Goal: Task Accomplishment & Management: Use online tool/utility

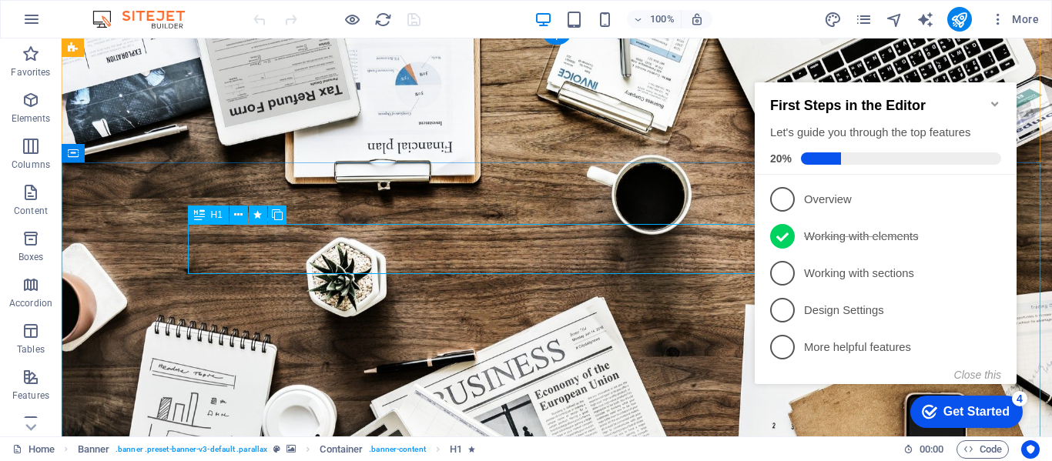
scroll to position [8, 0]
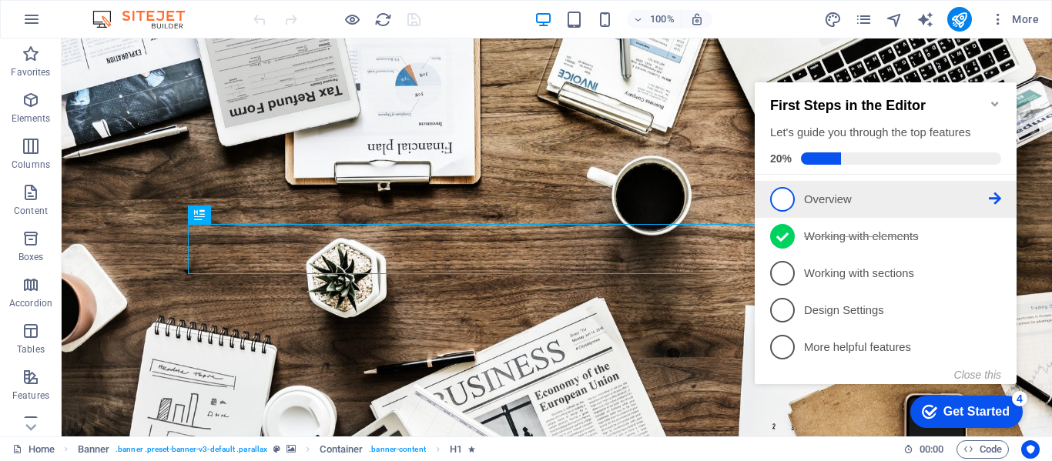
click at [781, 201] on span "1" at bounding box center [782, 199] width 25 height 25
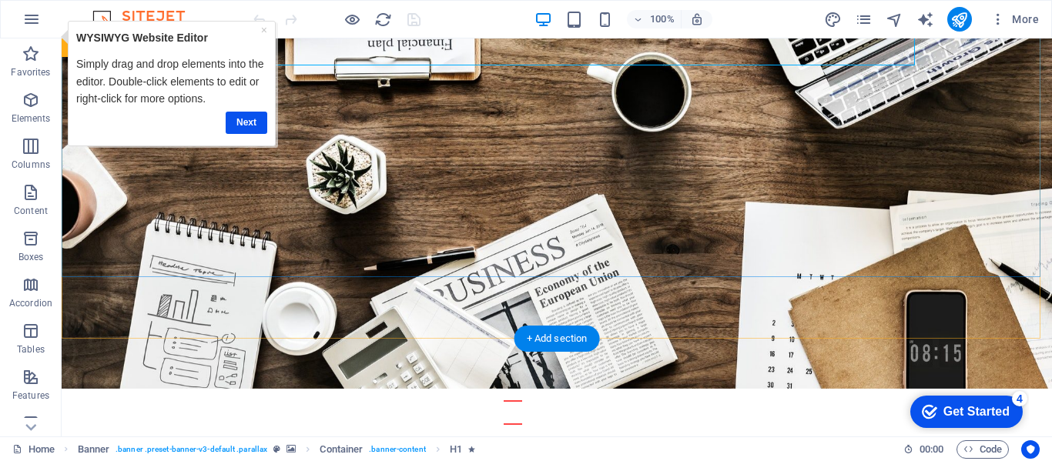
scroll to position [217, 0]
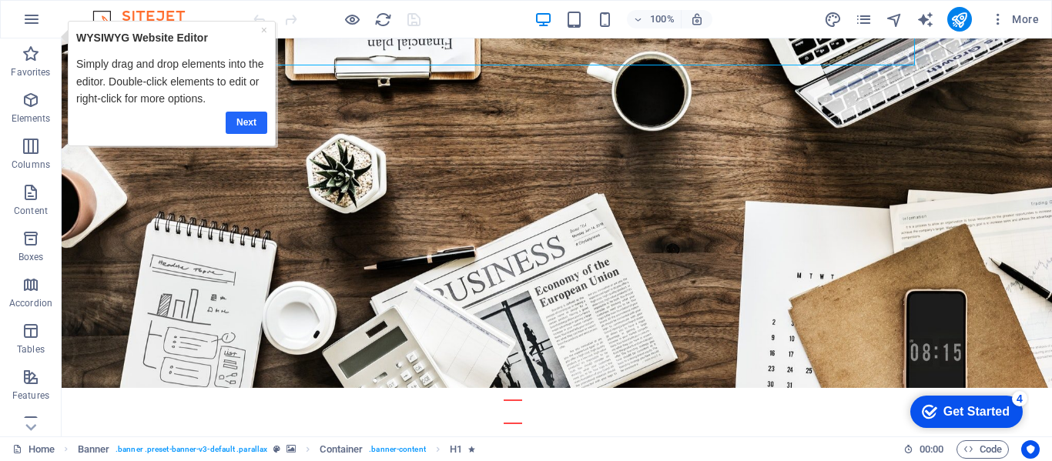
click at [252, 122] on link "Next" at bounding box center [246, 123] width 42 height 22
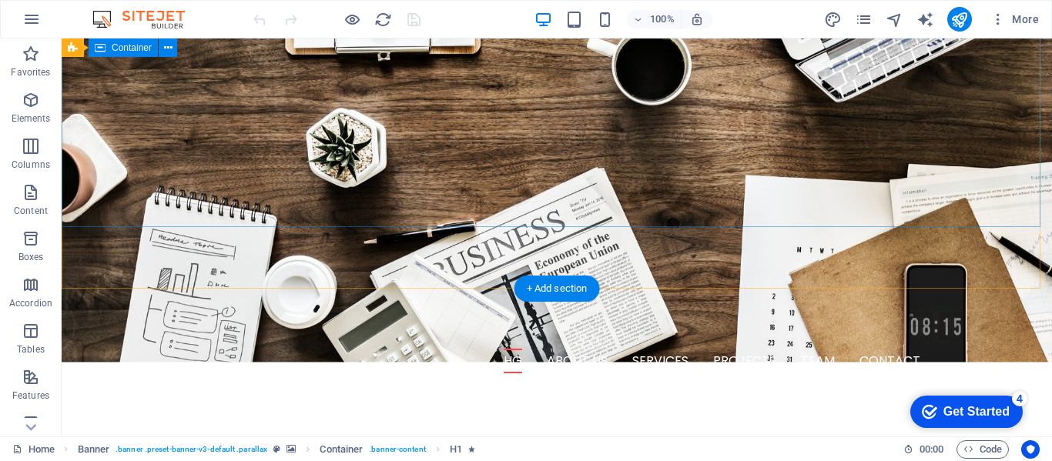
scroll to position [269, 0]
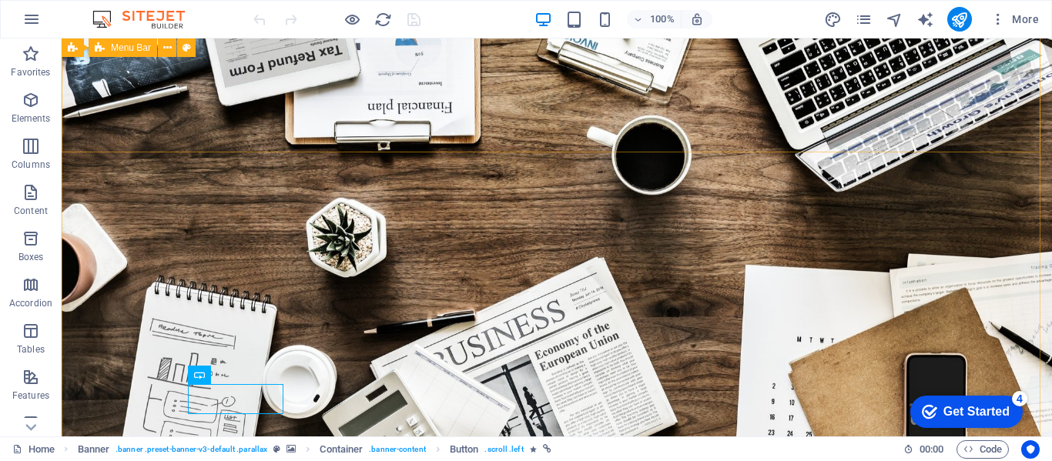
scroll to position [0, 0]
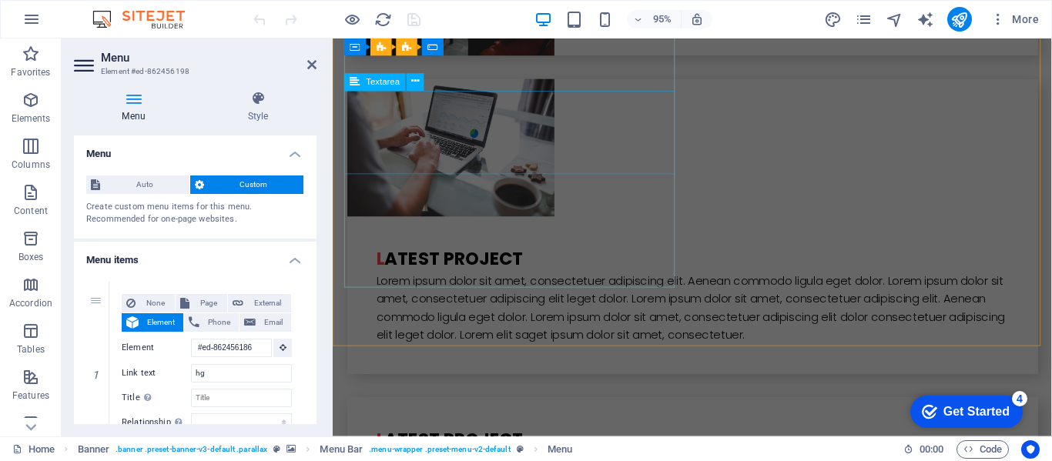
scroll to position [3886, 0]
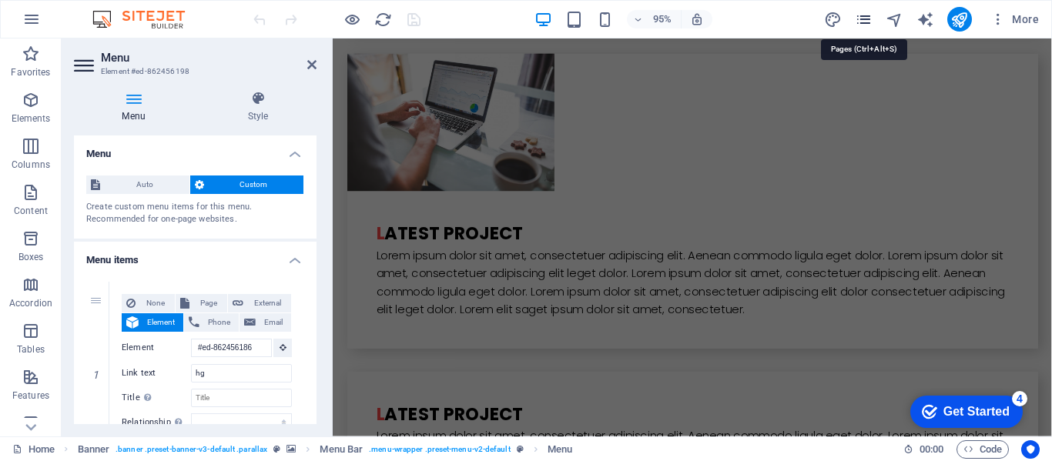
click at [863, 20] on icon "pages" at bounding box center [864, 20] width 18 height 18
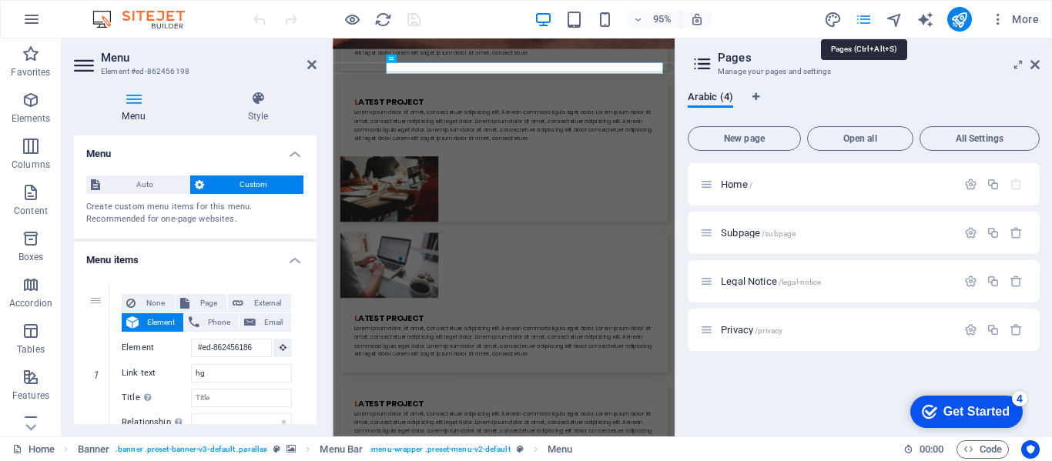
scroll to position [0, 0]
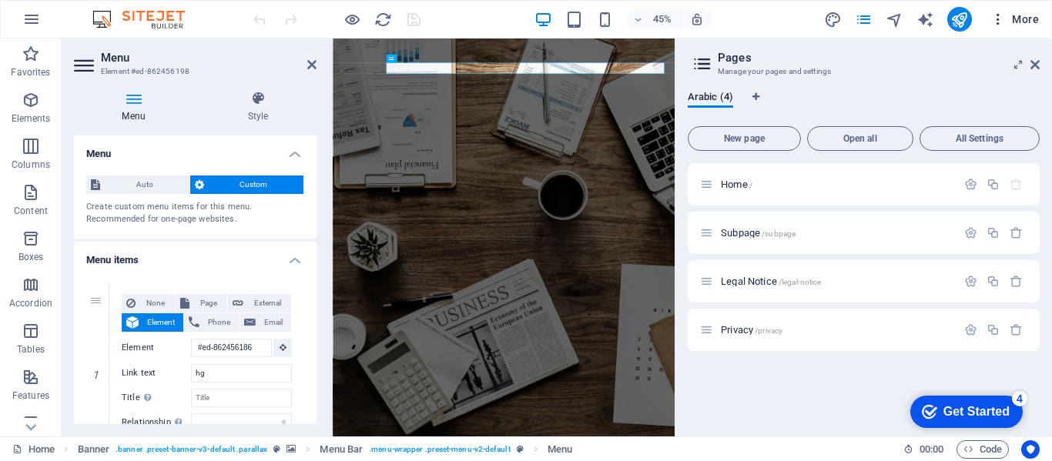
click at [0, 0] on icon "button" at bounding box center [0, 0] width 0 height 0
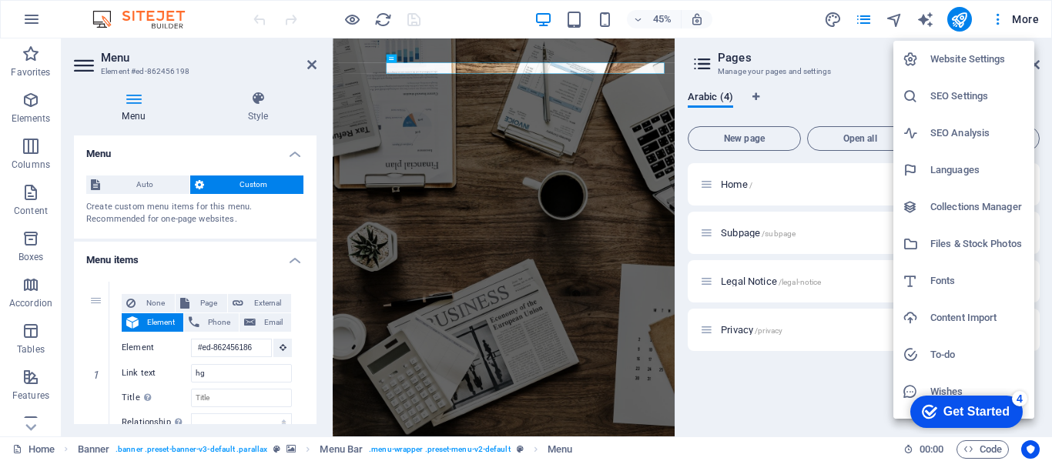
scroll to position [28, 0]
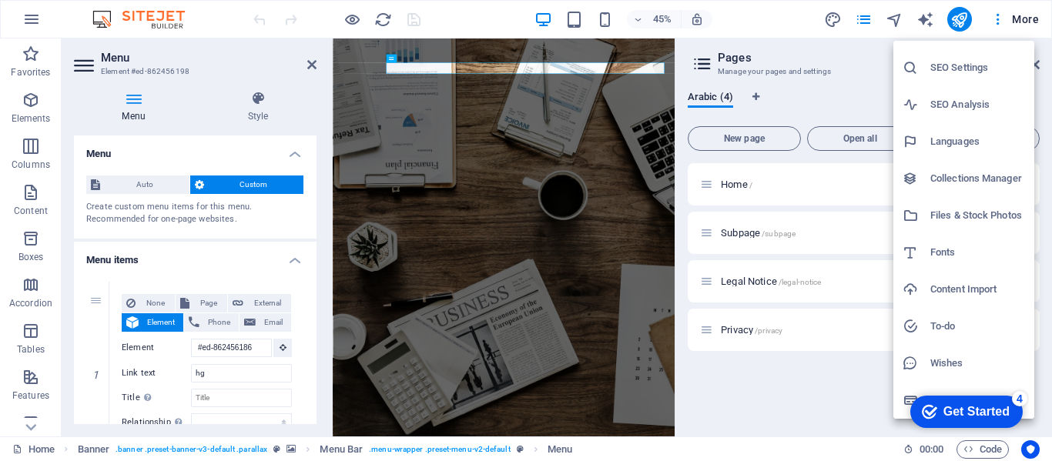
click at [966, 136] on h6 "Languages" at bounding box center [977, 141] width 95 height 18
select select "6"
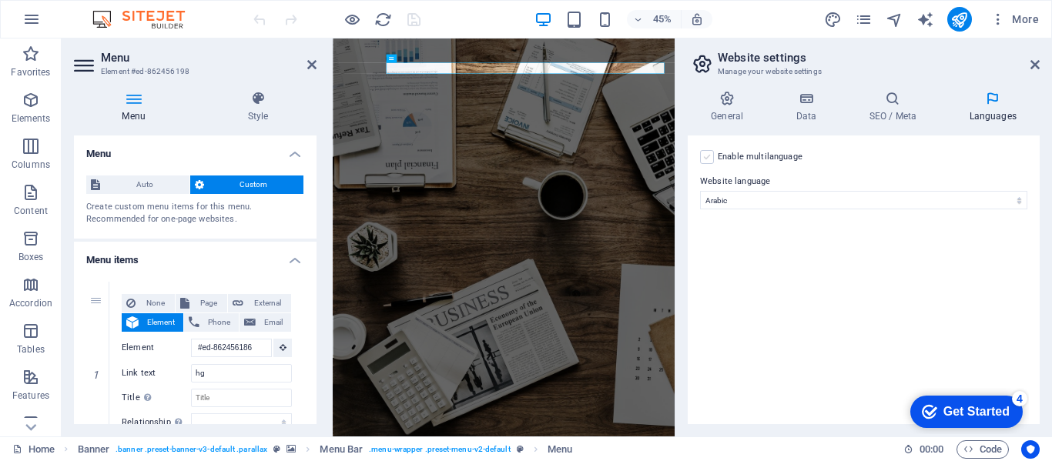
click at [705, 154] on label at bounding box center [707, 157] width 14 height 14
click at [0, 0] on input "Enable multilanguage To disable multilanguage delete all languages until only o…" at bounding box center [0, 0] width 0 height 0
select select
click at [705, 154] on label at bounding box center [707, 157] width 14 height 14
click at [0, 0] on input "Enable multilanguage To disable multilanguage delete all languages until only o…" at bounding box center [0, 0] width 0 height 0
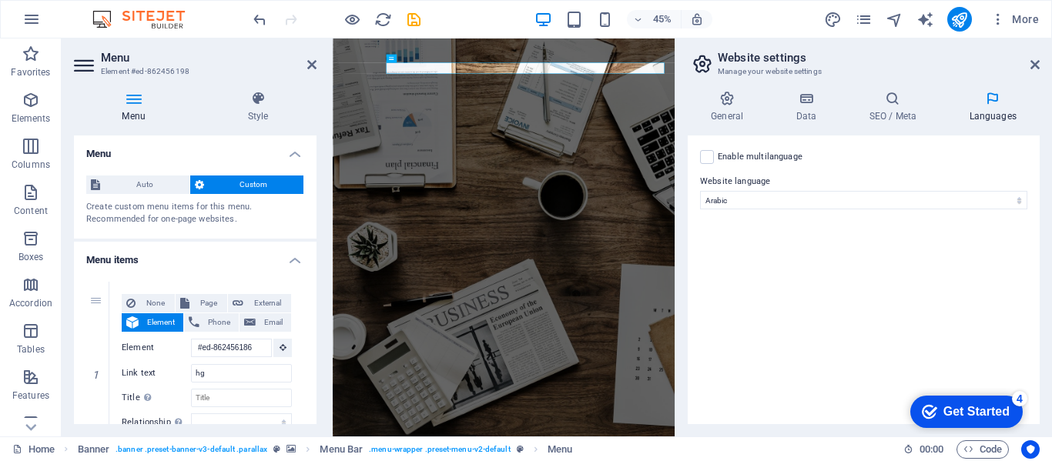
click at [973, 396] on div "checkmark Get Started 4" at bounding box center [966, 412] width 112 height 32
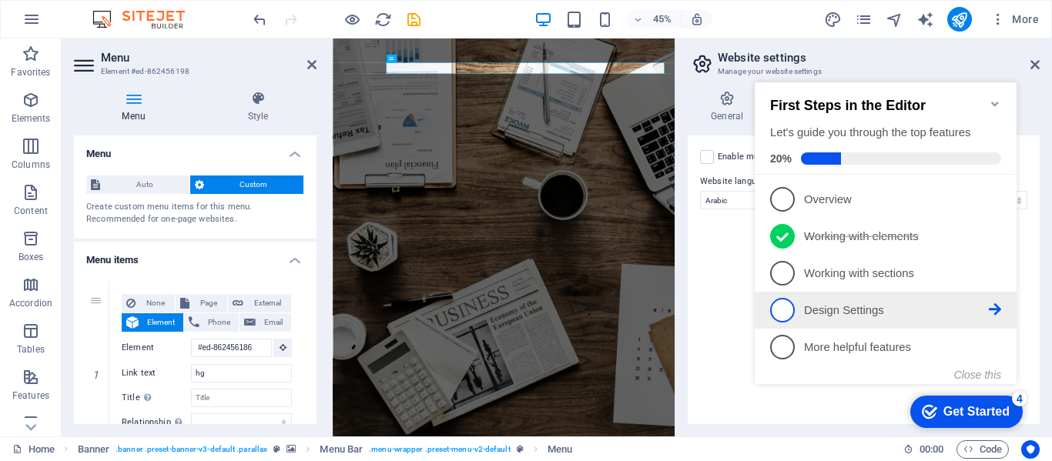
click at [782, 301] on span "4" at bounding box center [782, 310] width 25 height 25
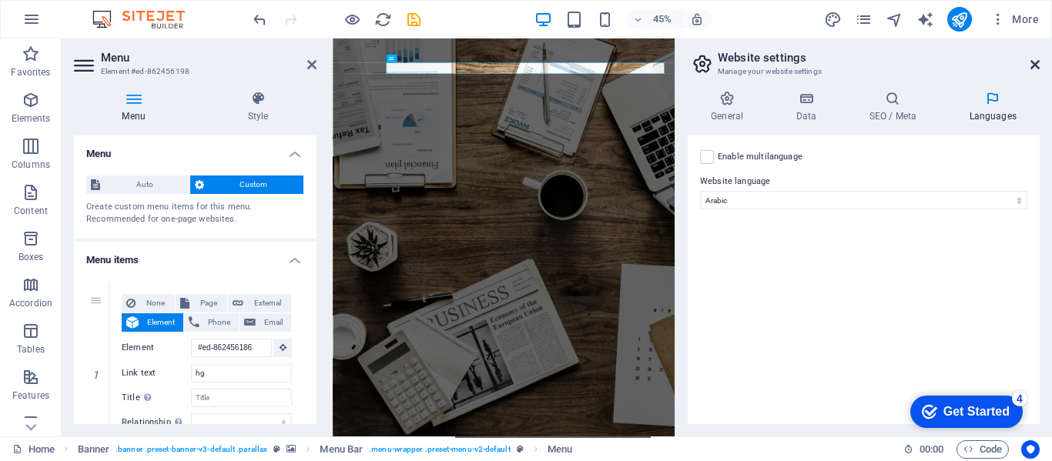
click at [1033, 67] on icon at bounding box center [1034, 65] width 9 height 12
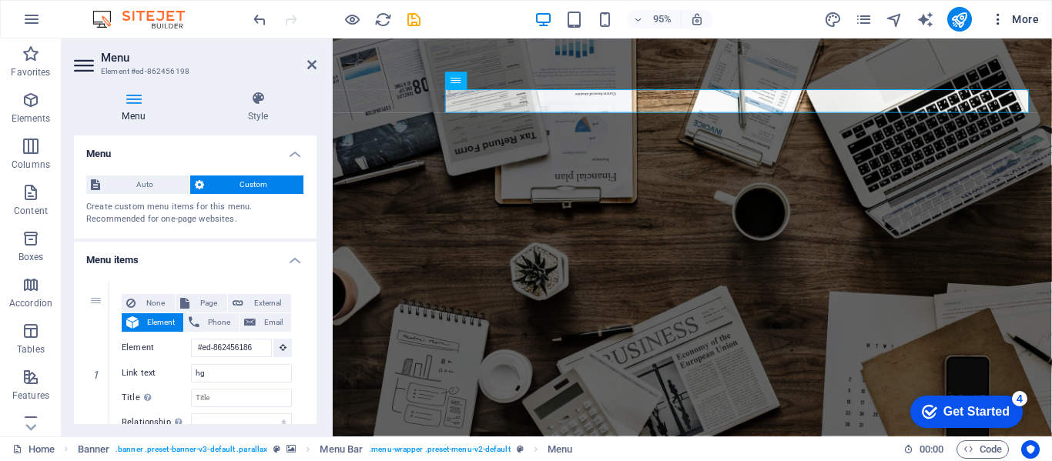
click at [0, 0] on span "More" at bounding box center [0, 0] width 0 height 0
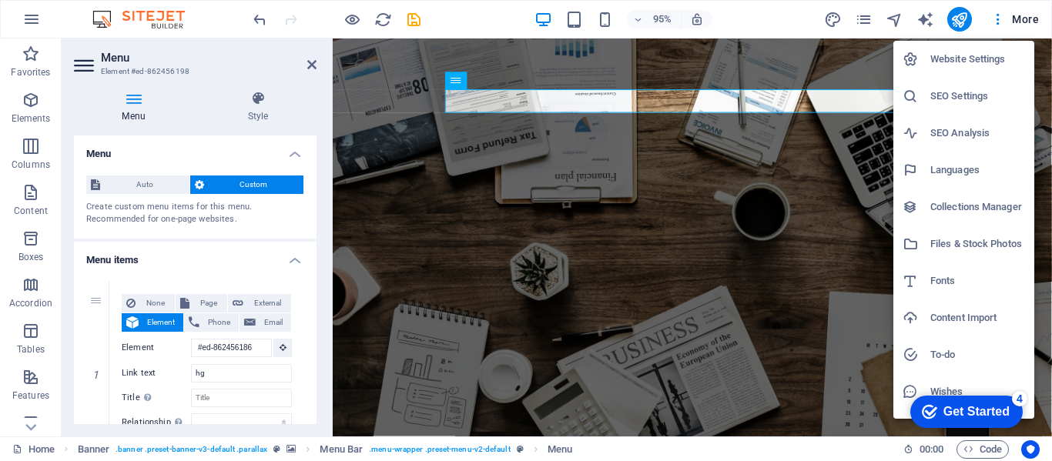
click at [957, 52] on h6 "Website Settings" at bounding box center [977, 59] width 95 height 18
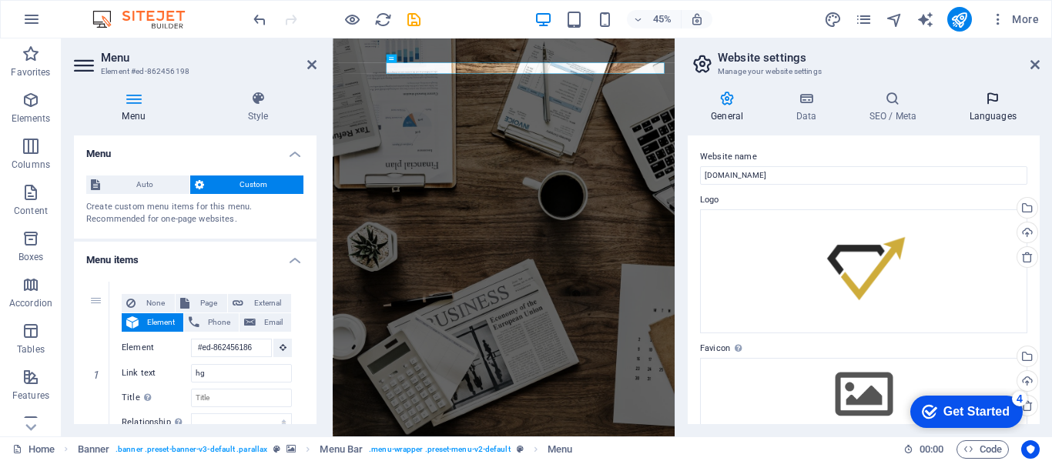
click at [994, 102] on icon at bounding box center [993, 98] width 94 height 15
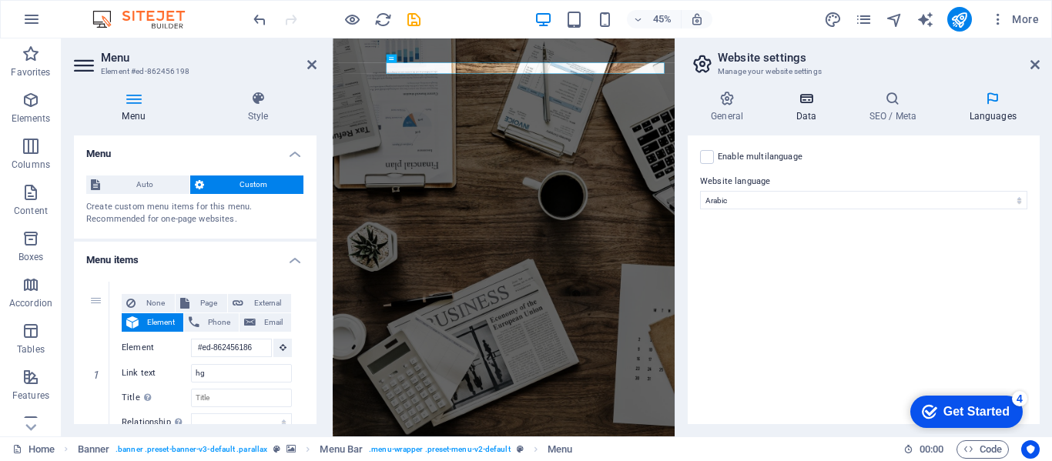
click at [808, 108] on h4 "Data" at bounding box center [808, 107] width 73 height 32
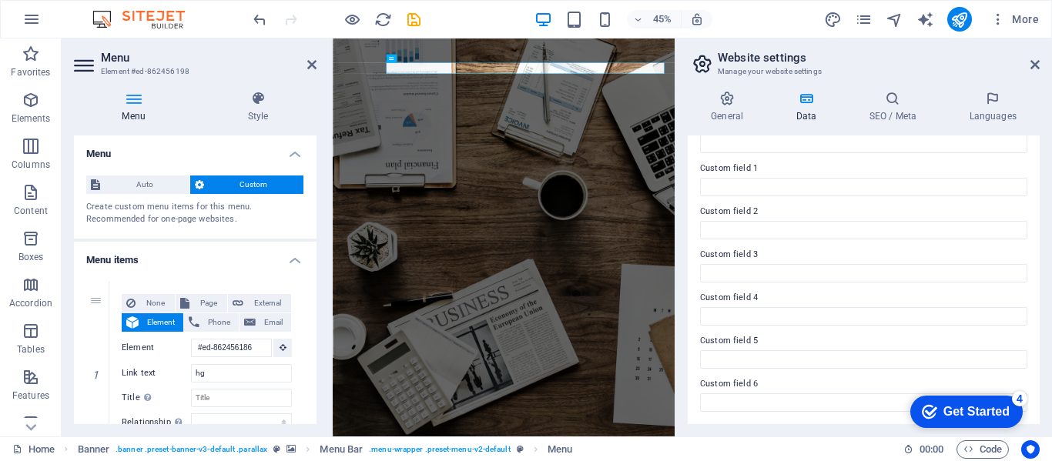
scroll to position [0, 0]
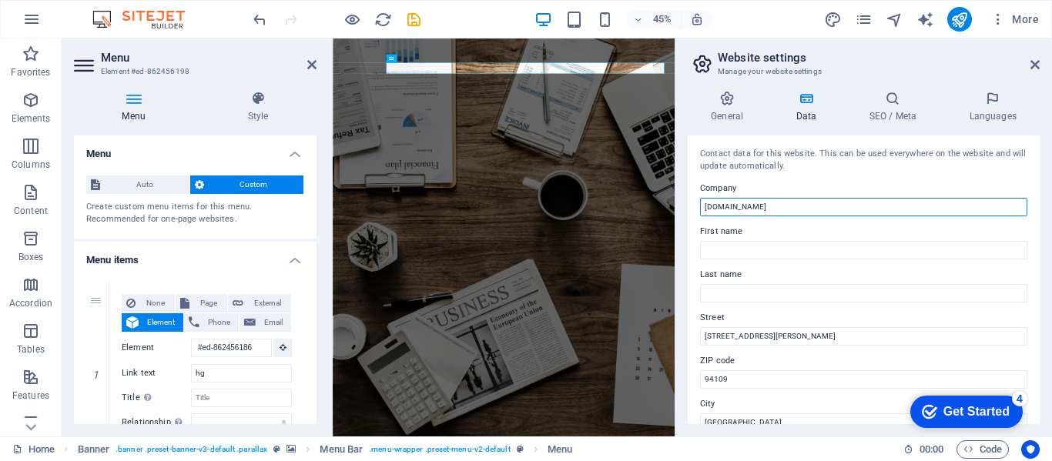
click at [769, 203] on input "m-thari.com" at bounding box center [863, 207] width 327 height 18
paste input "MUNATAF THARI FOR ADVERTISING AND PROPAGANDA INSTITUTION"
type input "MUNATAF THARI FOR ADVERTISING AND PROPAGANDA INSTITUTION"
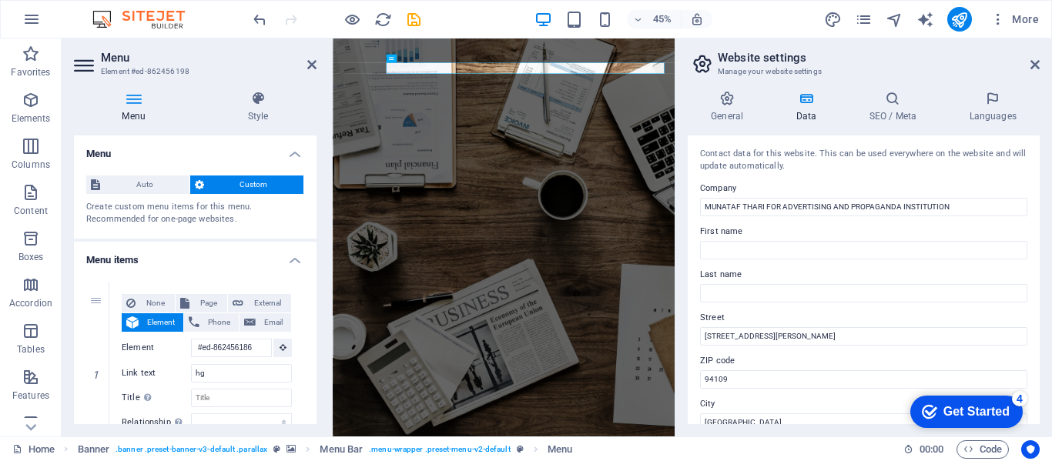
click at [782, 185] on label "Company" at bounding box center [863, 188] width 327 height 18
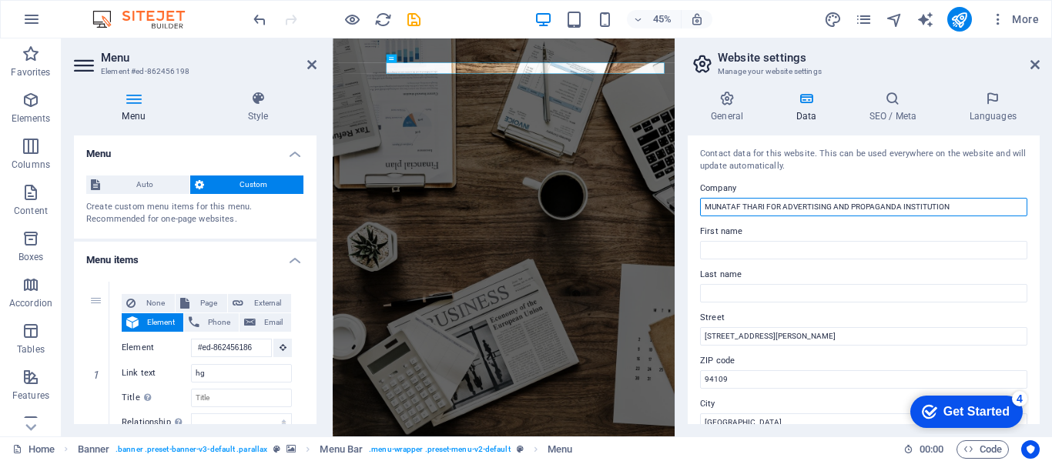
click at [782, 198] on input "MUNATAF THARI FOR ADVERTISING AND PROPAGANDA INSTITUTION" at bounding box center [863, 207] width 327 height 18
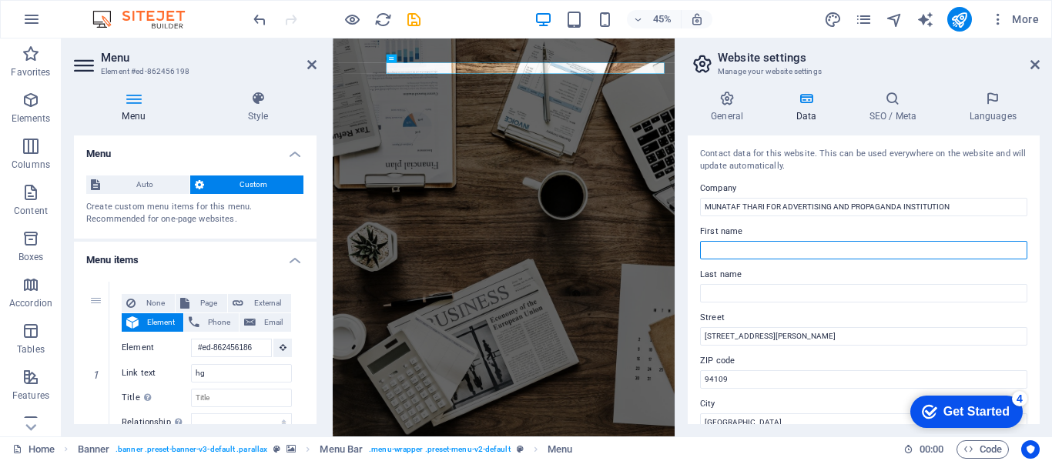
click at [753, 246] on input "First name" at bounding box center [863, 250] width 327 height 18
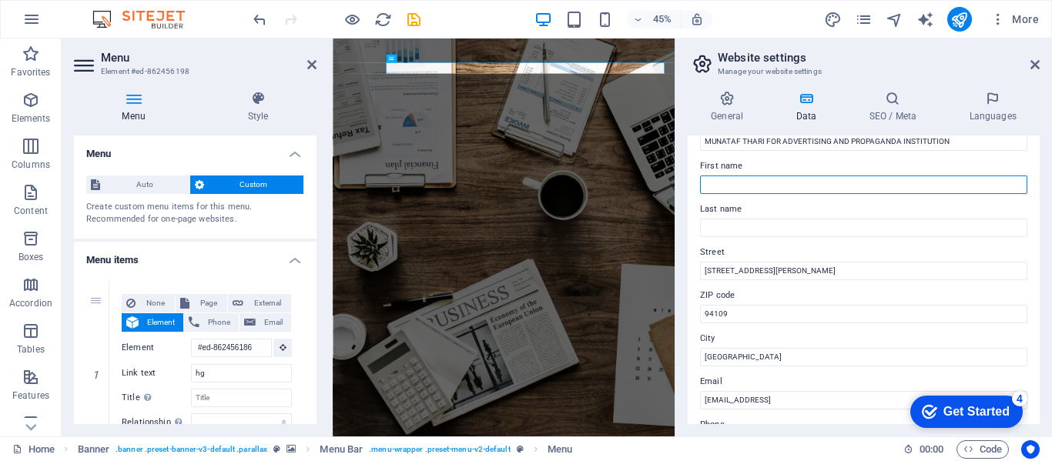
scroll to position [73, 0]
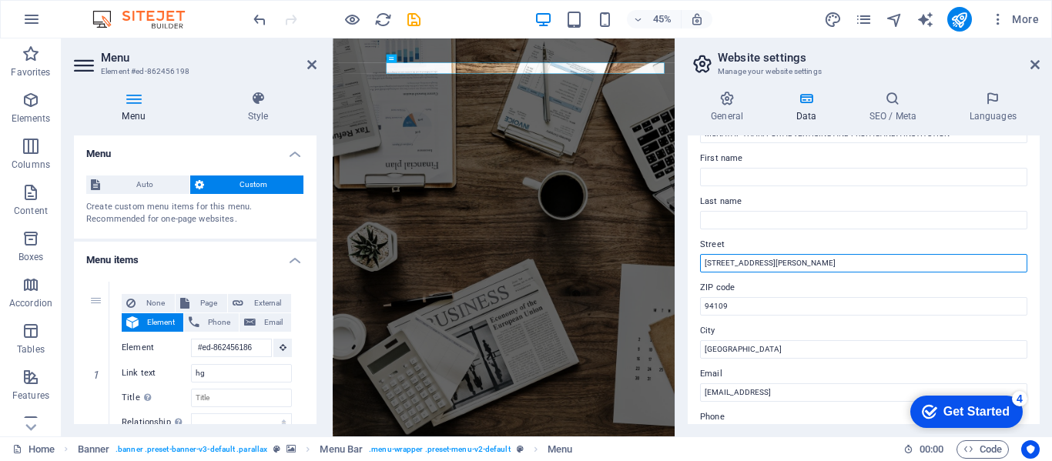
click at [789, 267] on input "1119 Geary Blvd" at bounding box center [863, 263] width 327 height 18
paste input "اشبيليا طريق الامام عبدالله سعود بن عبدالعزيز - مقابل اطياف مول"
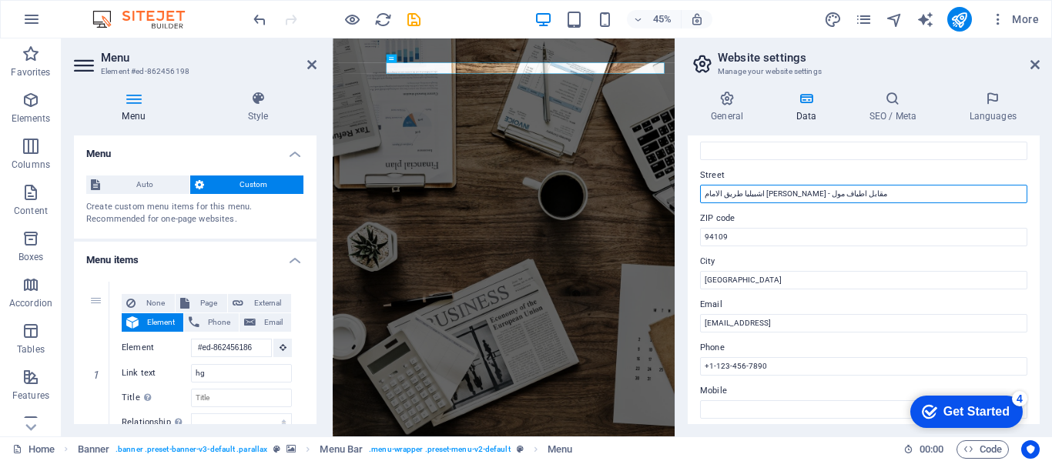
scroll to position [143, 0]
type input "اشبيليا طريق الامام عبدالله سعود بن عبدالعزيز - مقابل اطياف مول"
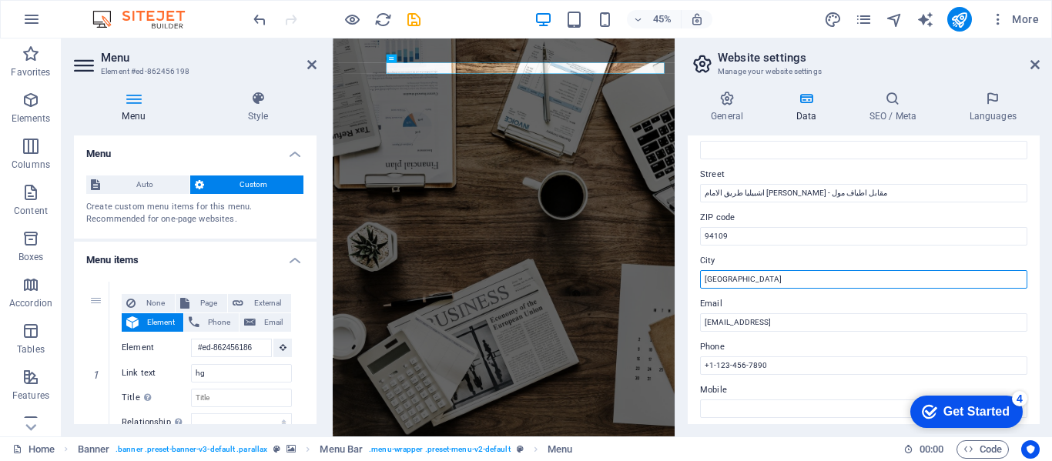
click at [805, 274] on input "San Francisco" at bounding box center [863, 279] width 327 height 18
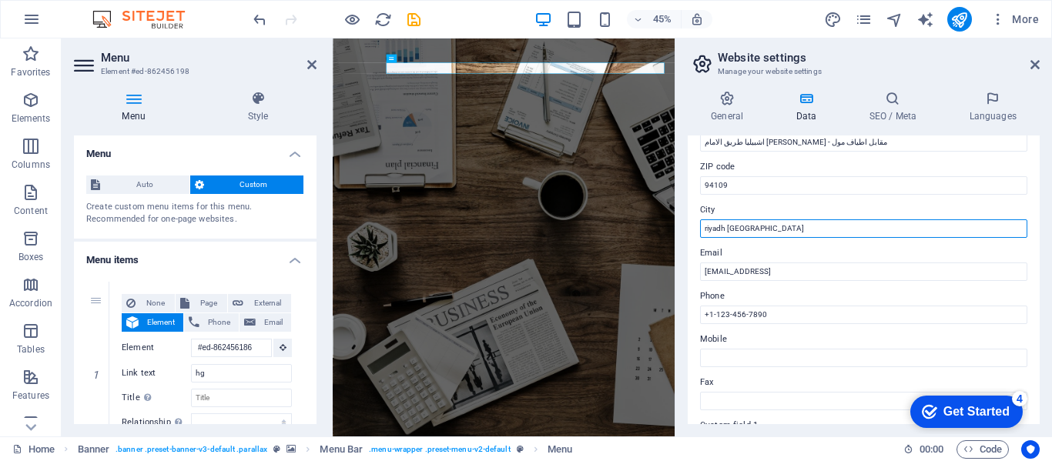
scroll to position [198, 0]
type input "riyadh saudia arabia"
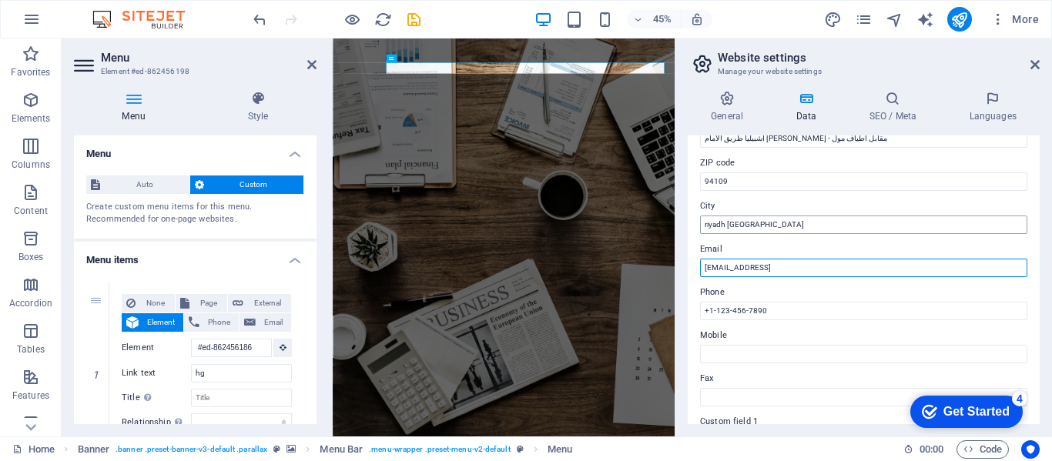
click at [809, 274] on input "2ef8969f52e977426d9a52255b2e97@cpanel.local" at bounding box center [863, 268] width 327 height 18
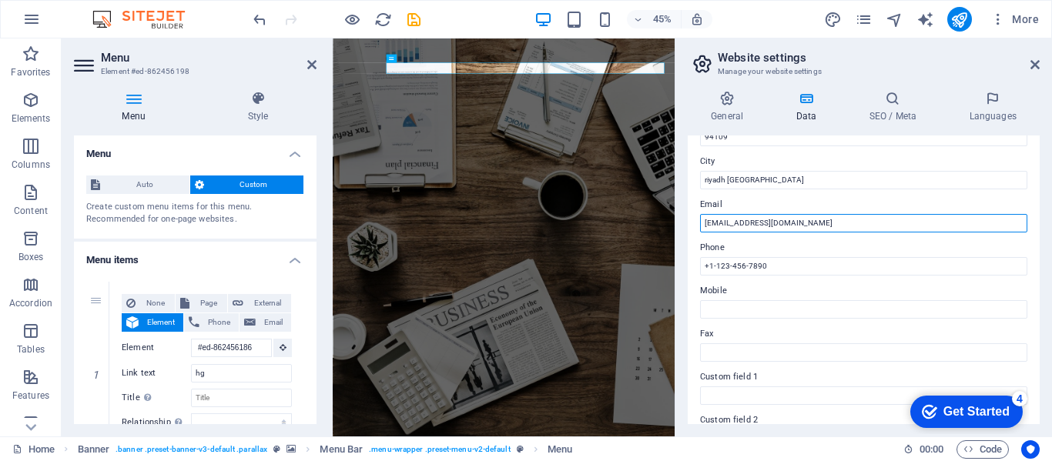
scroll to position [246, 0]
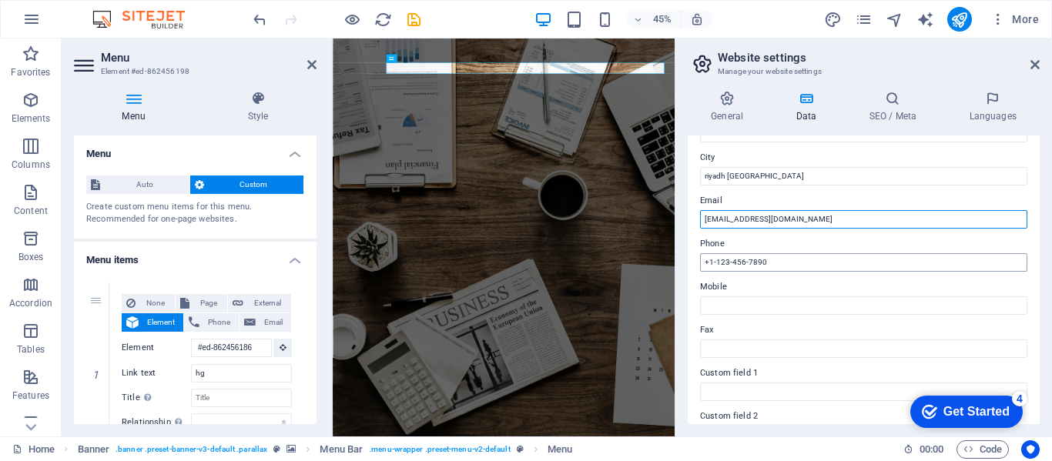
type input "info@m-thari.com"
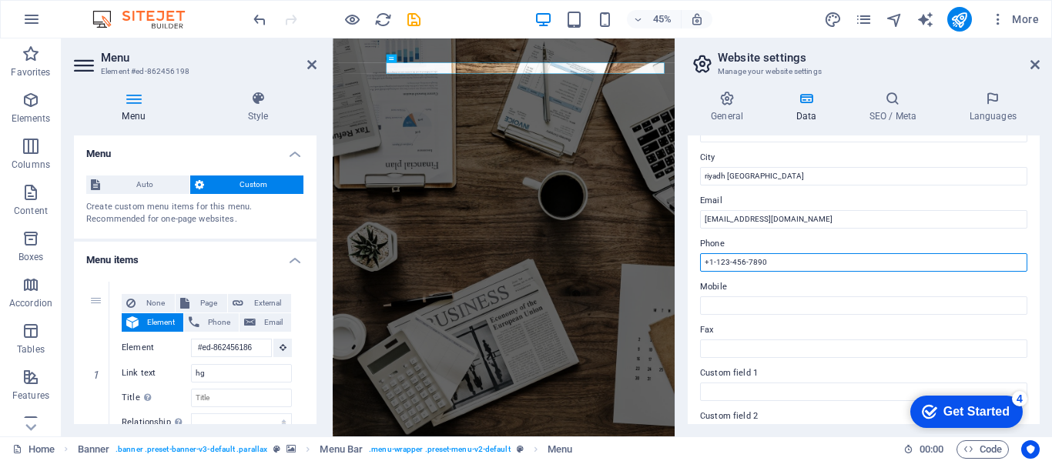
click at [797, 263] on input "+1-123-456-7890" at bounding box center [863, 262] width 327 height 18
paste input "966 507 266 5"
type input "+966 507 266 590"
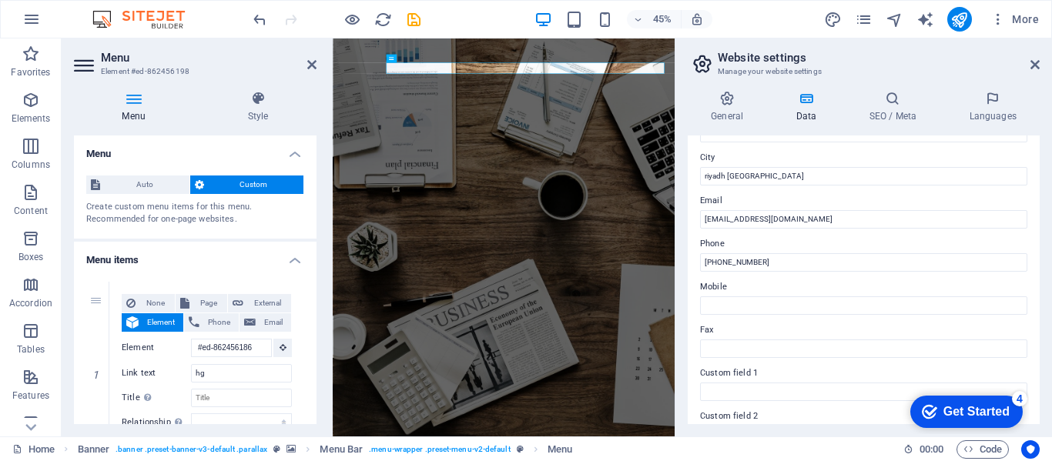
click at [689, 293] on div "Contact data for this website. This can be used everywhere on the website and w…" at bounding box center [864, 280] width 352 height 289
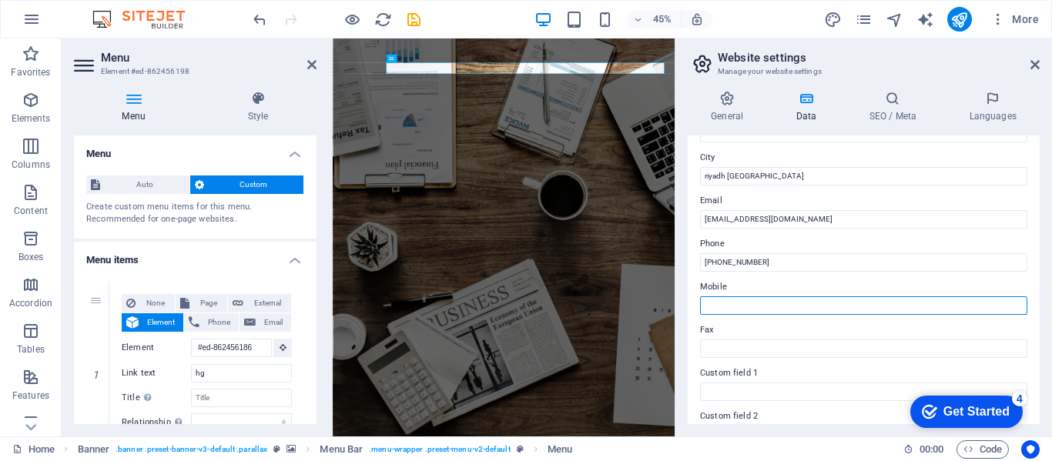
click at [736, 307] on input "Mobile" at bounding box center [863, 305] width 327 height 18
paste input "+966 505 662 437"
click at [736, 307] on input "+966 505 662 437" at bounding box center [863, 305] width 327 height 18
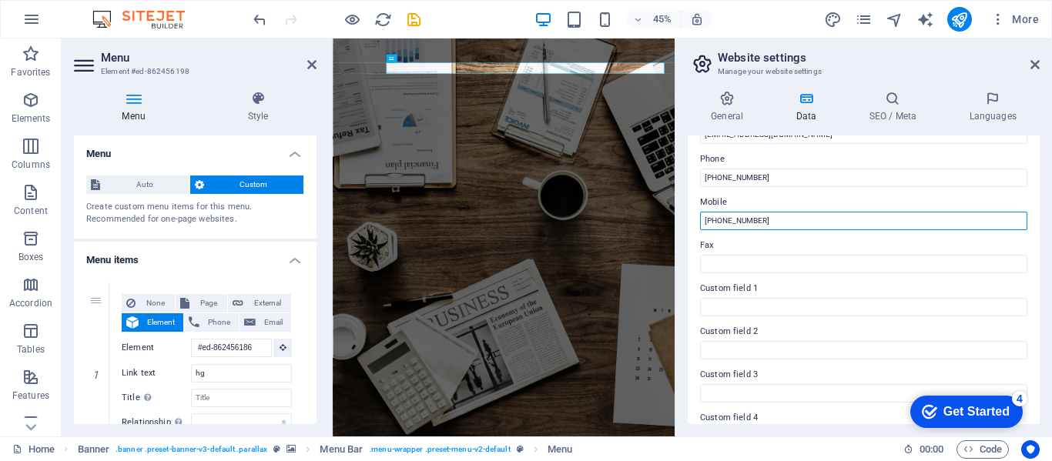
scroll to position [414, 0]
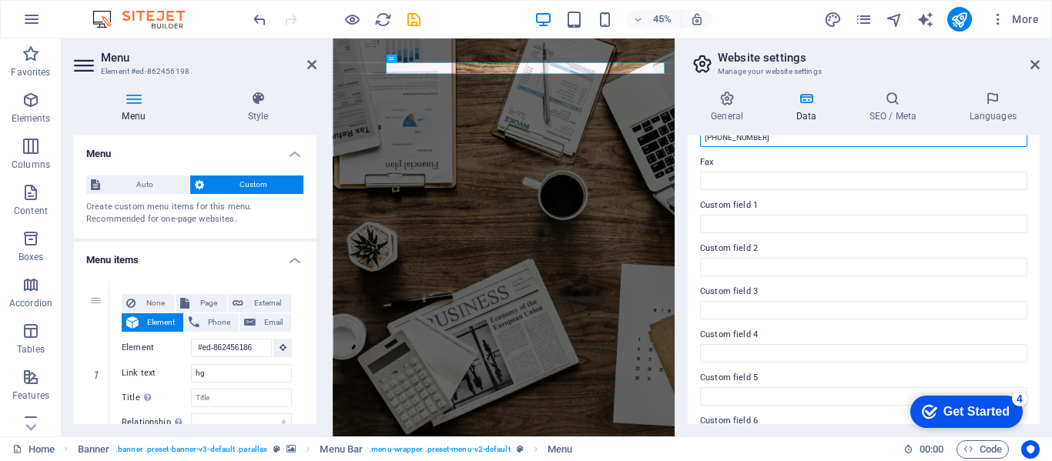
type input "+966 505 662 437"
click at [965, 405] on div "Get Started" at bounding box center [976, 412] width 66 height 14
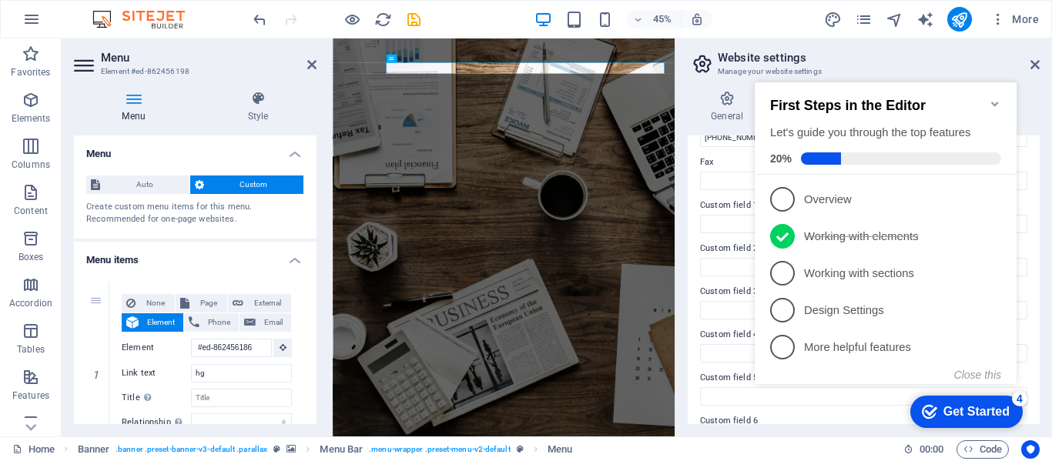
click at [986, 88] on div "First Steps in the Editor Let's guide you through the top features 20%" at bounding box center [886, 128] width 262 height 92
click at [993, 102] on icon "Minimize checklist" at bounding box center [994, 104] width 7 height 5
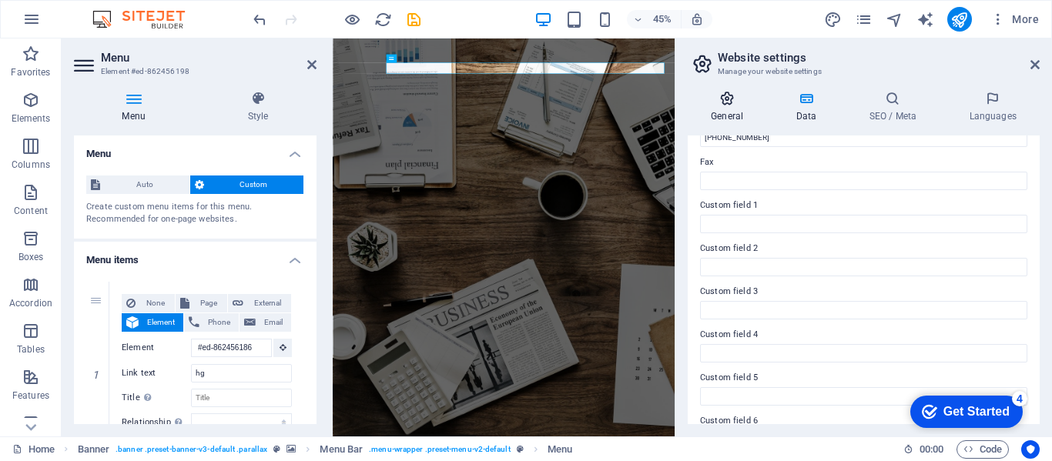
click at [723, 106] on h4 "General" at bounding box center [730, 107] width 85 height 32
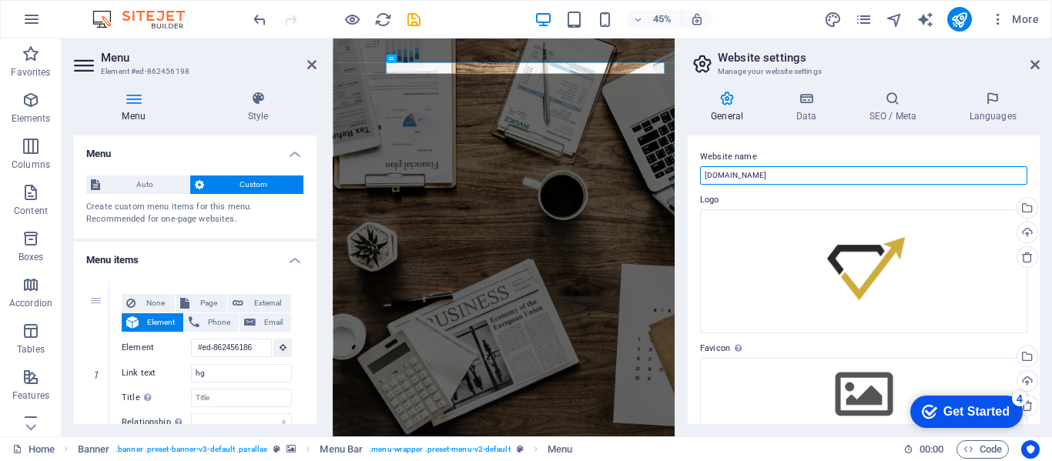
click at [760, 174] on input "m-thari.com" at bounding box center [863, 175] width 327 height 18
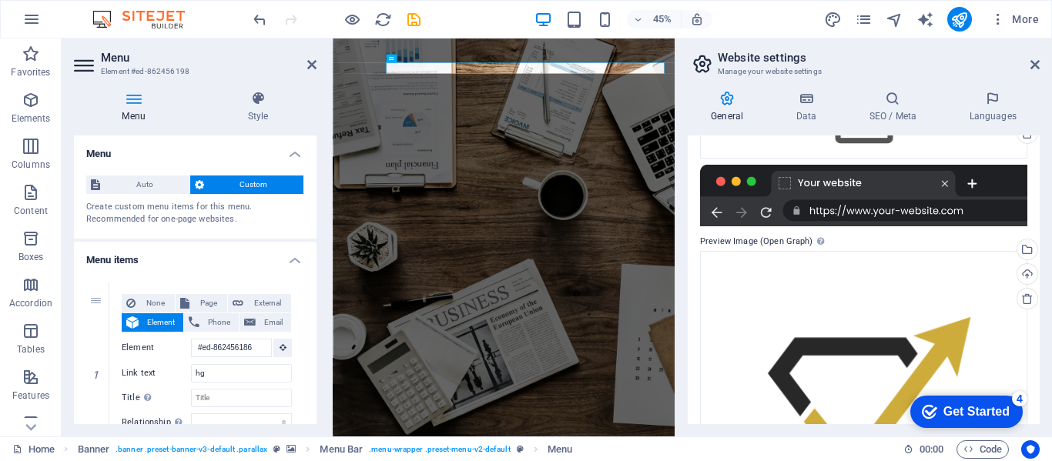
scroll to position [424, 0]
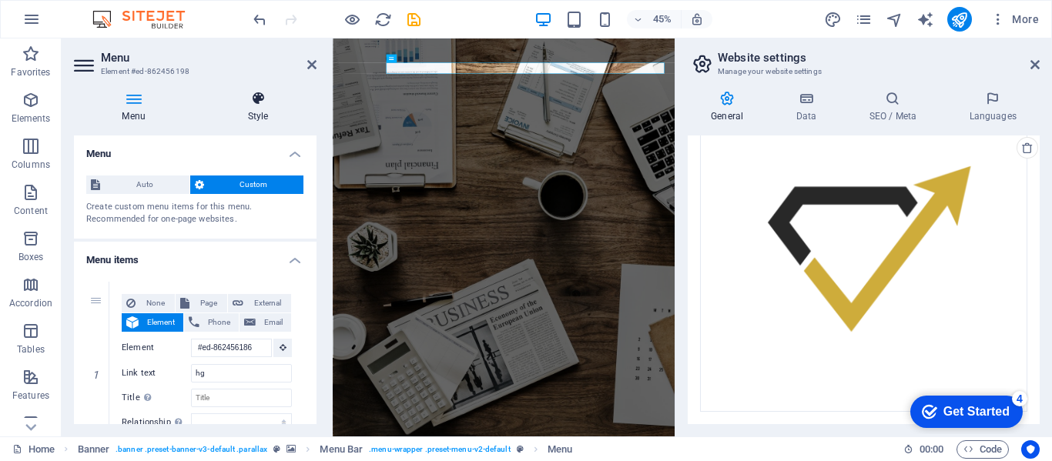
click at [268, 114] on h4 "Style" at bounding box center [257, 107] width 117 height 32
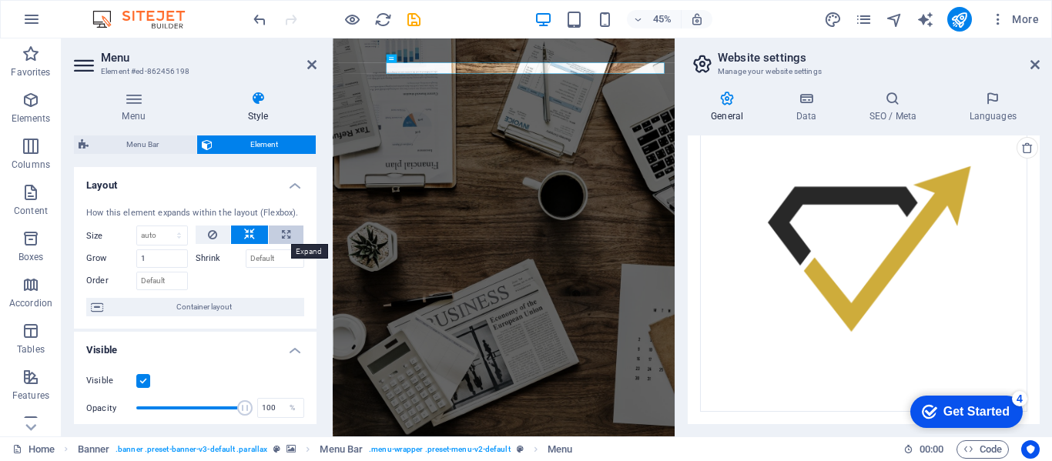
click at [293, 239] on button at bounding box center [286, 235] width 35 height 18
type input "100"
select select "%"
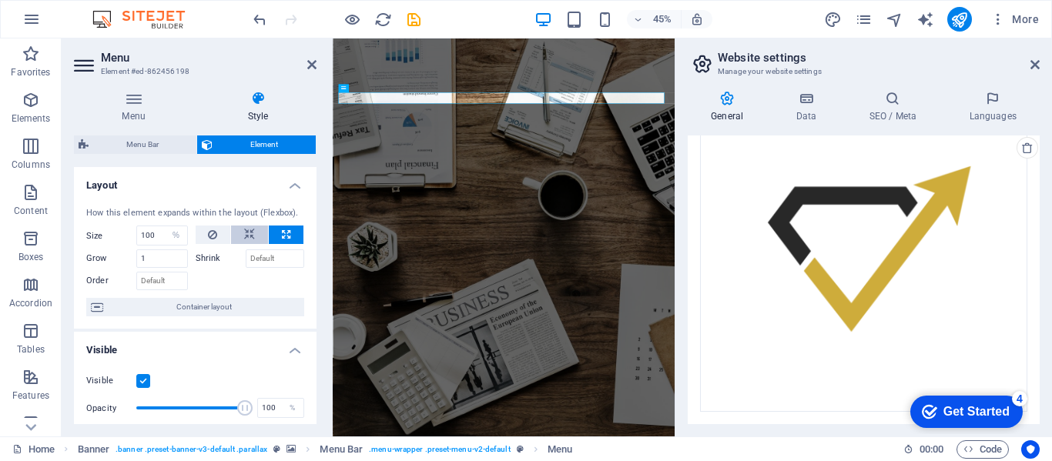
drag, startPoint x: 293, startPoint y: 239, endPoint x: 253, endPoint y: 236, distance: 41.0
click at [253, 236] on div at bounding box center [250, 235] width 109 height 19
click at [253, 236] on button at bounding box center [249, 235] width 37 height 18
select select "DISABLED_OPTION_VALUE"
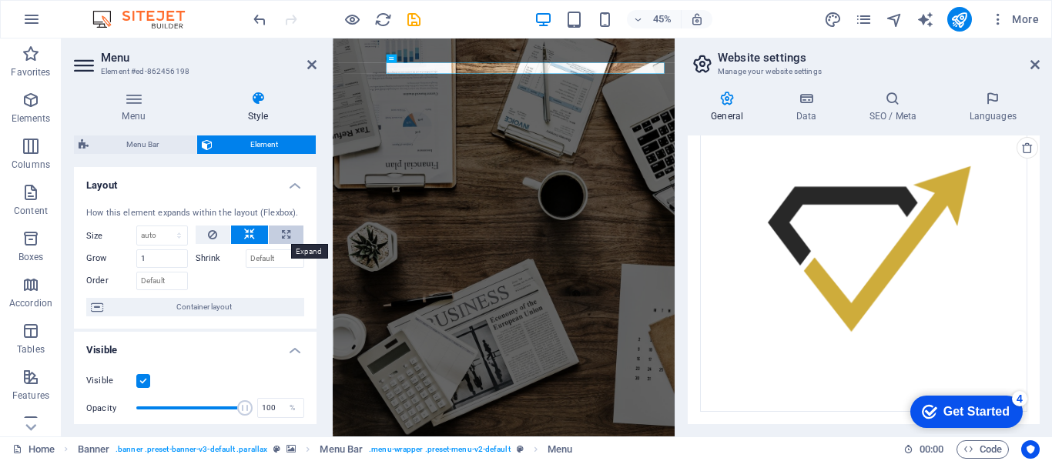
click at [294, 237] on button at bounding box center [286, 235] width 35 height 18
type input "100"
select select "%"
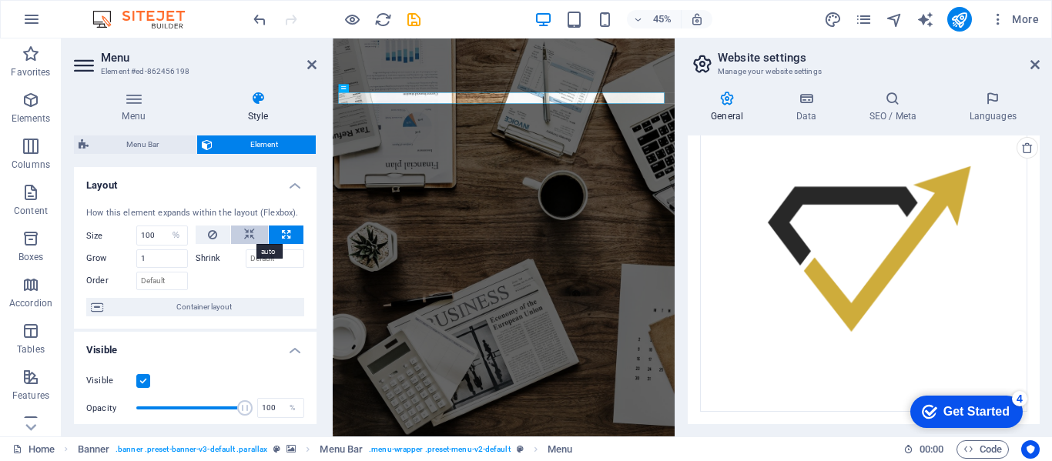
click at [255, 237] on button at bounding box center [249, 235] width 37 height 18
select select "DISABLED_OPTION_VALUE"
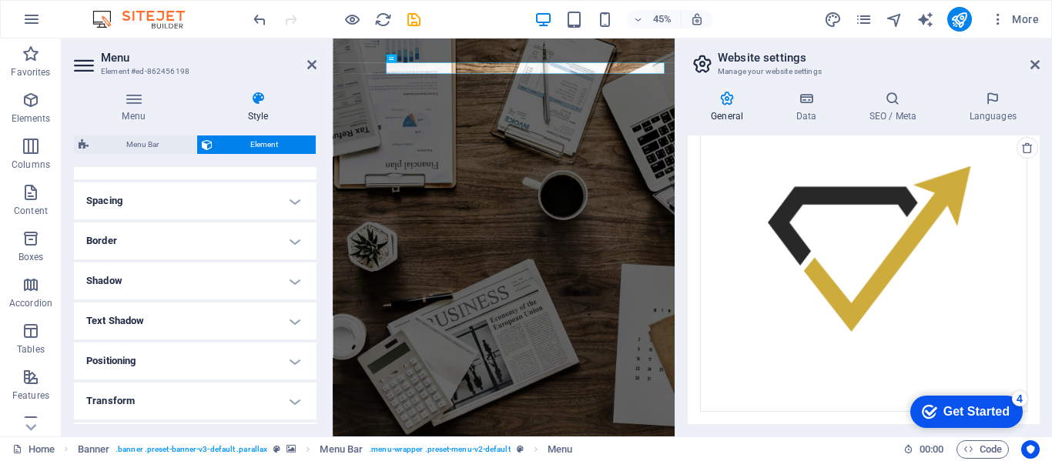
scroll to position [280, 0]
click at [36, 196] on icon "button" at bounding box center [31, 192] width 18 height 18
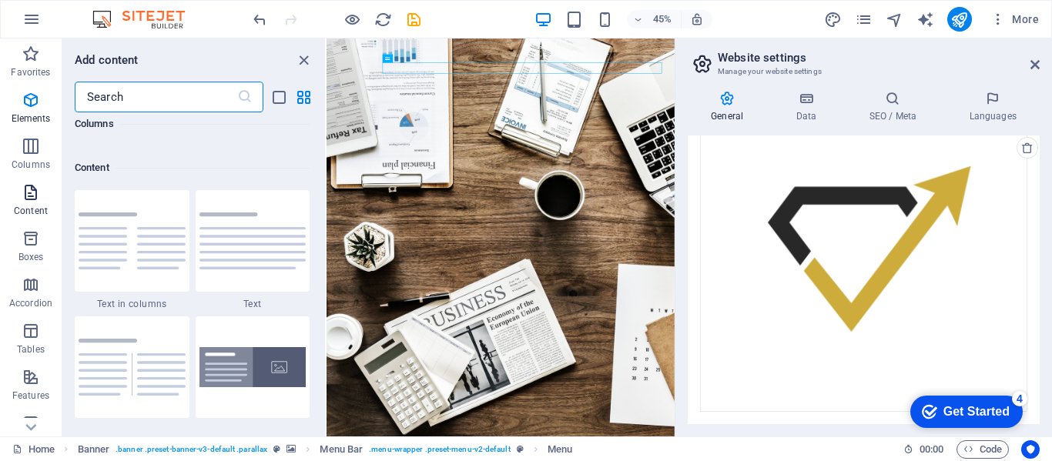
scroll to position [2694, 0]
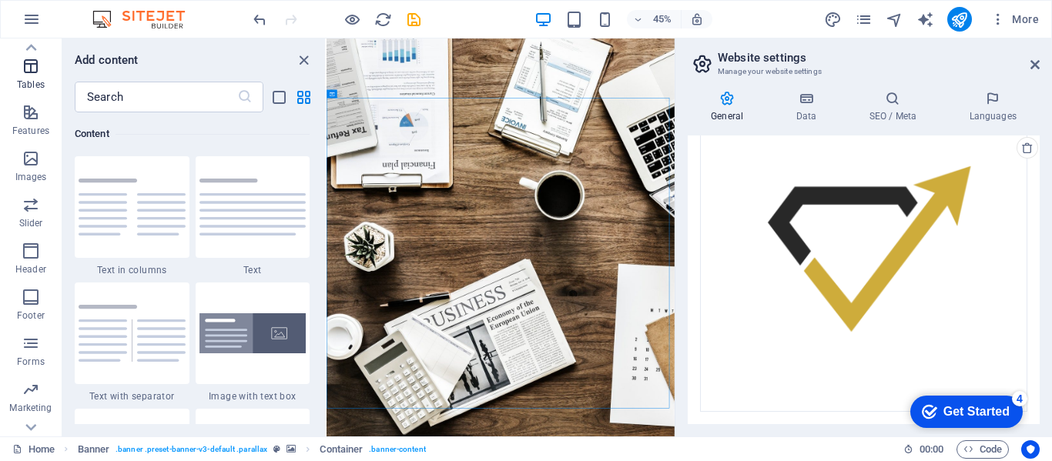
scroll to position [295, 0]
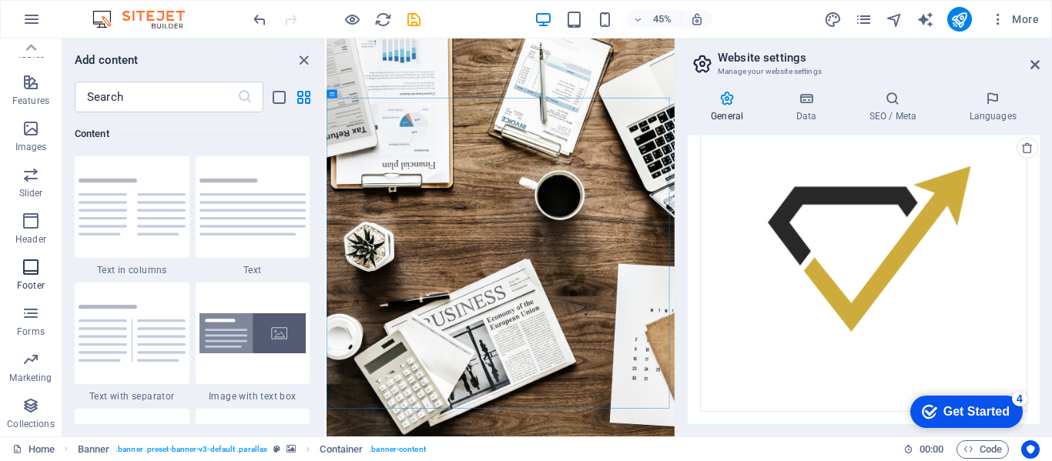
click at [25, 272] on icon "button" at bounding box center [31, 267] width 18 height 18
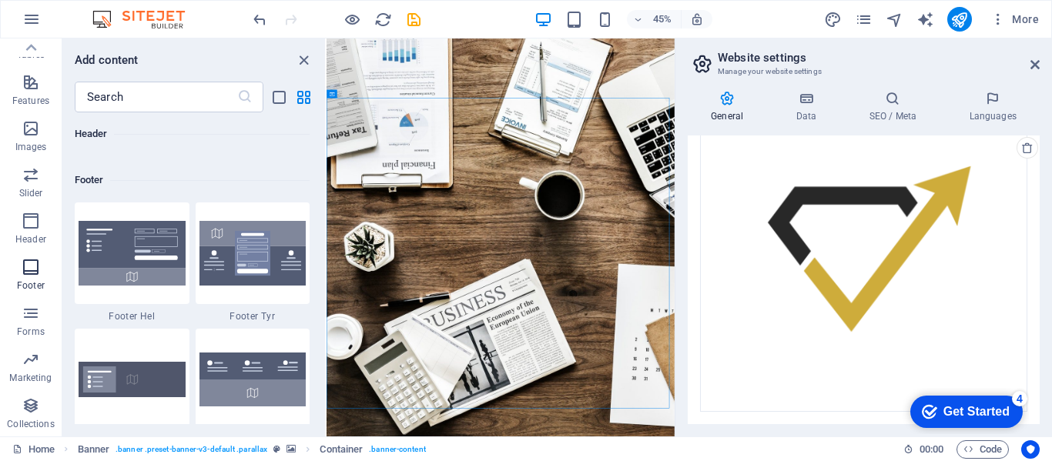
scroll to position [10195, 0]
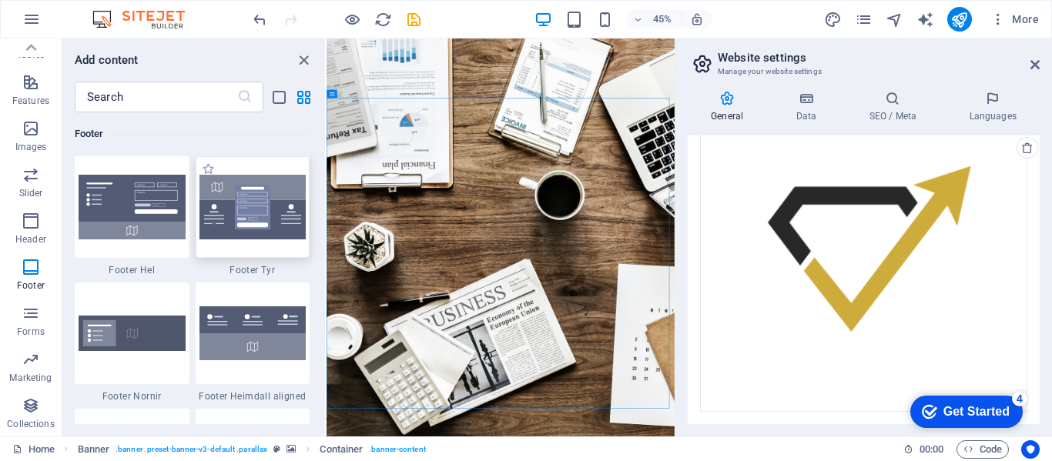
click at [255, 218] on img at bounding box center [252, 207] width 107 height 65
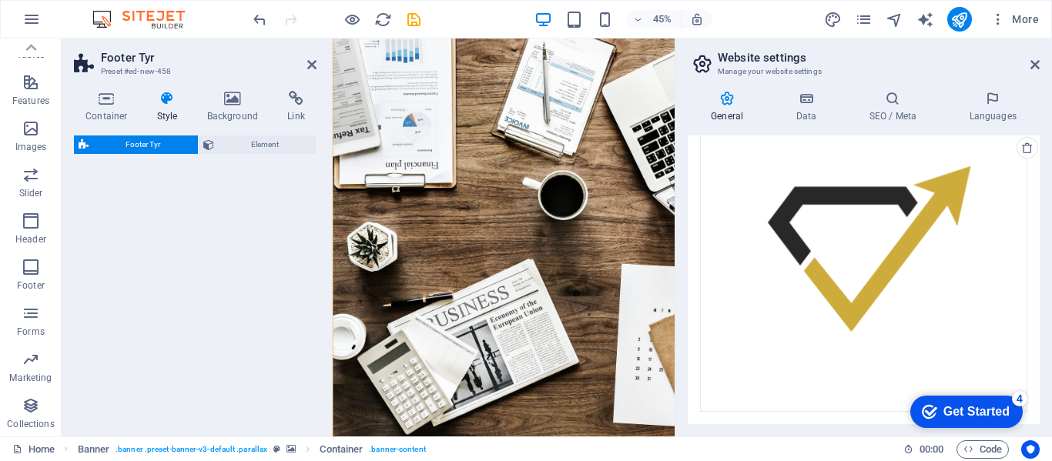
select select "rem"
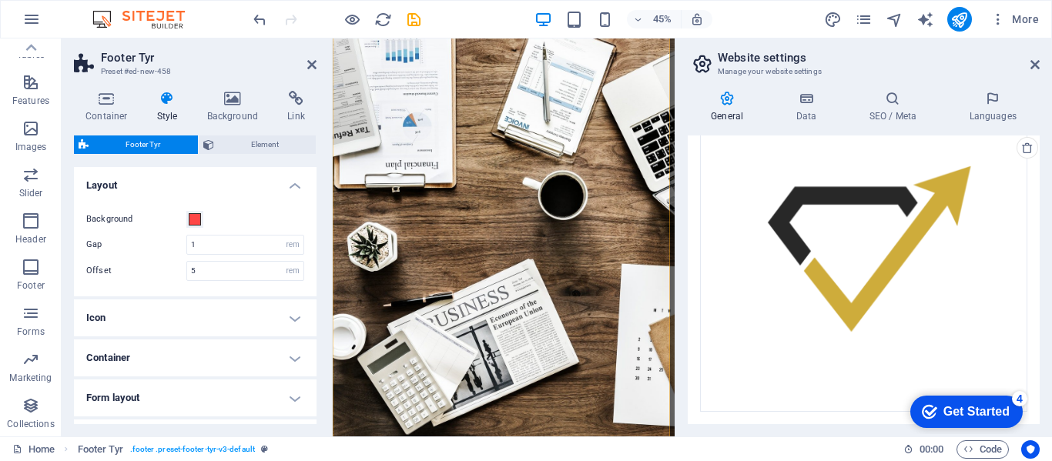
scroll to position [935, 0]
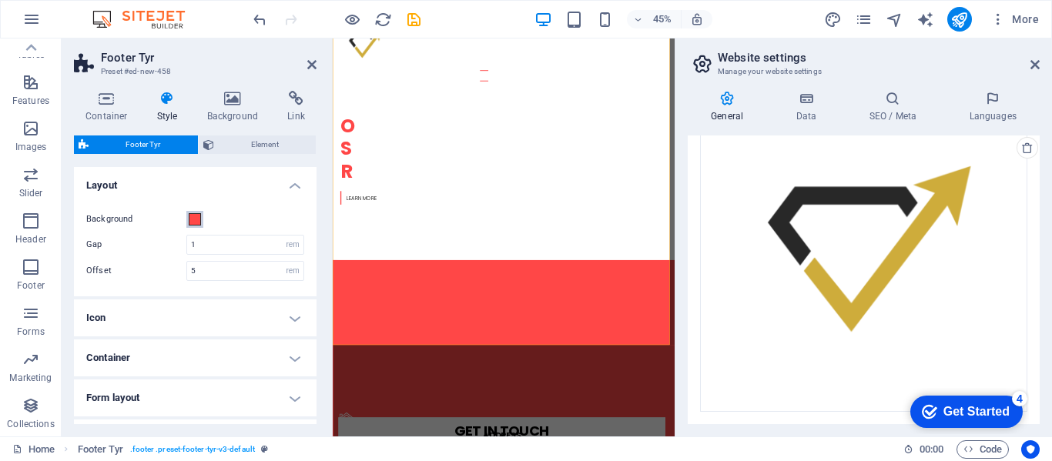
click at [192, 221] on span at bounding box center [195, 219] width 12 height 12
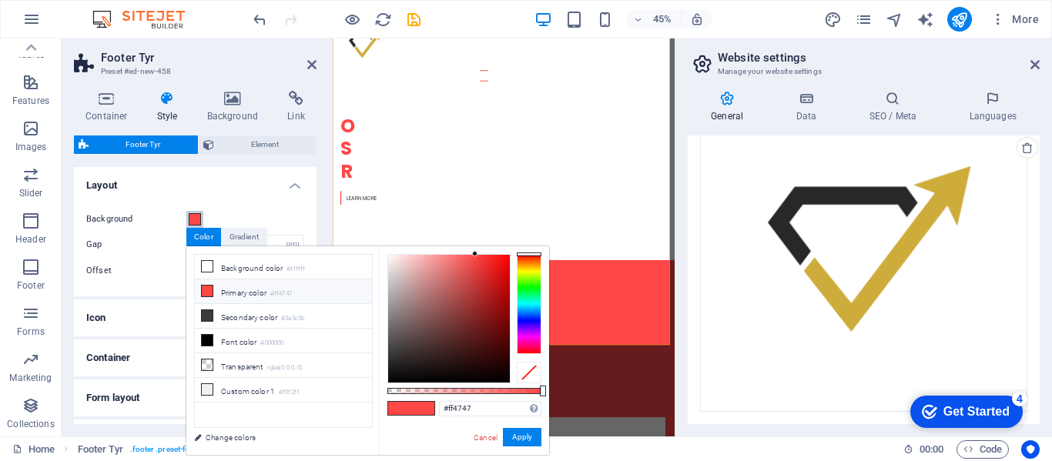
click at [192, 221] on span at bounding box center [195, 219] width 12 height 12
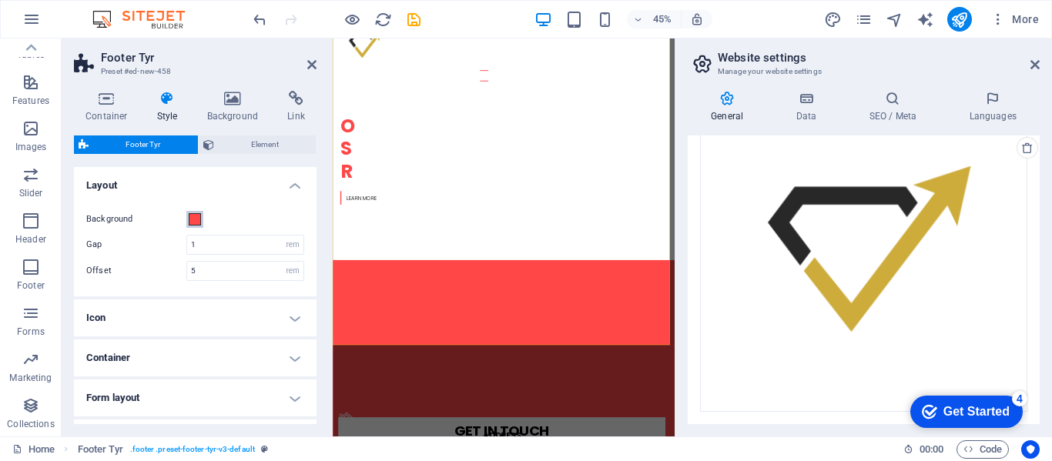
click at [192, 221] on span at bounding box center [195, 219] width 12 height 12
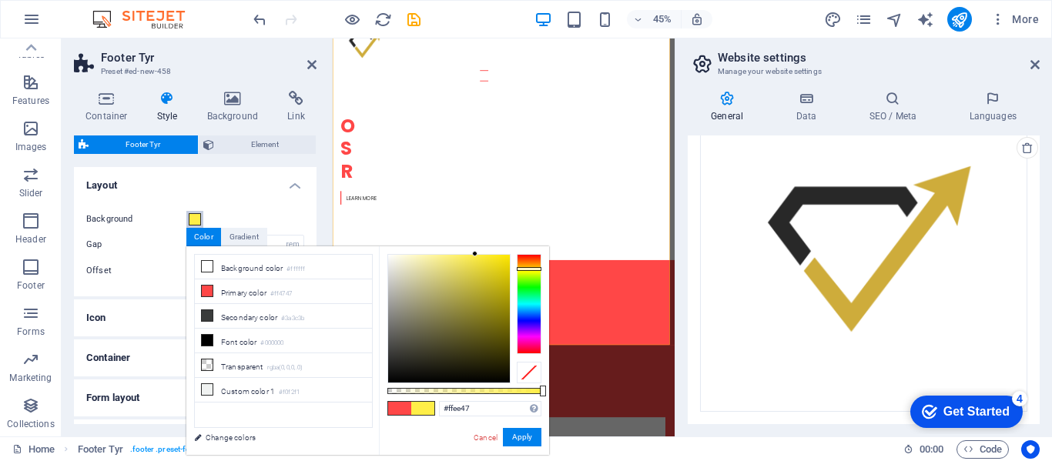
click at [522, 269] on div at bounding box center [529, 304] width 25 height 100
click at [481, 259] on div at bounding box center [449, 319] width 122 height 128
click at [494, 259] on div at bounding box center [449, 319] width 122 height 128
click at [521, 434] on button "Apply" at bounding box center [522, 437] width 39 height 18
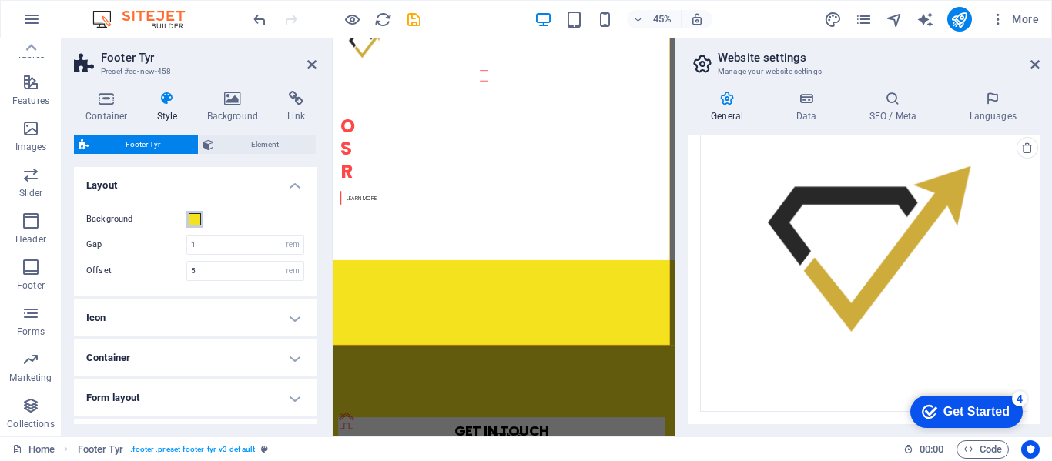
click at [194, 222] on span at bounding box center [195, 219] width 12 height 12
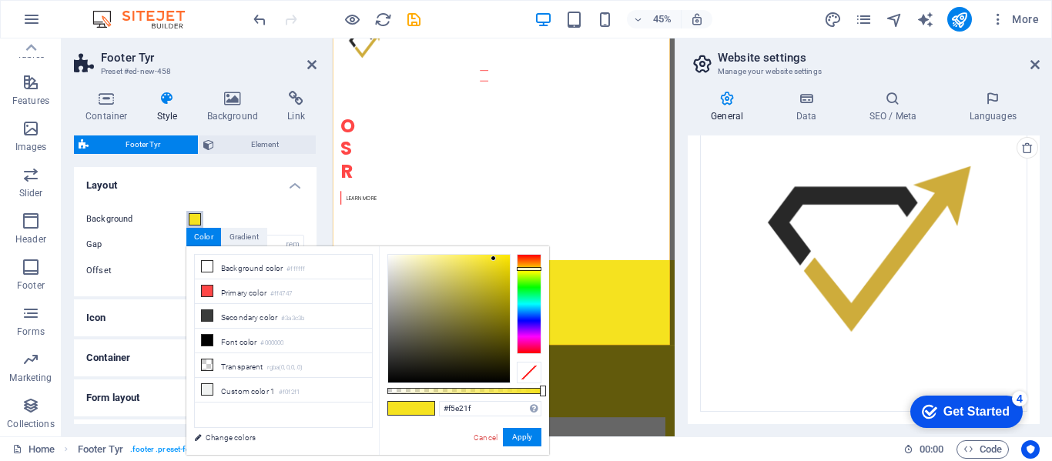
type input "#decb12"
click at [499, 270] on div at bounding box center [449, 319] width 122 height 128
click at [514, 432] on button "Apply" at bounding box center [522, 437] width 39 height 18
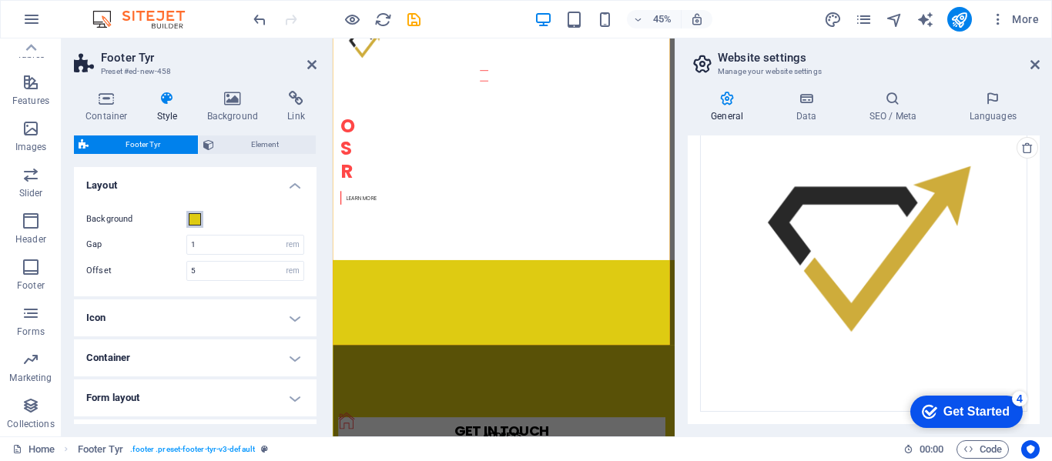
click at [195, 219] on span at bounding box center [195, 219] width 12 height 12
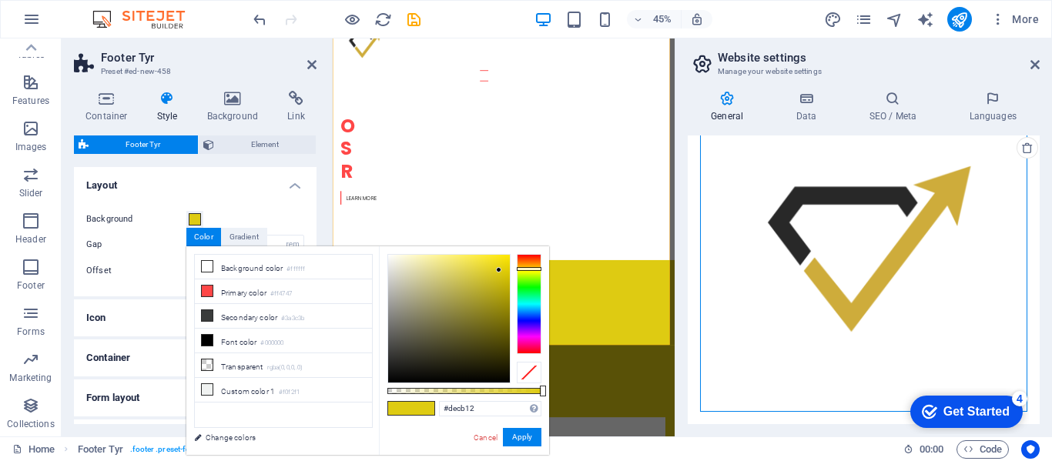
click at [848, 305] on div "Drag files here, click to choose files or select files from Files or our free s…" at bounding box center [863, 256] width 327 height 312
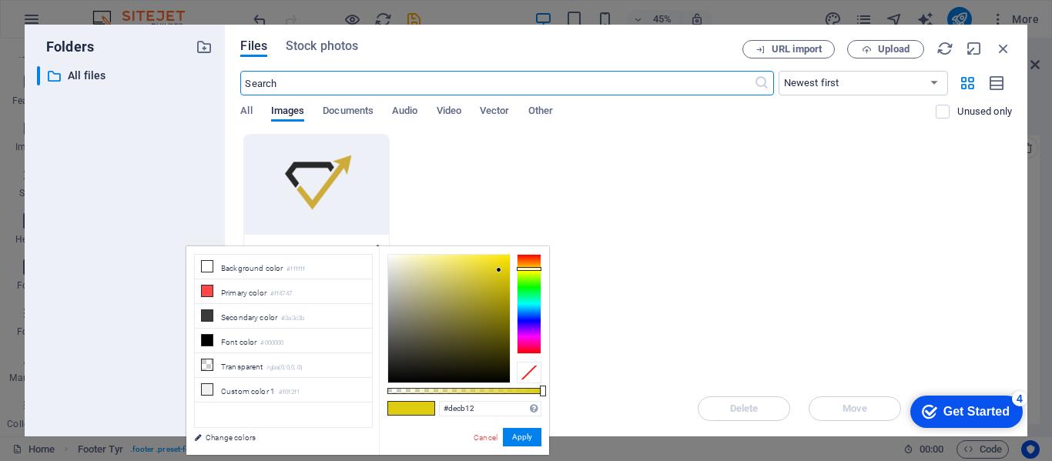
scroll to position [611, 0]
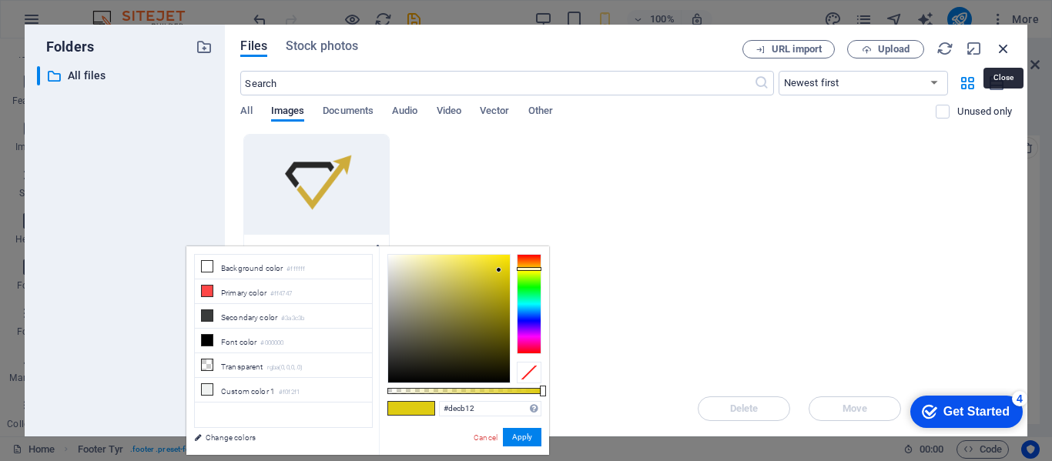
click at [1006, 48] on icon "button" at bounding box center [1003, 48] width 17 height 17
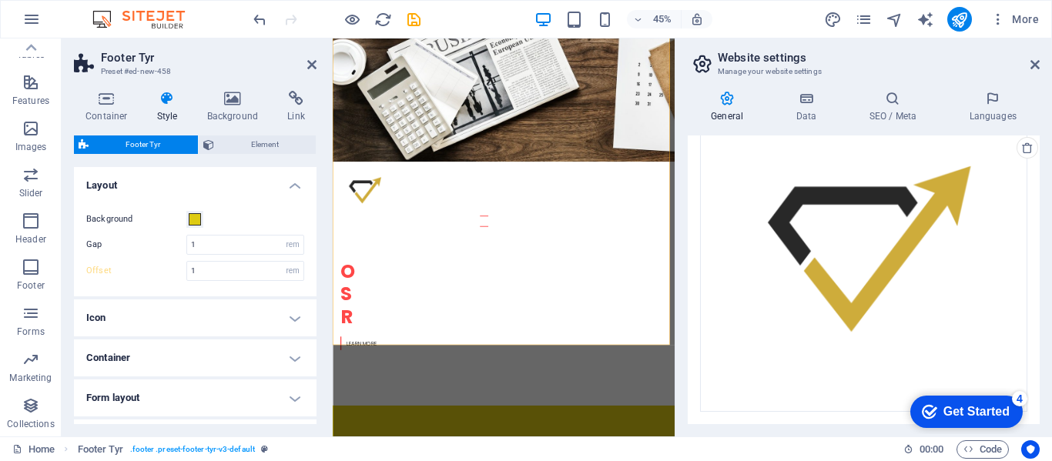
scroll to position [935, 0]
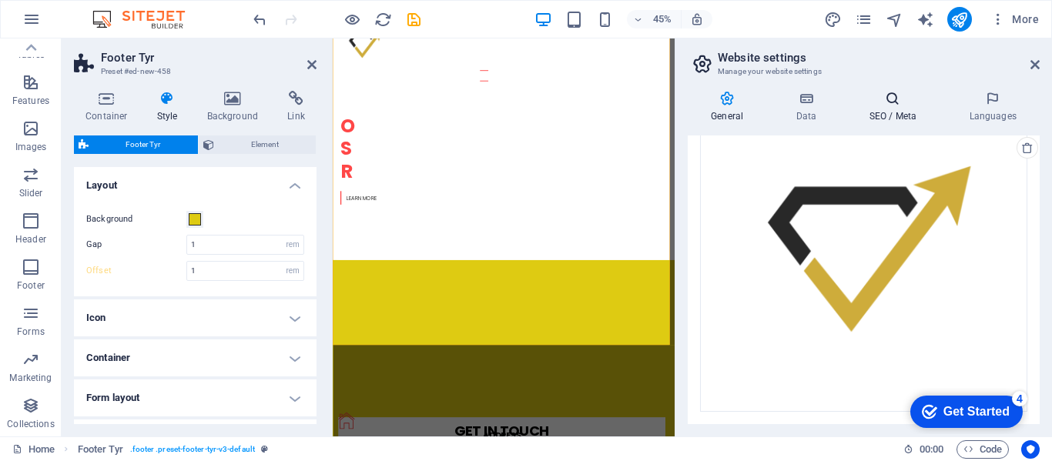
type input "5"
click at [196, 219] on span at bounding box center [195, 219] width 12 height 12
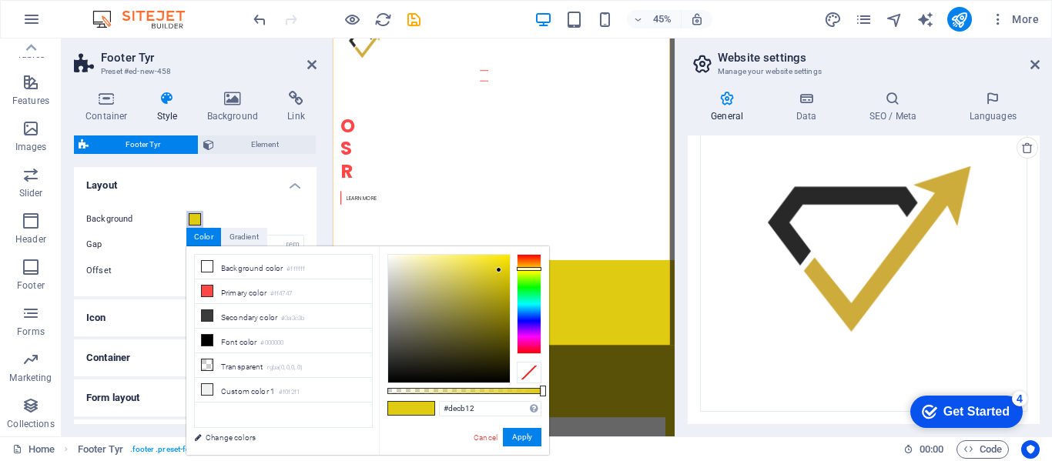
type input "#cdbc10"
click at [500, 279] on div at bounding box center [449, 319] width 122 height 128
click at [527, 442] on button "Apply" at bounding box center [522, 437] width 39 height 18
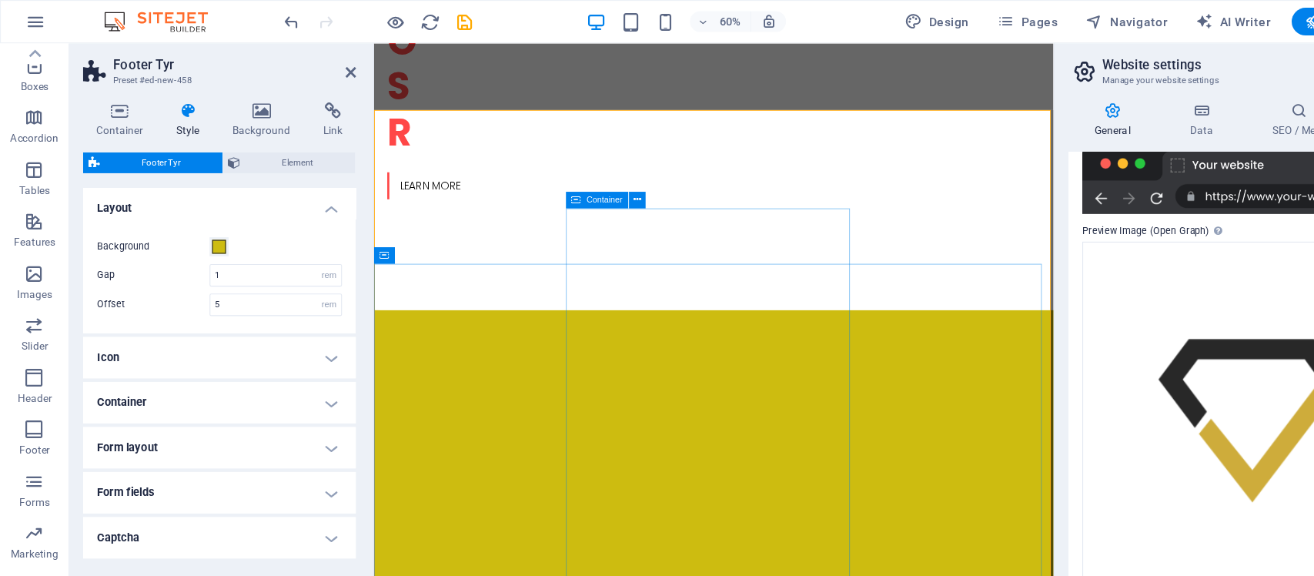
scroll to position [308, 0]
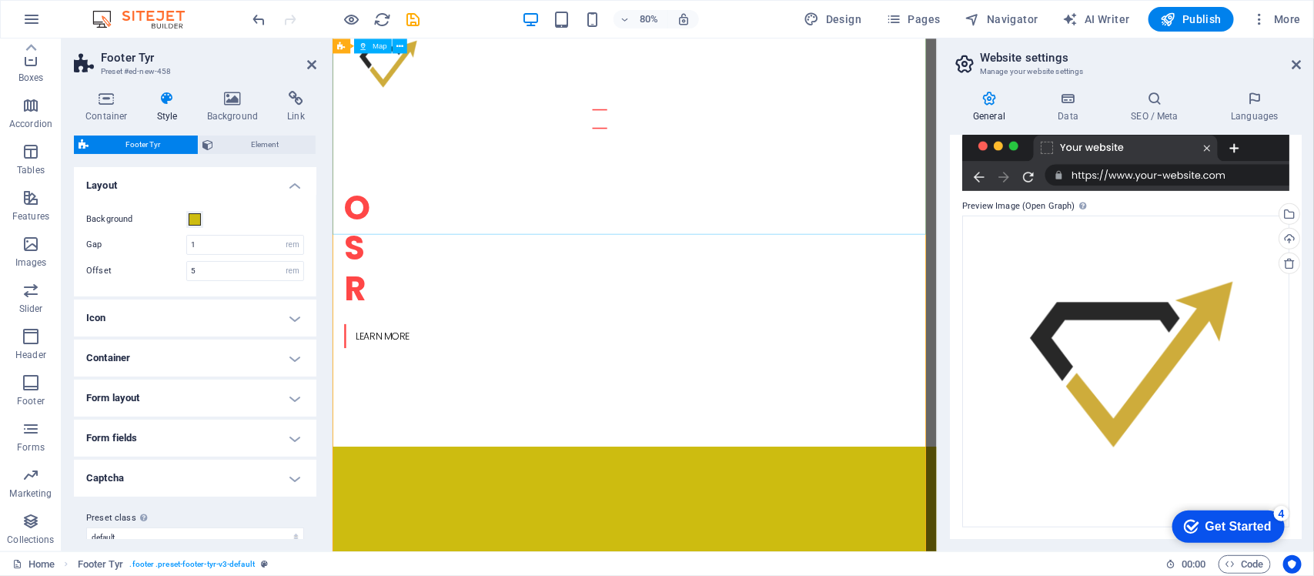
click at [403, 48] on icon at bounding box center [400, 45] width 7 height 13
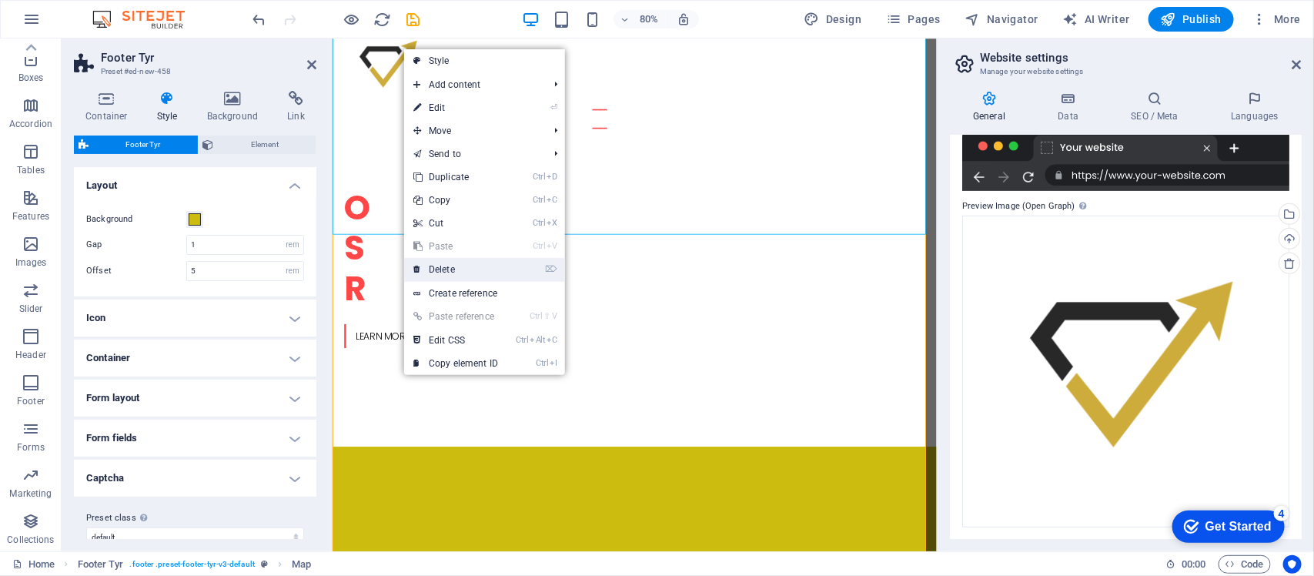
click at [470, 266] on link "⌦ Delete" at bounding box center [455, 269] width 103 height 23
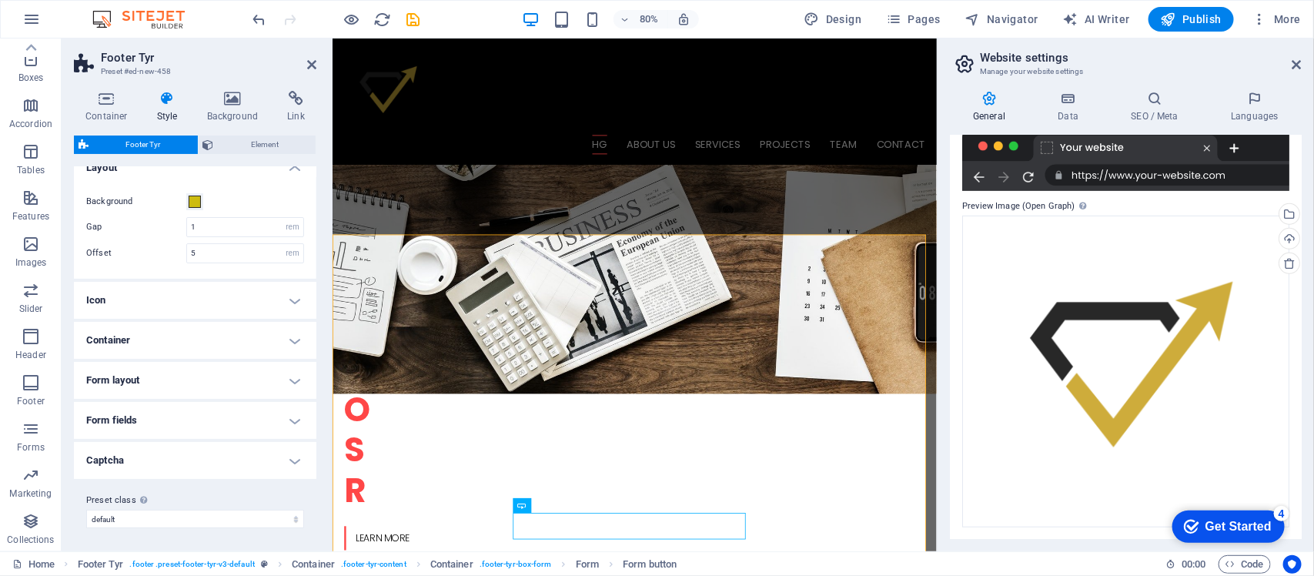
scroll to position [18, 0]
click at [272, 302] on h4 "Icon" at bounding box center [195, 300] width 243 height 37
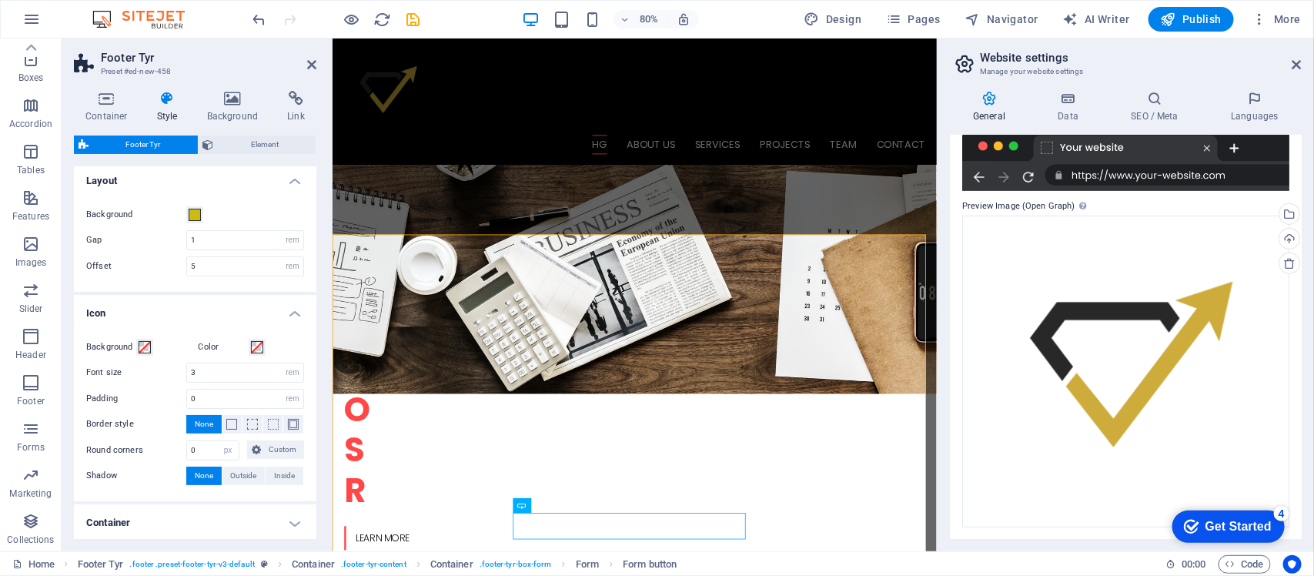
scroll to position [0, 0]
click at [291, 313] on h4 "Icon" at bounding box center [195, 314] width 243 height 28
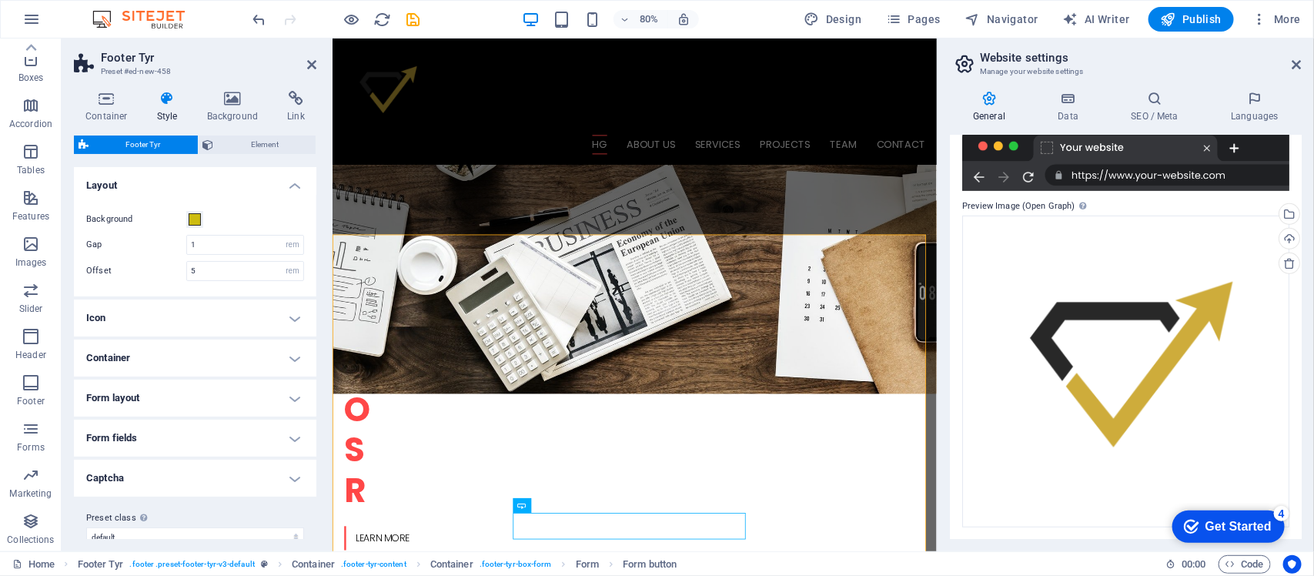
click at [289, 354] on h4 "Container" at bounding box center [195, 358] width 243 height 37
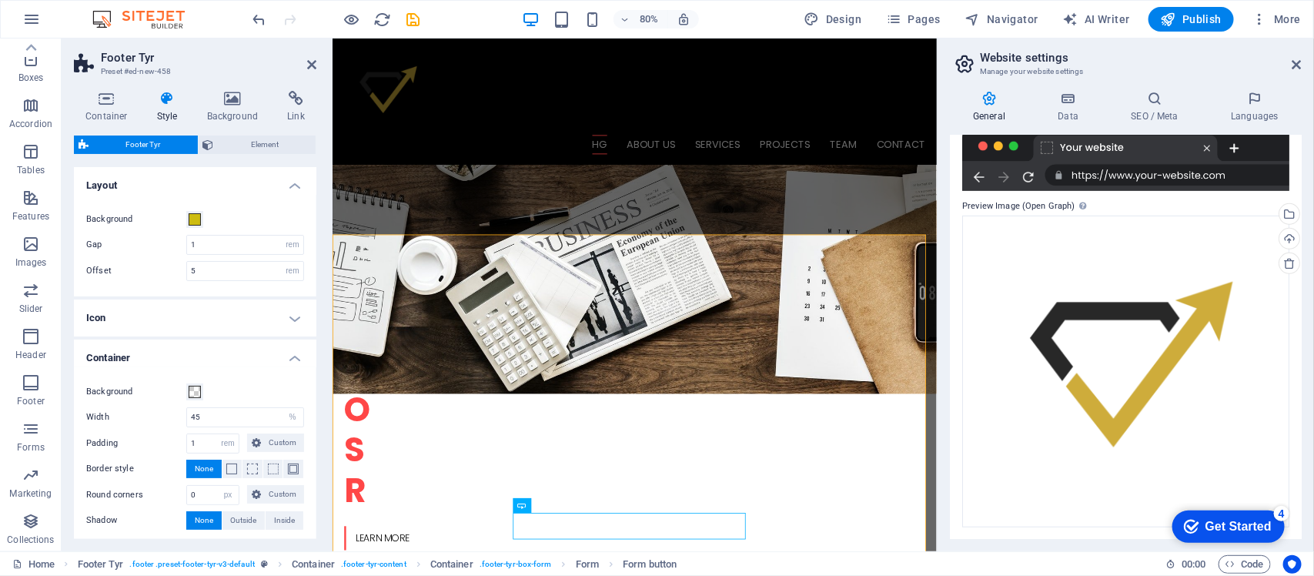
scroll to position [189, 0]
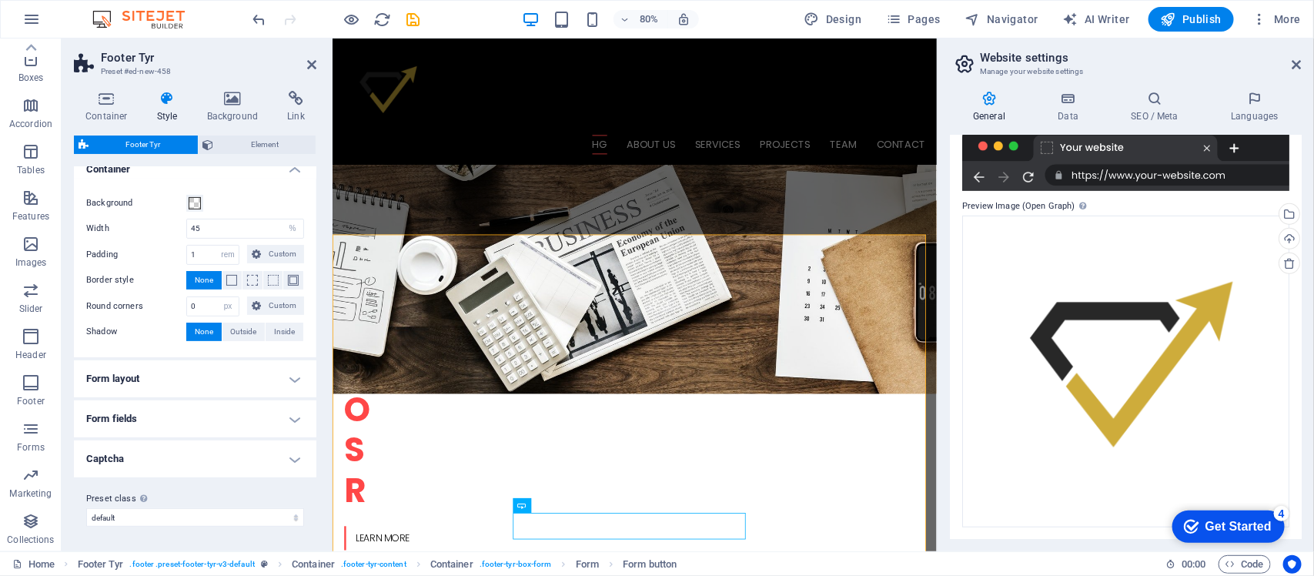
click at [291, 382] on h4 "Form layout" at bounding box center [195, 378] width 243 height 37
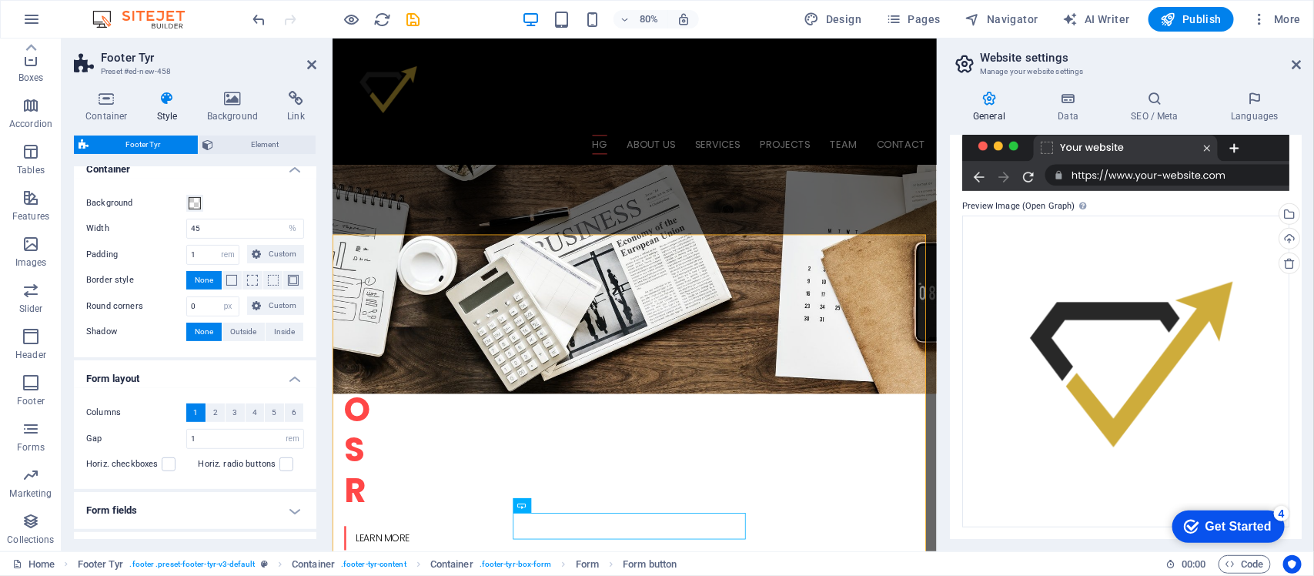
scroll to position [281, 0]
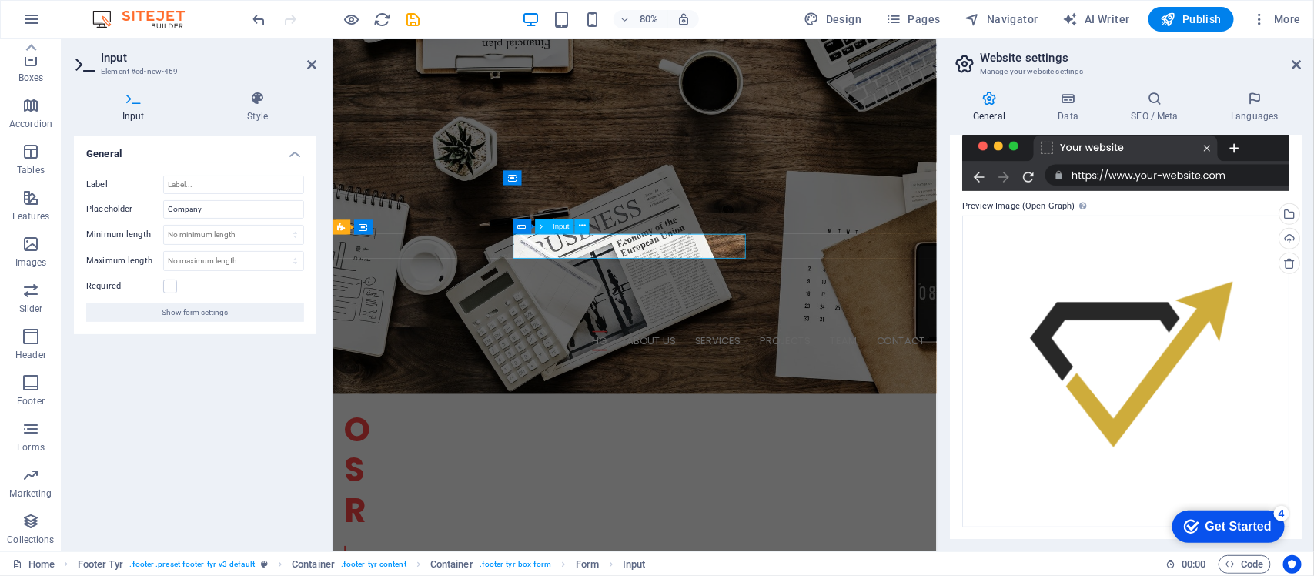
drag, startPoint x: 668, startPoint y: 295, endPoint x: 580, endPoint y: 283, distance: 88.6
click at [213, 205] on input "Company" at bounding box center [233, 209] width 141 height 18
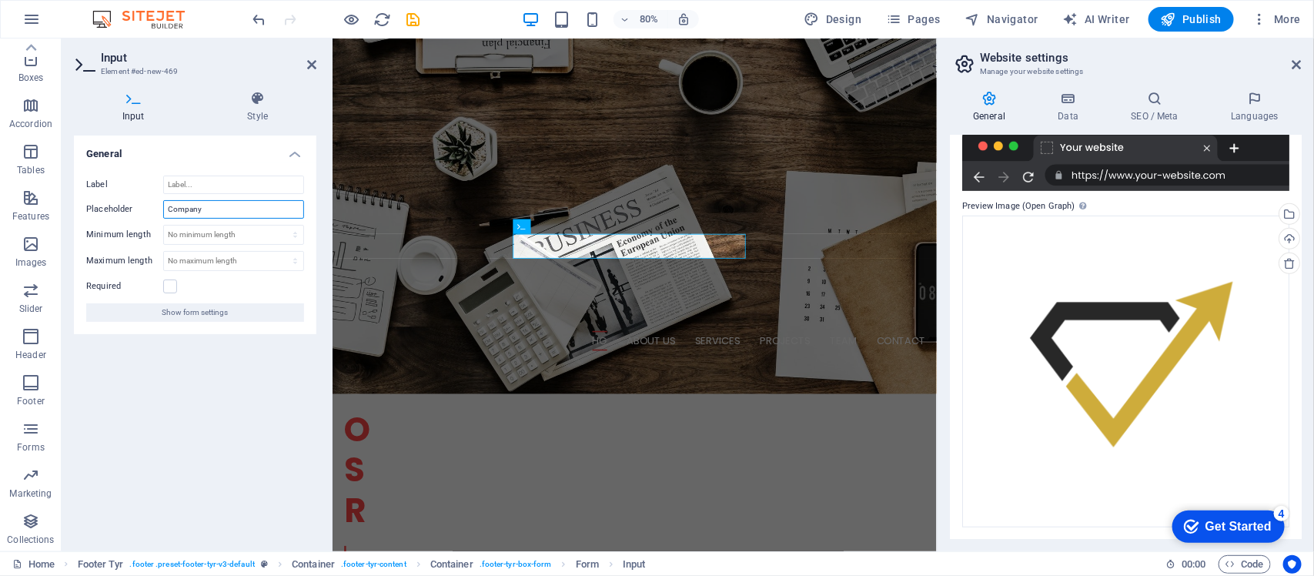
click at [213, 205] on input "Company" at bounding box center [233, 209] width 141 height 18
type input "ا"
type input "اسم الشركة"
click at [277, 244] on div "No minimum length chars" at bounding box center [233, 235] width 141 height 20
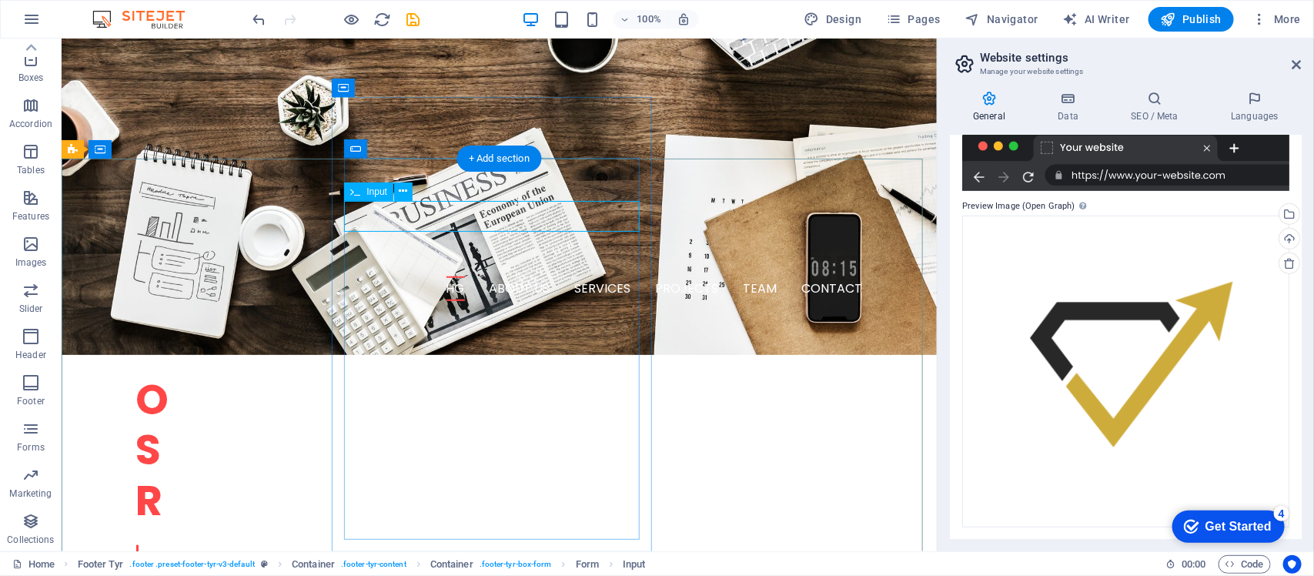
drag, startPoint x: 382, startPoint y: 213, endPoint x: 123, endPoint y: 257, distance: 262.4
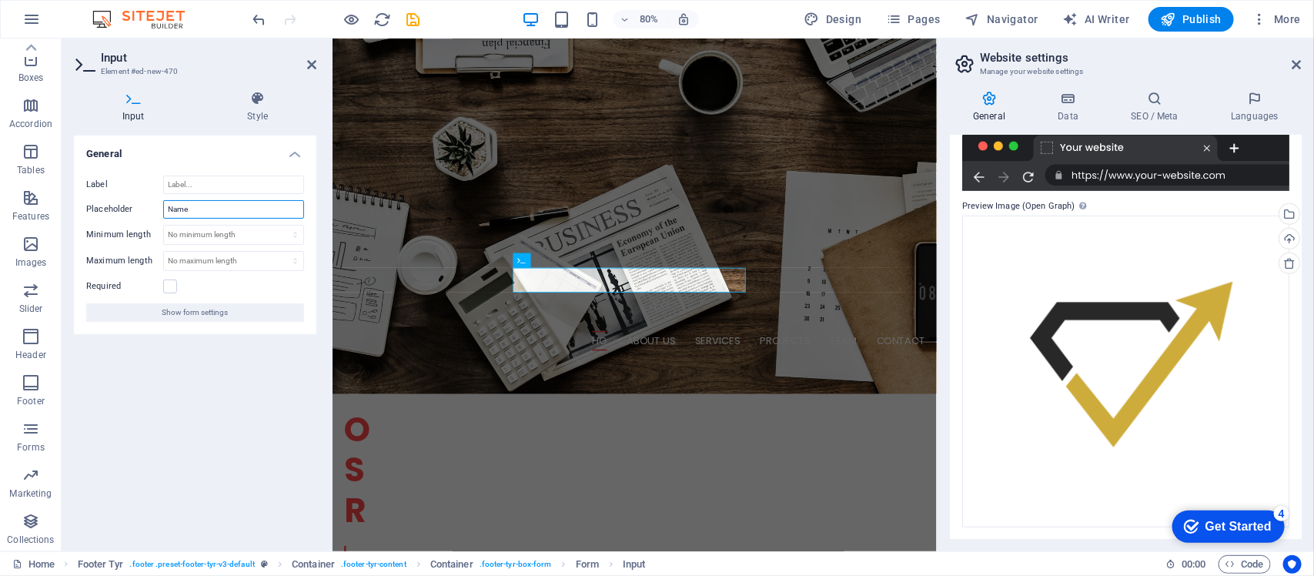
click at [220, 209] on input "Name" at bounding box center [233, 209] width 141 height 18
type input "الاسم كاملا"
click at [556, 302] on div "Input" at bounding box center [544, 295] width 62 height 15
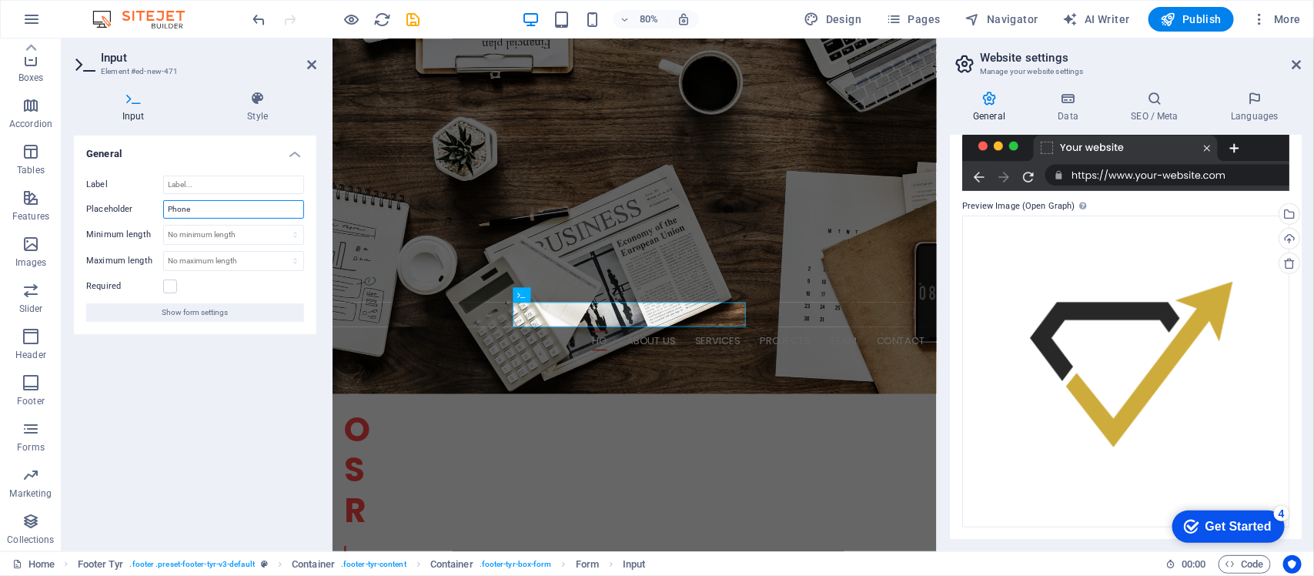
click at [253, 208] on input "Phone" at bounding box center [233, 209] width 141 height 18
type input "رقم الهاتف"
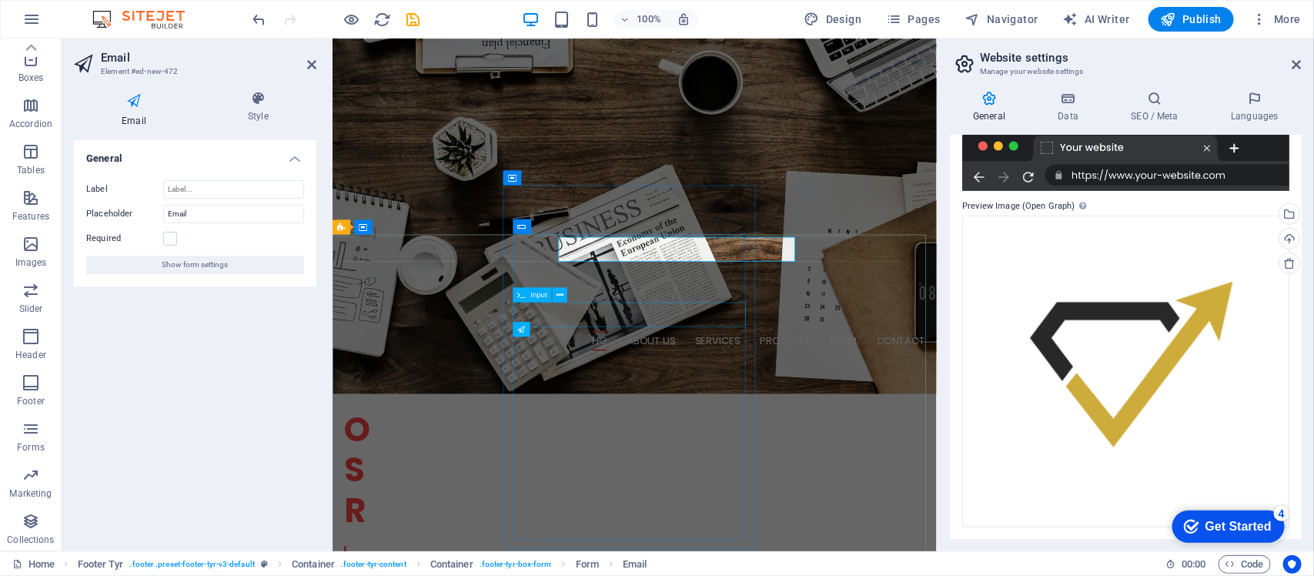
drag, startPoint x: 795, startPoint y: 309, endPoint x: 571, endPoint y: 377, distance: 233.4
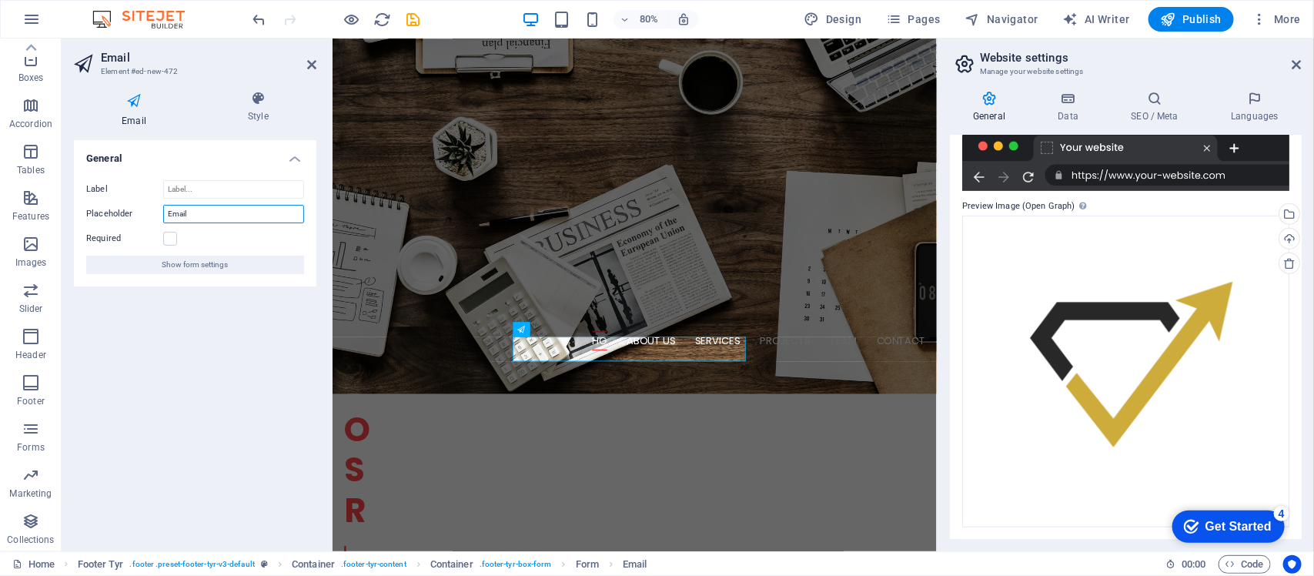
click at [202, 213] on input "Email" at bounding box center [233, 214] width 141 height 18
type input "البريد الإلكتروني"
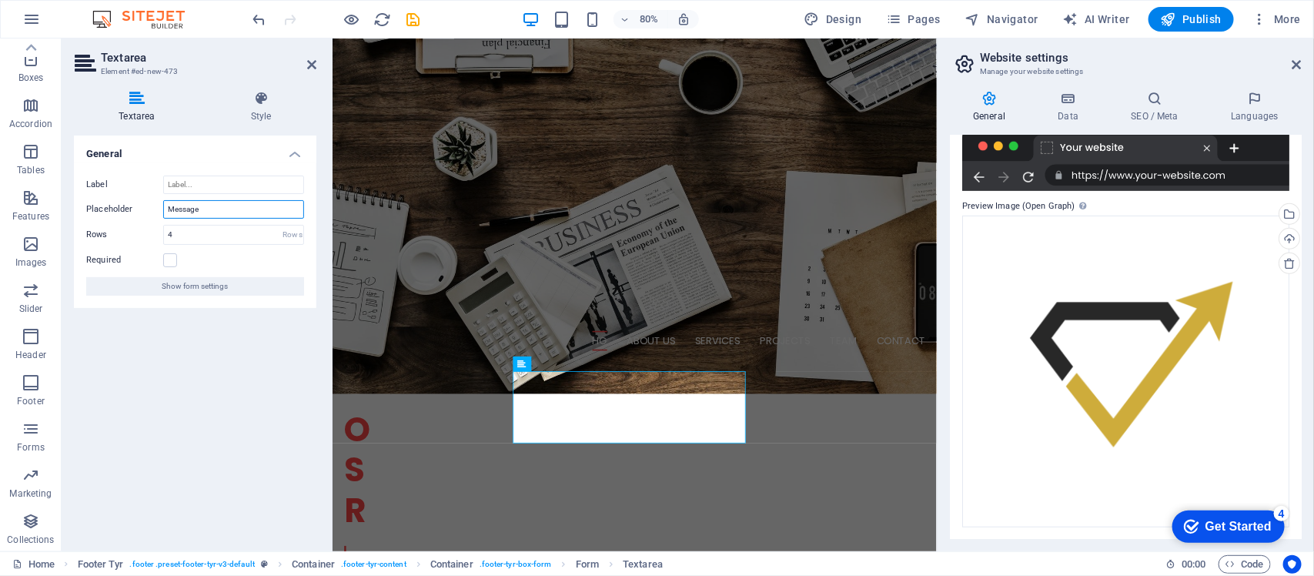
click at [220, 209] on input "Message" at bounding box center [233, 209] width 141 height 18
drag, startPoint x: 222, startPoint y: 209, endPoint x: 239, endPoint y: 225, distance: 22.9
click at [239, 225] on div "Label Placeholder رسالتك Rows 4 Rows Required Show form settings" at bounding box center [195, 235] width 243 height 145
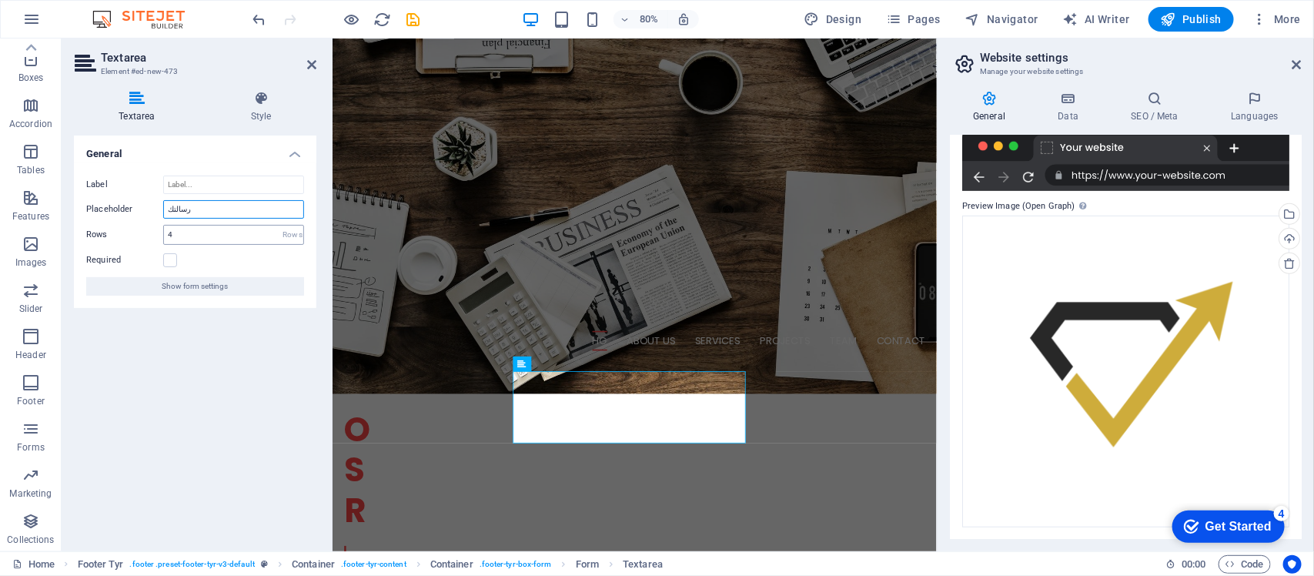
type input "رسالتك"
click at [239, 226] on input "4" at bounding box center [233, 235] width 139 height 18
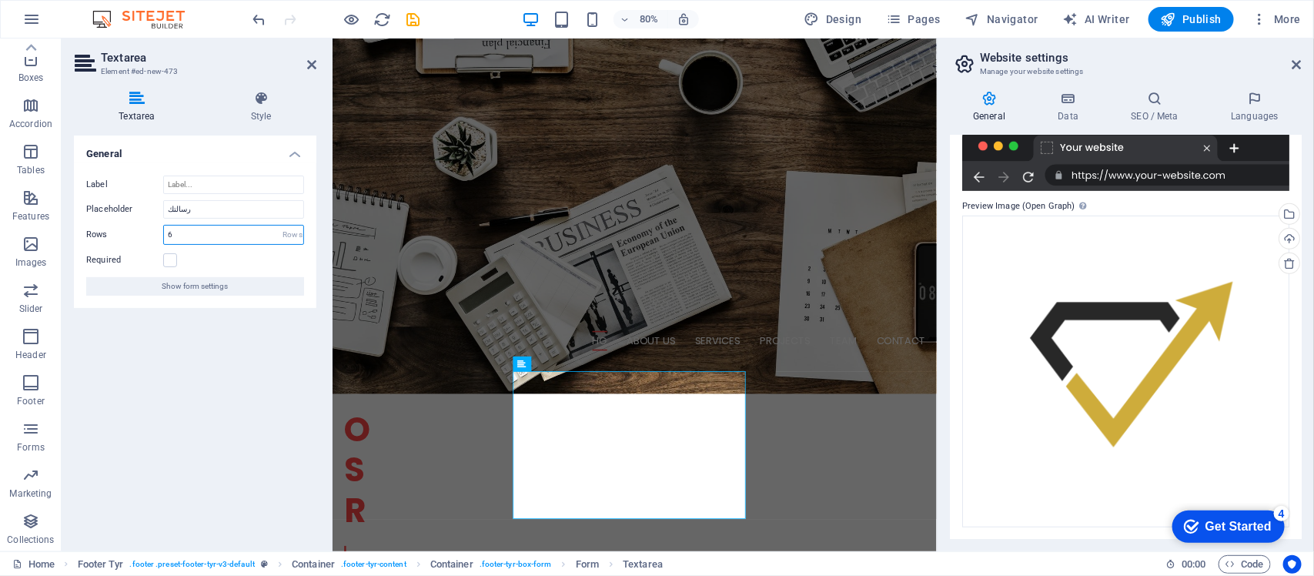
type input "5"
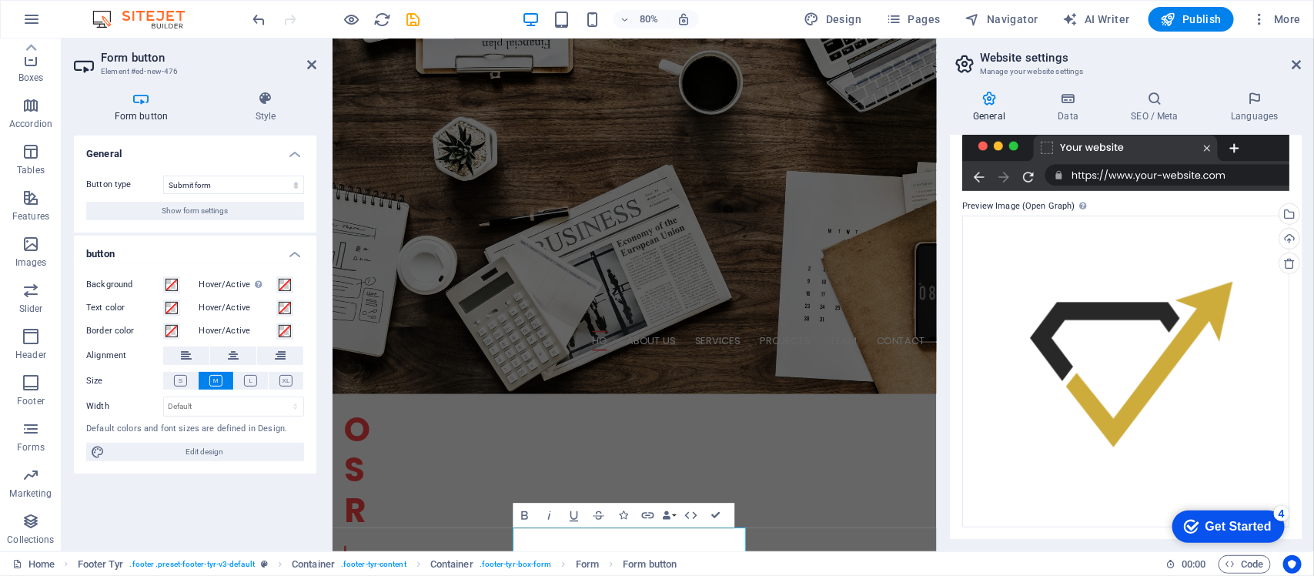
click at [293, 144] on h4 "General" at bounding box center [195, 150] width 243 height 28
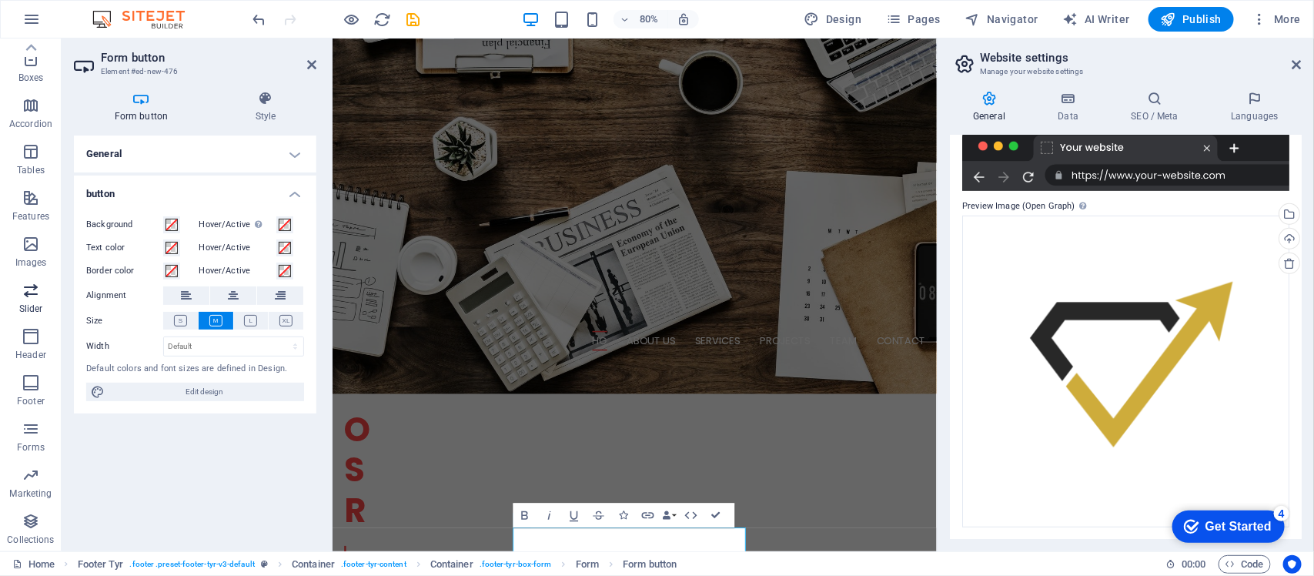
click at [27, 299] on span "Slider" at bounding box center [31, 299] width 62 height 37
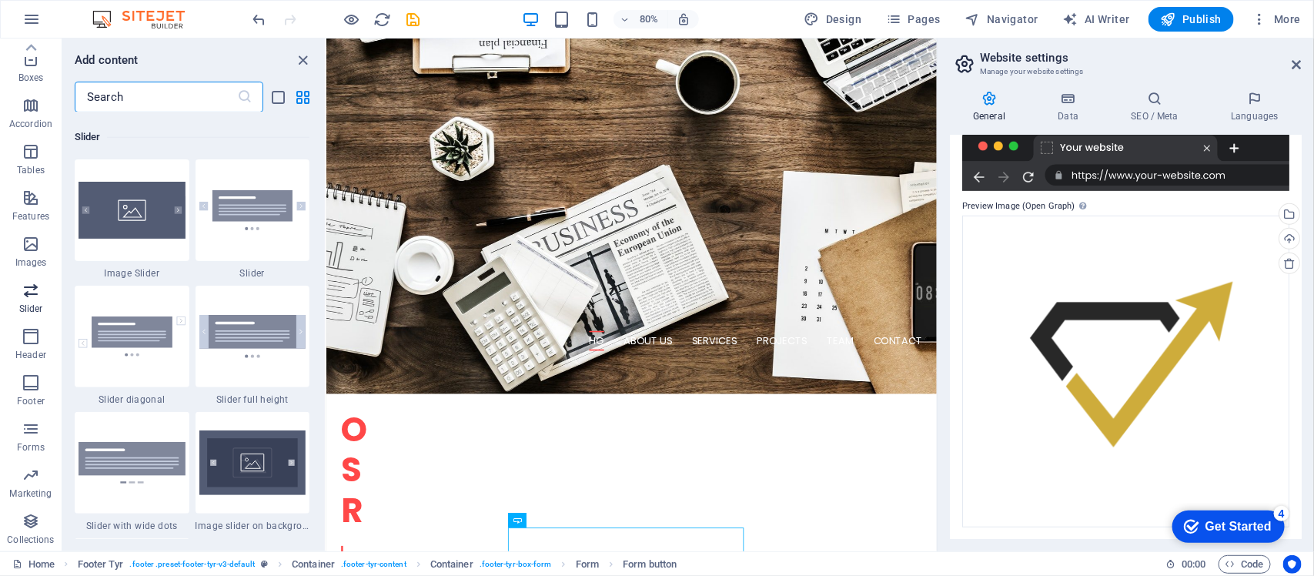
scroll to position [8728, 0]
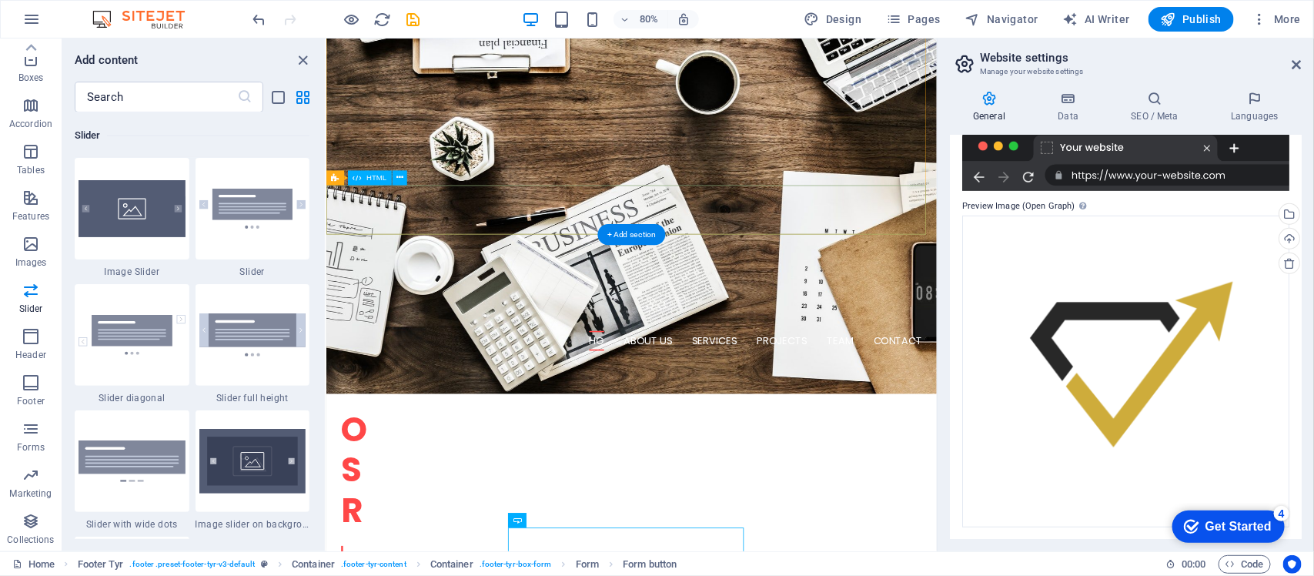
drag, startPoint x: 353, startPoint y: 337, endPoint x: 527, endPoint y: 256, distance: 192.3
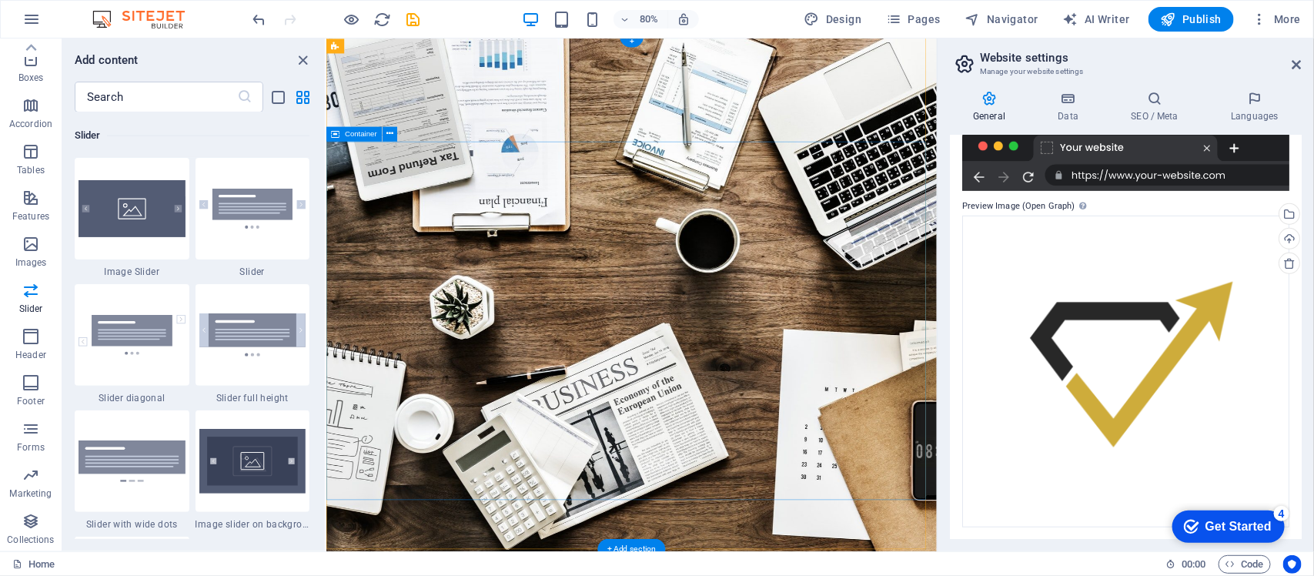
scroll to position [4, 0]
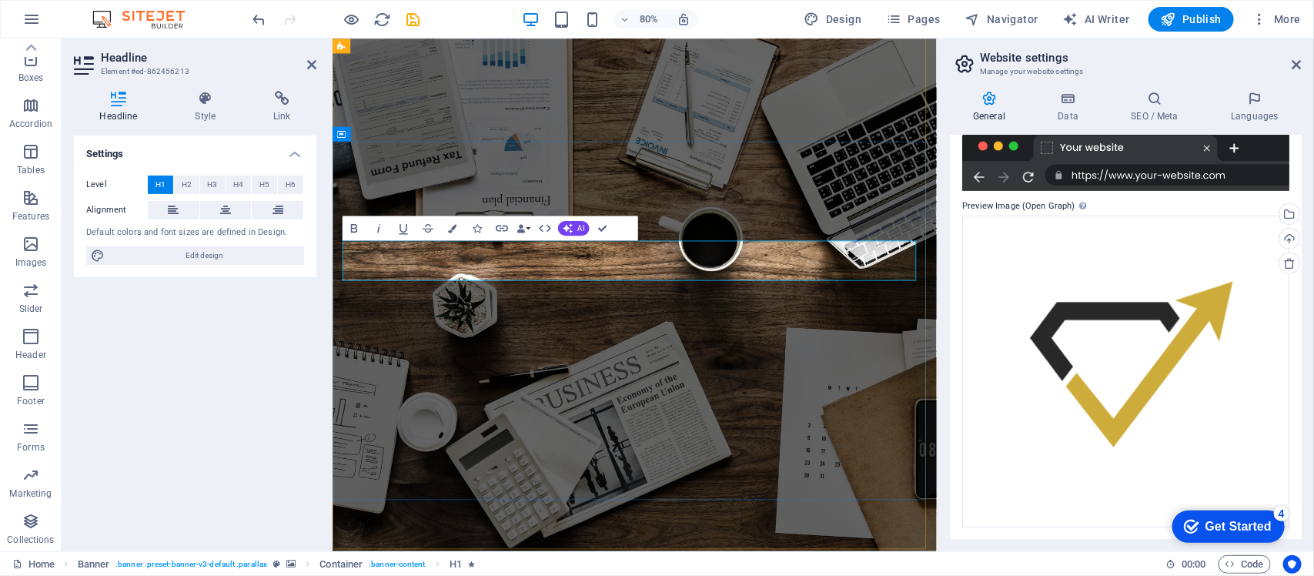
click at [467, 229] on button "Icons" at bounding box center [477, 228] width 23 height 25
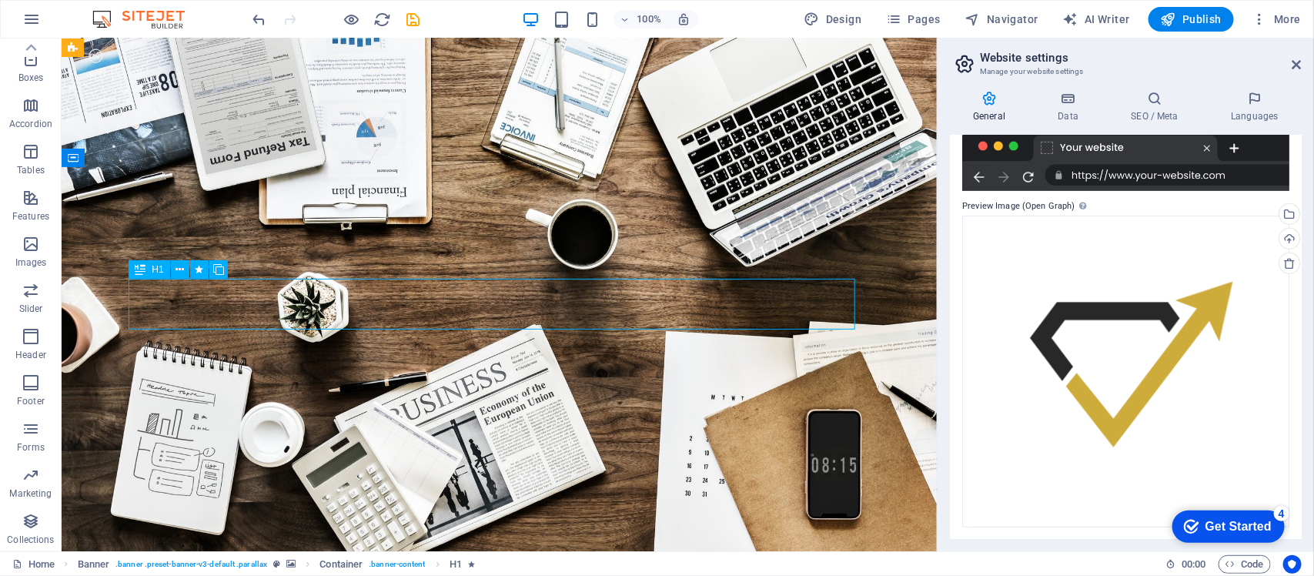
drag, startPoint x: 165, startPoint y: 355, endPoint x: 415, endPoint y: 292, distance: 258.1
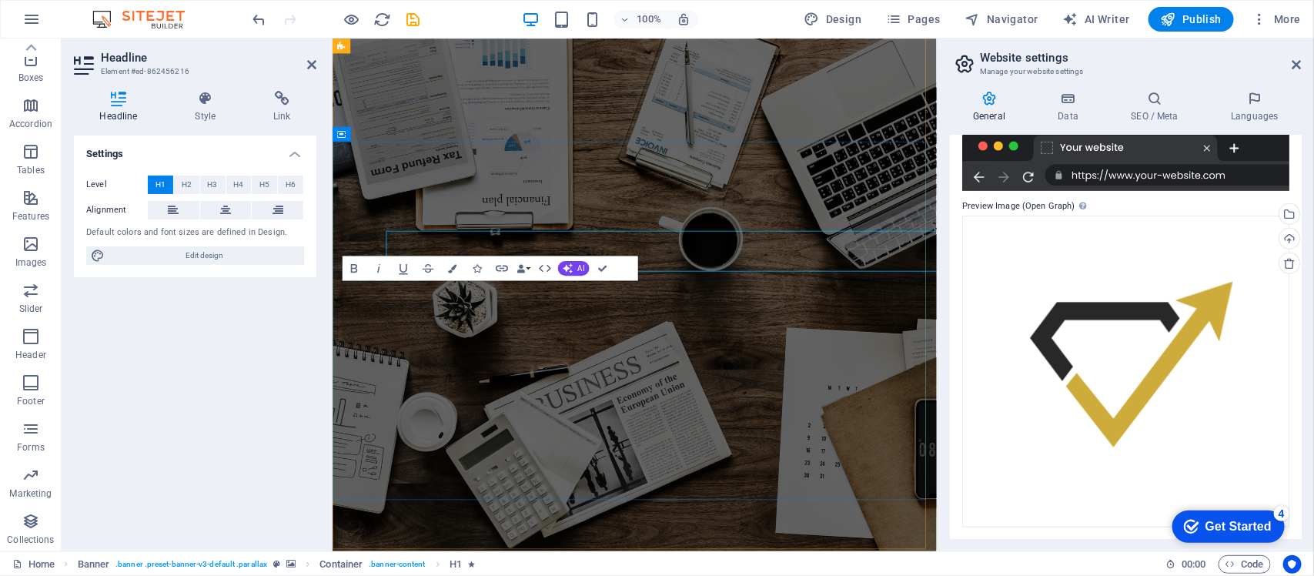
drag, startPoint x: 686, startPoint y: 292, endPoint x: 748, endPoint y: 330, distance: 72.6
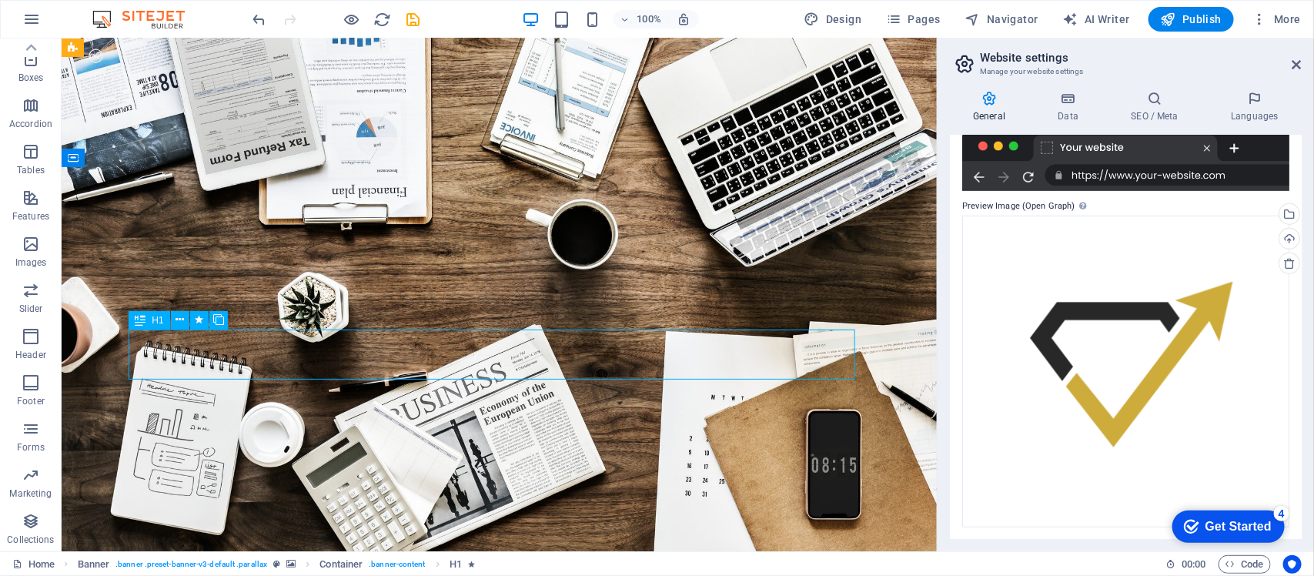
drag, startPoint x: 179, startPoint y: 409, endPoint x: 427, endPoint y: 335, distance: 258.7
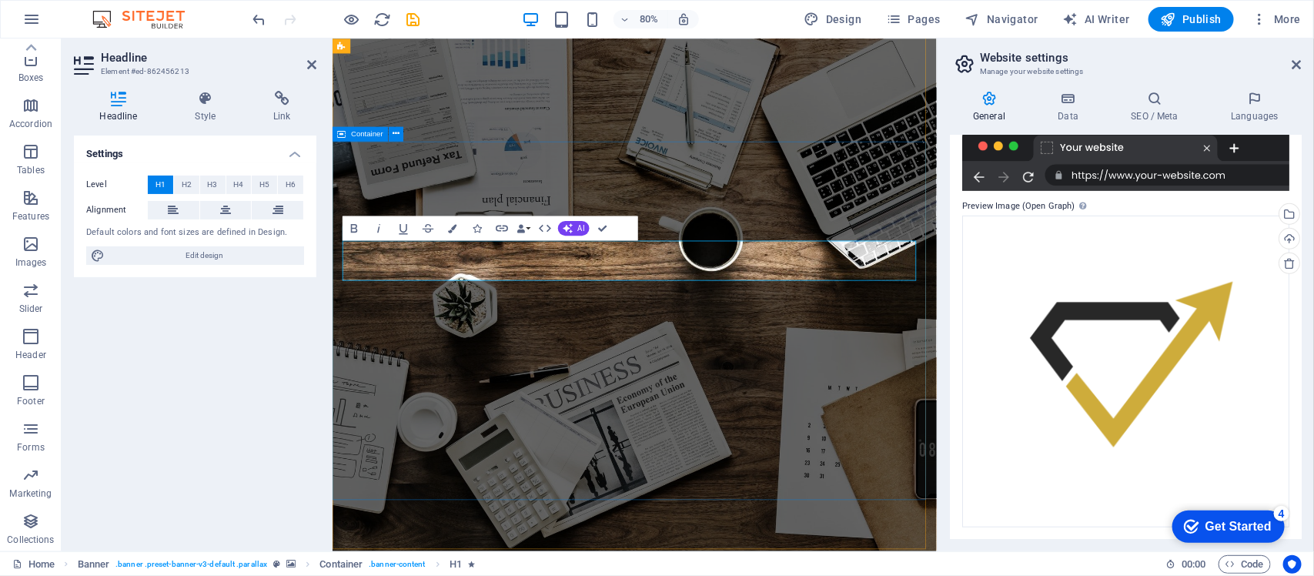
drag, startPoint x: 607, startPoint y: 261, endPoint x: 337, endPoint y: 316, distance: 275.9
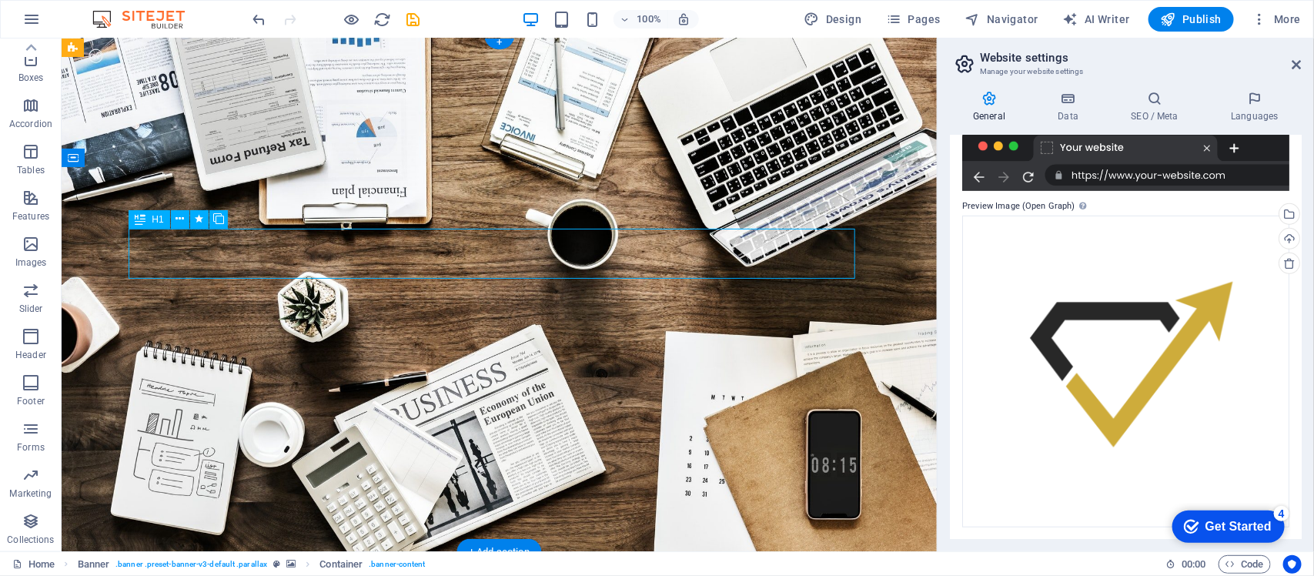
drag, startPoint x: 65, startPoint y: 316, endPoint x: 336, endPoint y: 261, distance: 275.9
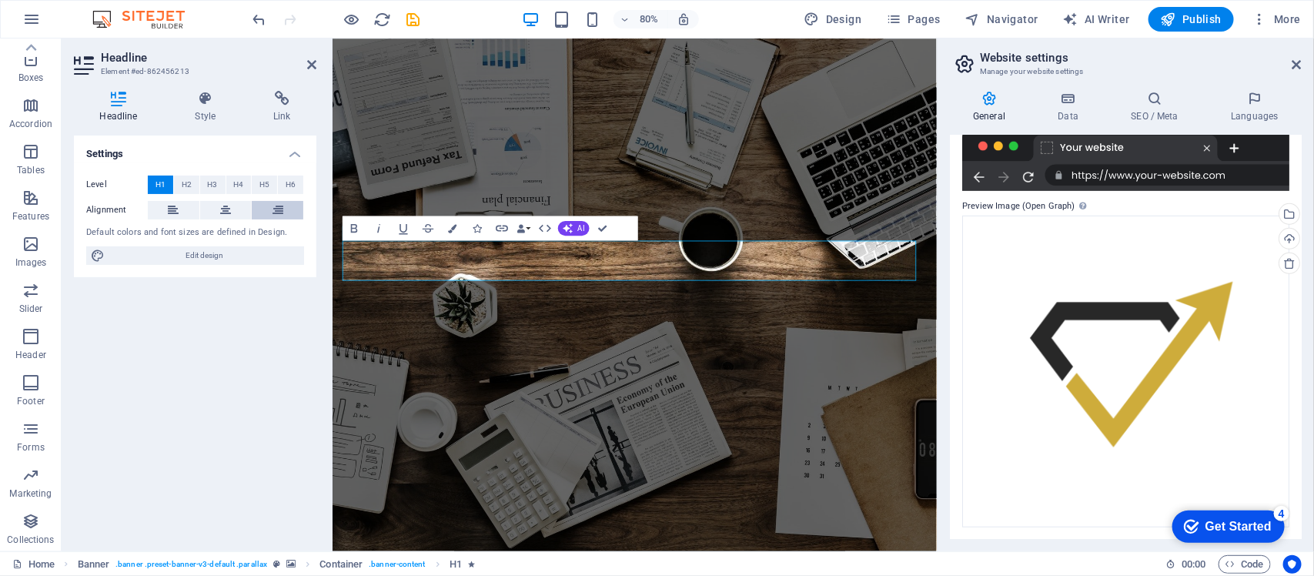
click at [273, 210] on icon at bounding box center [278, 210] width 11 height 18
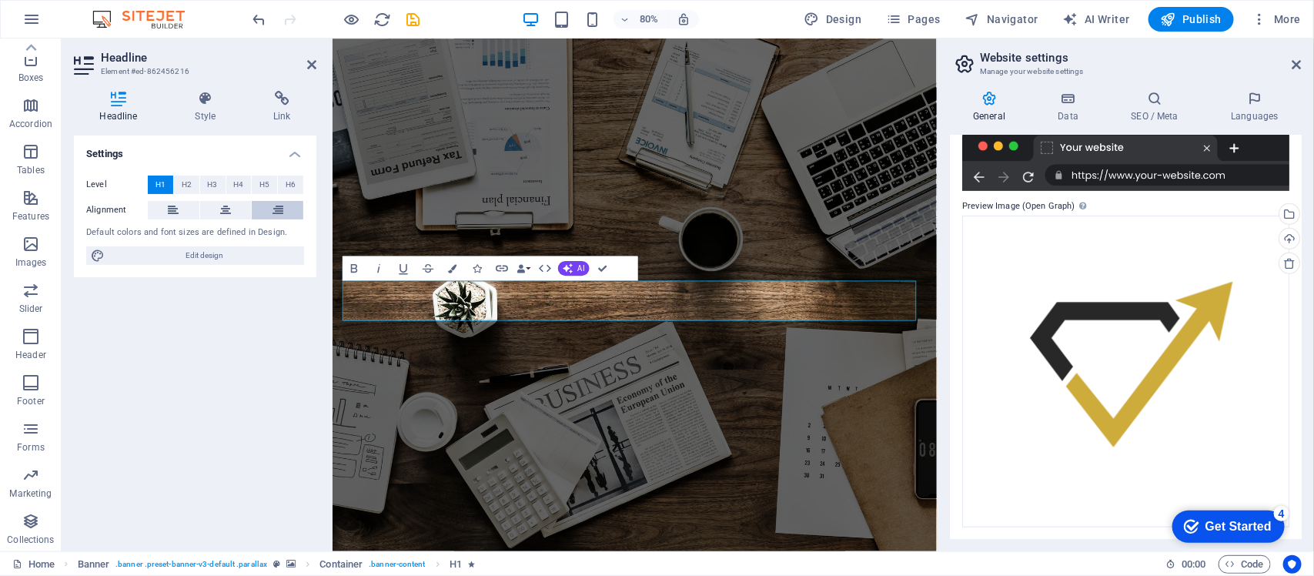
click at [277, 209] on icon at bounding box center [278, 210] width 11 height 18
click at [213, 96] on icon at bounding box center [205, 98] width 72 height 15
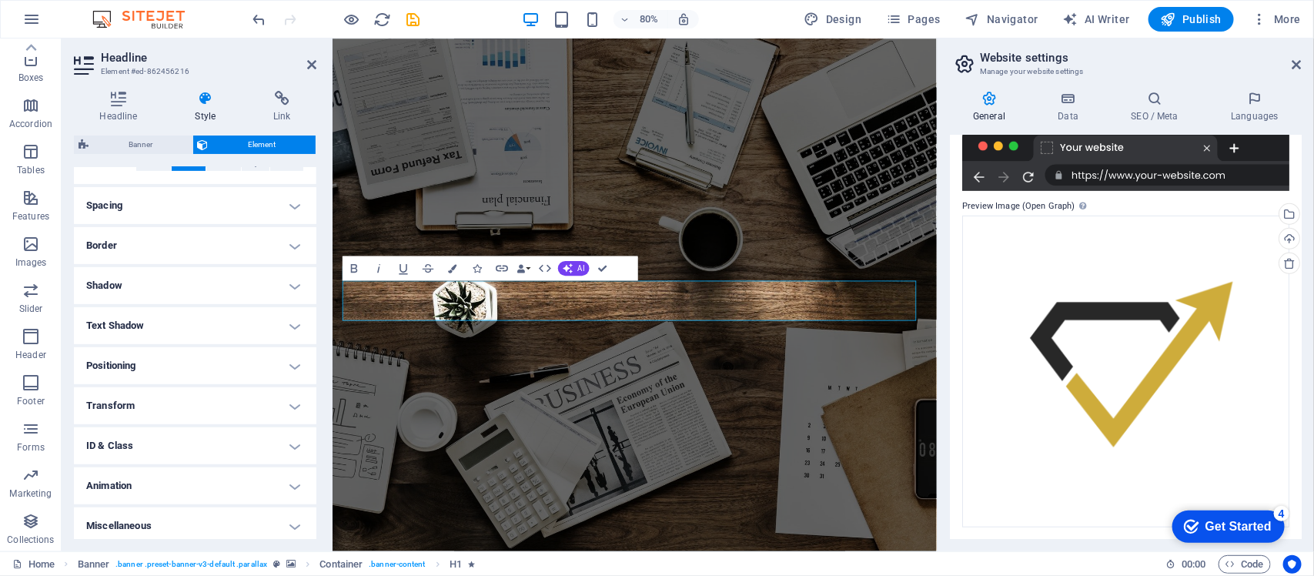
scroll to position [278, 0]
click at [221, 460] on h4 "Animation" at bounding box center [195, 481] width 243 height 37
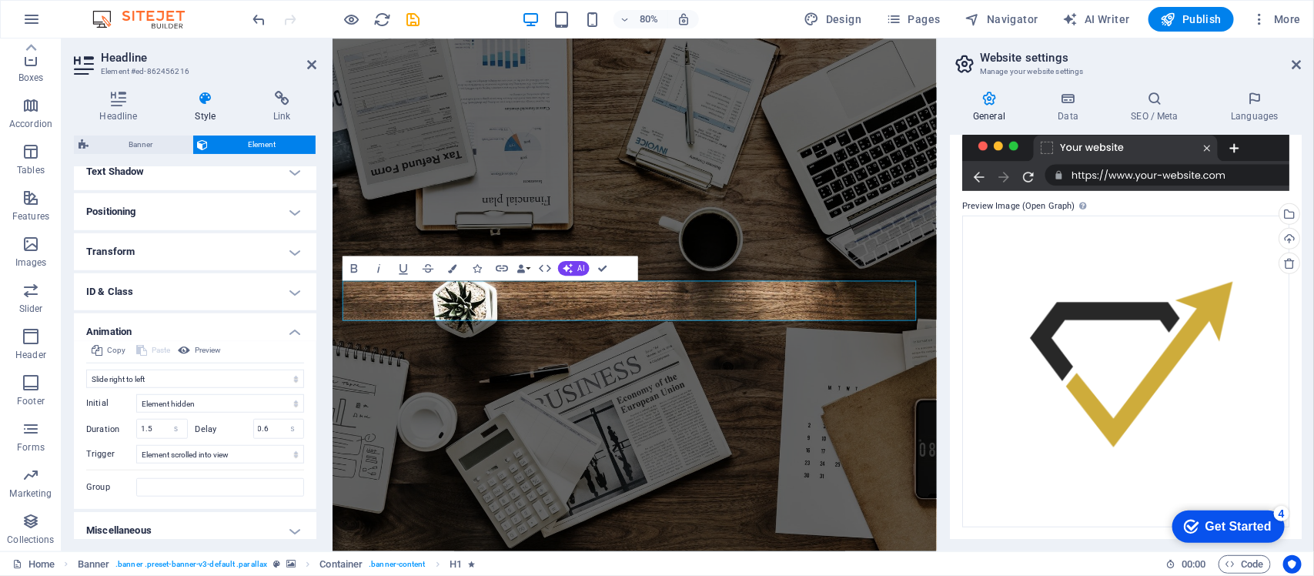
scroll to position [437, 0]
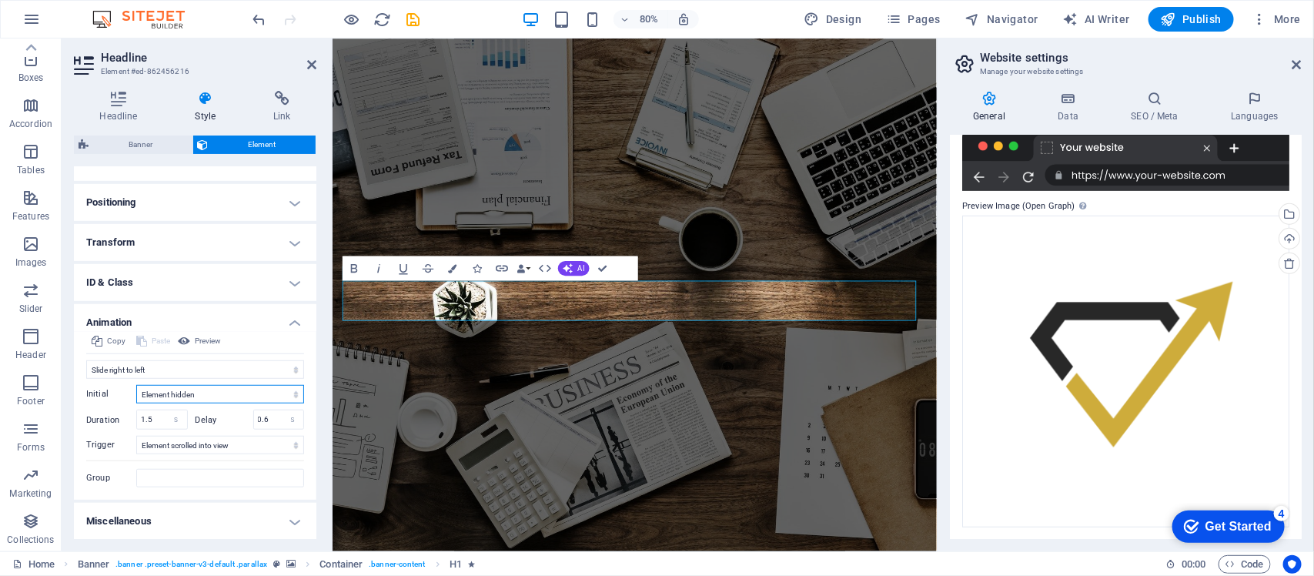
click at [195, 397] on select "Element hidden Element shown" at bounding box center [220, 394] width 168 height 18
select select "show"
click at [136, 385] on select "Element hidden Element shown" at bounding box center [220, 394] width 168 height 18
click at [178, 437] on select "No automatic trigger On page load Element scrolled into view" at bounding box center [220, 445] width 168 height 18
select select "onload"
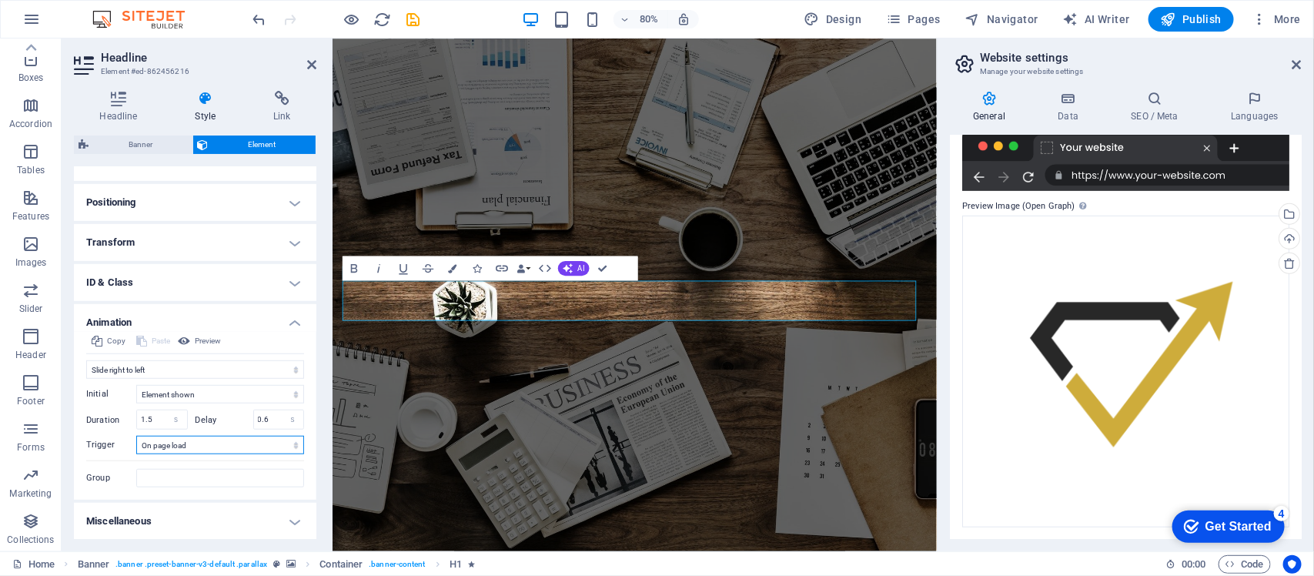
click at [136, 436] on select "No automatic trigger On page load Element scrolled into view" at bounding box center [220, 445] width 168 height 18
click at [205, 327] on h4 "Animation" at bounding box center [195, 318] width 243 height 28
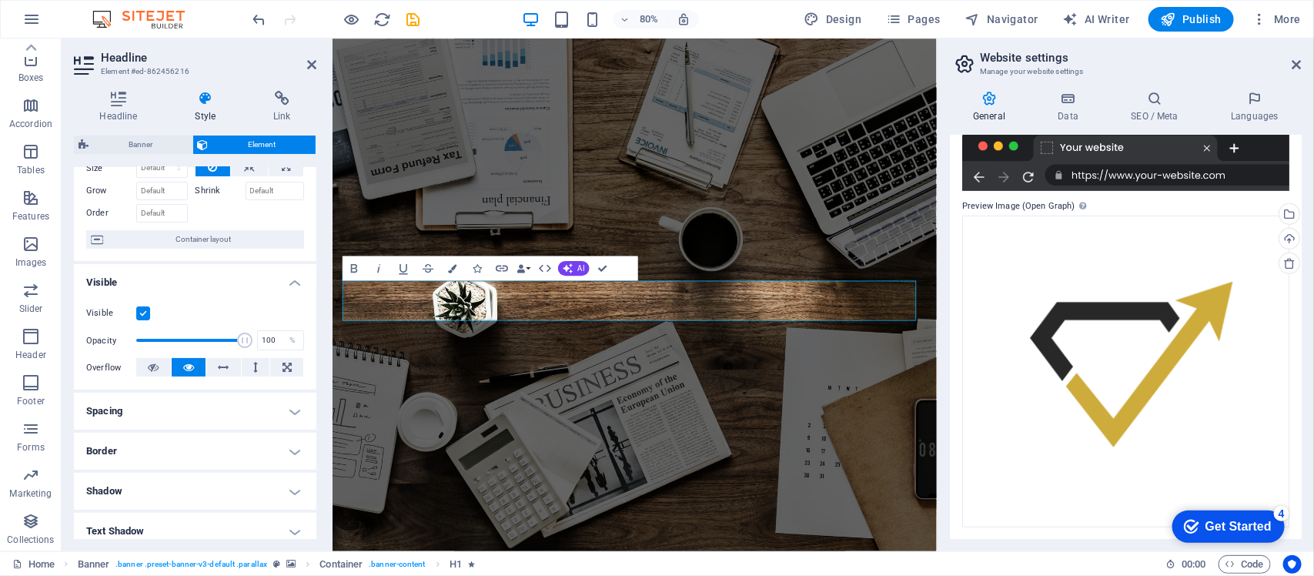
scroll to position [0, 0]
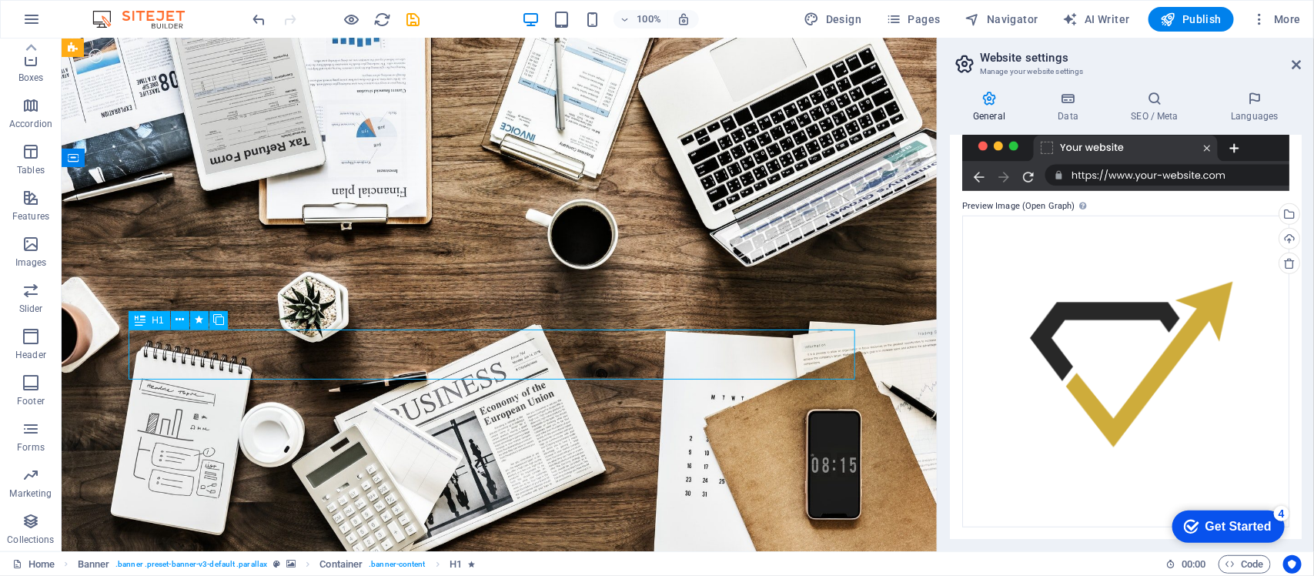
drag, startPoint x: 467, startPoint y: 407, endPoint x: 656, endPoint y: 333, distance: 203.3
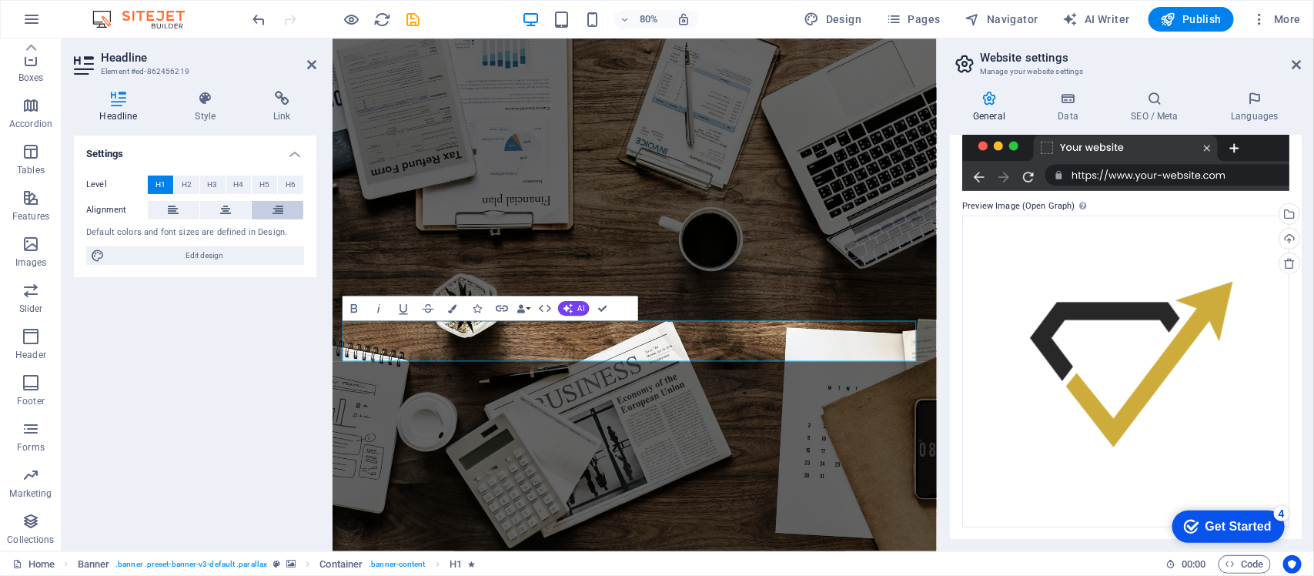
click at [286, 203] on button at bounding box center [278, 210] width 52 height 18
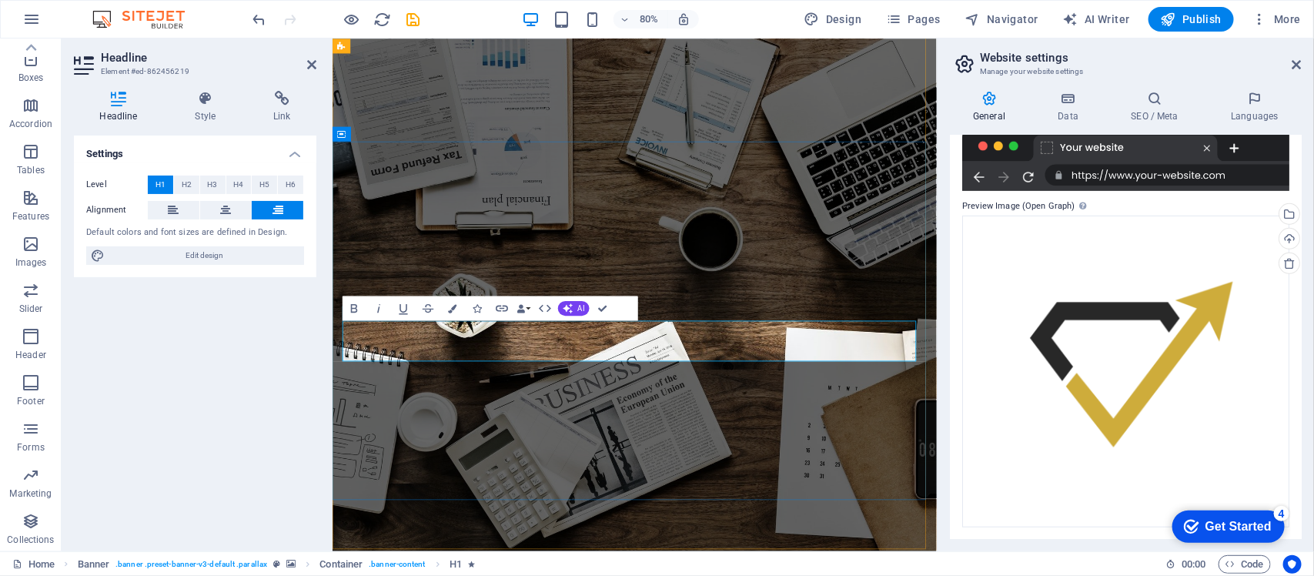
click at [243, 260] on span "Edit design" at bounding box center [204, 255] width 190 height 18
select select "rem"
select select "300"
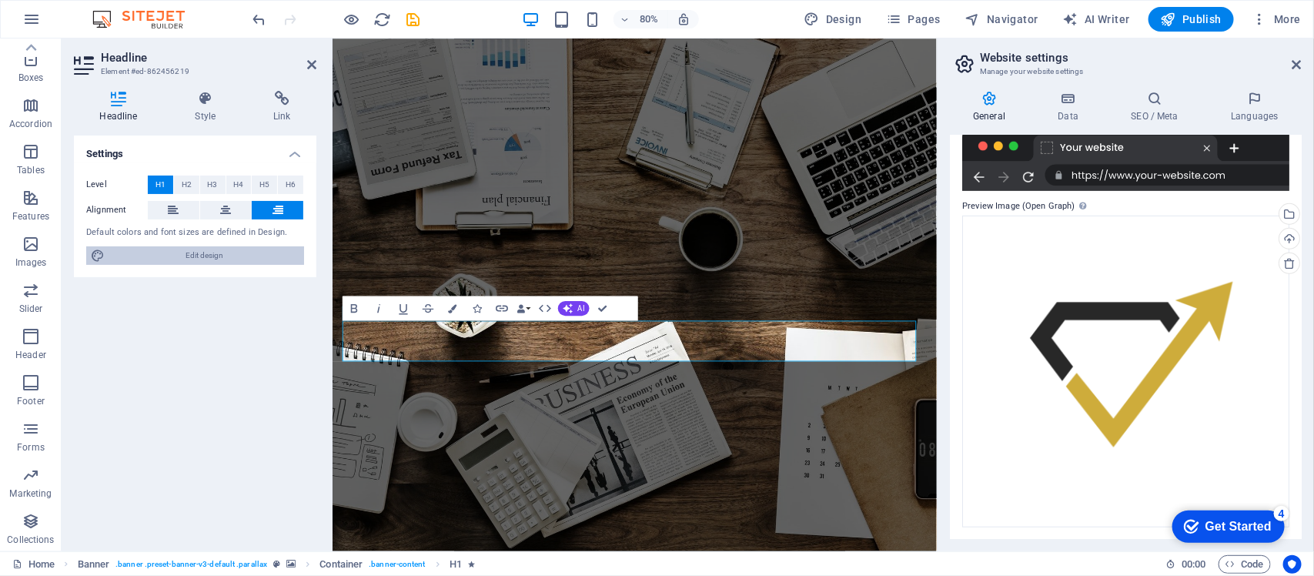
select select "px"
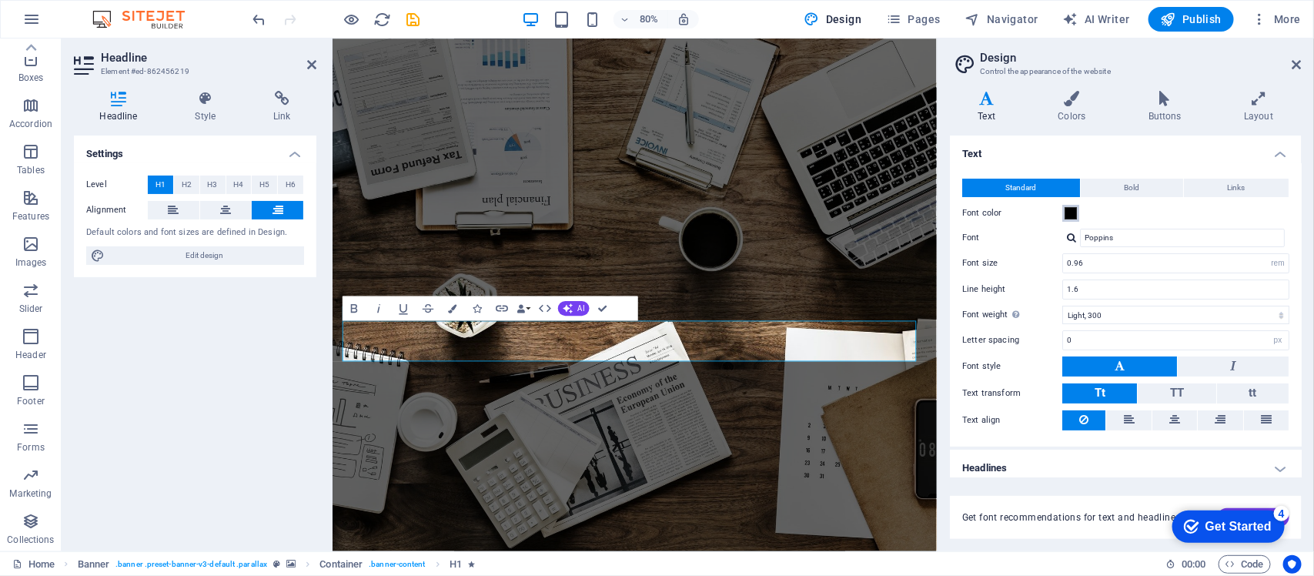
click at [1051, 210] on button "Font color" at bounding box center [1071, 213] width 17 height 17
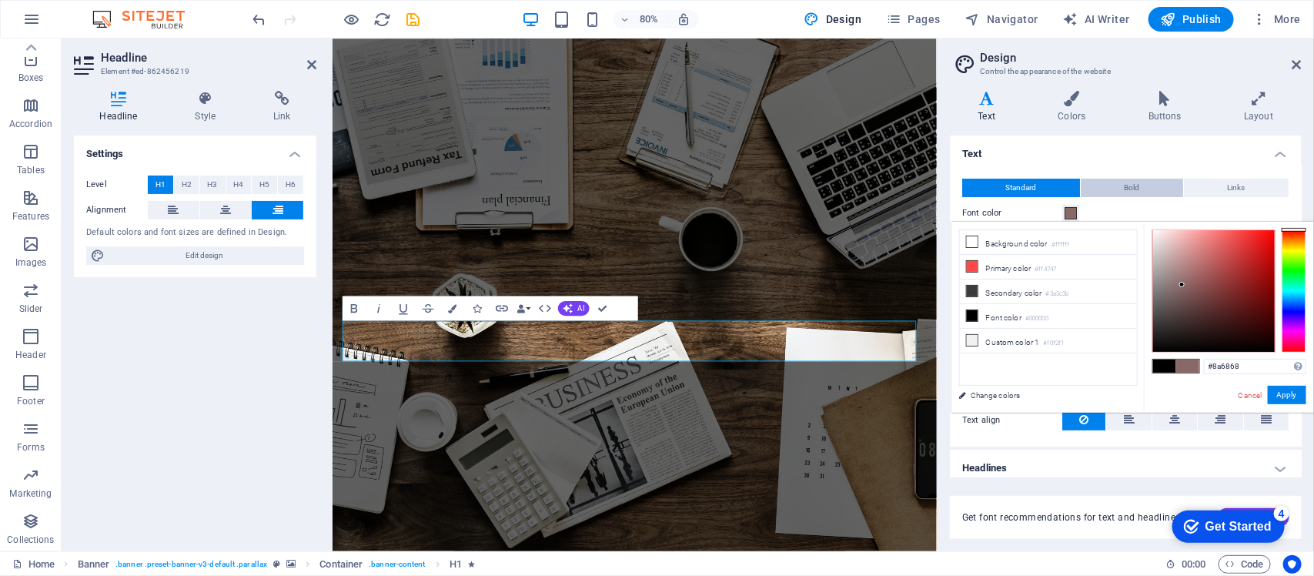
type input "#ffffff"
drag, startPoint x: 1183, startPoint y: 285, endPoint x: 1118, endPoint y: 175, distance: 127.7
click at [1051, 175] on body "m-thari.com Home Favorites Elements Columns Content Boxes Accordion Tables Feat…" at bounding box center [657, 288] width 1314 height 576
click at [1051, 390] on button "Apply" at bounding box center [1287, 395] width 39 height 18
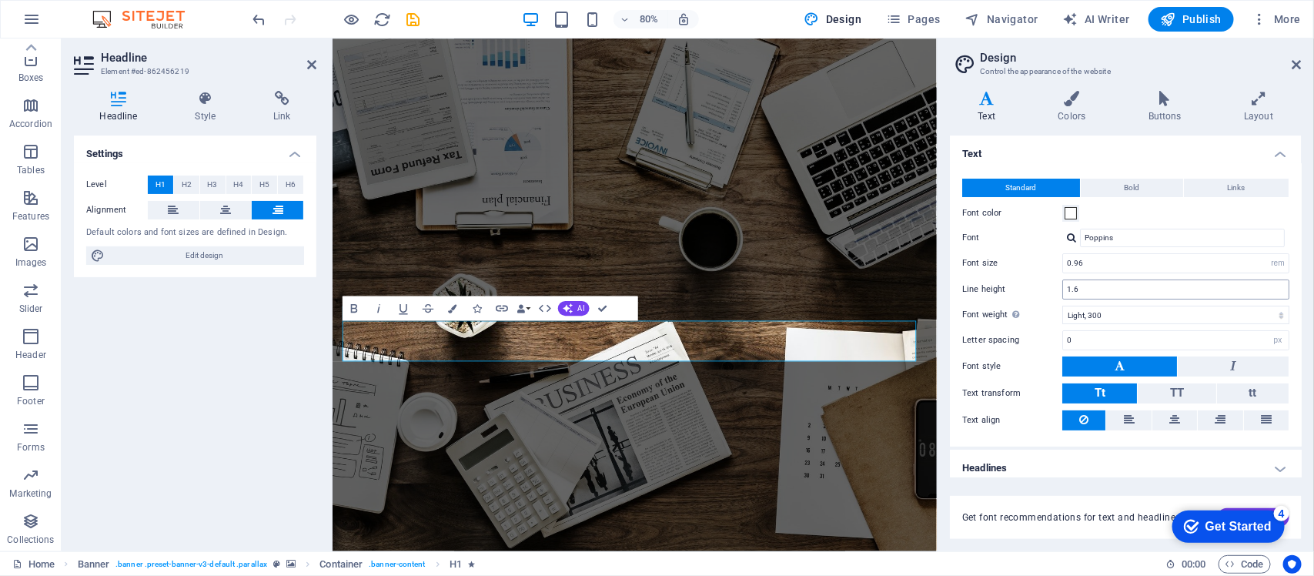
scroll to position [6, 0]
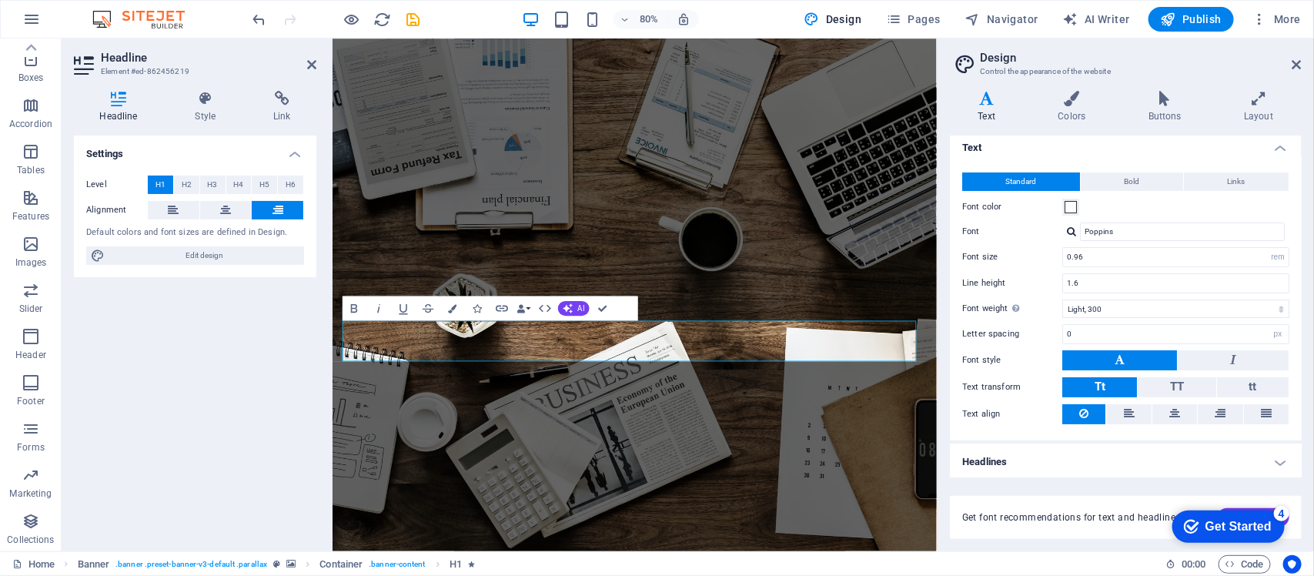
click at [195, 89] on div "Headline Style Link Settings Level H1 H2 H3 H4 H5 H6 Alignment Default colors a…" at bounding box center [195, 315] width 267 height 473
click at [204, 104] on icon at bounding box center [205, 98] width 72 height 15
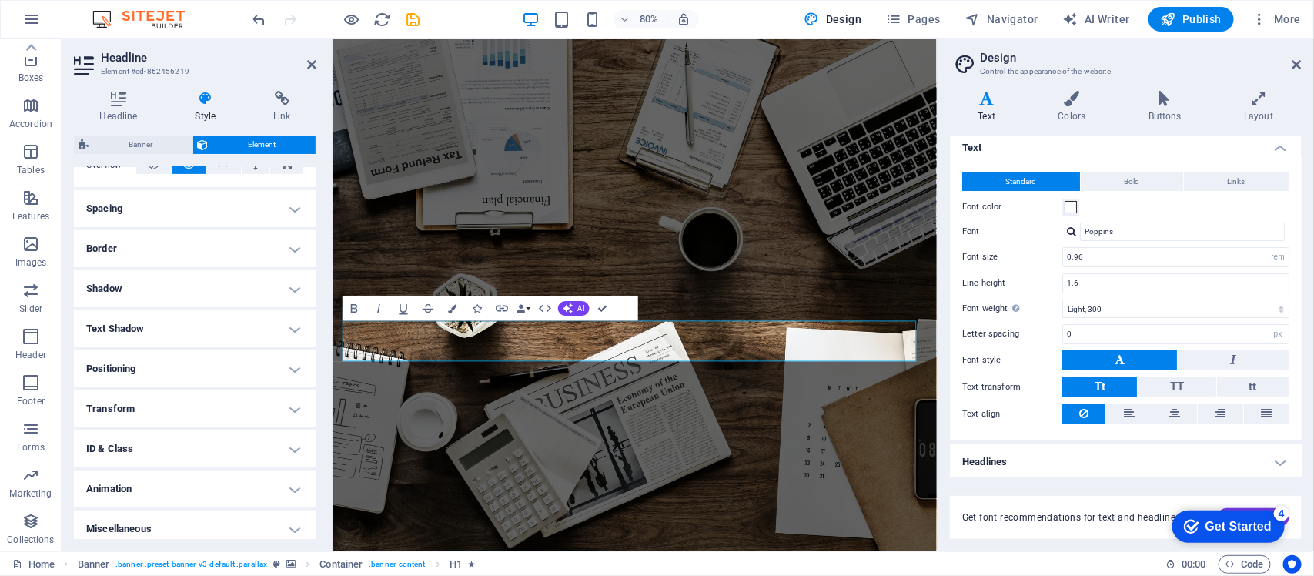
scroll to position [278, 0]
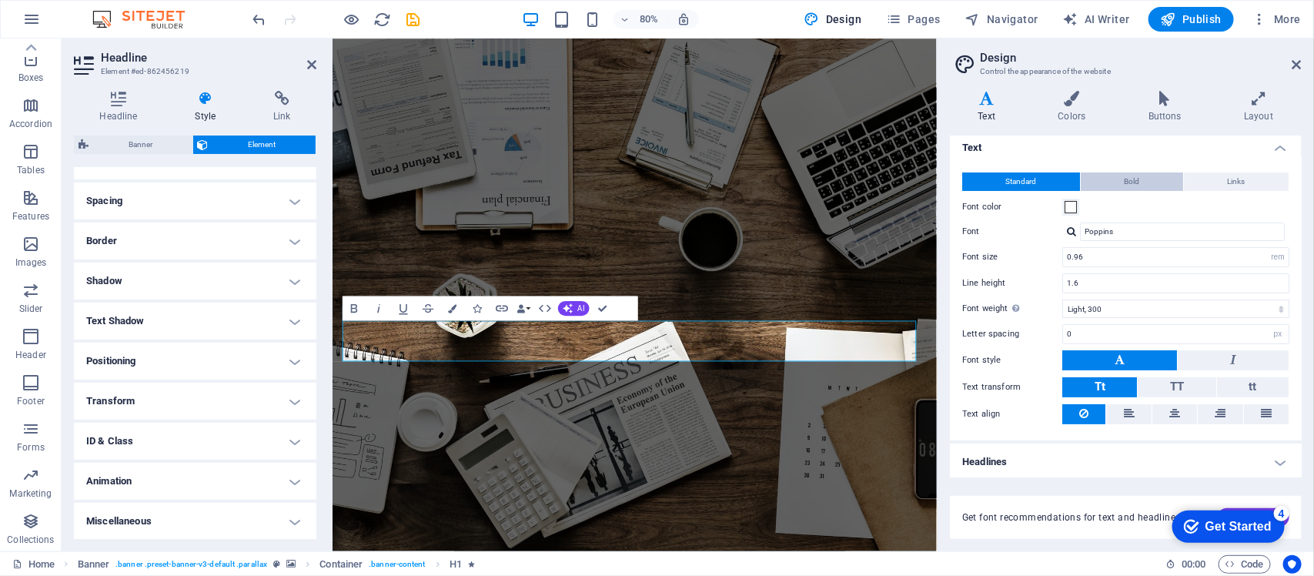
click at [1051, 186] on button "Bold" at bounding box center [1132, 181] width 102 height 18
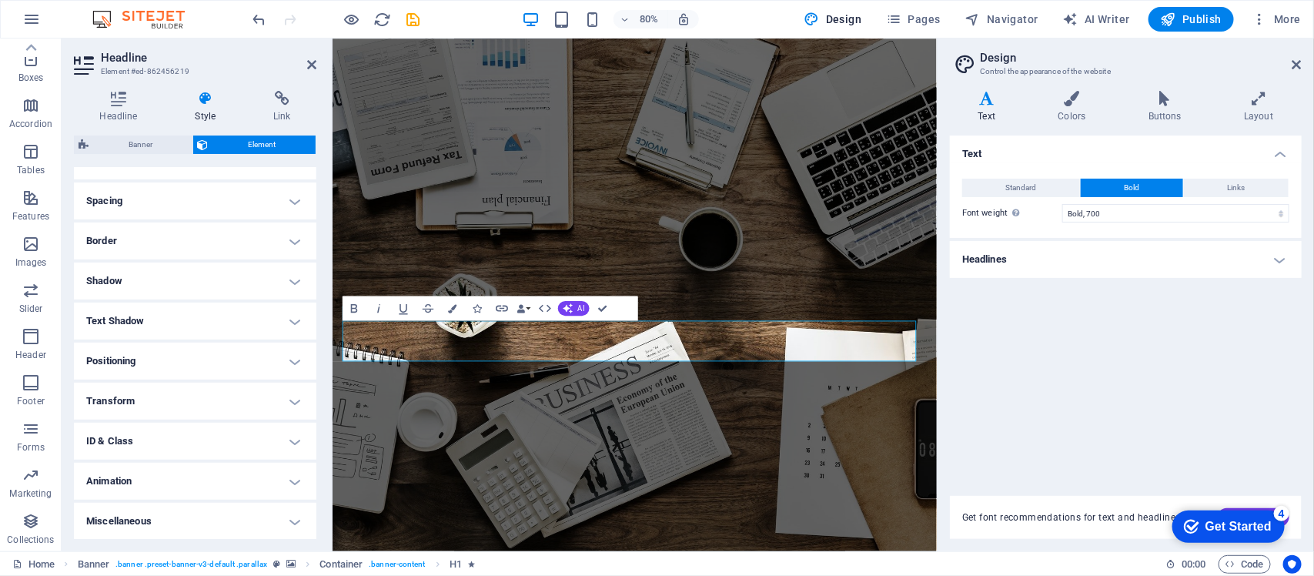
scroll to position [0, 0]
click at [1051, 221] on select "Thin, 100 Extra-light, 200 Light, 300 Regular, 400 Medium, 500 Semi-bold, 600 B…" at bounding box center [1176, 213] width 227 height 18
select select "800"
click at [1051, 204] on select "Thin, 100 Extra-light, 200 Light, 300 Regular, 400 Medium, 500 Semi-bold, 600 B…" at bounding box center [1176, 213] width 227 height 18
click at [1051, 116] on h4 "Colors" at bounding box center [1075, 107] width 90 height 32
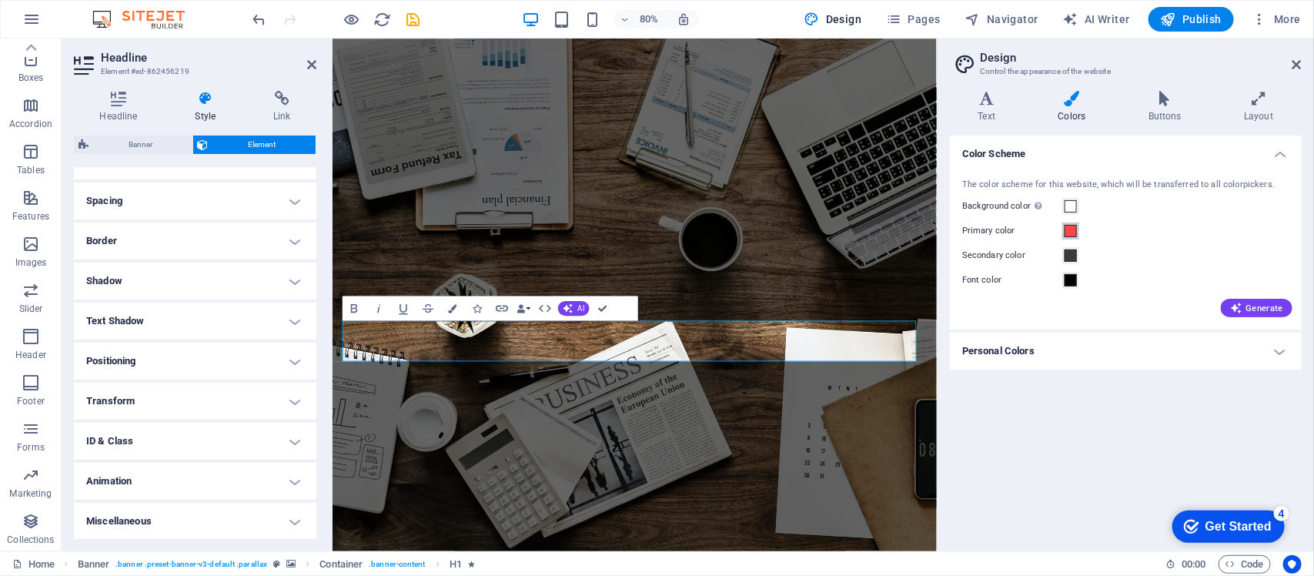
click at [1051, 226] on span at bounding box center [1071, 231] width 12 height 12
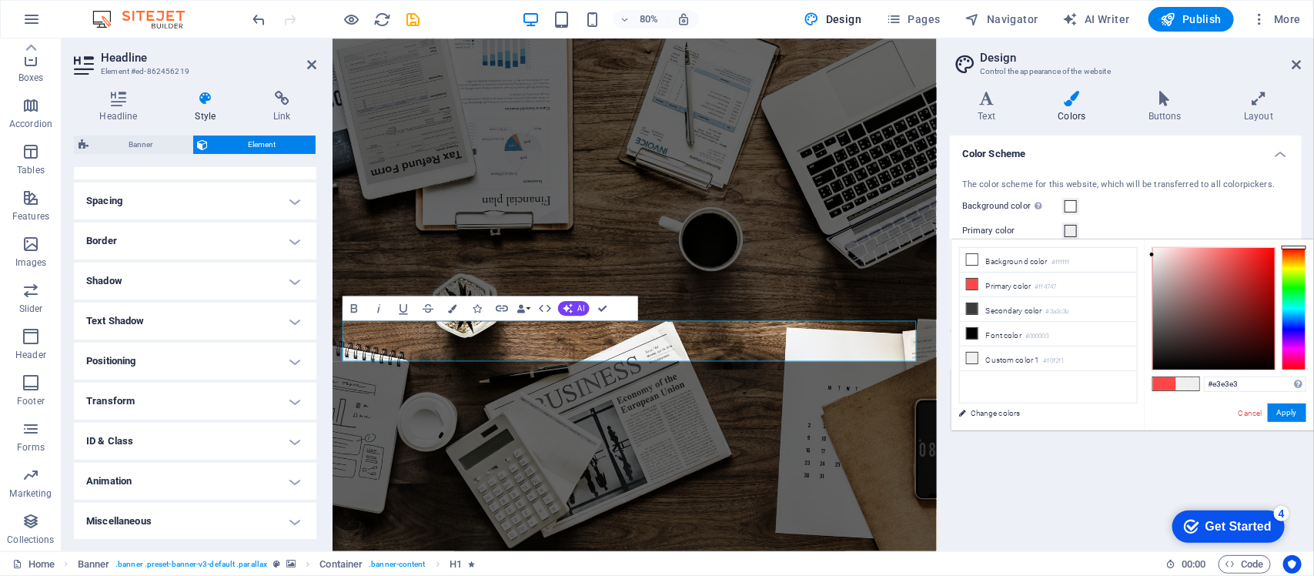
type input "#efefef"
drag, startPoint x: 1205, startPoint y: 293, endPoint x: 1144, endPoint y: 255, distance: 71.6
click at [1051, 255] on div "#efefef Supported formats #0852ed rgb(8, 82, 237) rgba(8, 82, 237, 90%) hsv(221…" at bounding box center [1229, 446] width 170 height 414
click at [1051, 421] on button "Apply" at bounding box center [1287, 413] width 39 height 18
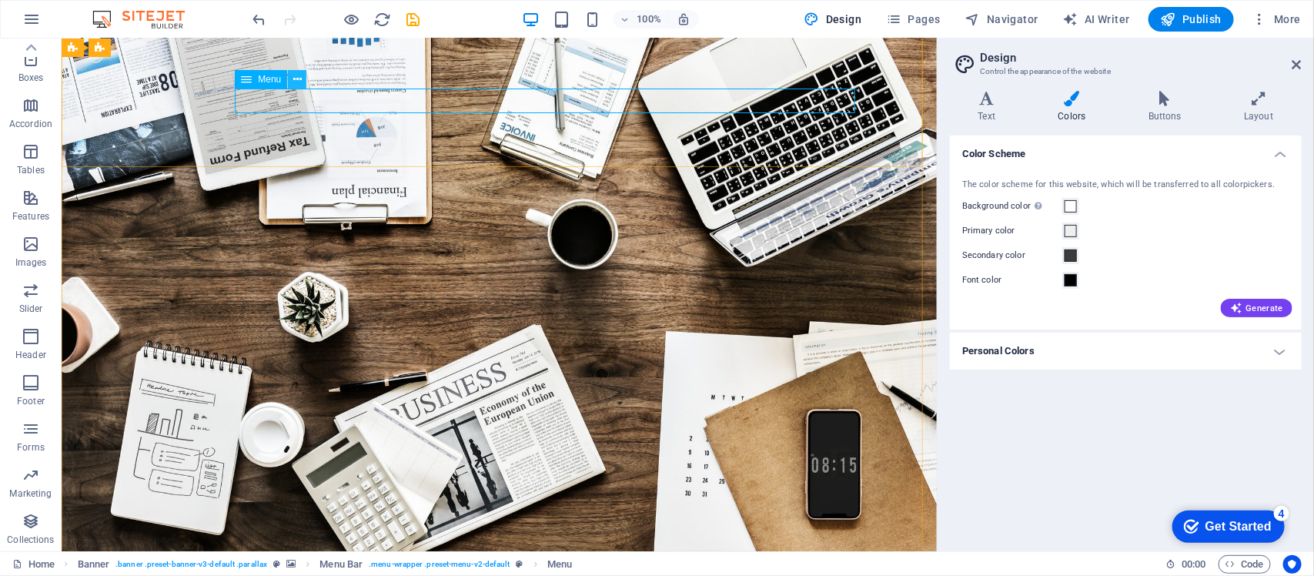
click at [0, 0] on icon at bounding box center [0, 0] width 0 height 0
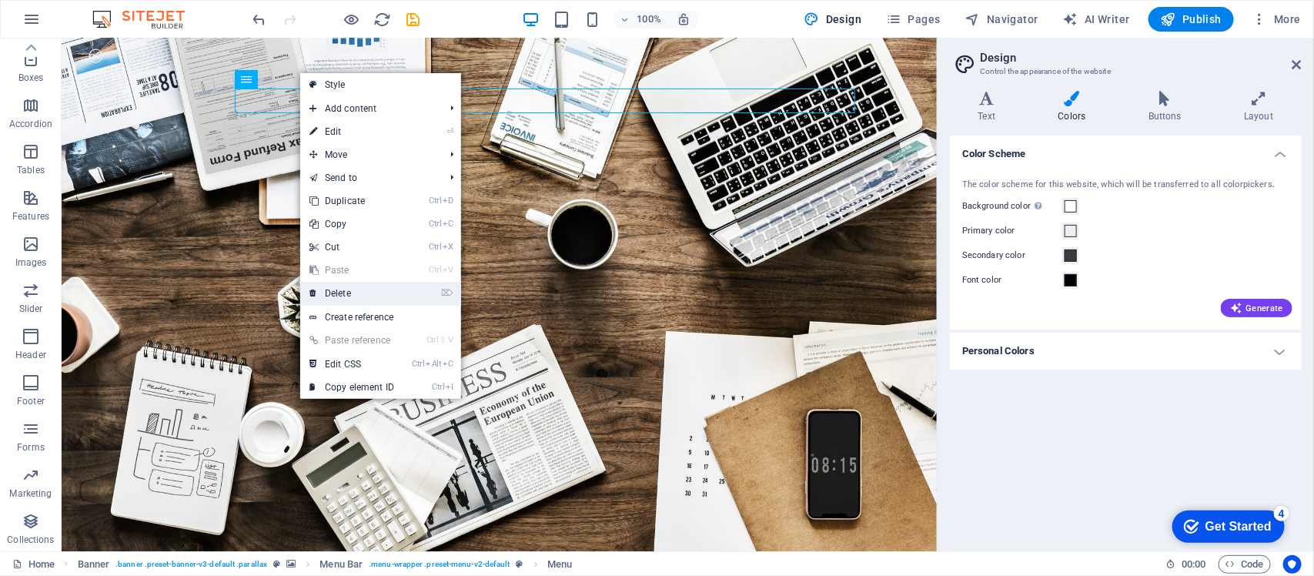
click at [356, 301] on link "⌦ Delete" at bounding box center [351, 293] width 103 height 23
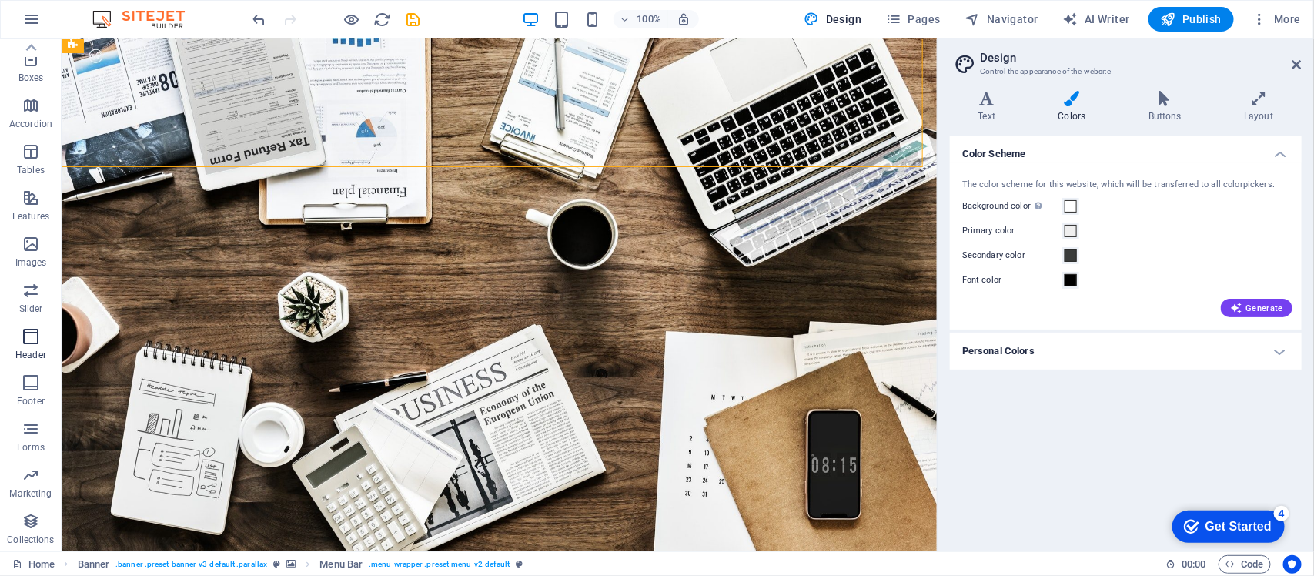
click at [39, 336] on icon "button" at bounding box center [31, 336] width 18 height 18
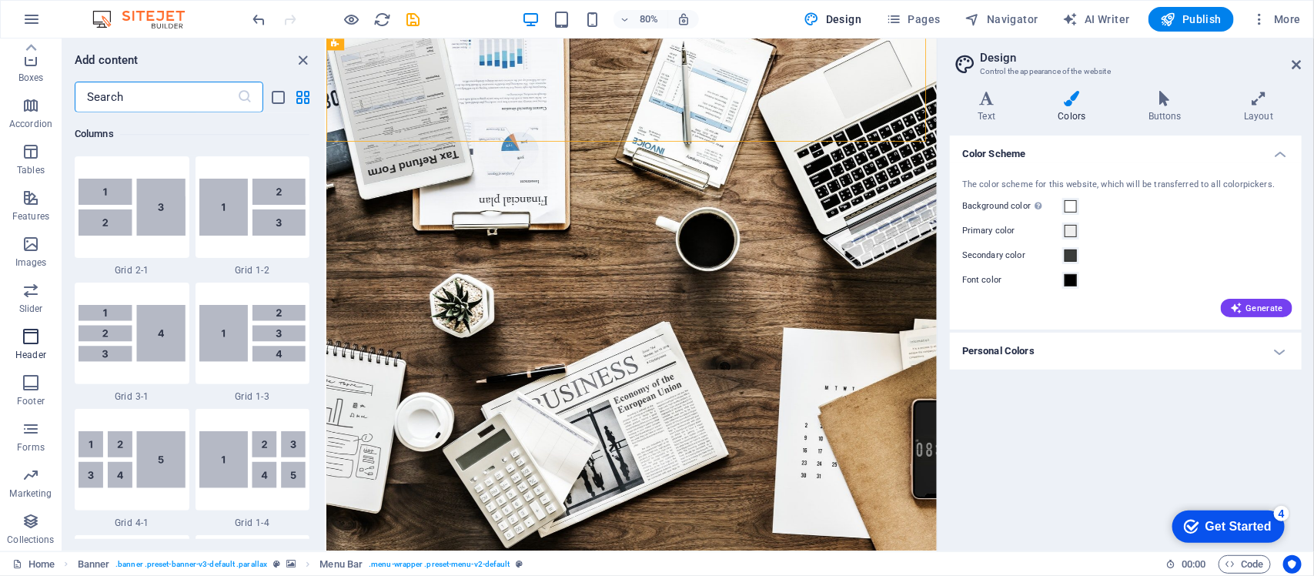
scroll to position [9270, 0]
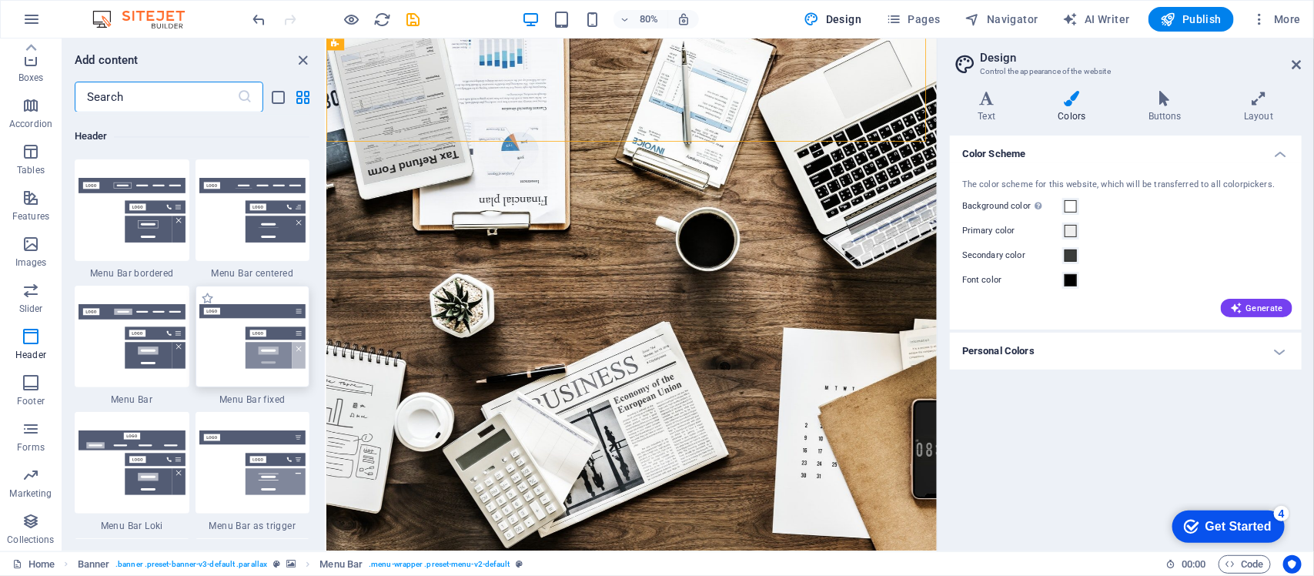
click at [255, 326] on img at bounding box center [252, 336] width 107 height 65
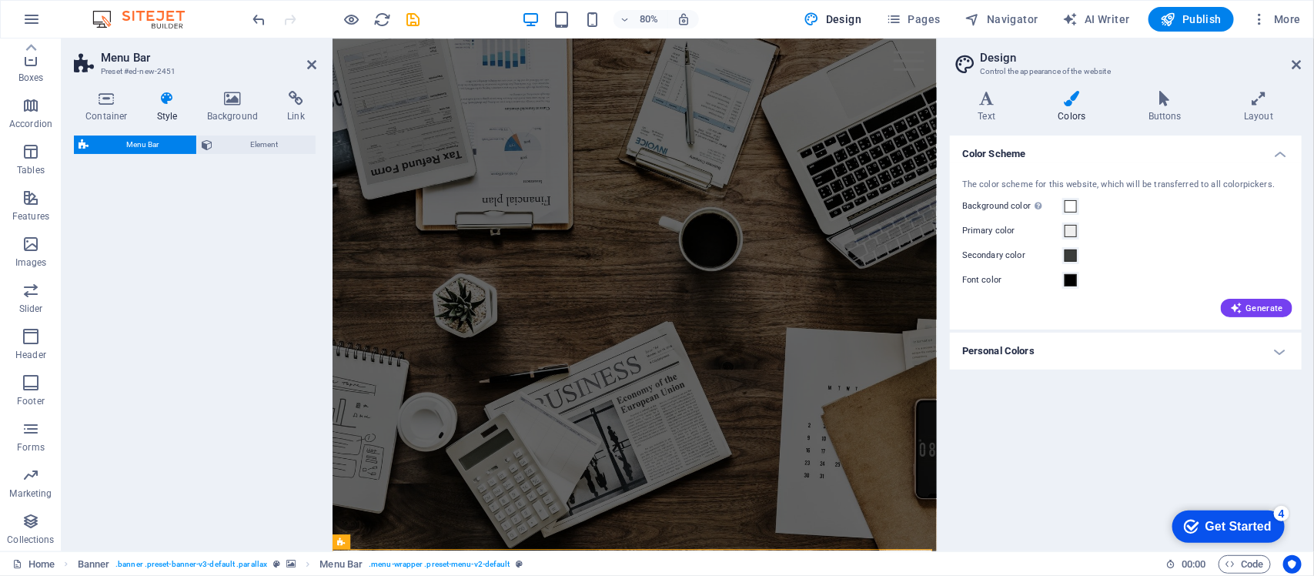
select select "rem"
select select "preset-menu-v2-fixed"
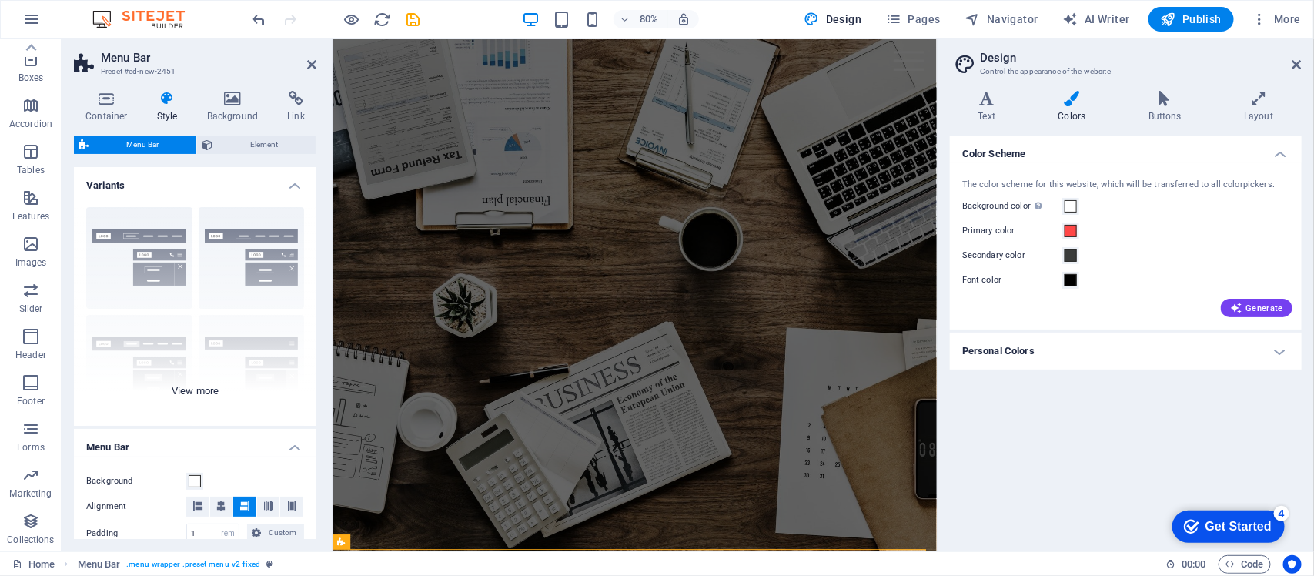
click at [256, 290] on div "Border Centered Default Fixed Loki Trigger Wide XXL" at bounding box center [195, 310] width 243 height 231
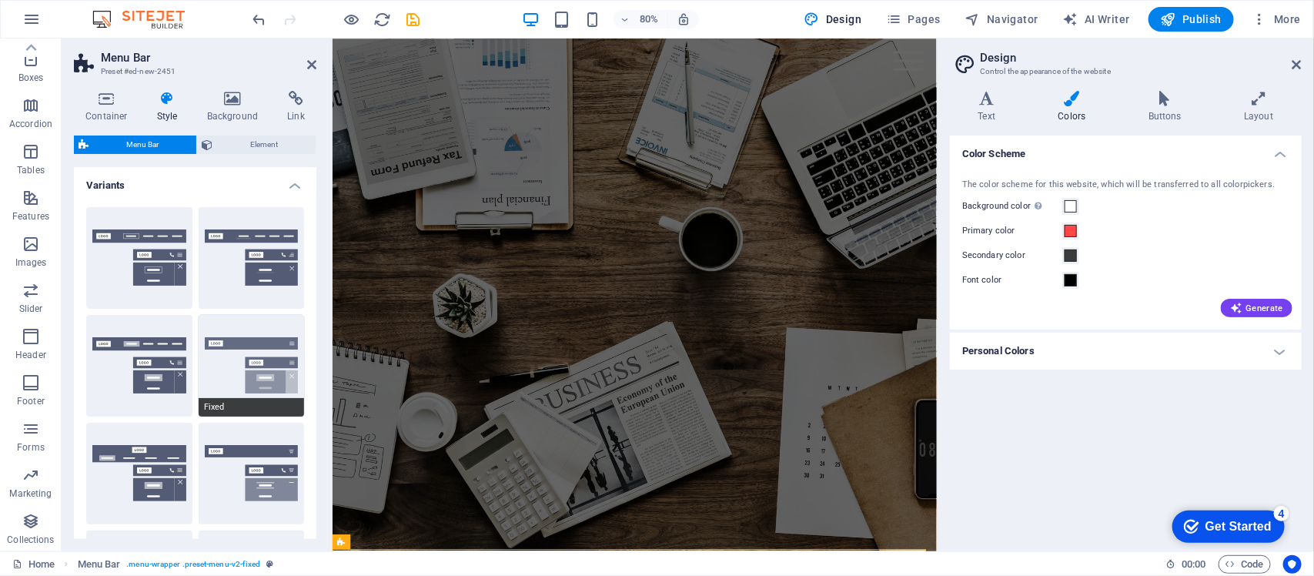
drag, startPoint x: 256, startPoint y: 266, endPoint x: 250, endPoint y: 335, distance: 69.5
click at [250, 335] on div "Border Centered Default Fixed Loki Trigger Wide XXL" at bounding box center [195, 420] width 243 height 450
click at [250, 335] on button "Fixed" at bounding box center [252, 366] width 106 height 102
drag, startPoint x: 1303, startPoint y: 63, endPoint x: 1299, endPoint y: 55, distance: 9.3
click at [1051, 55] on aside "Design Control the appearance of the website Variants Text Colors Buttons Layou…" at bounding box center [1125, 295] width 377 height 513
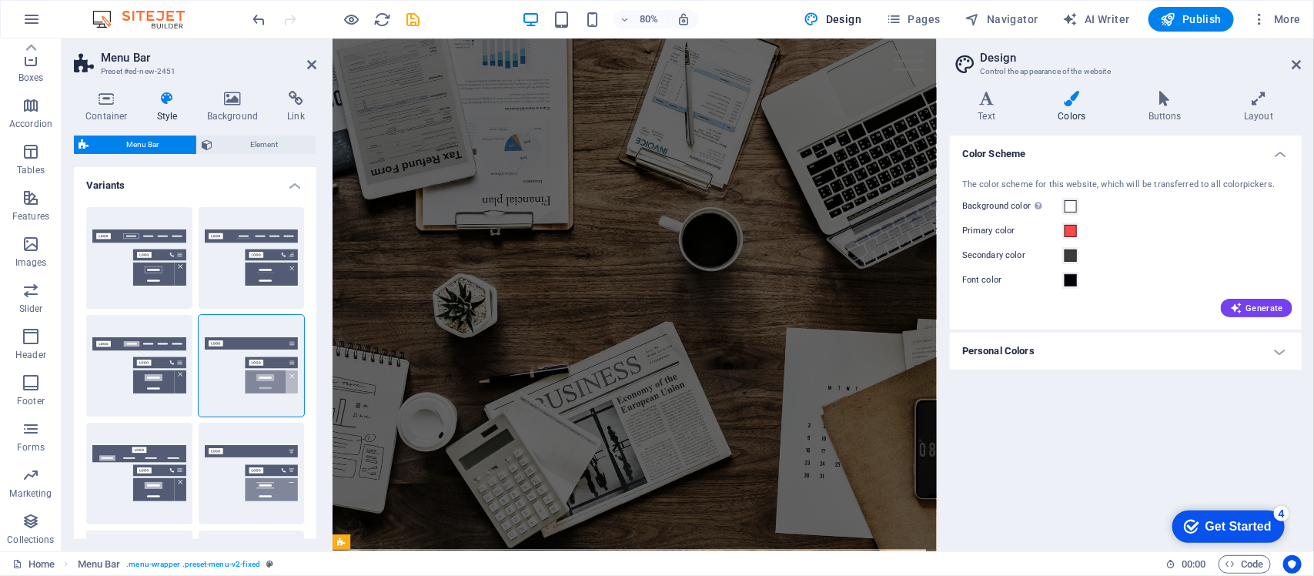
click at [1051, 55] on h2 "Design" at bounding box center [1141, 58] width 322 height 14
click at [1051, 60] on icon at bounding box center [1297, 65] width 9 height 12
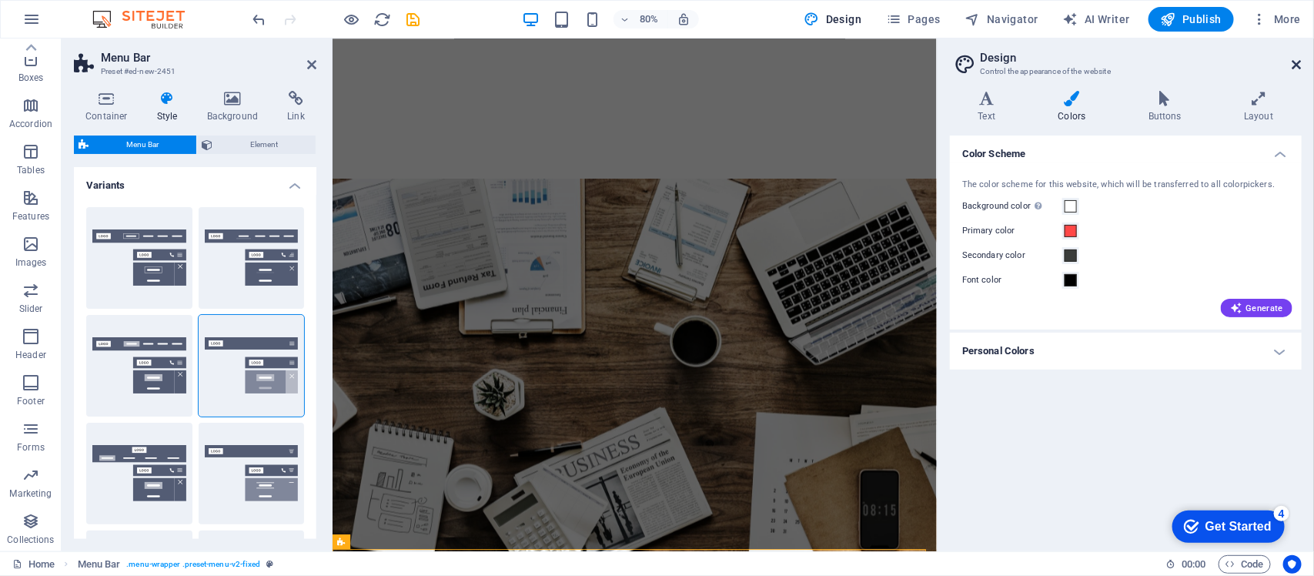
scroll to position [359, 0]
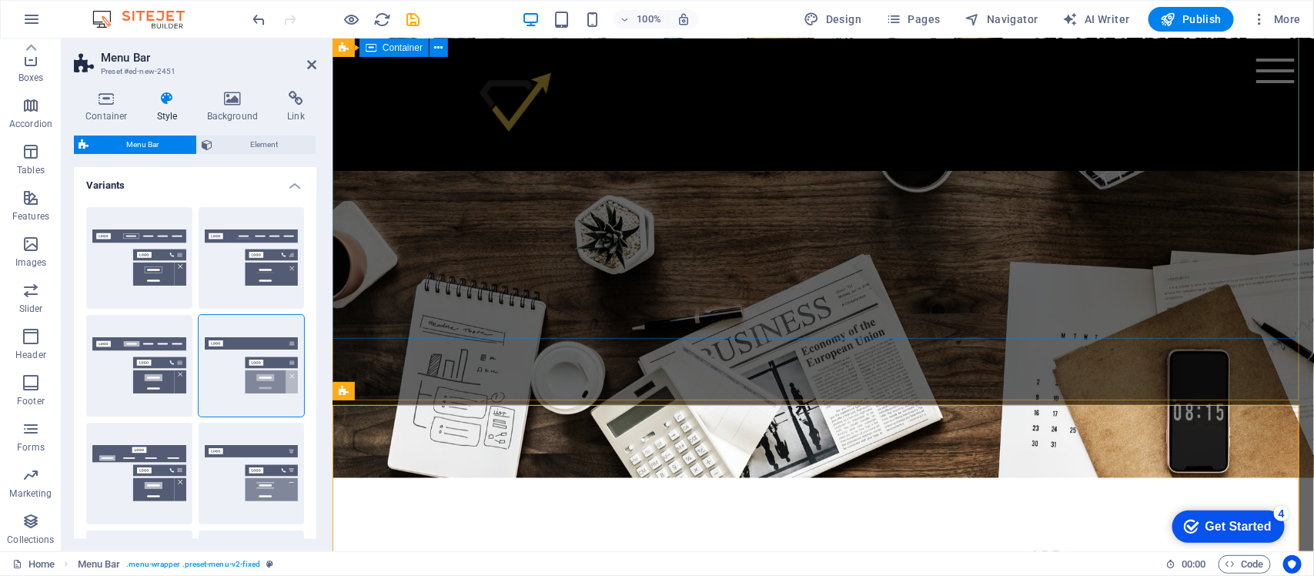
scroll to position [150, 0]
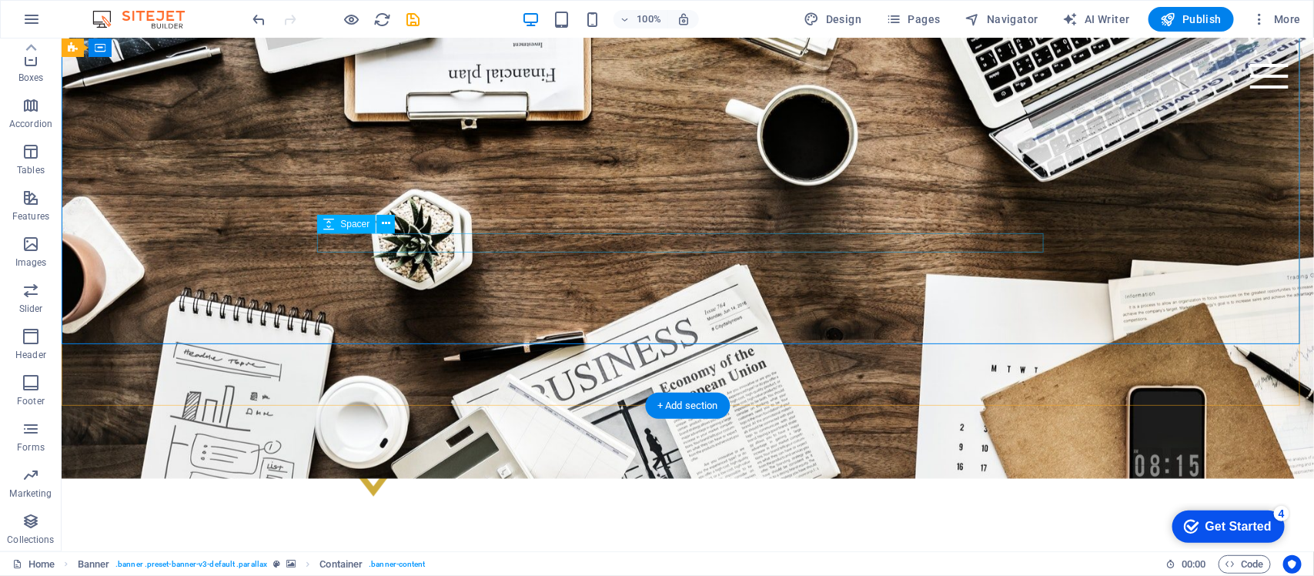
scroll to position [0, 0]
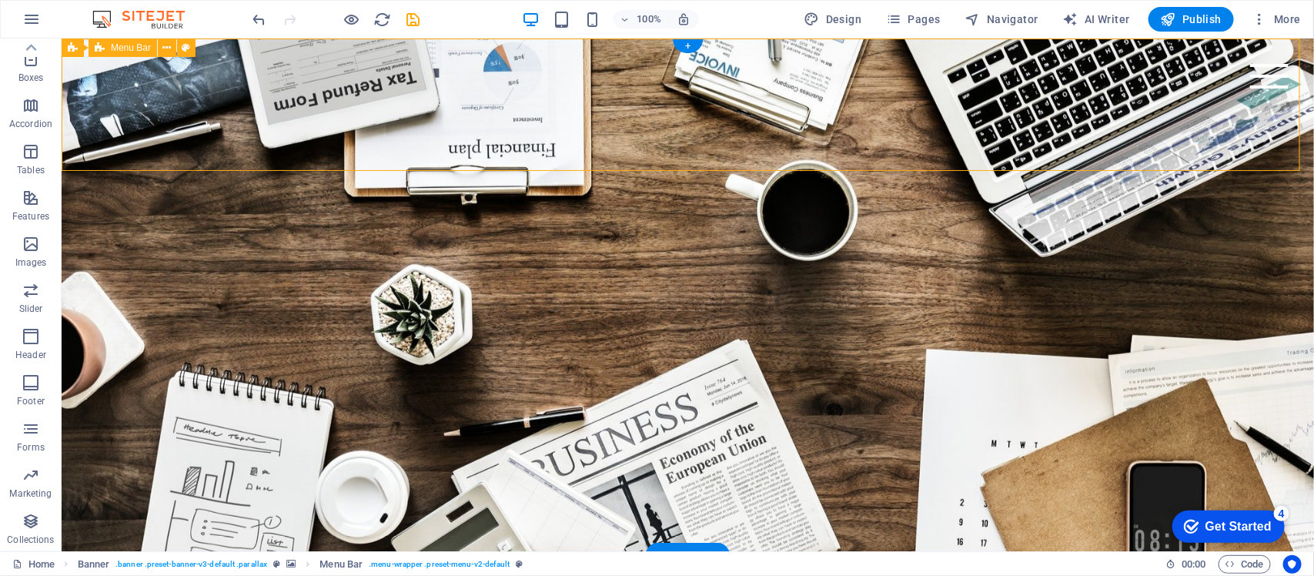
click at [1051, 85] on div "Menu" at bounding box center [1269, 75] width 39 height 25
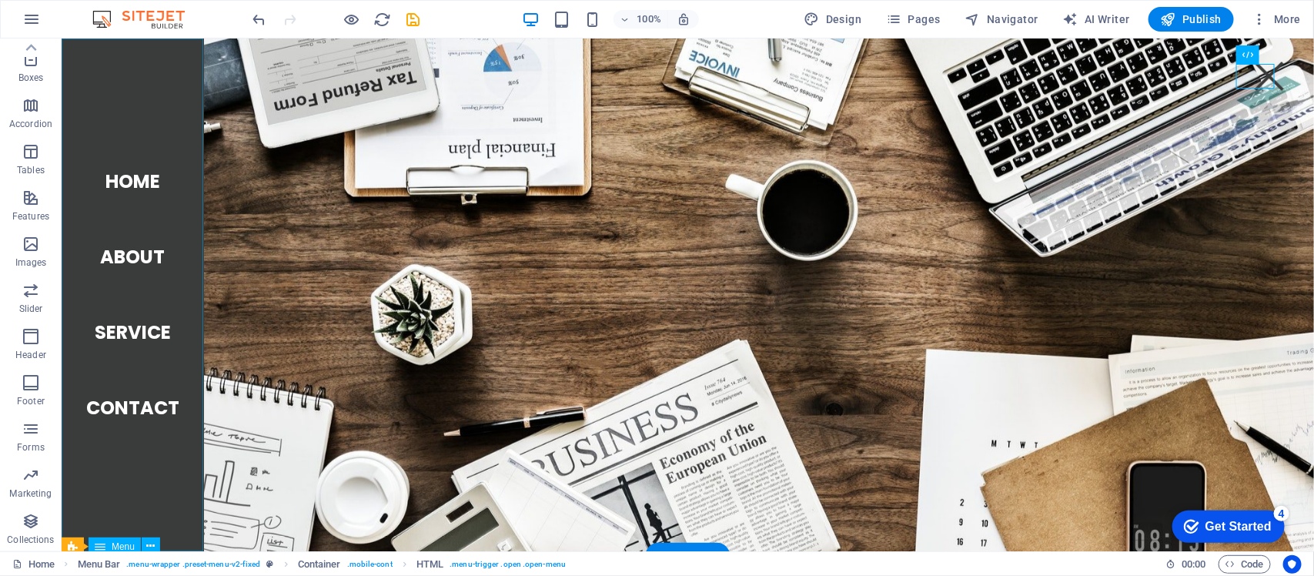
click at [132, 180] on nav "Home About Service Contact" at bounding box center [132, 294] width 142 height 513
select select
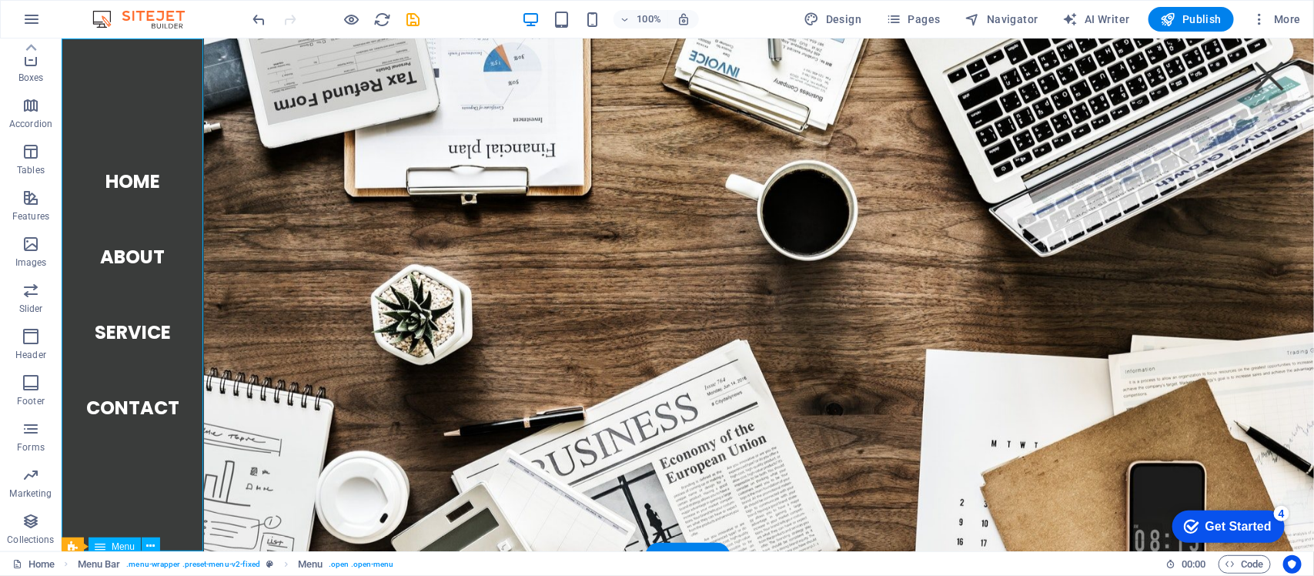
select select
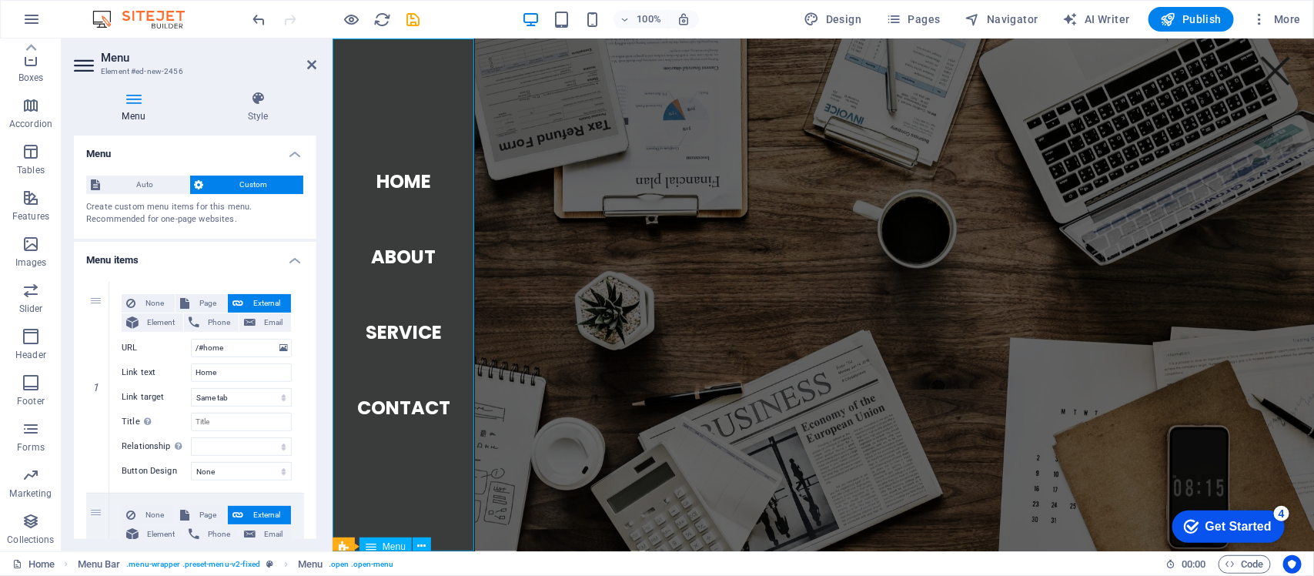
click at [396, 231] on nav "Home About Service Contact" at bounding box center [403, 294] width 142 height 513
click at [404, 189] on nav "Home About Service Contact" at bounding box center [403, 294] width 142 height 513
click at [229, 372] on input "Home" at bounding box center [241, 372] width 101 height 18
type input "الرئ"
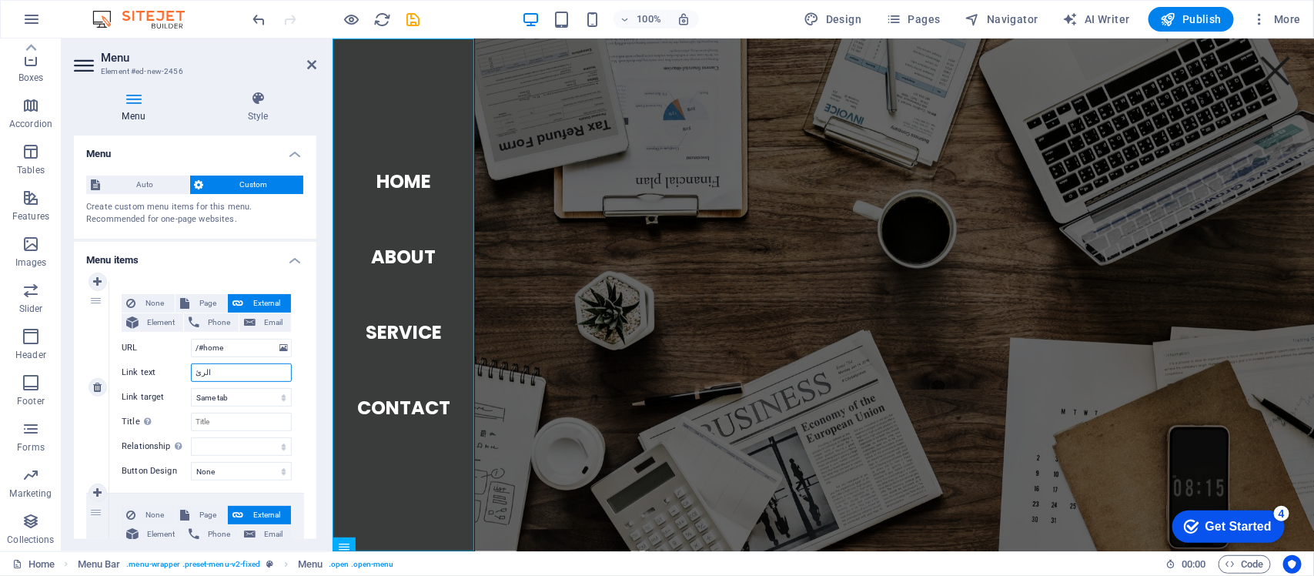
select select
type input "الرئيسي"
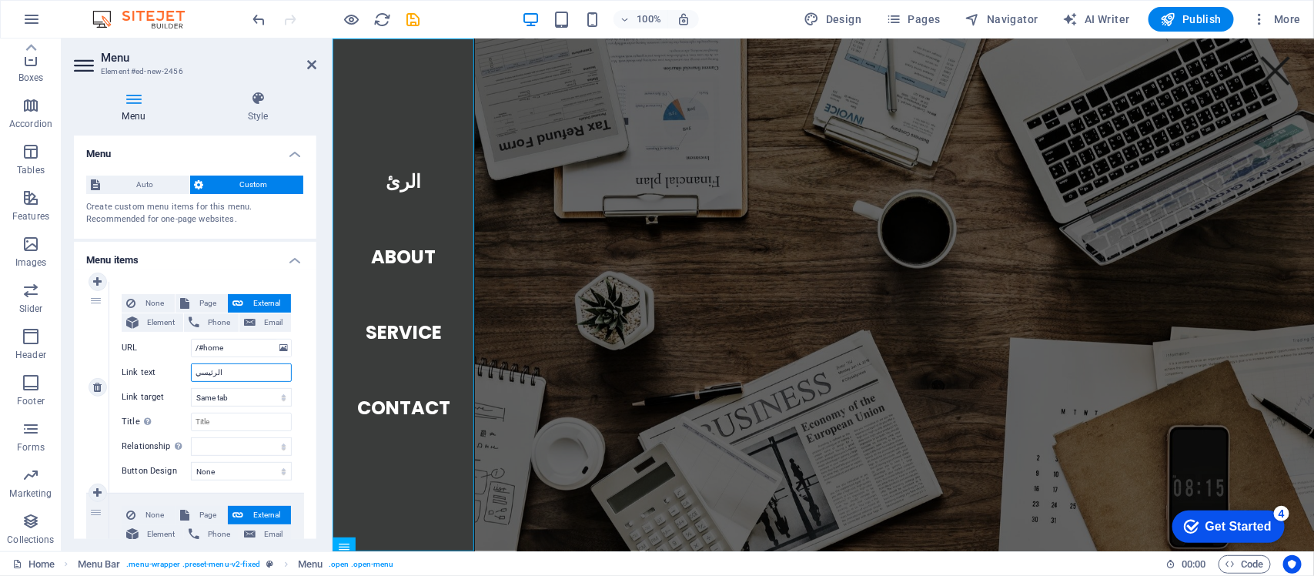
select select
type input "الرئيسية"
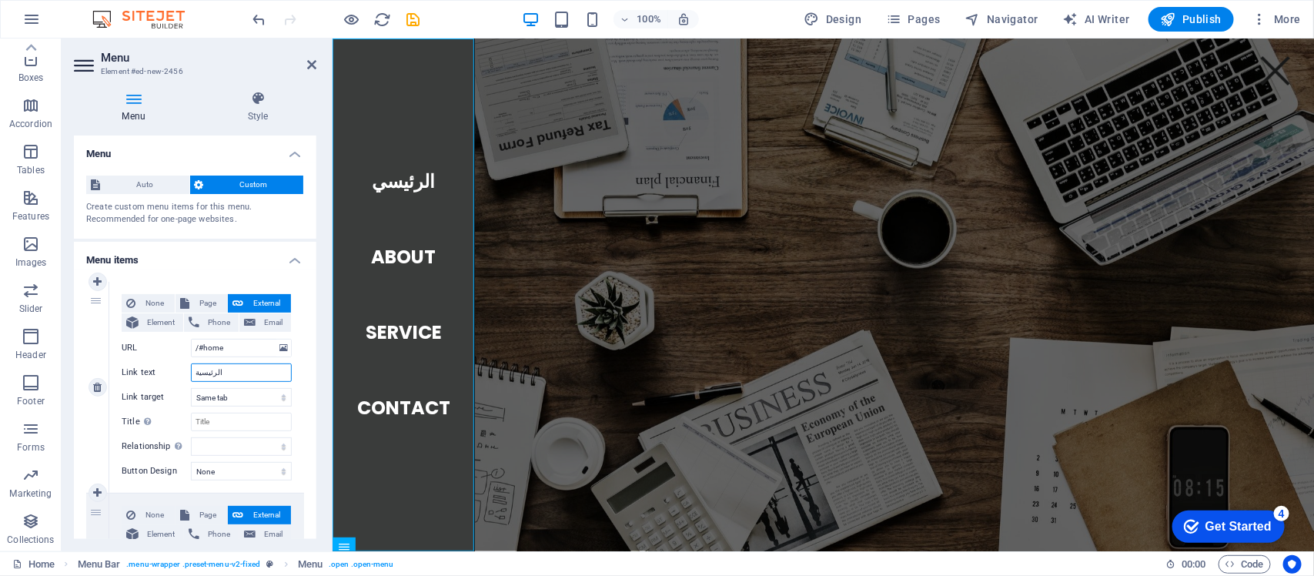
select select
type input "الرئيسية"
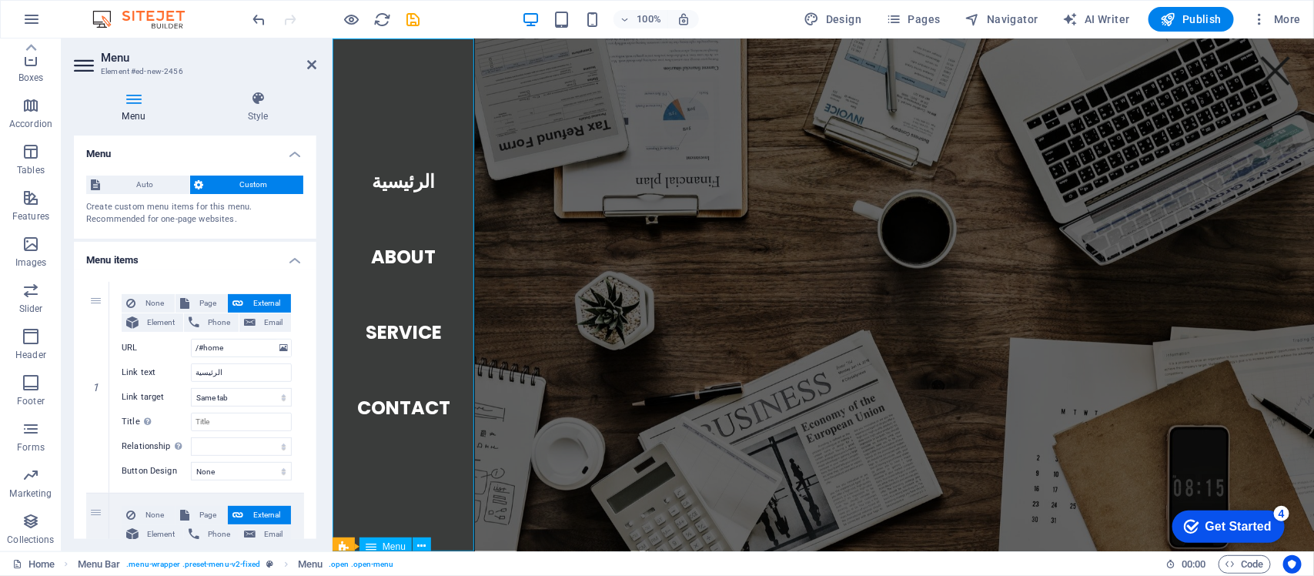
click at [400, 248] on nav "الرئيسية About Service Contact" at bounding box center [403, 294] width 142 height 513
click at [400, 250] on nav "الرئيسية About Service Contact" at bounding box center [403, 294] width 142 height 513
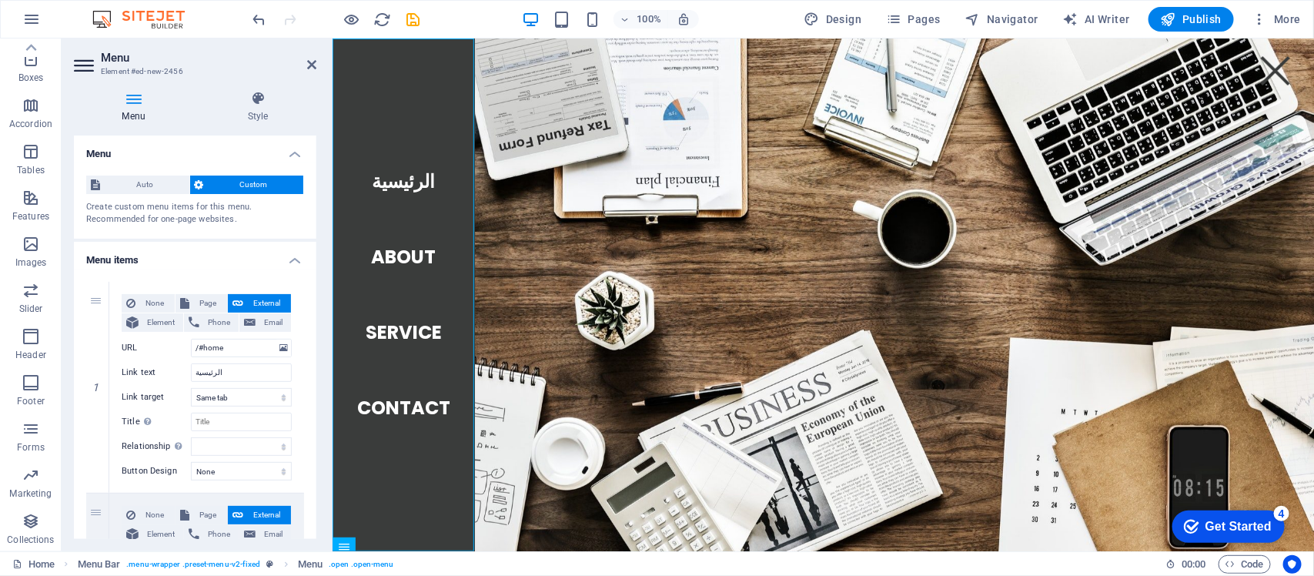
drag, startPoint x: 400, startPoint y: 250, endPoint x: 292, endPoint y: 343, distance: 143.1
click at [424, 224] on nav "الرئيسية About Service Contact" at bounding box center [403, 294] width 142 height 513
click at [404, 182] on nav "الرئيسية About Service Contact" at bounding box center [403, 294] width 142 height 513
click at [400, 256] on nav "الرئيسية About Service Contact" at bounding box center [403, 294] width 142 height 513
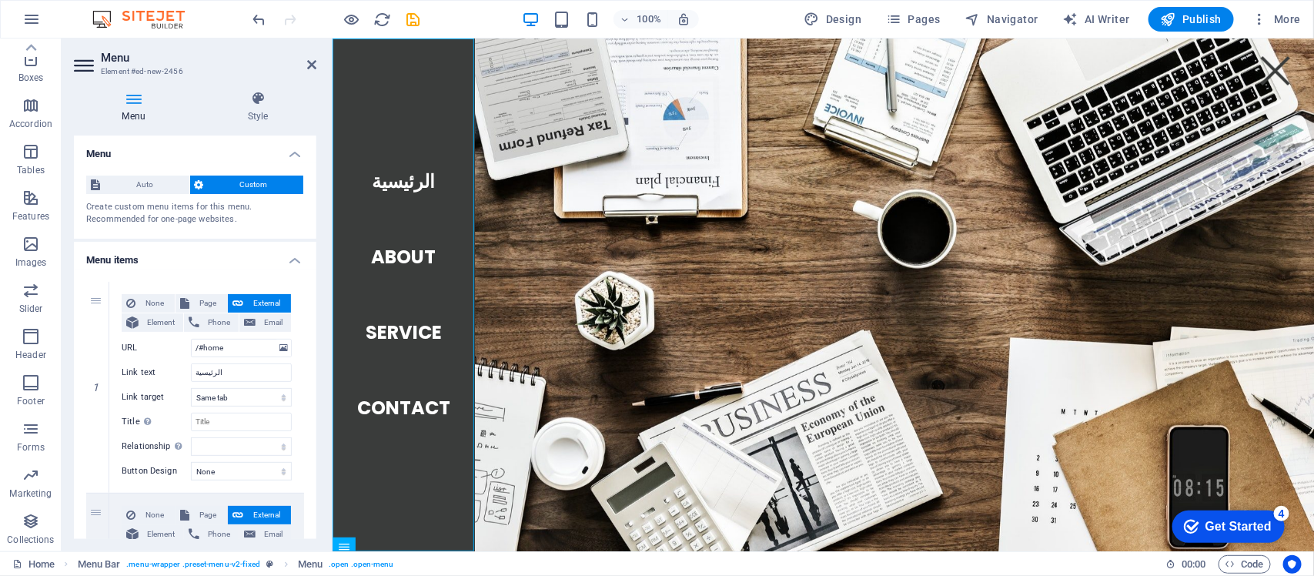
click at [400, 256] on nav "الرئيسية About Service Contact" at bounding box center [403, 294] width 142 height 513
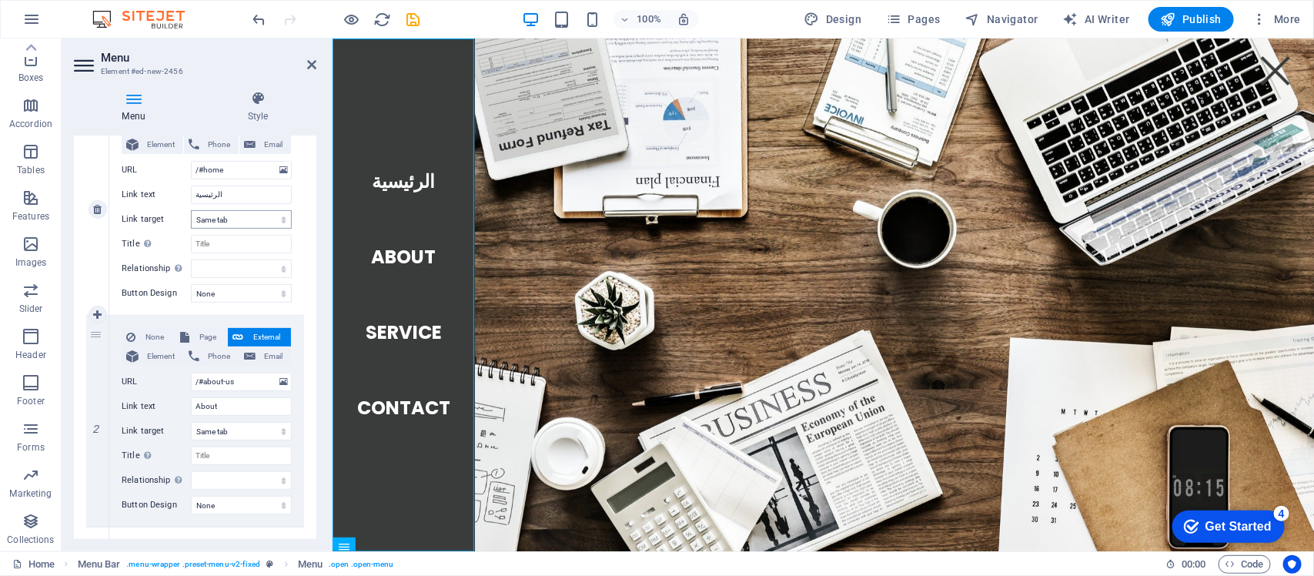
scroll to position [183, 0]
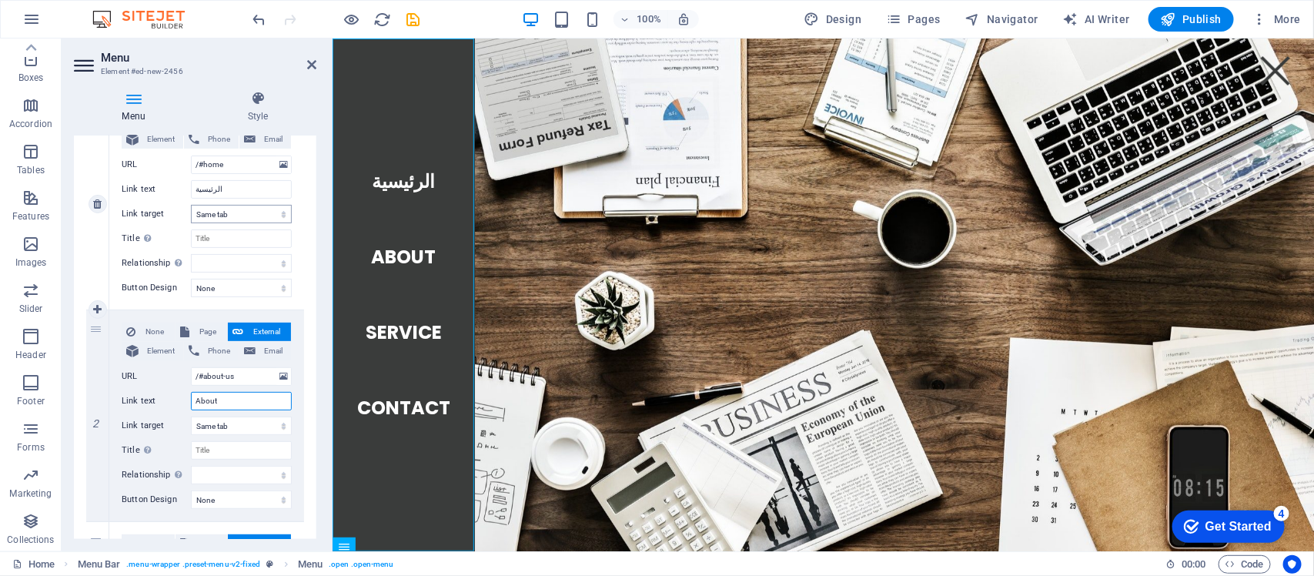
click at [218, 402] on input "About" at bounding box center [241, 401] width 101 height 18
type input "من نحن"
select select
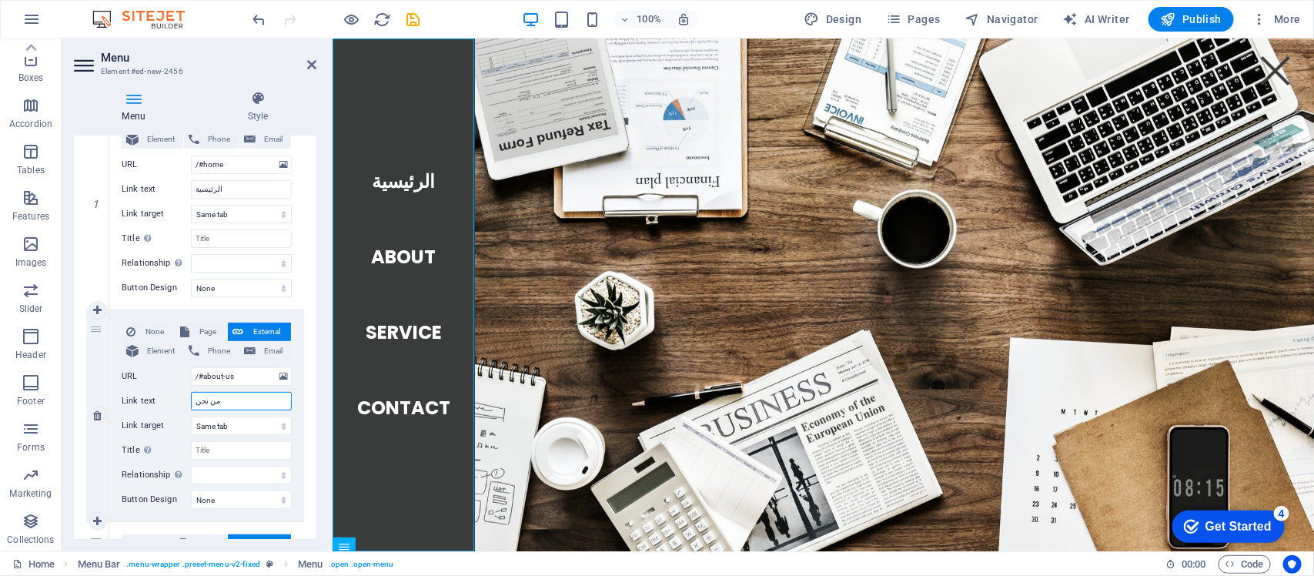
select select
type input "من نحن"
click at [425, 329] on nav "الرئيسية من نحن Service Contact" at bounding box center [403, 294] width 142 height 513
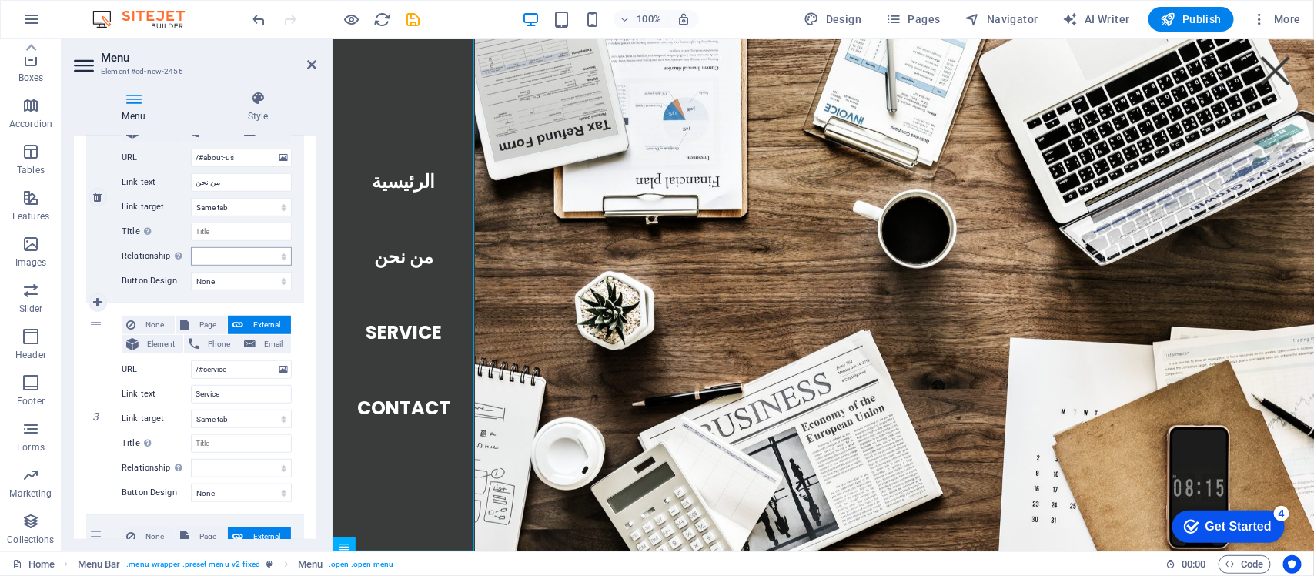
scroll to position [403, 0]
click at [233, 400] on input "Service" at bounding box center [241, 393] width 101 height 18
type input "خدماتنا"
select select
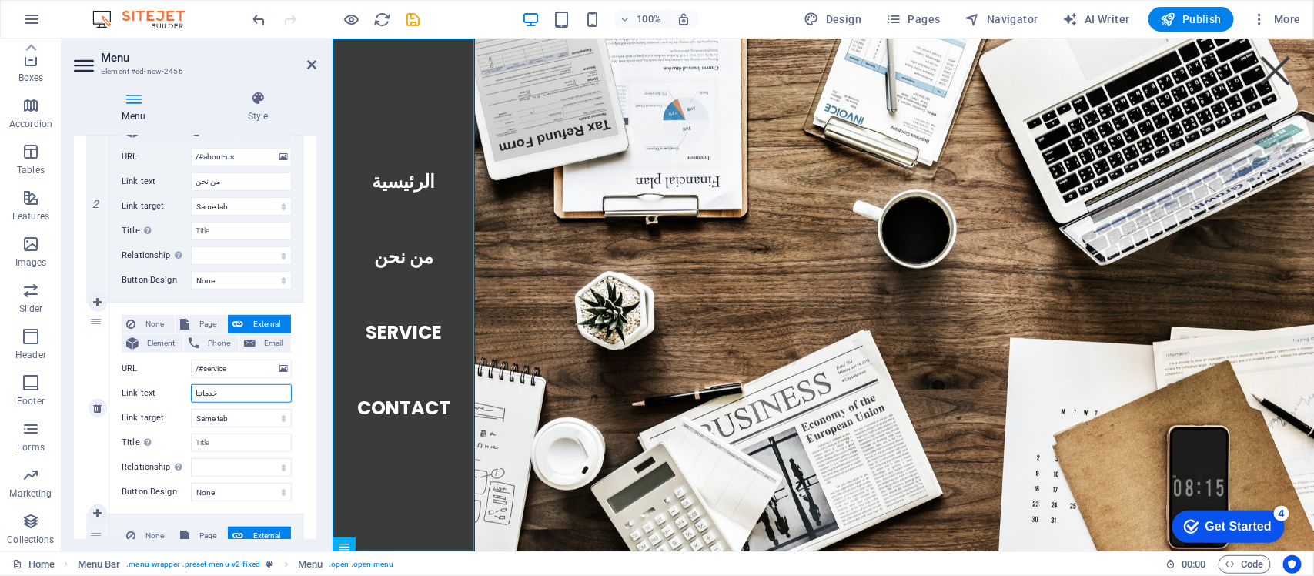
select select
type input "خدماتنا"
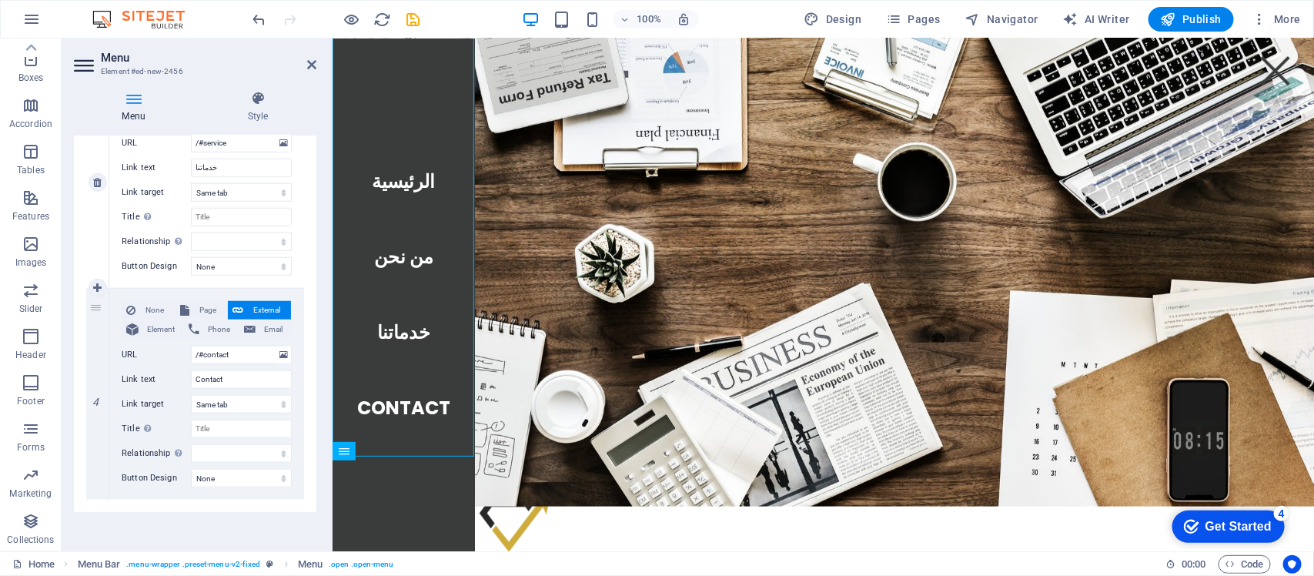
scroll to position [629, 0]
click at [262, 382] on input "Contact" at bounding box center [241, 379] width 101 height 18
type input "اتصل بن"
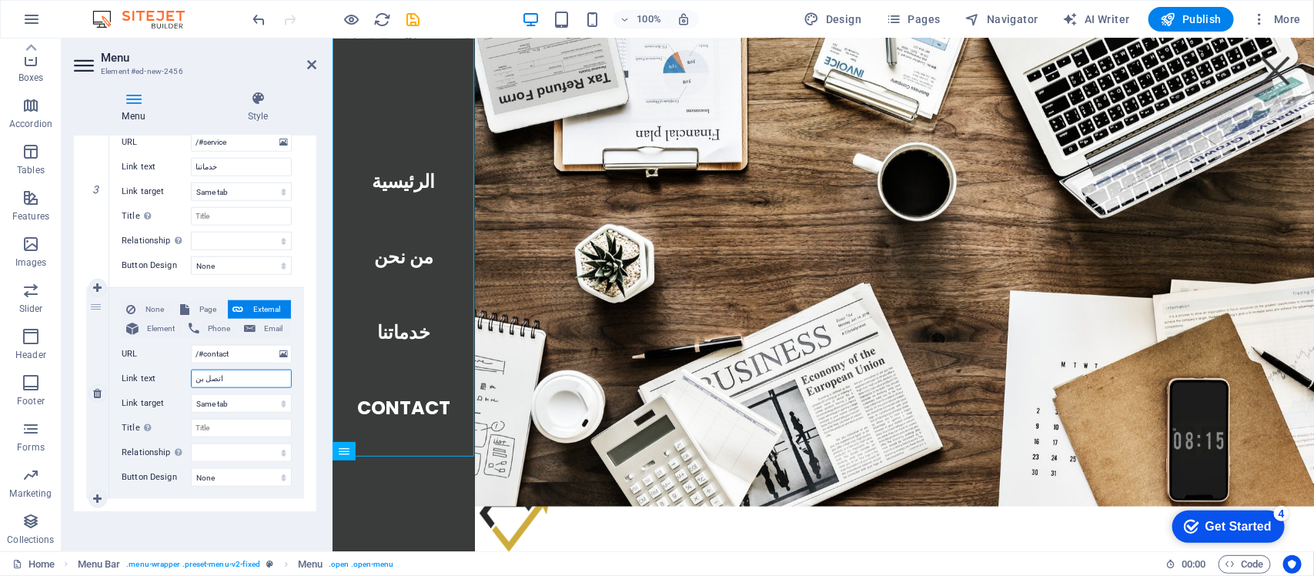
select select
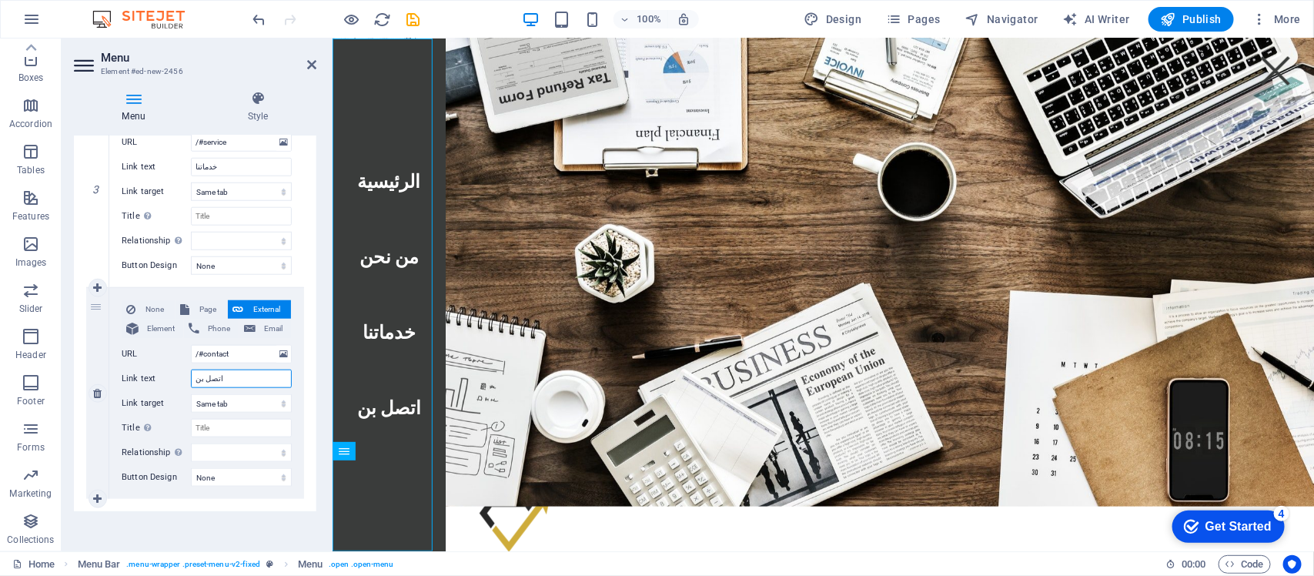
type input "اتصل بنا"
select select
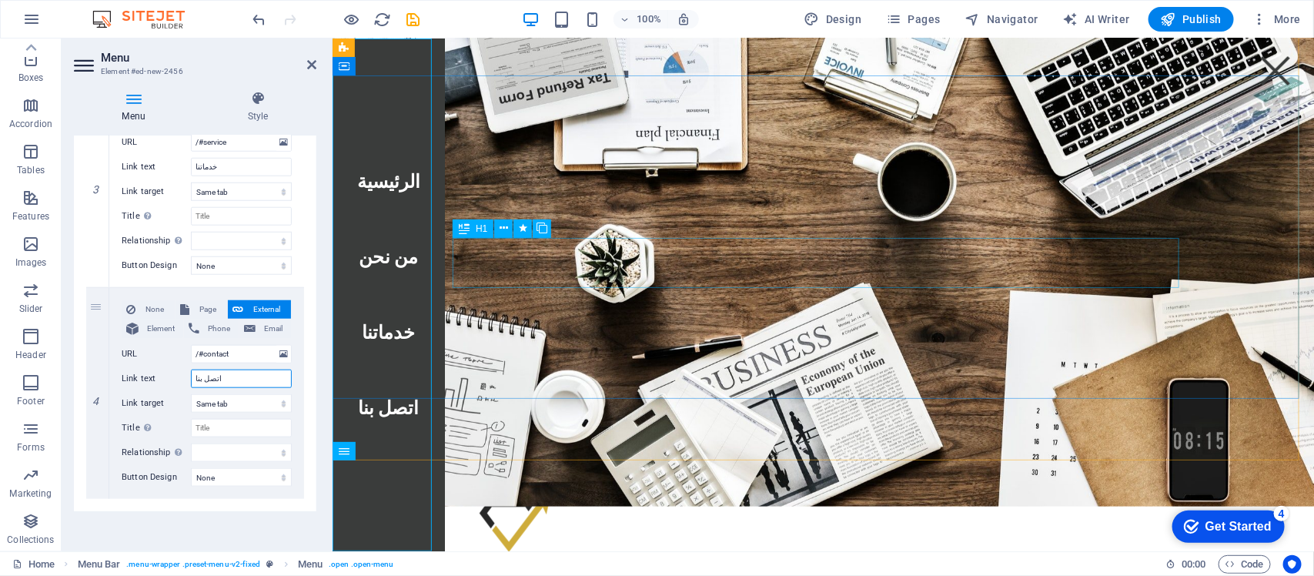
type input "اتصل بنا"
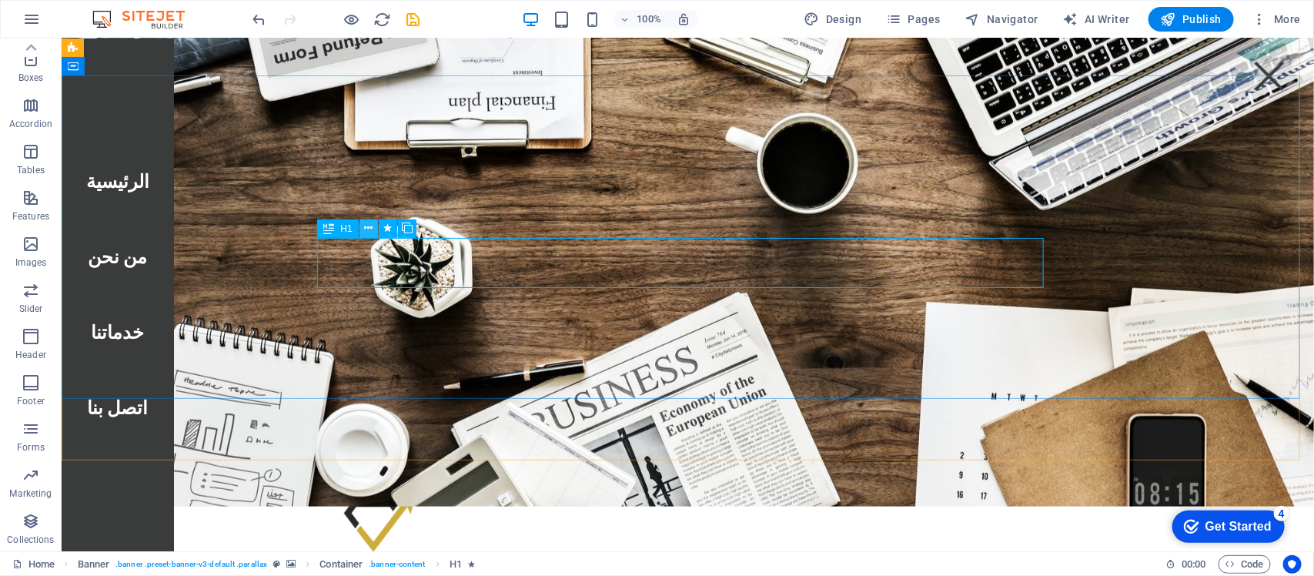
click at [366, 229] on icon at bounding box center [368, 228] width 8 height 16
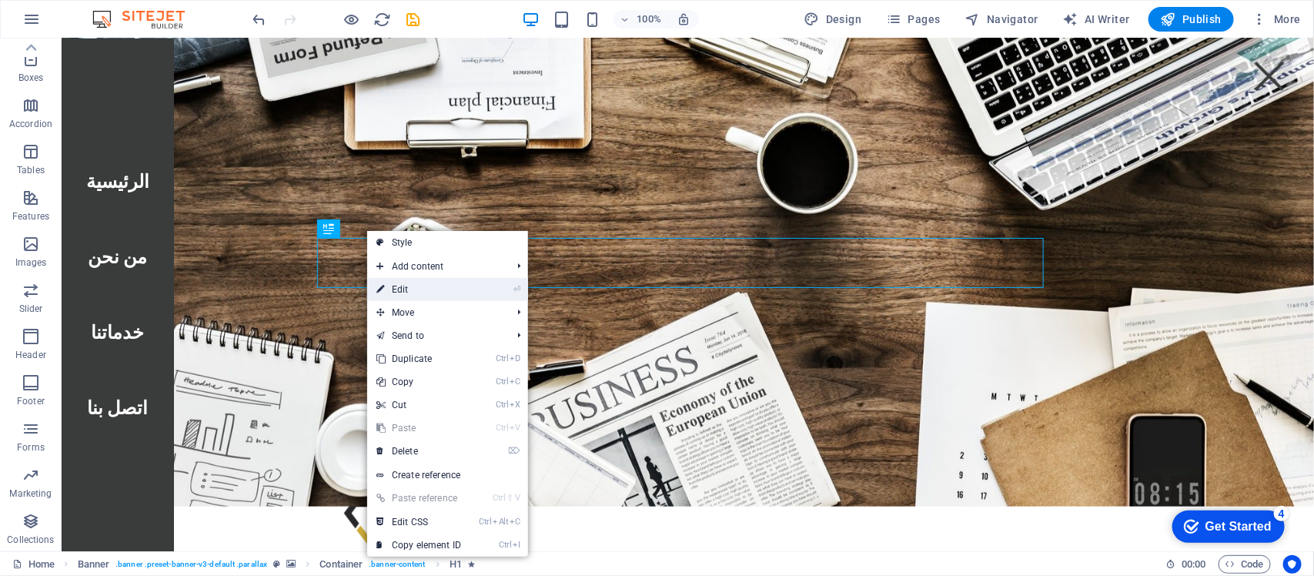
click at [409, 280] on link "⏎ Edit" at bounding box center [418, 289] width 103 height 23
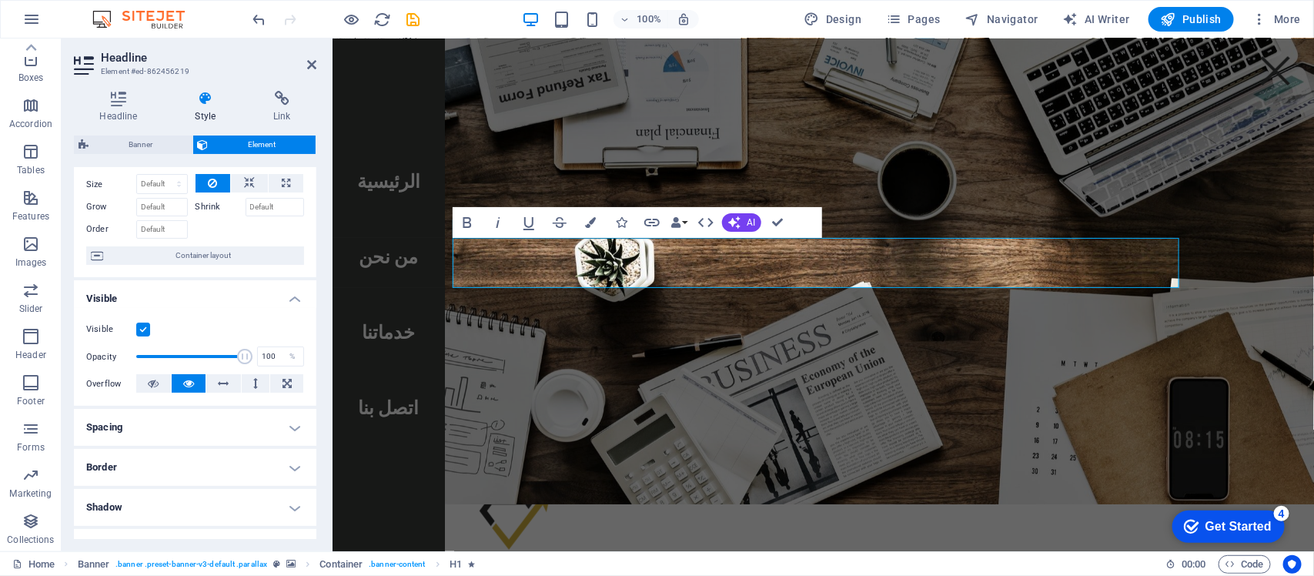
scroll to position [51, 0]
click at [141, 333] on label at bounding box center [143, 330] width 14 height 14
click at [0, 0] on input "Visible" at bounding box center [0, 0] width 0 height 0
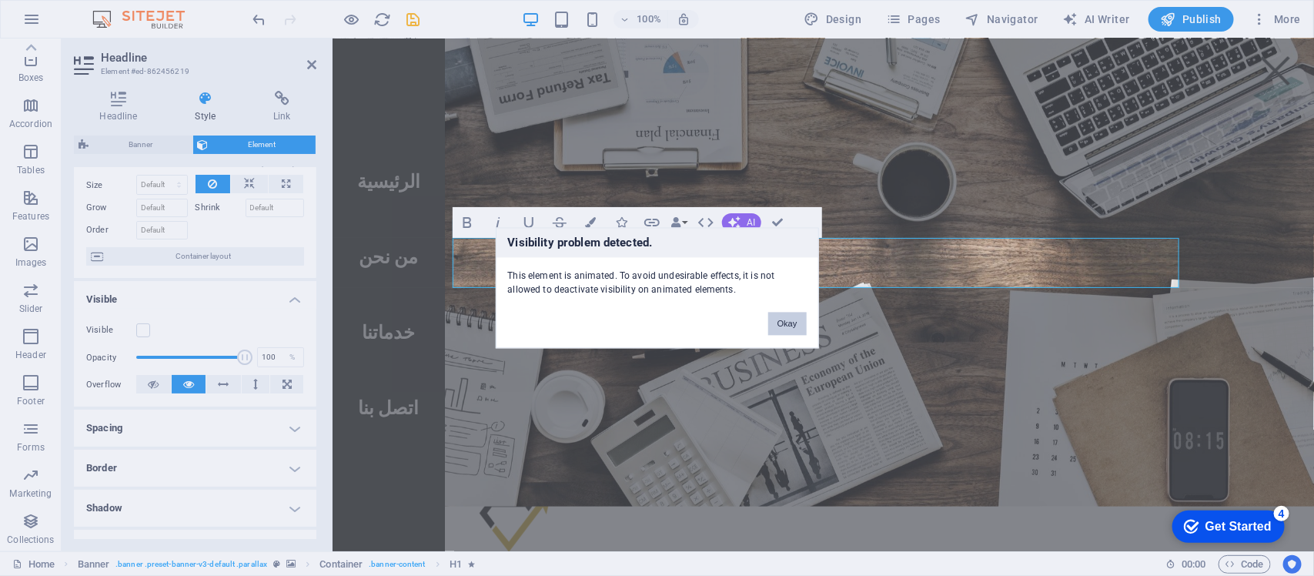
click at [791, 327] on button "Okay" at bounding box center [787, 324] width 39 height 23
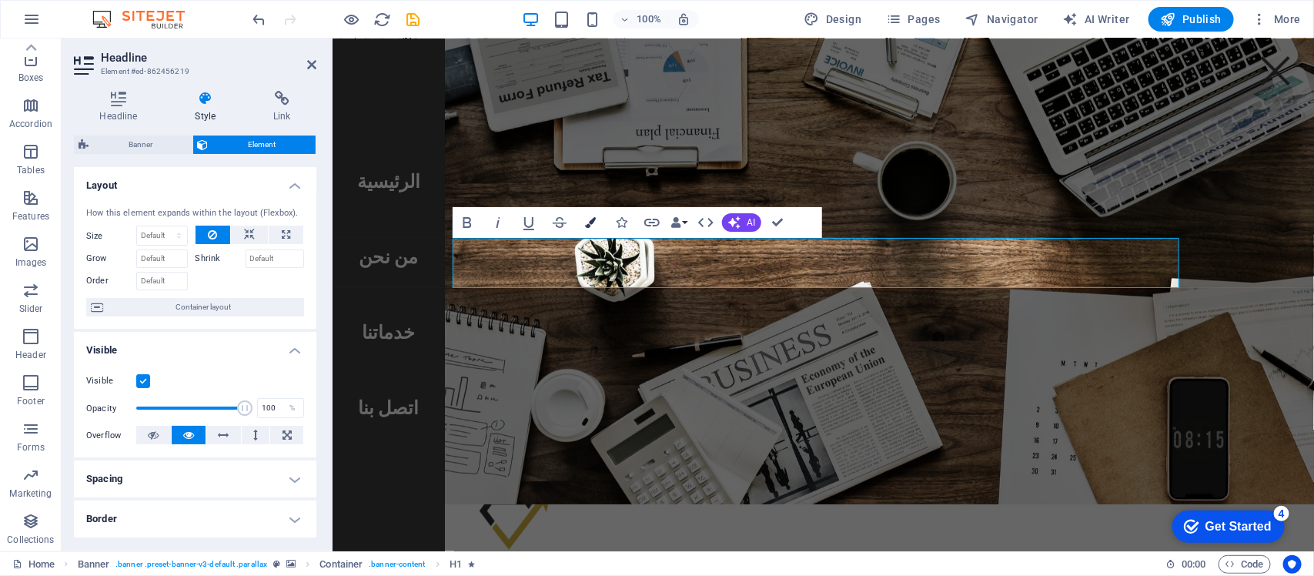
click at [597, 219] on button "Colors" at bounding box center [590, 222] width 29 height 31
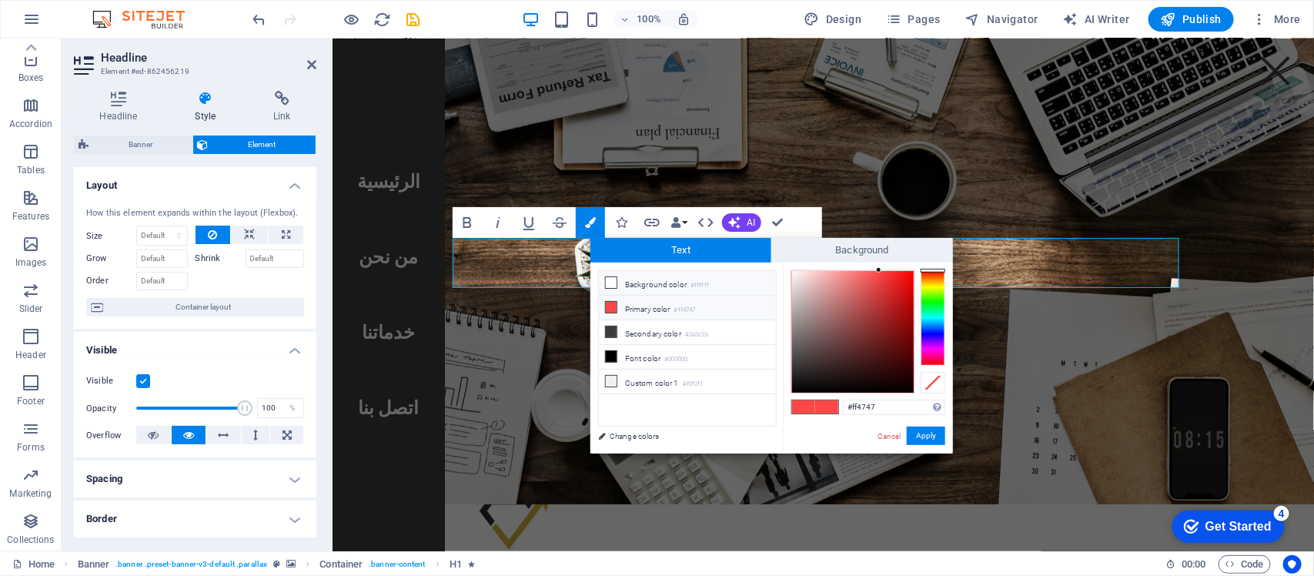
click at [614, 283] on icon at bounding box center [611, 282] width 11 height 11
type input "#ffffff"
click at [934, 437] on button "Apply" at bounding box center [926, 436] width 39 height 18
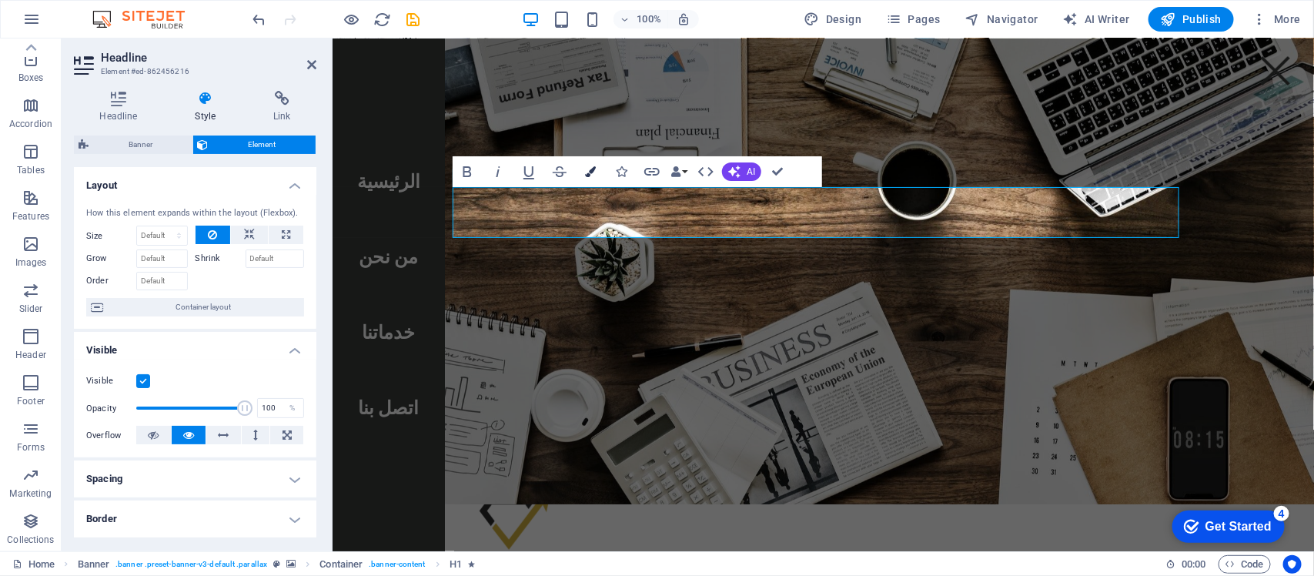
click at [594, 174] on icon "button" at bounding box center [590, 171] width 11 height 11
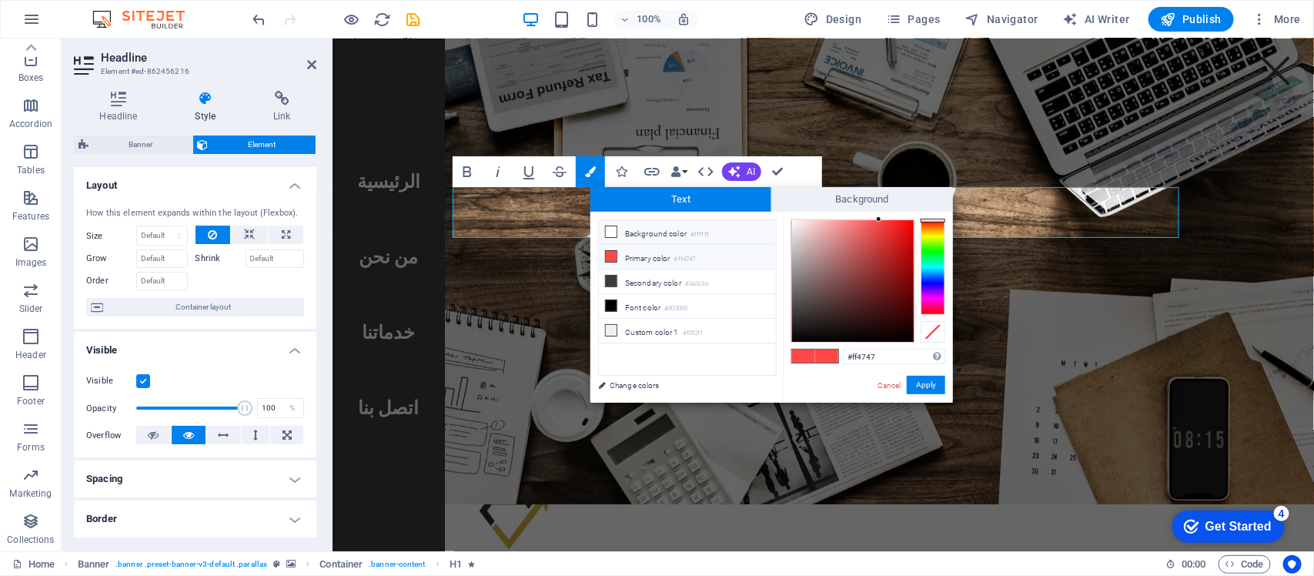
click at [637, 229] on li "Background color #ffffff" at bounding box center [687, 232] width 177 height 25
type input "#ffffff"
click at [922, 390] on button "Apply" at bounding box center [926, 385] width 39 height 18
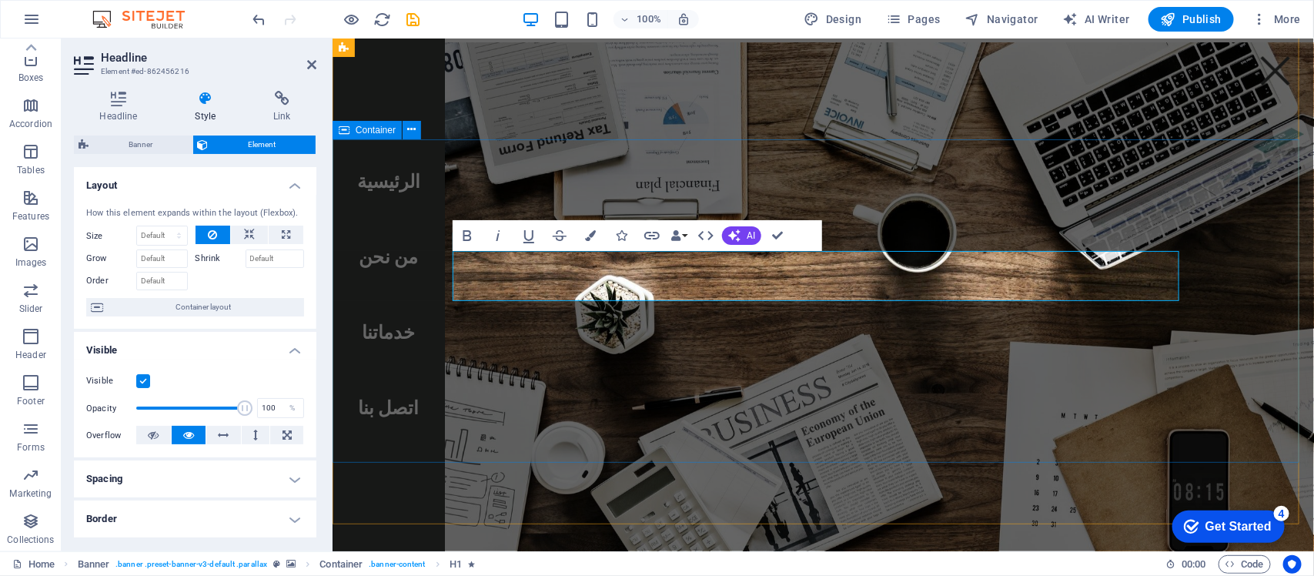
scroll to position [0, 0]
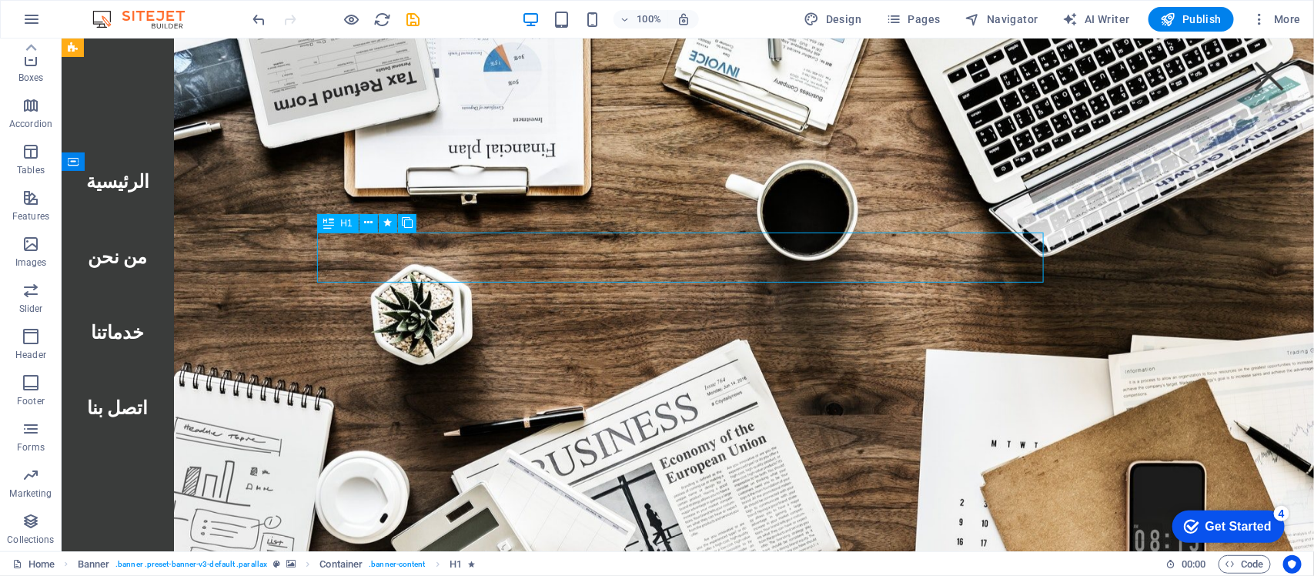
drag, startPoint x: 735, startPoint y: 254, endPoint x: 1006, endPoint y: 254, distance: 271.1
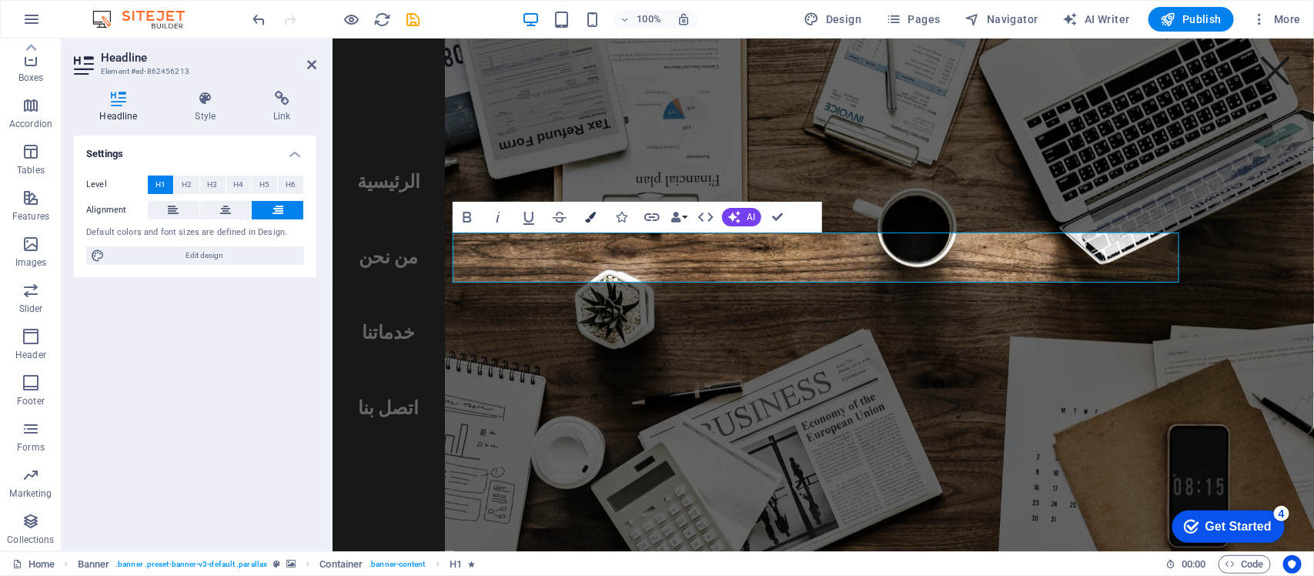
click at [594, 219] on icon "button" at bounding box center [590, 217] width 11 height 11
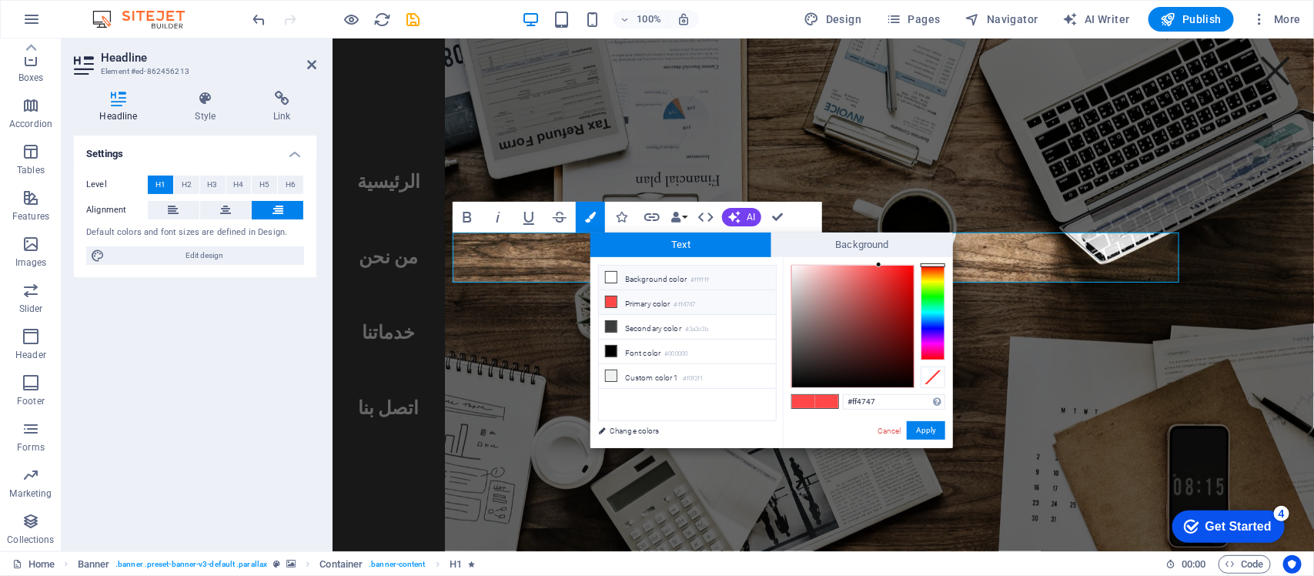
click at [698, 281] on small "#ffffff" at bounding box center [700, 280] width 18 height 11
type input "#ffffff"
click at [930, 437] on button "Apply" at bounding box center [926, 430] width 39 height 18
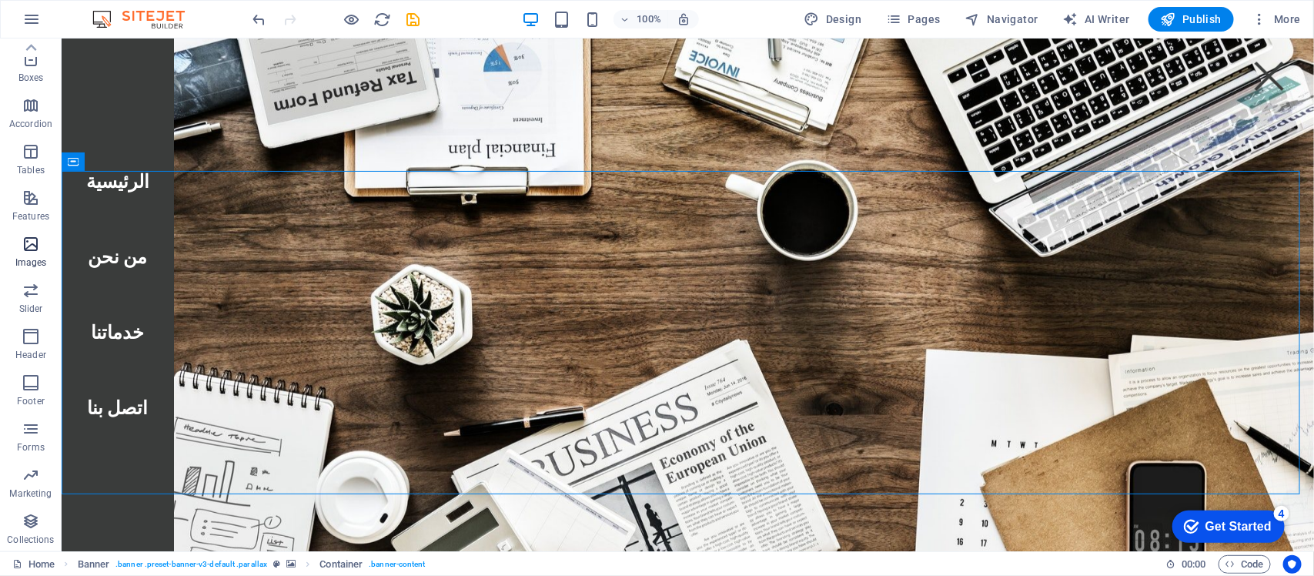
click at [33, 256] on p "Images" at bounding box center [31, 262] width 32 height 12
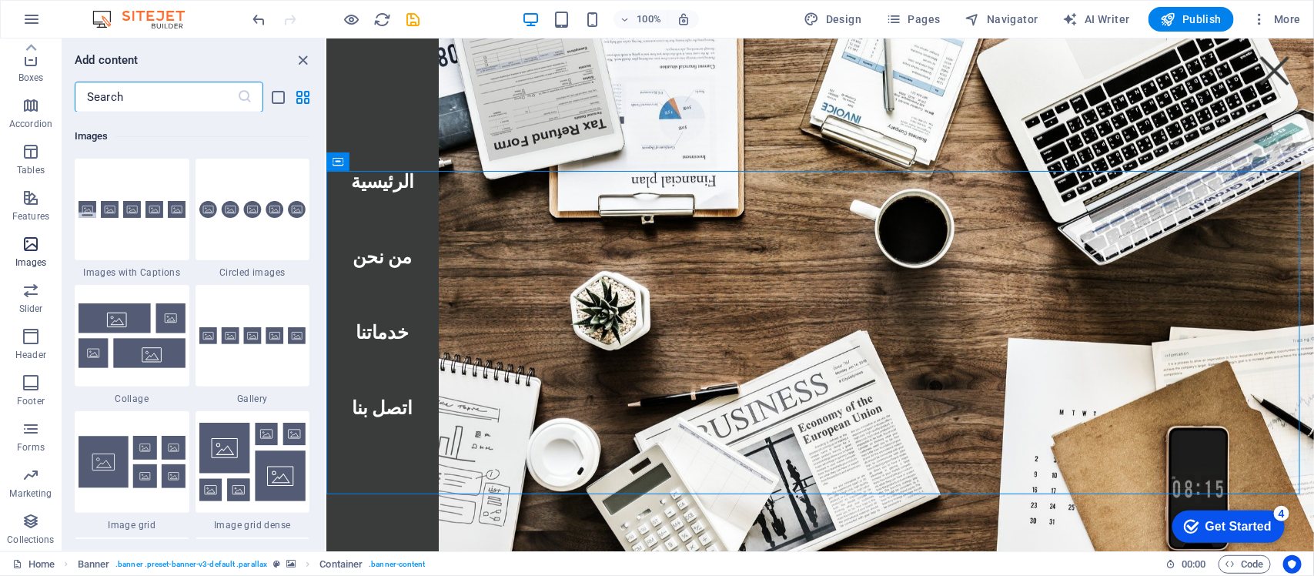
scroll to position [7806, 0]
drag, startPoint x: 33, startPoint y: 256, endPoint x: 222, endPoint y: 233, distance: 190.1
click at [222, 233] on div "Favorites Elements Columns Content Boxes Accordion Tables Features Images Slide…" at bounding box center [163, 295] width 326 height 513
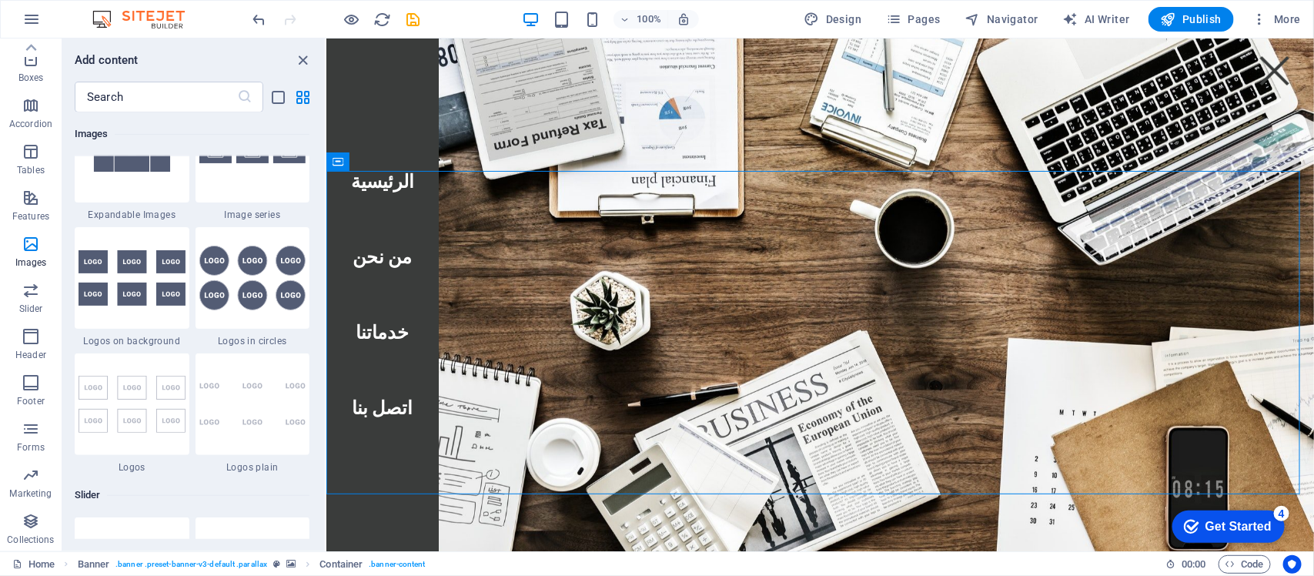
scroll to position [8380, 0]
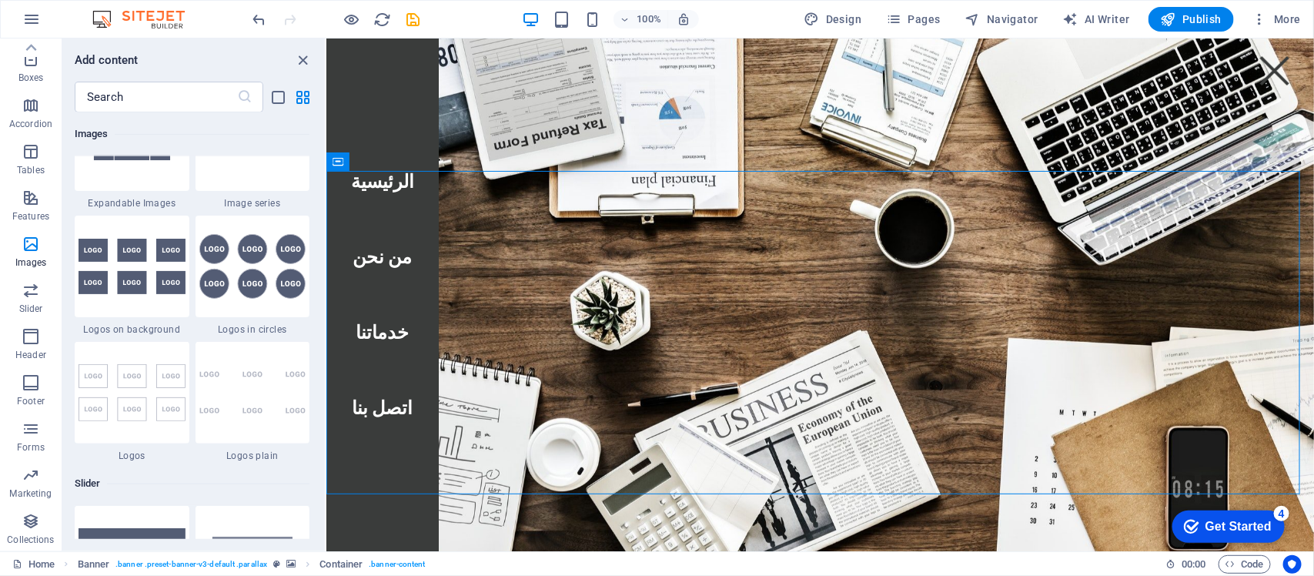
drag, startPoint x: 222, startPoint y: 233, endPoint x: 259, endPoint y: 154, distance: 87.5
click at [259, 154] on div "Images" at bounding box center [192, 133] width 235 height 43
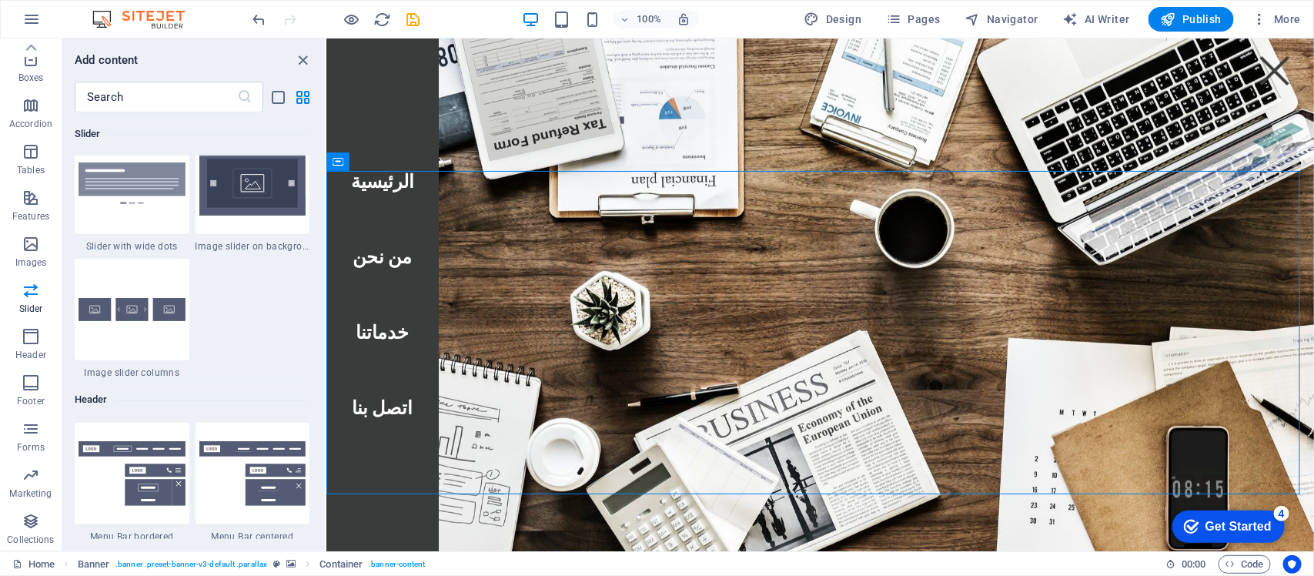
scroll to position [9007, 0]
click at [35, 166] on p "Tables" at bounding box center [31, 170] width 28 height 12
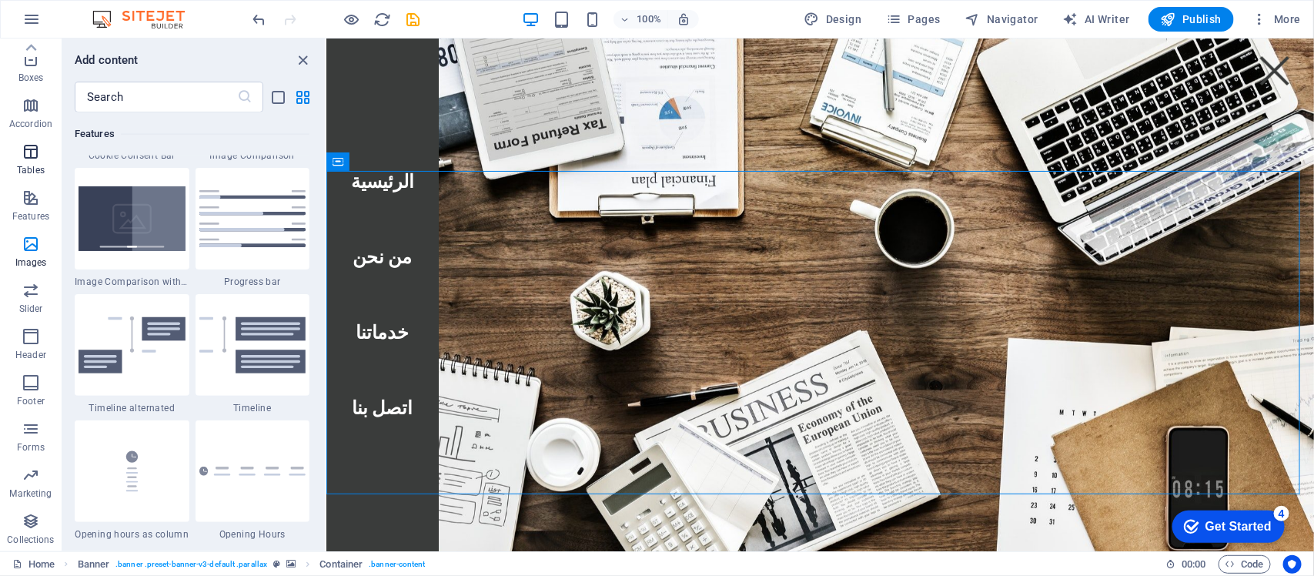
scroll to position [5333, 0]
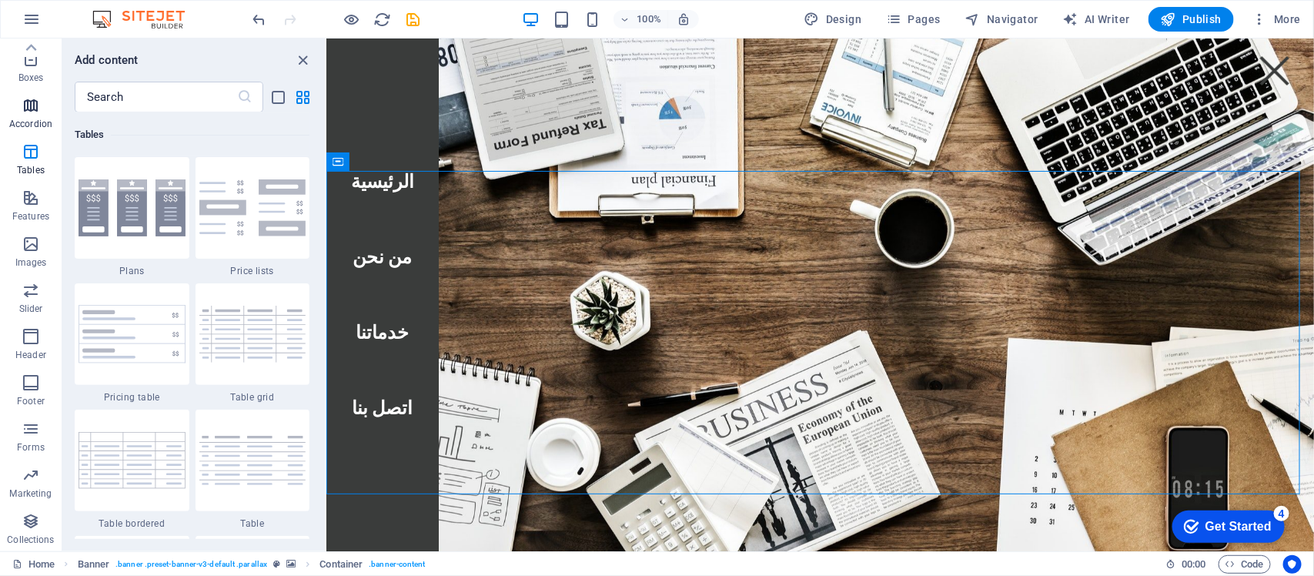
click at [35, 108] on icon "button" at bounding box center [31, 105] width 18 height 18
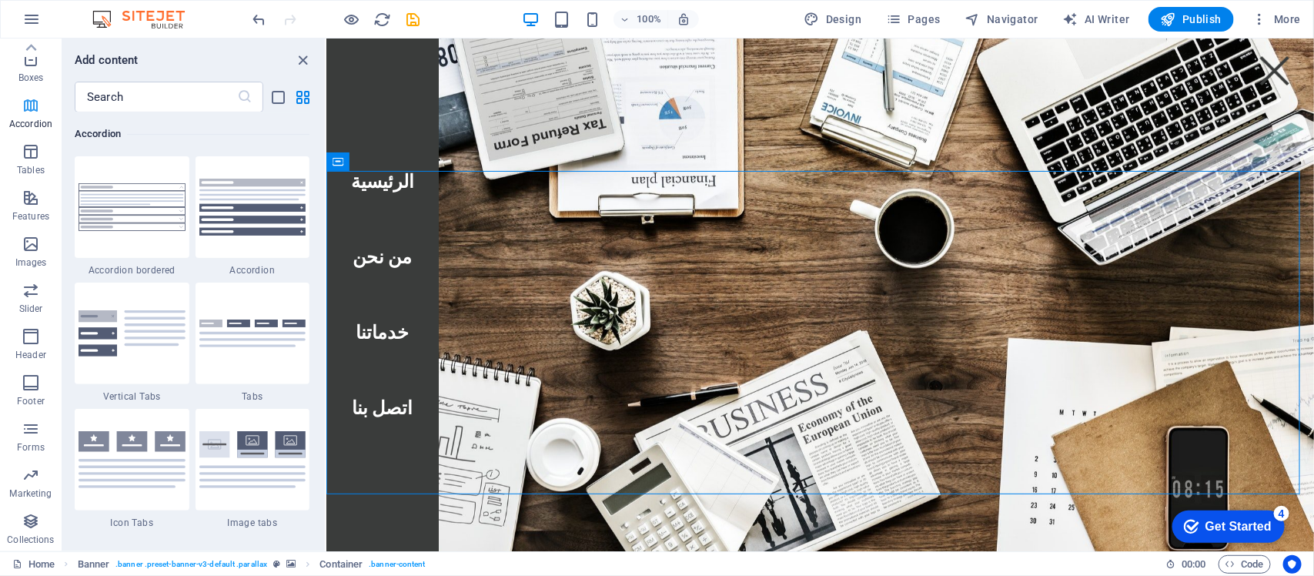
scroll to position [0, 0]
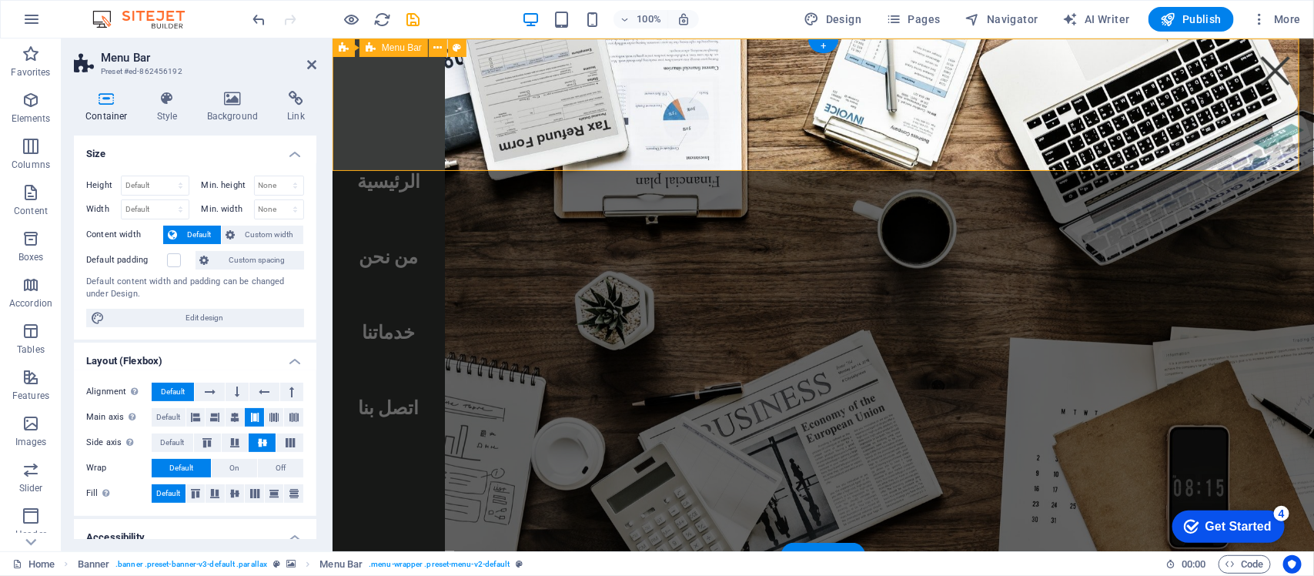
click at [237, 98] on icon at bounding box center [233, 98] width 75 height 15
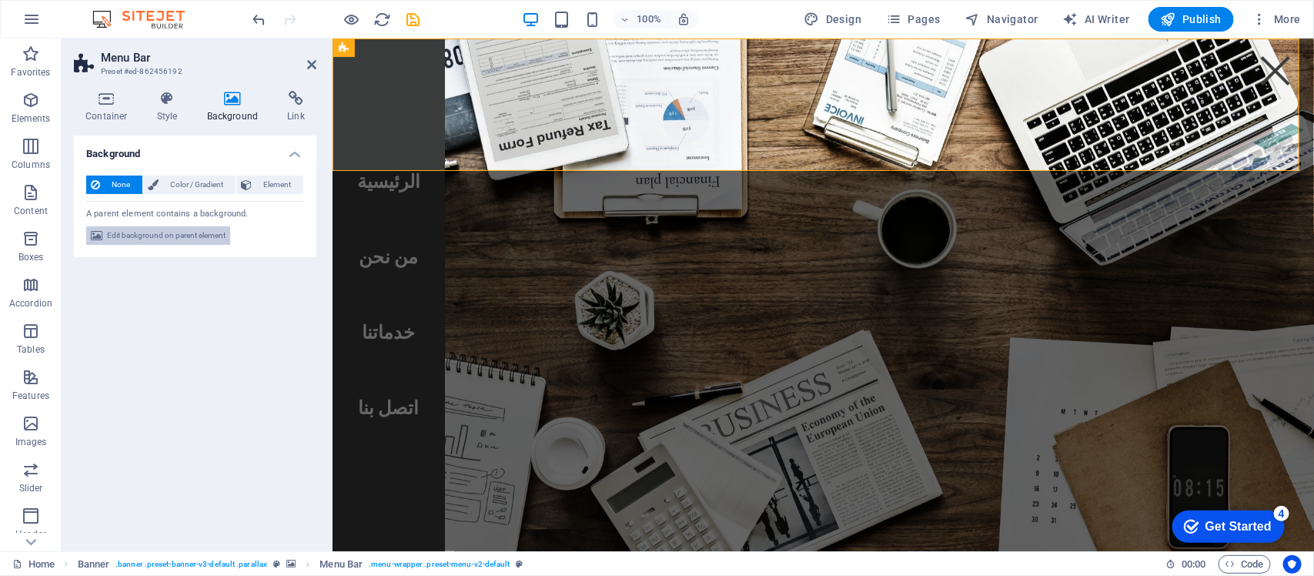
click at [182, 236] on span "Edit background on parent element" at bounding box center [166, 235] width 119 height 18
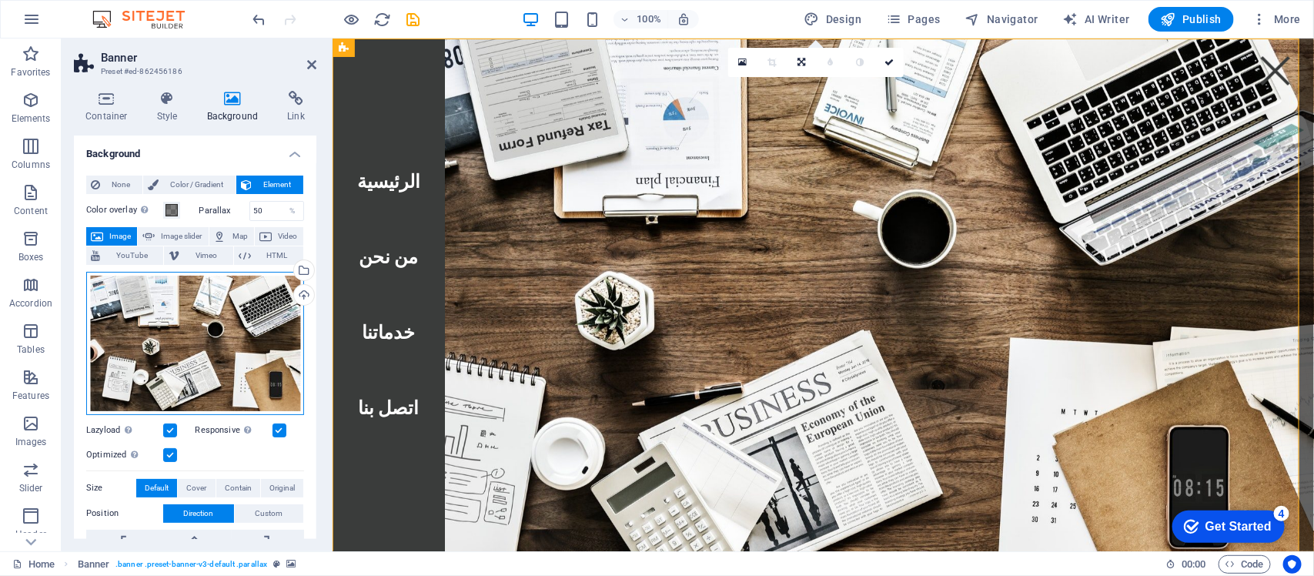
click at [196, 340] on div "Drag files here, click to choose files or select files from Files or our free s…" at bounding box center [195, 343] width 218 height 143
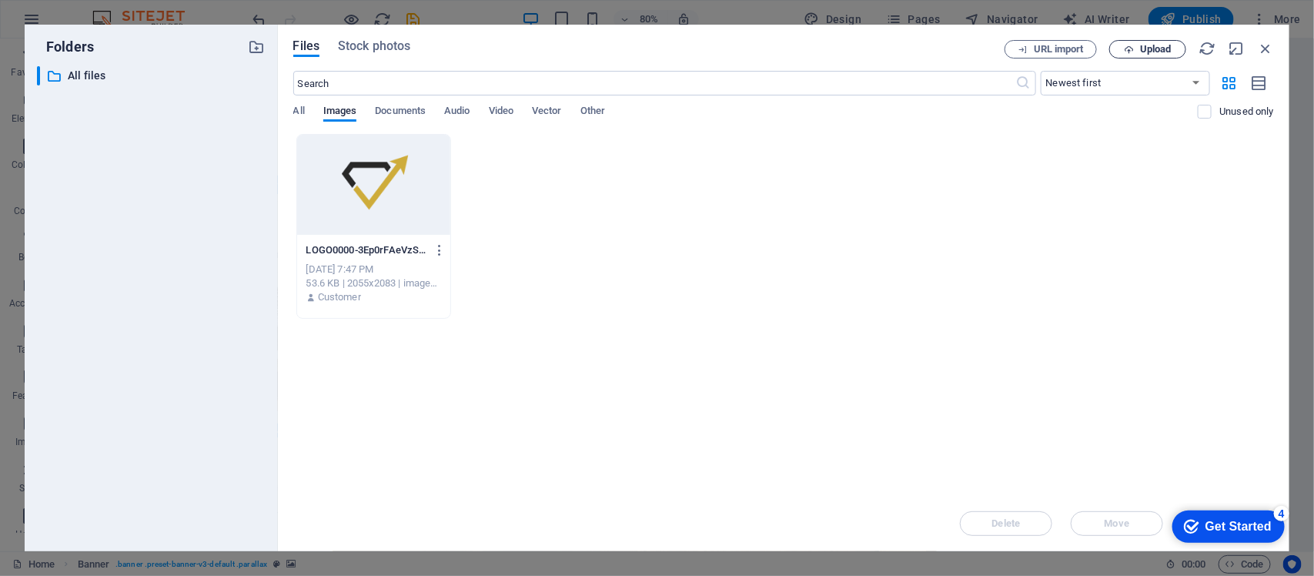
click at [1051, 55] on button "Upload" at bounding box center [1148, 49] width 77 height 18
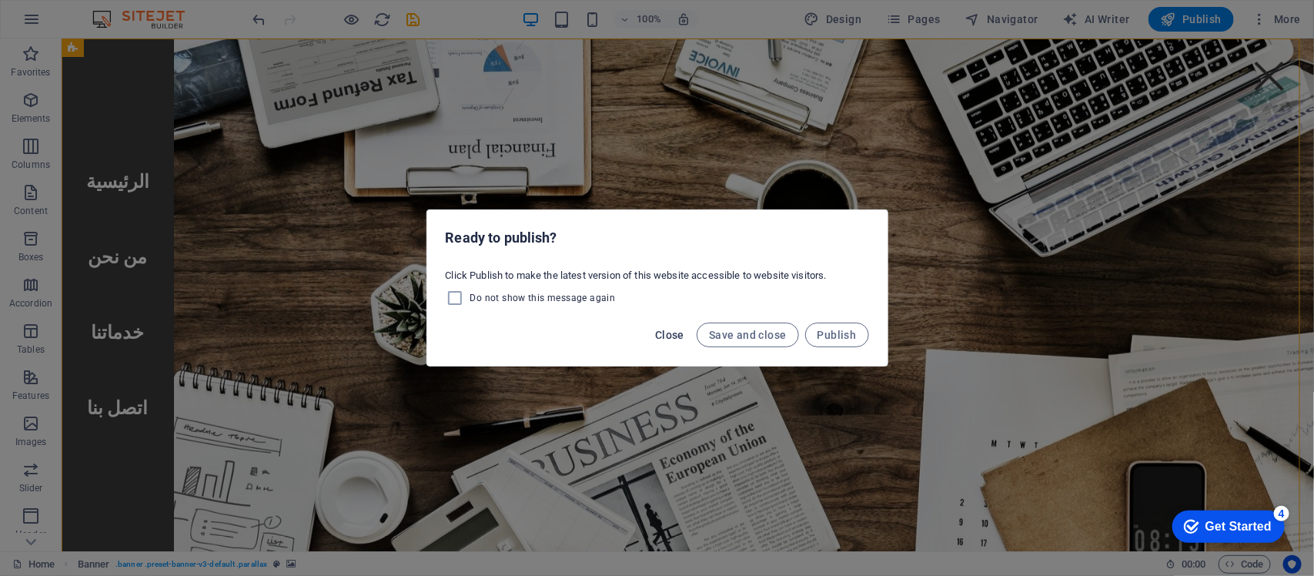
click at [656, 333] on span "Close" at bounding box center [669, 335] width 29 height 12
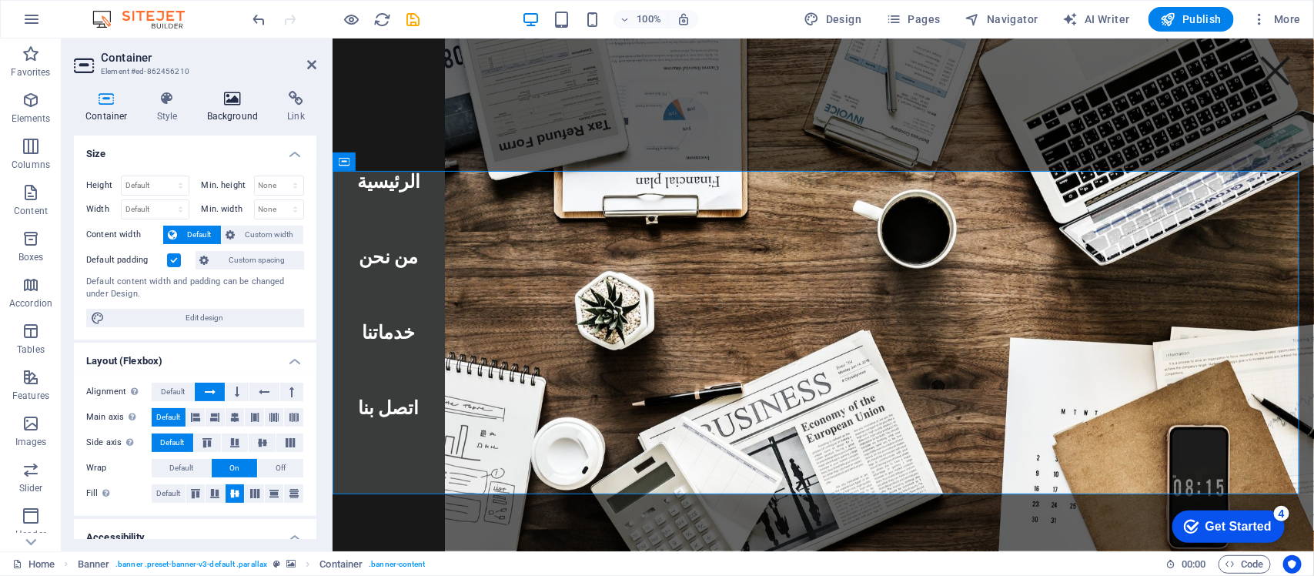
click at [228, 109] on h4 "Background" at bounding box center [236, 107] width 81 height 32
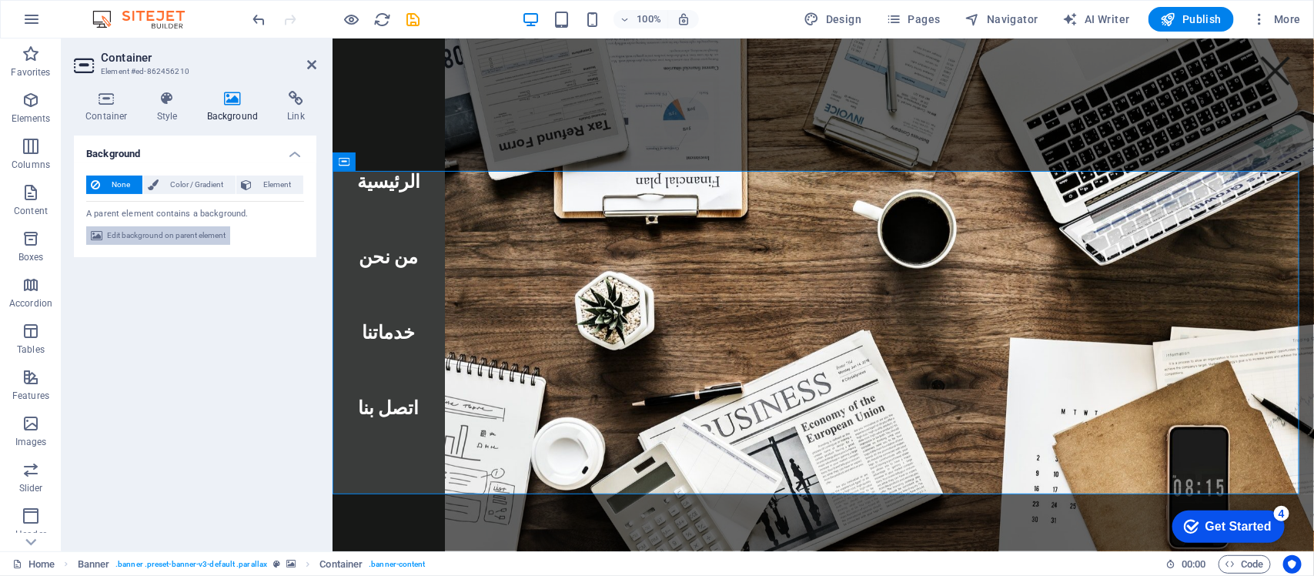
click at [155, 236] on span "Edit background on parent element" at bounding box center [166, 235] width 119 height 18
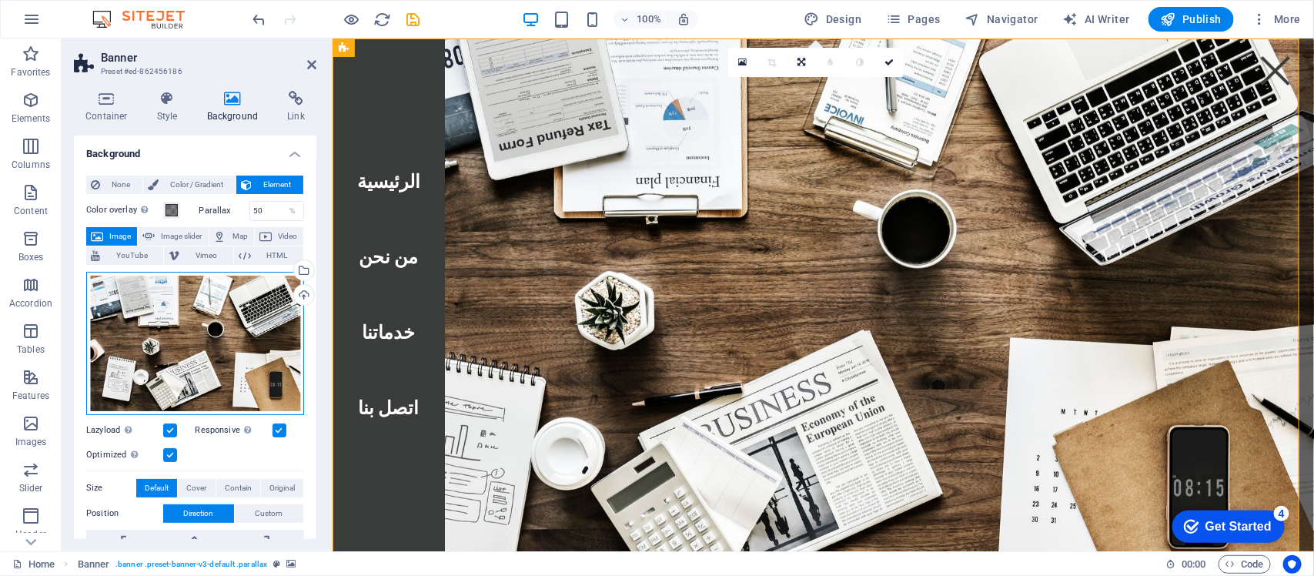
click at [189, 337] on div "Drag files here, click to choose files or select files from Files or our free s…" at bounding box center [195, 343] width 218 height 143
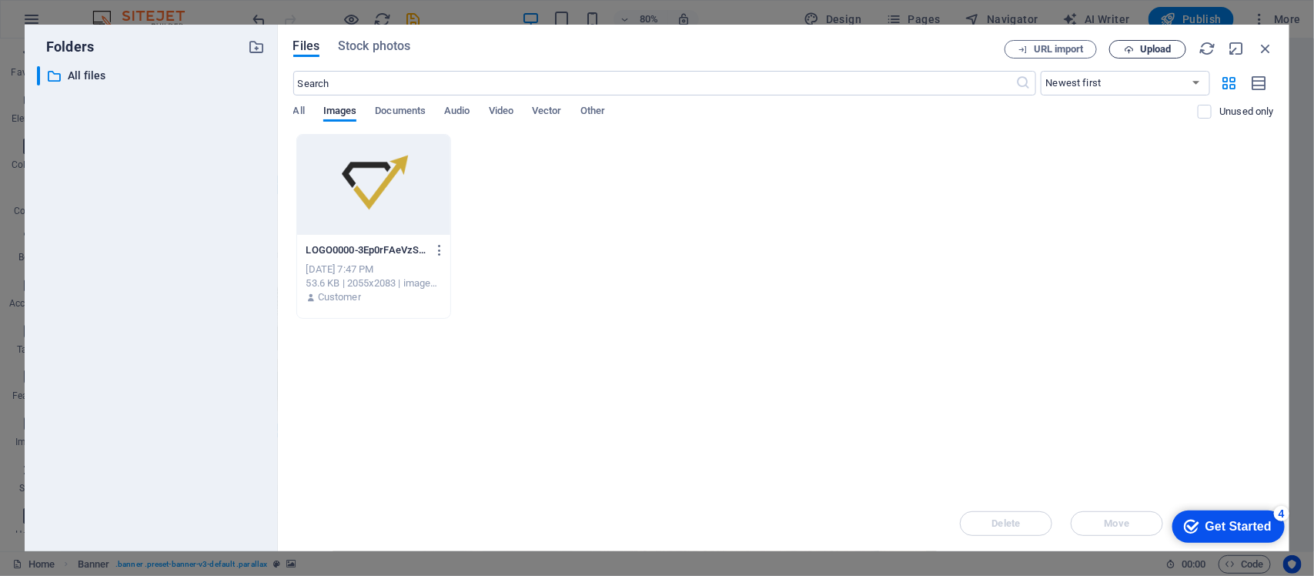
click at [1051, 52] on span "Upload" at bounding box center [1156, 49] width 32 height 9
click at [1051, 460] on div "111897897897.jpg" at bounding box center [1158, 518] width 205 height 19
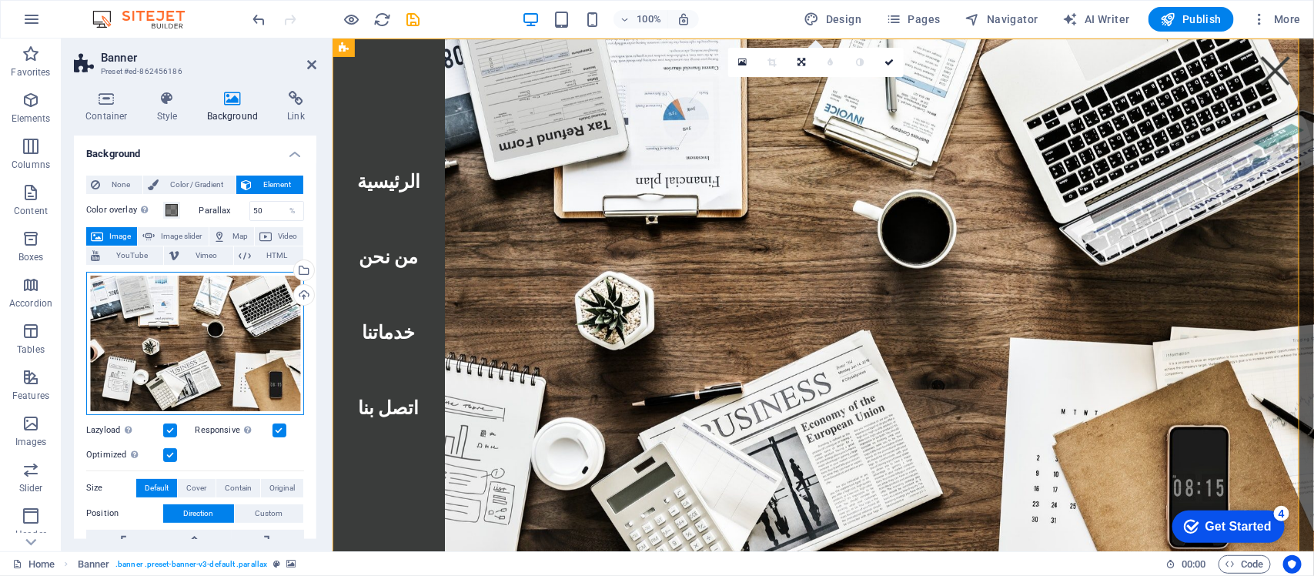
click at [235, 316] on div "Drag files here, click to choose files or select files from Files or our free s…" at bounding box center [195, 343] width 218 height 143
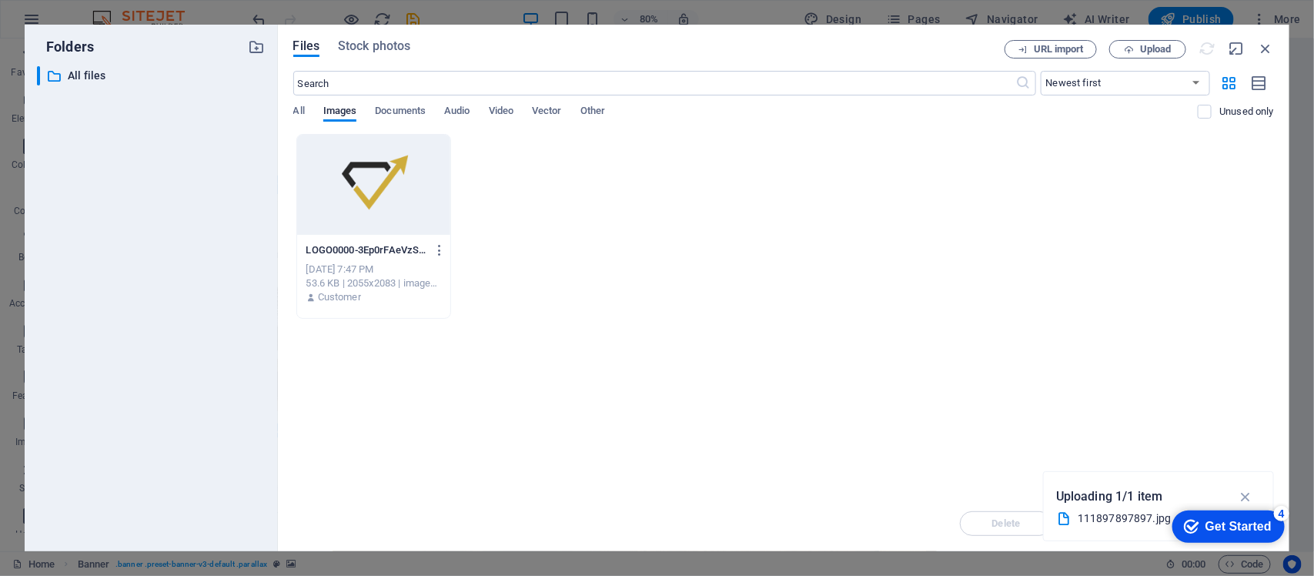
click at [811, 251] on div "LOGO0000-3Ep0rFAeVzSmDr7hgDT04Q.png LOGO0000-3Ep0rFAeVzSmDr7hgDT04Q.png Aug 21,…" at bounding box center [783, 226] width 981 height 185
click at [1051, 50] on span "Upload" at bounding box center [1156, 49] width 32 height 9
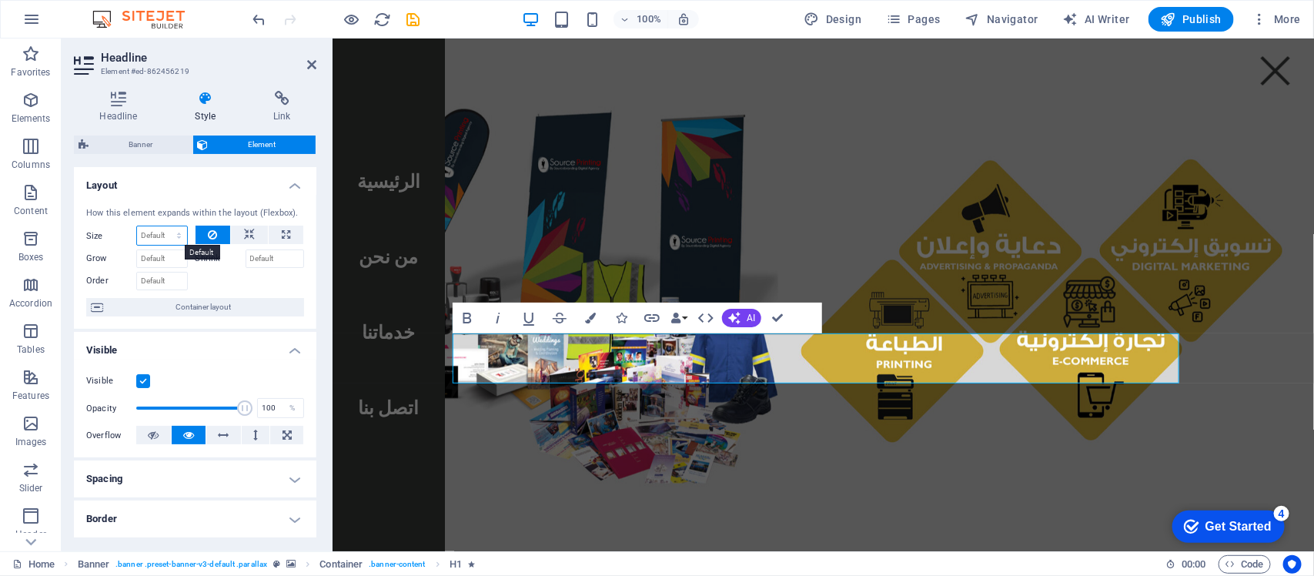
click at [172, 233] on select "Default auto px % 1/1 1/2 1/3 1/4 1/5 1/6 1/7 1/8 1/9 1/10" at bounding box center [162, 235] width 50 height 18
select select "1/1"
click at [163, 226] on select "Default auto px % 1/1 1/2 1/3 1/4 1/5 1/6 1/7 1/8 1/9 1/10" at bounding box center [162, 235] width 50 height 18
type input "100"
select select "%"
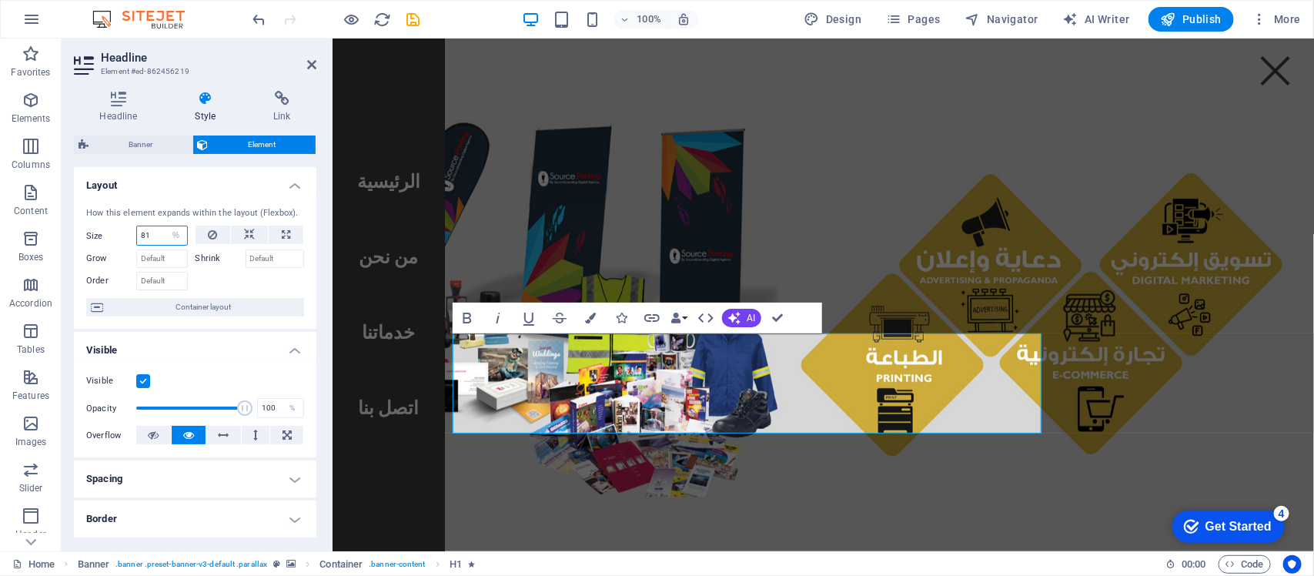
click at [145, 239] on input "81" at bounding box center [162, 235] width 50 height 18
type input "100"
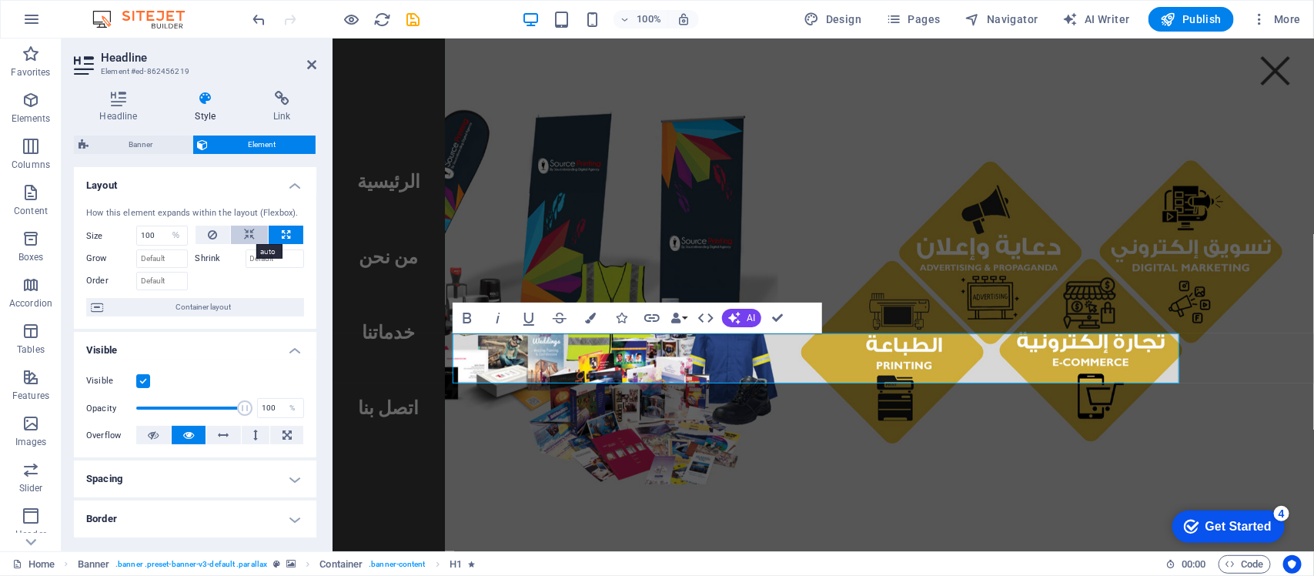
click at [239, 229] on button at bounding box center [249, 235] width 37 height 18
select select "DISABLED_OPTION_VALUE"
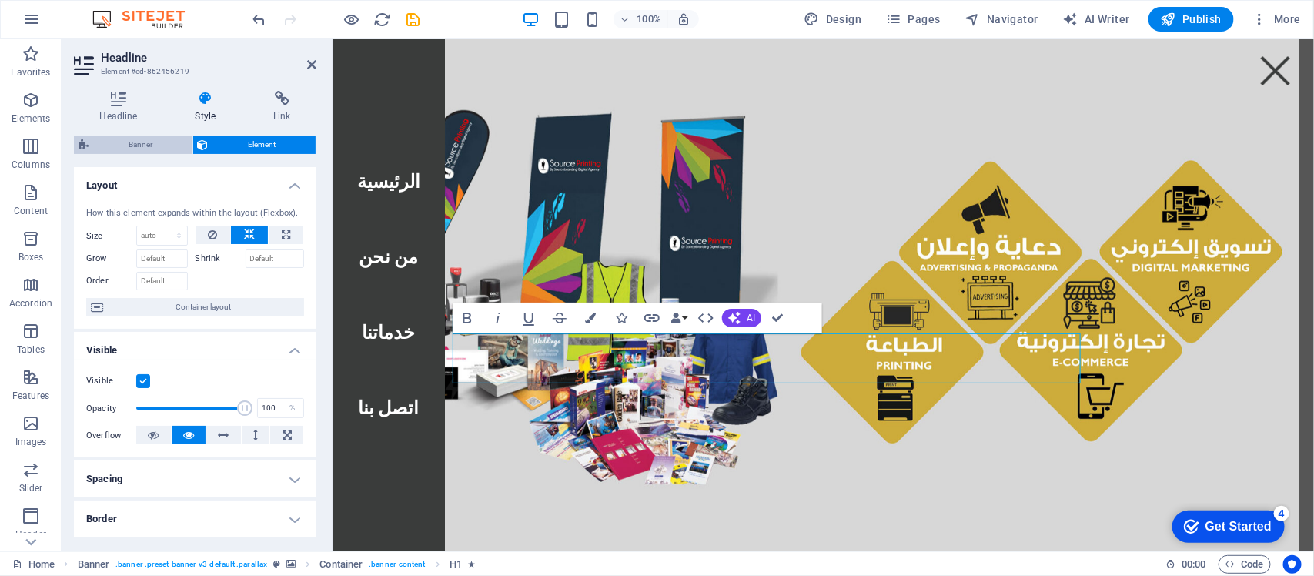
click at [147, 143] on span "Banner" at bounding box center [140, 145] width 95 height 18
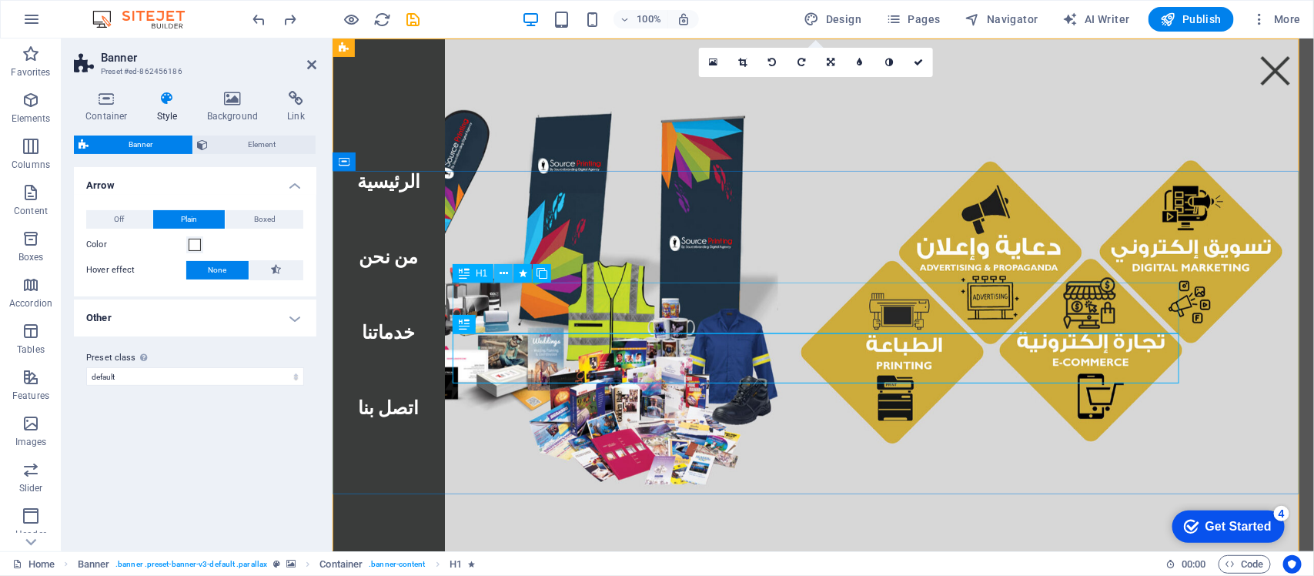
click at [498, 276] on button at bounding box center [503, 273] width 18 height 18
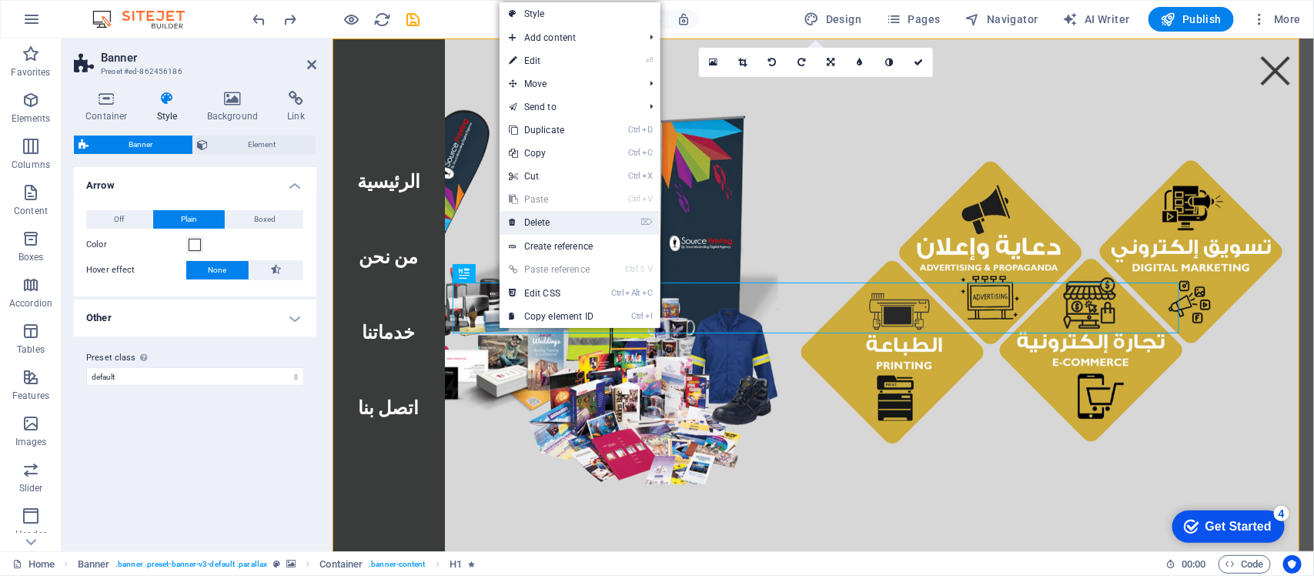
click at [543, 222] on link "⌦ Delete" at bounding box center [551, 222] width 103 height 23
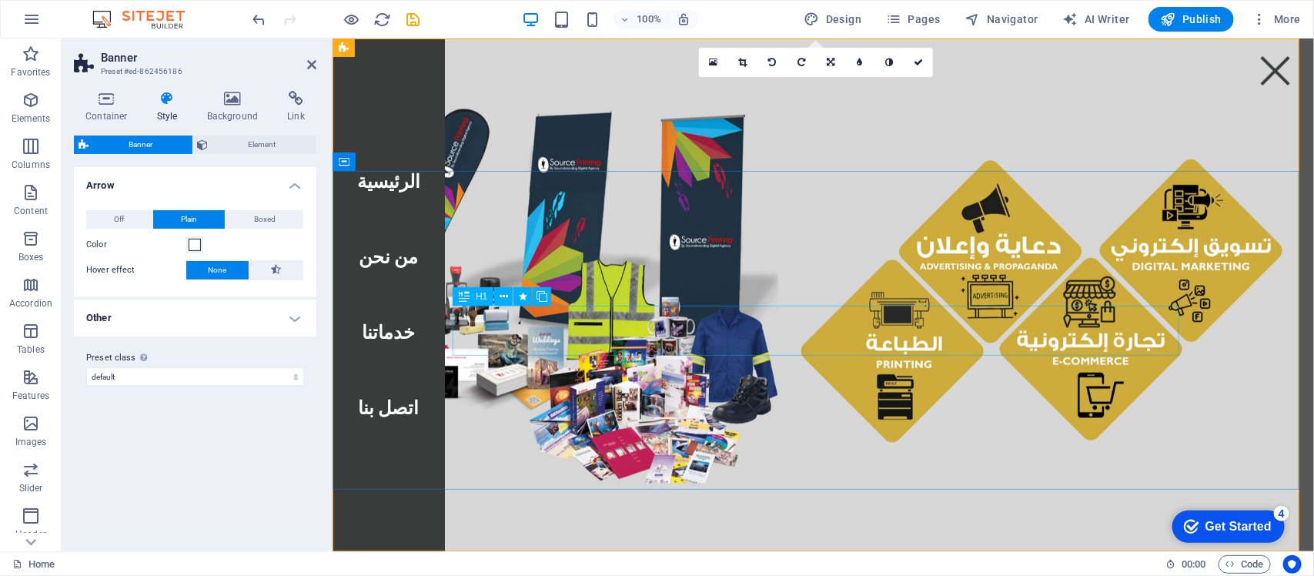
click at [0, 0] on button at bounding box center [0, 0] width 0 height 0
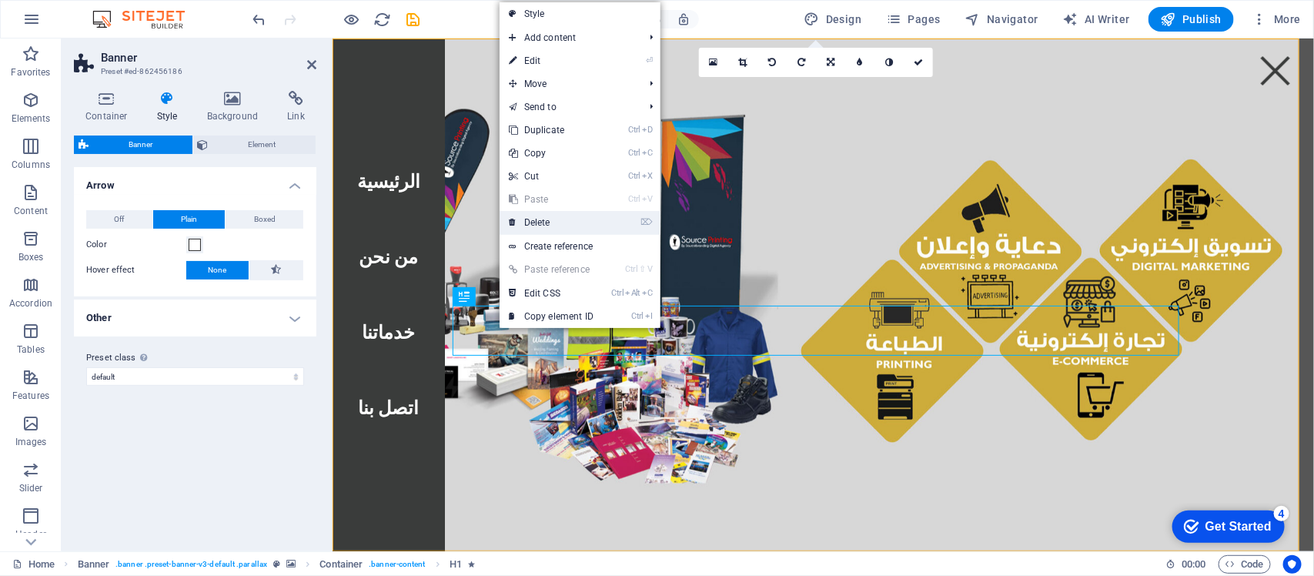
click at [529, 221] on link "⌦ Delete" at bounding box center [551, 222] width 103 height 23
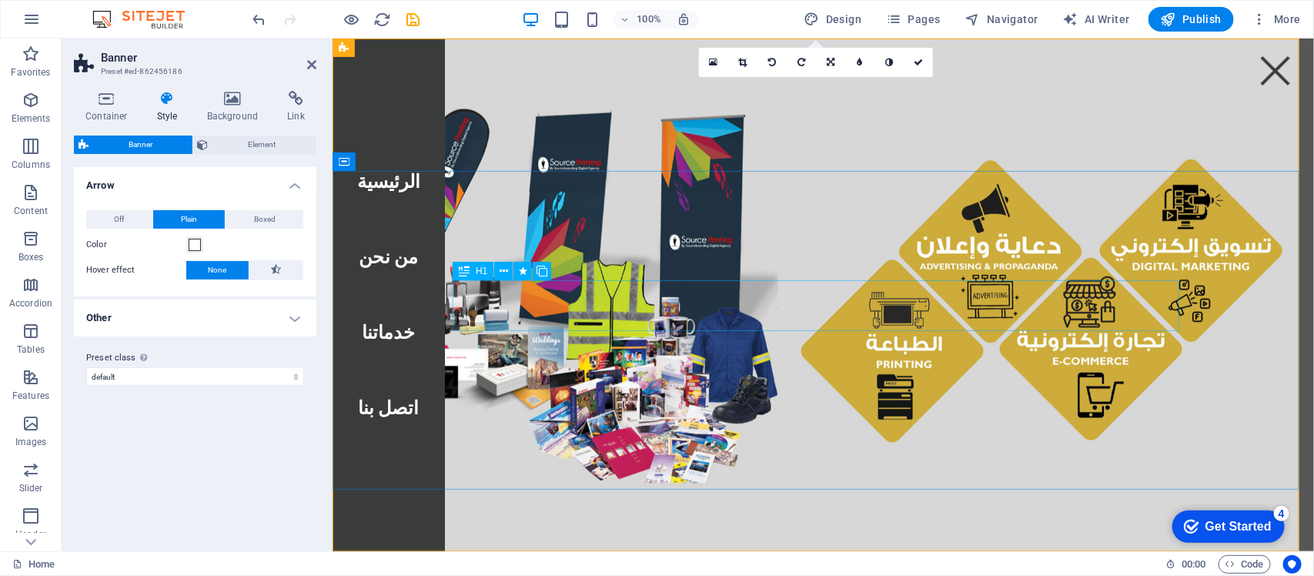
click at [0, 0] on icon at bounding box center [0, 0] width 0 height 0
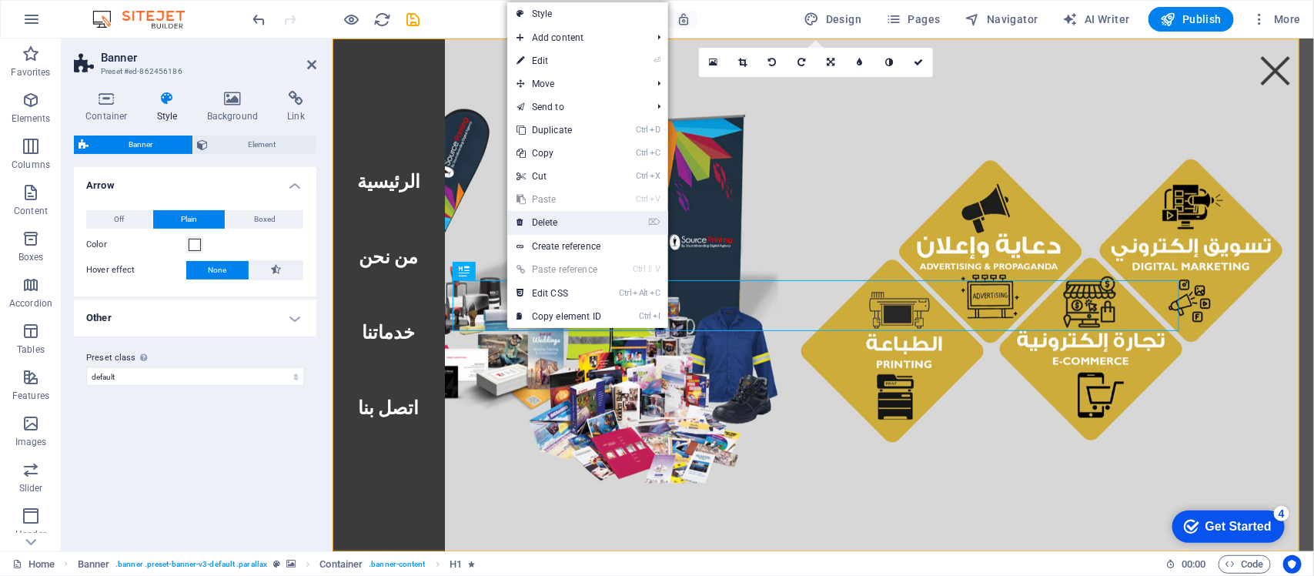
click at [568, 213] on link "⌦ Delete" at bounding box center [558, 222] width 103 height 23
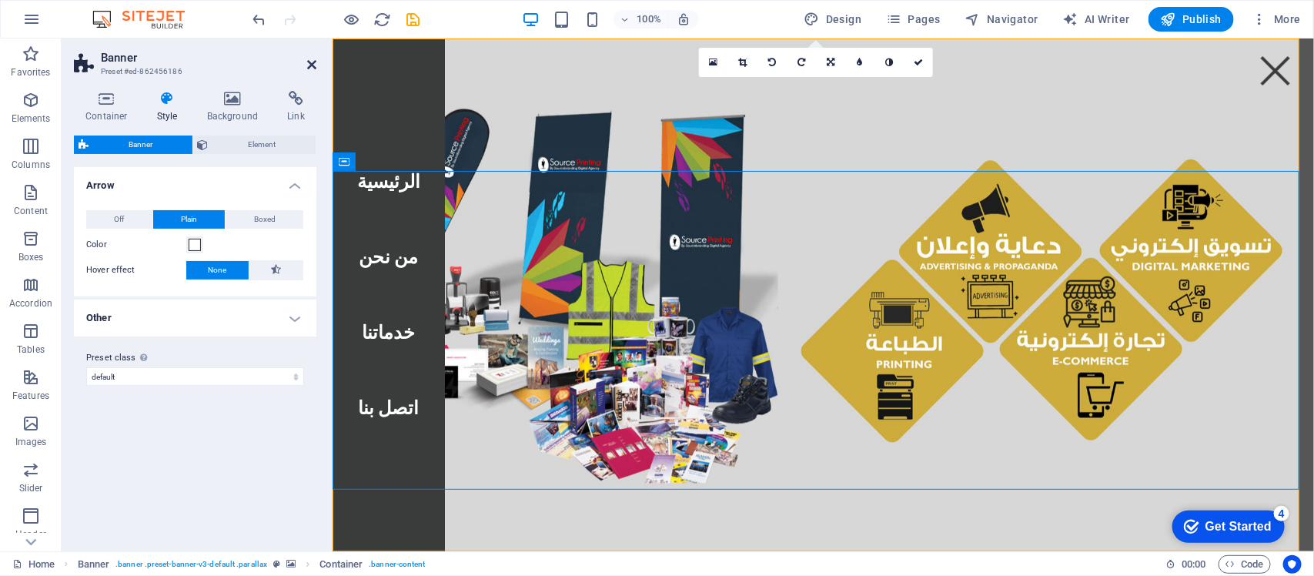
click at [308, 66] on icon at bounding box center [311, 65] width 9 height 12
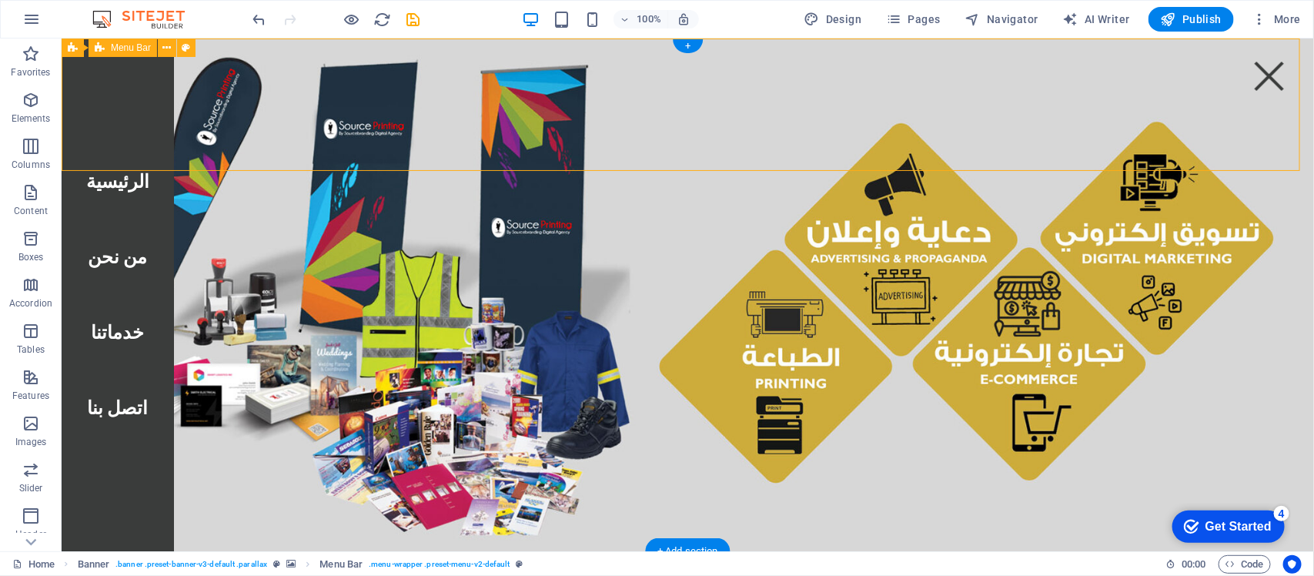
click at [1051, 75] on div "Menu" at bounding box center [1269, 75] width 39 height 25
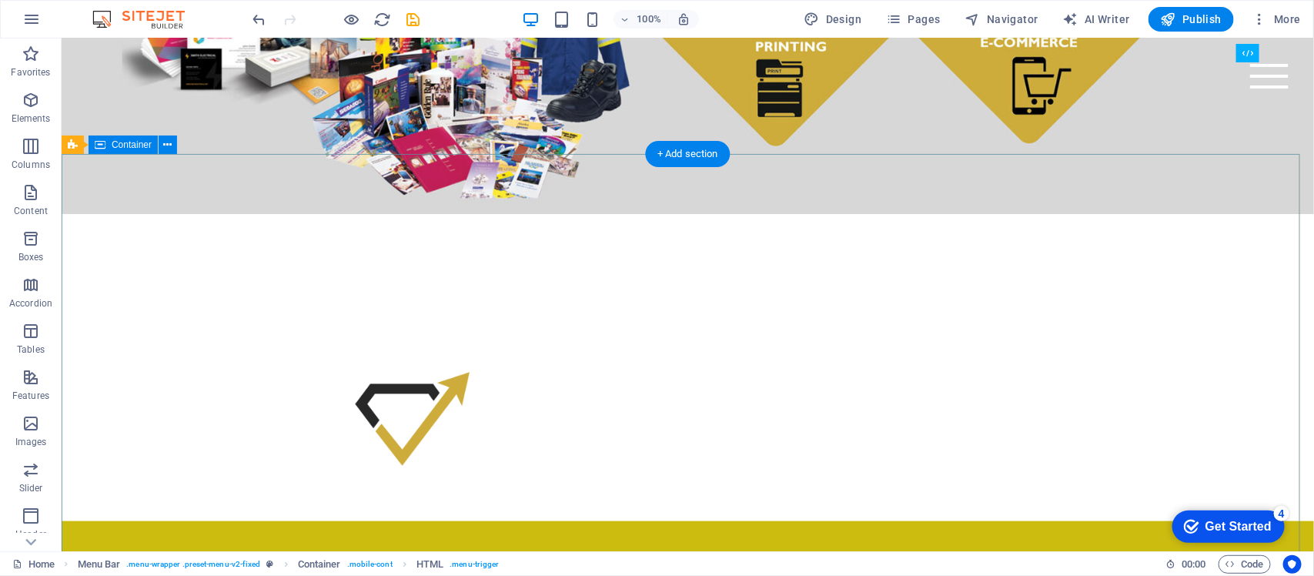
scroll to position [497, 0]
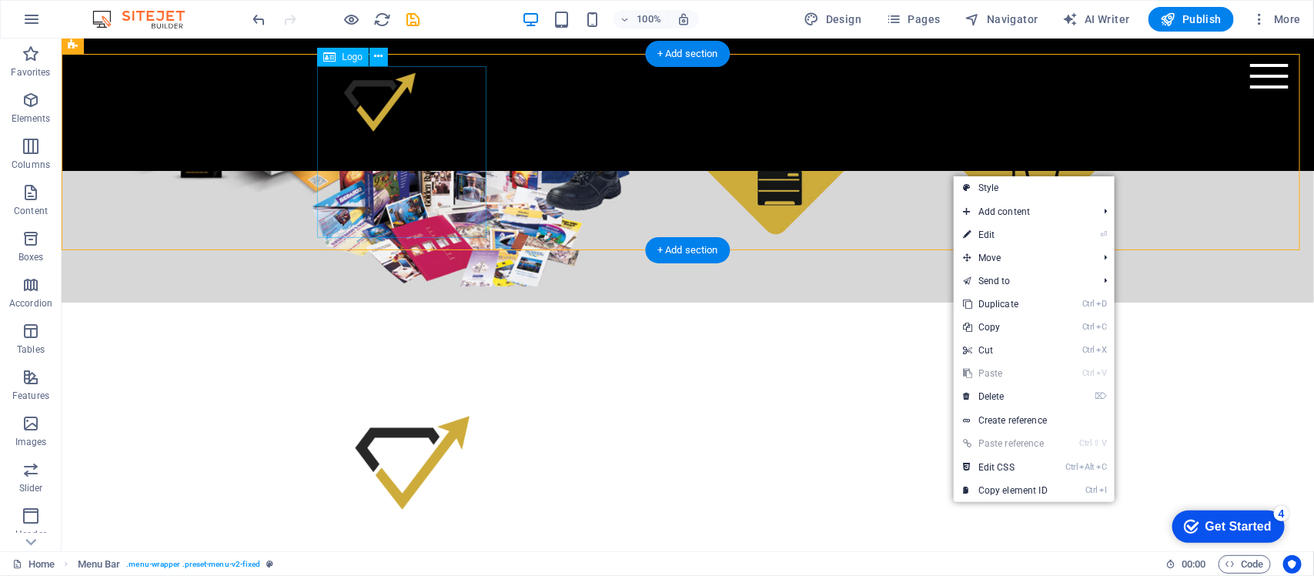
click at [420, 380] on div at bounding box center [687, 466] width 727 height 172
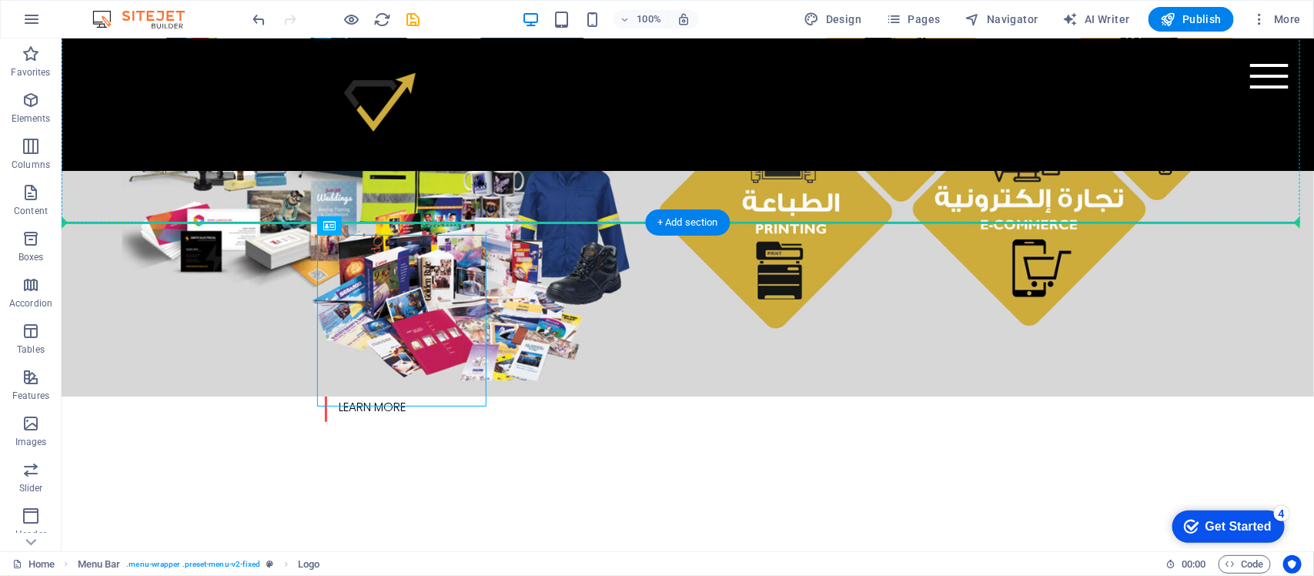
drag, startPoint x: 420, startPoint y: 119, endPoint x: 589, endPoint y: 86, distance: 172.5
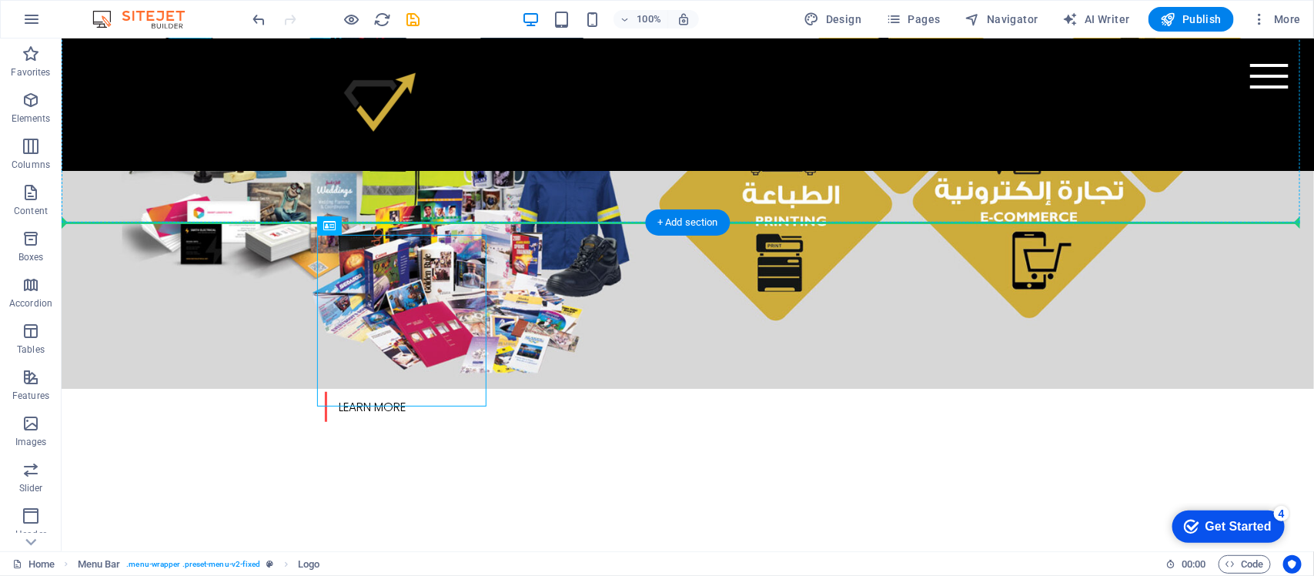
scroll to position [317, 0]
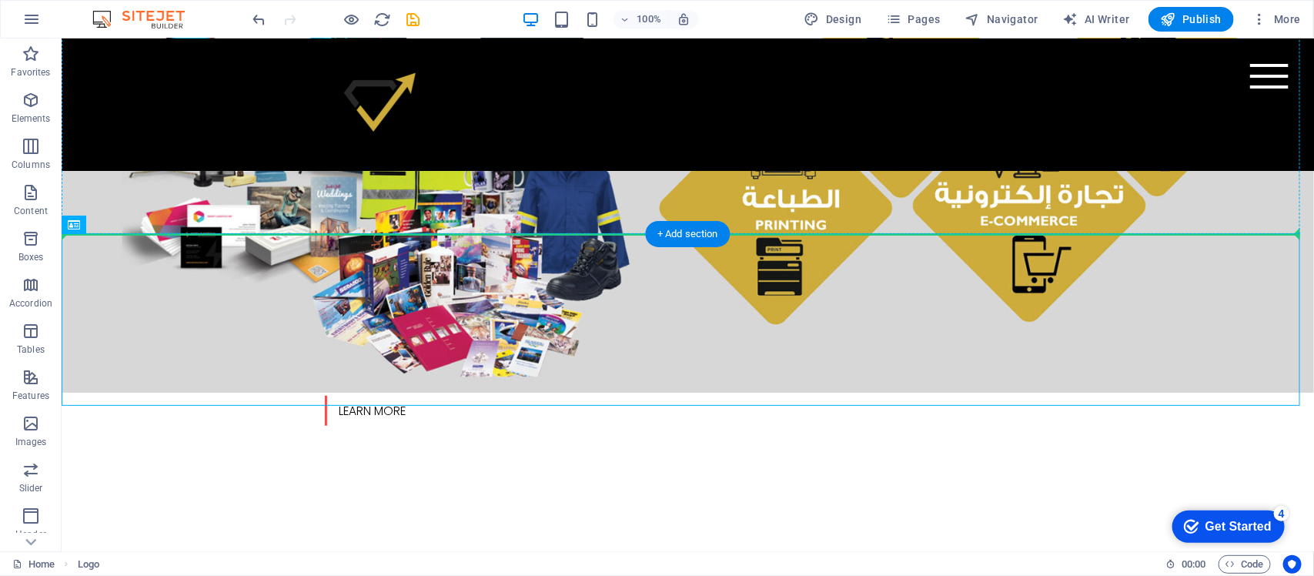
drag, startPoint x: 135, startPoint y: 265, endPoint x: 89, endPoint y: 99, distance: 171.9
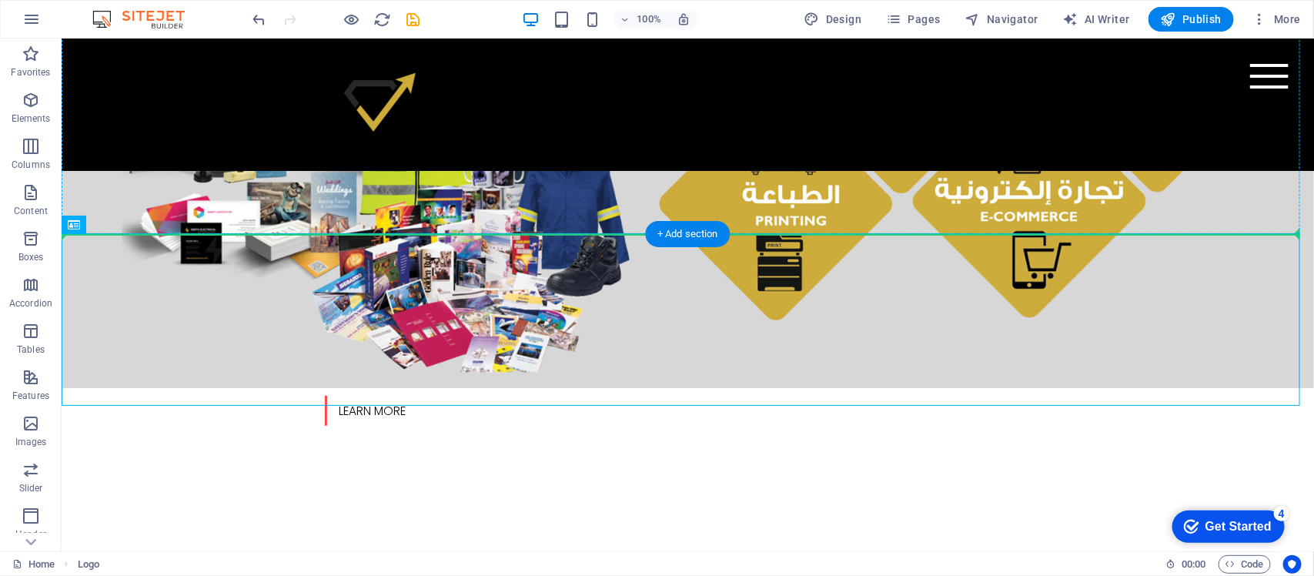
scroll to position [309, 0]
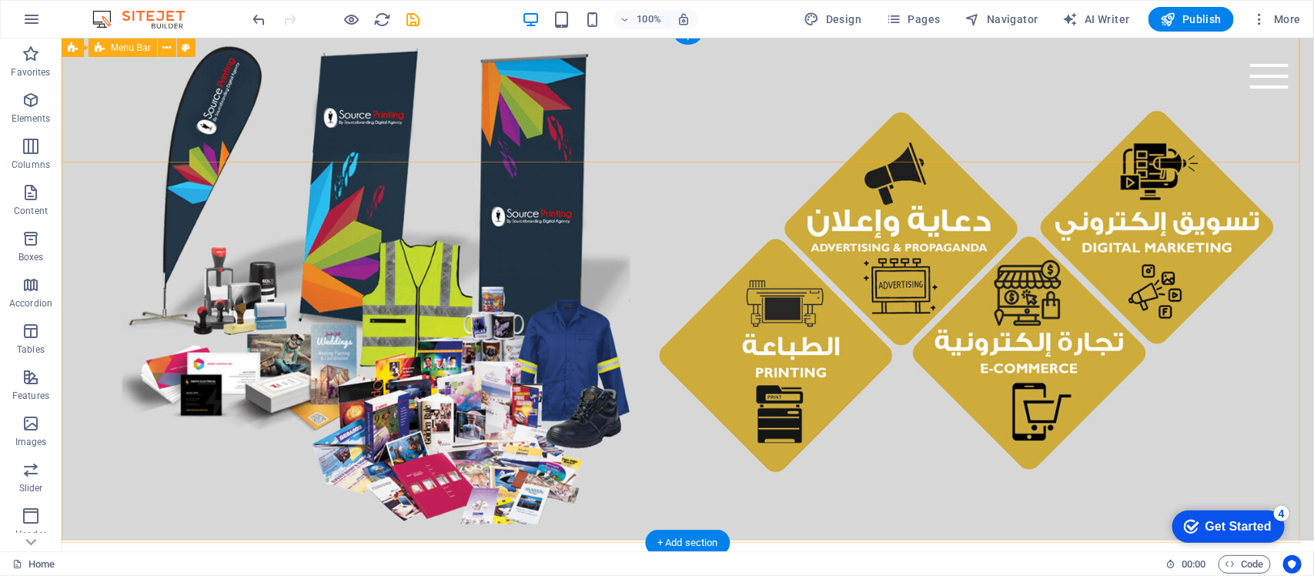
scroll to position [0, 0]
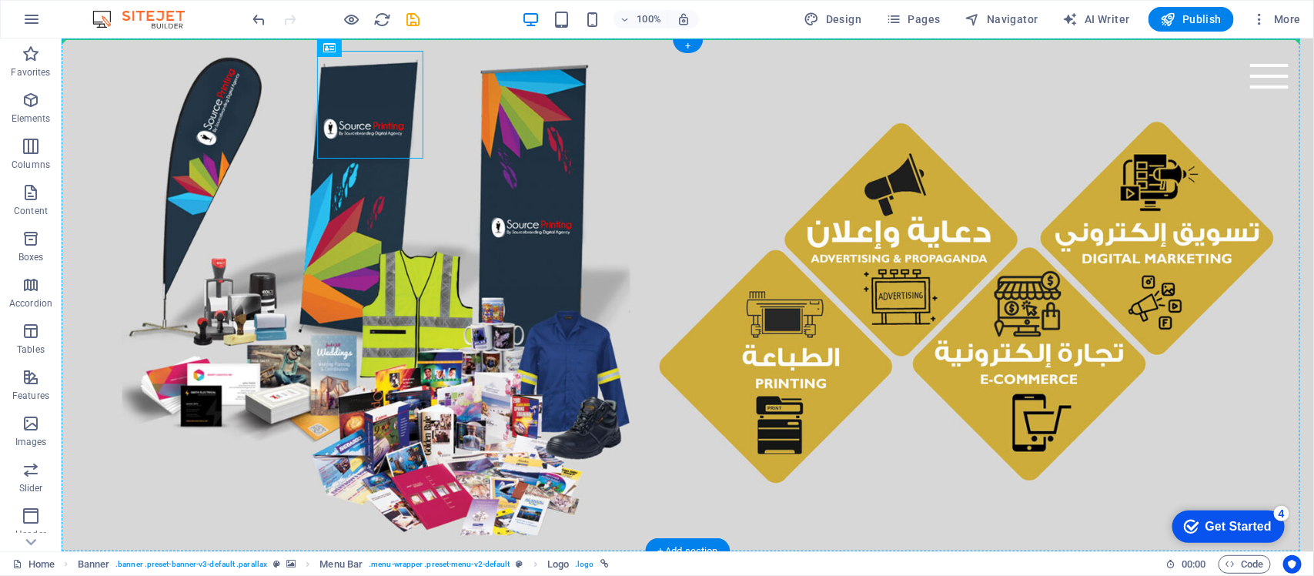
drag, startPoint x: 400, startPoint y: 89, endPoint x: 142, endPoint y: 78, distance: 259.0
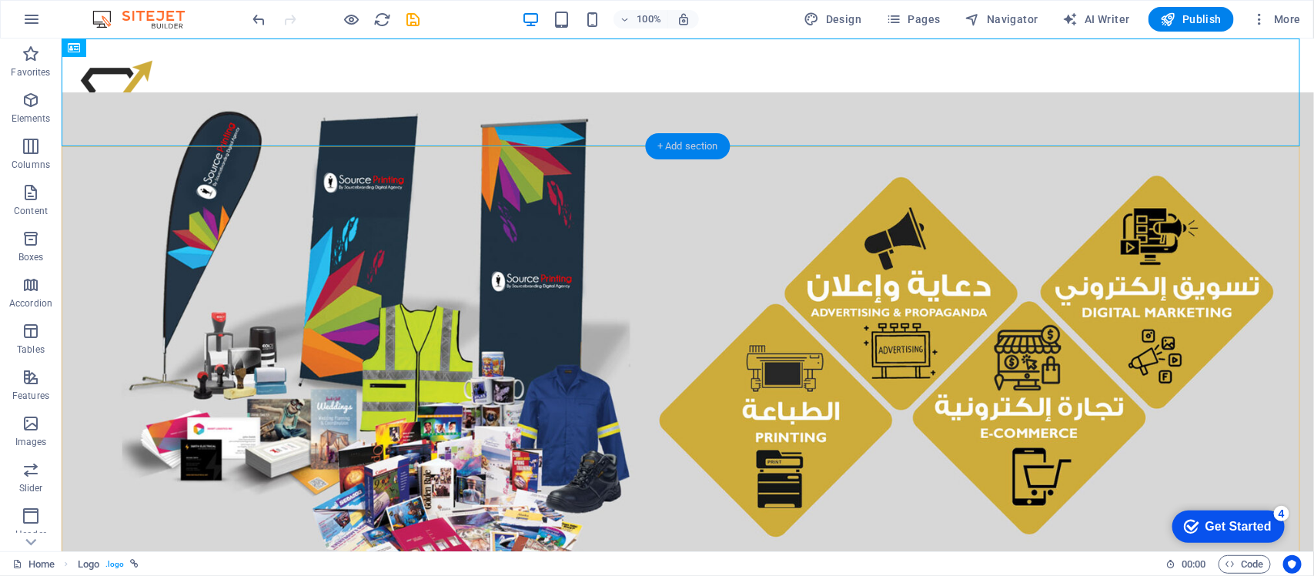
click at [689, 150] on div "+ Add section" at bounding box center [687, 146] width 85 height 26
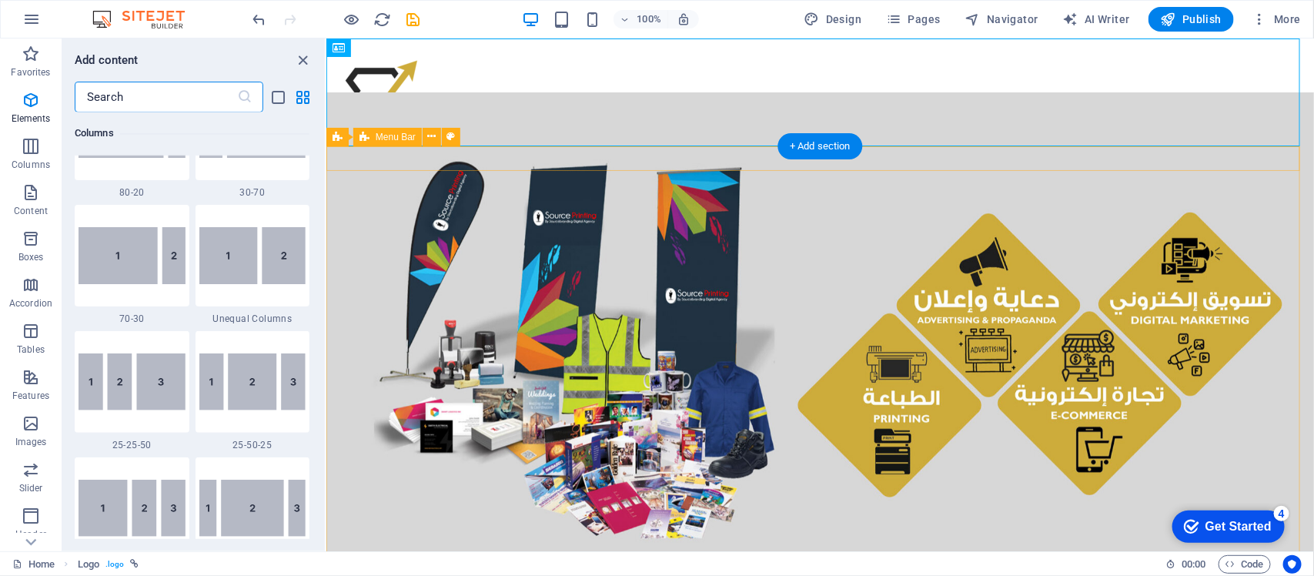
scroll to position [2693, 0]
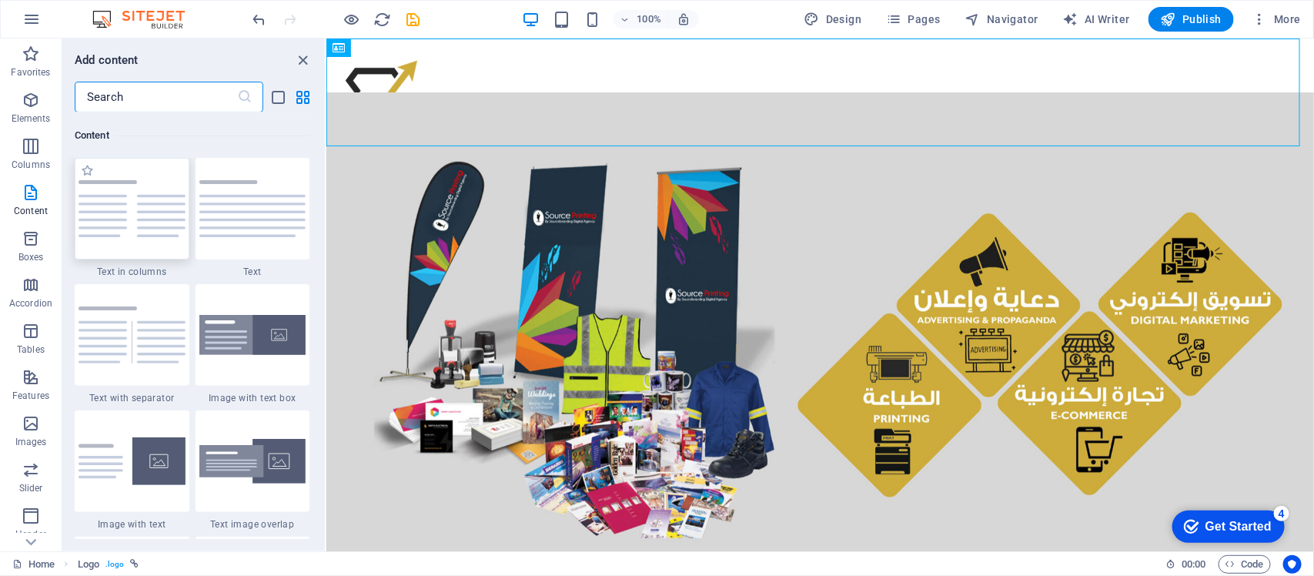
click at [110, 182] on img at bounding box center [132, 208] width 107 height 57
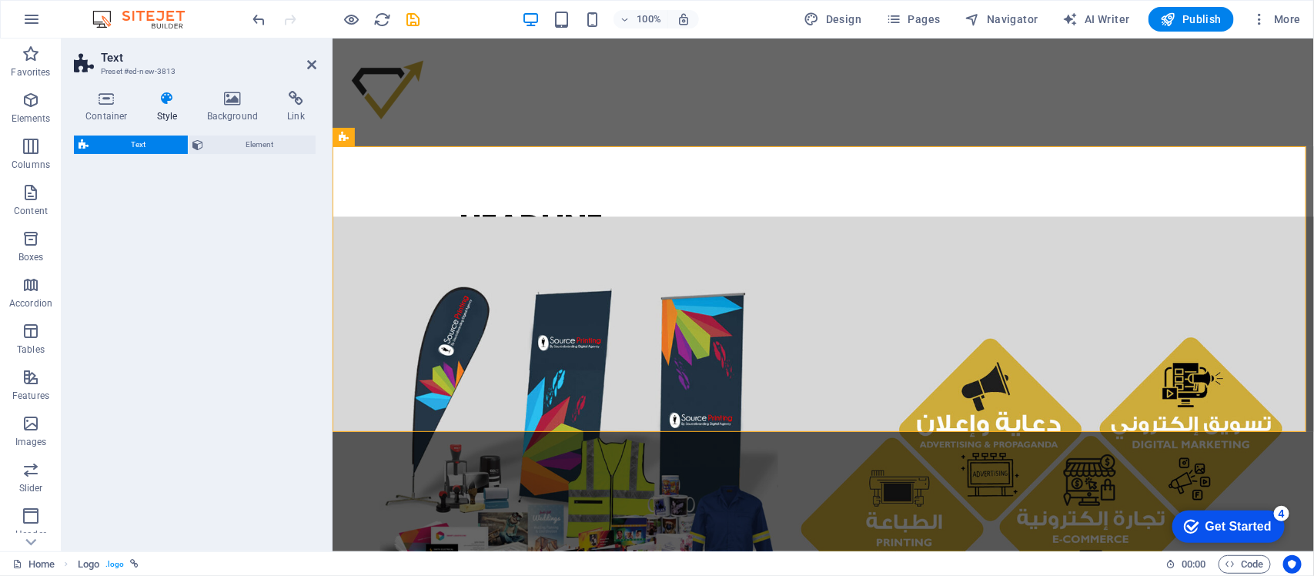
select select "rem"
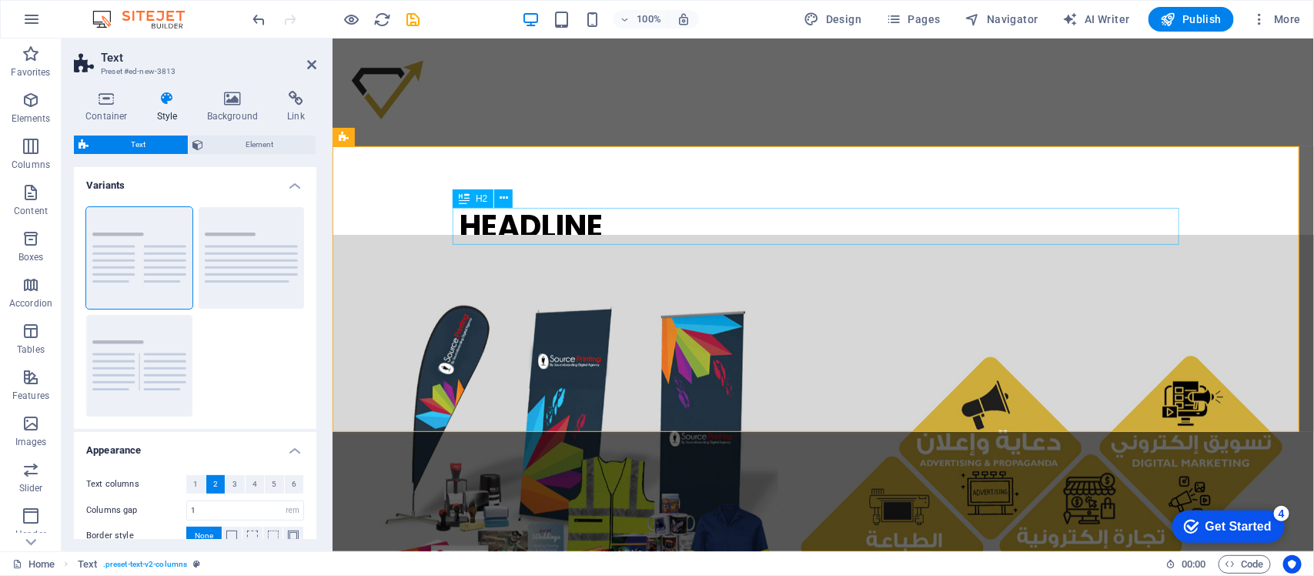
click at [540, 229] on div "Headline" at bounding box center [823, 225] width 727 height 37
click at [540, 229] on div "Headline Lorem ipsum dolor sitope amet, consectetur adipisicing elitip. Massume…" at bounding box center [823, 289] width 752 height 286
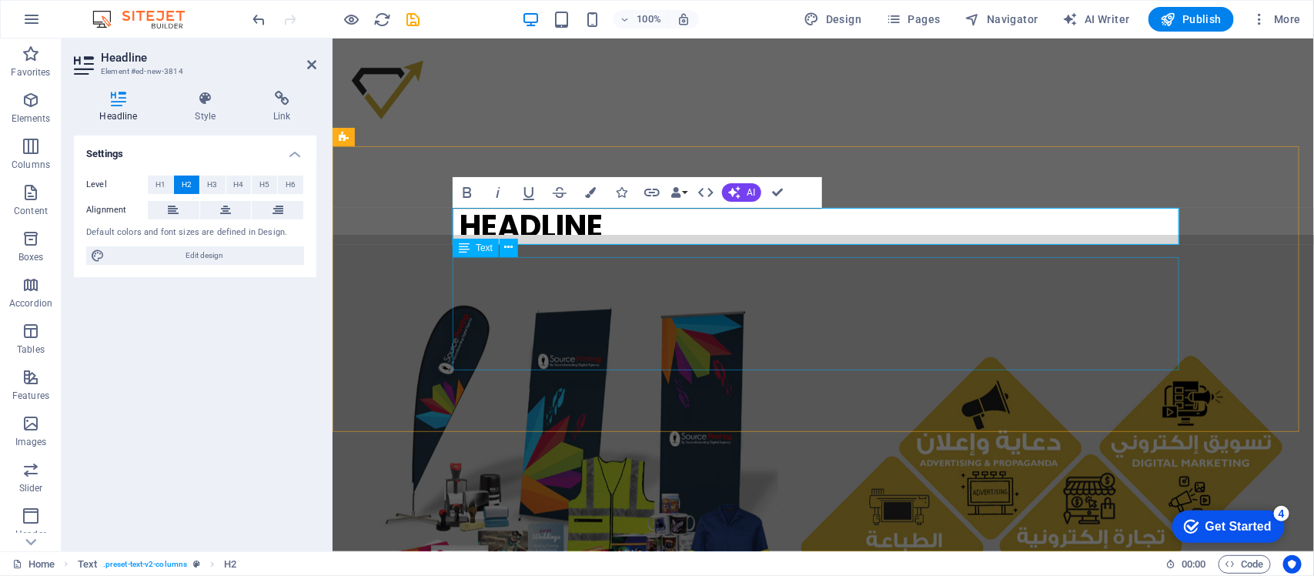
click at [698, 316] on div "Lorem ipsum dolor sitope amet, consectetur adipisicing elitip. Massumenda, dolo…" at bounding box center [823, 312] width 727 height 113
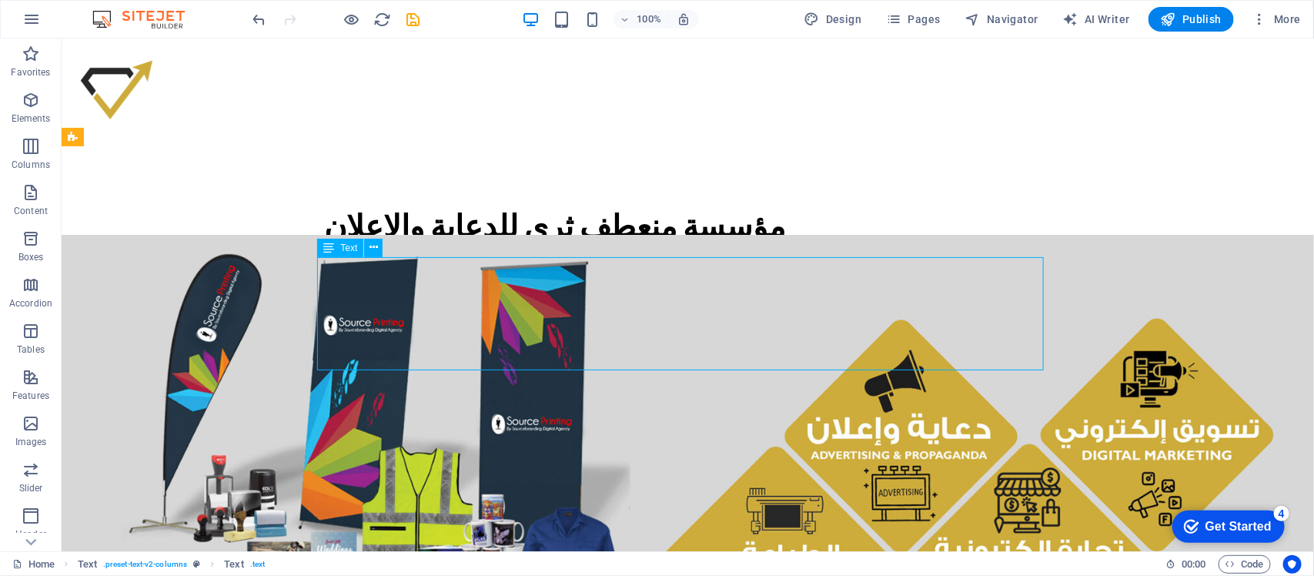
click at [698, 316] on div "Lorem ipsum dolor sitope amet, consectetur adipisicing elitip. Massumenda, dolo…" at bounding box center [687, 312] width 727 height 113
click at [377, 250] on icon at bounding box center [374, 247] width 8 height 16
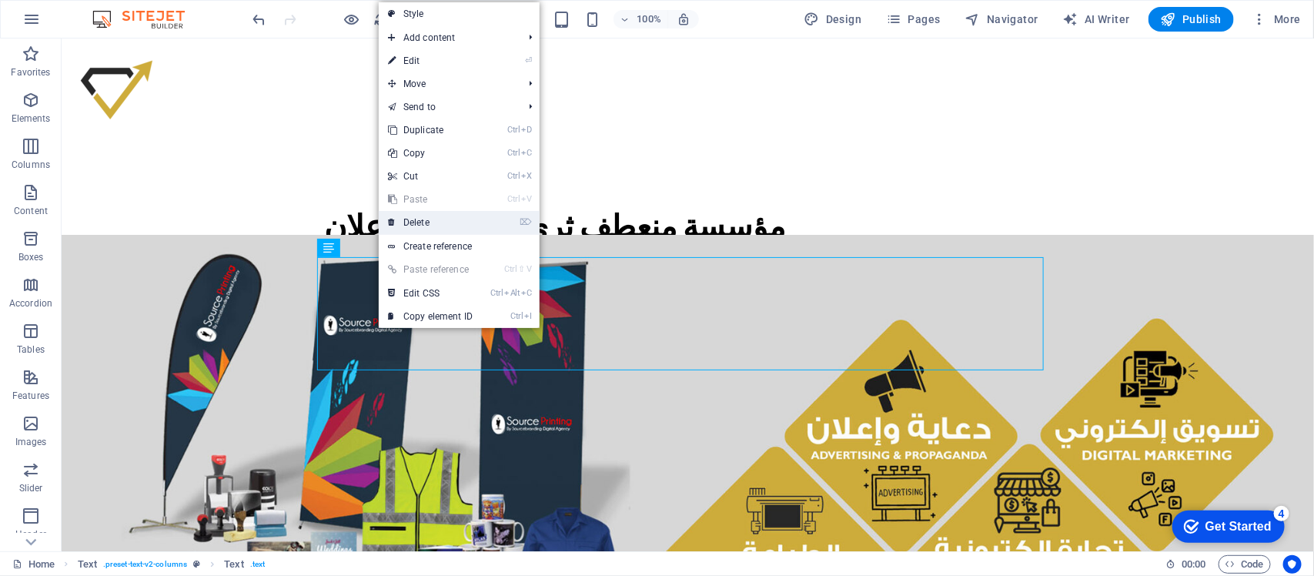
click at [435, 212] on link "⌦ Delete" at bounding box center [430, 222] width 103 height 23
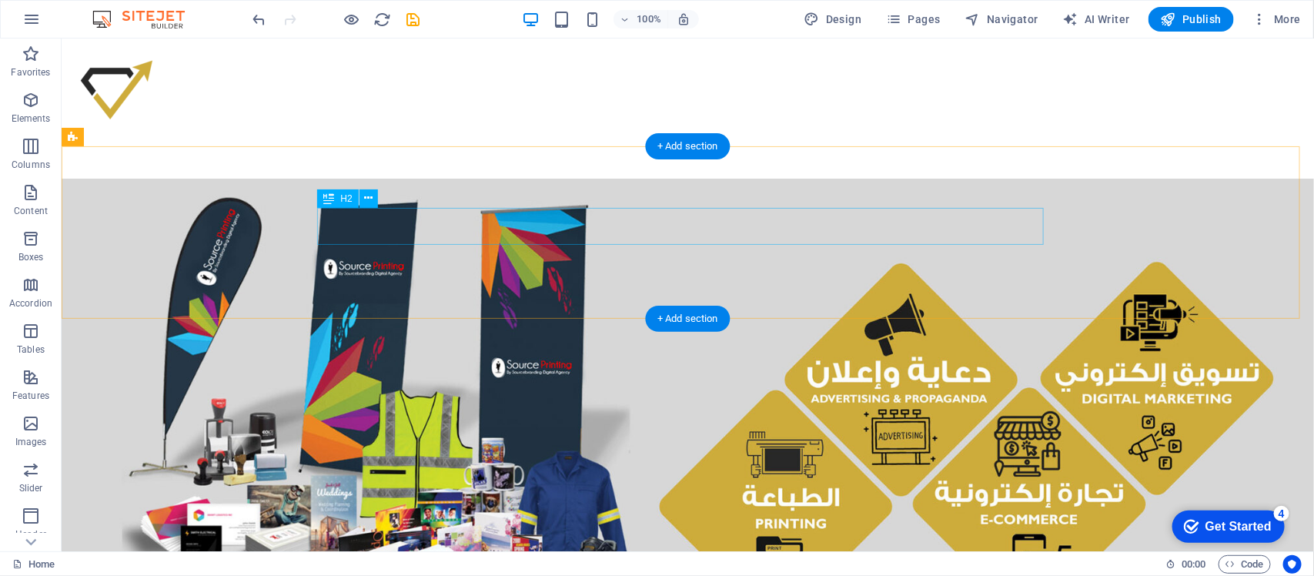
click at [386, 219] on div "مؤسسة منعطف ثرى للدعاية والإعلان" at bounding box center [687, 225] width 727 height 37
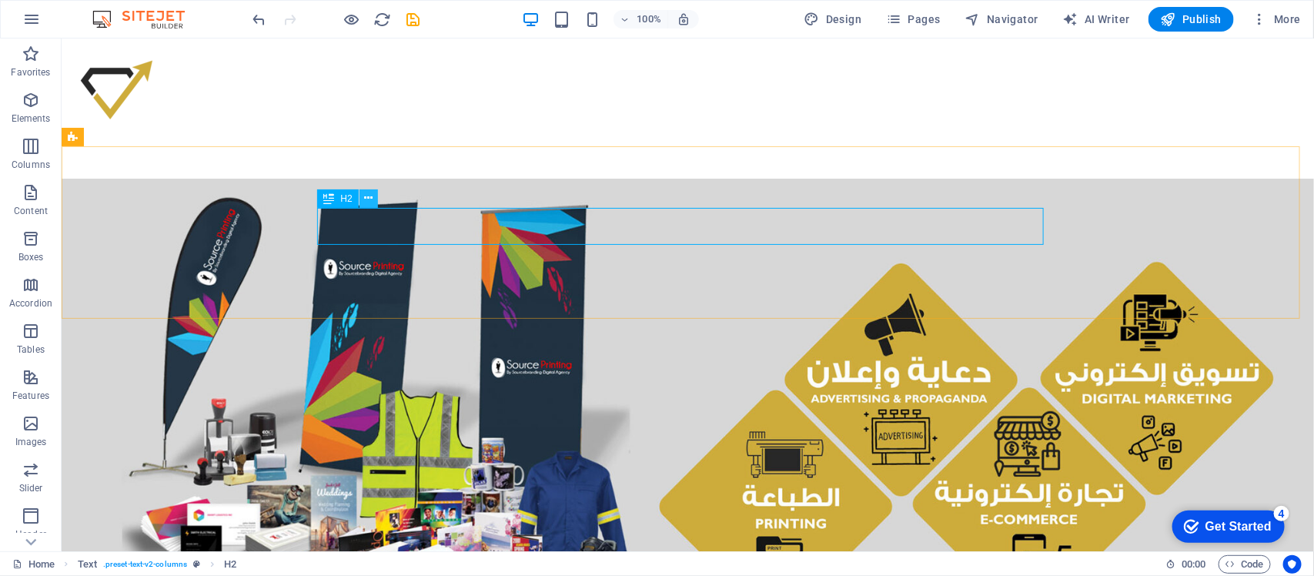
click at [375, 202] on button at bounding box center [369, 198] width 18 height 18
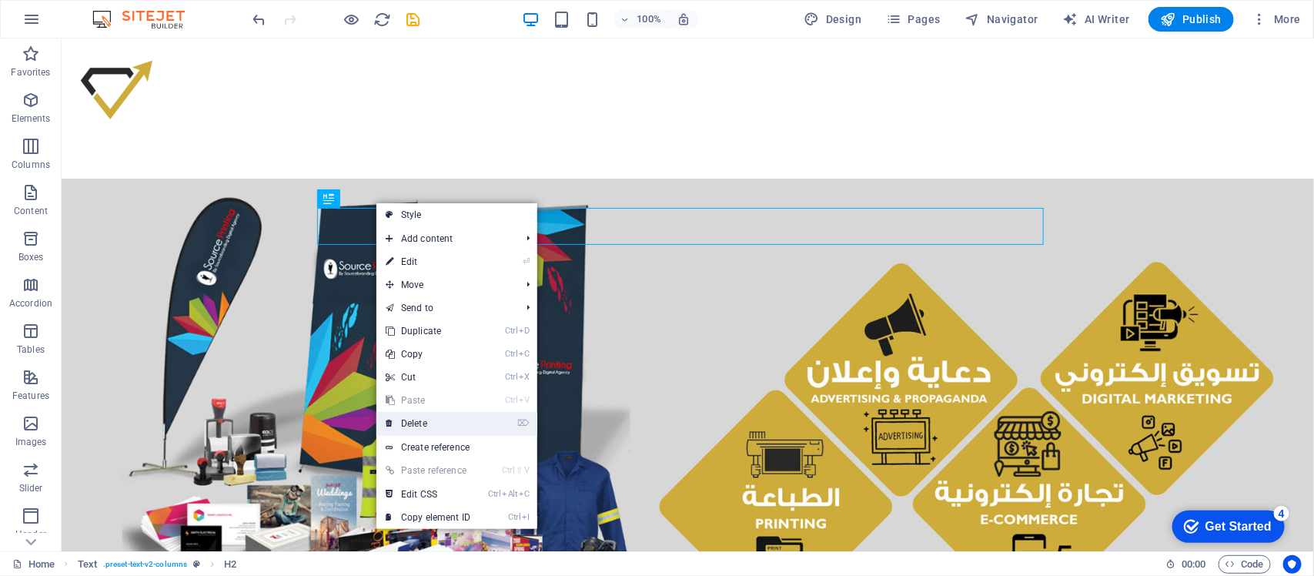
click at [422, 420] on link "⌦ Delete" at bounding box center [428, 423] width 103 height 23
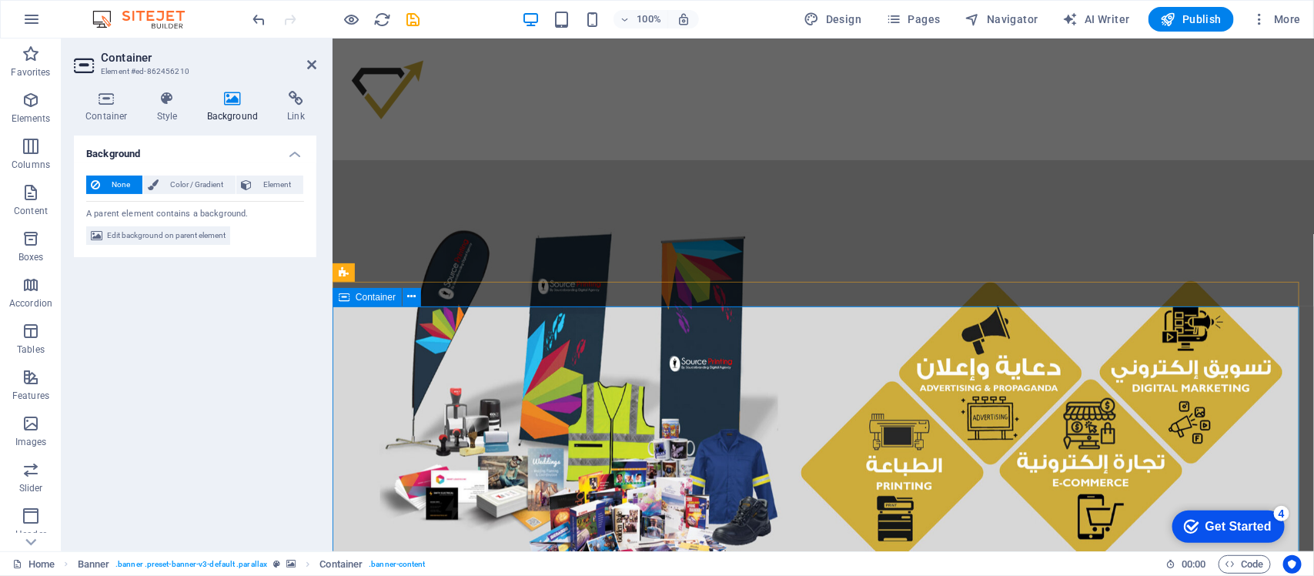
click at [108, 113] on h4 "Container" at bounding box center [110, 107] width 72 height 32
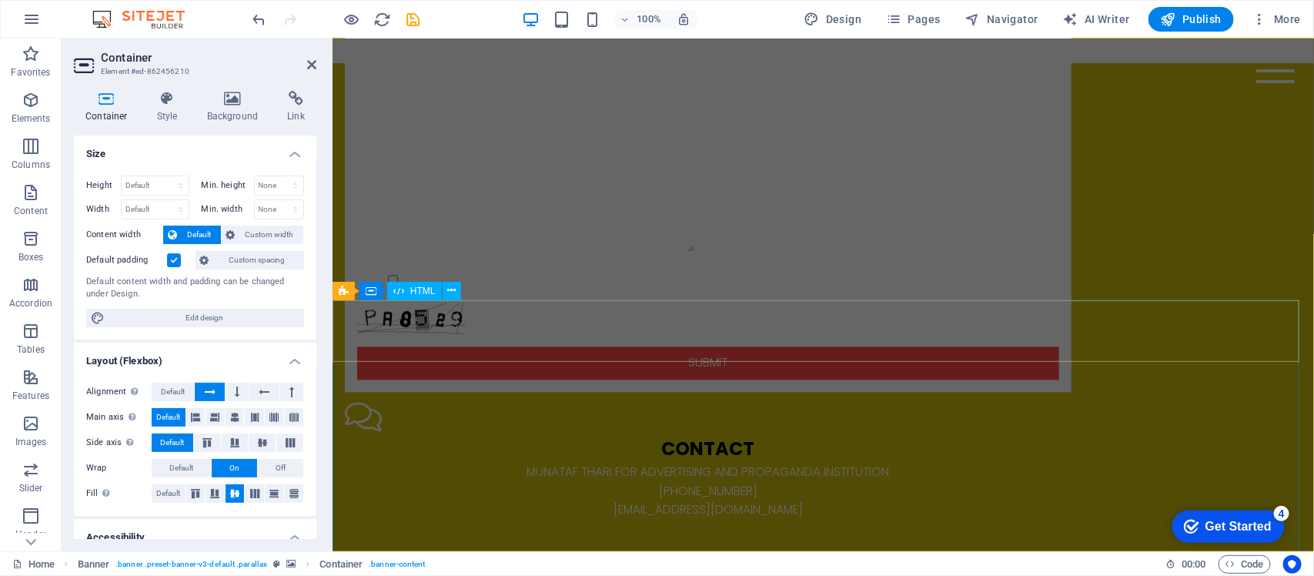
scroll to position [1421, 0]
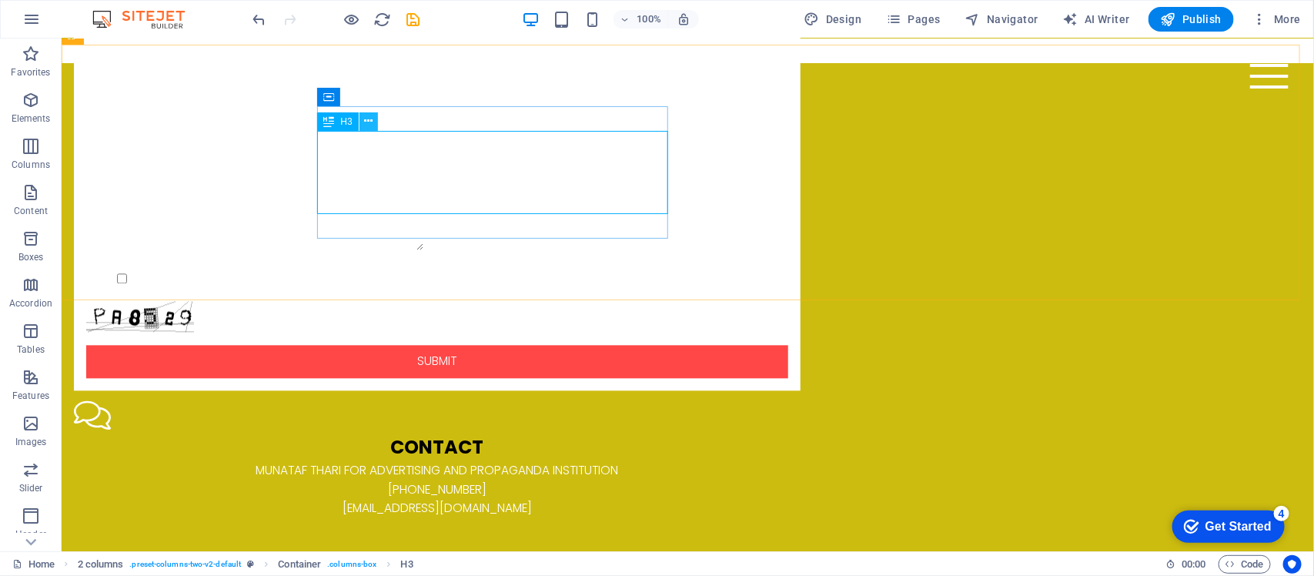
click at [370, 125] on icon at bounding box center [368, 121] width 8 height 16
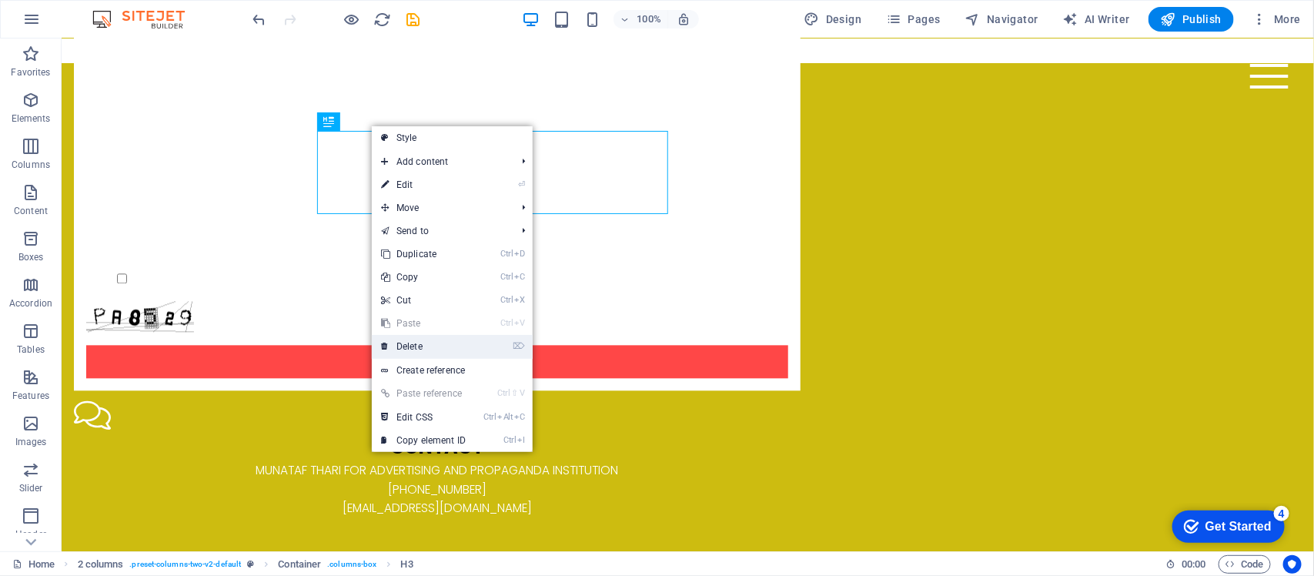
click at [416, 341] on link "⌦ Delete" at bounding box center [423, 346] width 103 height 23
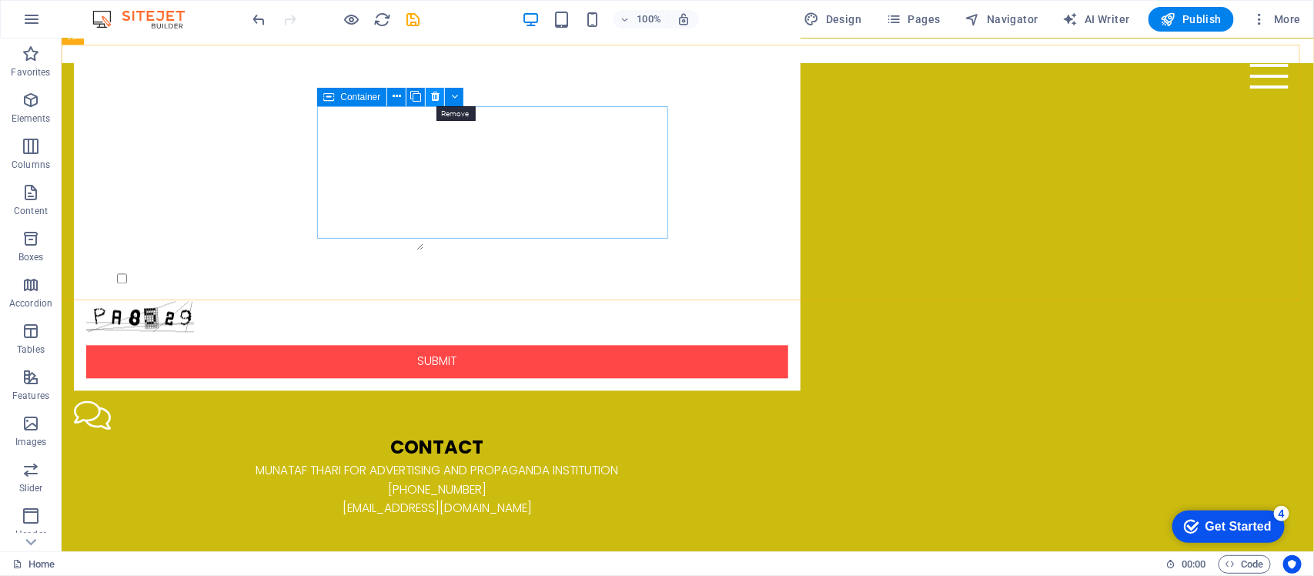
click at [429, 101] on button at bounding box center [435, 97] width 18 height 18
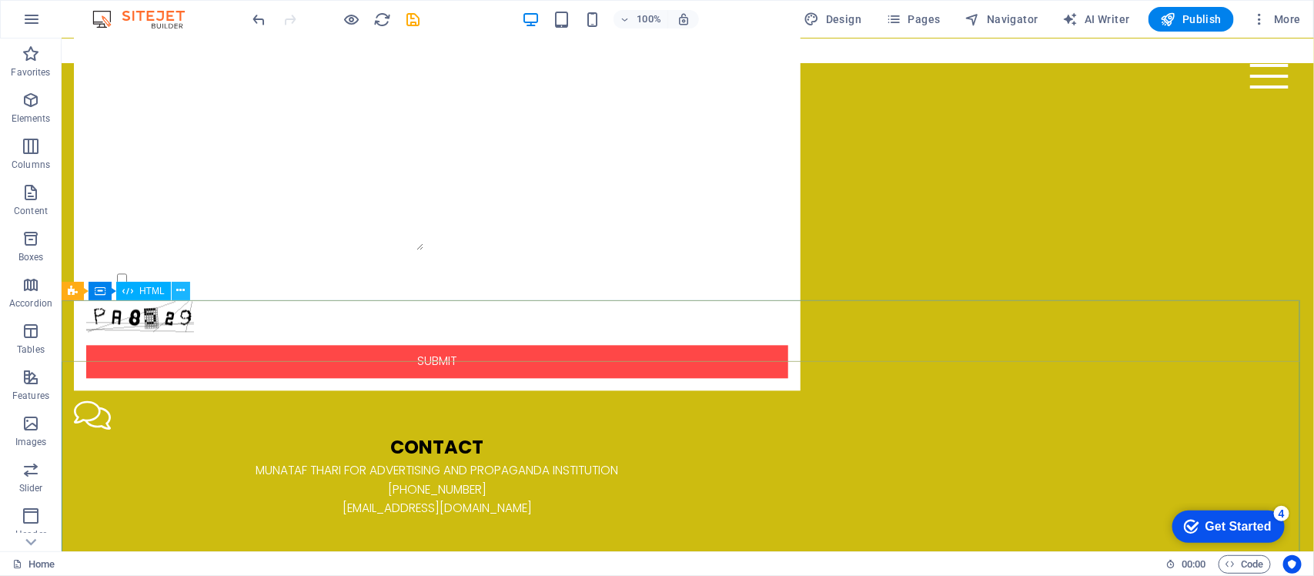
click at [182, 293] on icon at bounding box center [180, 291] width 8 height 16
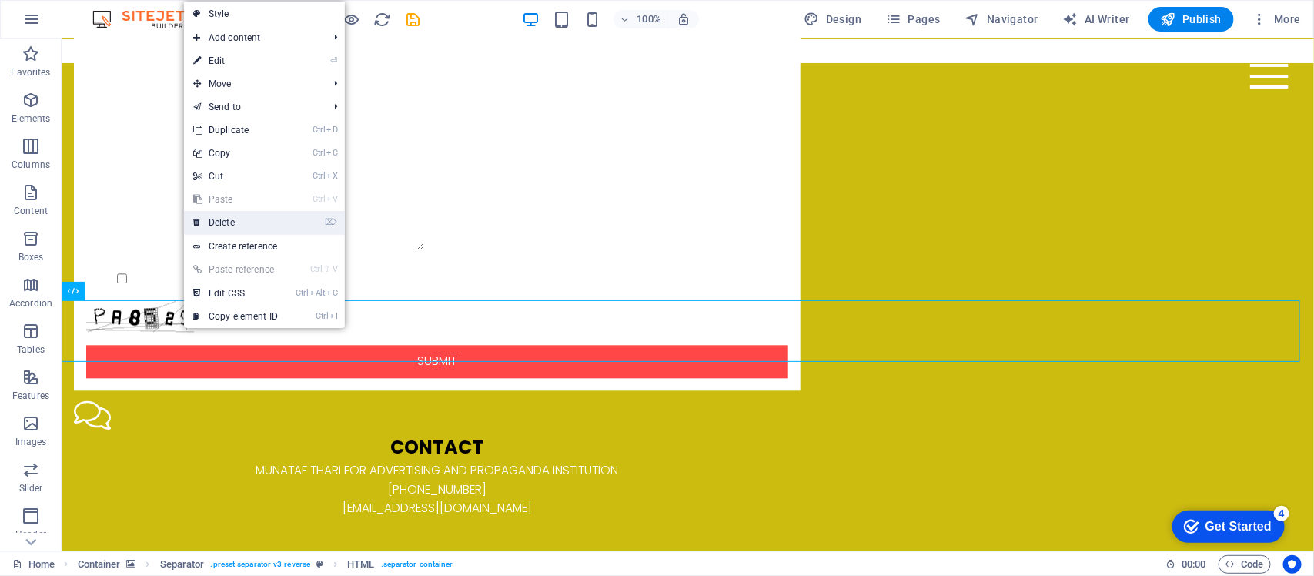
click at [250, 233] on link "⌦ Delete" at bounding box center [235, 222] width 103 height 23
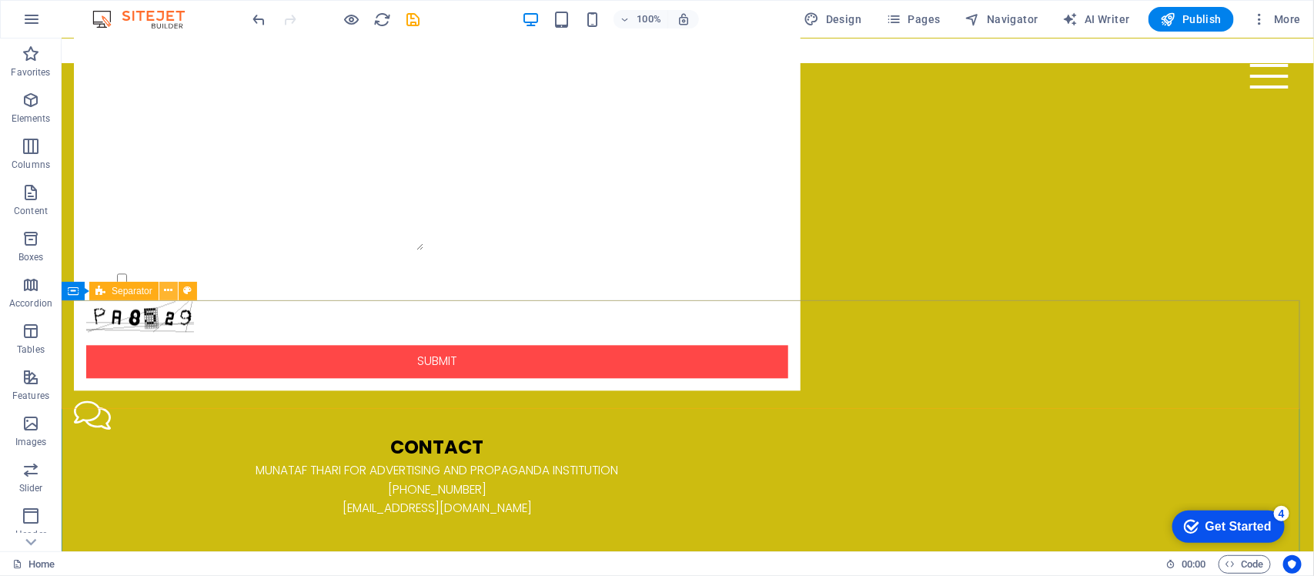
click at [169, 293] on icon at bounding box center [168, 291] width 8 height 16
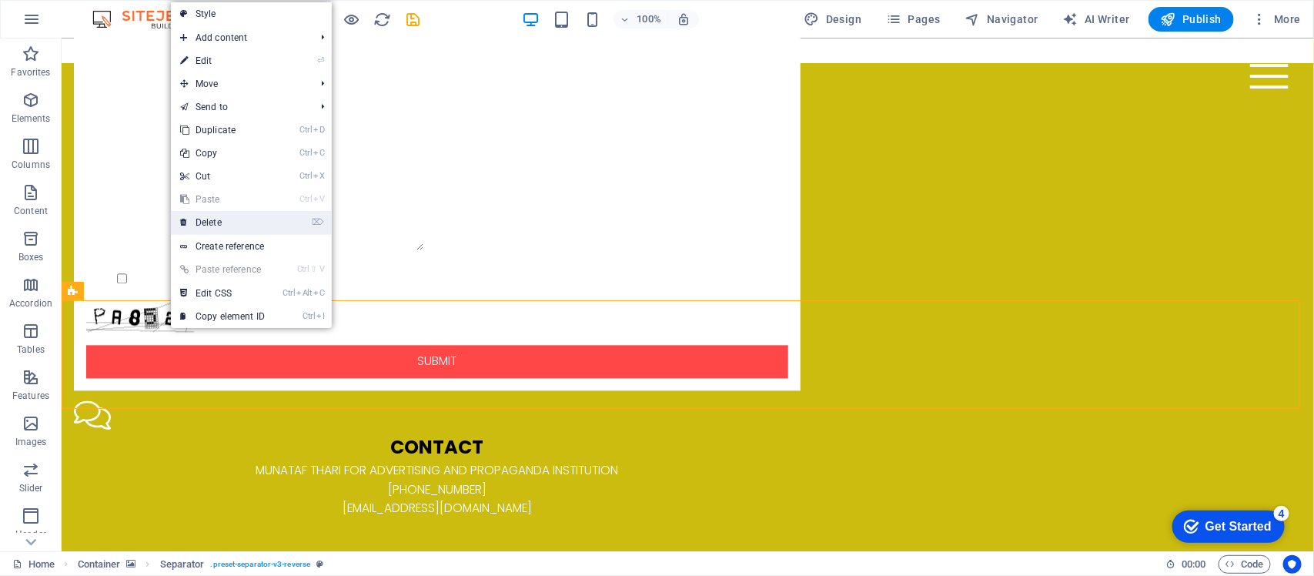
click at [224, 229] on link "⌦ Delete" at bounding box center [222, 222] width 103 height 23
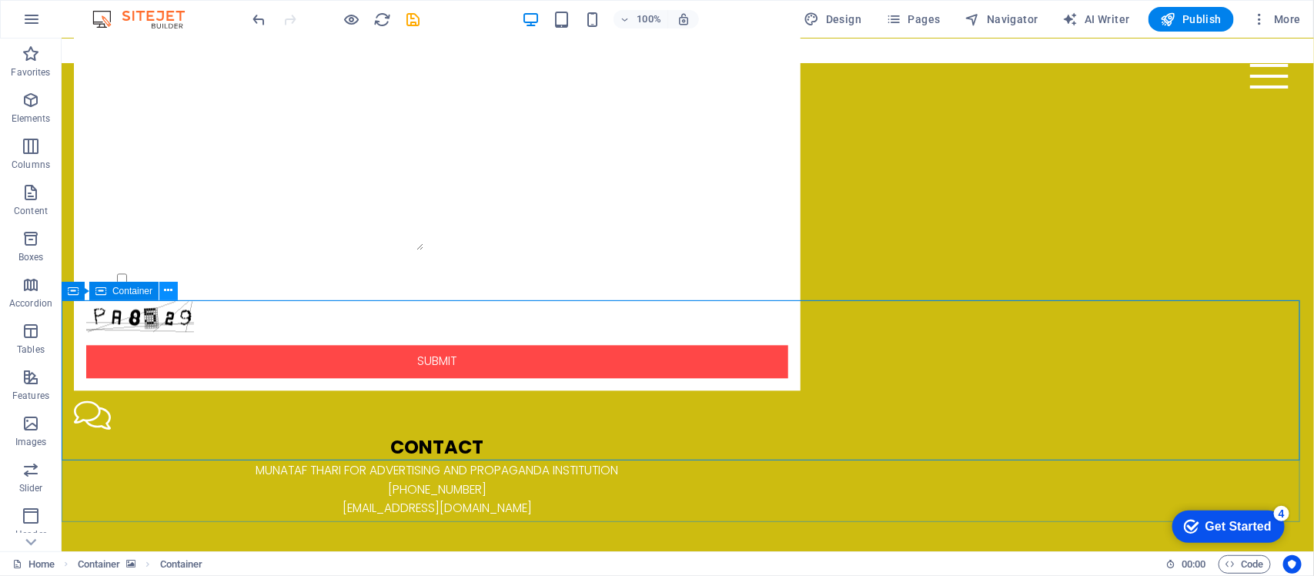
click at [175, 296] on button at bounding box center [168, 291] width 18 height 18
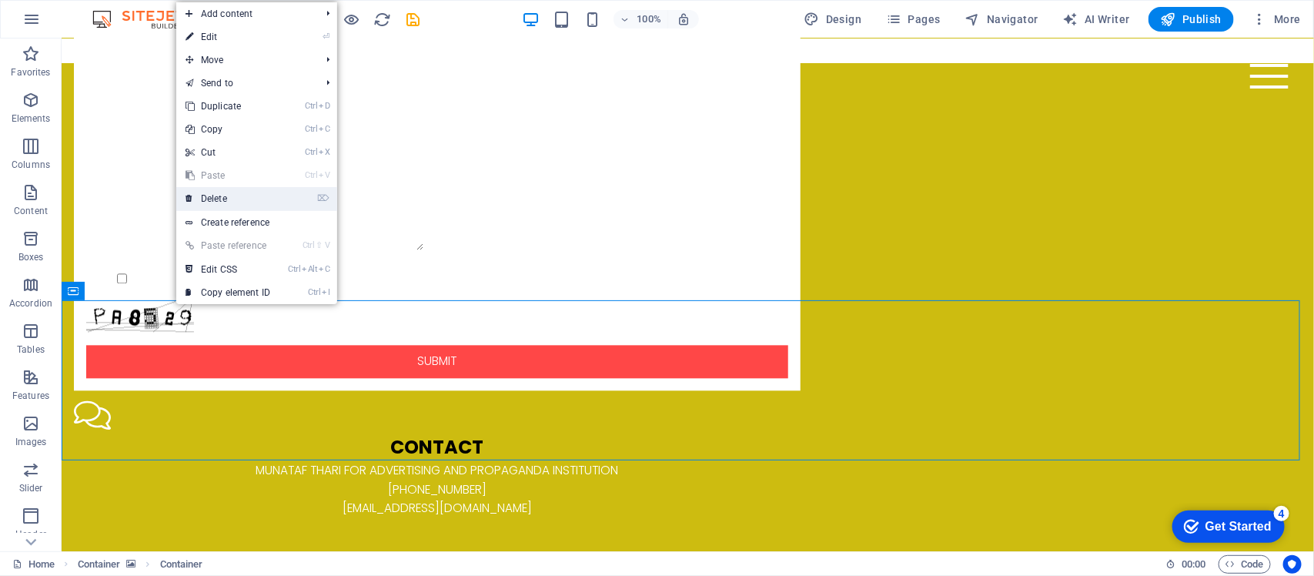
click at [231, 202] on link "⌦ Delete" at bounding box center [227, 198] width 103 height 23
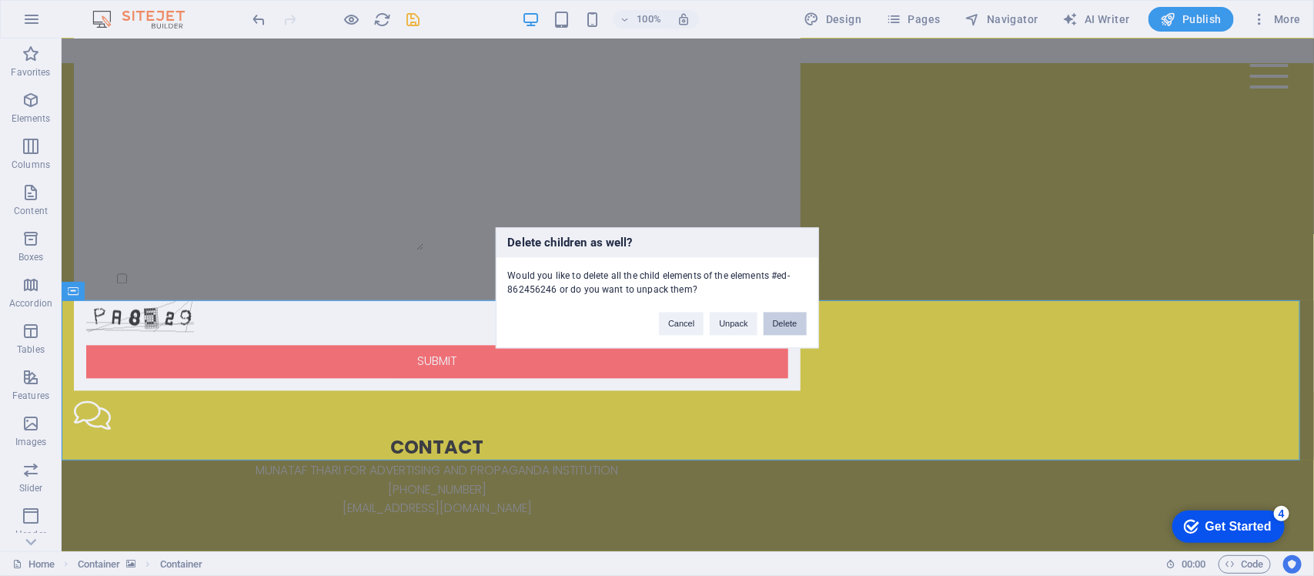
click at [778, 328] on button "Delete" at bounding box center [785, 324] width 43 height 23
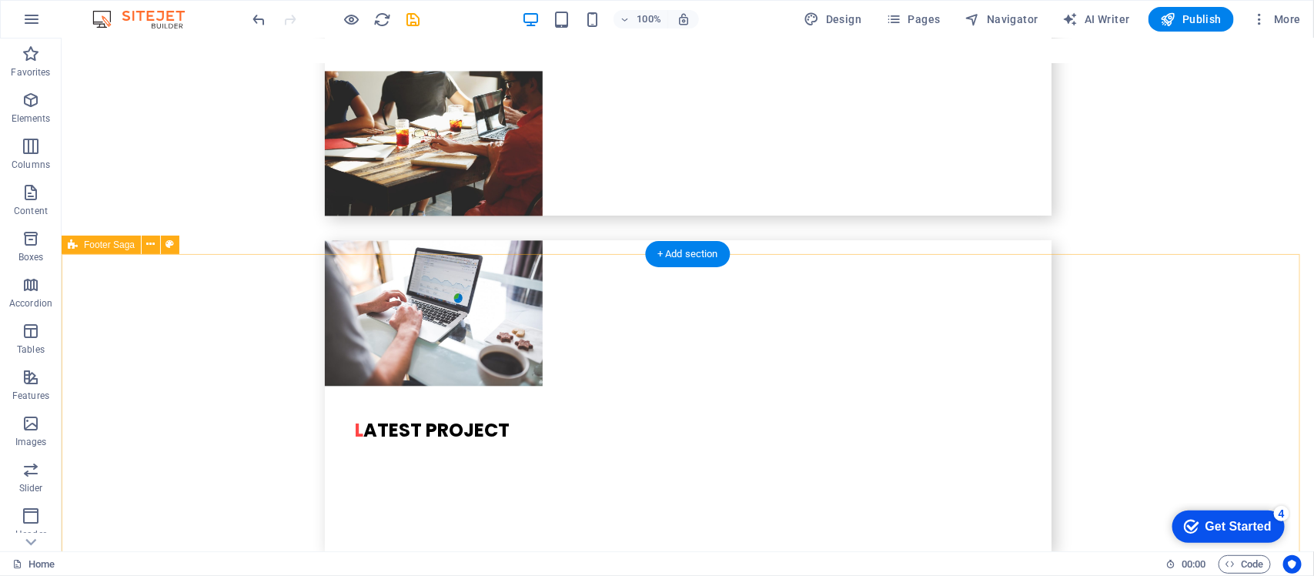
scroll to position [4884, 0]
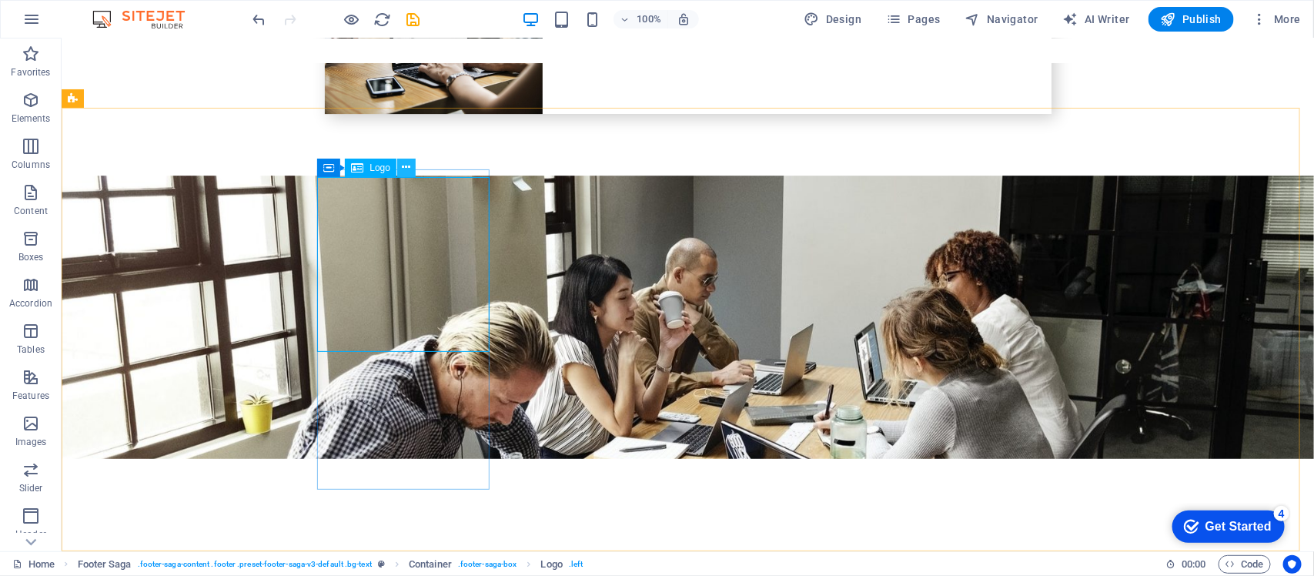
click at [404, 167] on icon at bounding box center [407, 167] width 8 height 16
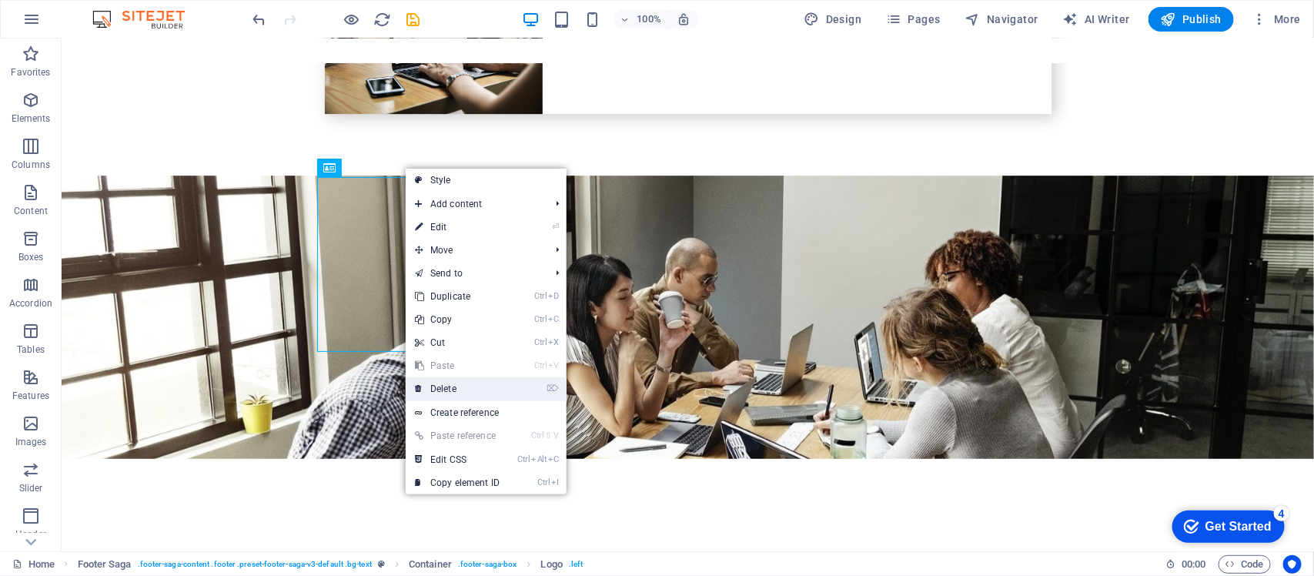
click at [452, 383] on link "⌦ Delete" at bounding box center [457, 388] width 103 height 23
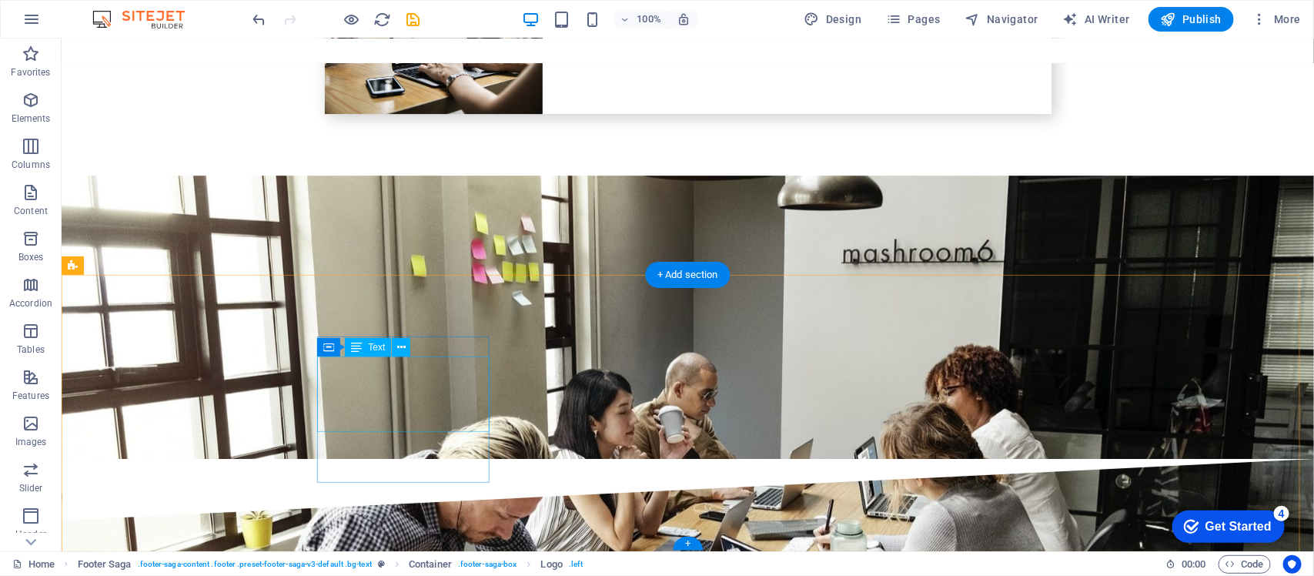
scroll to position [4717, 0]
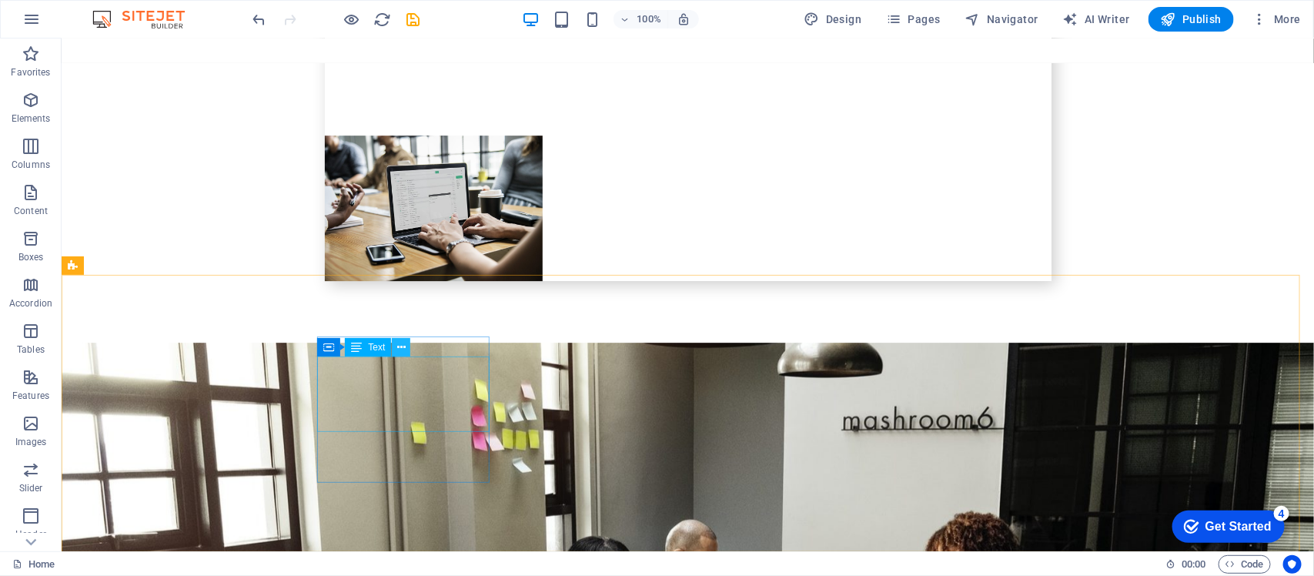
click at [404, 350] on icon at bounding box center [401, 348] width 8 height 16
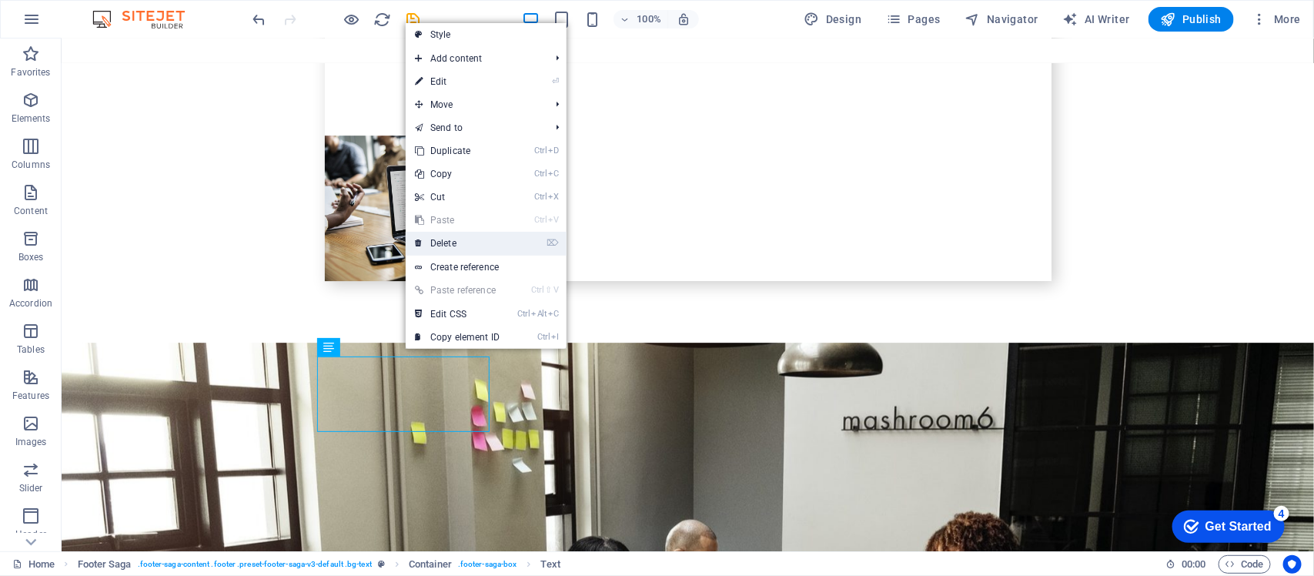
click at [460, 239] on link "⌦ Delete" at bounding box center [457, 243] width 103 height 23
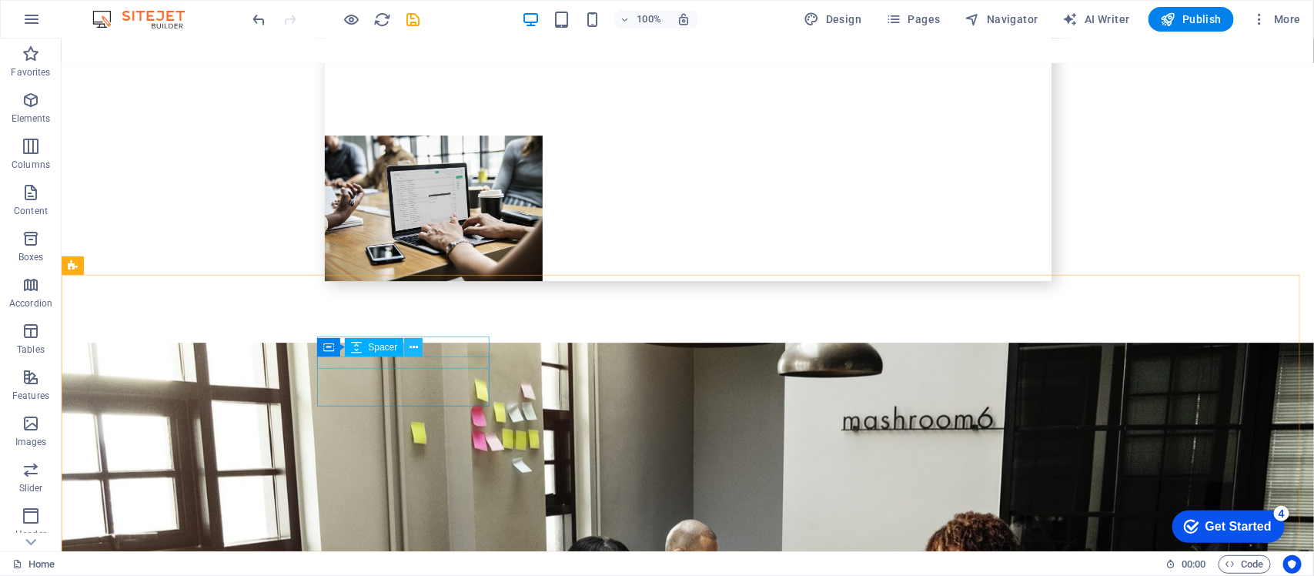
click at [410, 343] on icon at bounding box center [414, 348] width 8 height 16
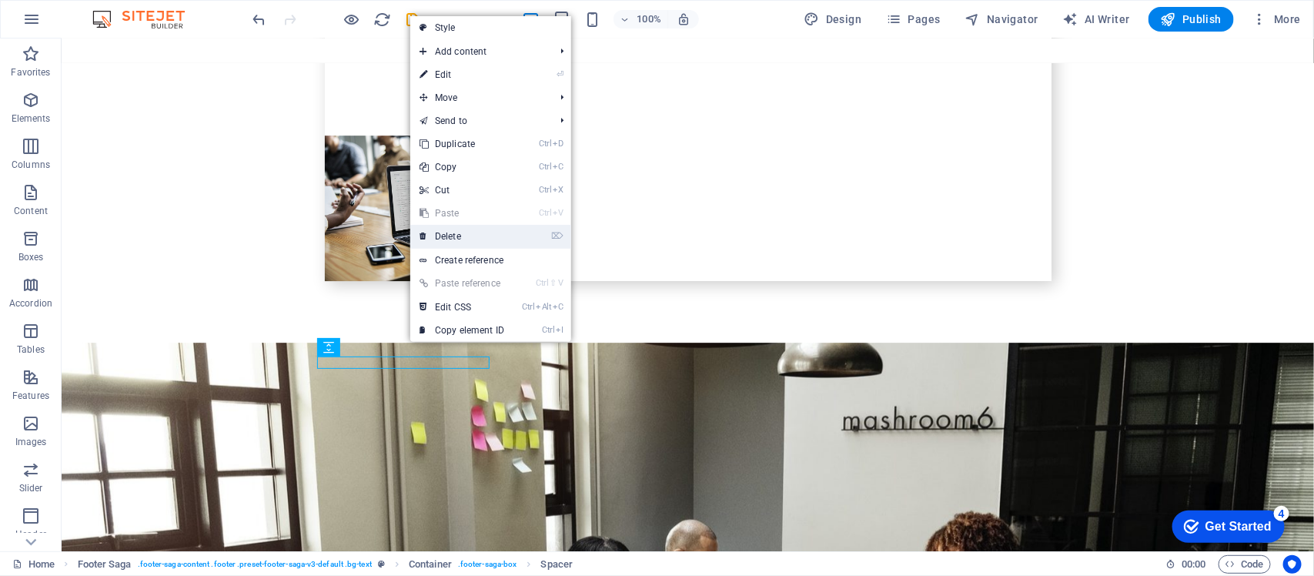
click at [470, 243] on link "⌦ Delete" at bounding box center [461, 236] width 103 height 23
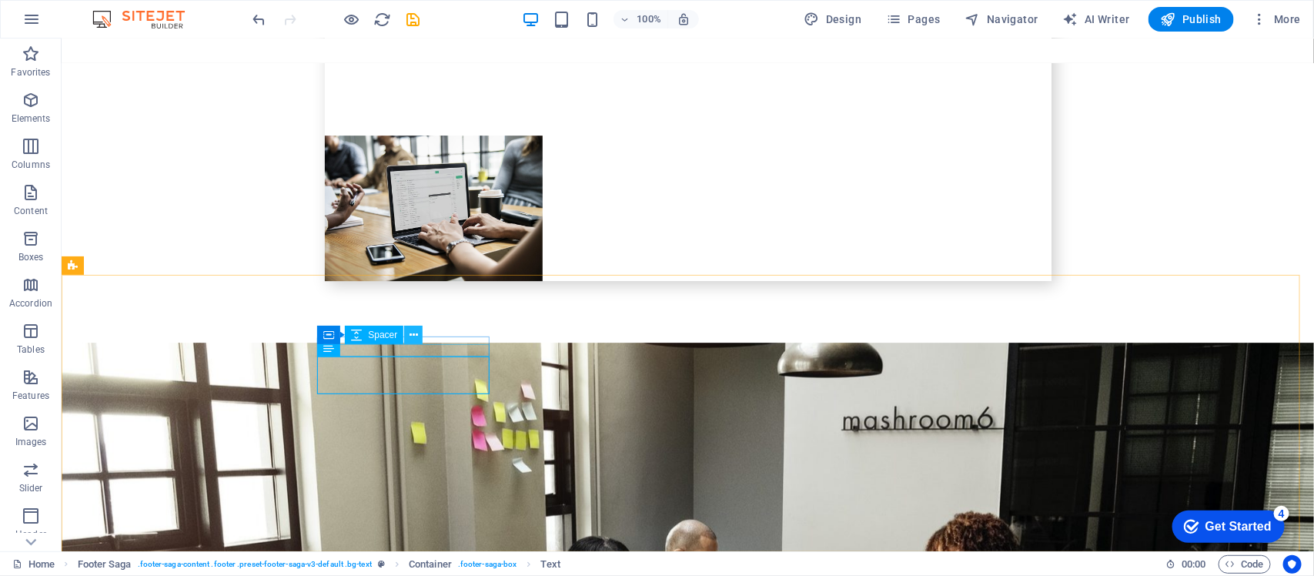
click at [413, 337] on icon at bounding box center [414, 335] width 8 height 16
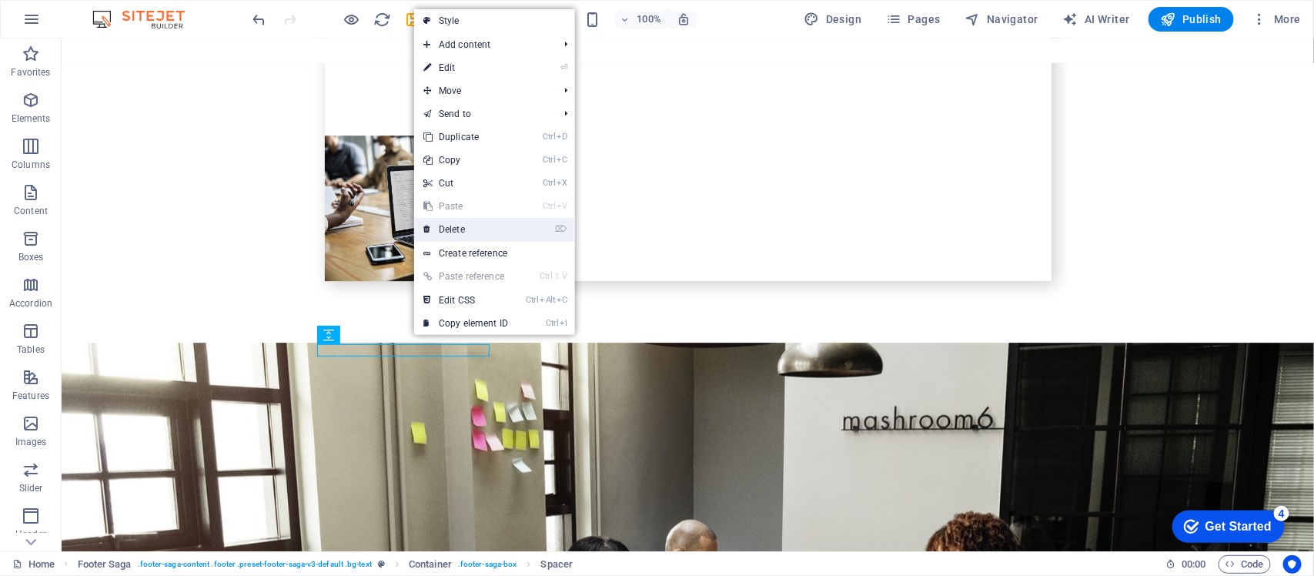
click at [487, 232] on link "⌦ Delete" at bounding box center [465, 229] width 103 height 23
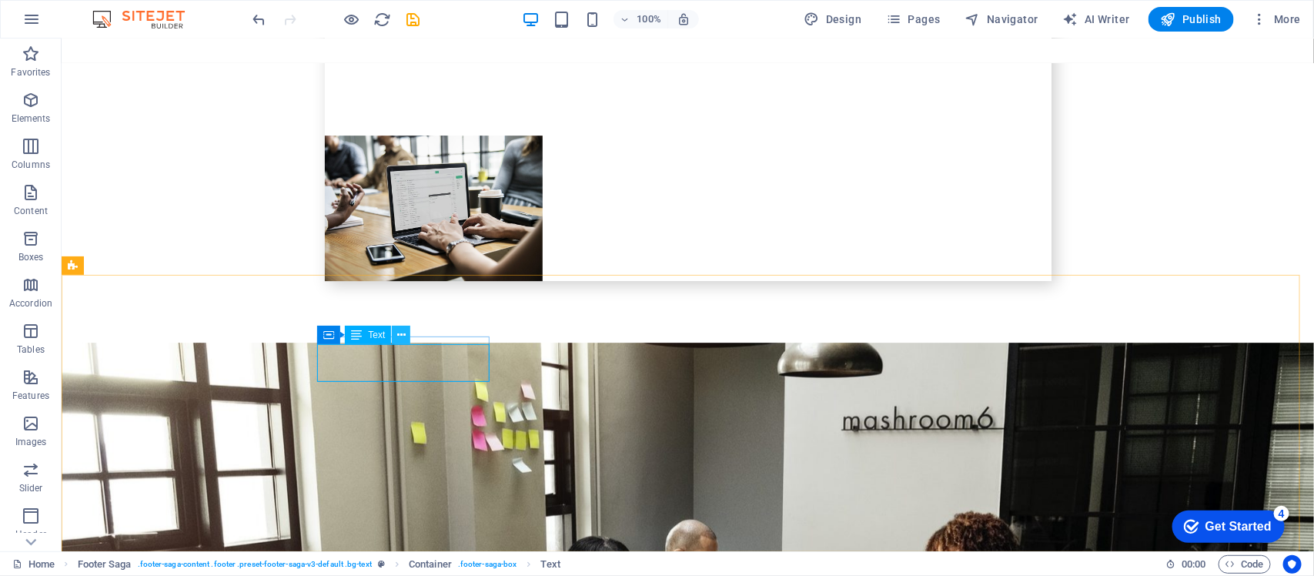
click at [403, 333] on icon at bounding box center [401, 335] width 8 height 16
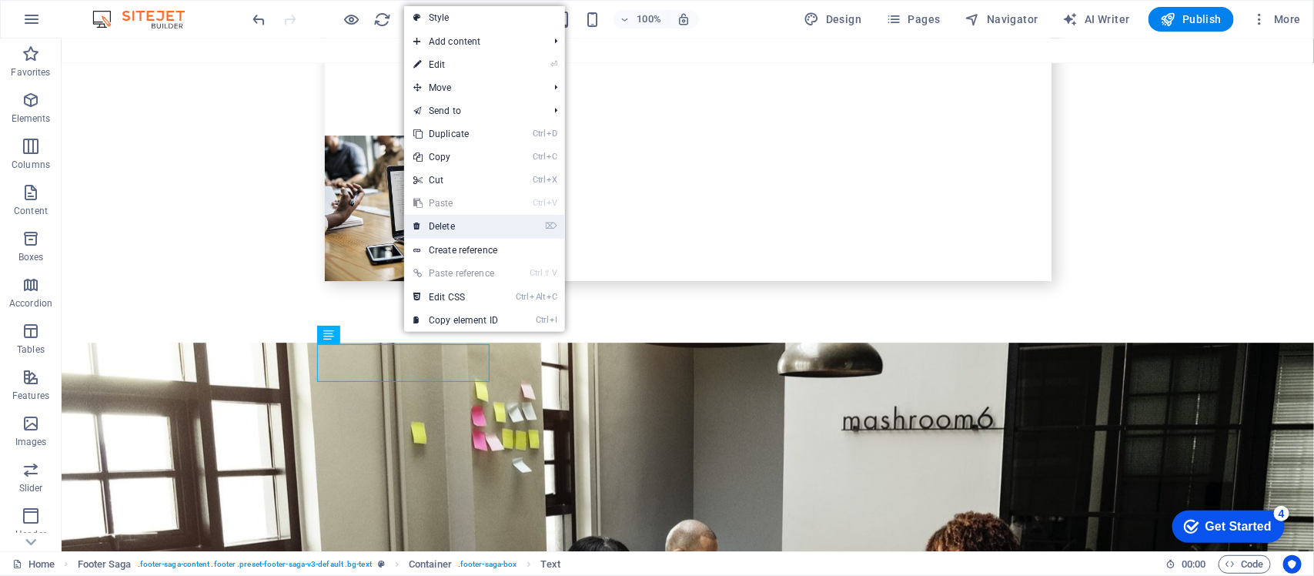
click at [443, 232] on link "⌦ Delete" at bounding box center [455, 226] width 103 height 23
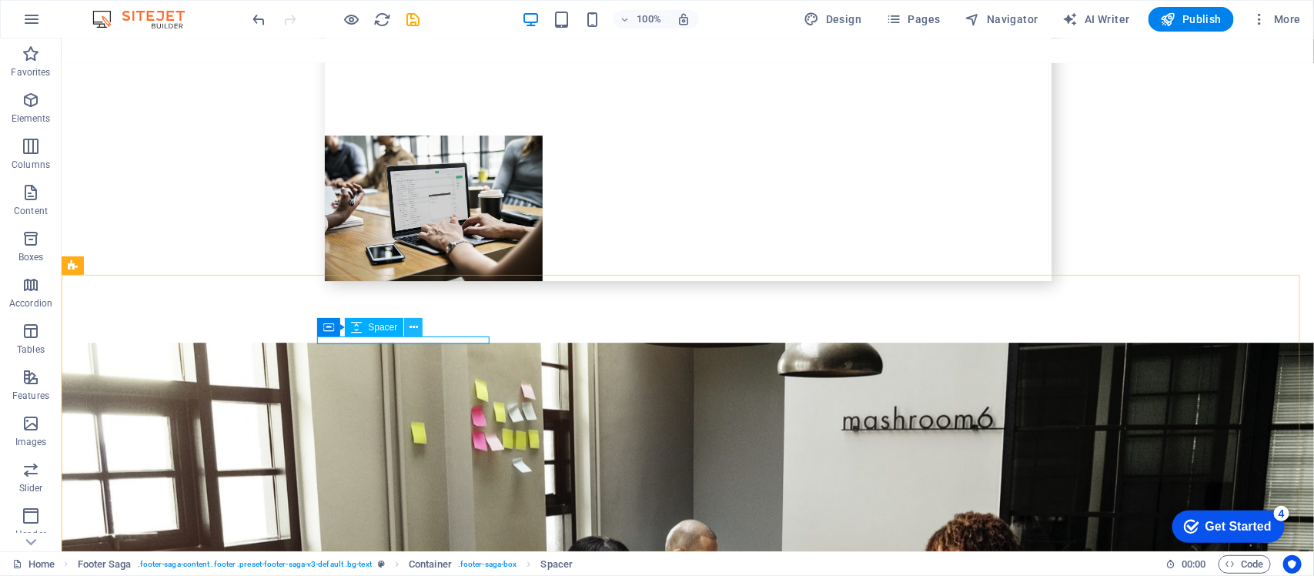
click at [417, 333] on icon at bounding box center [414, 328] width 8 height 16
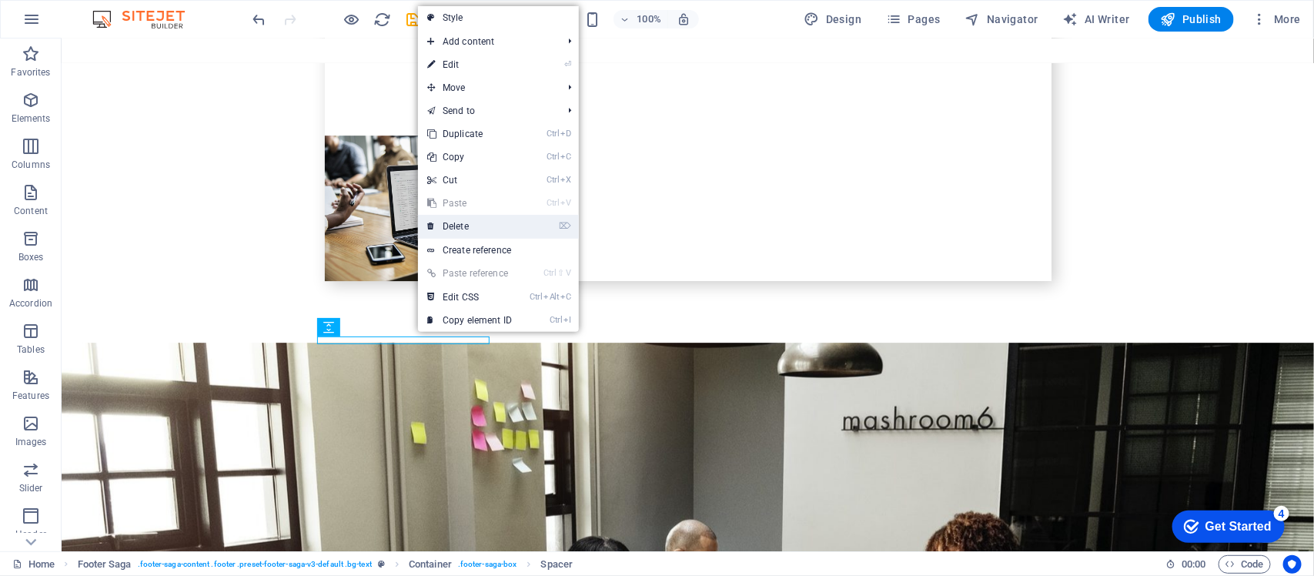
click at [450, 226] on link "⌦ Delete" at bounding box center [469, 226] width 103 height 23
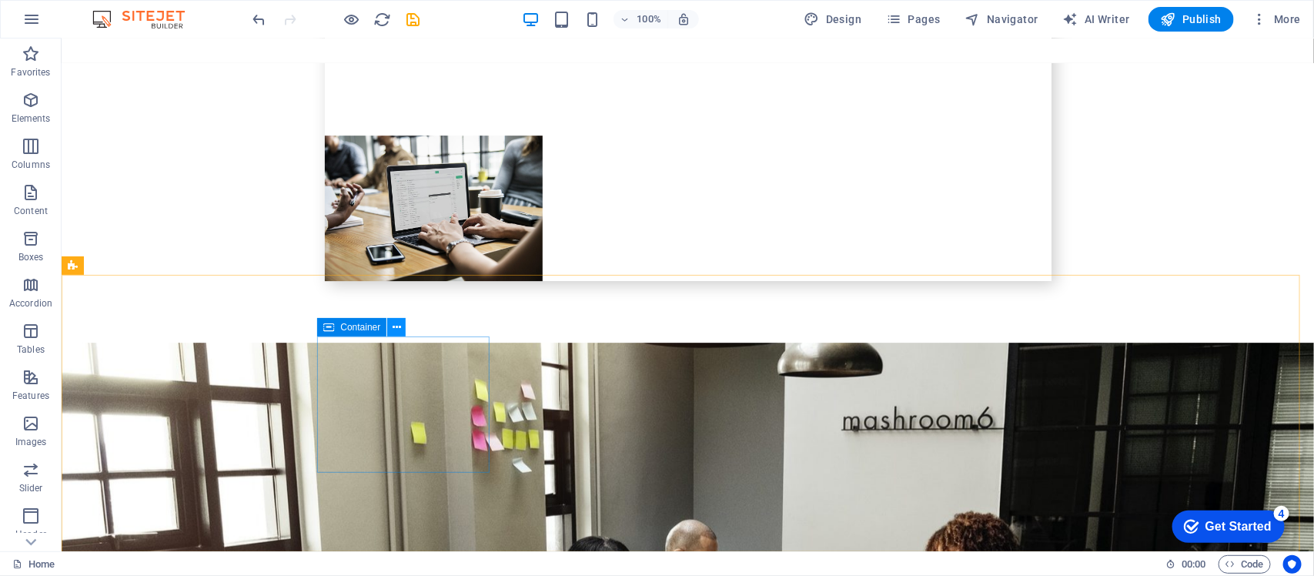
click at [402, 333] on button at bounding box center [396, 327] width 18 height 18
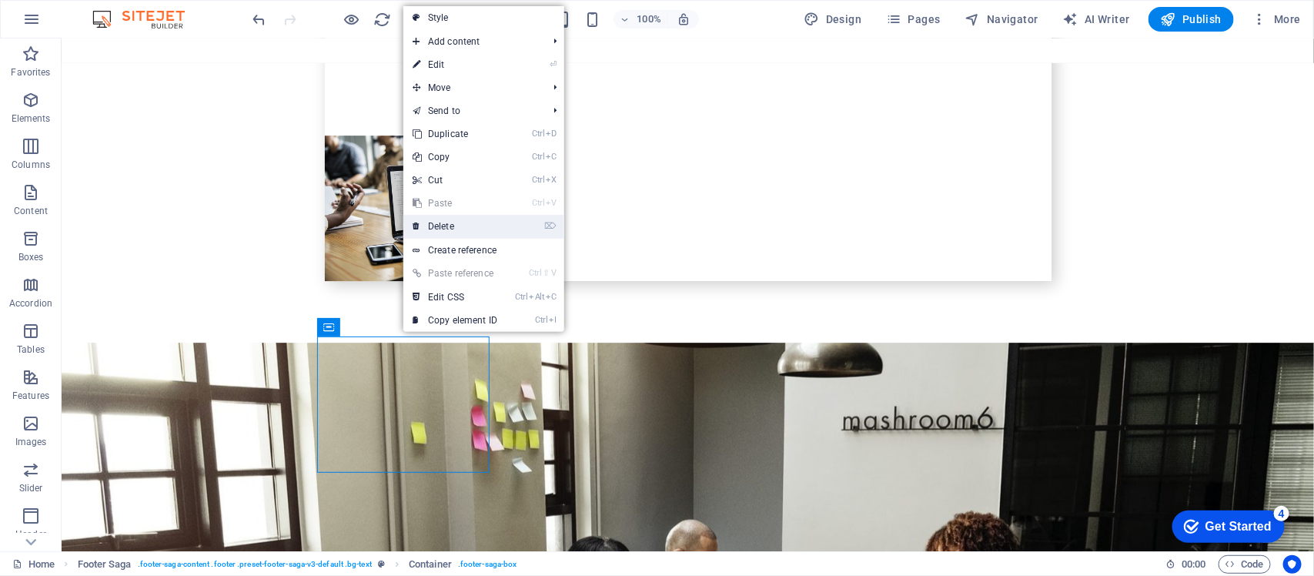
click at [439, 218] on link "⌦ Delete" at bounding box center [455, 226] width 103 height 23
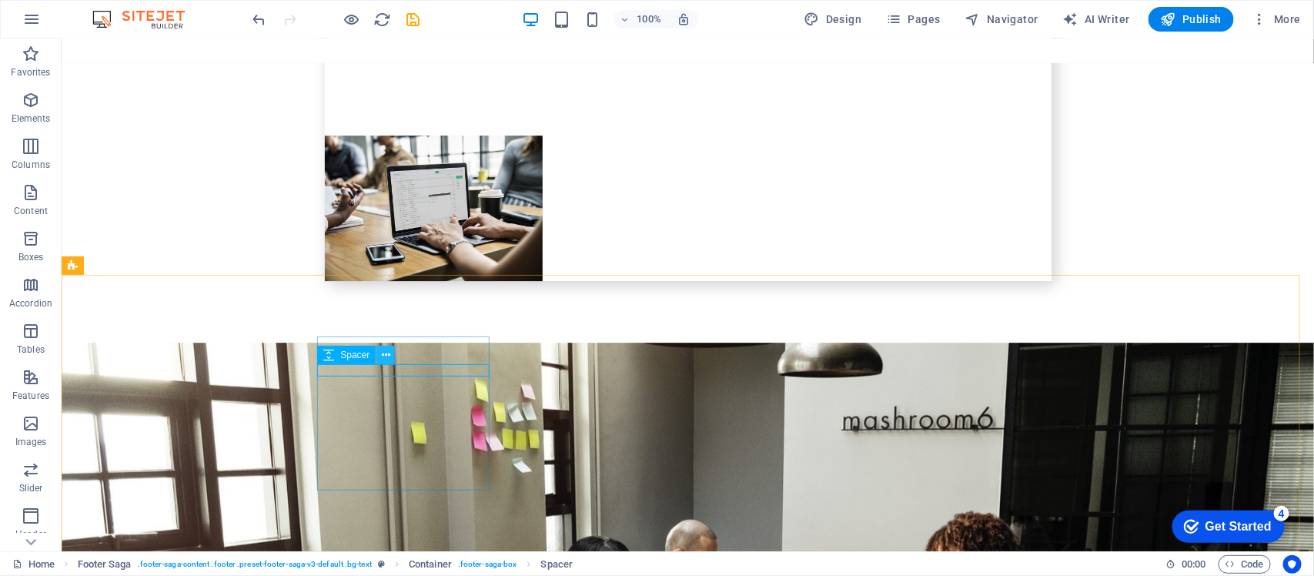
click at [387, 358] on icon at bounding box center [386, 355] width 8 height 16
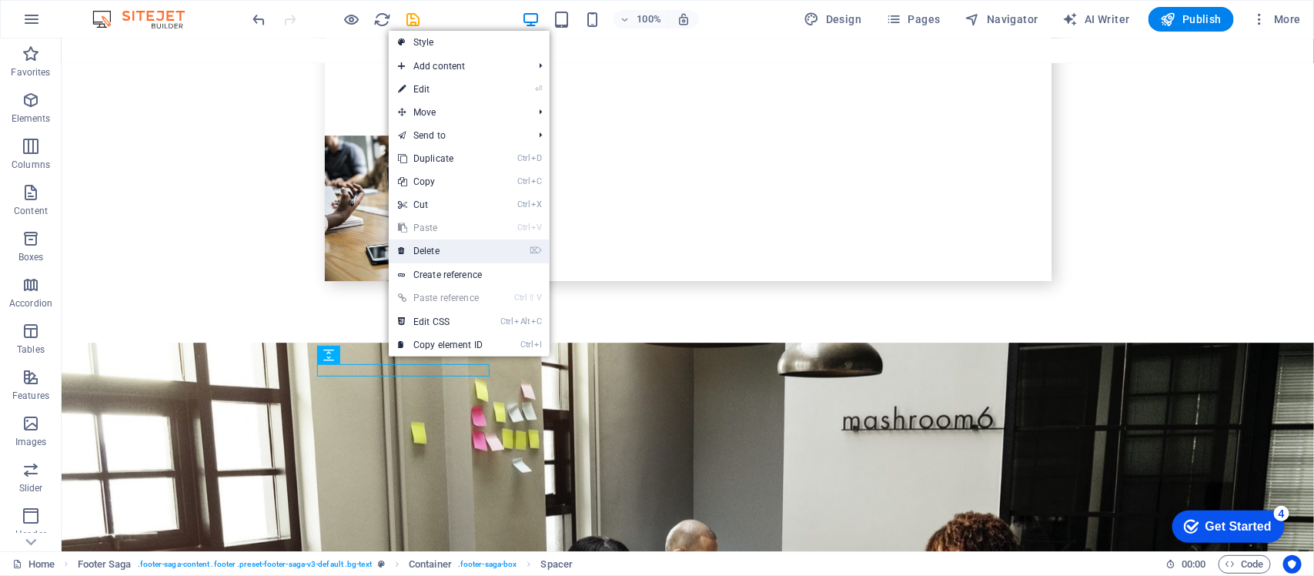
click at [422, 246] on link "⌦ Delete" at bounding box center [440, 250] width 103 height 23
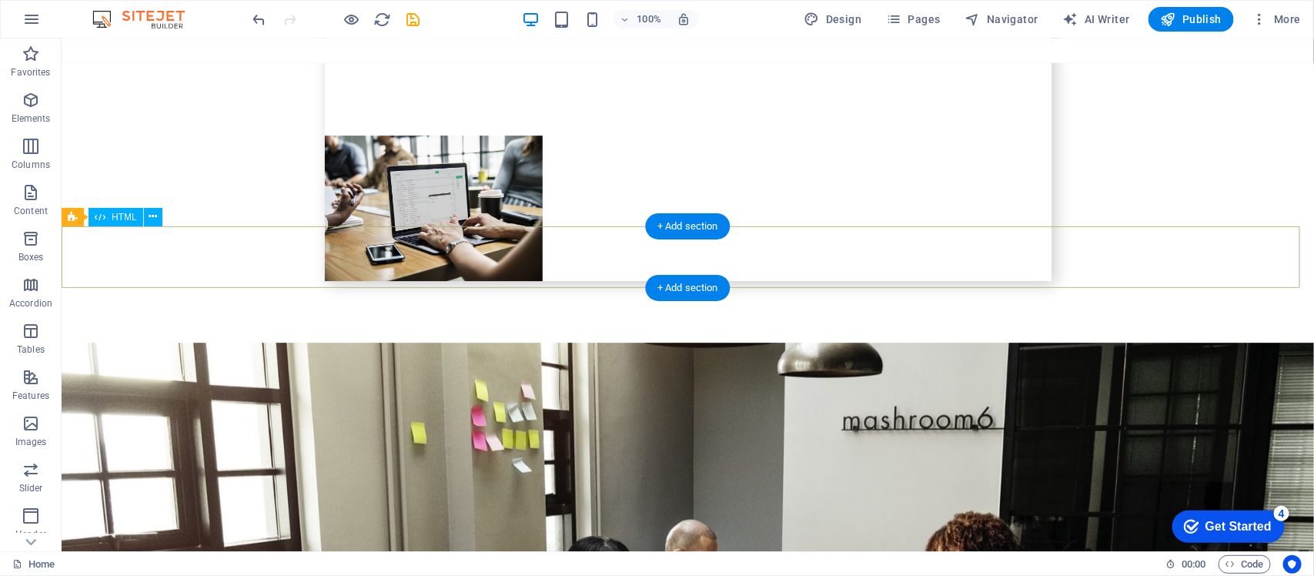
scroll to position [4705, 0]
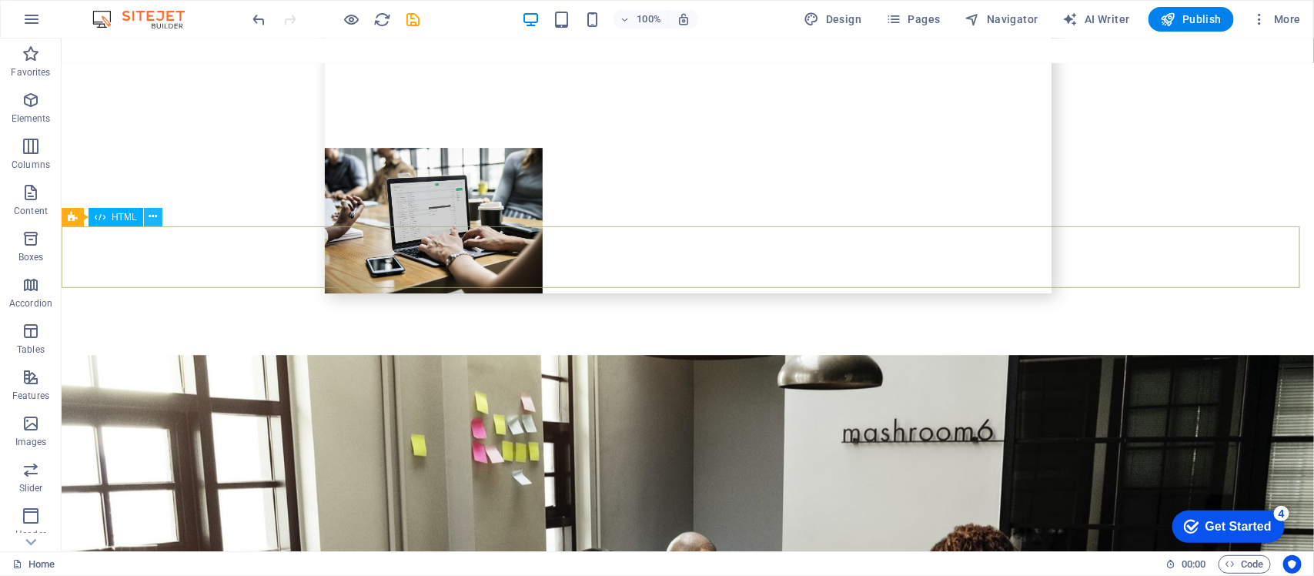
click at [155, 216] on icon at bounding box center [153, 217] width 8 height 16
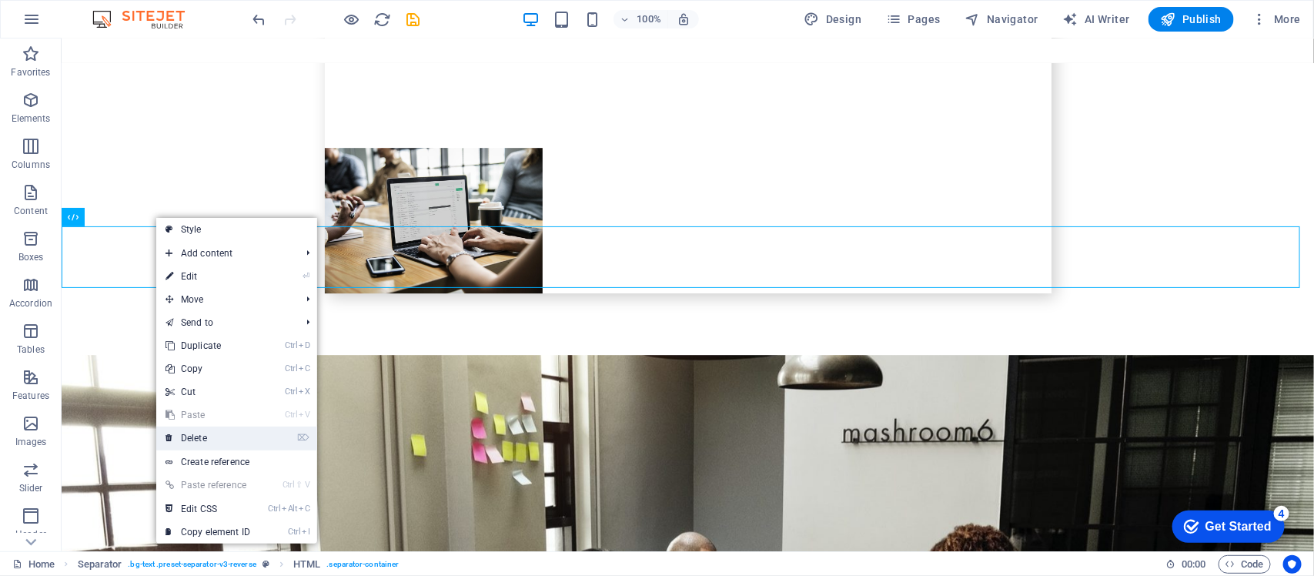
click at [197, 447] on link "⌦ Delete" at bounding box center [207, 438] width 103 height 23
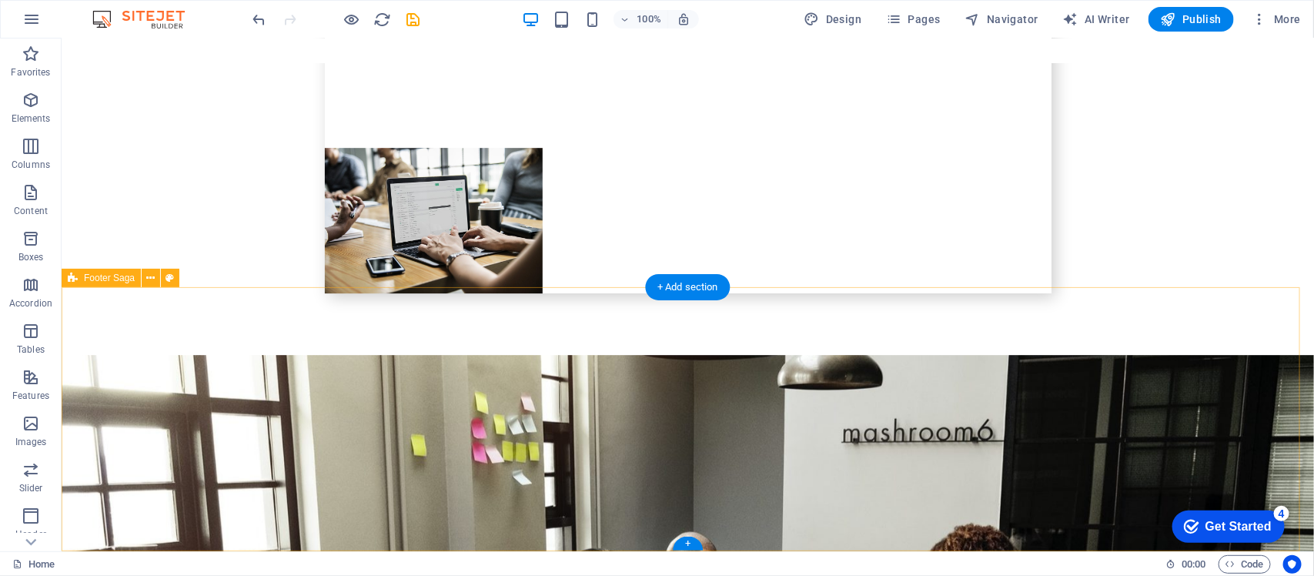
scroll to position [4752, 0]
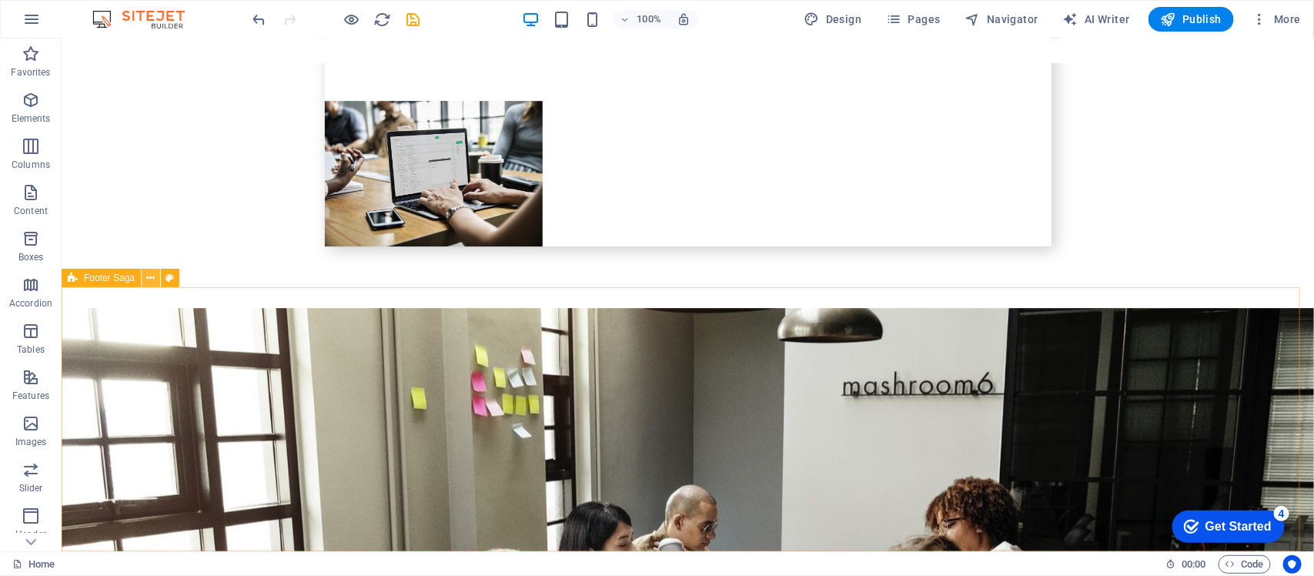
click at [151, 277] on icon at bounding box center [151, 278] width 8 height 16
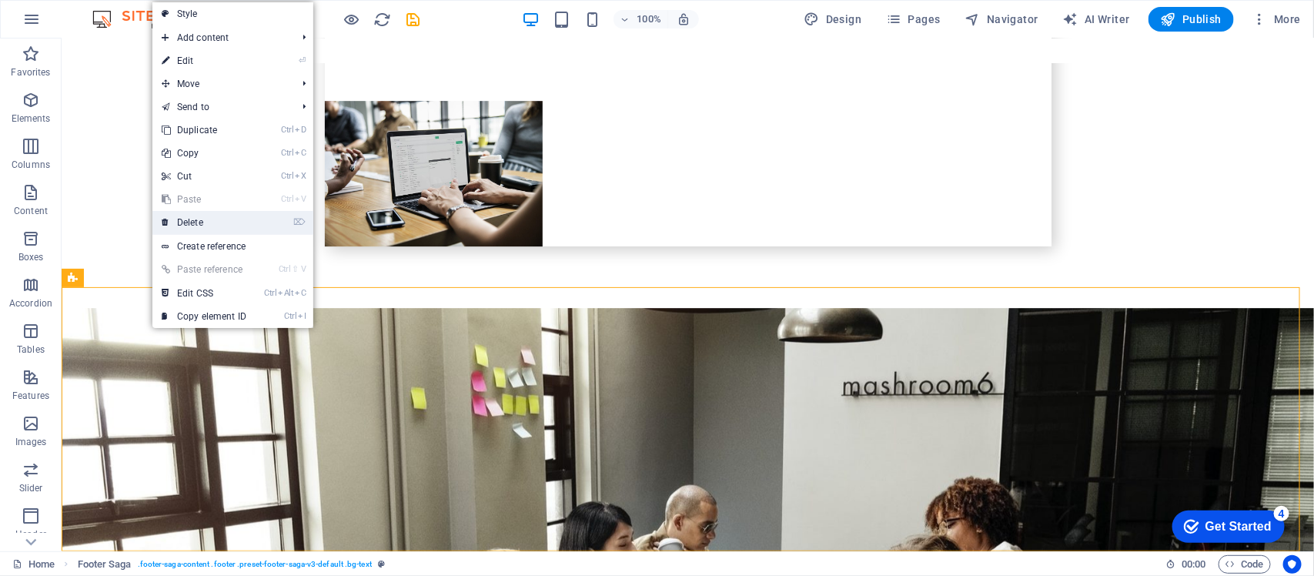
click at [213, 228] on link "⌦ Delete" at bounding box center [203, 222] width 103 height 23
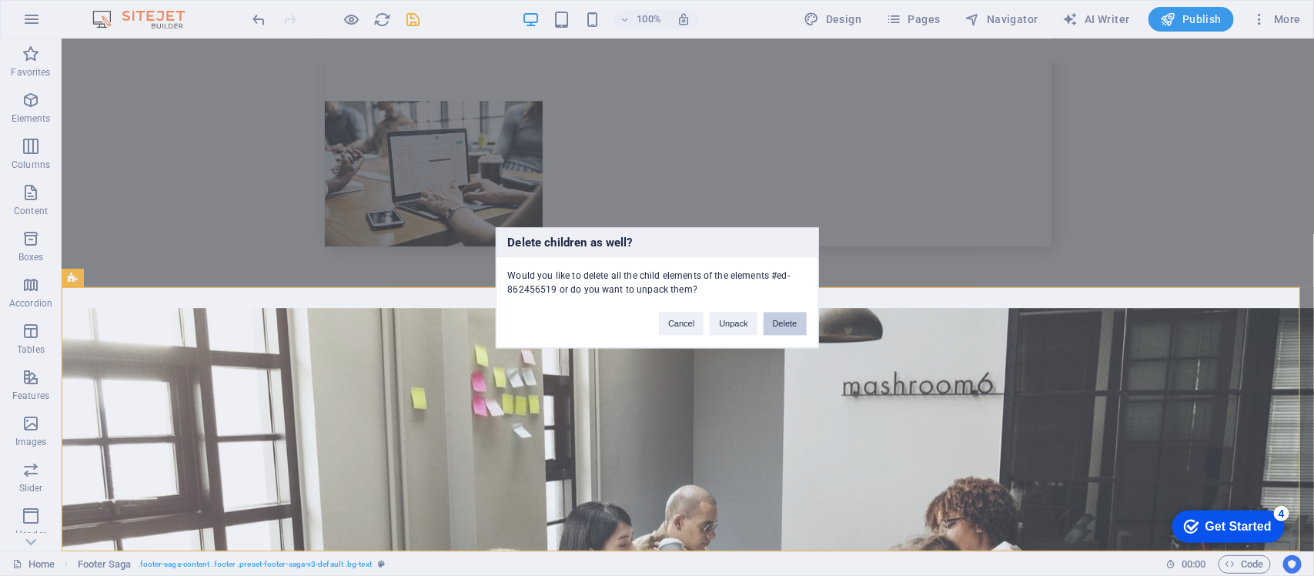
click at [779, 326] on button "Delete" at bounding box center [785, 324] width 43 height 23
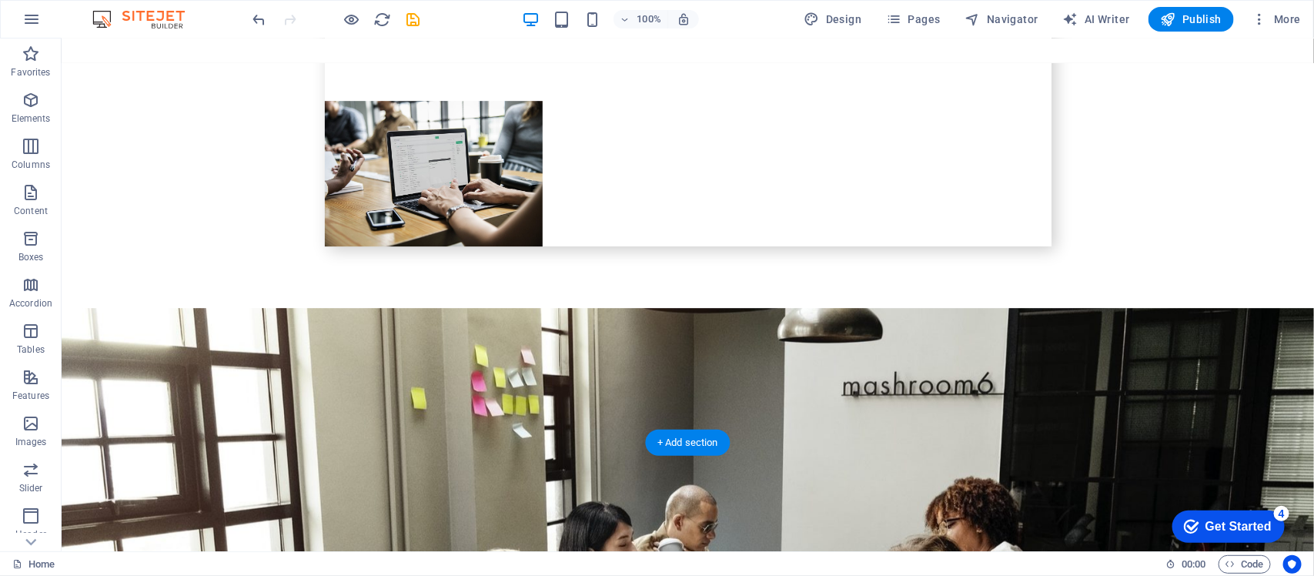
scroll to position [4488, 0]
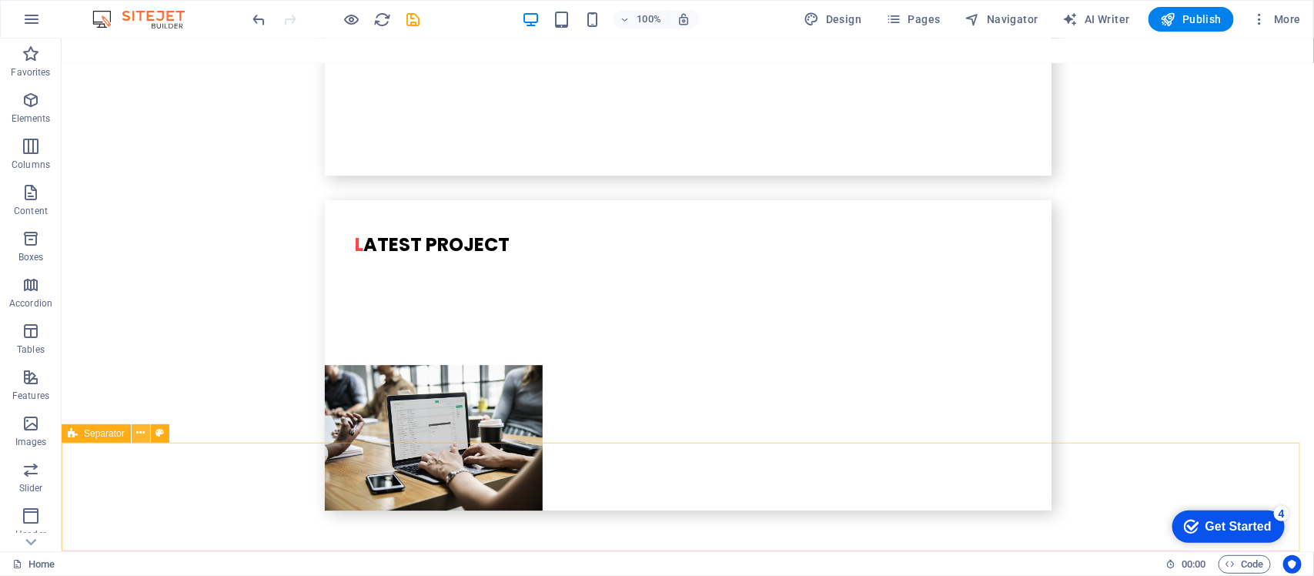
click at [137, 433] on icon at bounding box center [140, 433] width 8 height 16
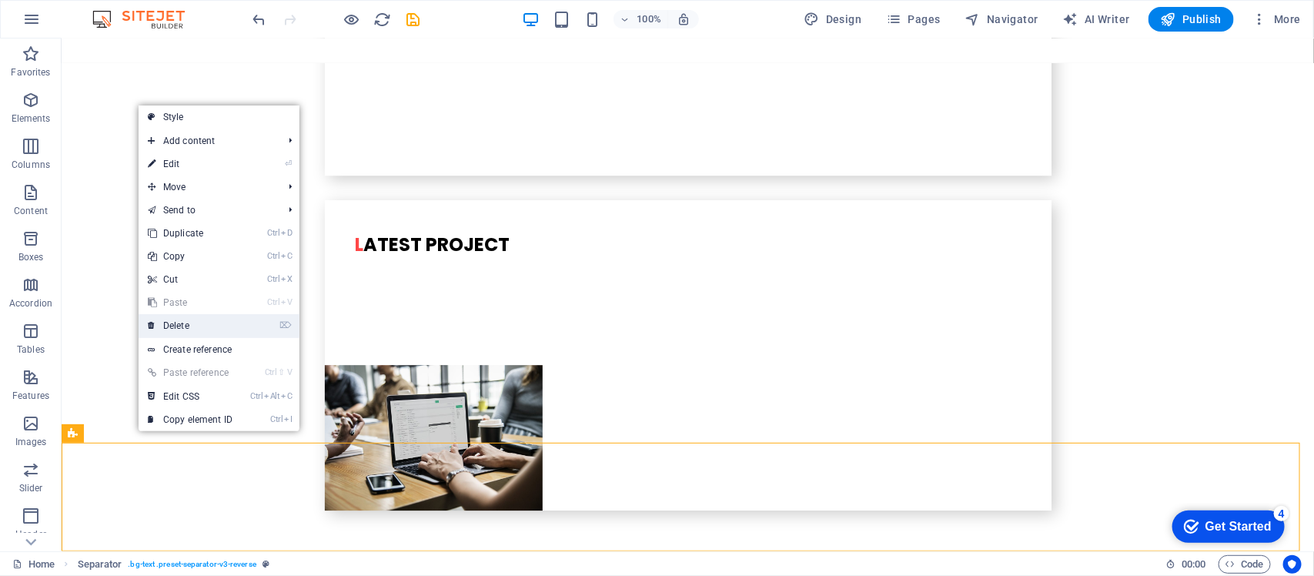
click at [198, 320] on link "⌦ Delete" at bounding box center [190, 325] width 103 height 23
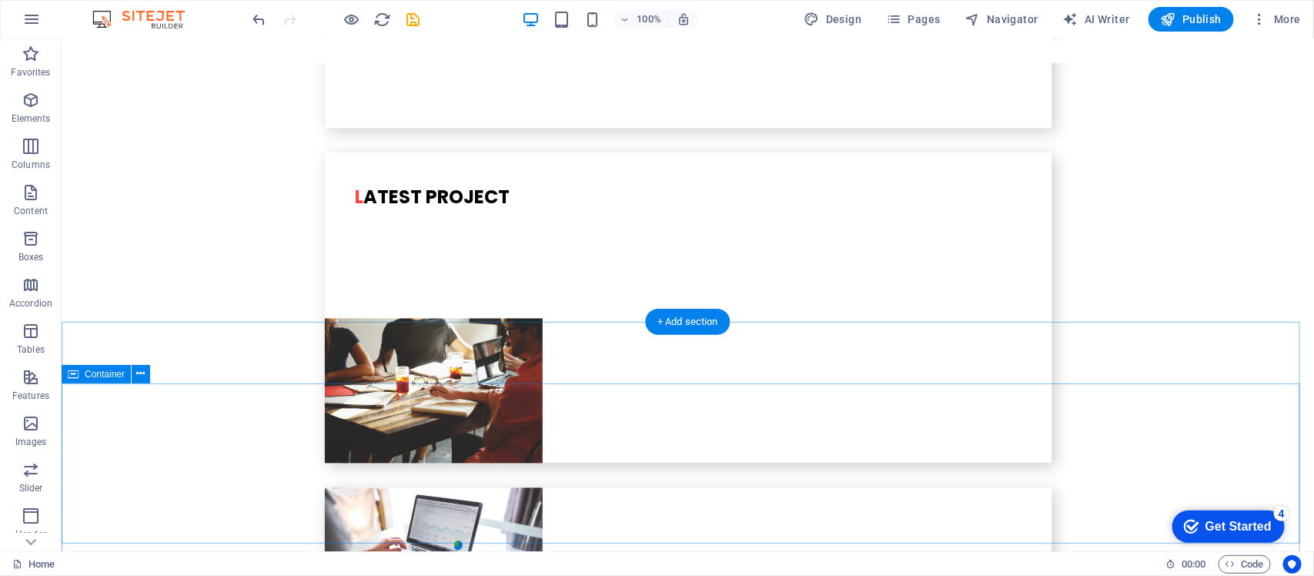
scroll to position [3866, 0]
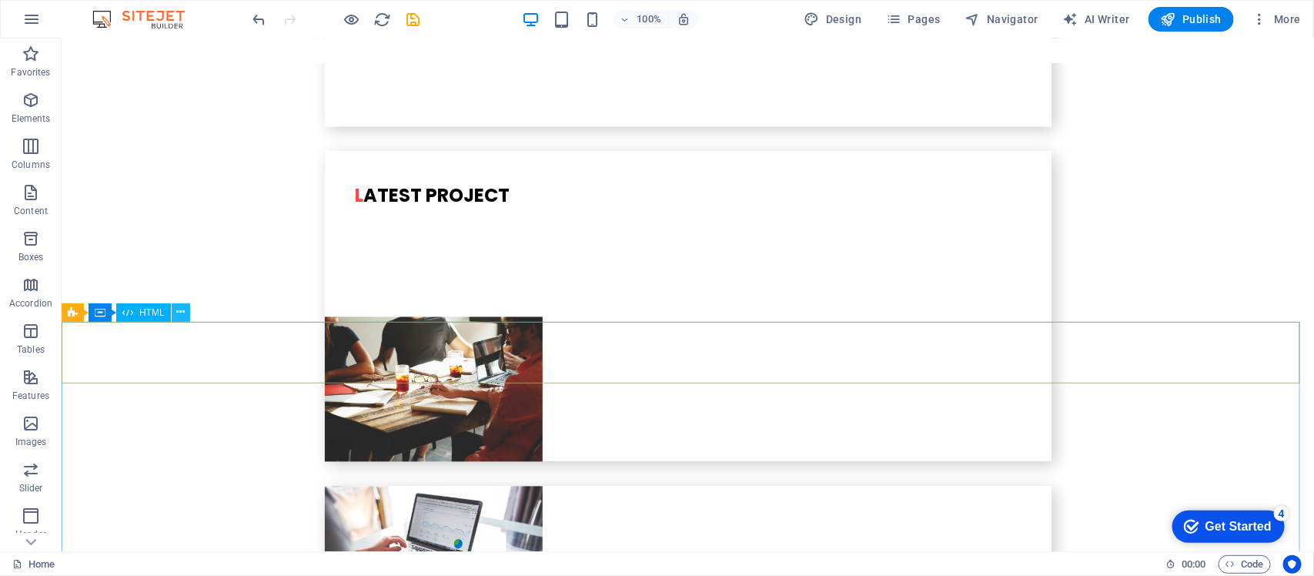
click at [183, 313] on icon at bounding box center [180, 312] width 8 height 16
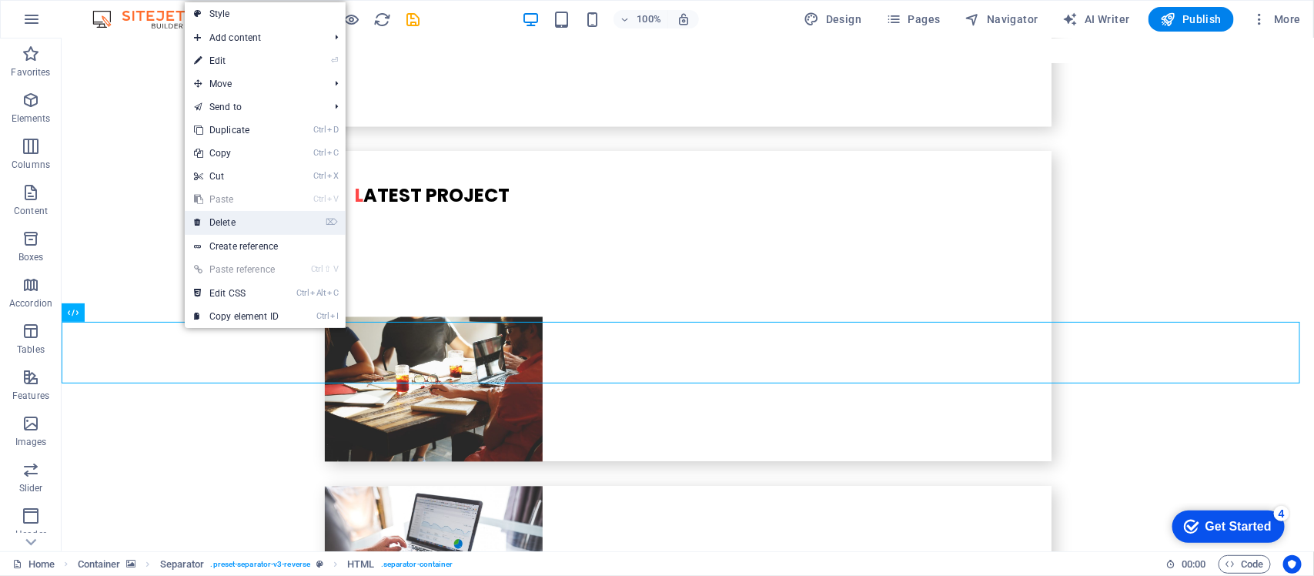
click at [236, 226] on link "⌦ Delete" at bounding box center [236, 222] width 103 height 23
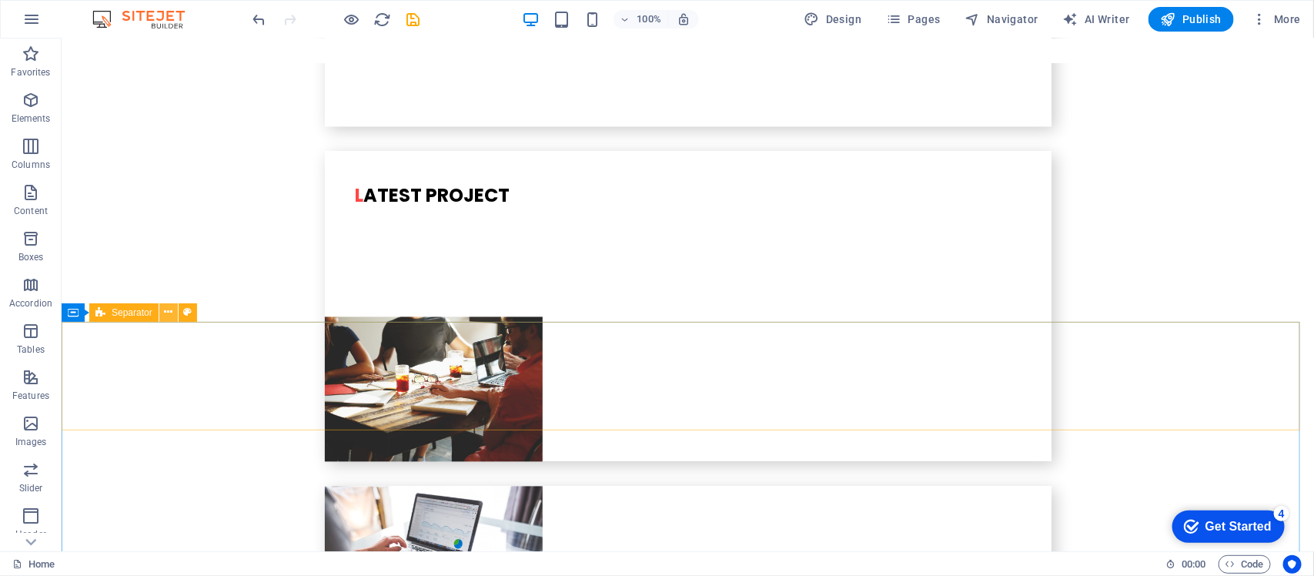
click at [172, 310] on icon at bounding box center [168, 312] width 8 height 16
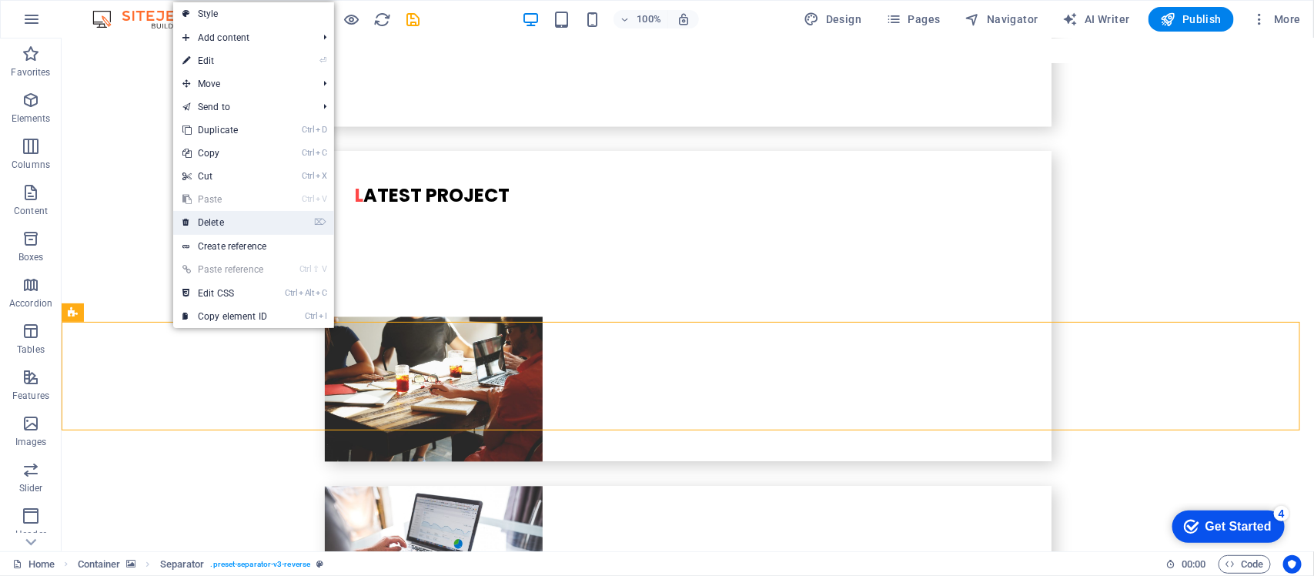
click at [222, 220] on link "⌦ Delete" at bounding box center [224, 222] width 103 height 23
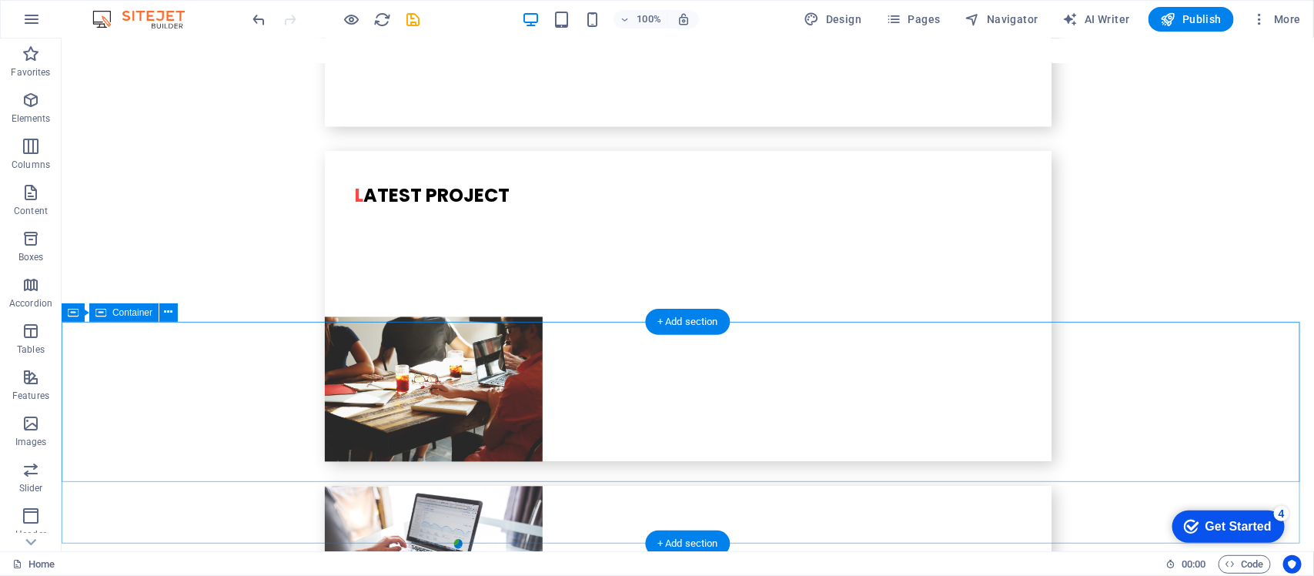
click at [169, 316] on icon at bounding box center [169, 312] width 8 height 16
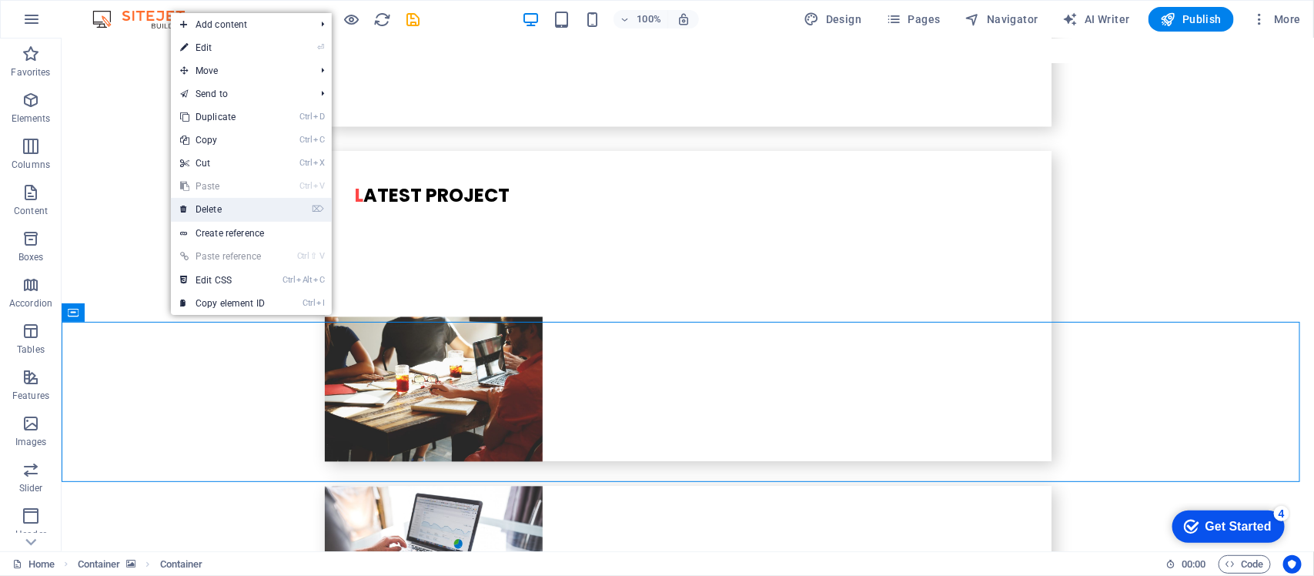
click at [220, 214] on link "⌦ Delete" at bounding box center [222, 209] width 103 height 23
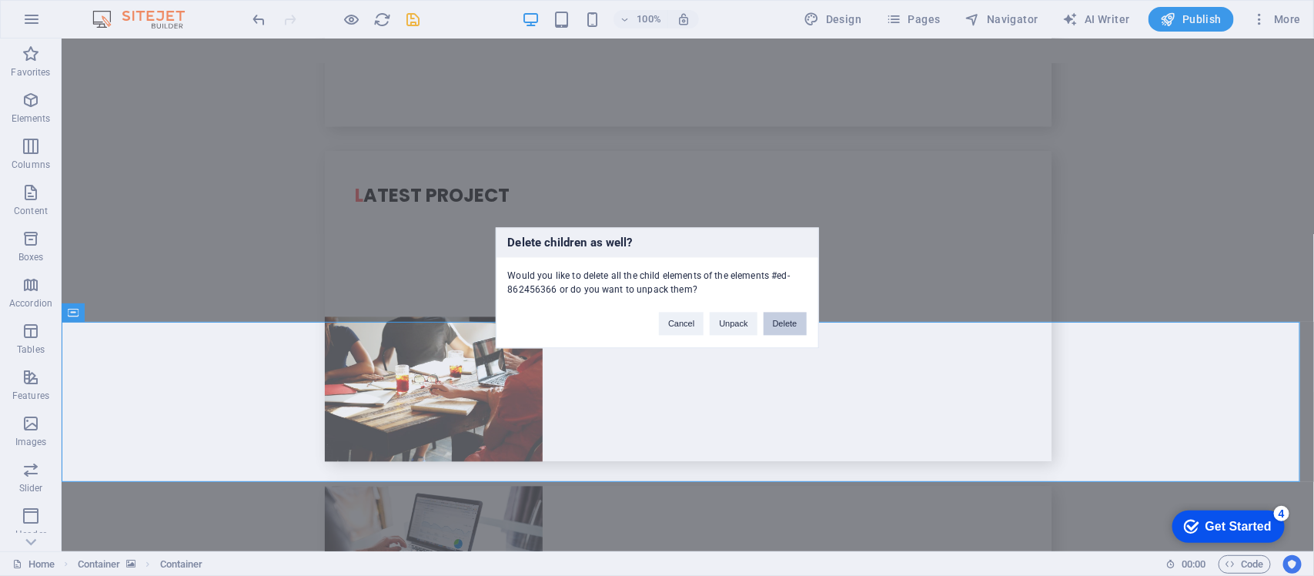
click at [787, 327] on button "Delete" at bounding box center [785, 324] width 43 height 23
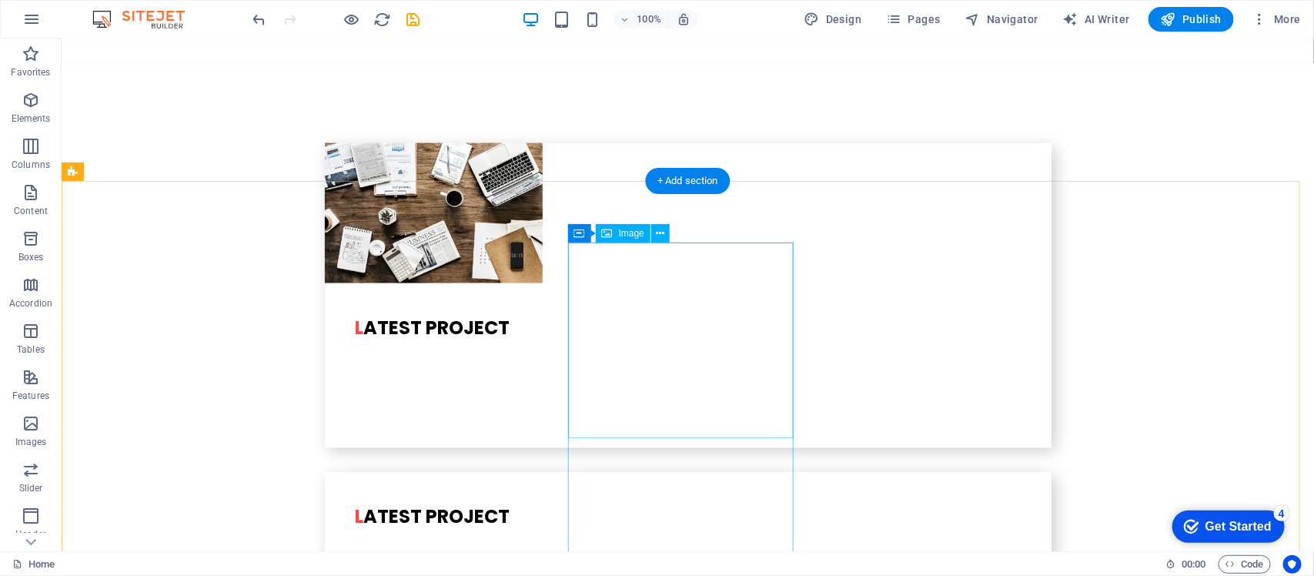
scroll to position [3543, 0]
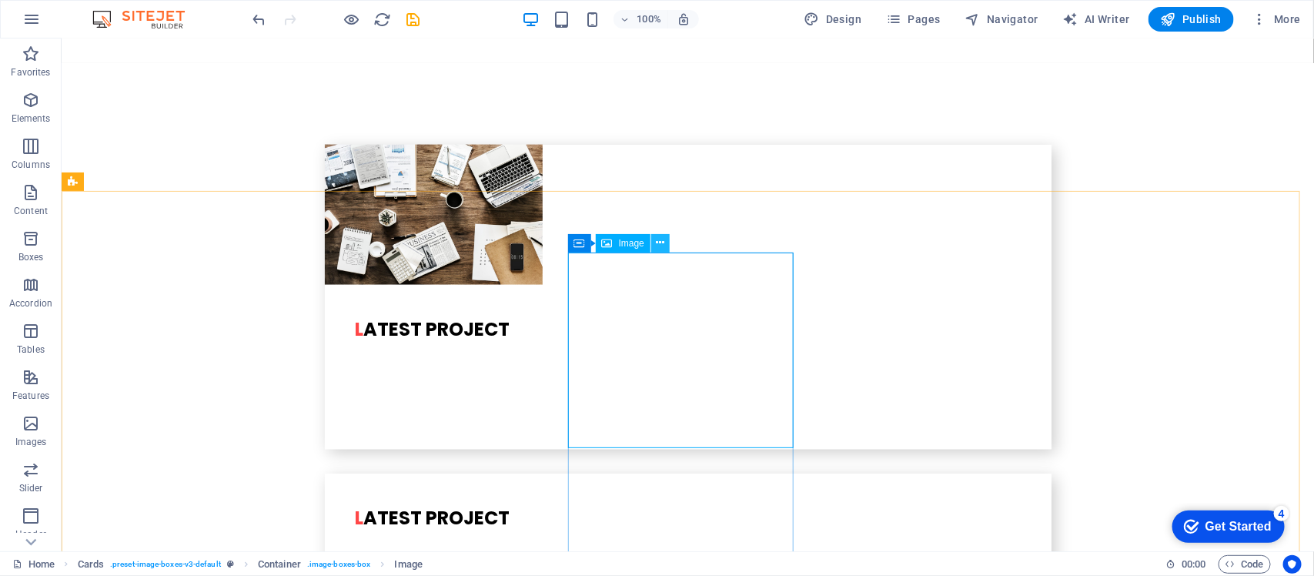
click at [667, 241] on button at bounding box center [660, 243] width 18 height 18
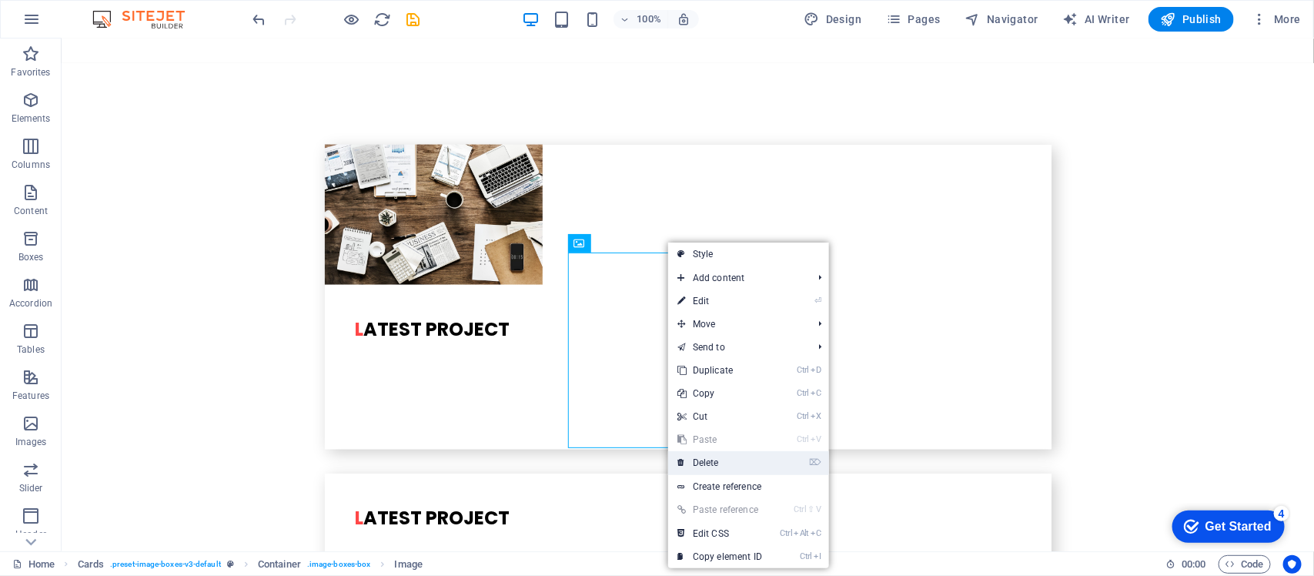
click at [708, 459] on link "⌦ Delete" at bounding box center [719, 462] width 103 height 23
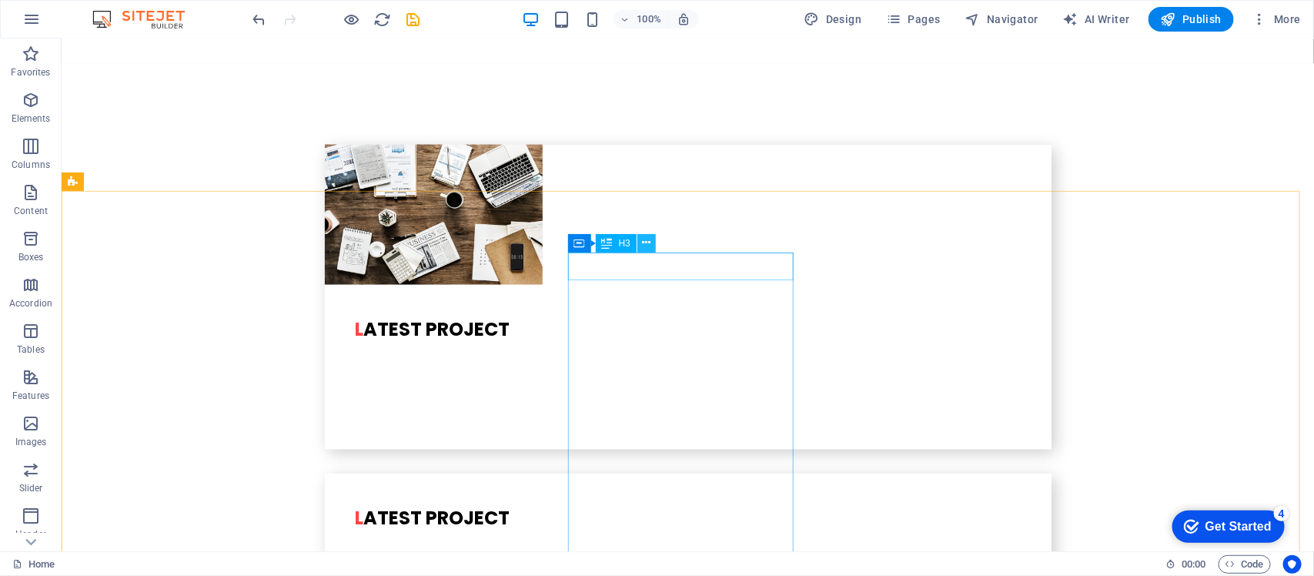
click at [648, 246] on icon at bounding box center [647, 243] width 8 height 16
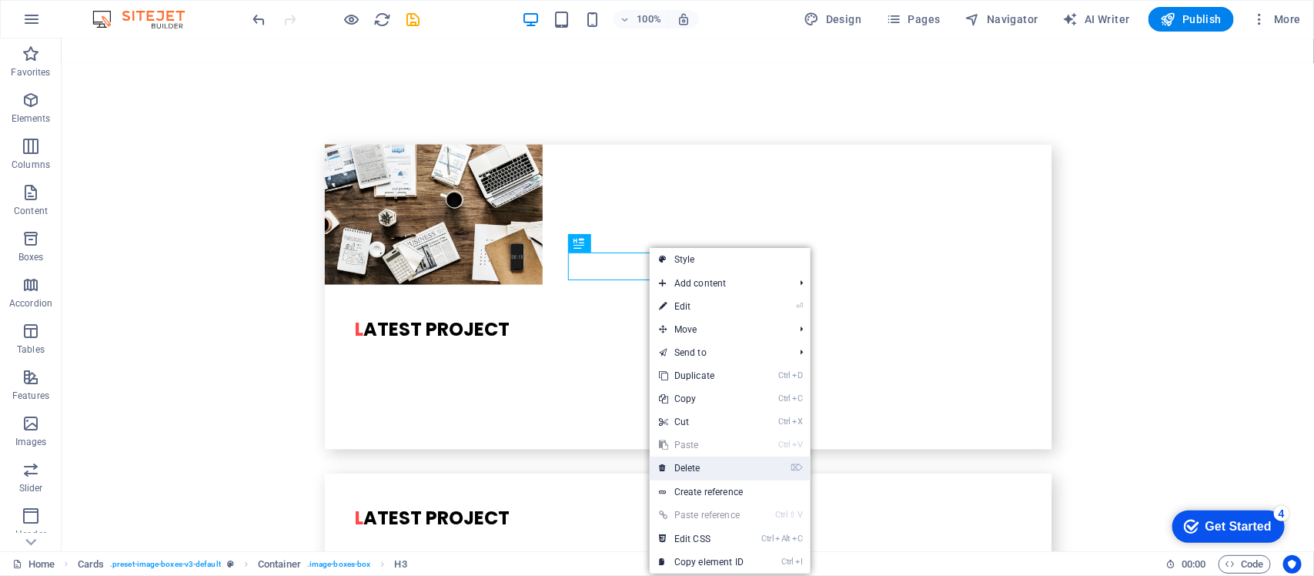
click at [683, 460] on link "⌦ Delete" at bounding box center [701, 468] width 103 height 23
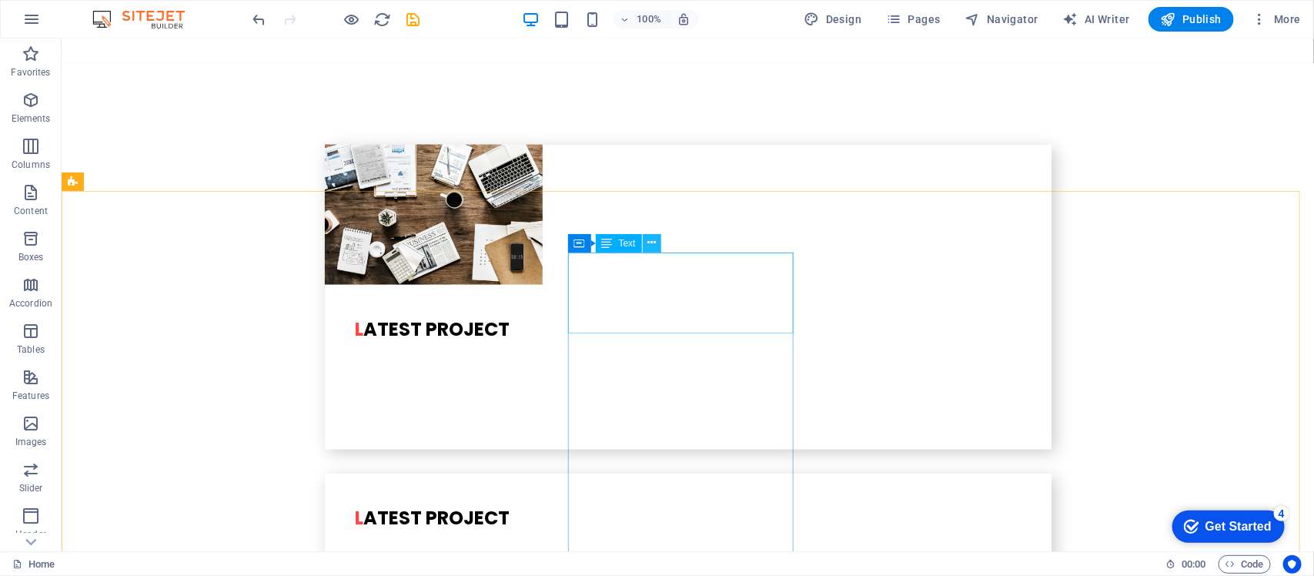
click at [648, 245] on icon at bounding box center [652, 243] width 8 height 16
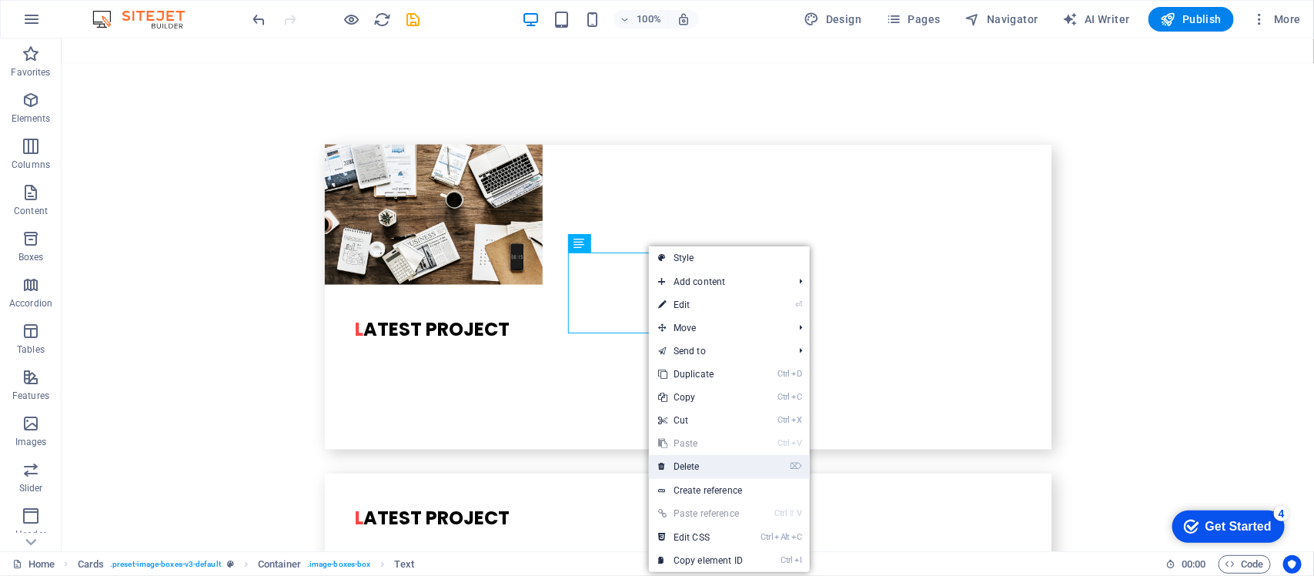
click at [698, 460] on link "⌦ Delete" at bounding box center [700, 466] width 103 height 23
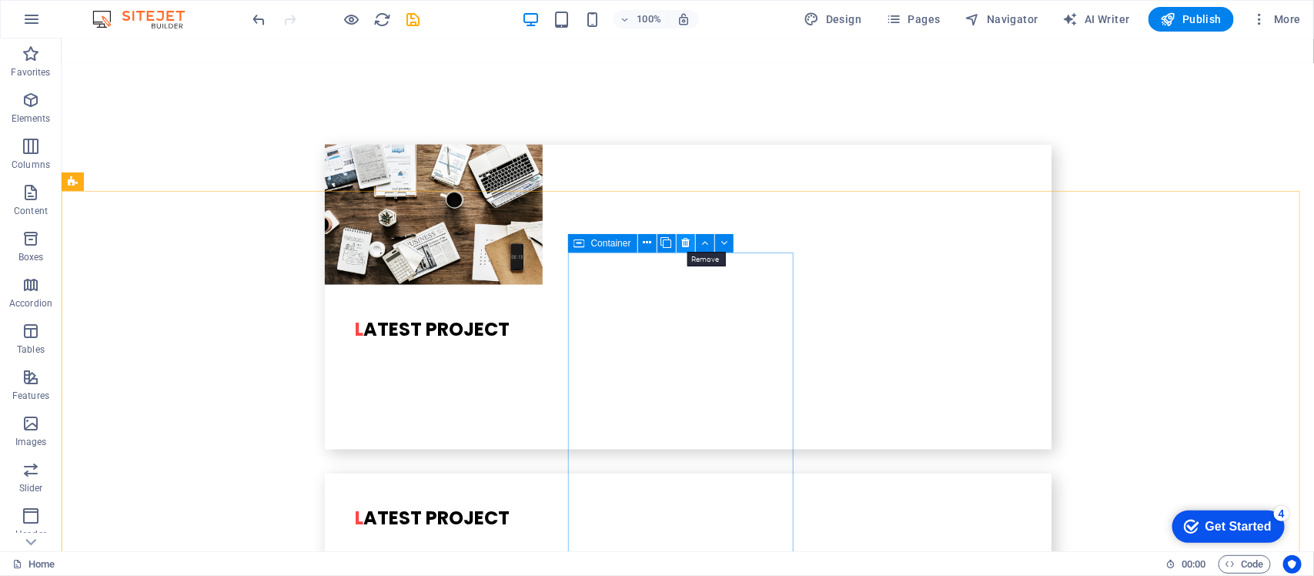
click at [687, 243] on icon at bounding box center [685, 243] width 8 height 16
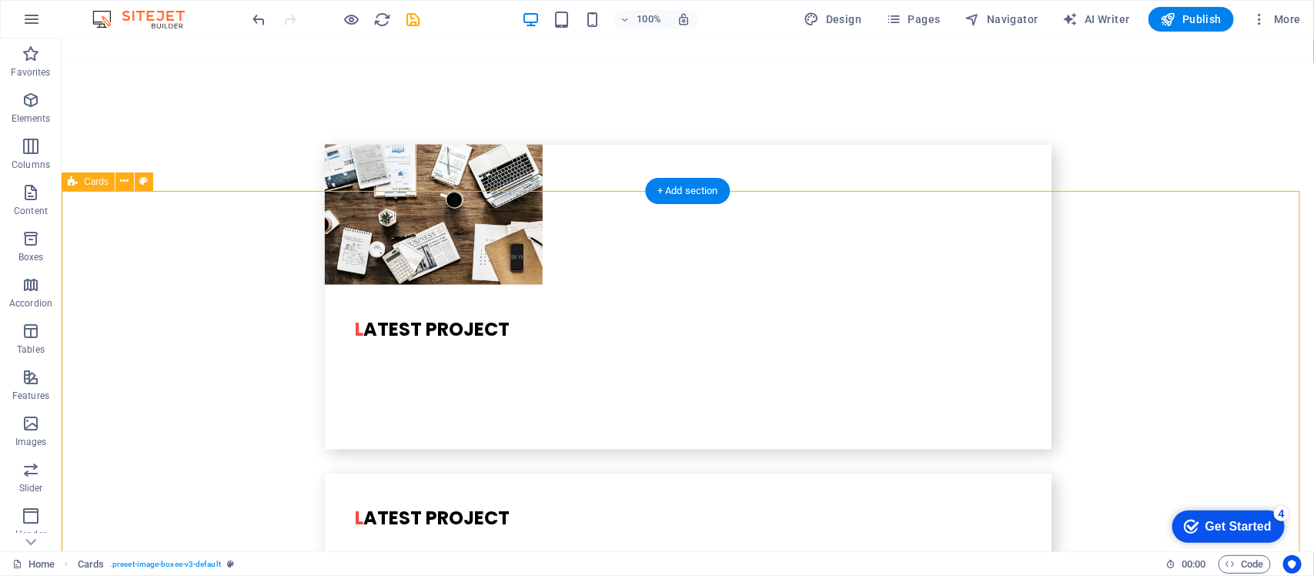
drag, startPoint x: 748, startPoint y: 281, endPoint x: 764, endPoint y: 281, distance: 16.2
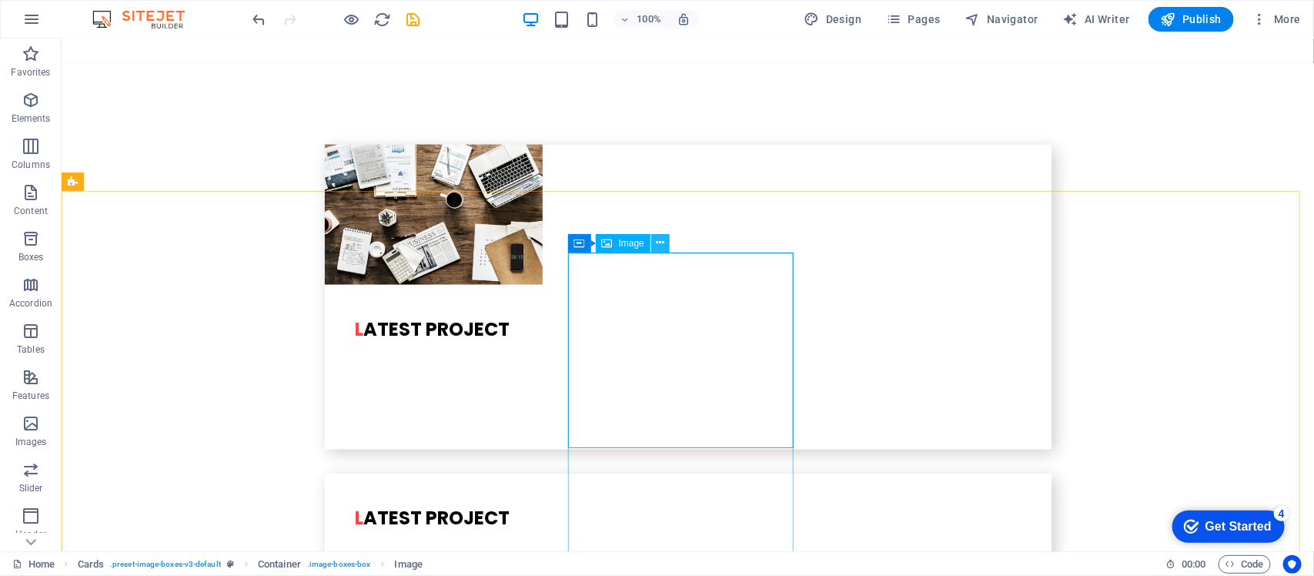
click at [664, 243] on icon at bounding box center [661, 243] width 8 height 16
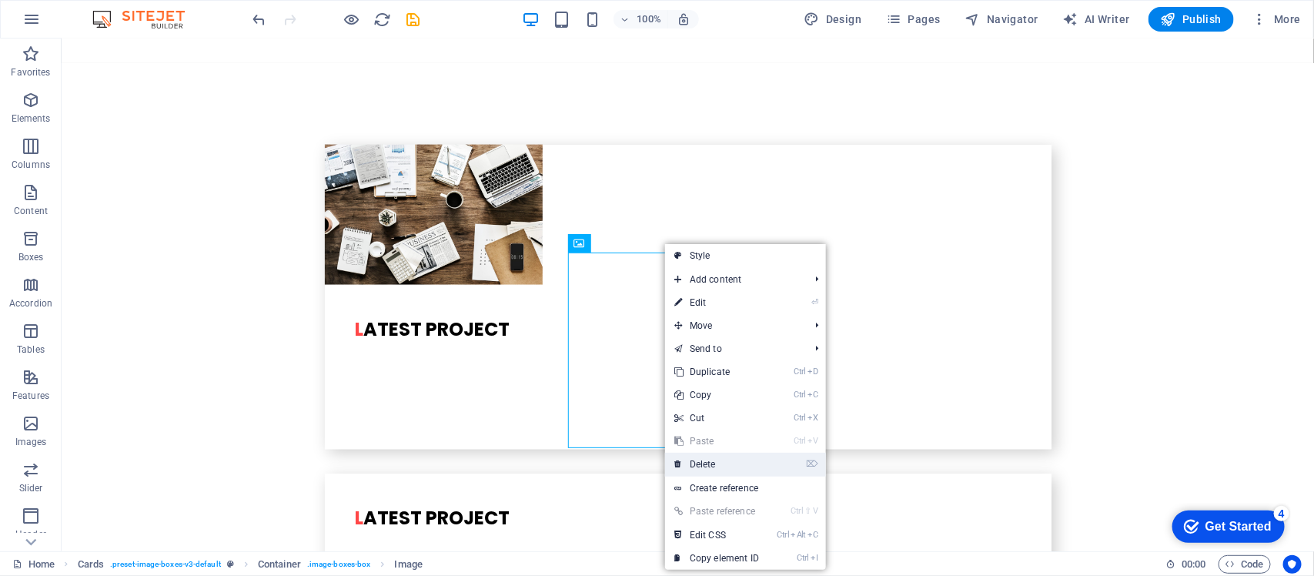
click at [702, 459] on link "⌦ Delete" at bounding box center [716, 464] width 103 height 23
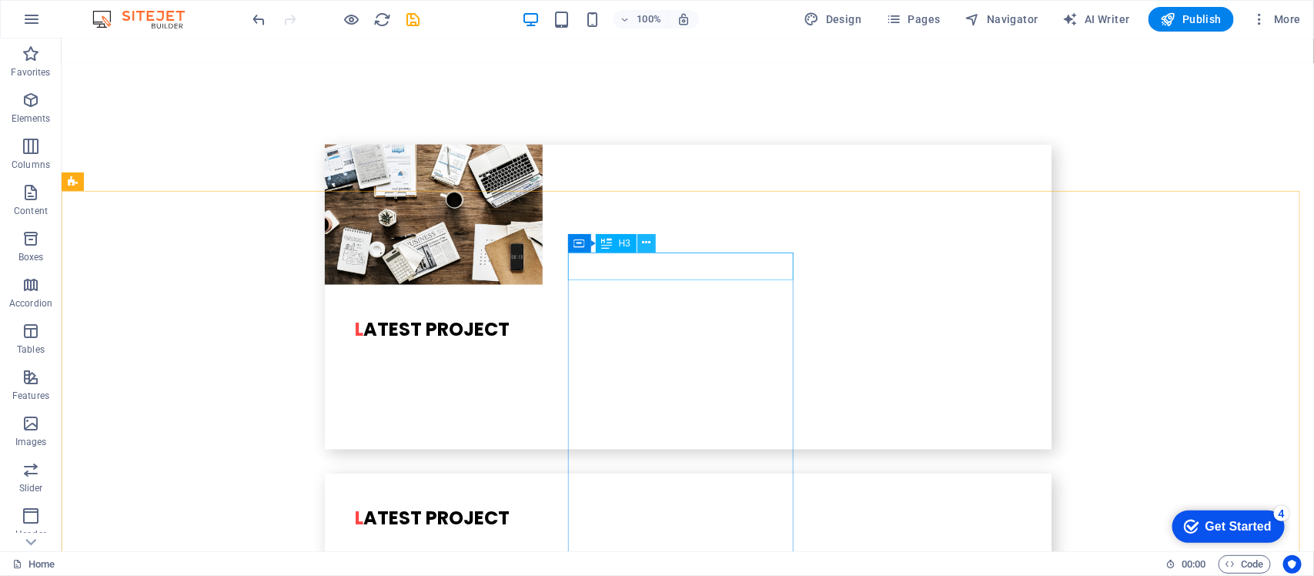
click at [648, 236] on icon at bounding box center [647, 243] width 8 height 16
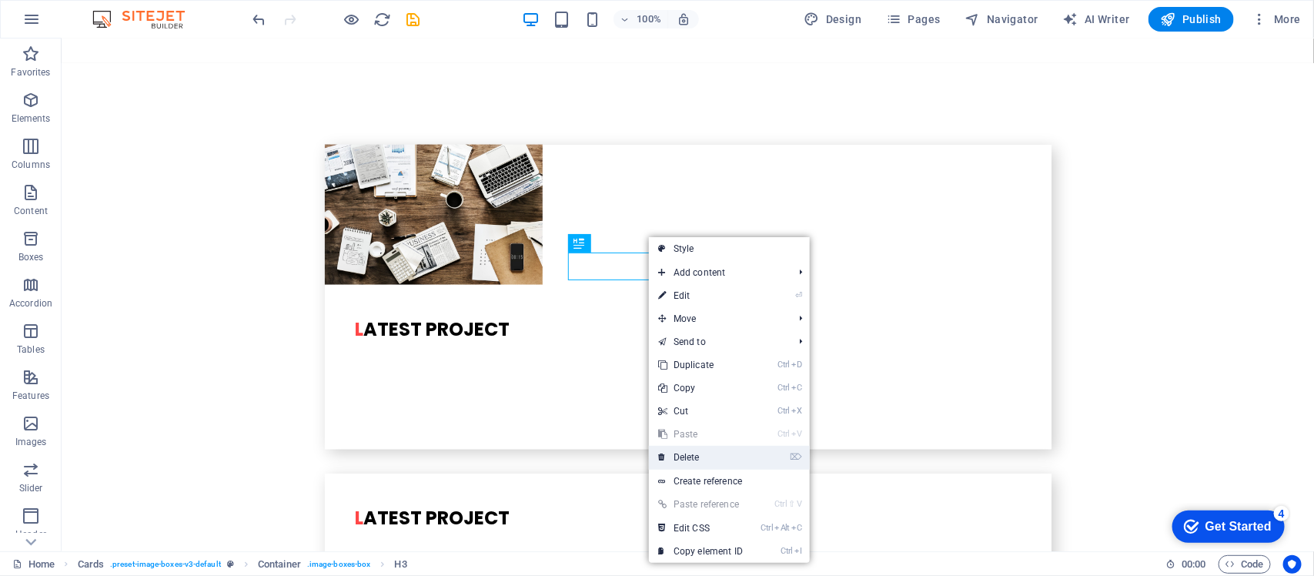
click at [686, 456] on link "⌦ Delete" at bounding box center [700, 457] width 103 height 23
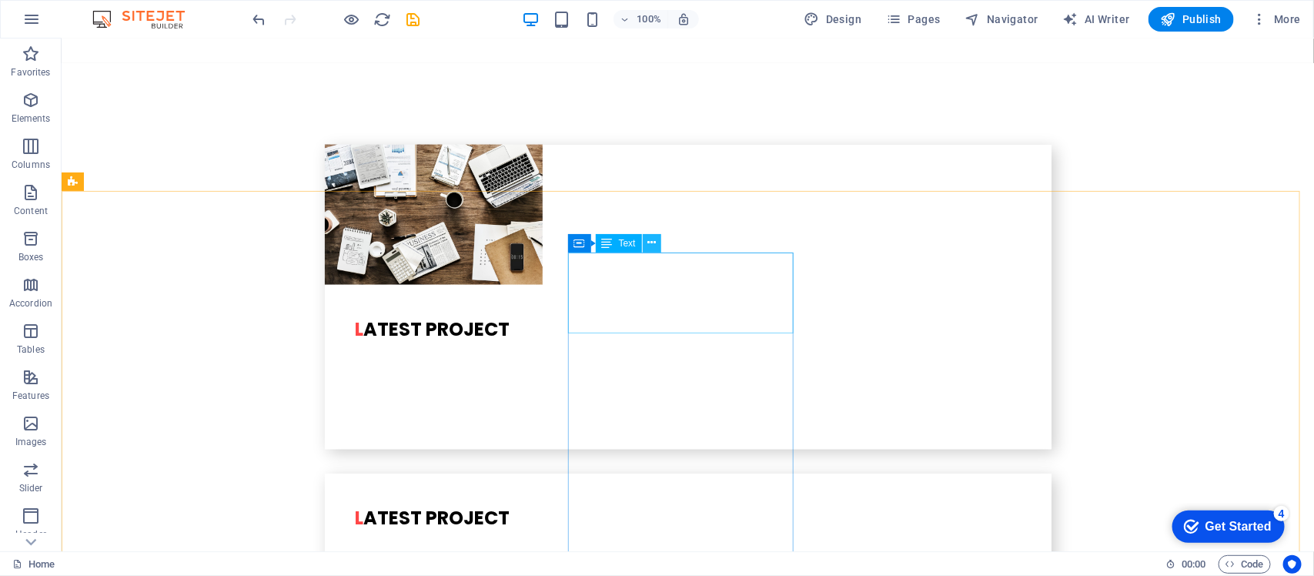
click at [656, 246] on button at bounding box center [652, 243] width 18 height 18
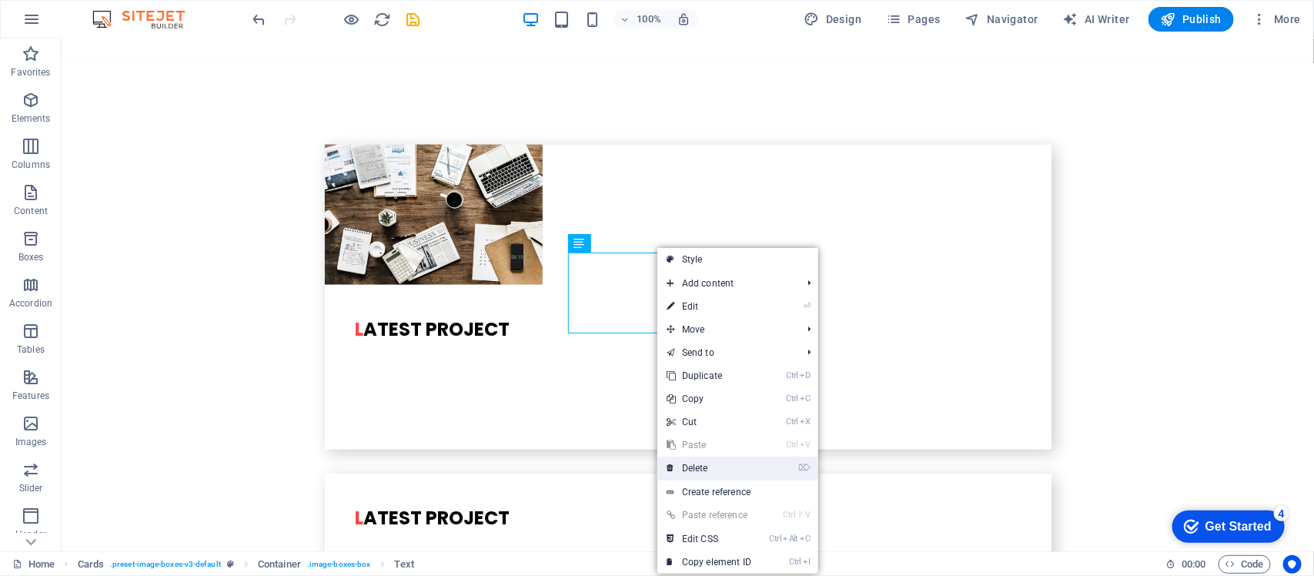
click at [685, 460] on link "⌦ Delete" at bounding box center [709, 468] width 103 height 23
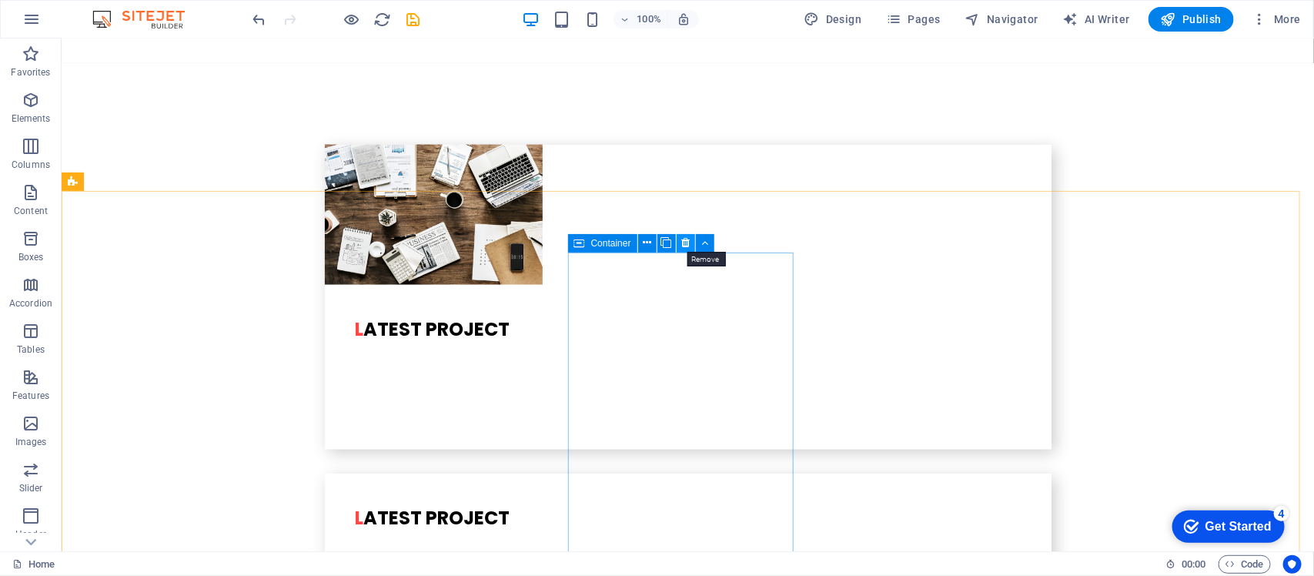
click at [682, 248] on icon at bounding box center [685, 243] width 8 height 16
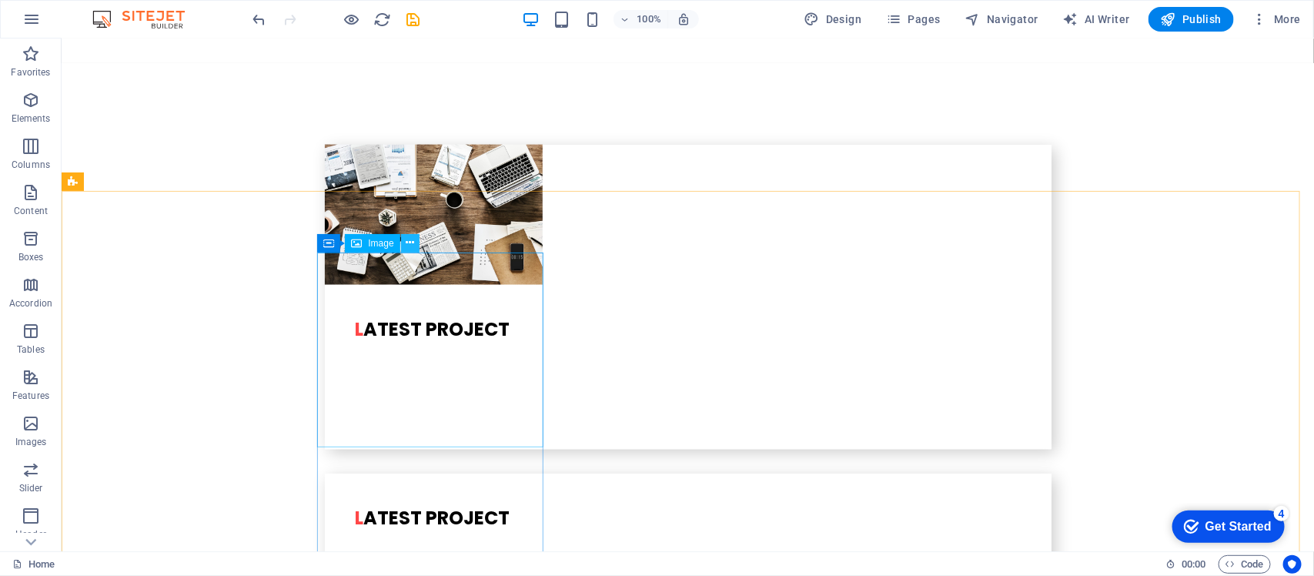
click at [404, 245] on button at bounding box center [410, 243] width 18 height 18
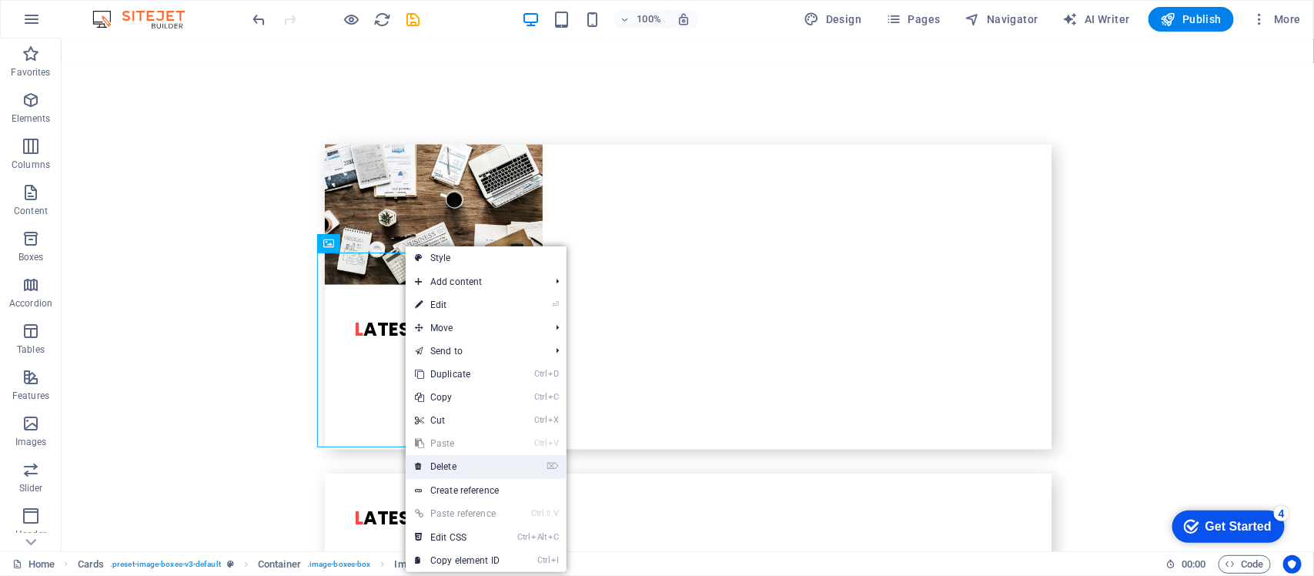
click at [458, 460] on link "⌦ Delete" at bounding box center [457, 466] width 103 height 23
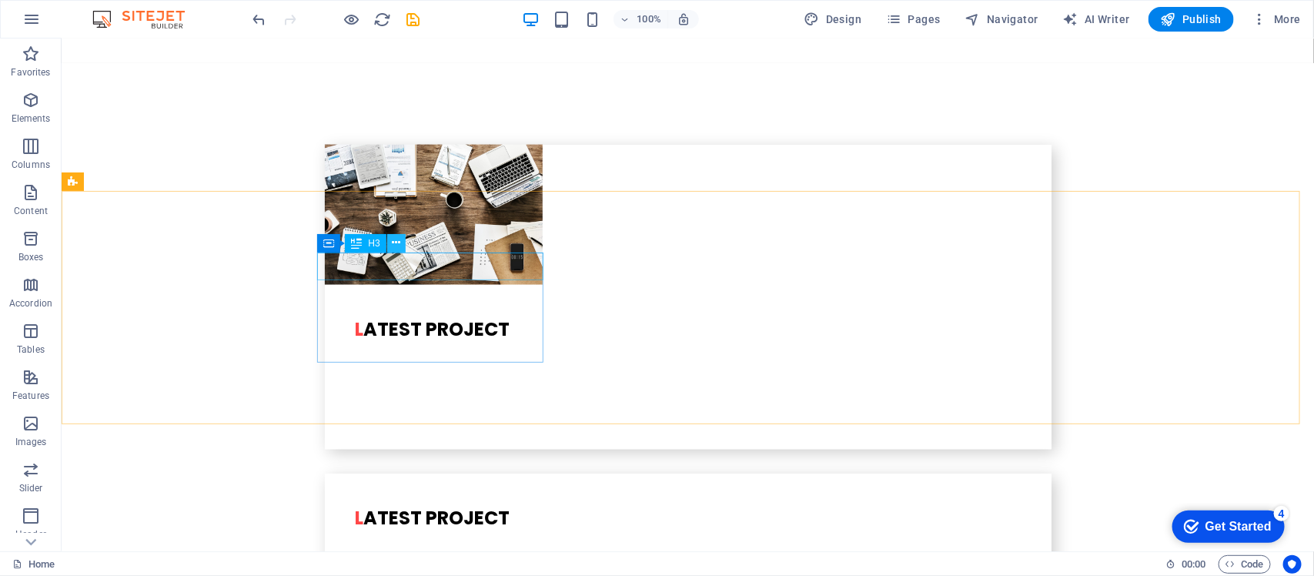
click at [395, 243] on icon at bounding box center [396, 243] width 8 height 16
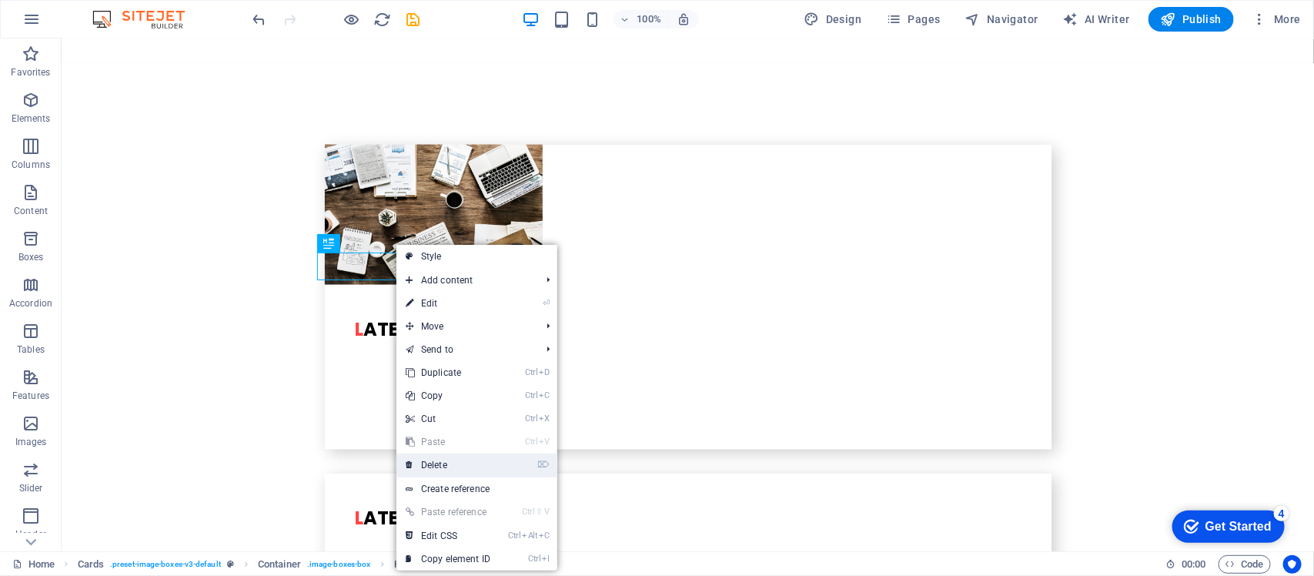
click at [447, 458] on link "⌦ Delete" at bounding box center [448, 465] width 103 height 23
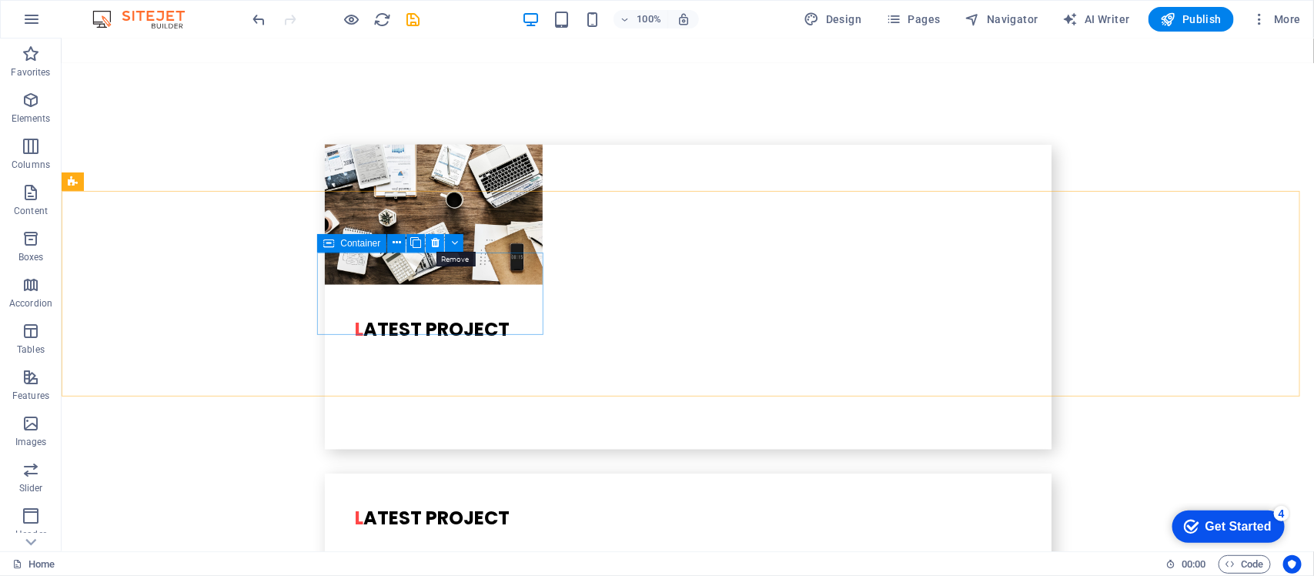
click at [431, 245] on icon at bounding box center [435, 243] width 8 height 16
click at [395, 246] on button at bounding box center [401, 243] width 18 height 18
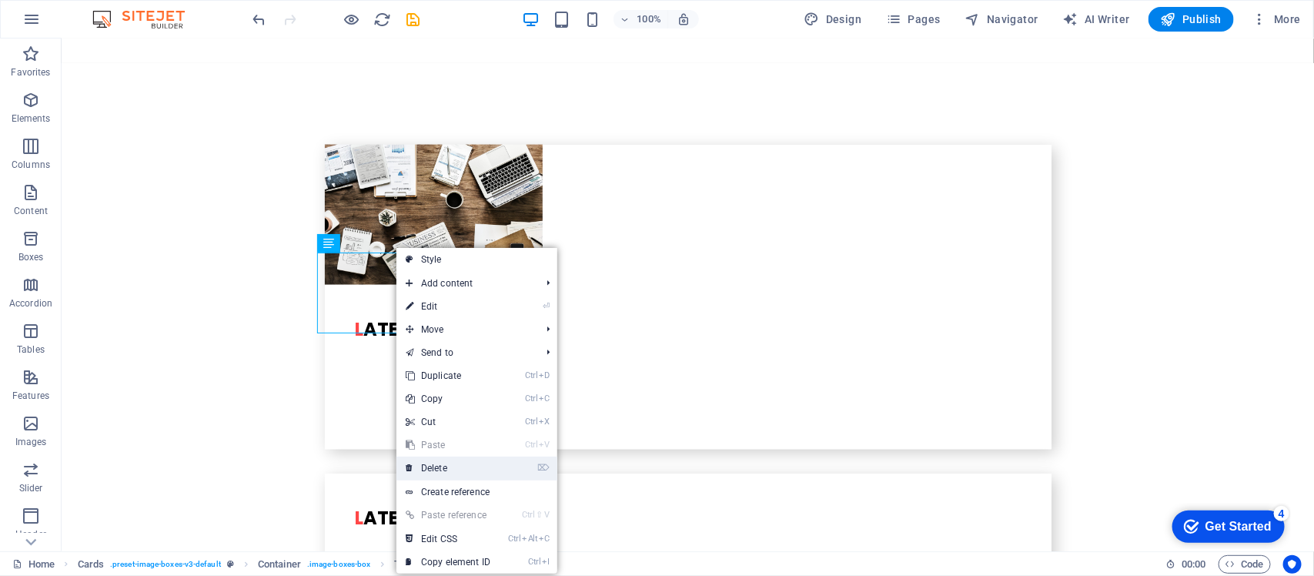
click at [441, 460] on link "⌦ Delete" at bounding box center [448, 468] width 103 height 23
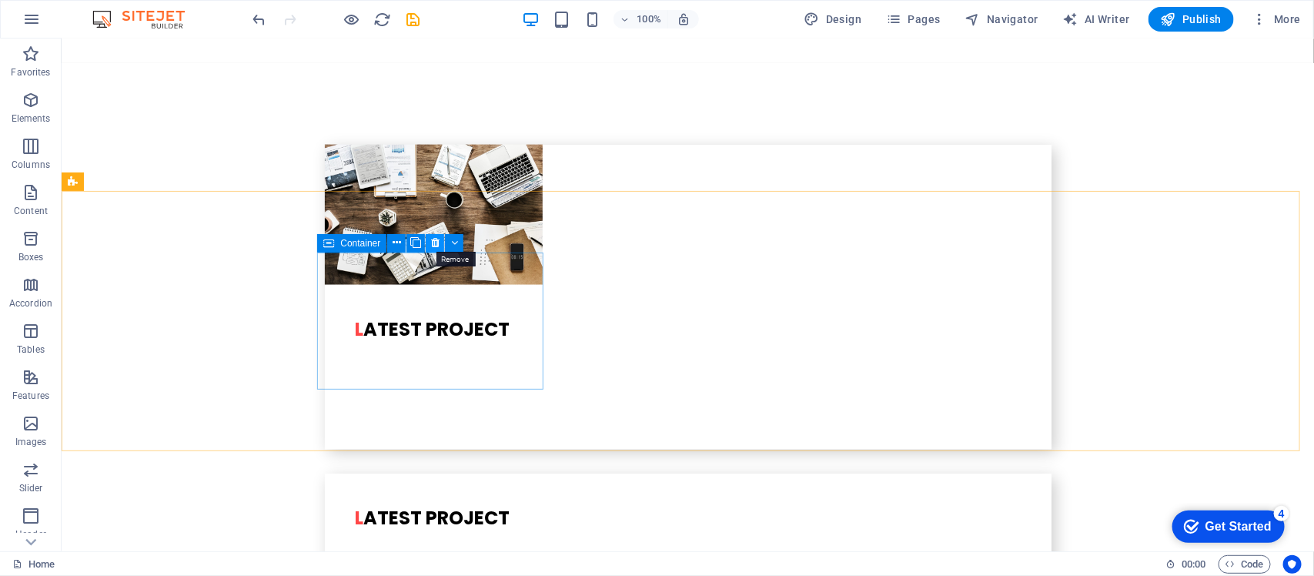
click at [433, 244] on icon at bounding box center [435, 243] width 8 height 16
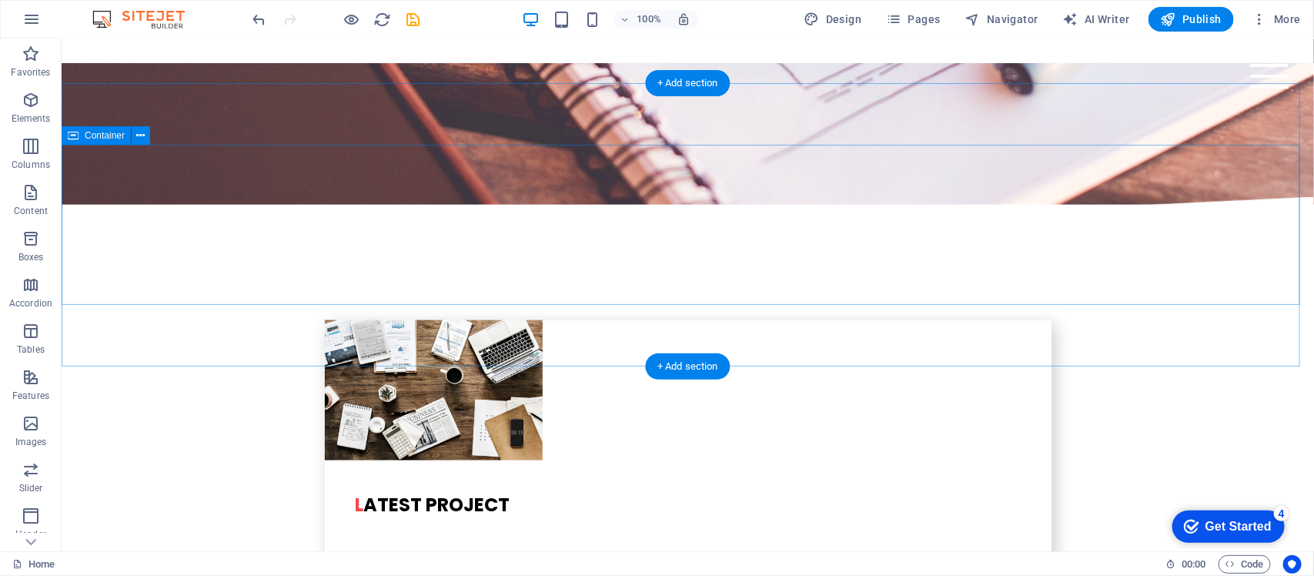
scroll to position [3365, 0]
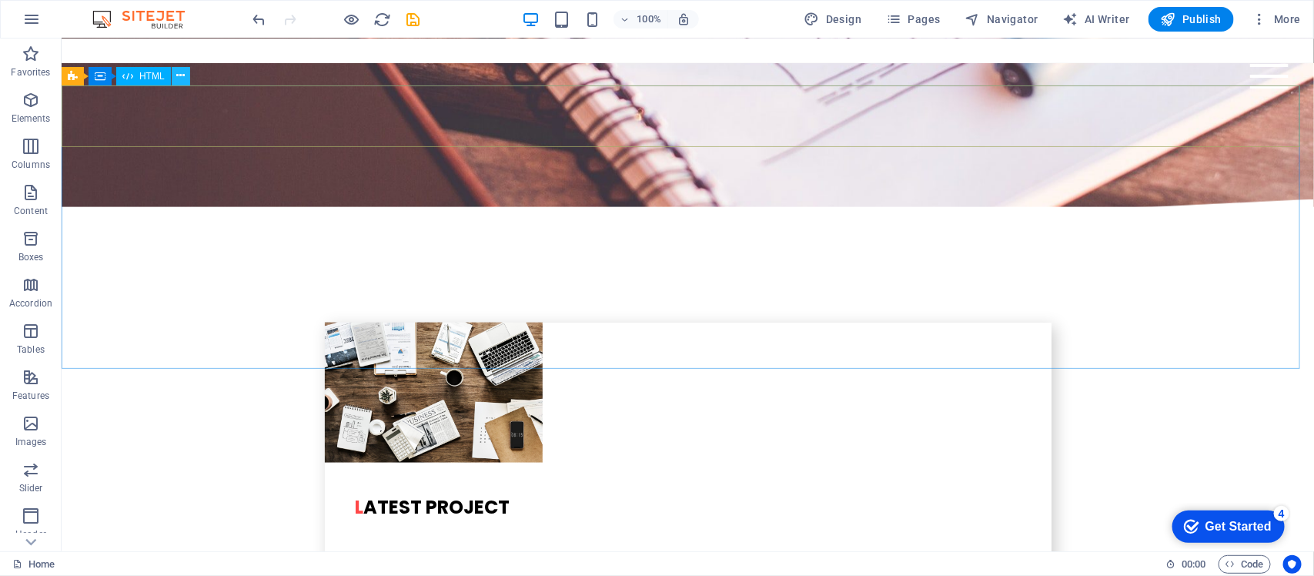
click at [186, 79] on button at bounding box center [181, 76] width 18 height 18
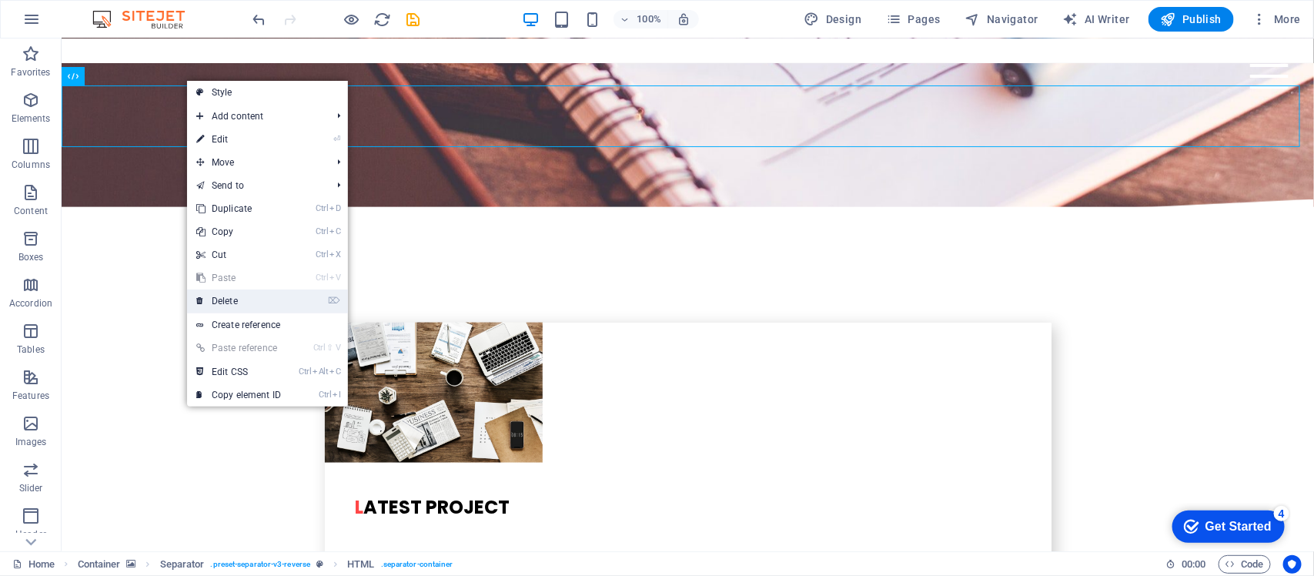
click at [252, 299] on link "⌦ Delete" at bounding box center [238, 301] width 103 height 23
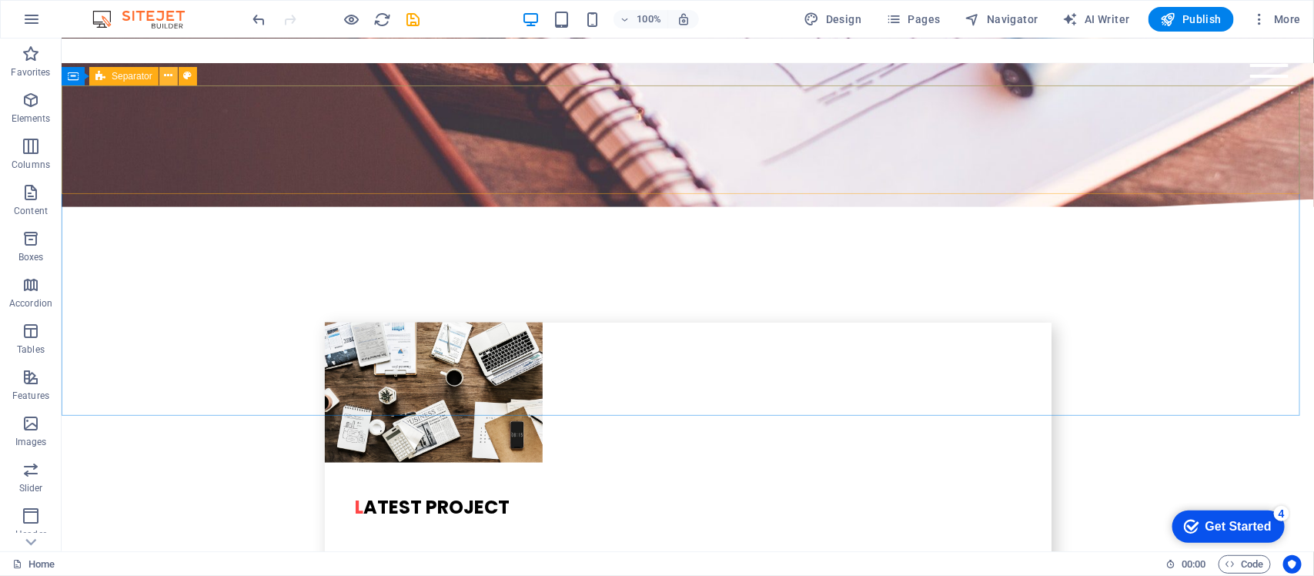
click at [164, 75] on icon at bounding box center [168, 76] width 8 height 16
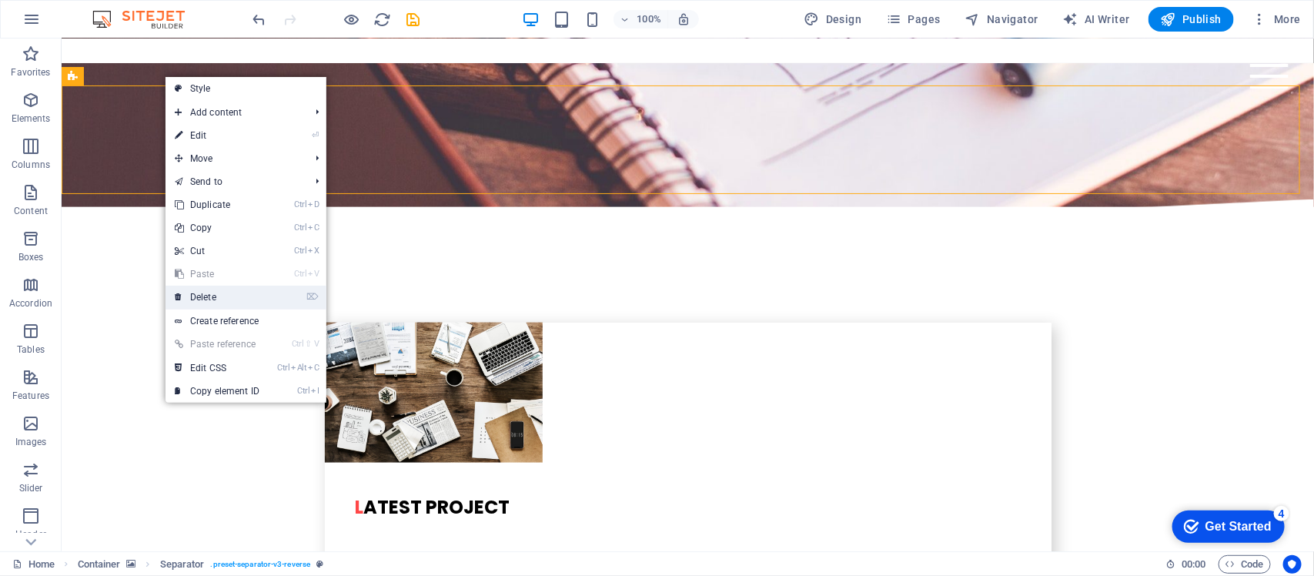
click at [199, 294] on link "⌦ Delete" at bounding box center [217, 297] width 103 height 23
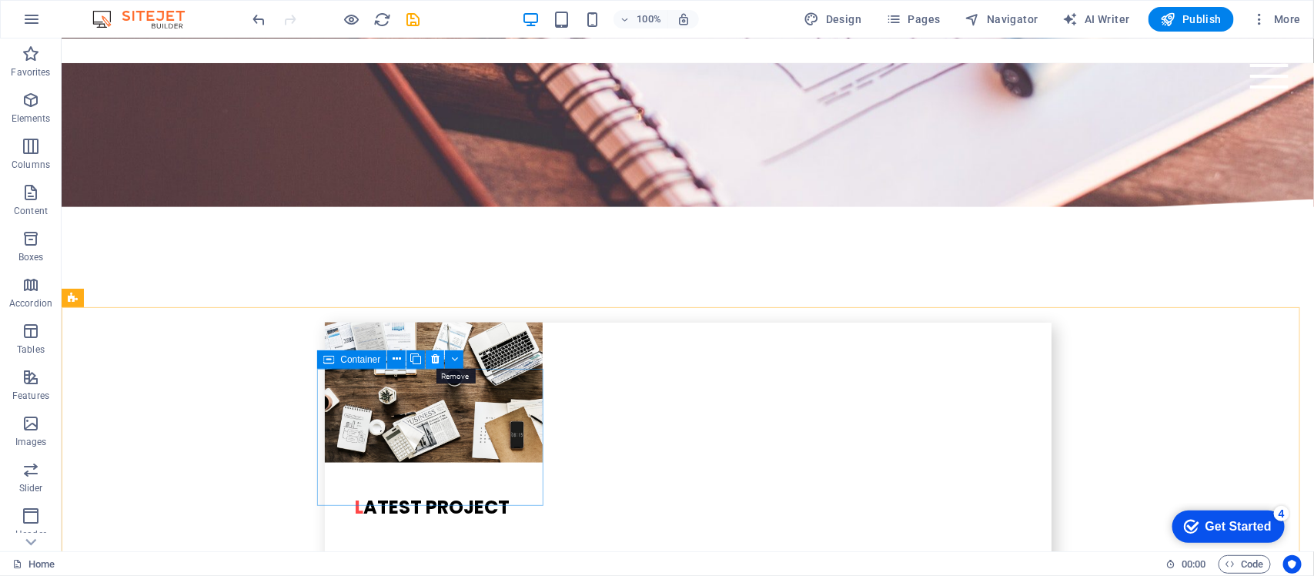
click at [434, 355] on icon at bounding box center [435, 359] width 8 height 16
click at [390, 360] on button at bounding box center [396, 359] width 18 height 18
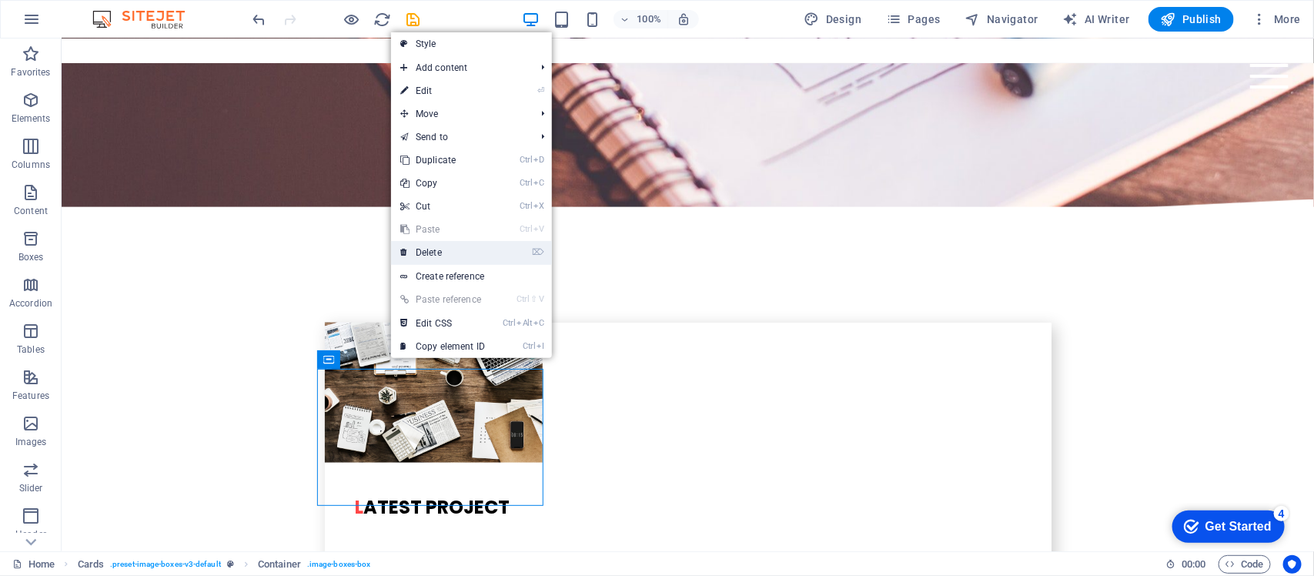
click at [447, 255] on link "⌦ Delete" at bounding box center [442, 252] width 103 height 23
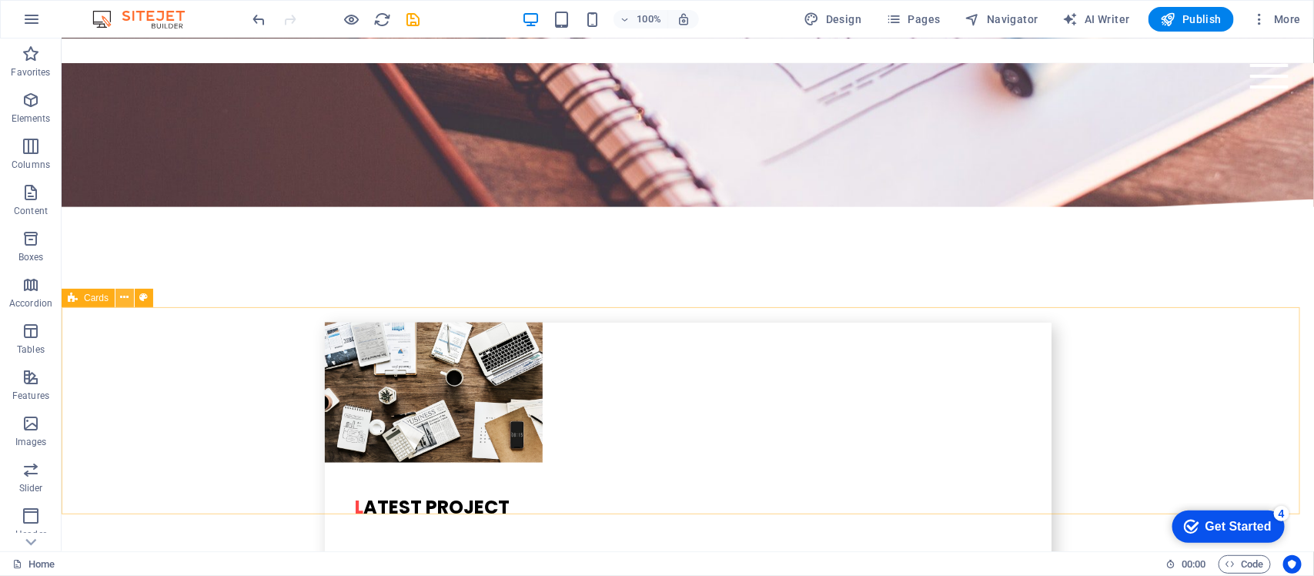
click at [122, 295] on icon at bounding box center [125, 298] width 8 height 16
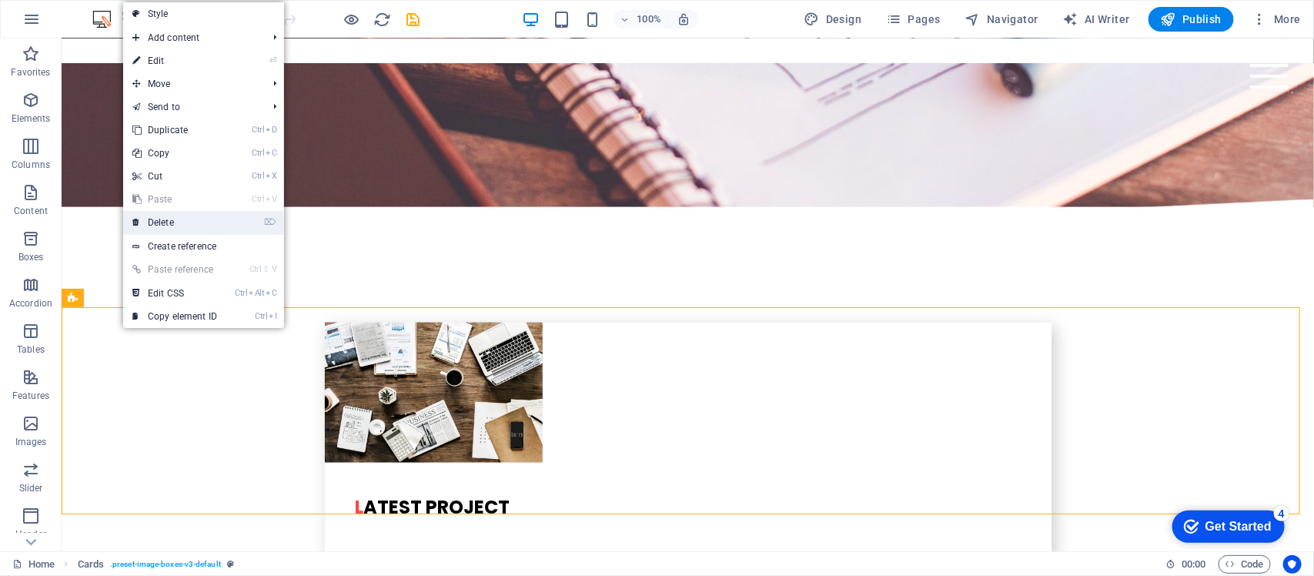
click at [183, 225] on link "⌦ Delete" at bounding box center [174, 222] width 103 height 23
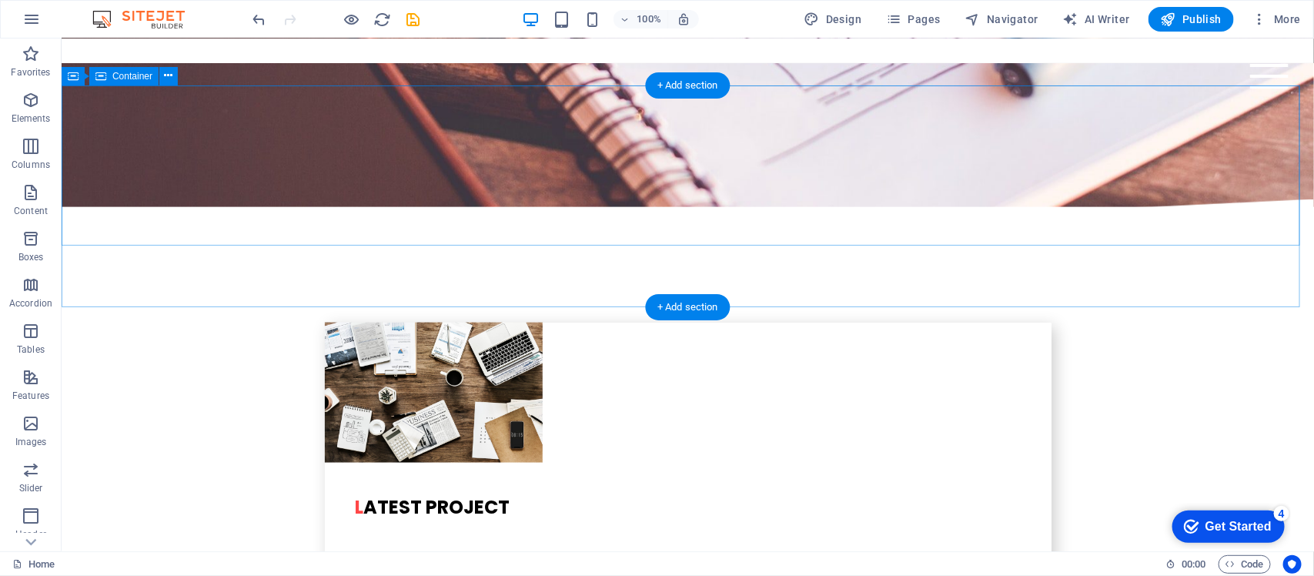
click at [173, 79] on button at bounding box center [168, 76] width 18 height 18
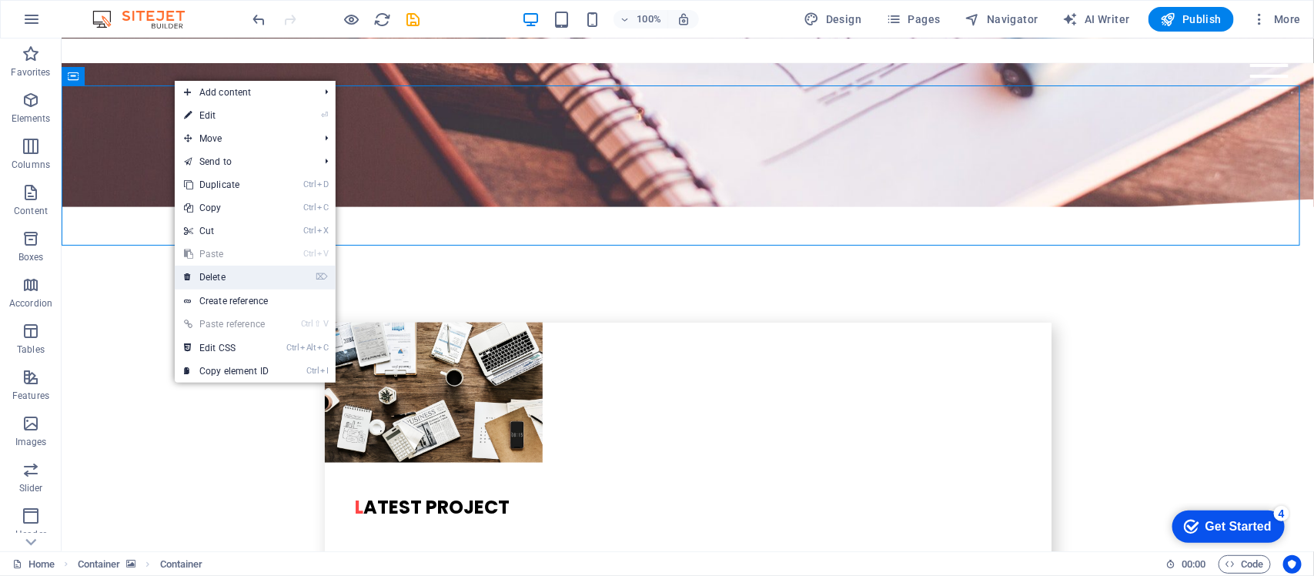
click at [233, 276] on link "⌦ Delete" at bounding box center [226, 277] width 103 height 23
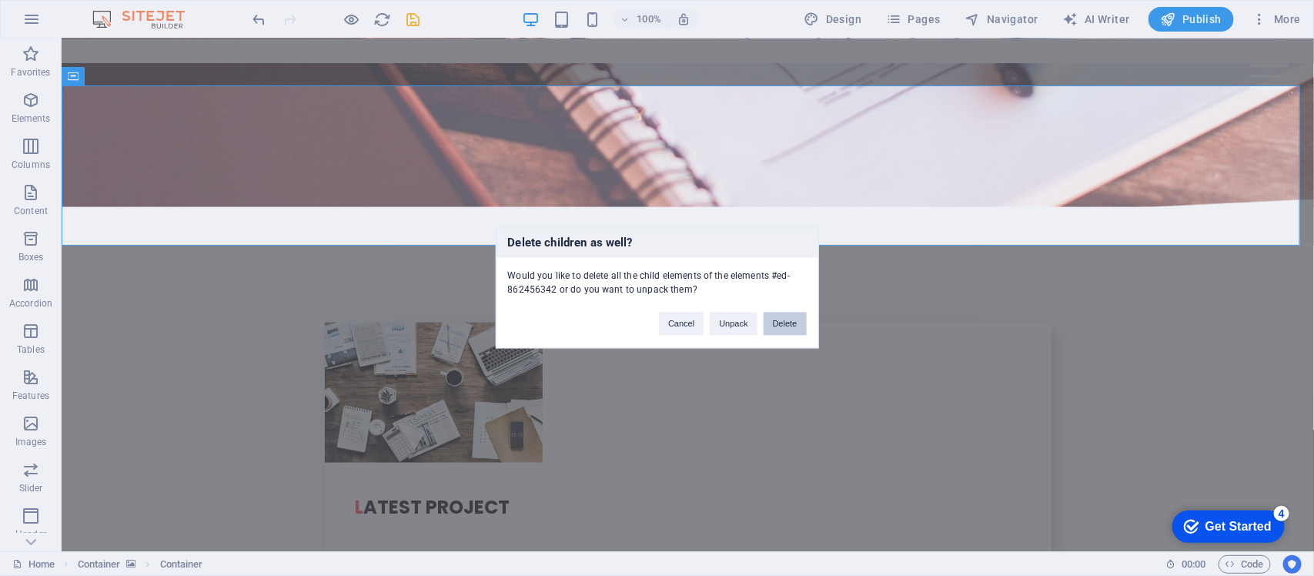
click at [791, 324] on button "Delete" at bounding box center [785, 324] width 43 height 23
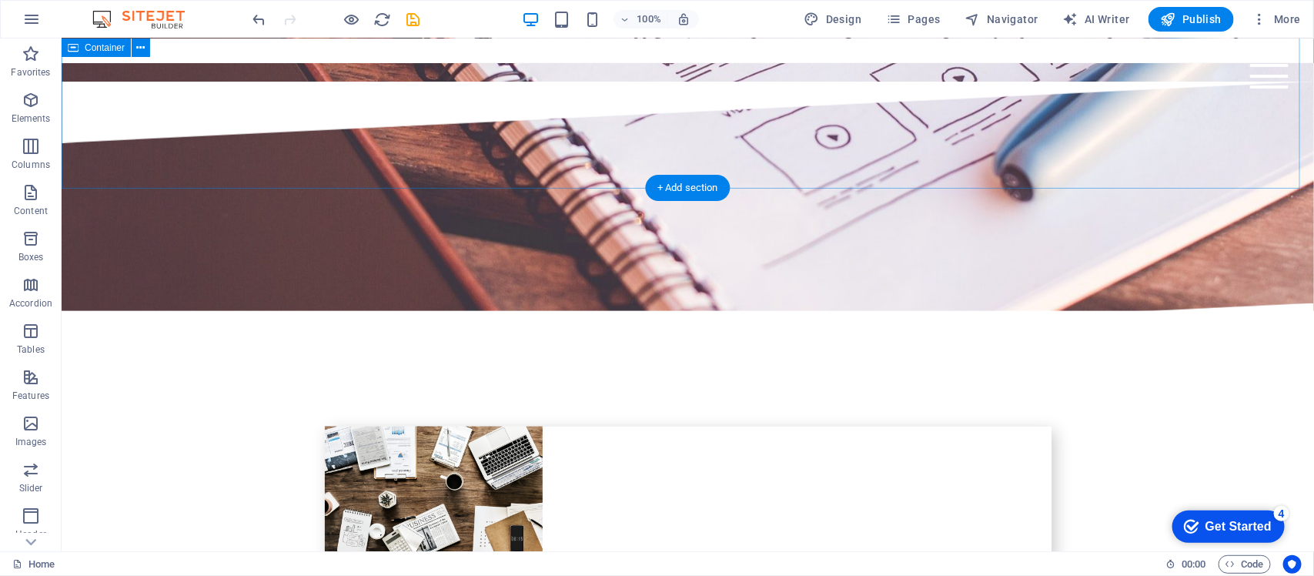
scroll to position [3260, 0]
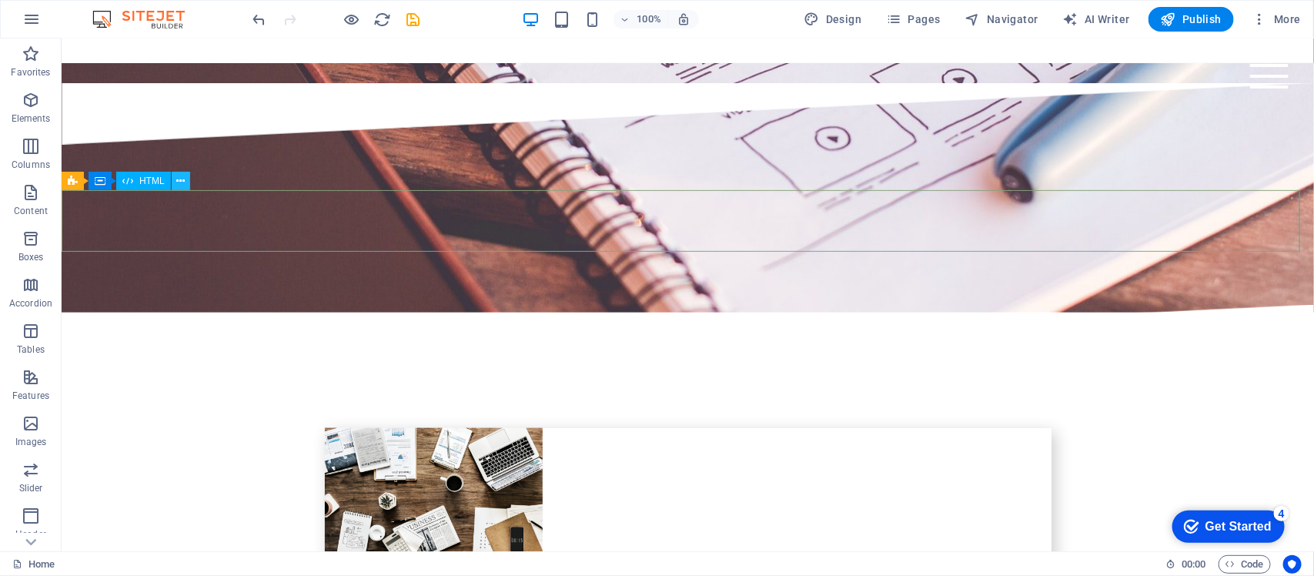
click at [179, 179] on icon at bounding box center [180, 181] width 8 height 16
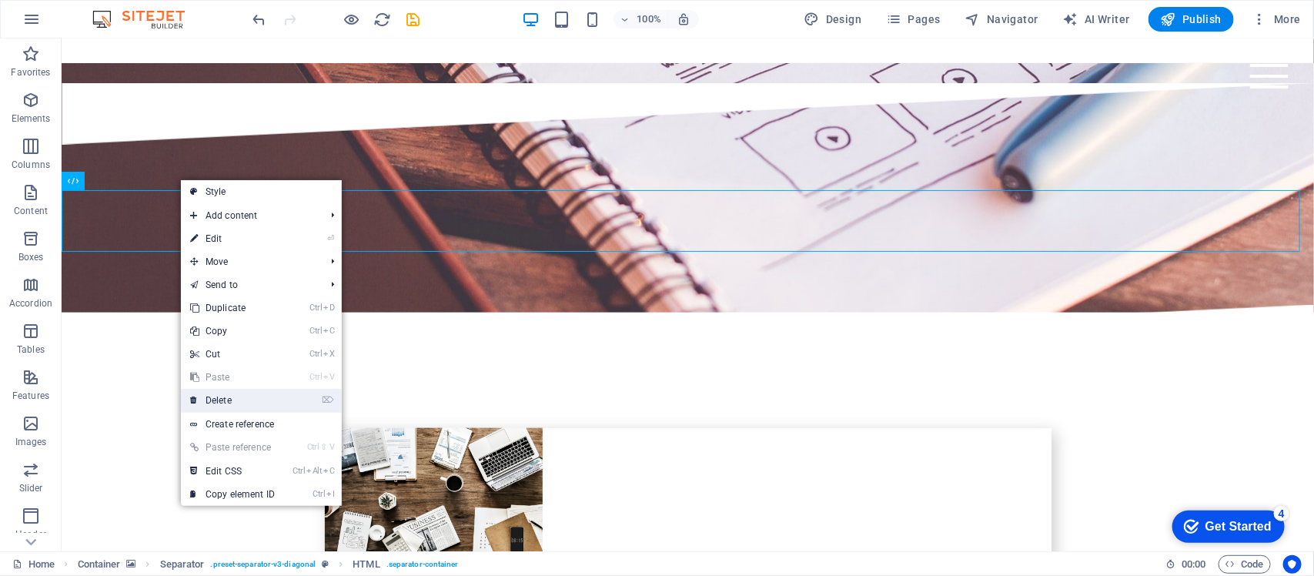
click at [231, 393] on link "⌦ Delete" at bounding box center [232, 400] width 103 height 23
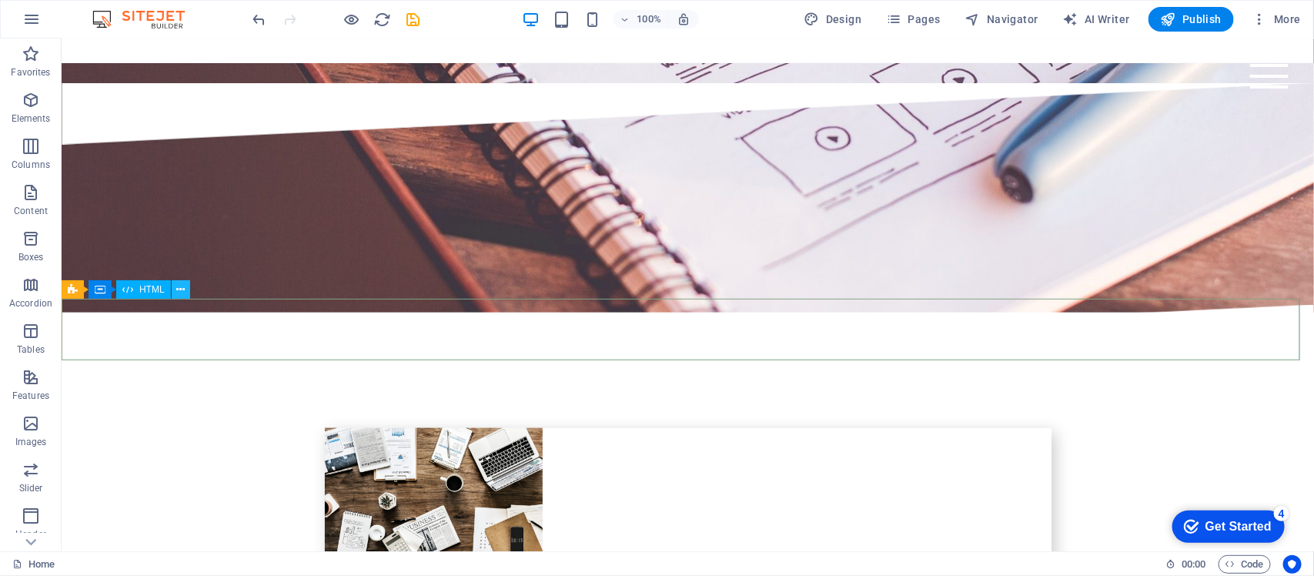
click at [186, 283] on button at bounding box center [181, 289] width 18 height 18
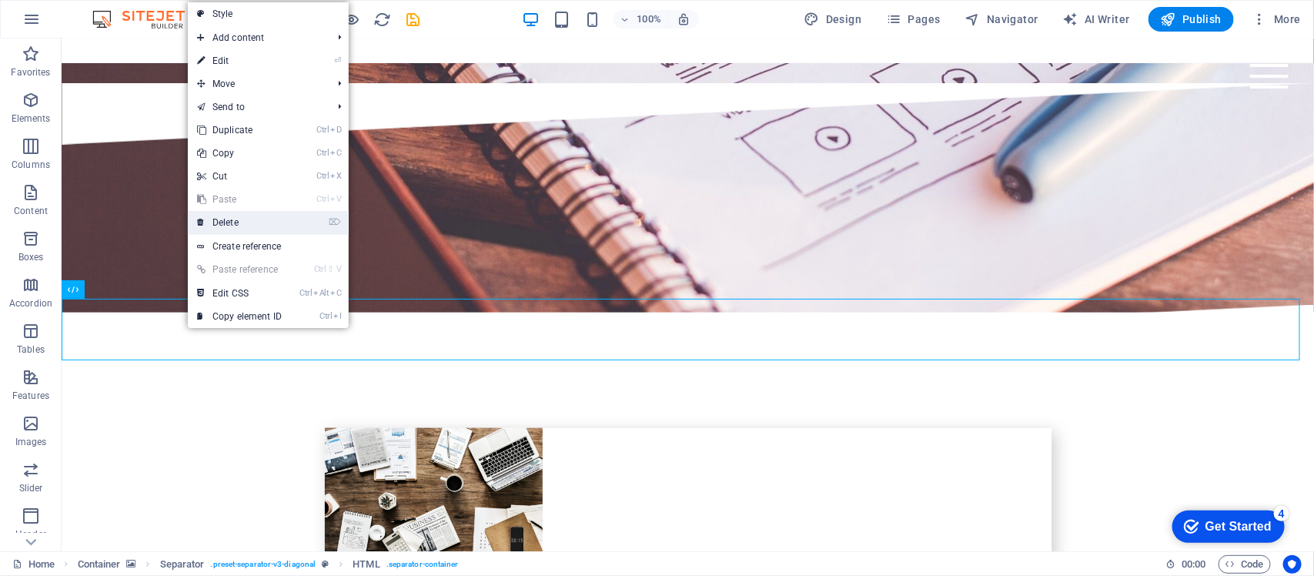
click at [252, 224] on link "⌦ Delete" at bounding box center [239, 222] width 103 height 23
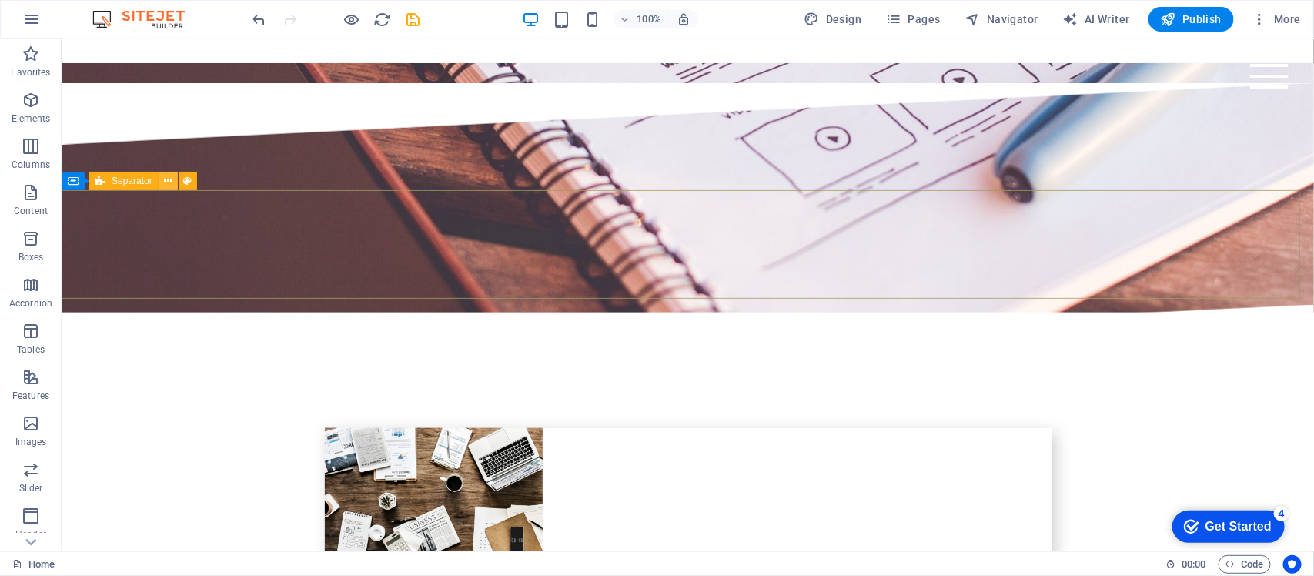
click at [169, 174] on icon at bounding box center [168, 181] width 8 height 16
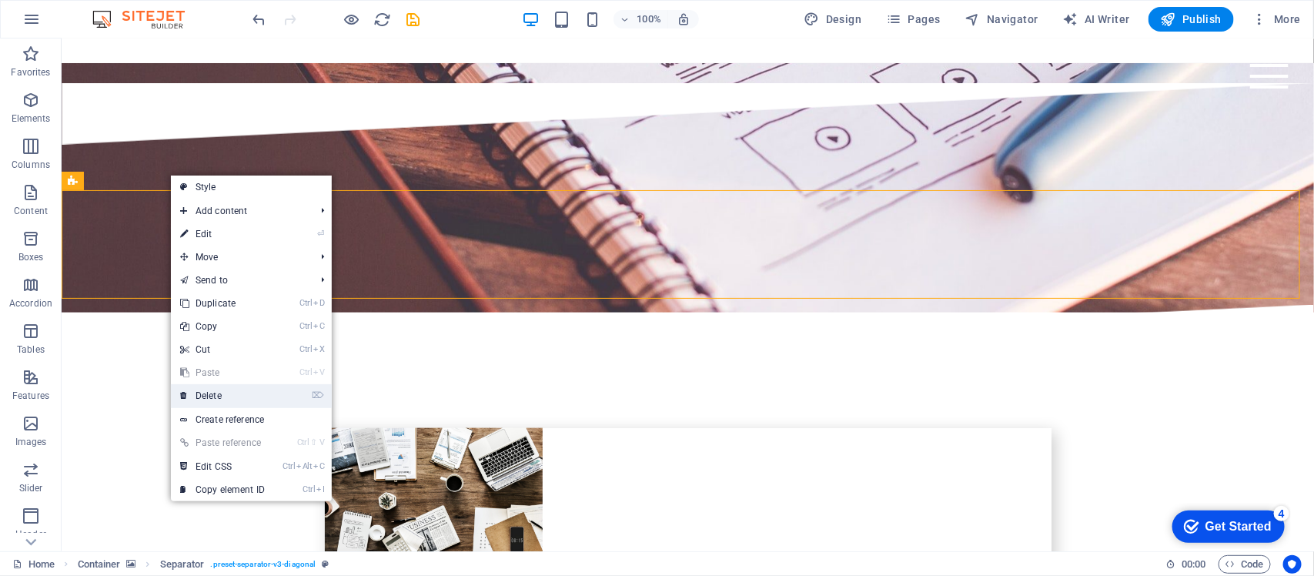
click at [245, 403] on link "⌦ Delete" at bounding box center [222, 395] width 103 height 23
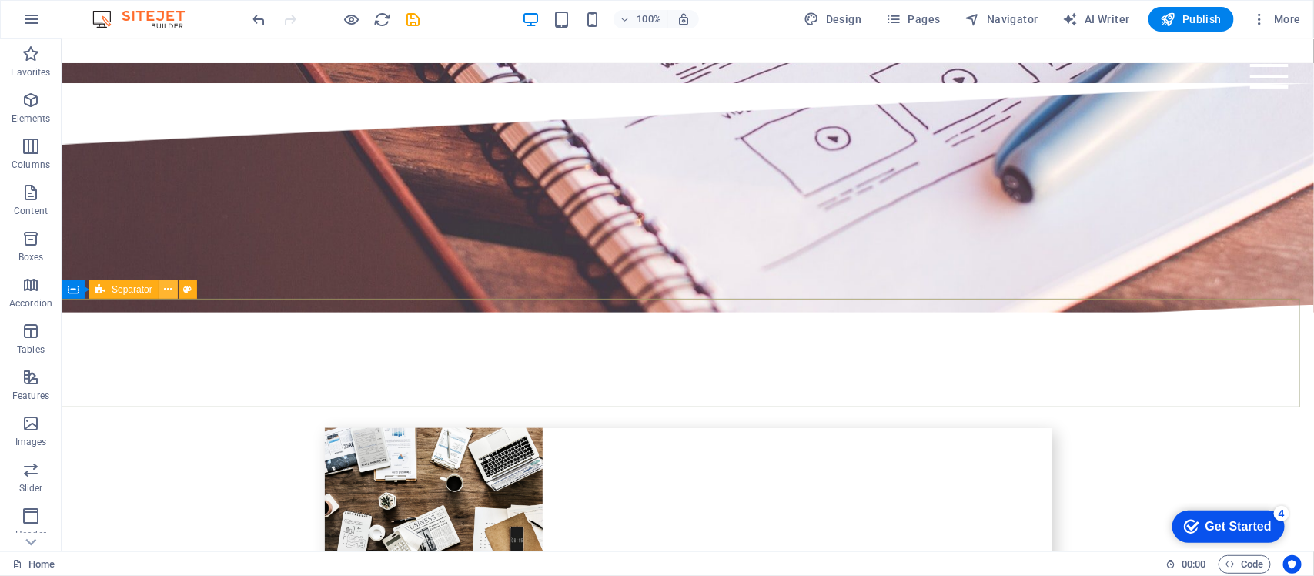
click at [167, 287] on icon at bounding box center [168, 290] width 8 height 16
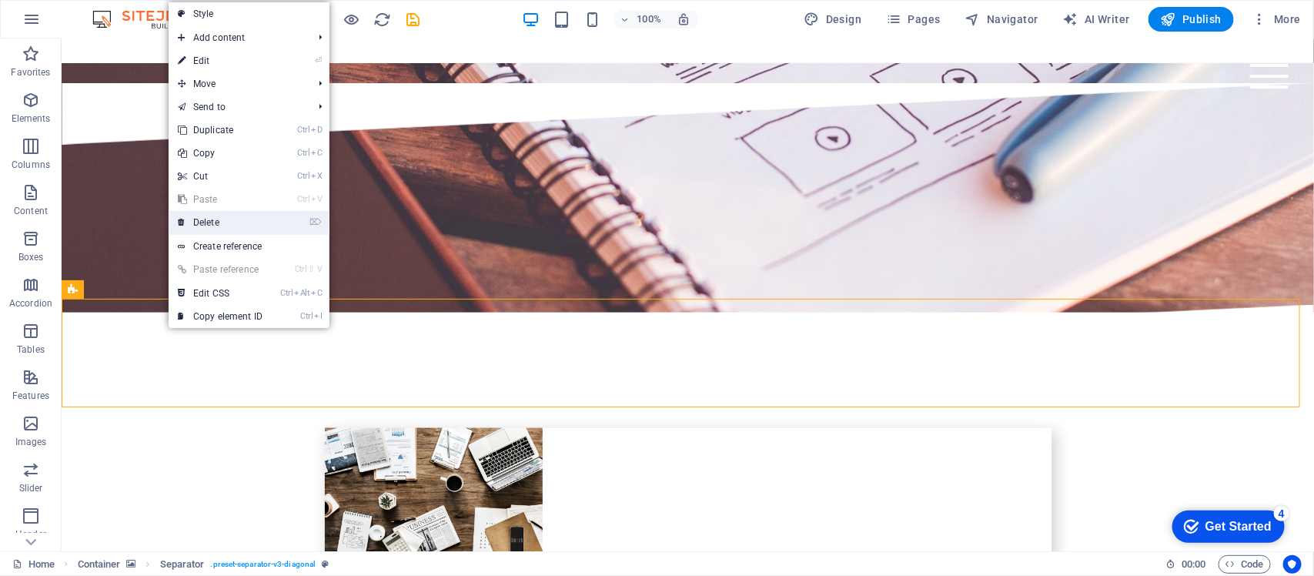
click at [228, 223] on link "⌦ Delete" at bounding box center [220, 222] width 103 height 23
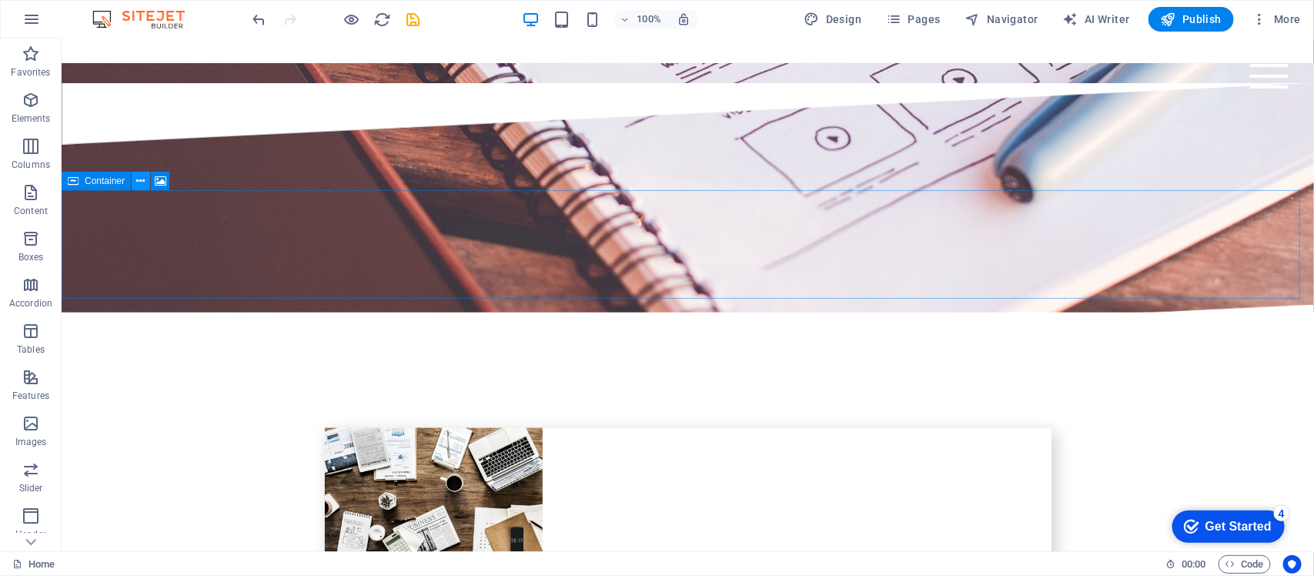
click at [143, 187] on icon at bounding box center [141, 181] width 8 height 16
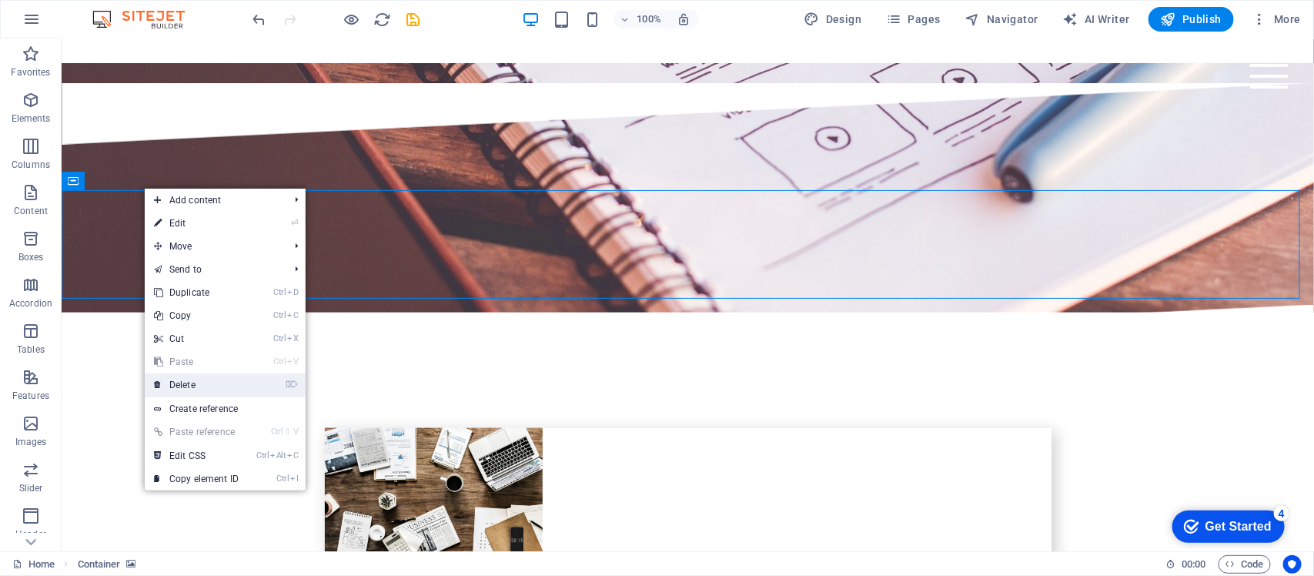
click at [198, 377] on link "⌦ Delete" at bounding box center [196, 384] width 103 height 23
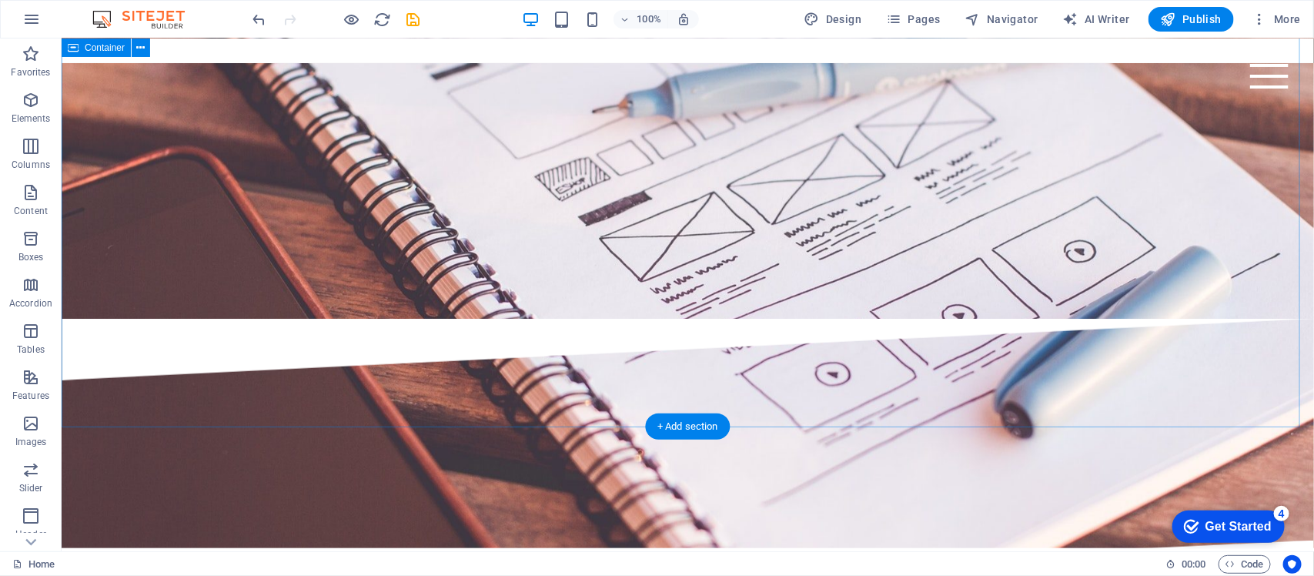
scroll to position [3023, 0]
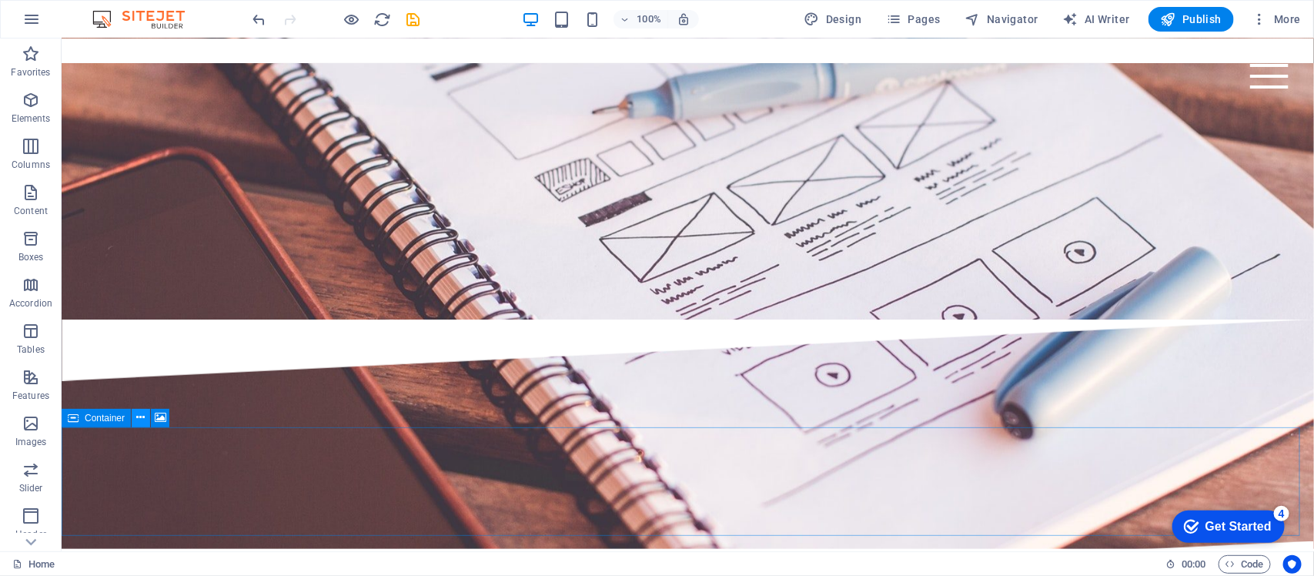
click at [147, 417] on button at bounding box center [141, 418] width 18 height 18
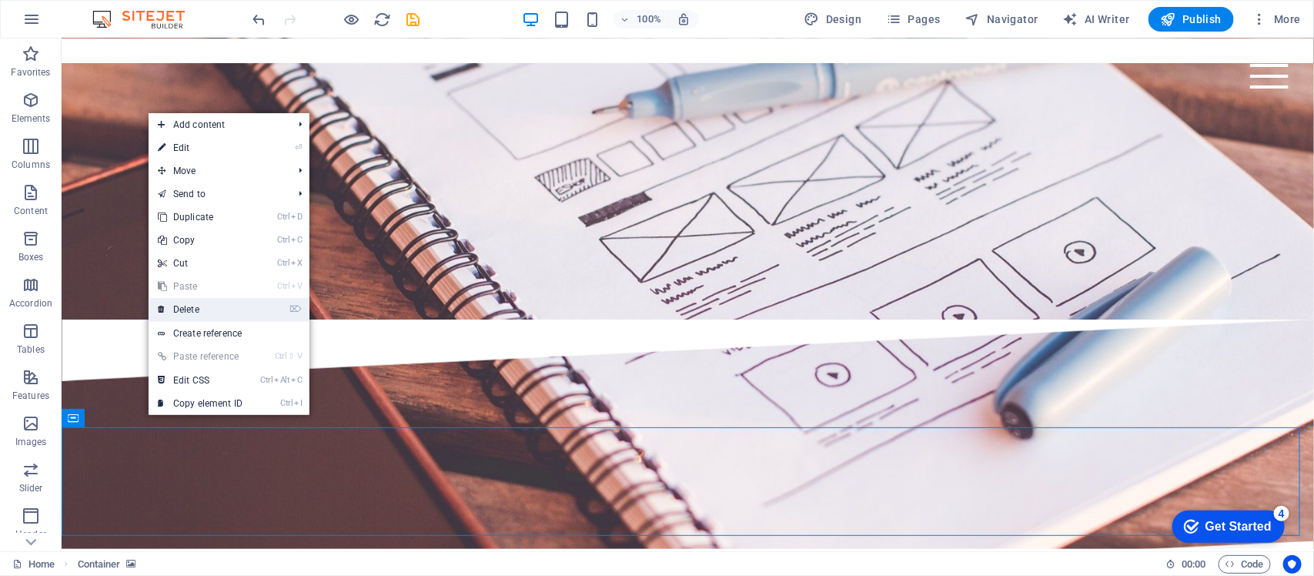
click at [218, 316] on link "⌦ Delete" at bounding box center [200, 309] width 103 height 23
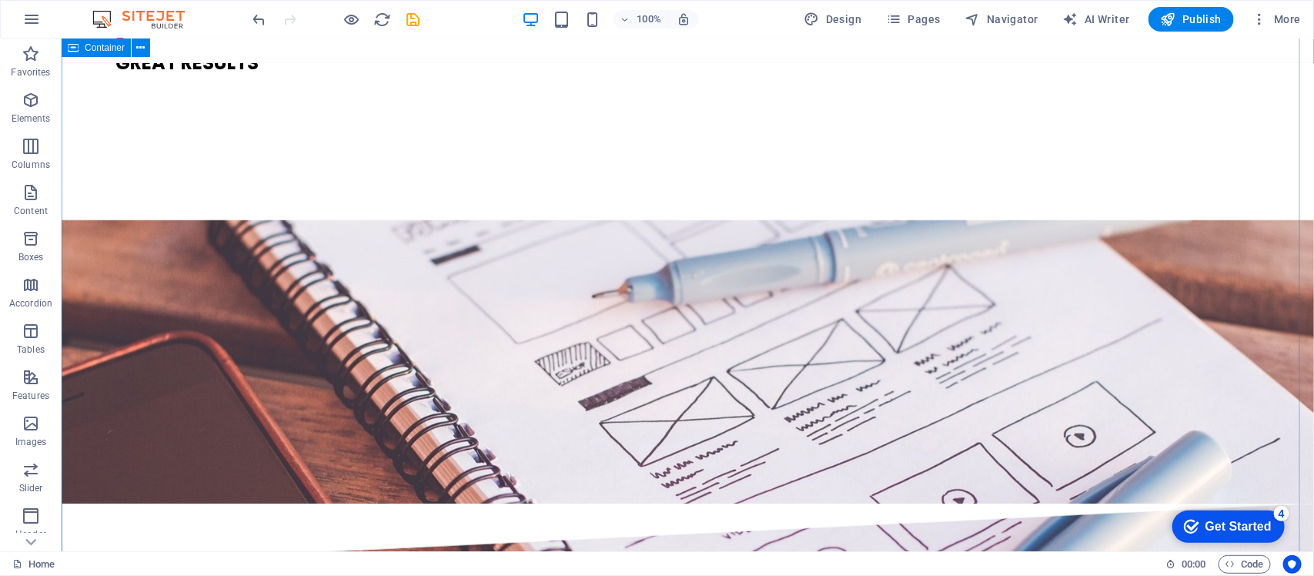
scroll to position [2838, 0]
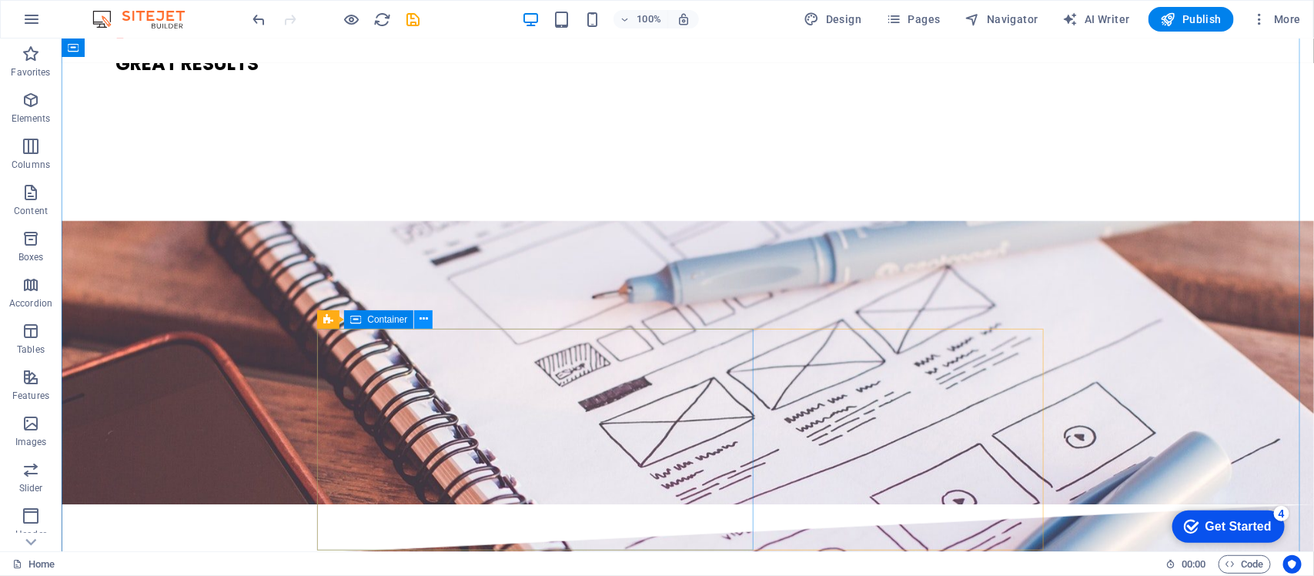
click at [421, 320] on icon at bounding box center [424, 319] width 8 height 16
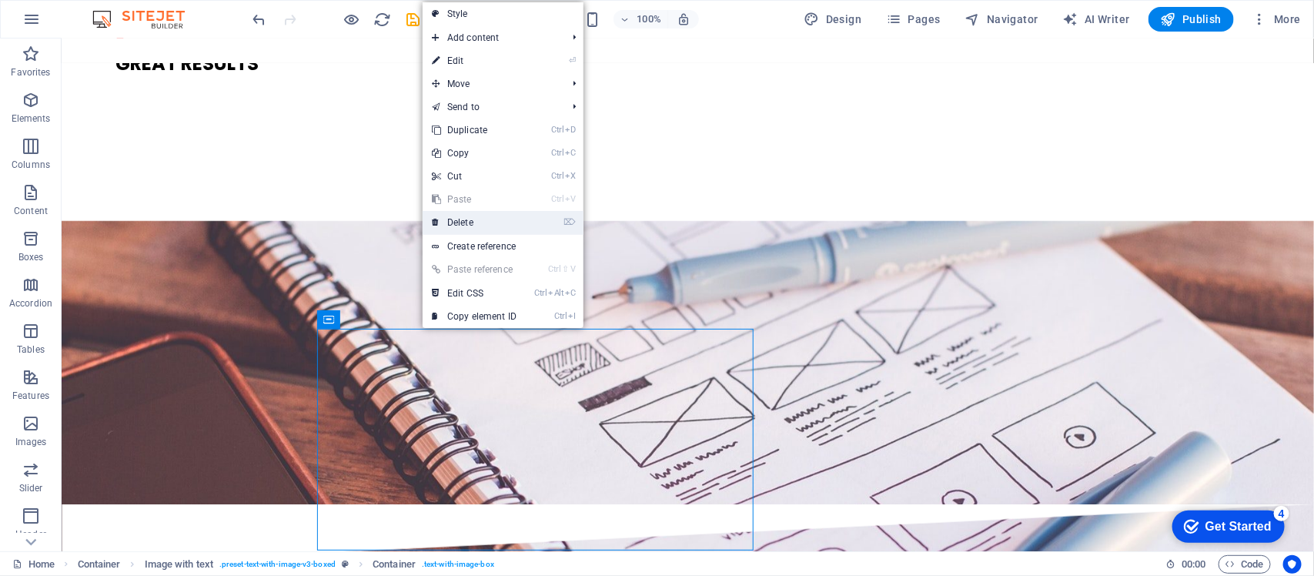
click at [477, 221] on link "⌦ Delete" at bounding box center [474, 222] width 103 height 23
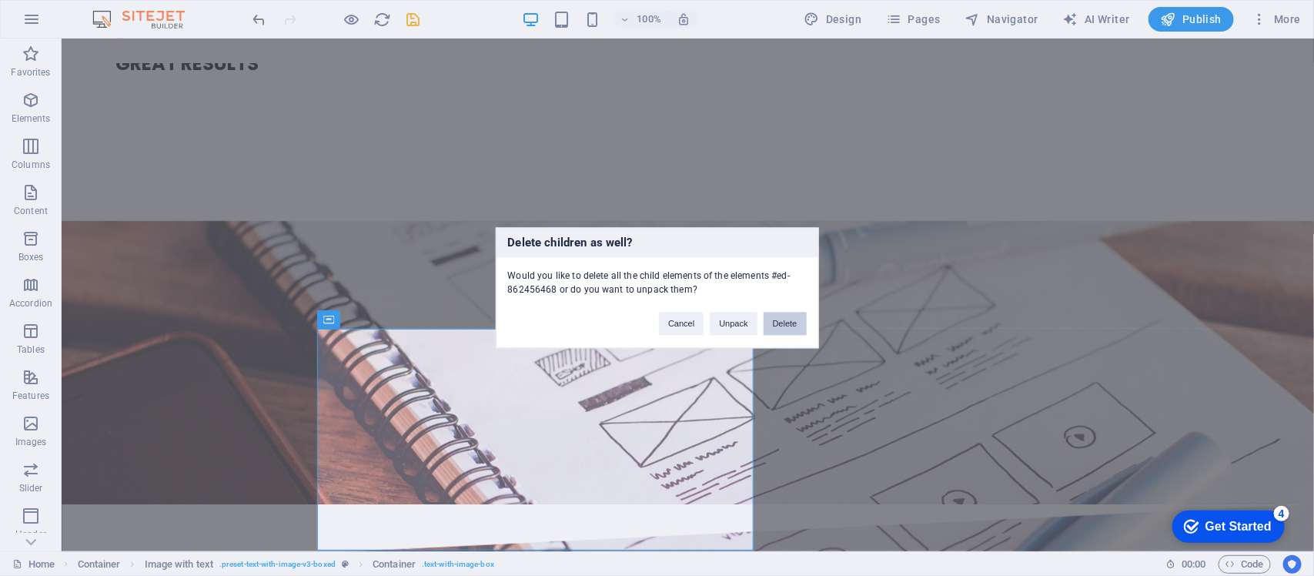
click at [778, 328] on button "Delete" at bounding box center [785, 324] width 43 height 23
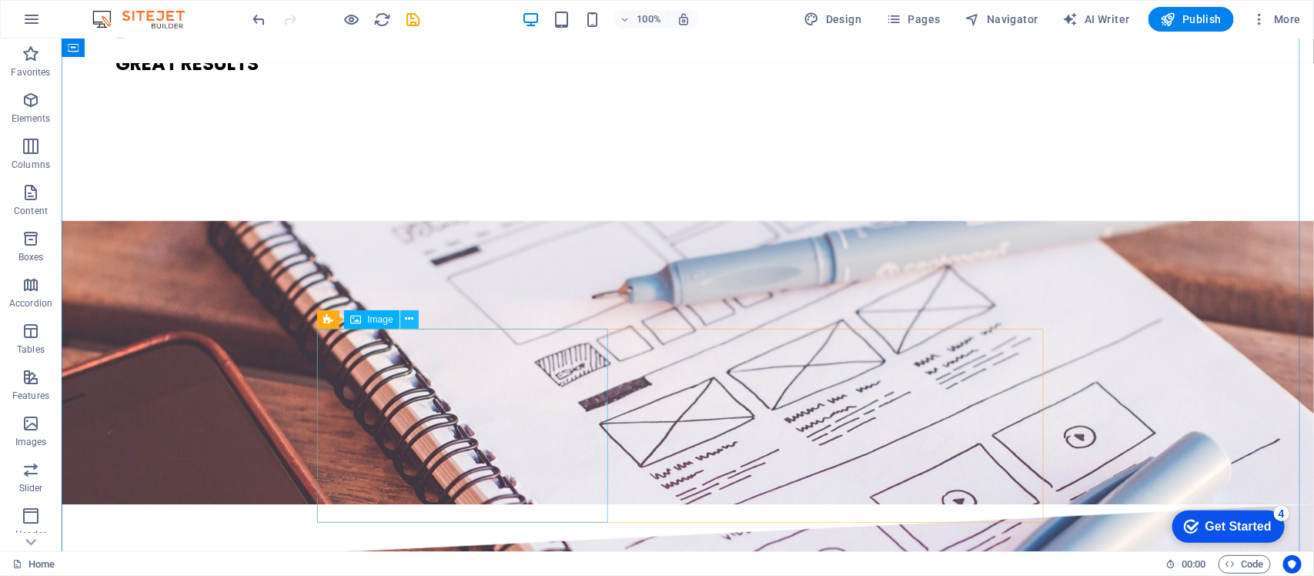
click at [401, 321] on button at bounding box center [409, 319] width 18 height 18
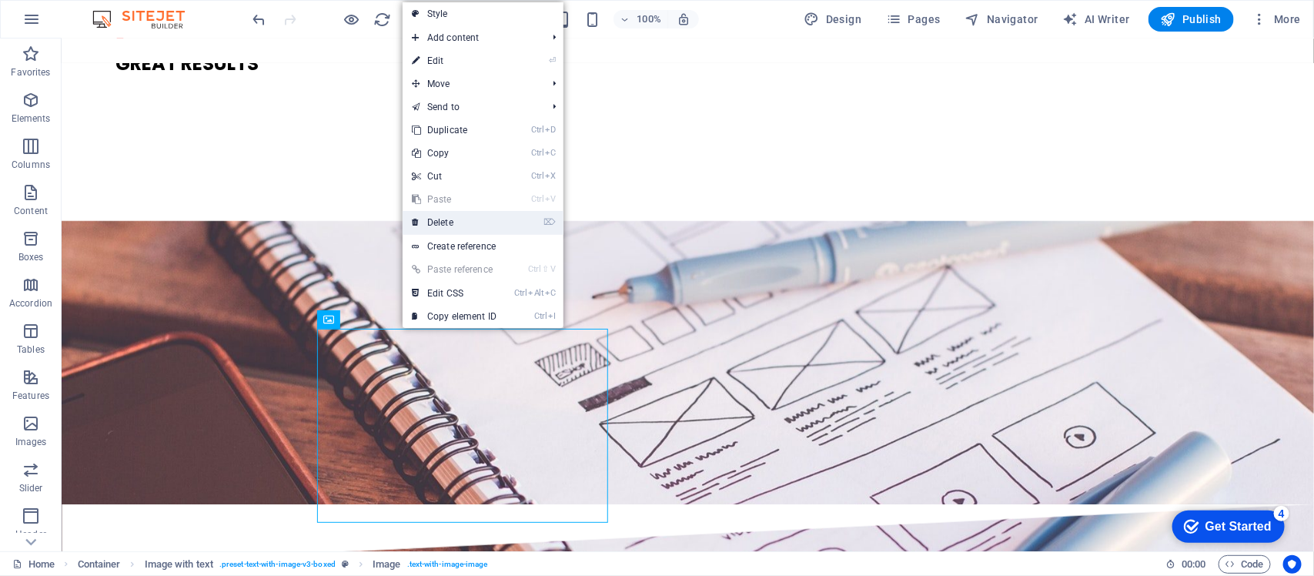
click at [453, 222] on link "⌦ Delete" at bounding box center [454, 222] width 103 height 23
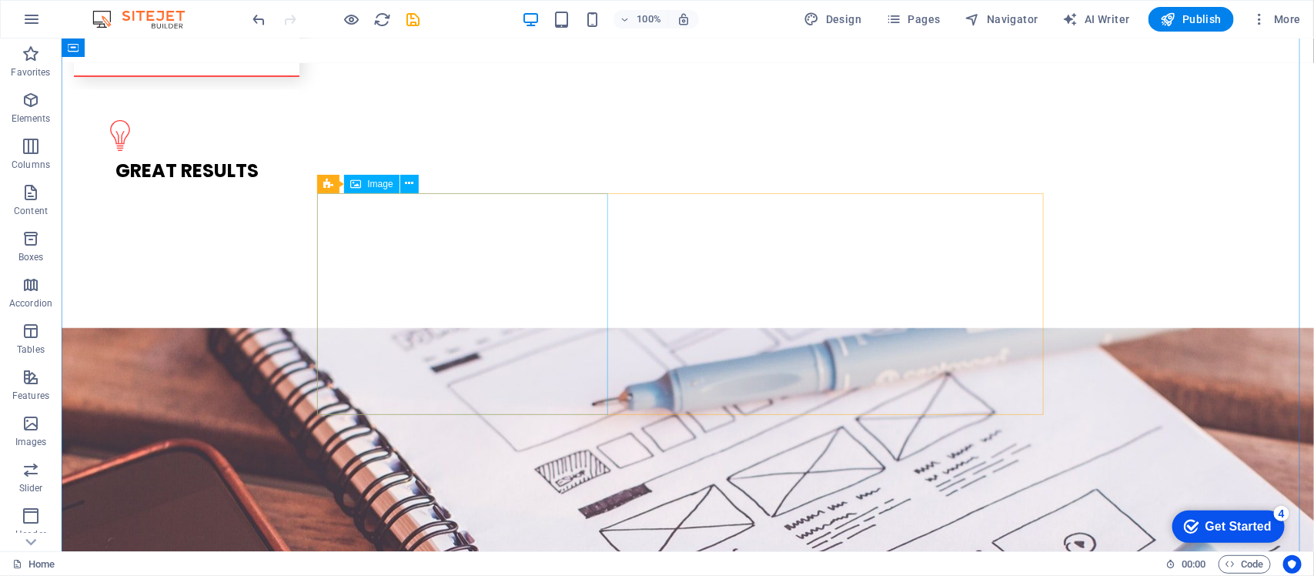
scroll to position [2727, 0]
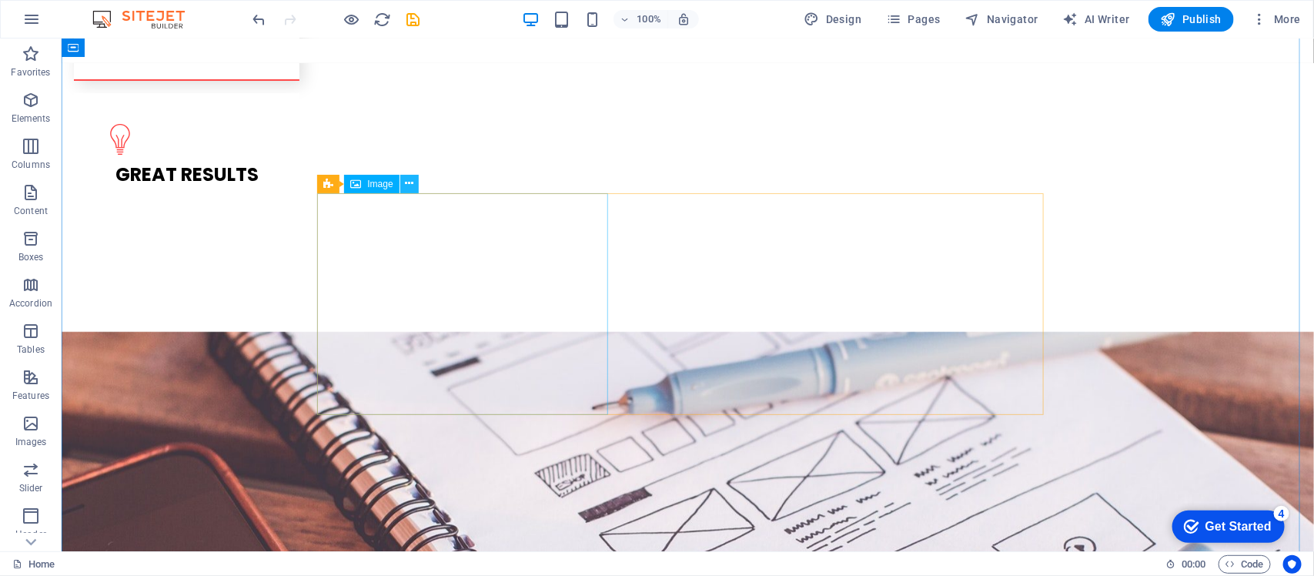
click at [406, 181] on icon at bounding box center [409, 184] width 8 height 16
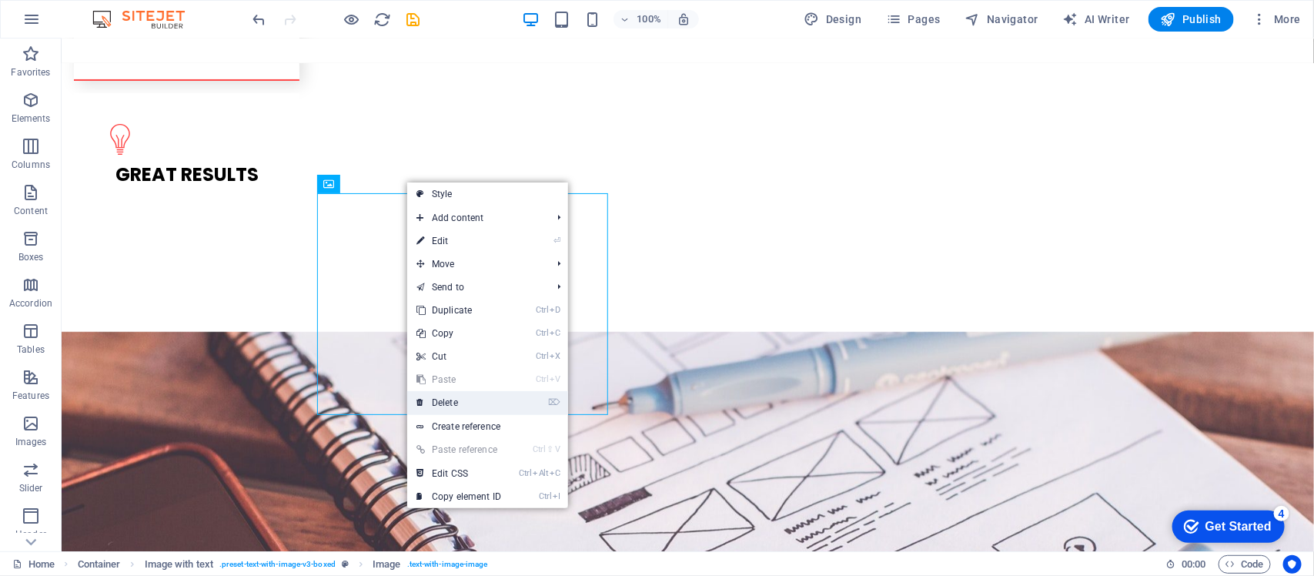
click at [452, 407] on link "⌦ Delete" at bounding box center [458, 402] width 103 height 23
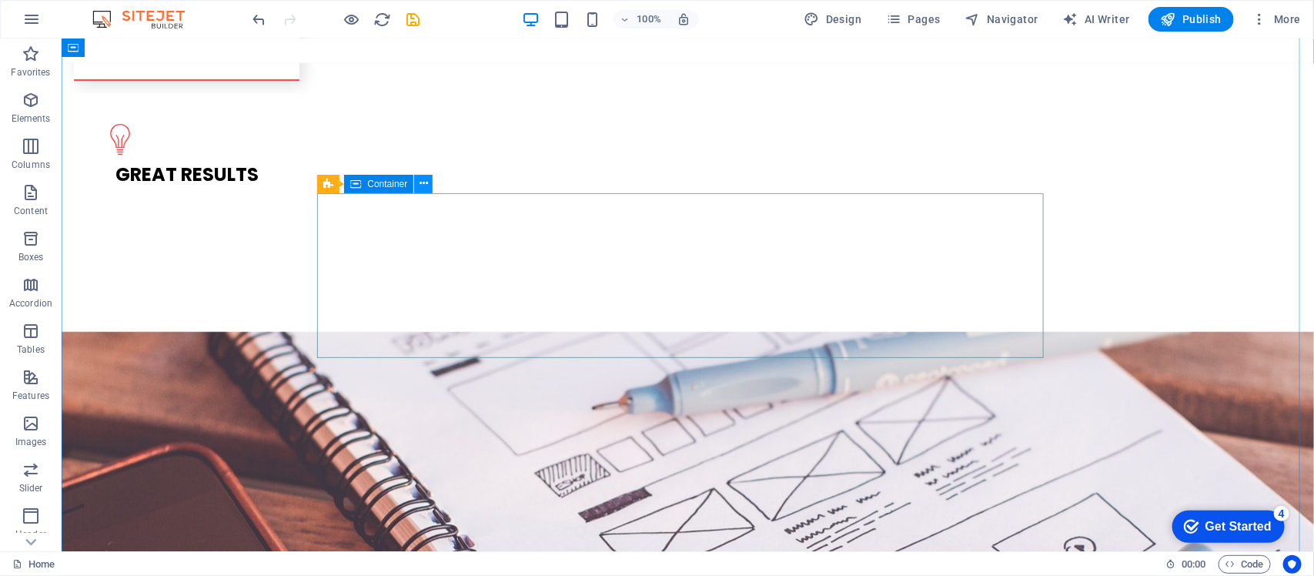
click at [421, 185] on icon at bounding box center [424, 184] width 8 height 16
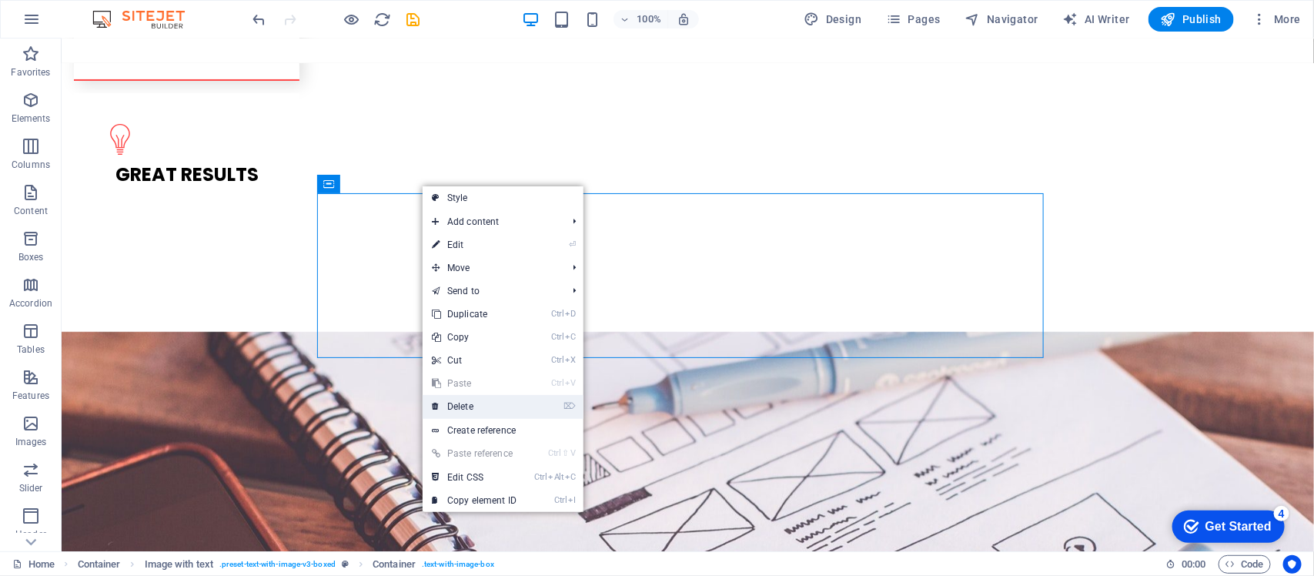
click at [484, 403] on link "⌦ Delete" at bounding box center [474, 406] width 103 height 23
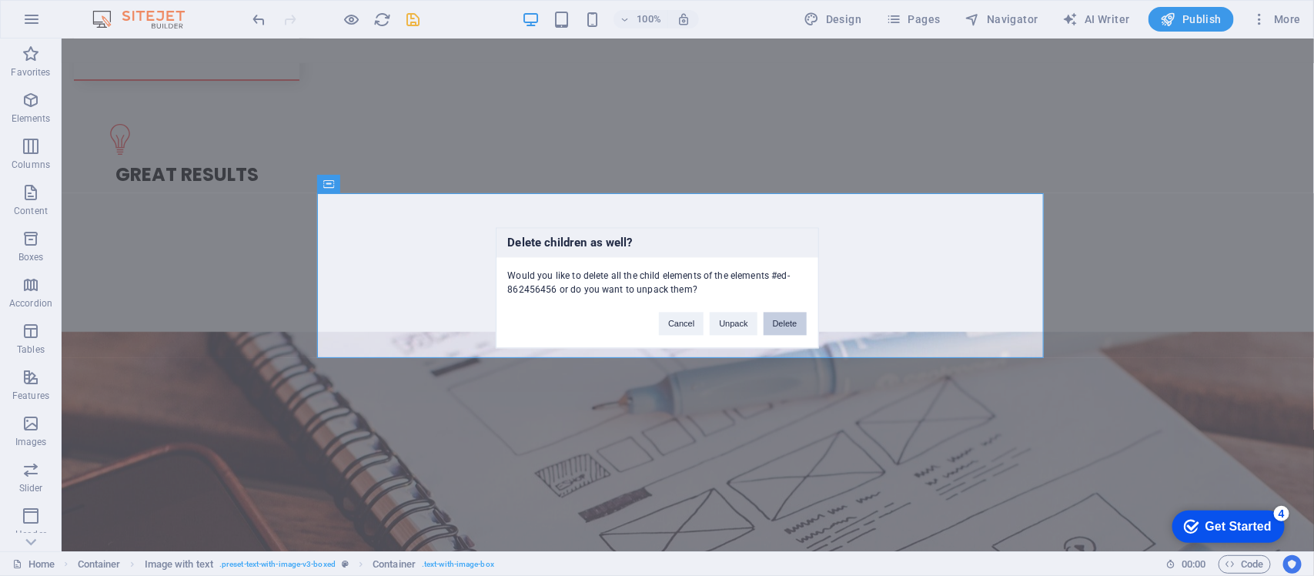
click at [775, 321] on button "Delete" at bounding box center [785, 324] width 43 height 23
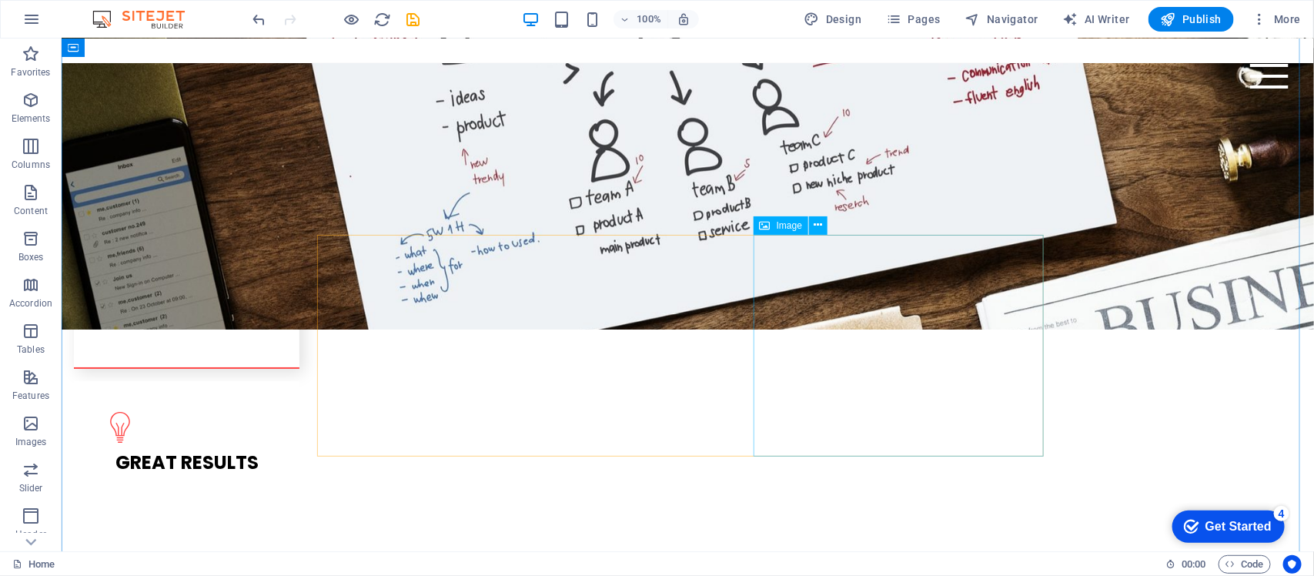
scroll to position [2439, 0]
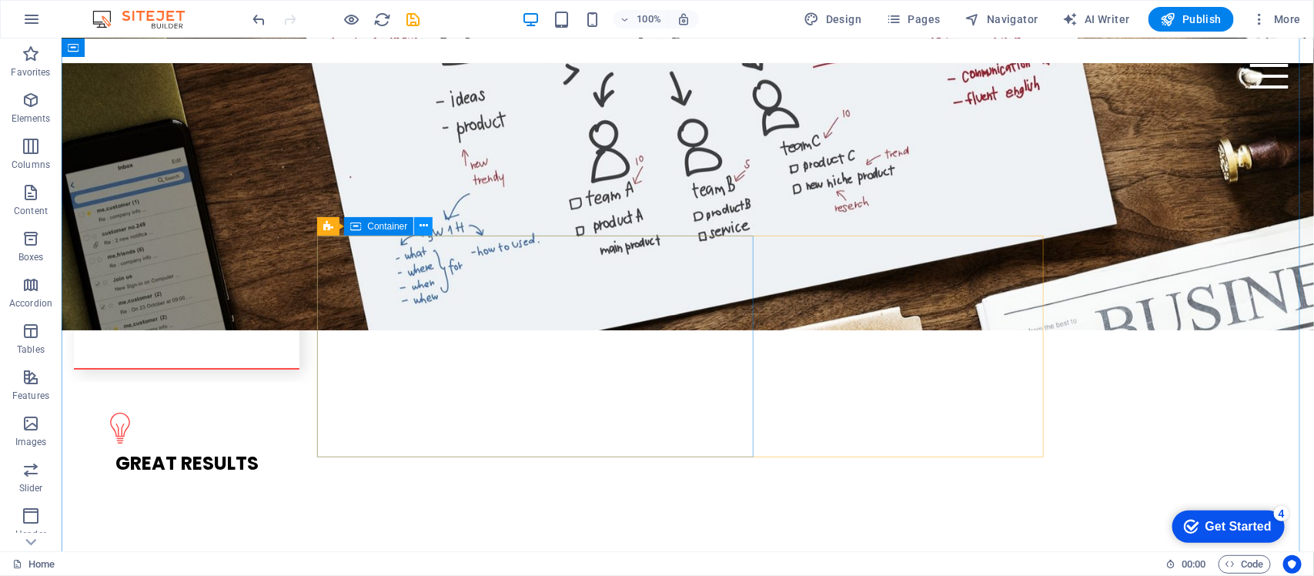
click at [424, 232] on icon at bounding box center [424, 226] width 8 height 16
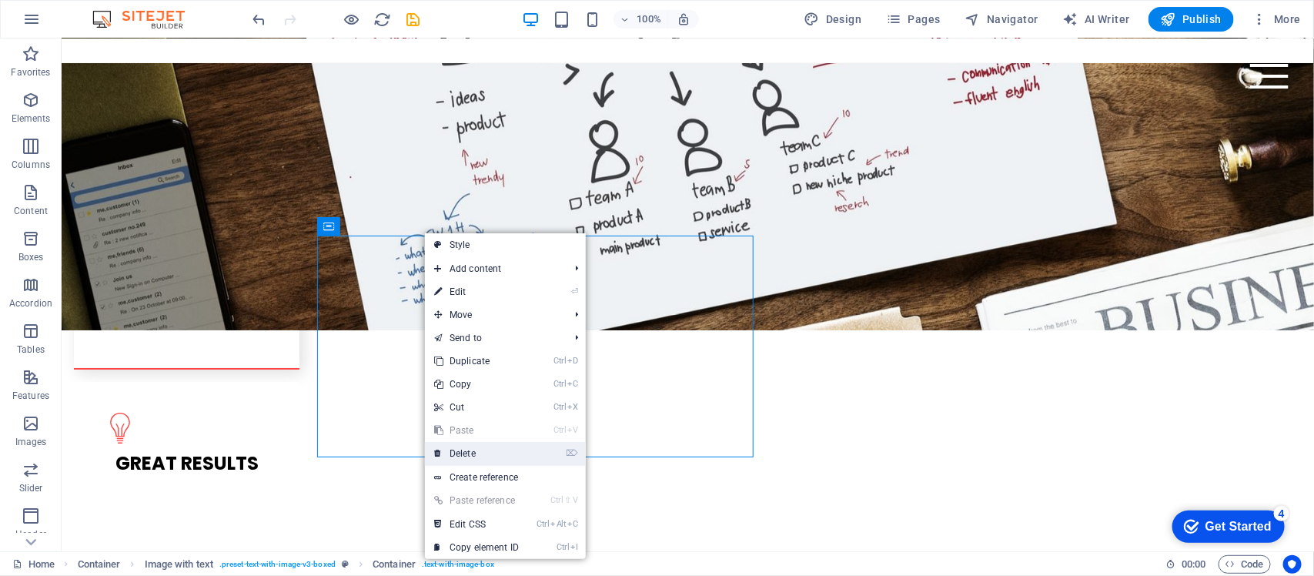
click at [477, 451] on link "⌦ Delete" at bounding box center [476, 453] width 103 height 23
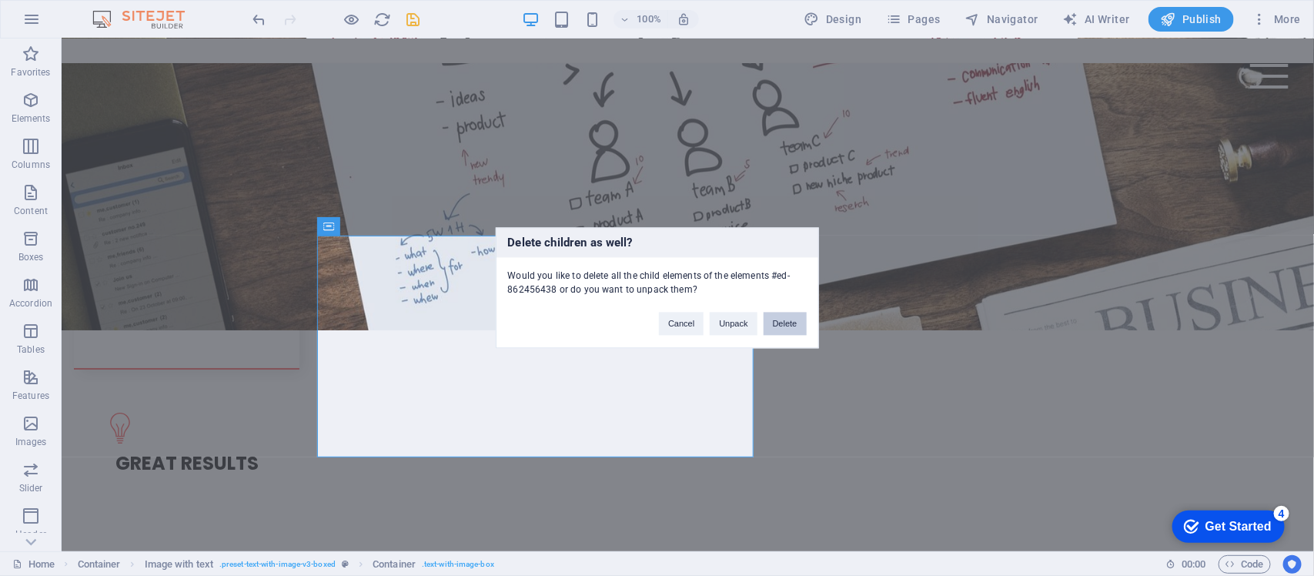
click at [775, 324] on button "Delete" at bounding box center [785, 324] width 43 height 23
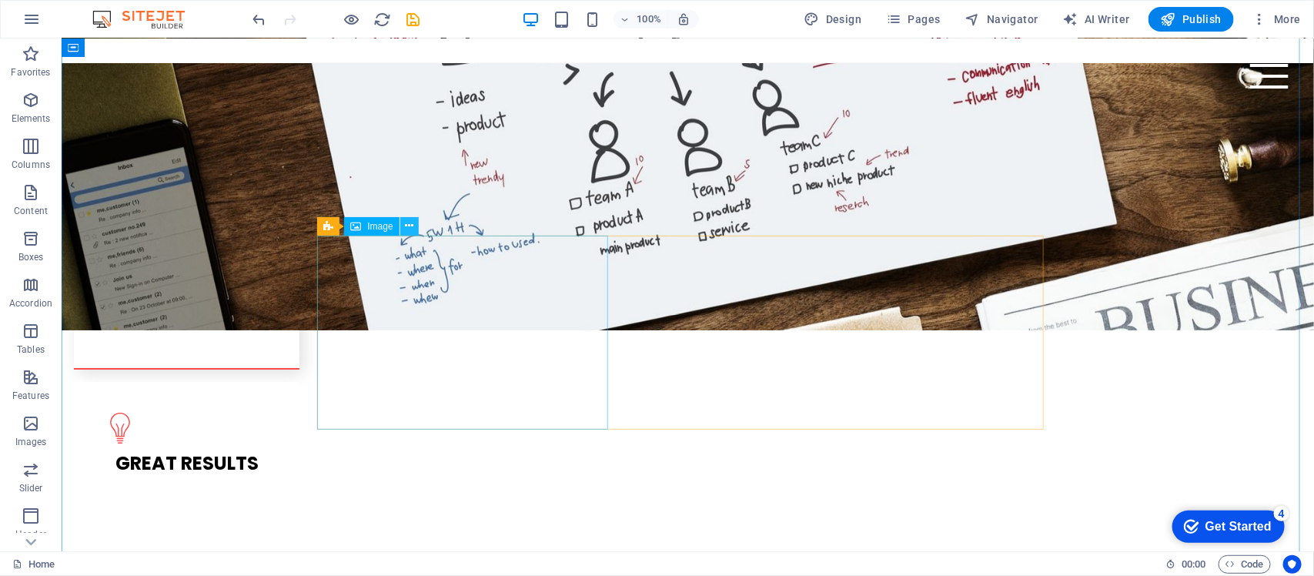
click at [408, 233] on icon at bounding box center [409, 226] width 8 height 16
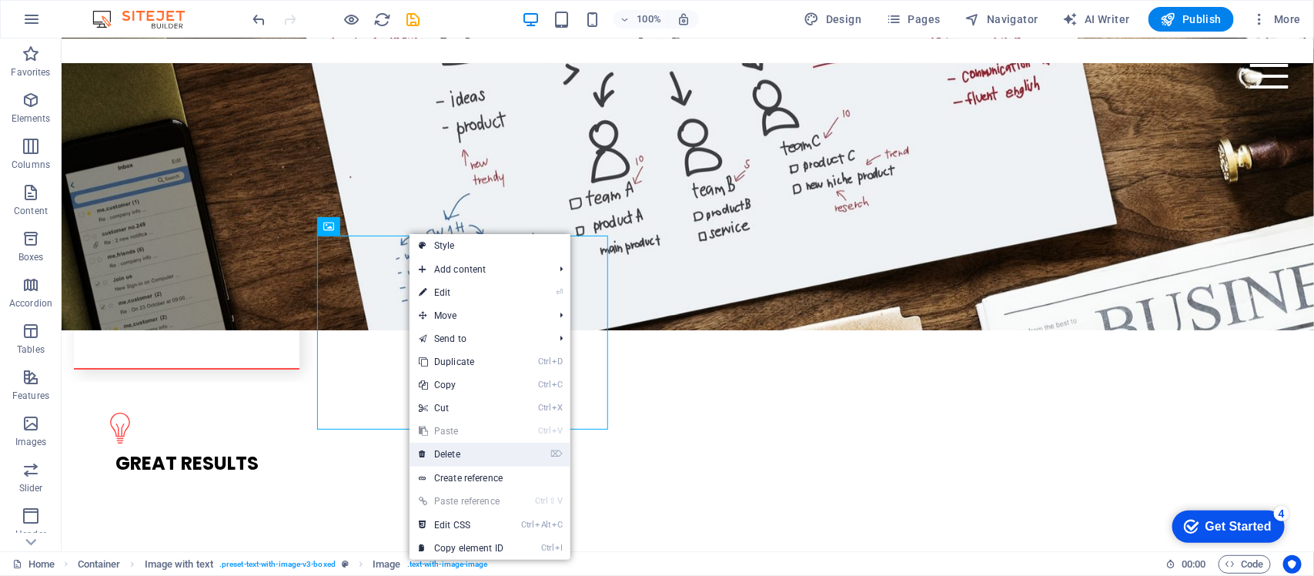
click at [462, 452] on link "⌦ Delete" at bounding box center [461, 454] width 103 height 23
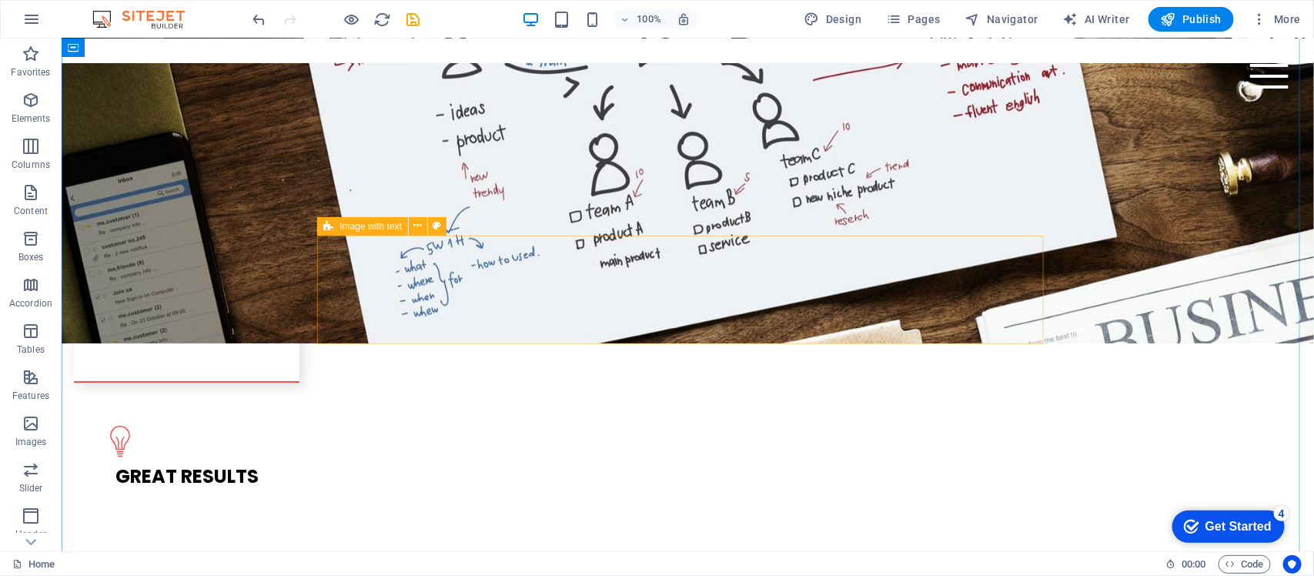
scroll to position [2365, 0]
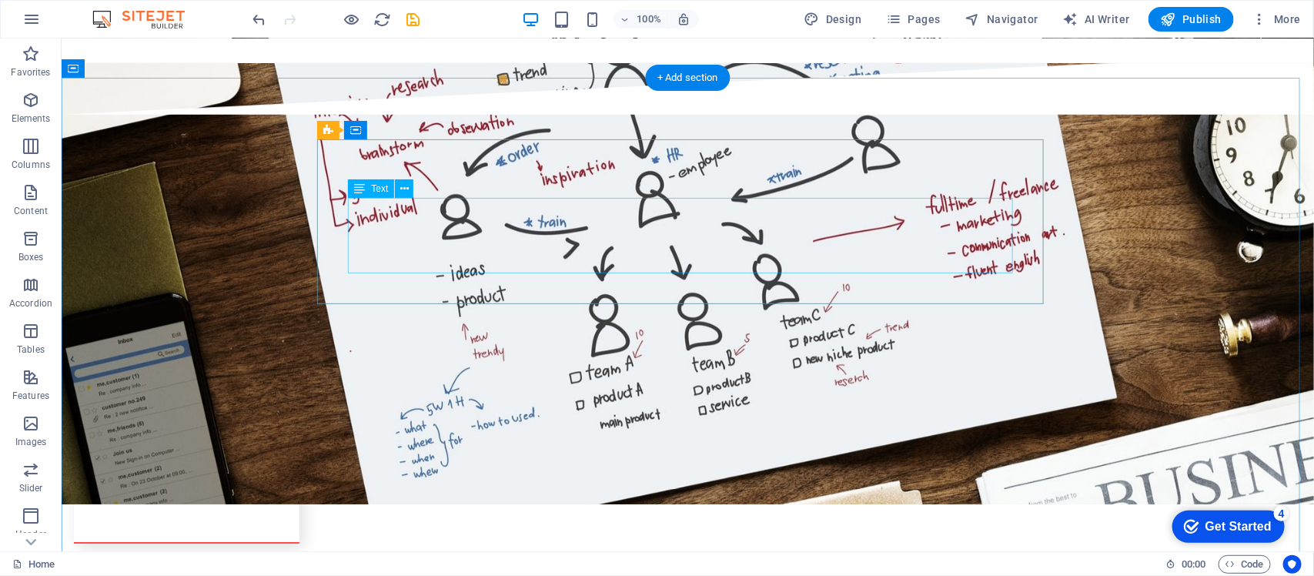
scroll to position [2259, 0]
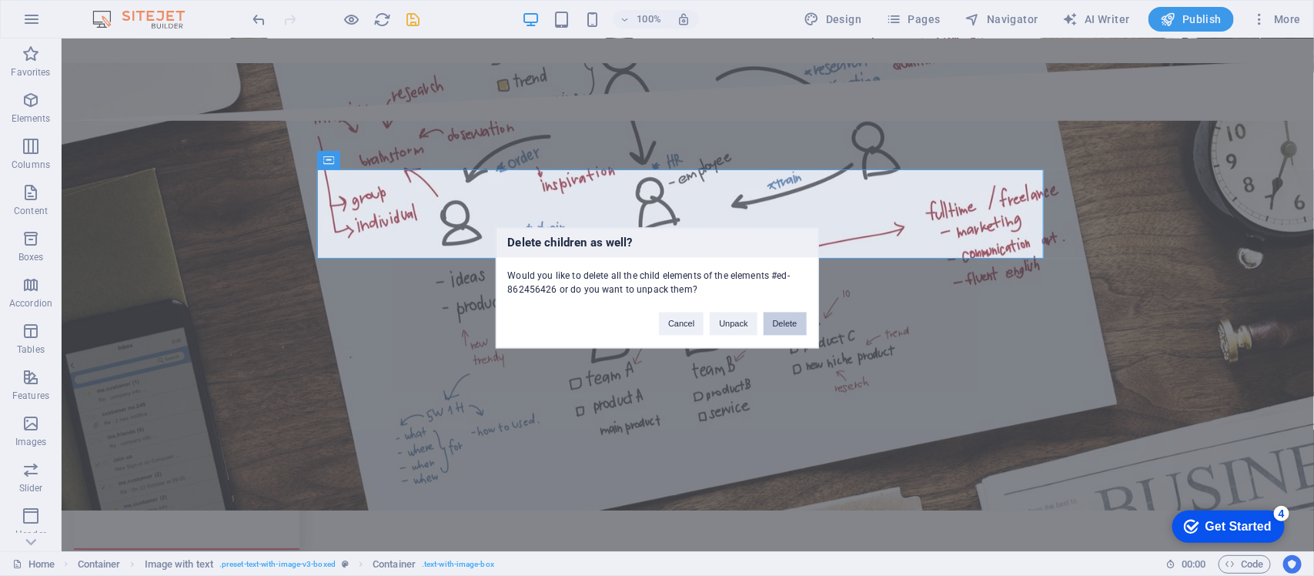
click at [783, 333] on button "Delete" at bounding box center [785, 324] width 43 height 23
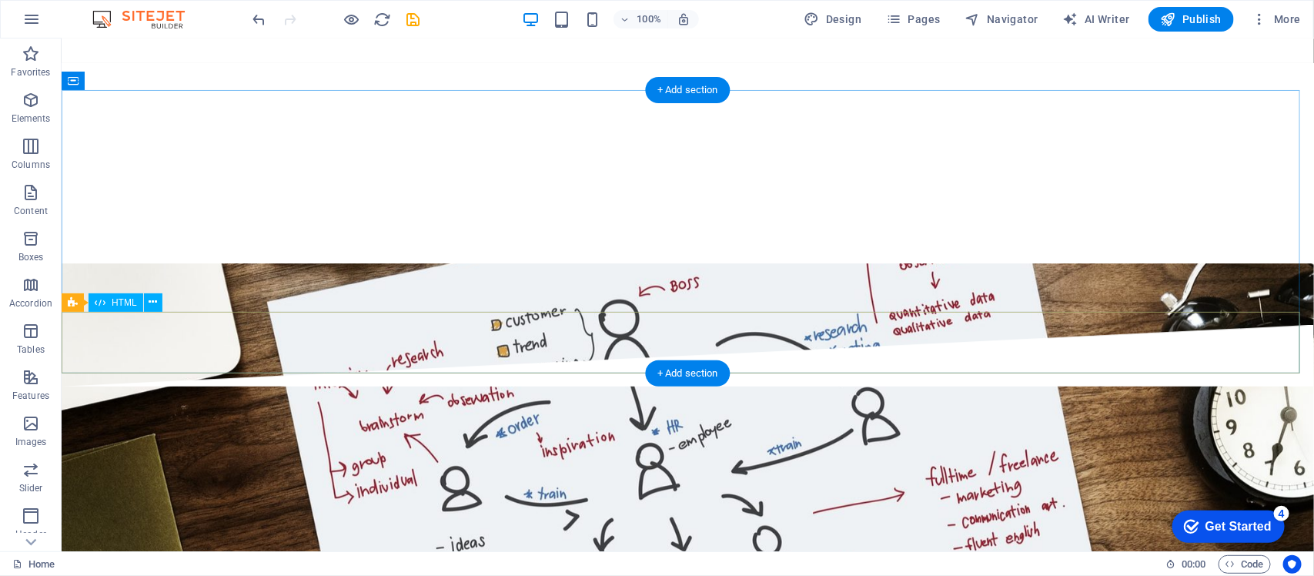
scroll to position [1992, 0]
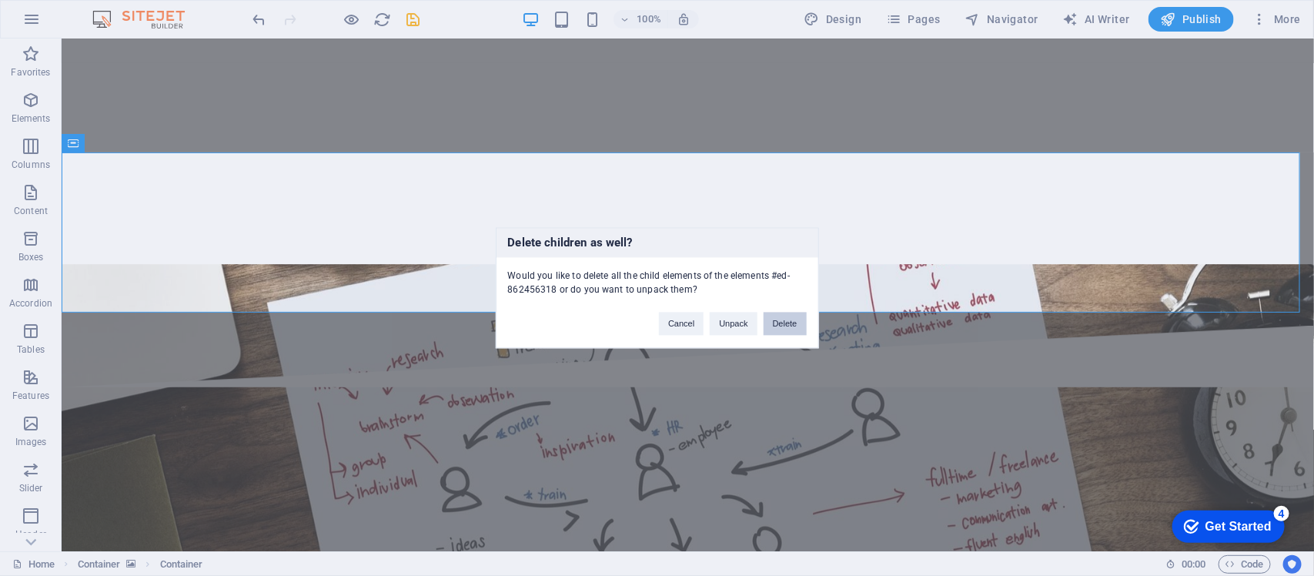
click at [786, 321] on button "Delete" at bounding box center [785, 324] width 43 height 23
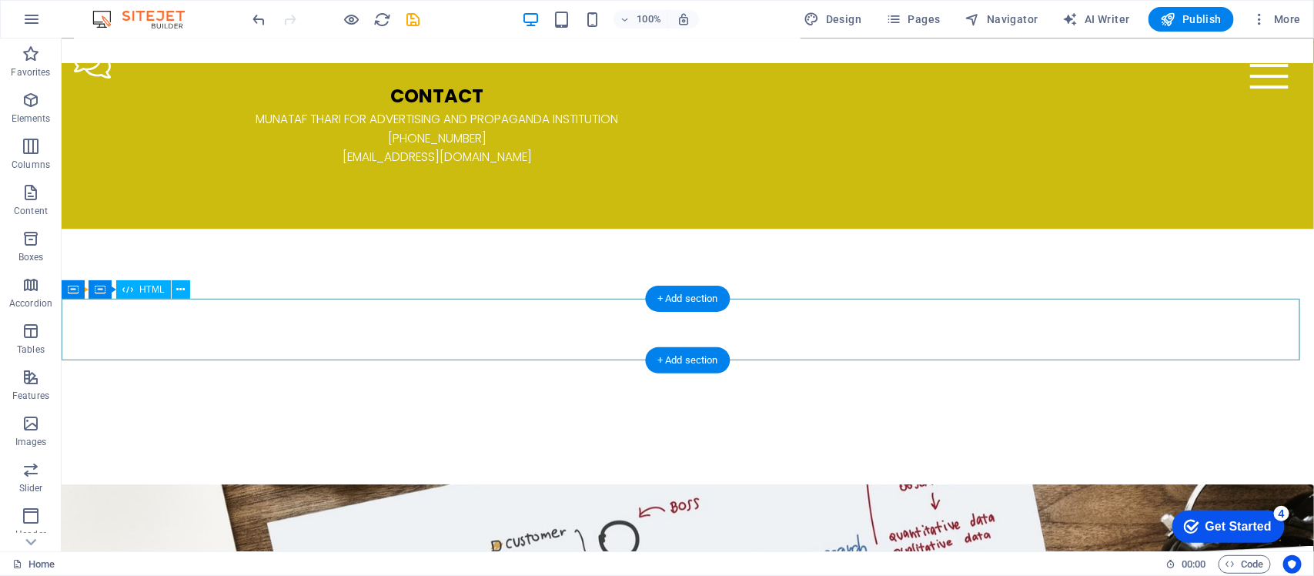
scroll to position [1771, 0]
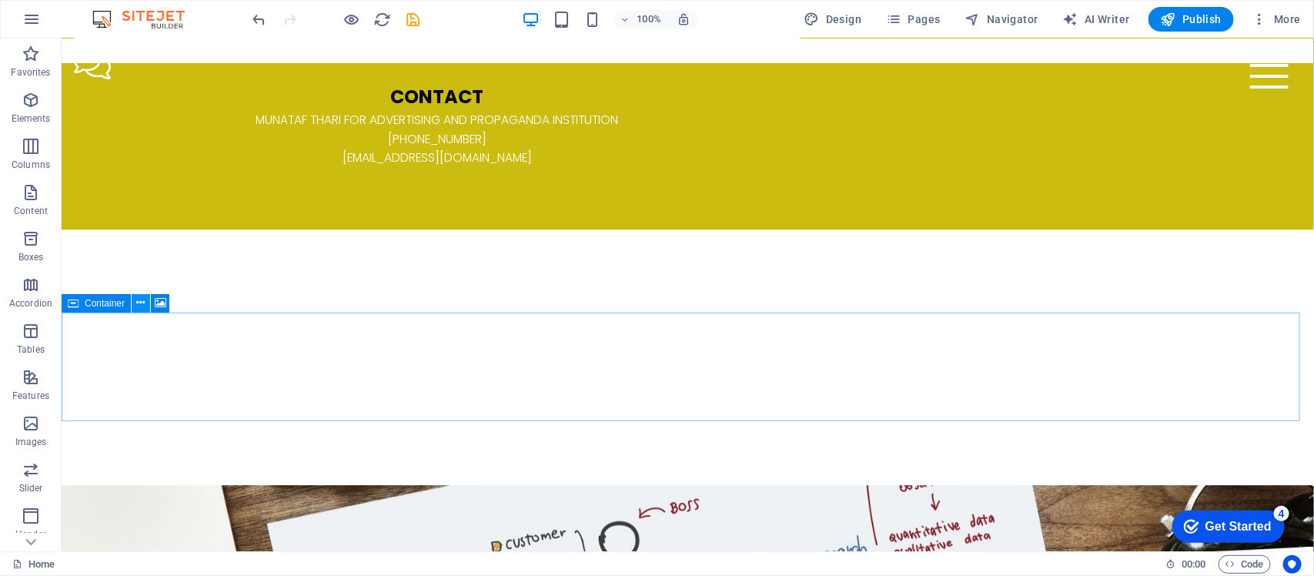
click at [142, 312] on button at bounding box center [141, 303] width 18 height 18
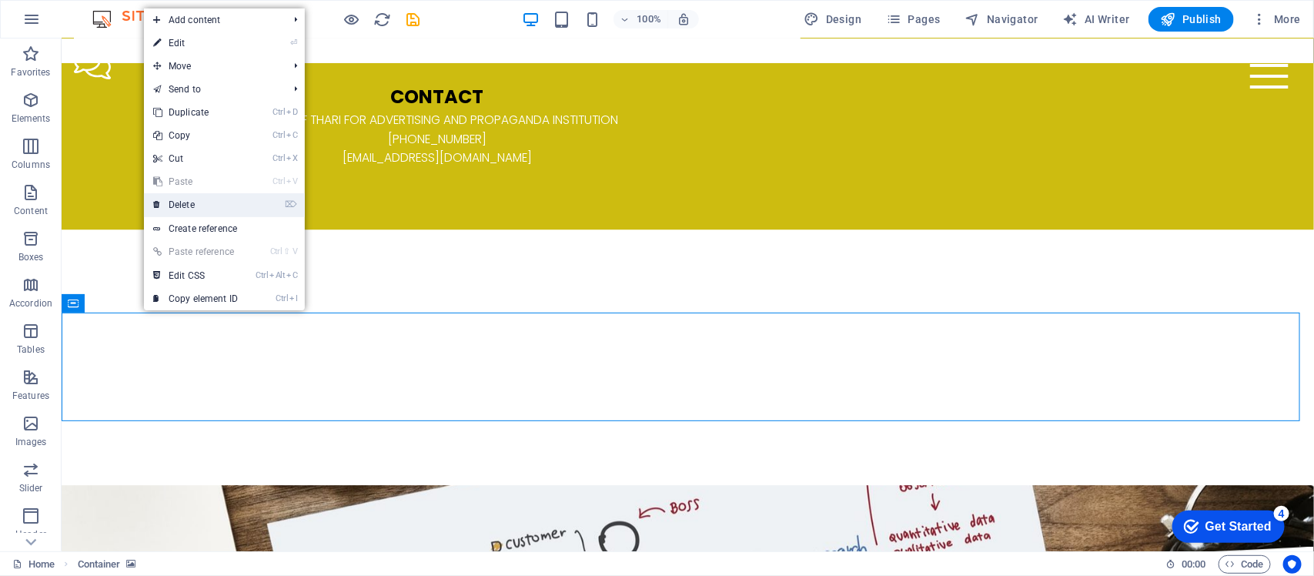
click at [223, 210] on link "⌦ Delete" at bounding box center [195, 204] width 103 height 23
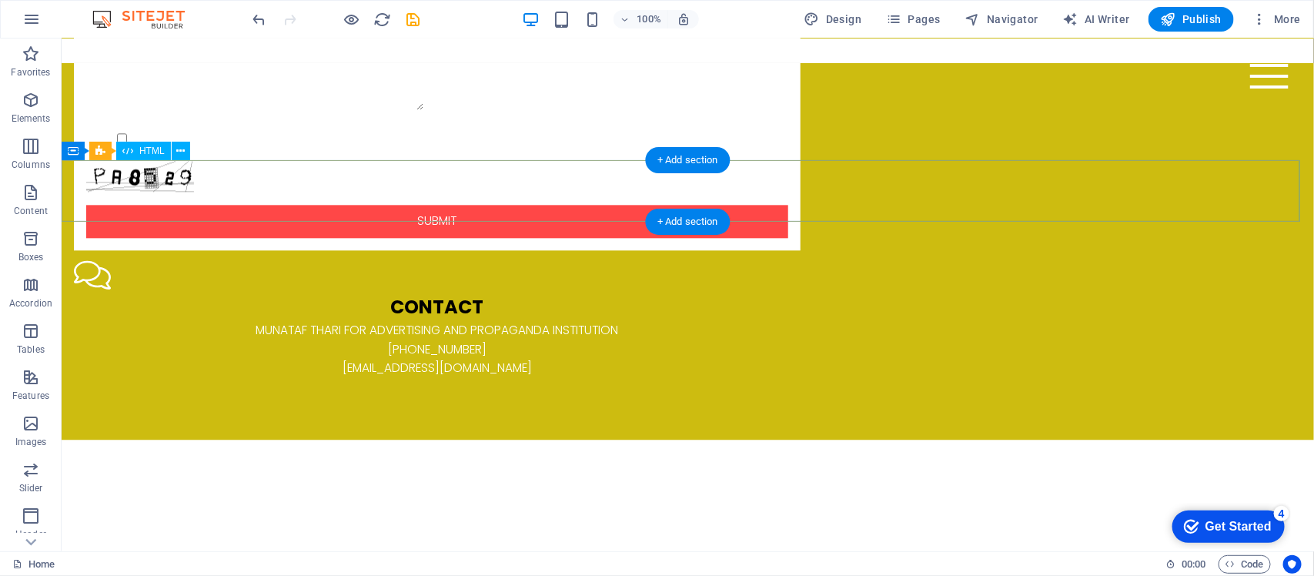
scroll to position [1560, 0]
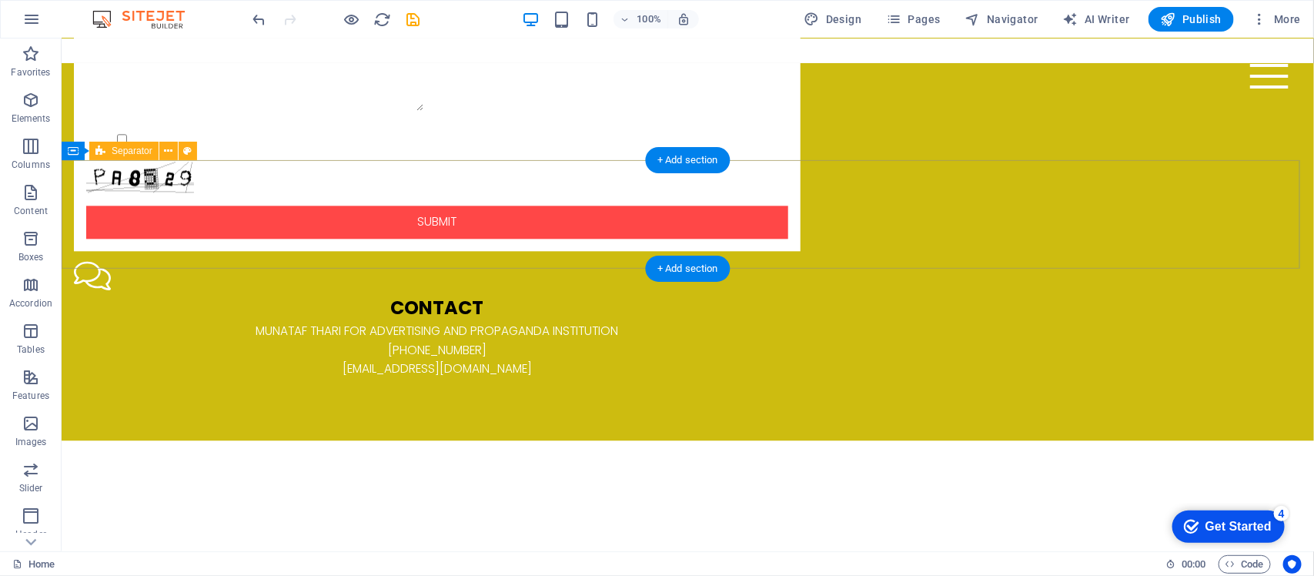
click at [141, 159] on icon at bounding box center [141, 151] width 8 height 16
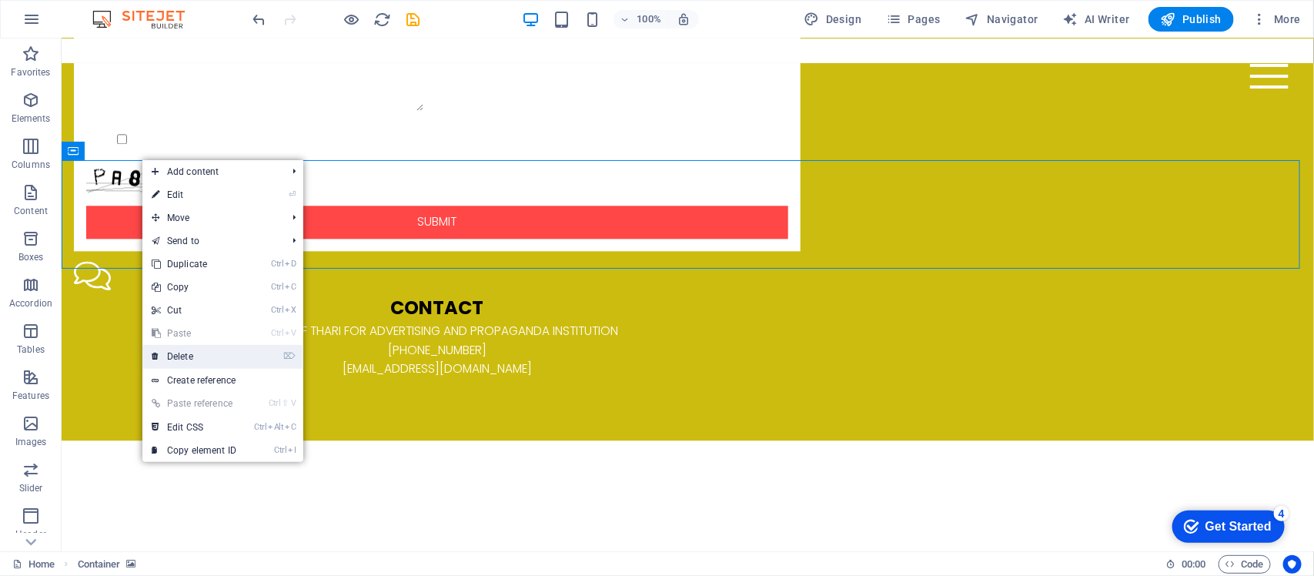
click at [197, 353] on link "⌦ Delete" at bounding box center [193, 356] width 103 height 23
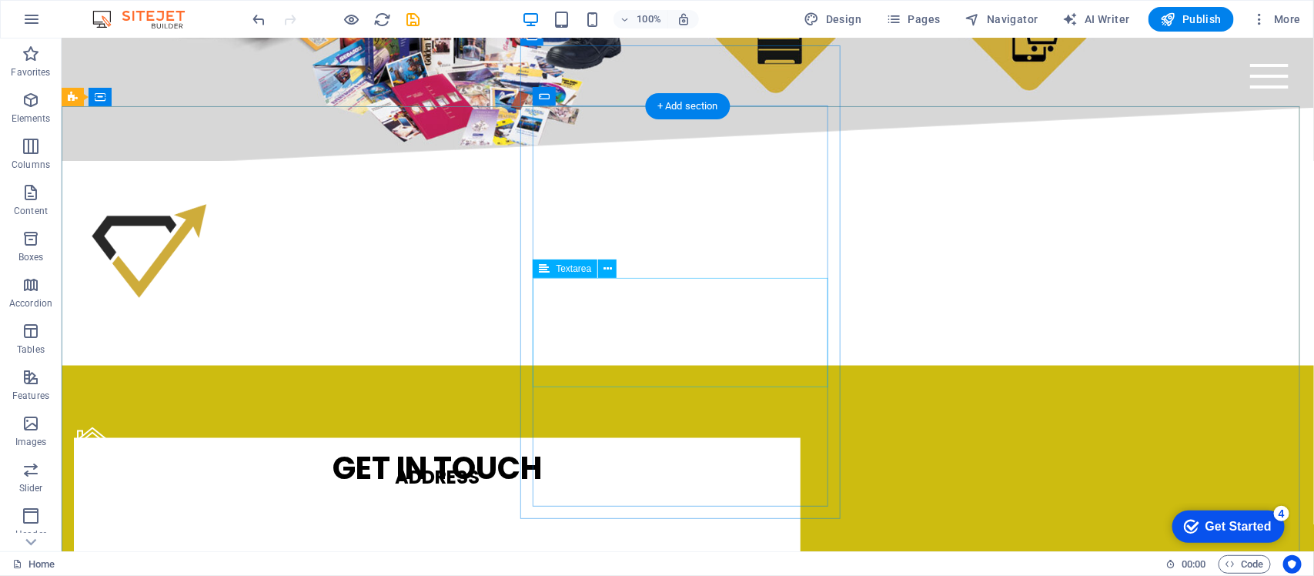
scroll to position [952, 0]
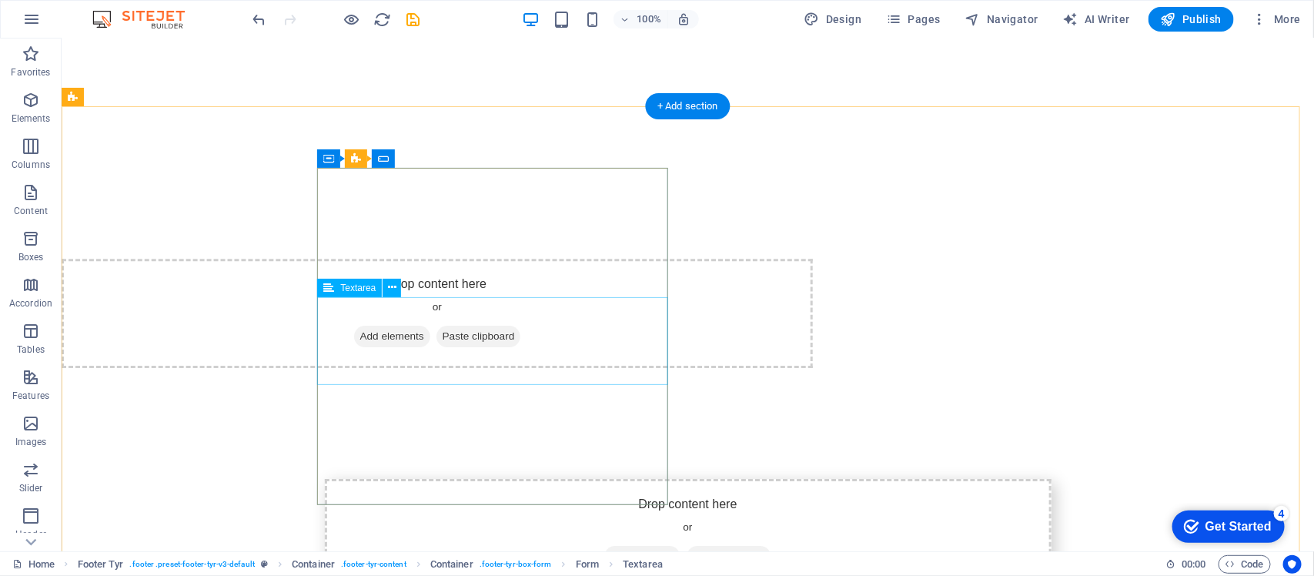
scroll to position [2334, 0]
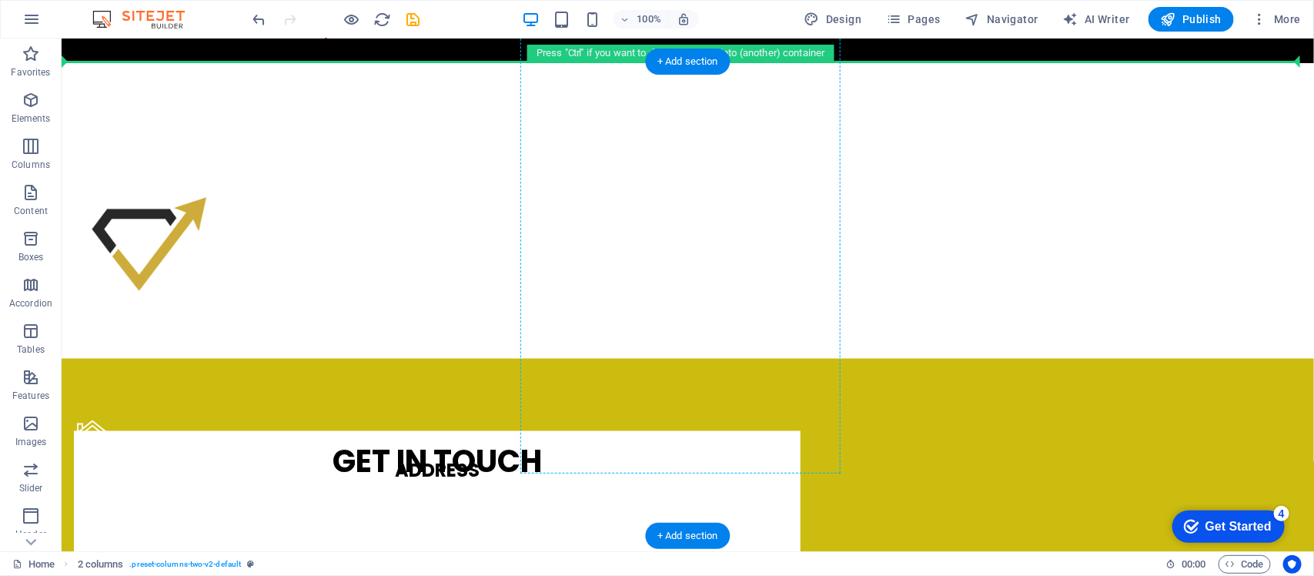
scroll to position [929, 0]
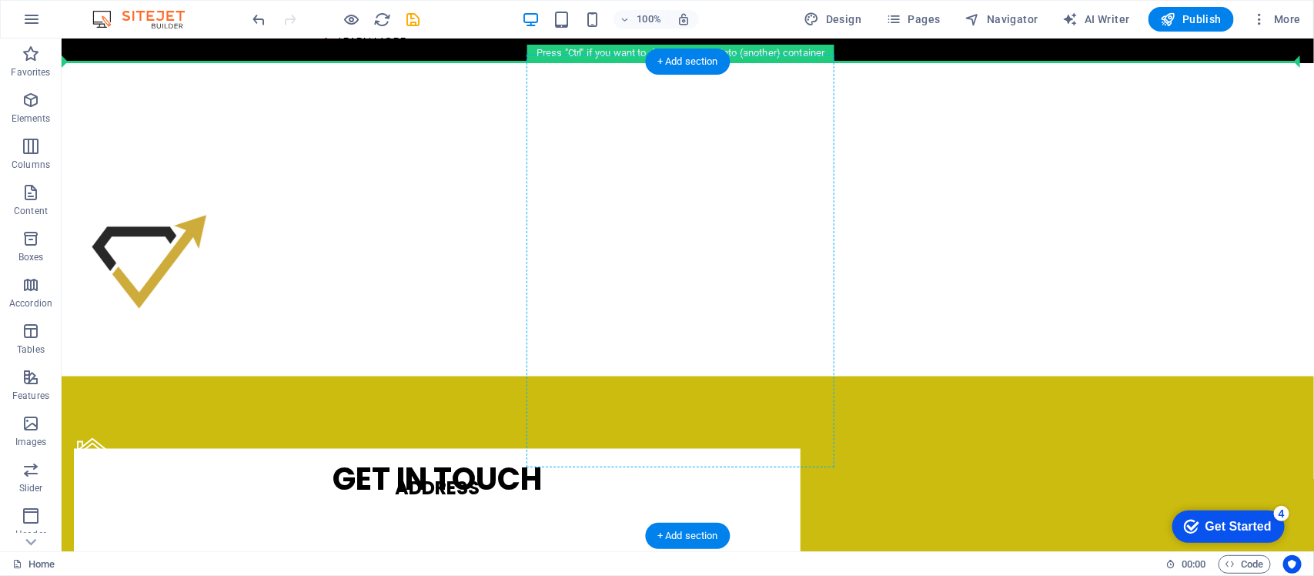
drag, startPoint x: 390, startPoint y: 329, endPoint x: 689, endPoint y: 267, distance: 305.1
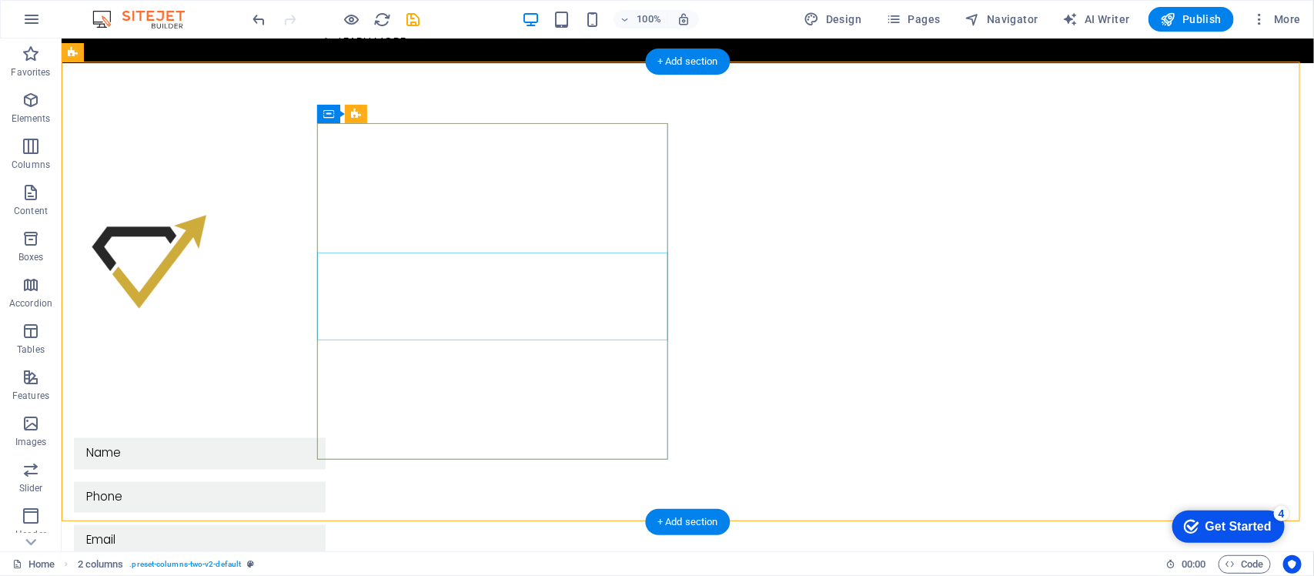
drag, startPoint x: 288, startPoint y: 107, endPoint x: 515, endPoint y: 404, distance: 374.1
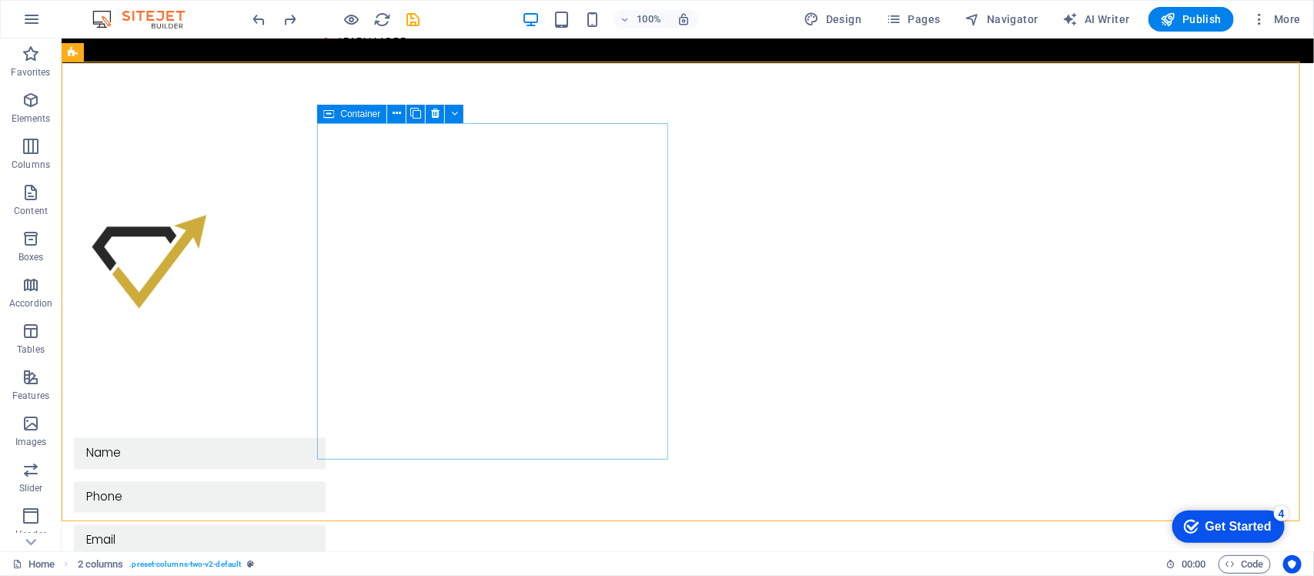
click at [329, 112] on icon at bounding box center [328, 114] width 11 height 18
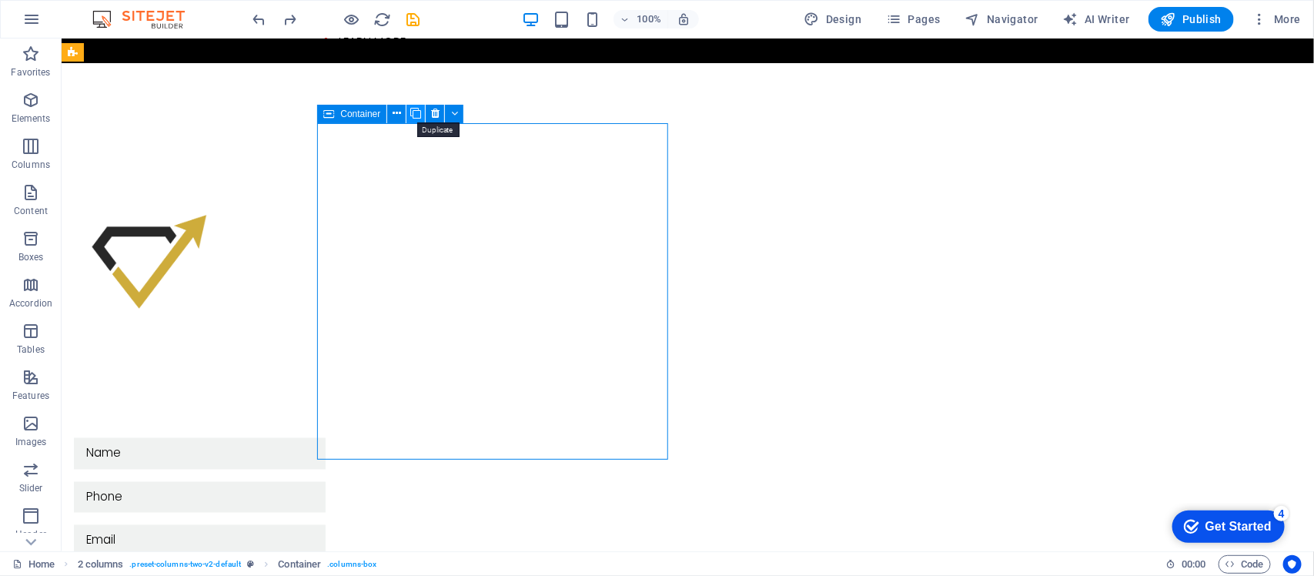
click at [410, 112] on icon at bounding box center [415, 113] width 11 height 16
click at [432, 108] on icon at bounding box center [435, 113] width 8 height 16
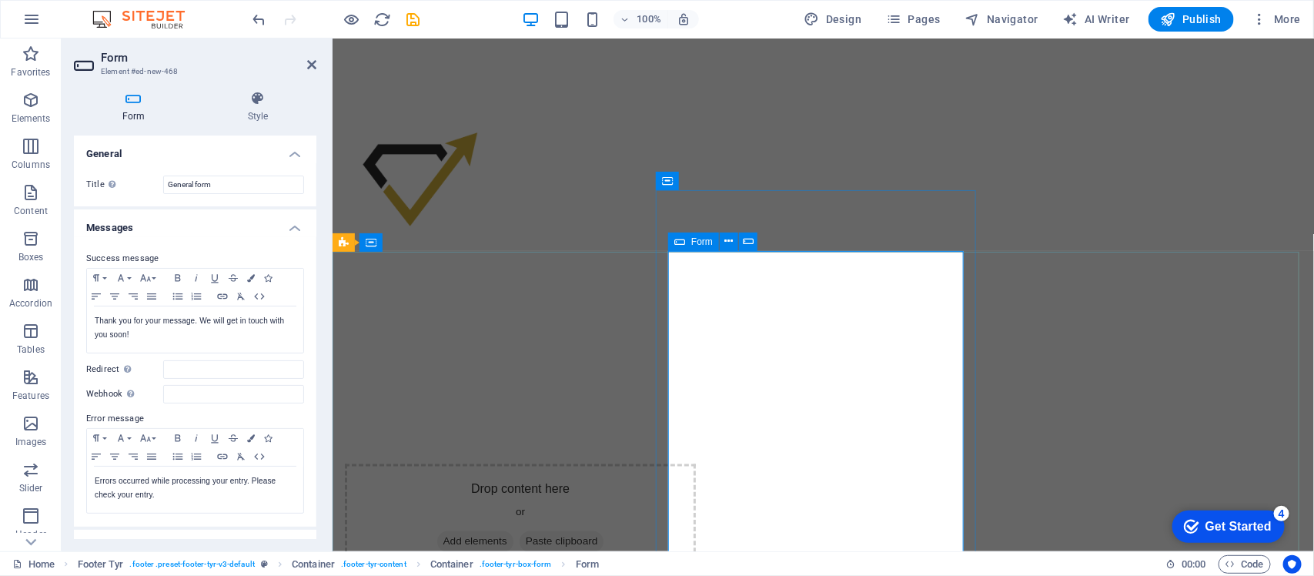
scroll to position [971, 0]
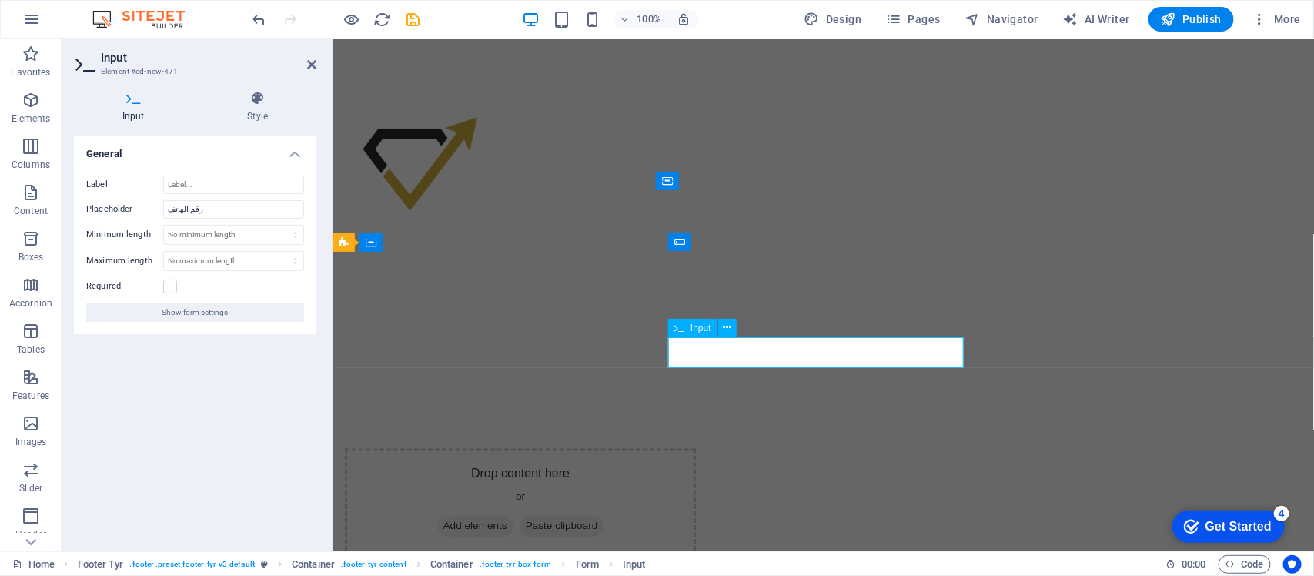
click at [264, 106] on h4 "Style" at bounding box center [258, 107] width 118 height 32
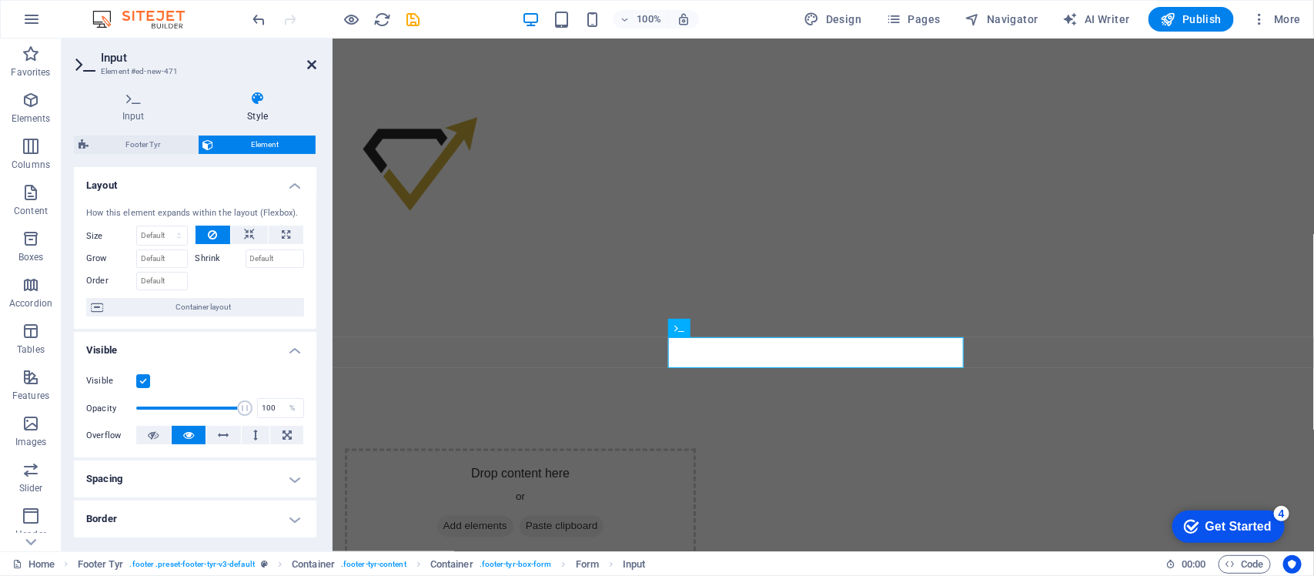
click at [310, 67] on icon at bounding box center [311, 65] width 9 height 12
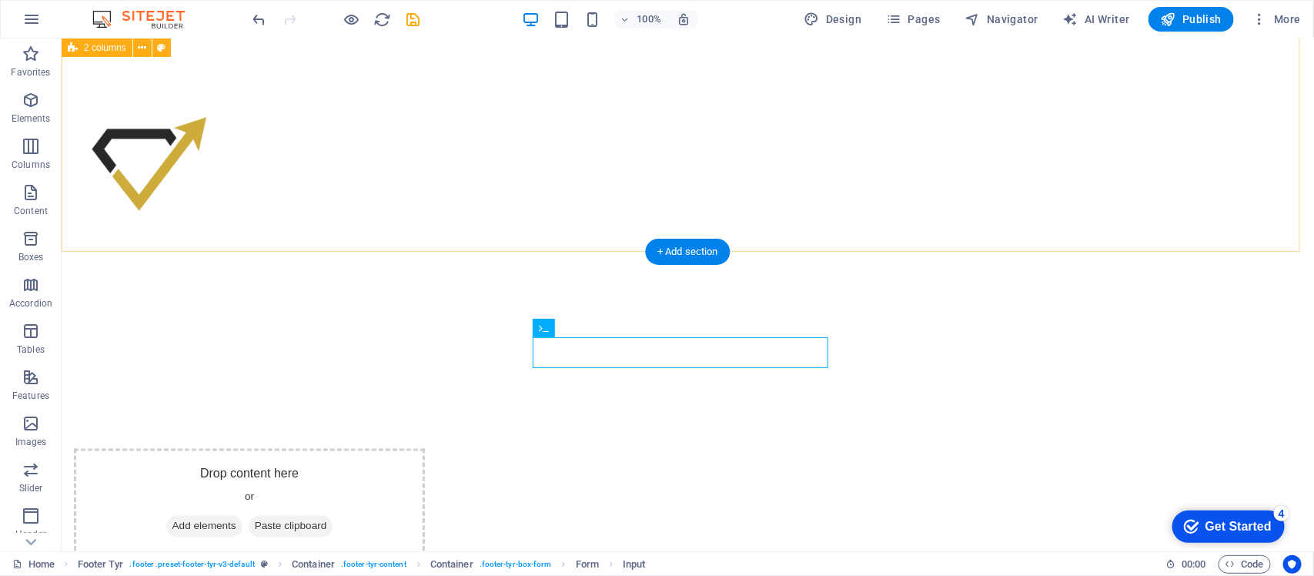
click at [908, 253] on div "Drop content here or Add elements Paste clipboard" at bounding box center [687, 436] width 1253 height 366
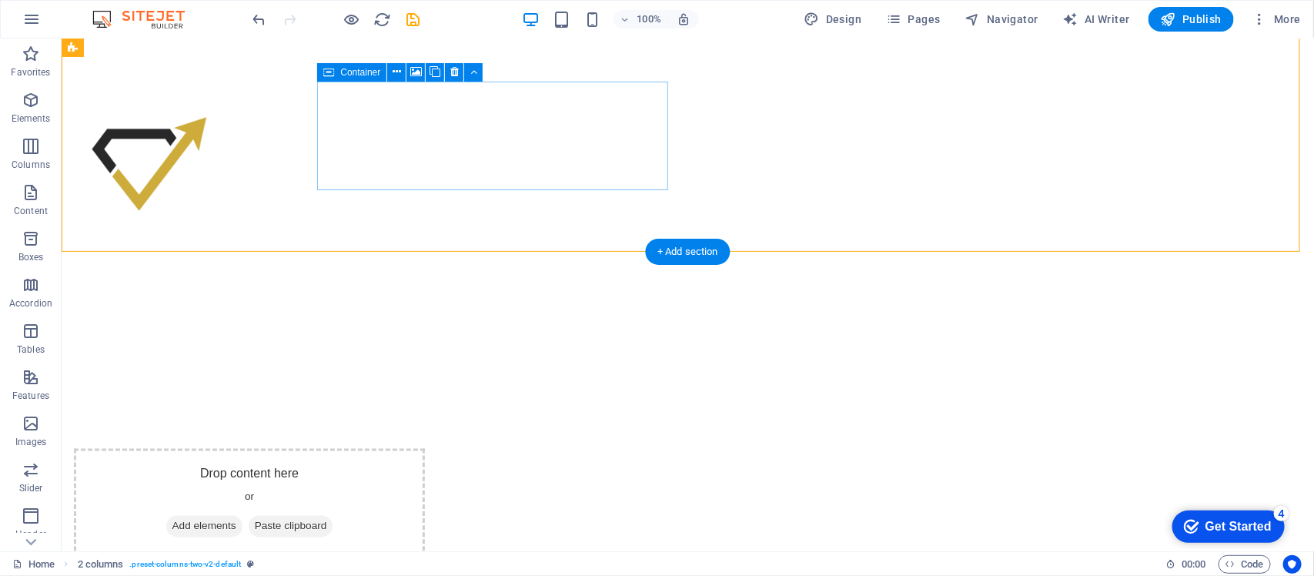
click at [424, 448] on div "Drop content here or Add elements Paste clipboard" at bounding box center [248, 502] width 351 height 109
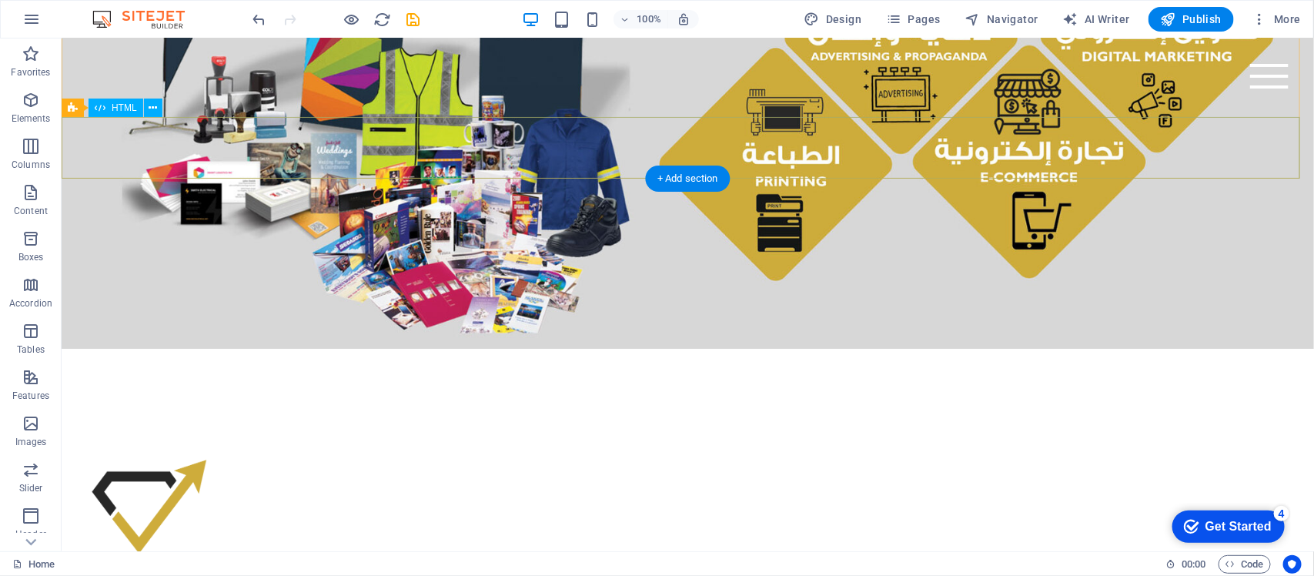
scroll to position [635, 0]
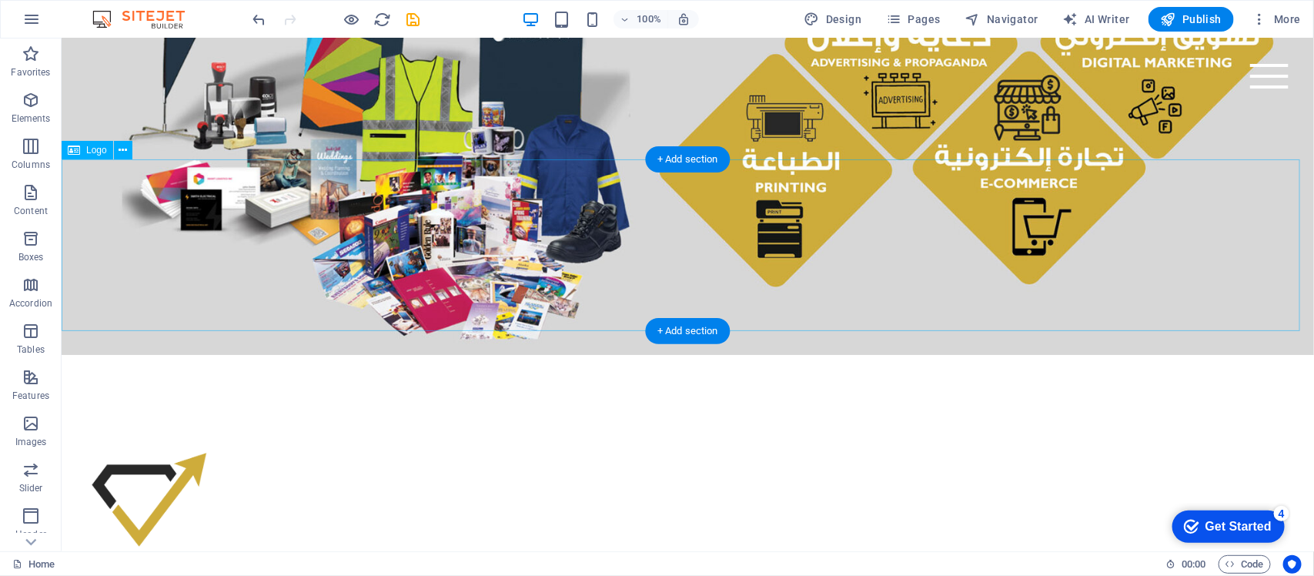
click at [231, 417] on div at bounding box center [687, 503] width 1253 height 172
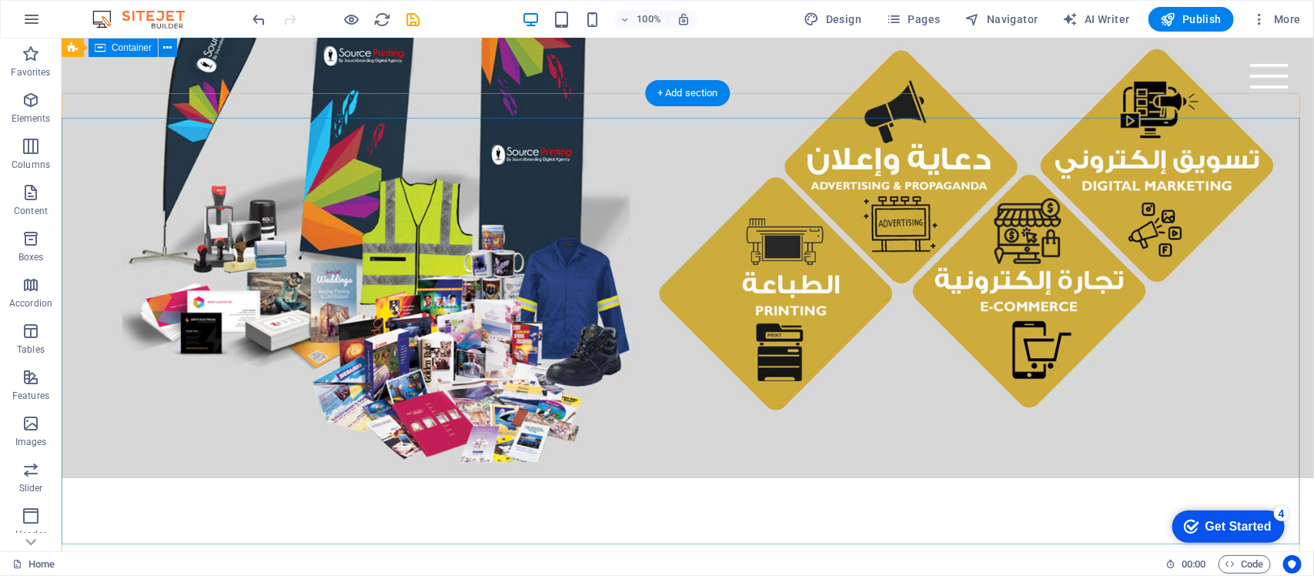
scroll to position [0, 0]
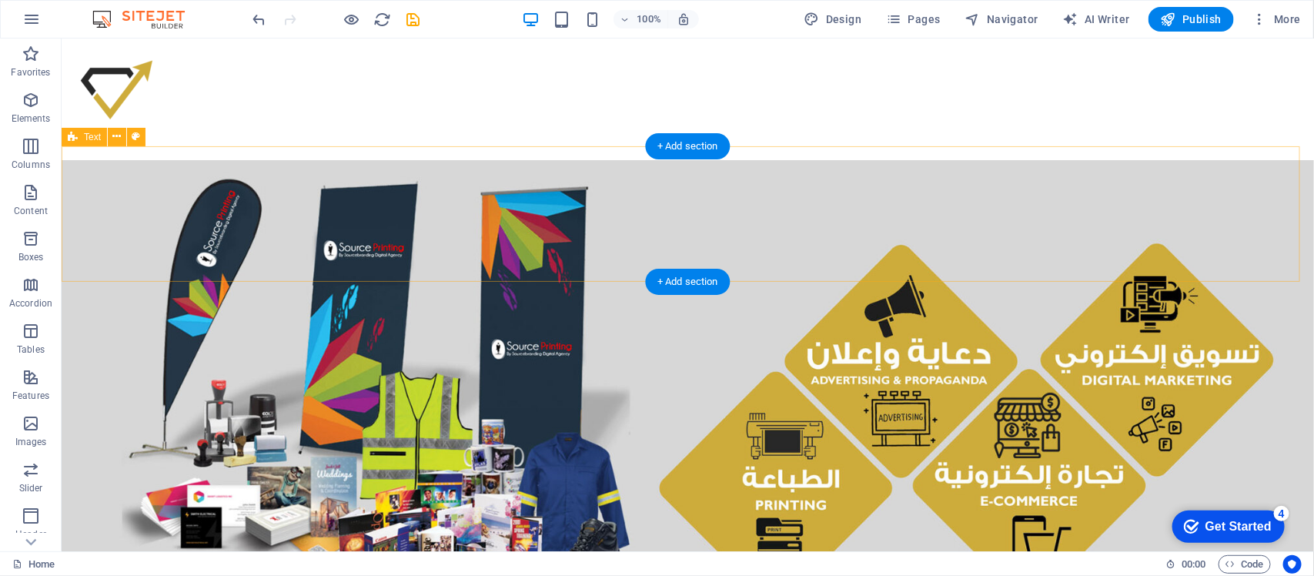
click at [500, 240] on div at bounding box center [687, 214] width 1253 height 136
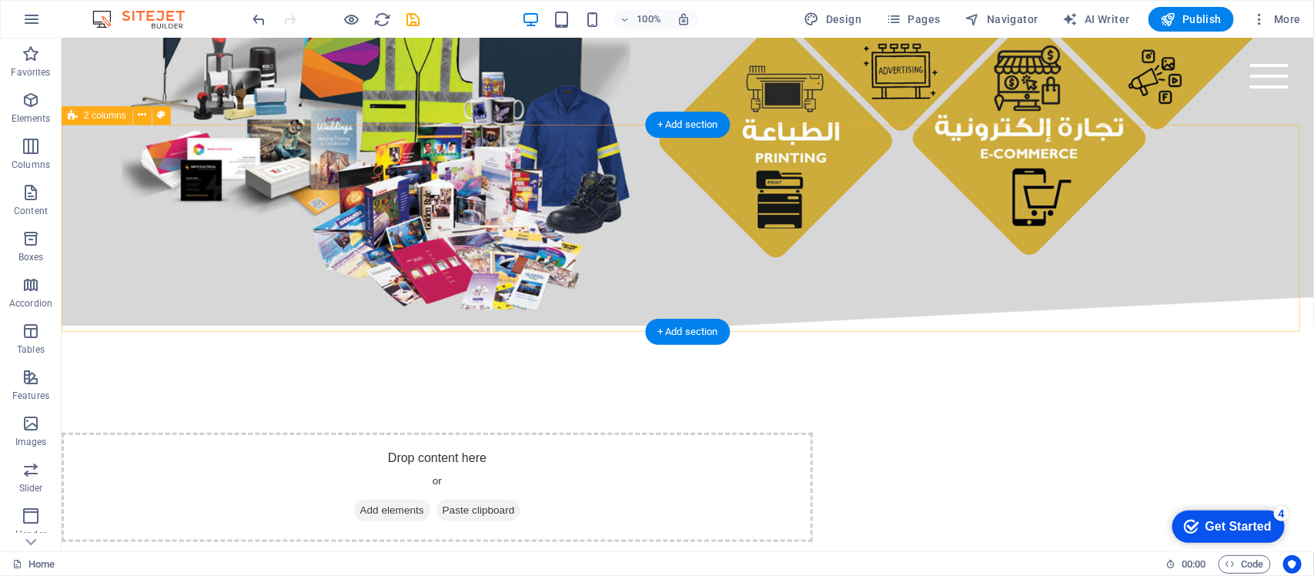
scroll to position [560, 0]
click at [500, 431] on div "Drop content here or Add elements Paste clipboard" at bounding box center [437, 485] width 752 height 109
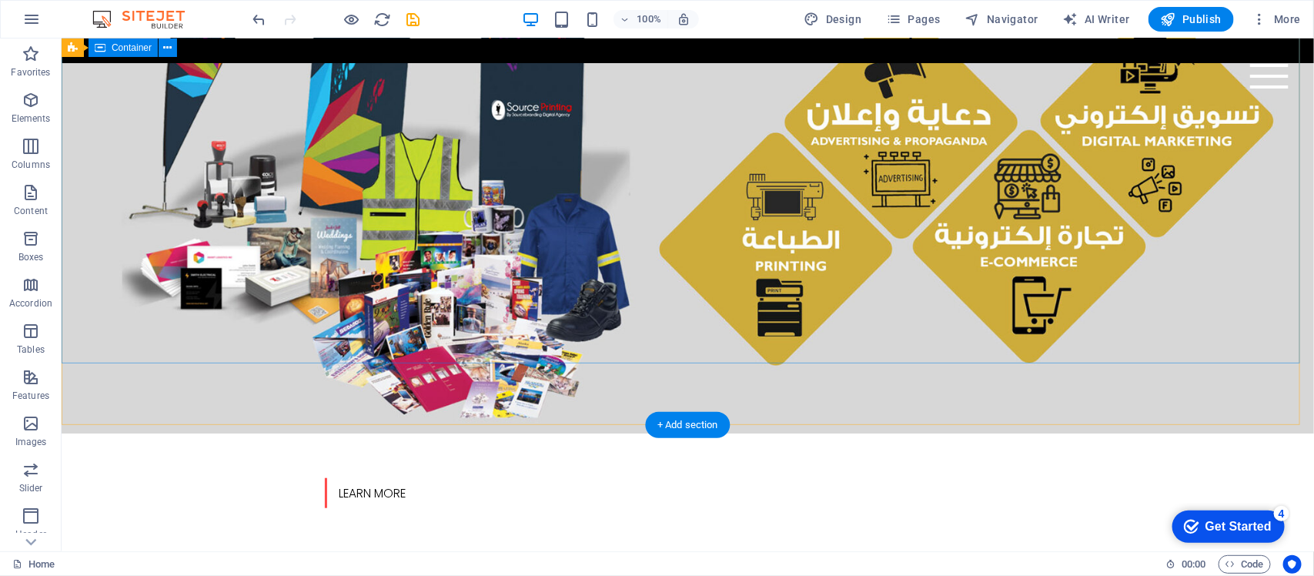
scroll to position [0, 0]
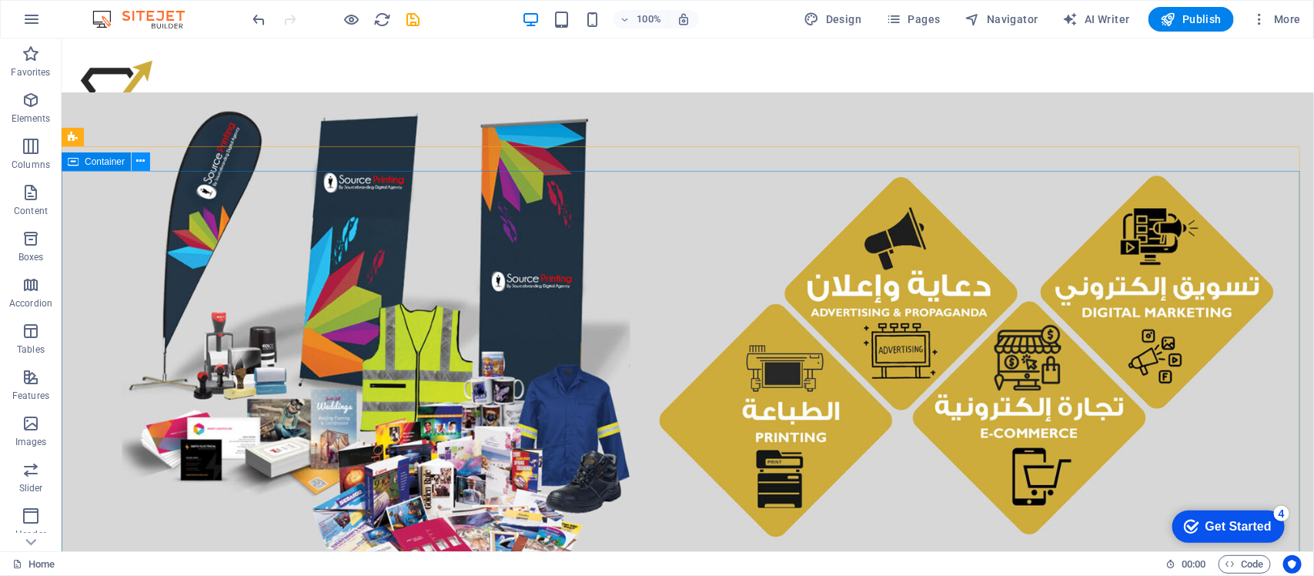
click at [144, 158] on icon at bounding box center [141, 161] width 8 height 16
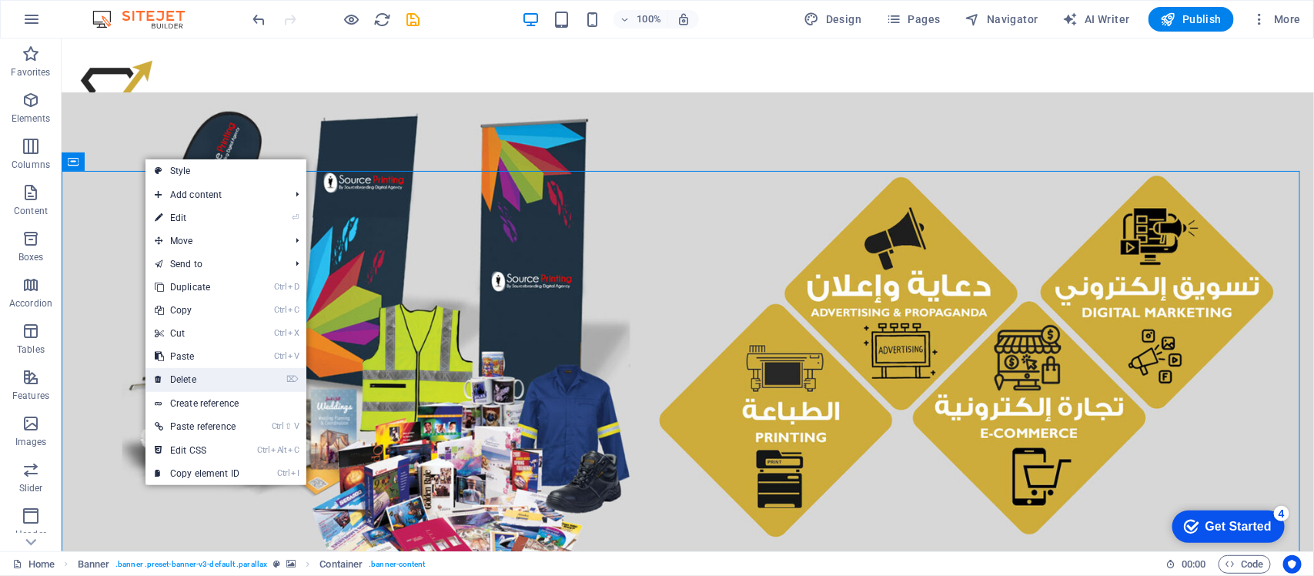
click at [194, 372] on link "⌦ Delete" at bounding box center [197, 379] width 103 height 23
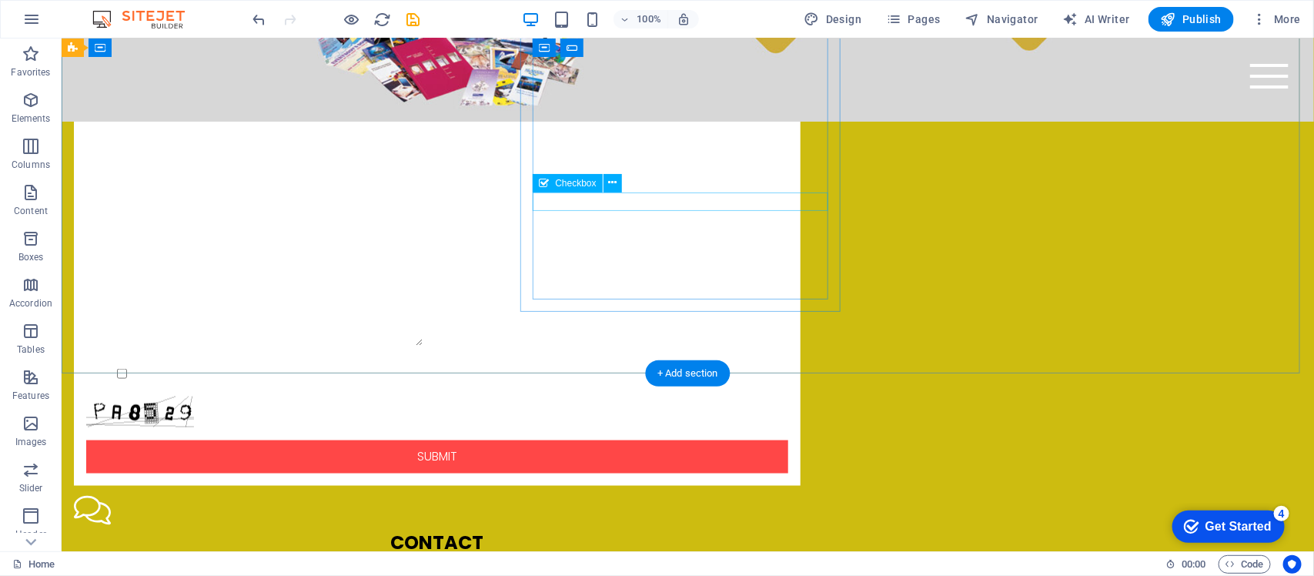
scroll to position [785, 0]
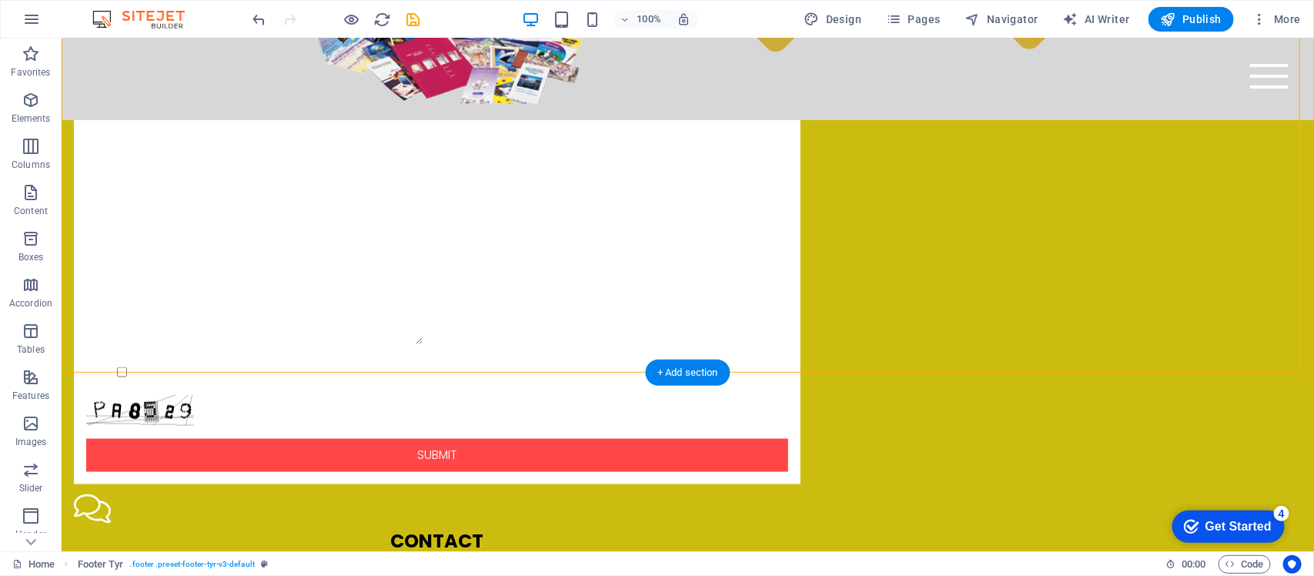
drag, startPoint x: 810, startPoint y: 201, endPoint x: 814, endPoint y: 174, distance: 27.2
click at [794, 174] on form "I have read and understand the privacy policy. Unreadable? Regenerate Submit" at bounding box center [436, 263] width 715 height 428
click at [788, 236] on div at bounding box center [436, 293] width 702 height 114
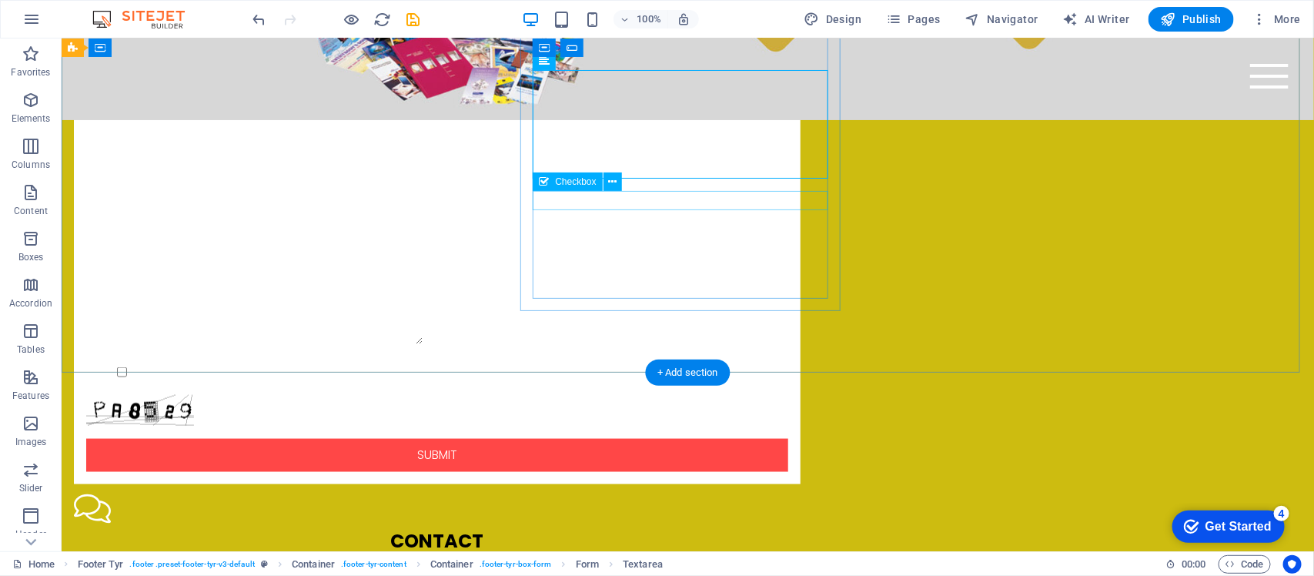
click at [758, 362] on div "I have read and understand the privacy policy." at bounding box center [436, 371] width 702 height 19
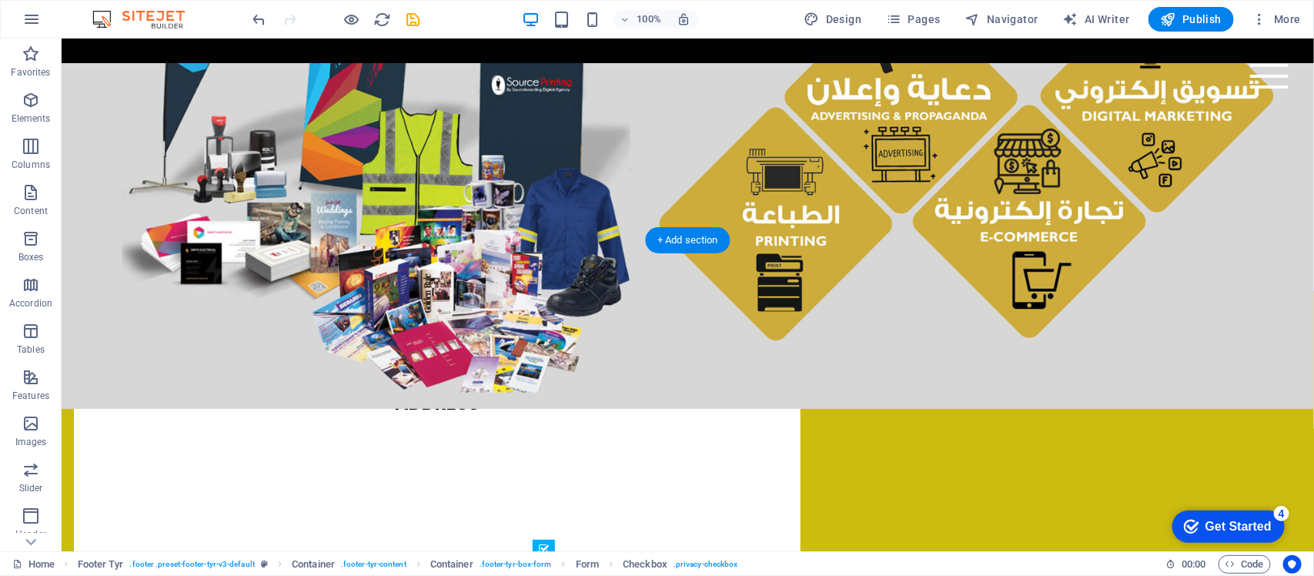
scroll to position [391, 0]
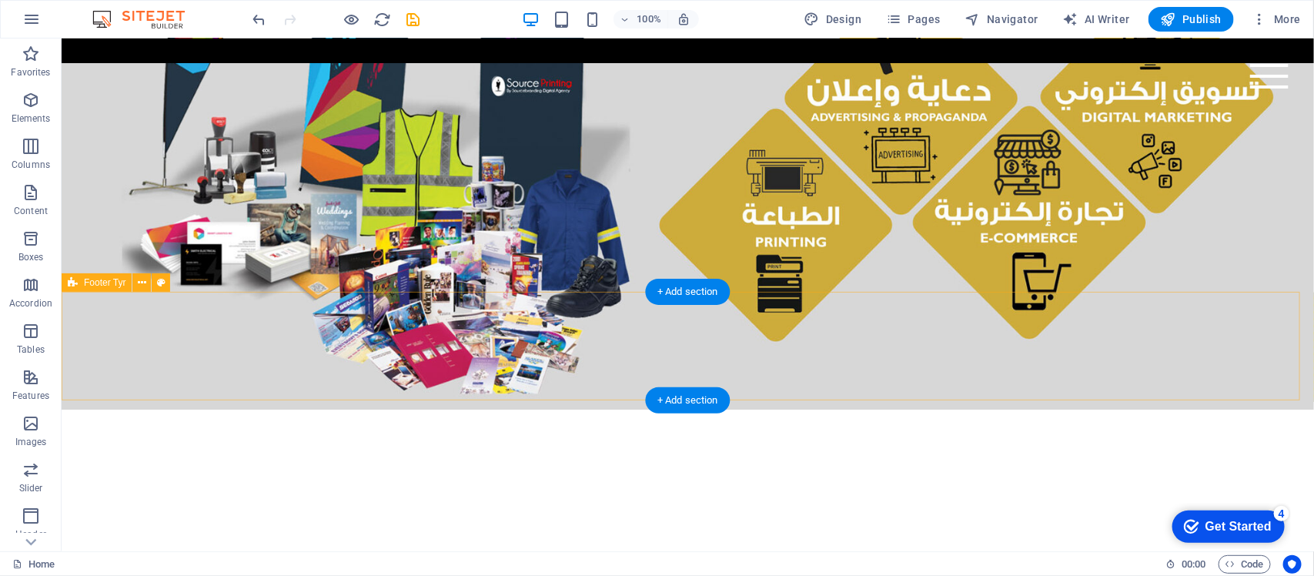
click at [956, 340] on div "Drop content here or Add elements Paste clipboard" at bounding box center [687, 346] width 1253 height 109
click at [956, 340] on div "Lorem ipsum dolor sit amet, consetetur sadipscing elitr, sed diam nonumy eirmod…" at bounding box center [687, 420] width 1253 height 256
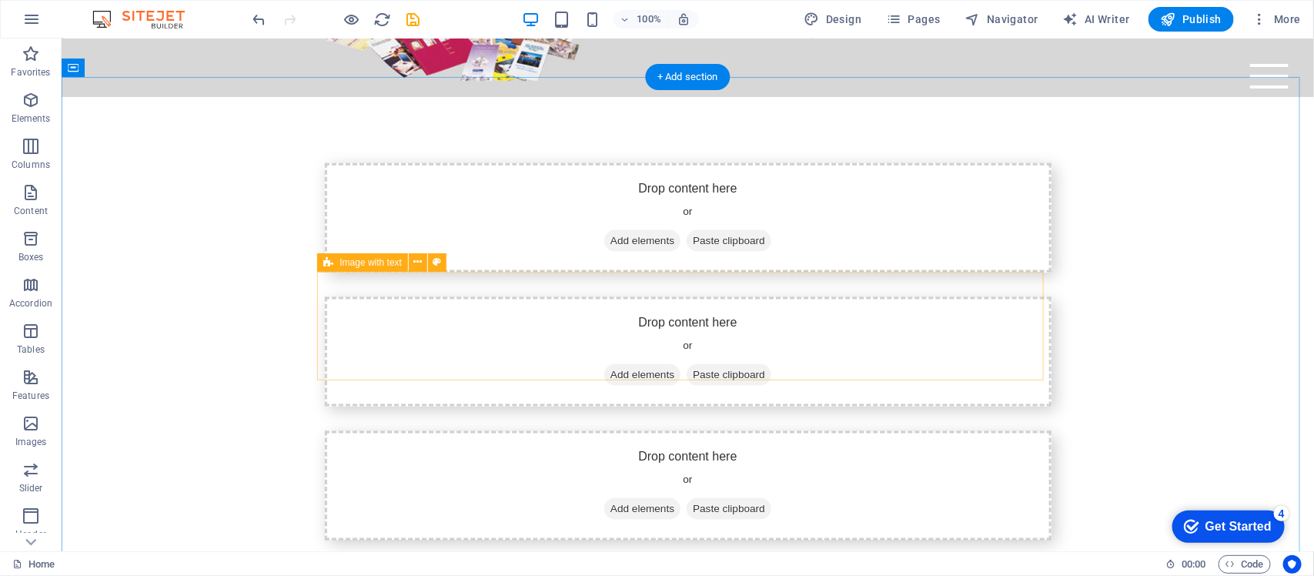
scroll to position [837, 0]
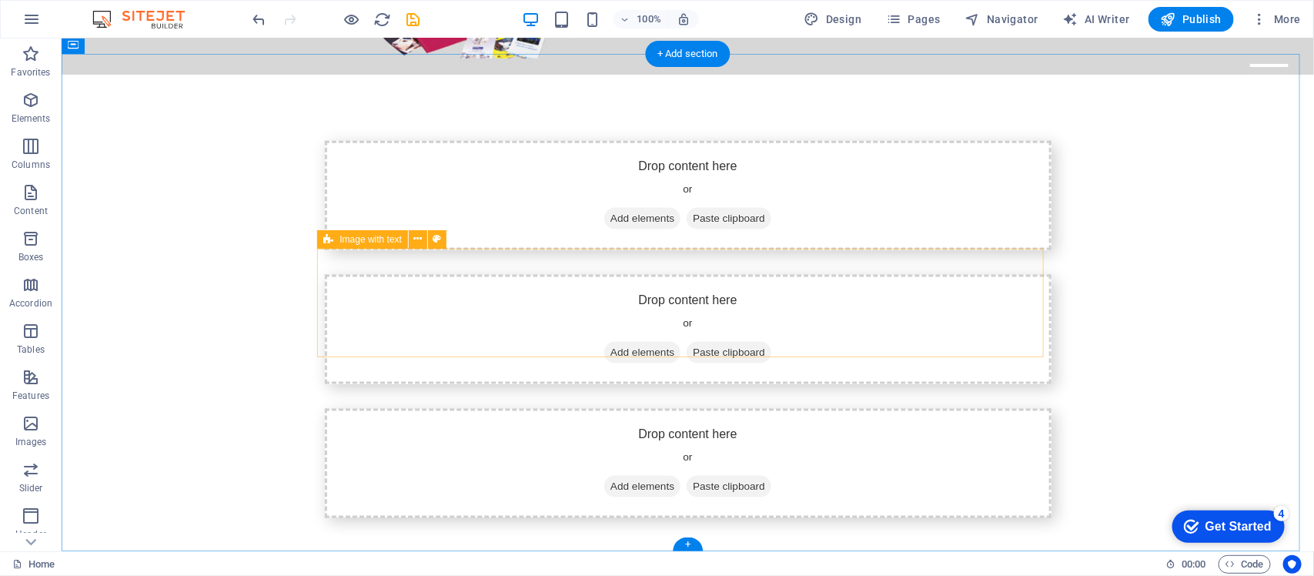
click at [956, 340] on div "Drop content here or Add elements Paste clipboard" at bounding box center [687, 328] width 727 height 109
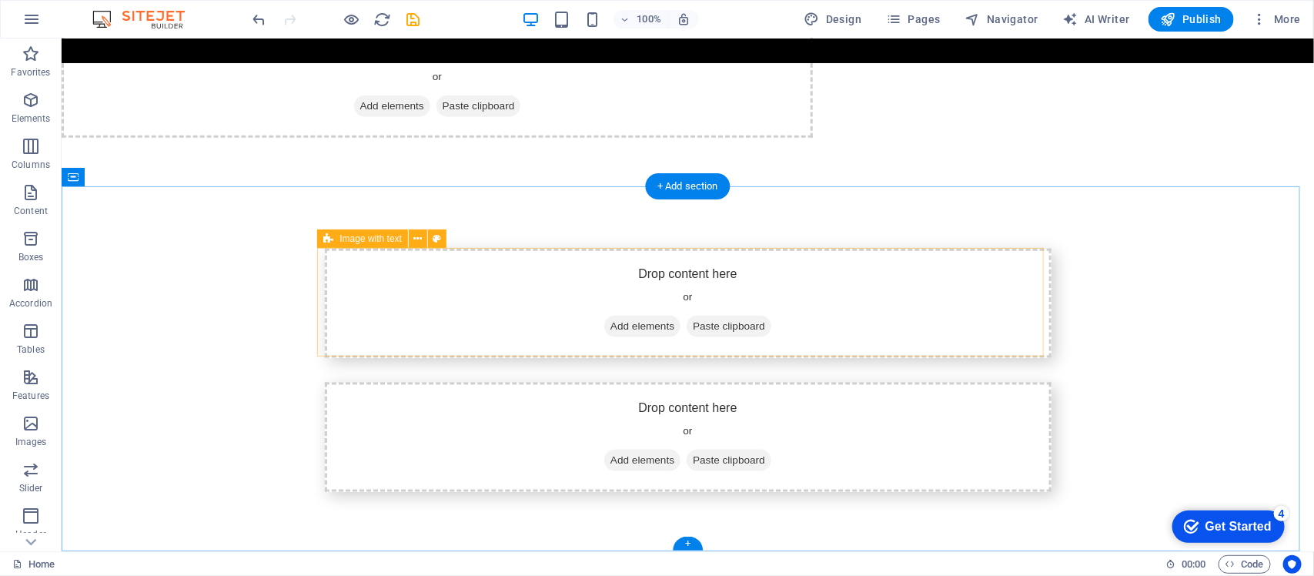
click at [956, 340] on div "Drop content here or Add elements Paste clipboard" at bounding box center [687, 302] width 727 height 109
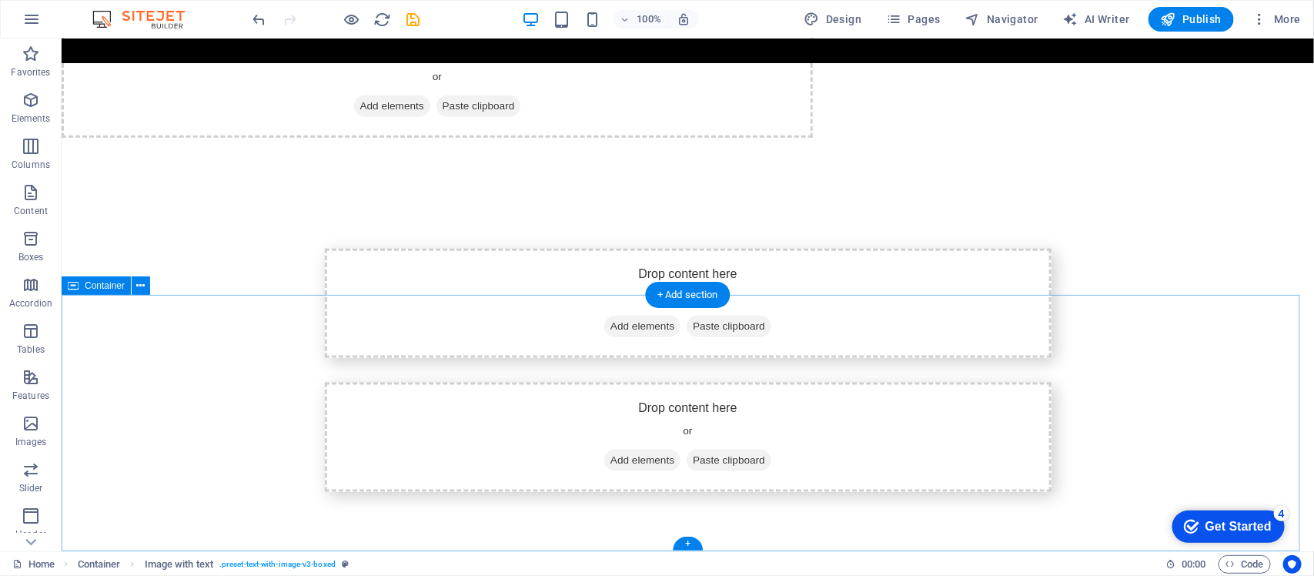
scroll to position [595, 0]
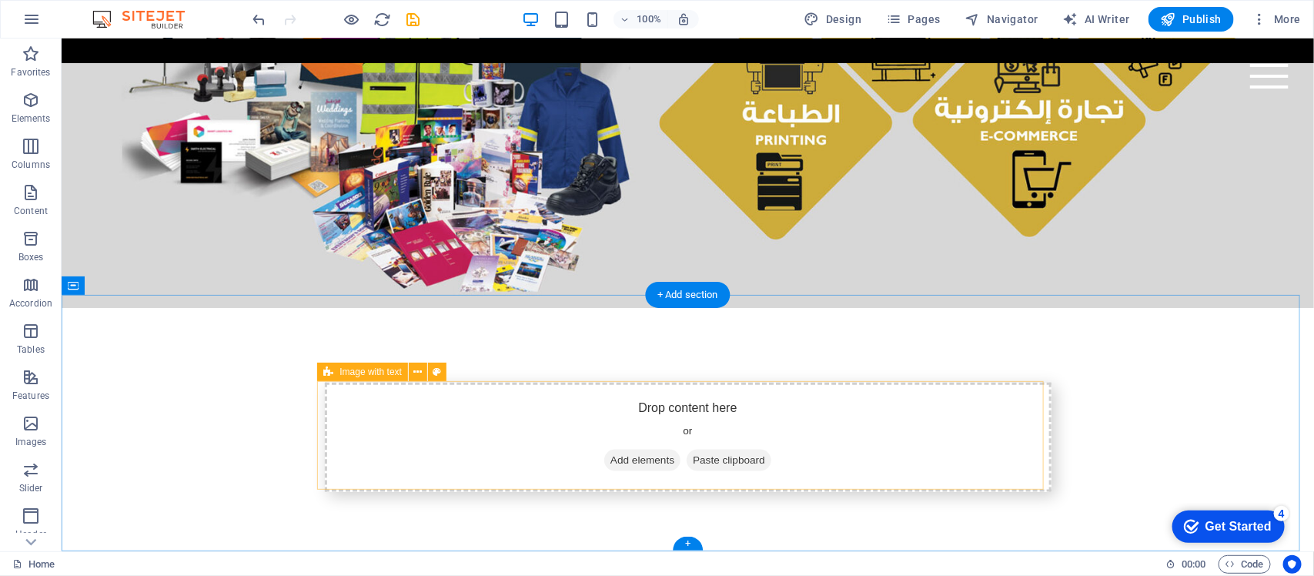
click at [932, 438] on div "Drop content here or Add elements Paste clipboard" at bounding box center [687, 436] width 727 height 109
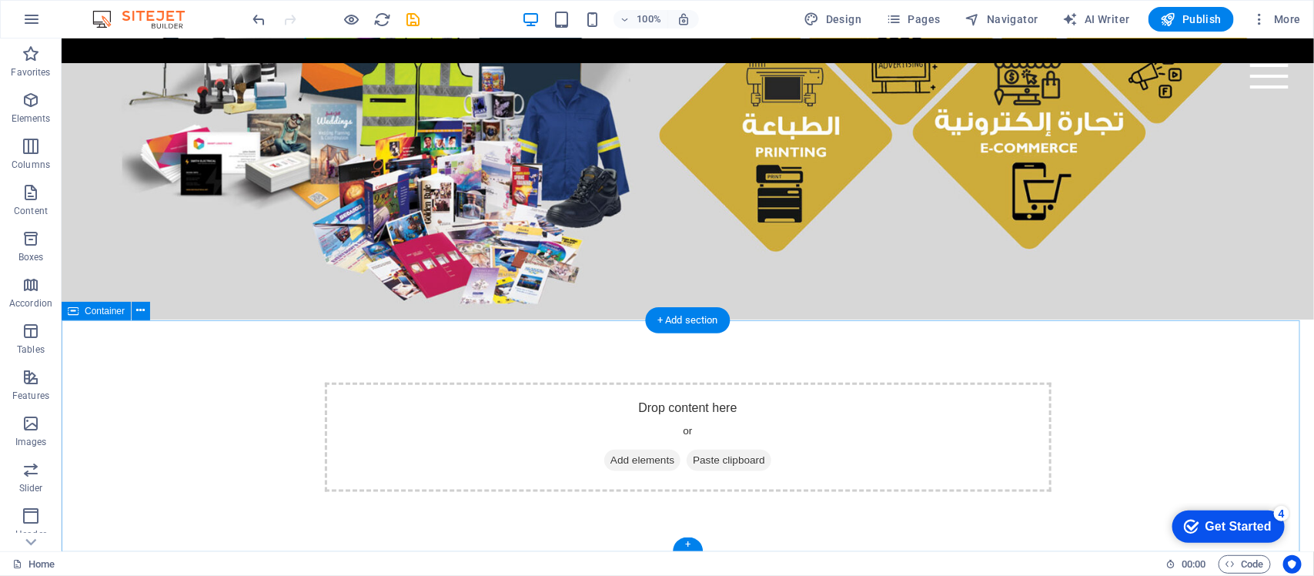
click at [932, 438] on div "Drop content here or Add elements Paste clipboard" at bounding box center [687, 436] width 727 height 109
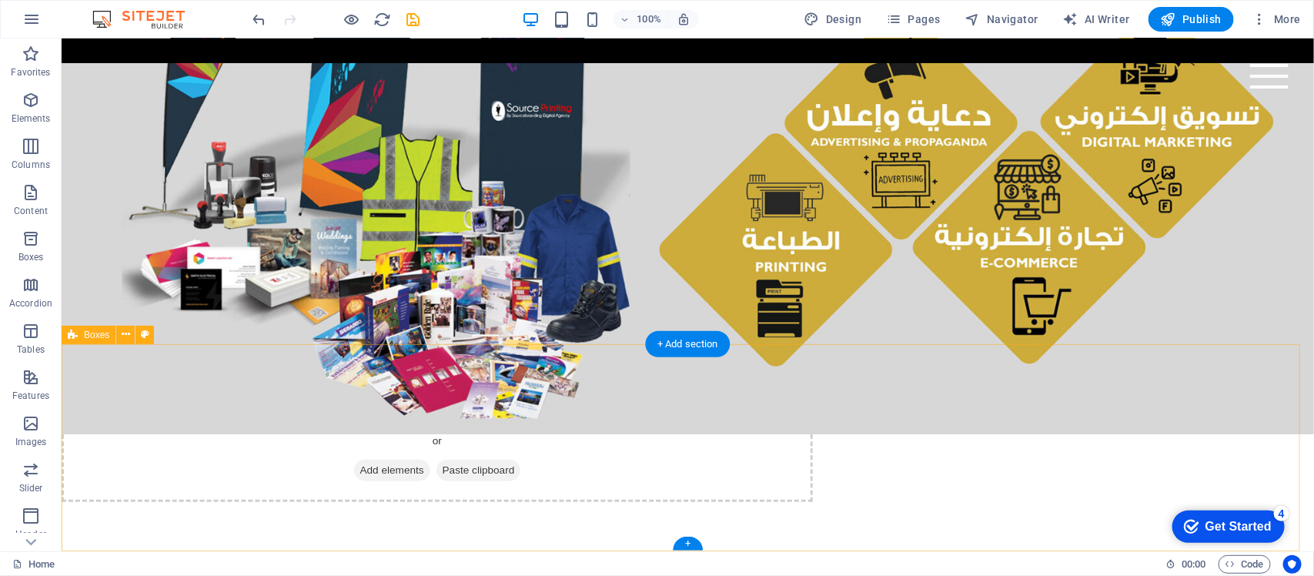
scroll to position [340, 0]
click at [1051, 435] on div "Drop content here or Add elements Paste clipboard" at bounding box center [687, 447] width 1253 height 208
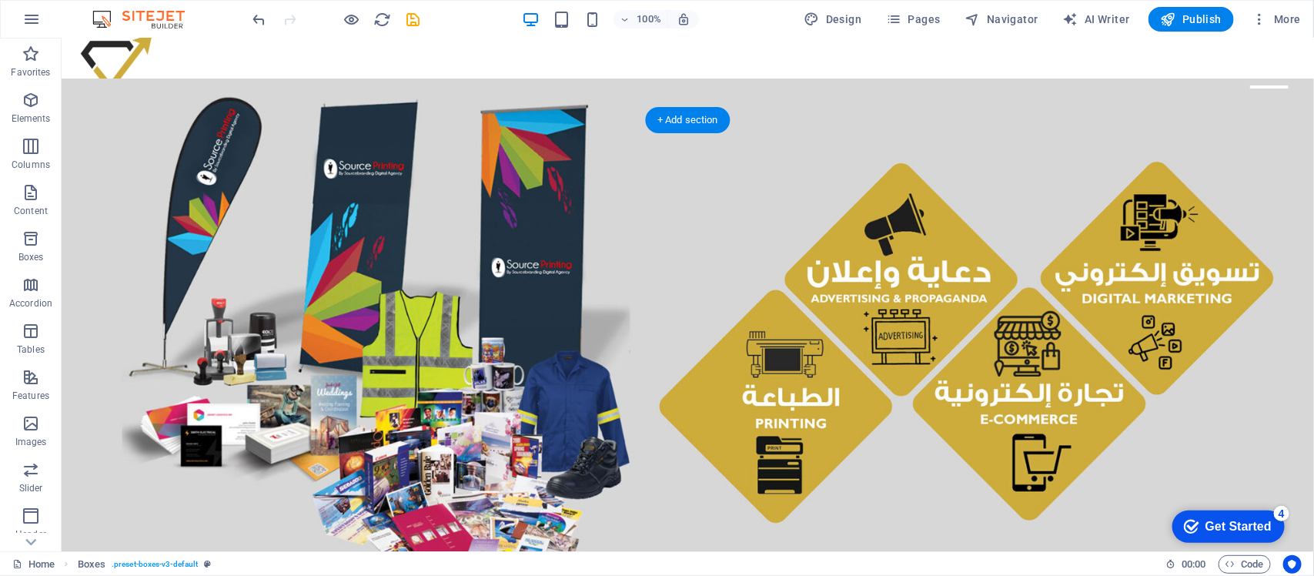
scroll to position [0, 0]
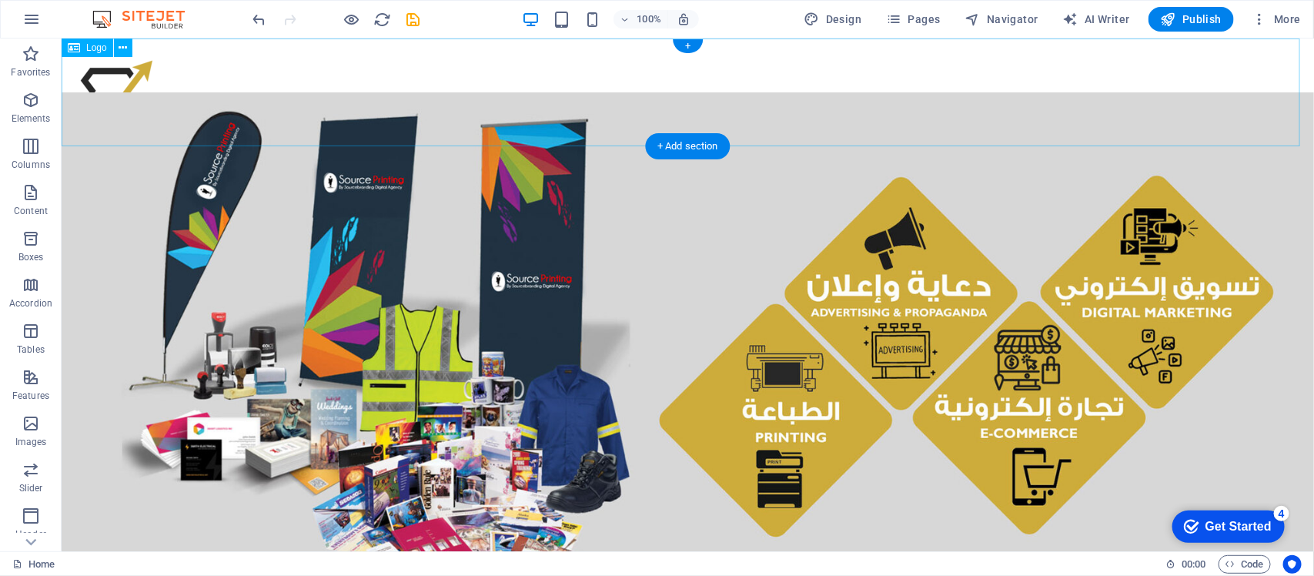
click at [825, 128] on div at bounding box center [687, 92] width 1253 height 108
click at [571, 333] on figure at bounding box center [687, 348] width 1253 height 513
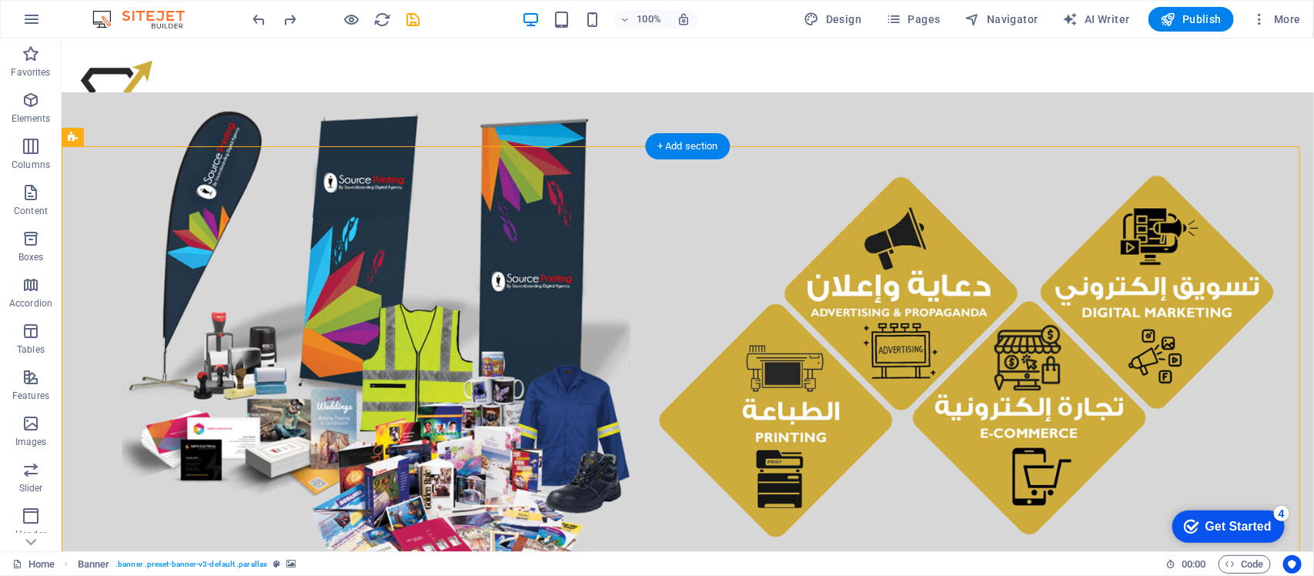
click at [571, 333] on figure at bounding box center [687, 348] width 1253 height 513
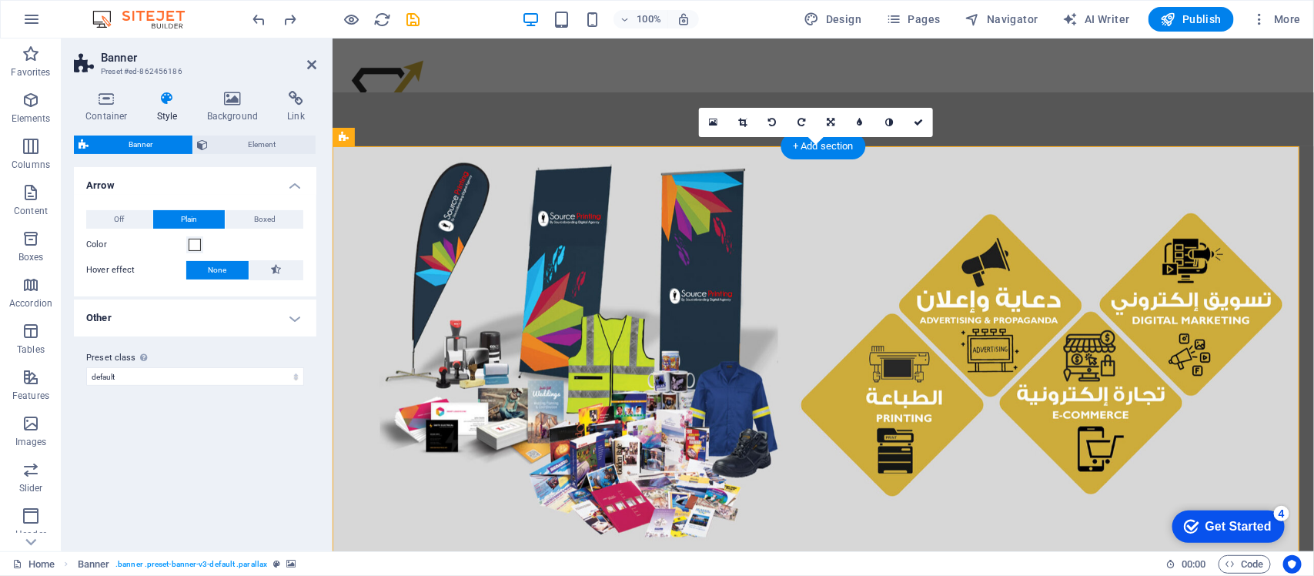
click at [571, 333] on figure at bounding box center [823, 348] width 982 height 513
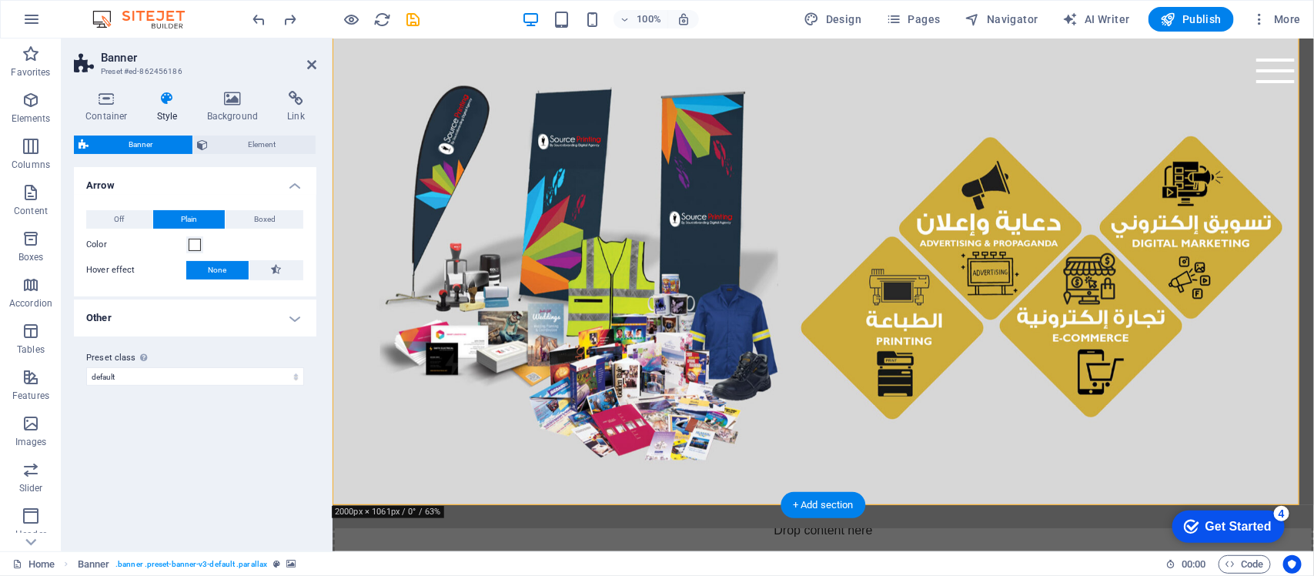
scroll to position [340, 0]
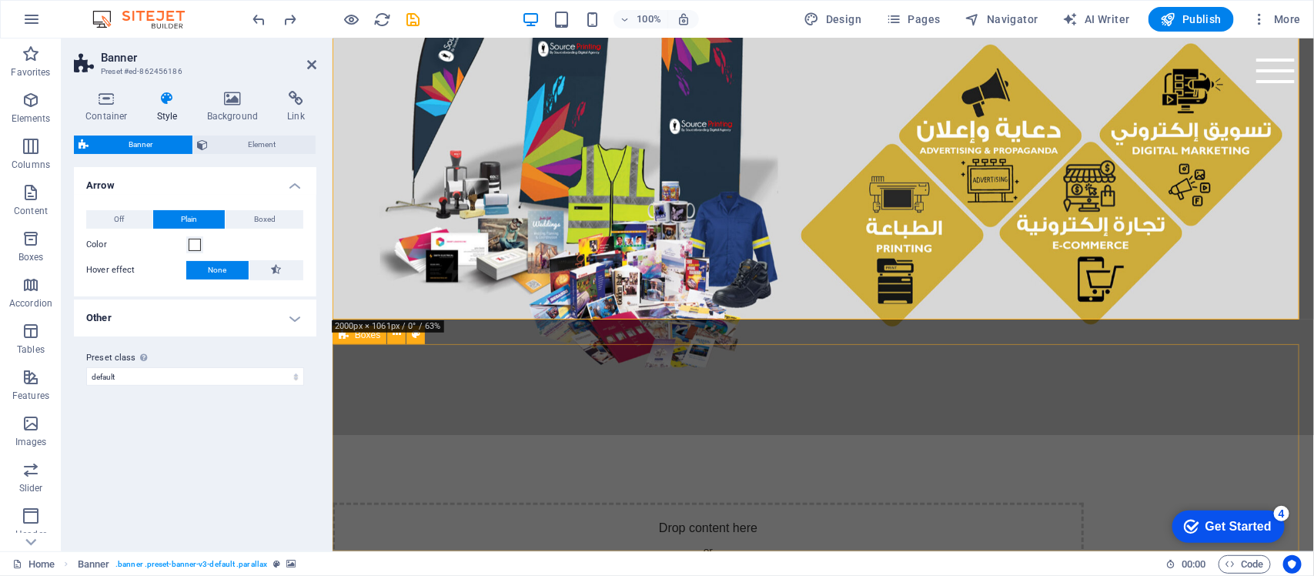
click at [591, 460] on div "Drop content here or Add elements Paste clipboard" at bounding box center [708, 556] width 752 height 109
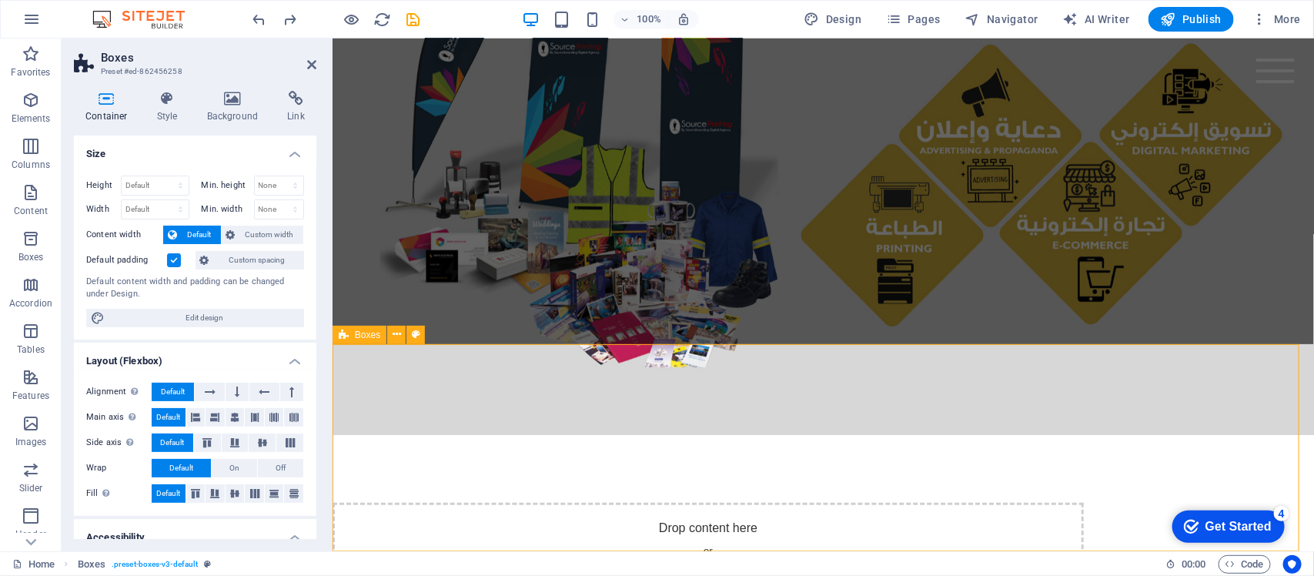
click at [591, 460] on div "Drop content here or Add elements Paste clipboard" at bounding box center [708, 556] width 752 height 109
click at [604, 460] on div "Drop content here or Add elements Paste clipboard" at bounding box center [708, 556] width 752 height 109
click at [391, 326] on button at bounding box center [396, 335] width 18 height 18
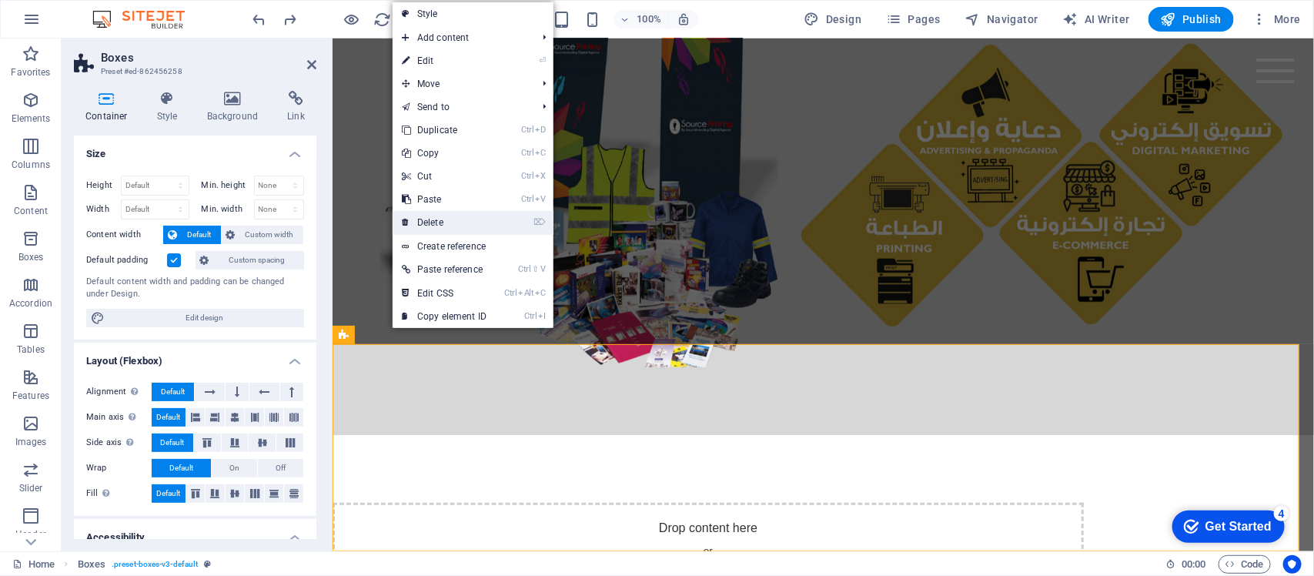
click at [431, 211] on link "⌦ Delete" at bounding box center [444, 222] width 103 height 23
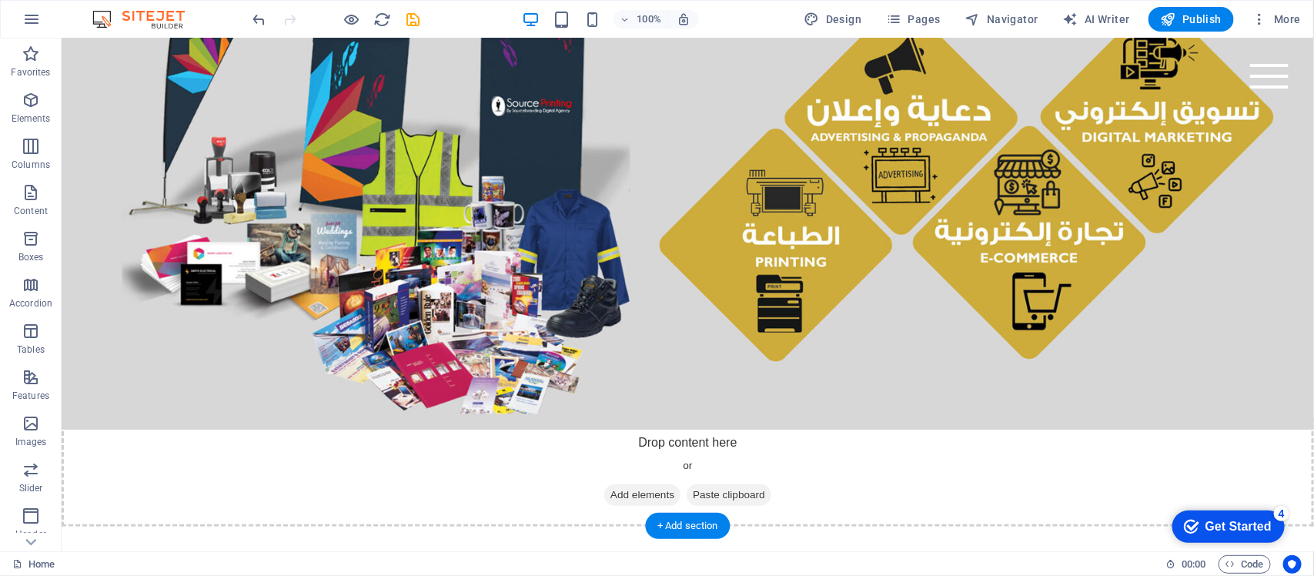
scroll to position [132, 0]
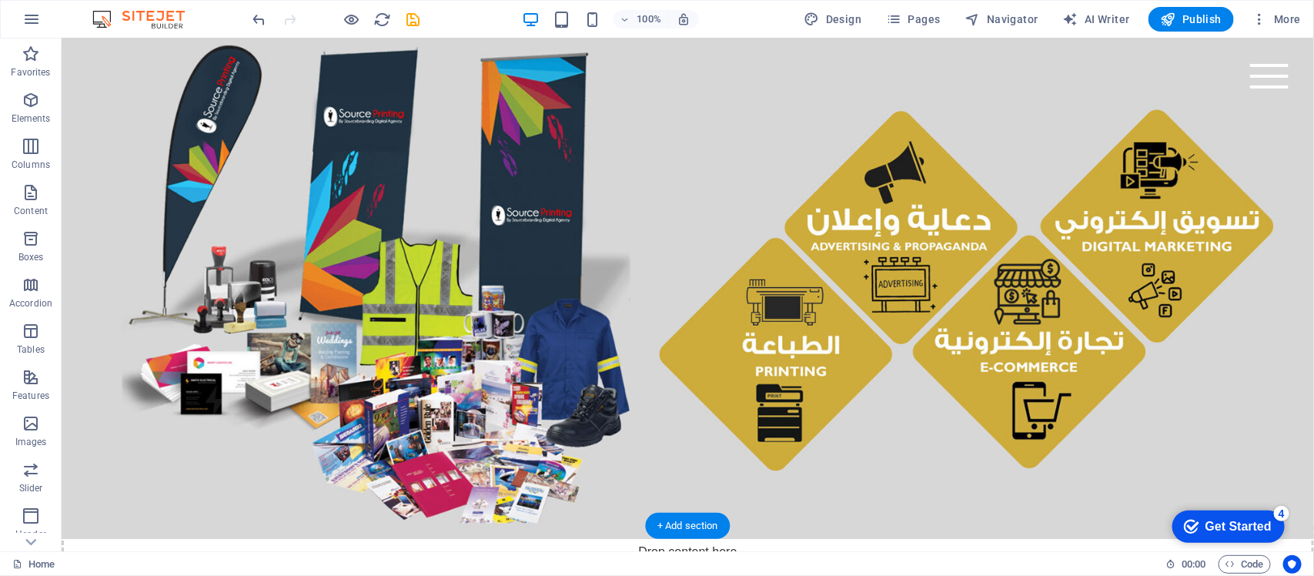
drag, startPoint x: 492, startPoint y: 248, endPoint x: 416, endPoint y: 384, distance: 156.2
click at [416, 384] on figure at bounding box center [687, 281] width 1253 height 513
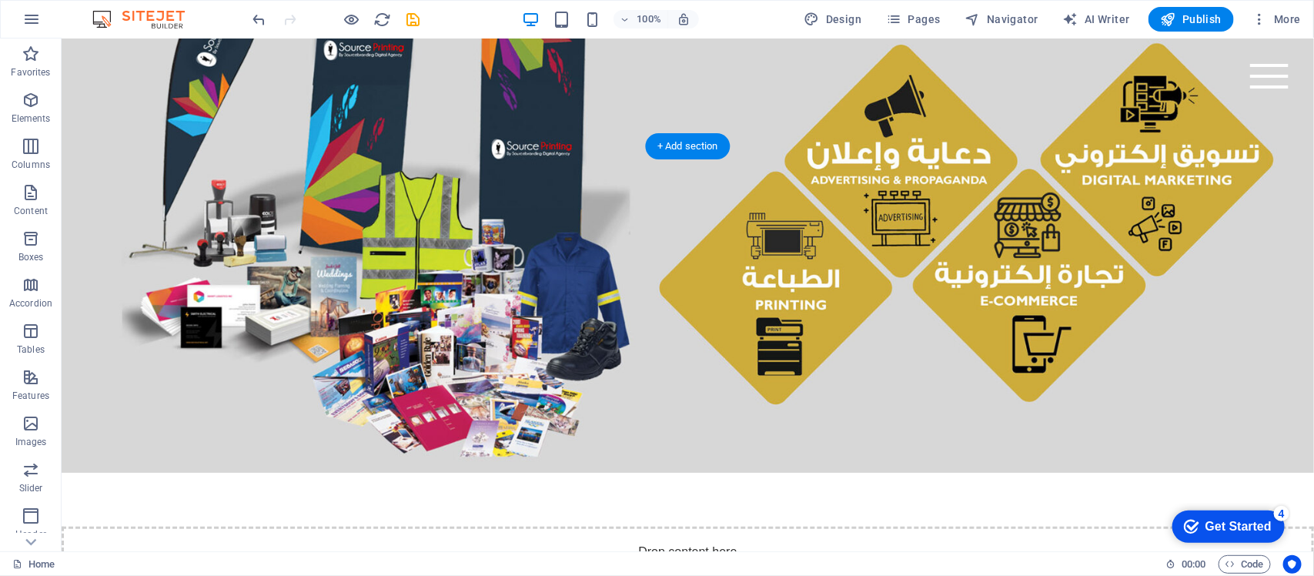
scroll to position [0, 0]
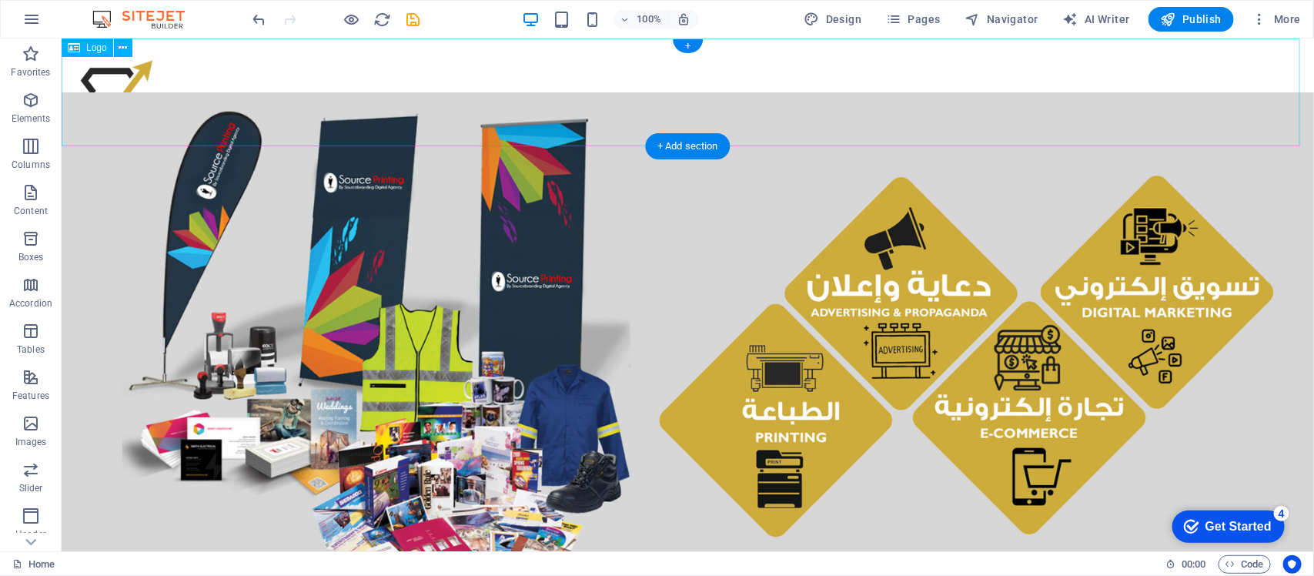
click at [263, 86] on div at bounding box center [687, 92] width 1253 height 108
click at [121, 45] on icon at bounding box center [123, 48] width 8 height 16
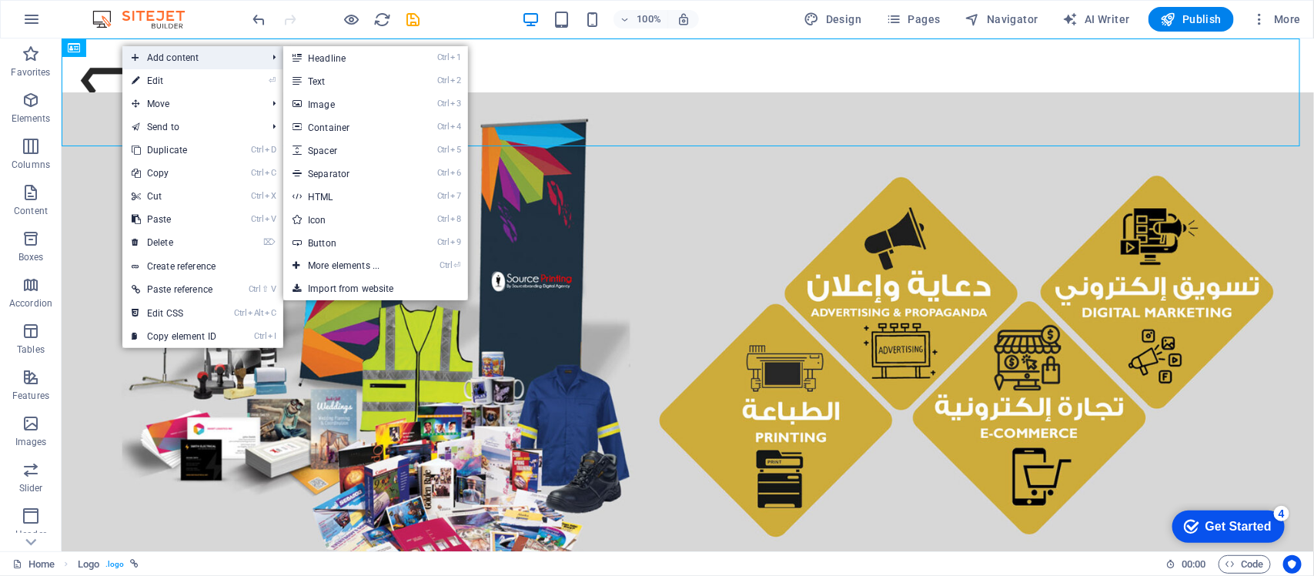
click at [160, 59] on span "Add content" at bounding box center [191, 57] width 138 height 23
click at [404, 59] on link "Ctrl 1 Headline" at bounding box center [346, 57] width 127 height 23
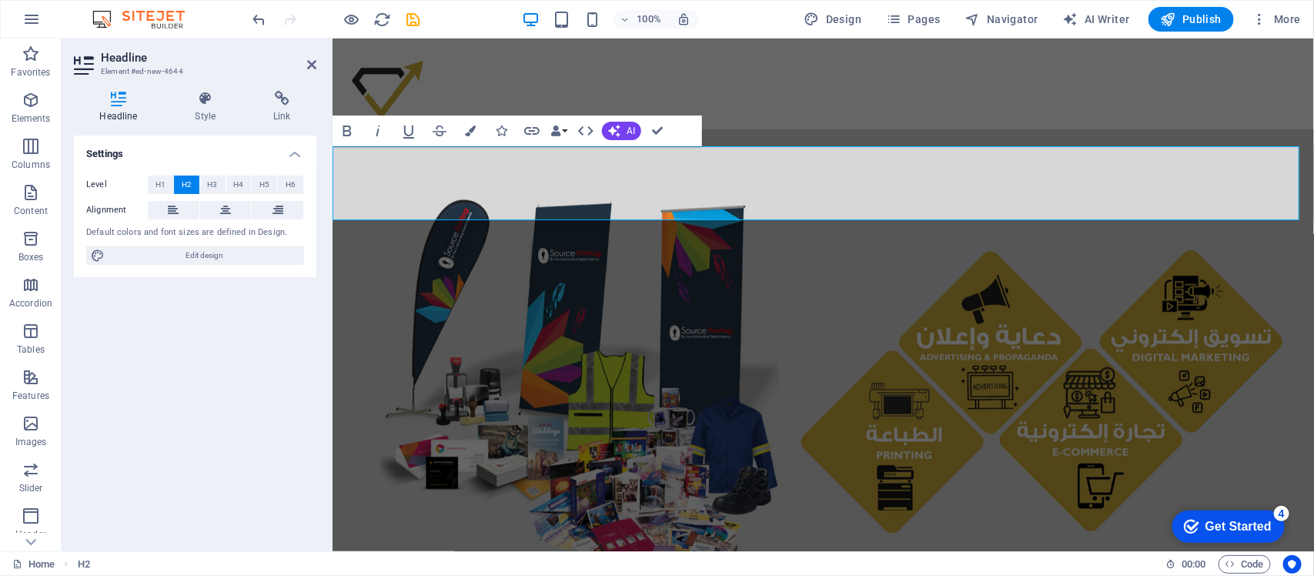
scroll to position [314, 5]
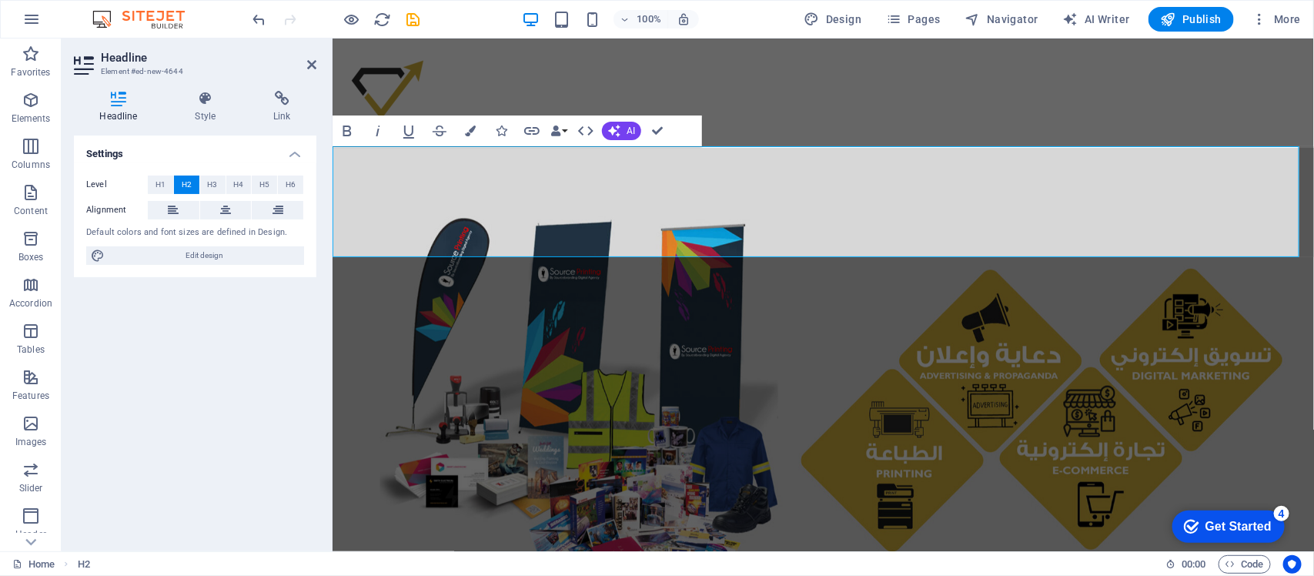
click at [1050, 239] on h2 "مؤسسة منعطف ثرى للدعاية والإعلان ‌MUNATAF THARI FOR ADVERTISING AND PROPAGANDA …" at bounding box center [823, 201] width 982 height 111
click at [216, 113] on h4 "Style" at bounding box center [208, 107] width 79 height 32
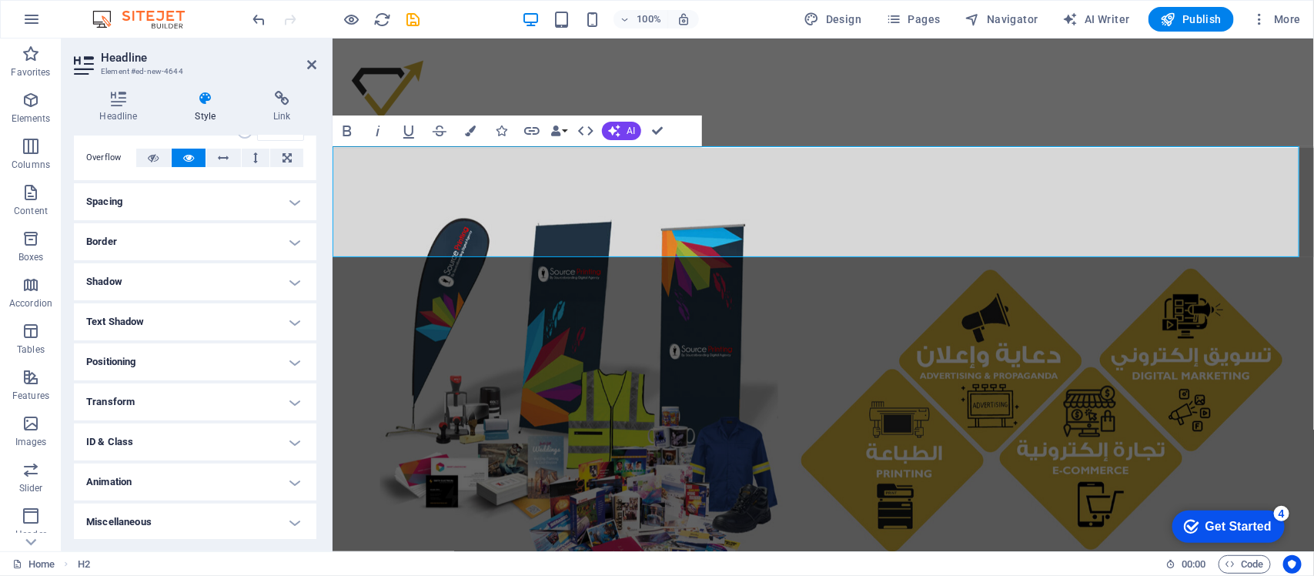
scroll to position [0, 0]
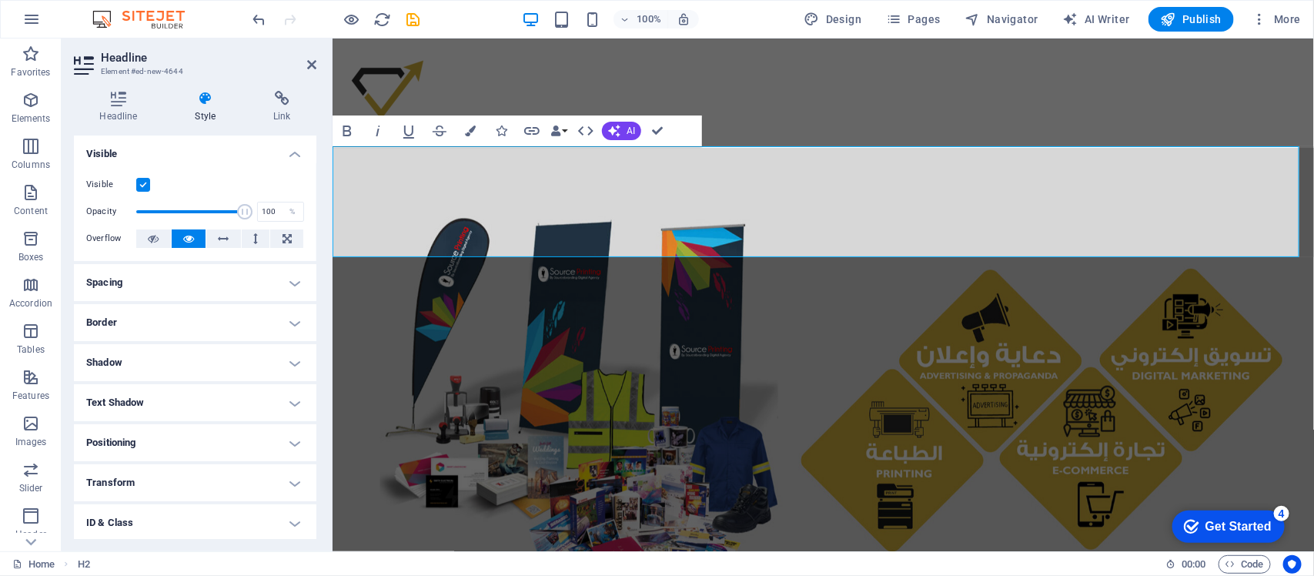
click at [256, 286] on h4 "Spacing" at bounding box center [195, 282] width 243 height 37
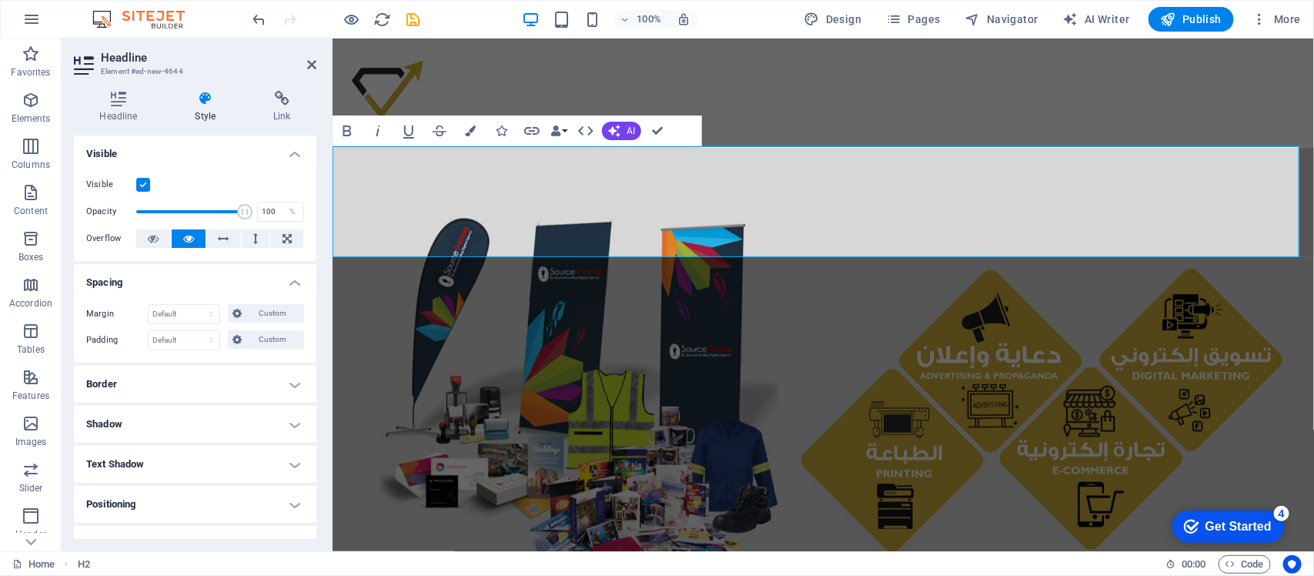
click at [256, 286] on h4 "Spacing" at bounding box center [195, 278] width 243 height 28
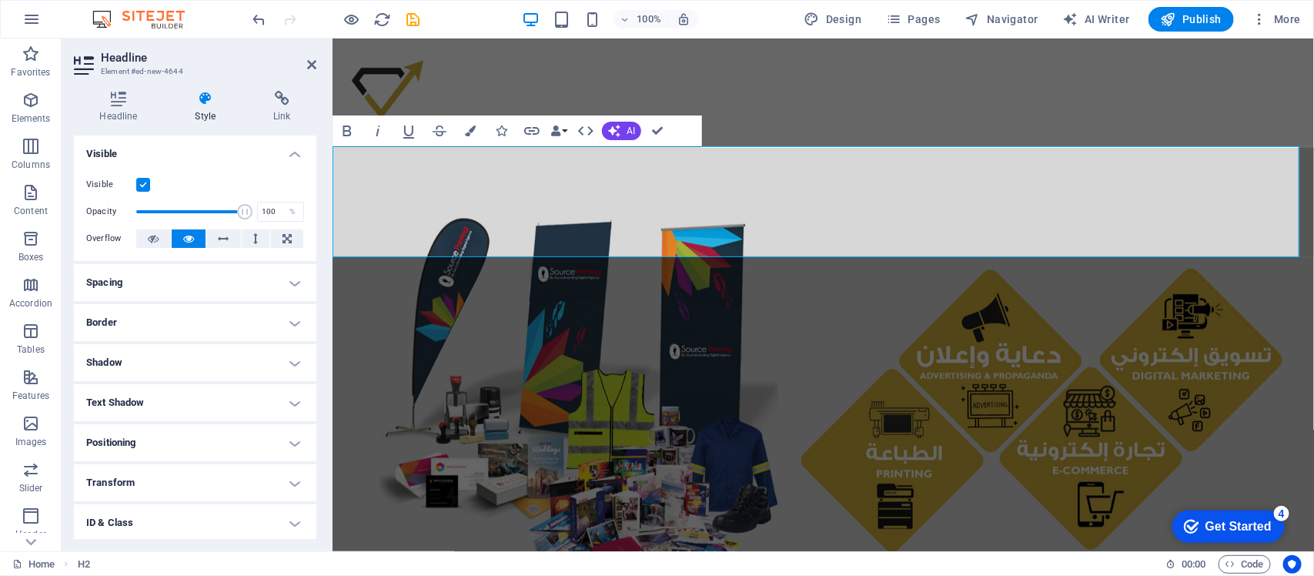
click at [246, 316] on h4 "Border" at bounding box center [195, 322] width 243 height 37
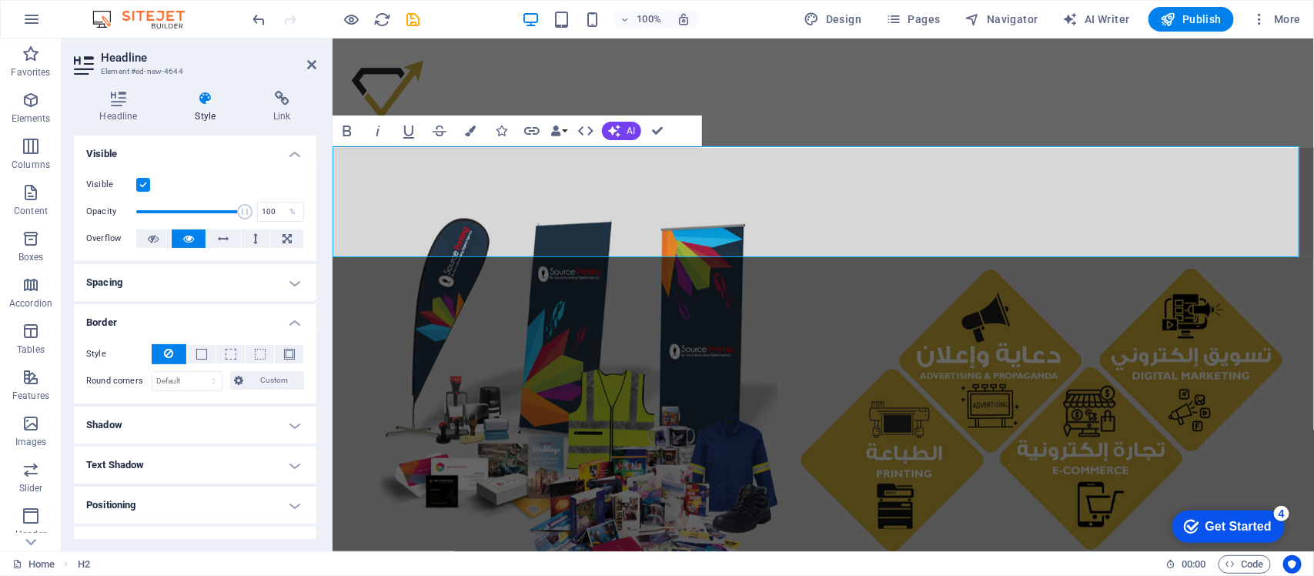
click at [246, 316] on h4 "Border" at bounding box center [195, 318] width 243 height 28
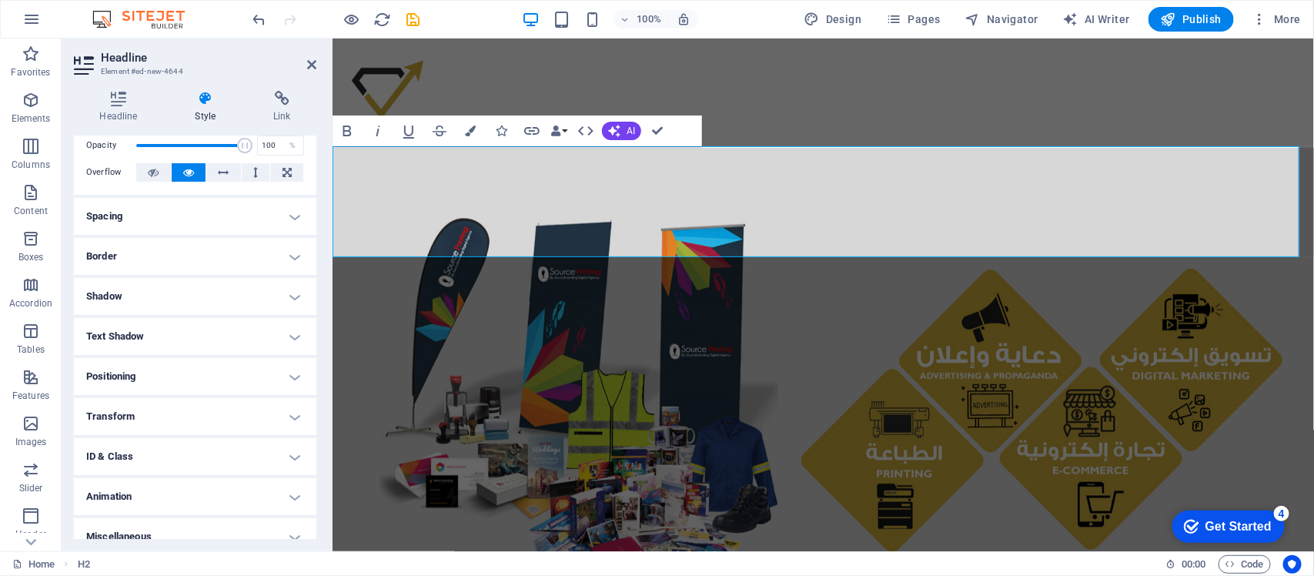
scroll to position [68, 0]
click at [241, 297] on h4 "Shadow" at bounding box center [195, 294] width 243 height 37
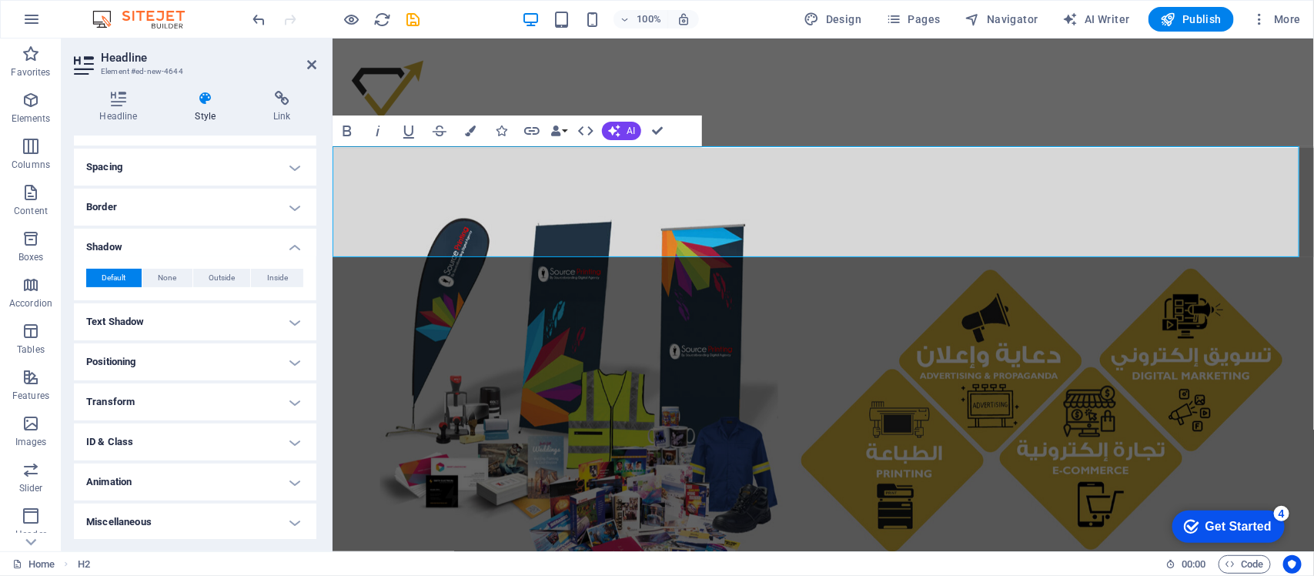
scroll to position [0, 0]
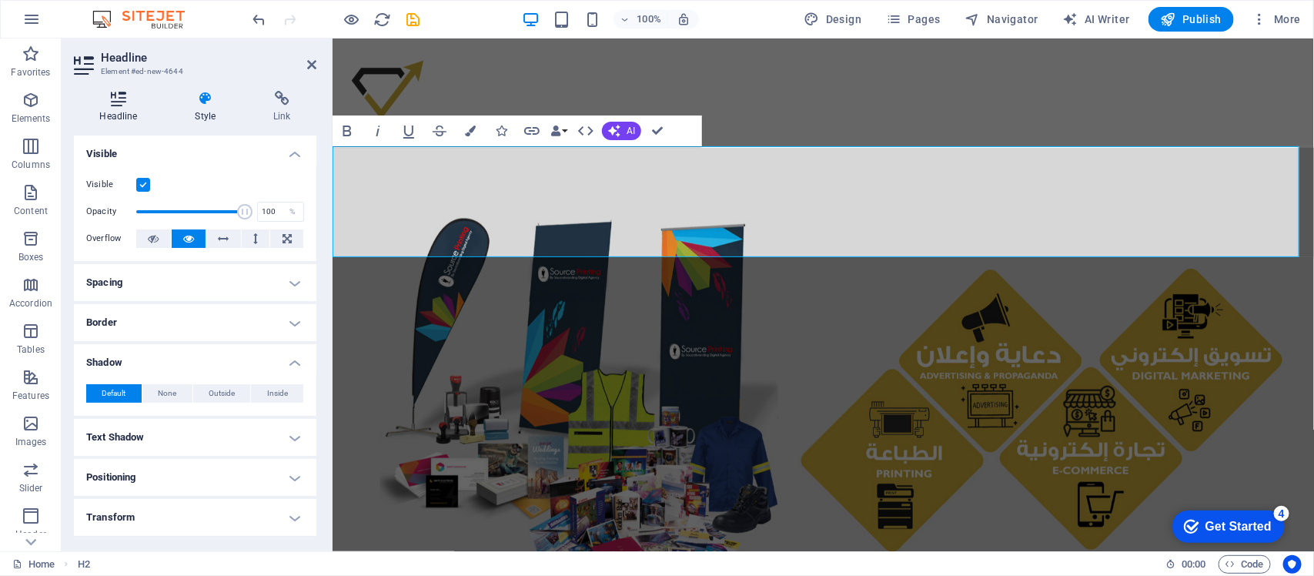
click at [116, 120] on h4 "Headline" at bounding box center [121, 107] width 95 height 32
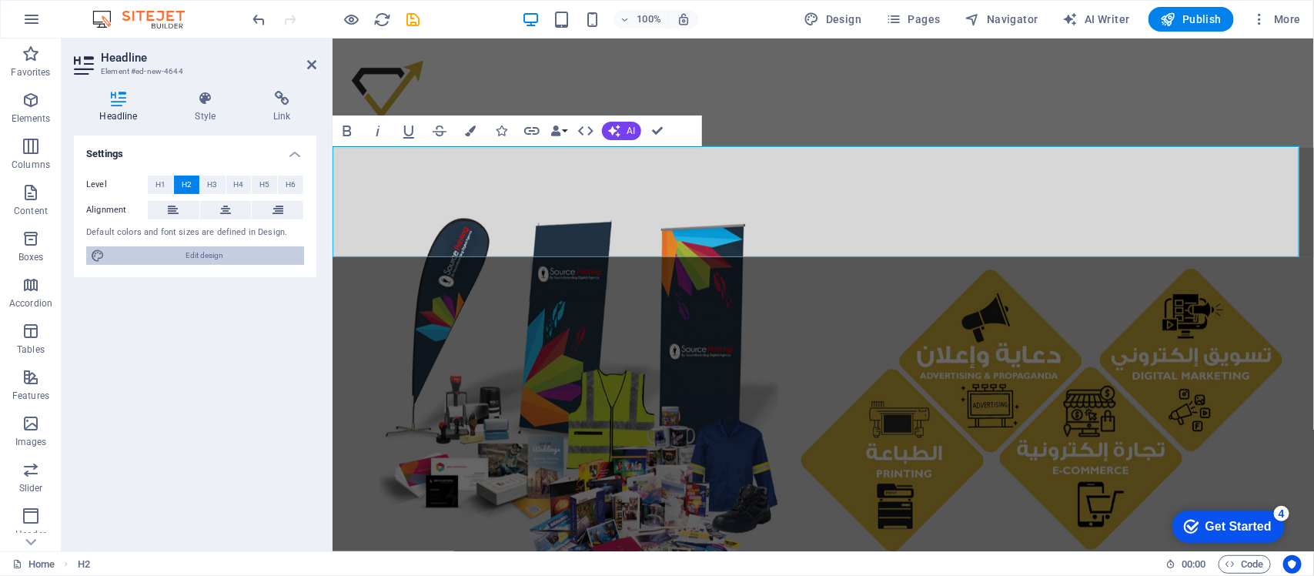
click at [225, 258] on span "Edit design" at bounding box center [204, 255] width 190 height 18
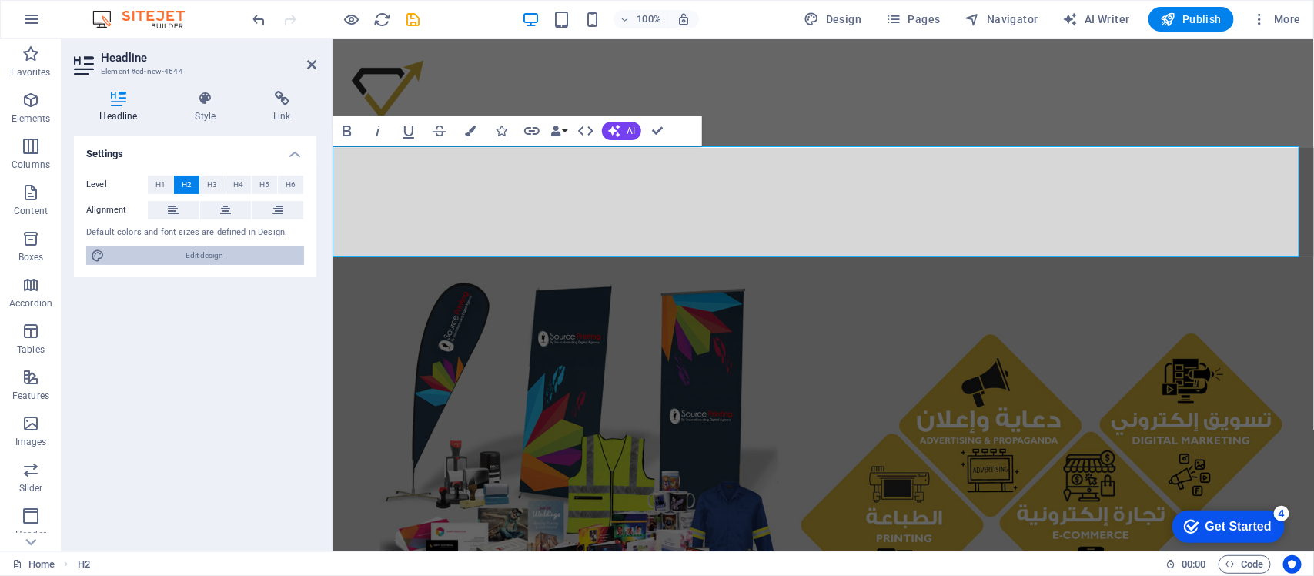
select select "800"
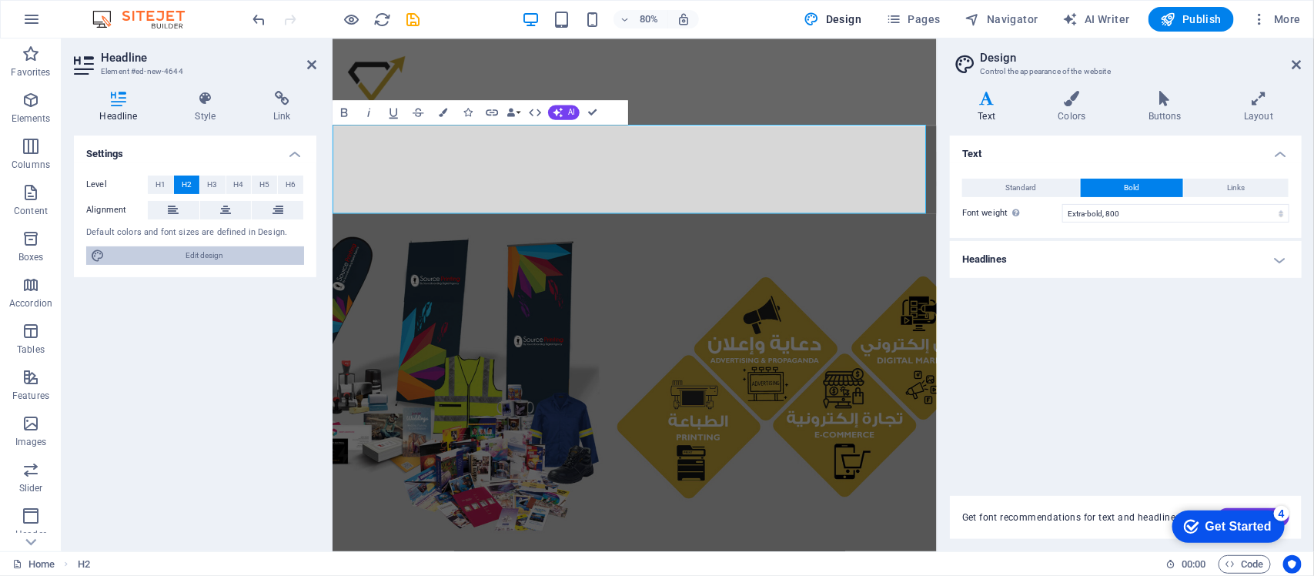
scroll to position [186, 5]
click at [1049, 186] on button "Standard" at bounding box center [1022, 188] width 118 height 18
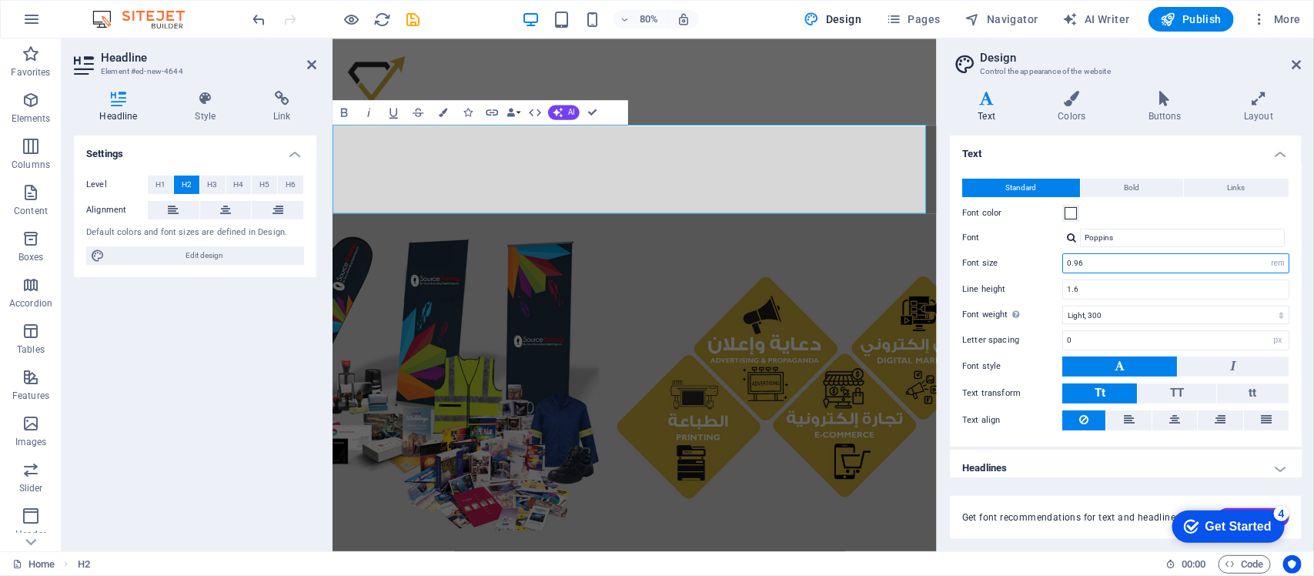
click at [1051, 262] on input "0.96" at bounding box center [1176, 263] width 226 height 18
type input "0"
type input "1"
type input "0"
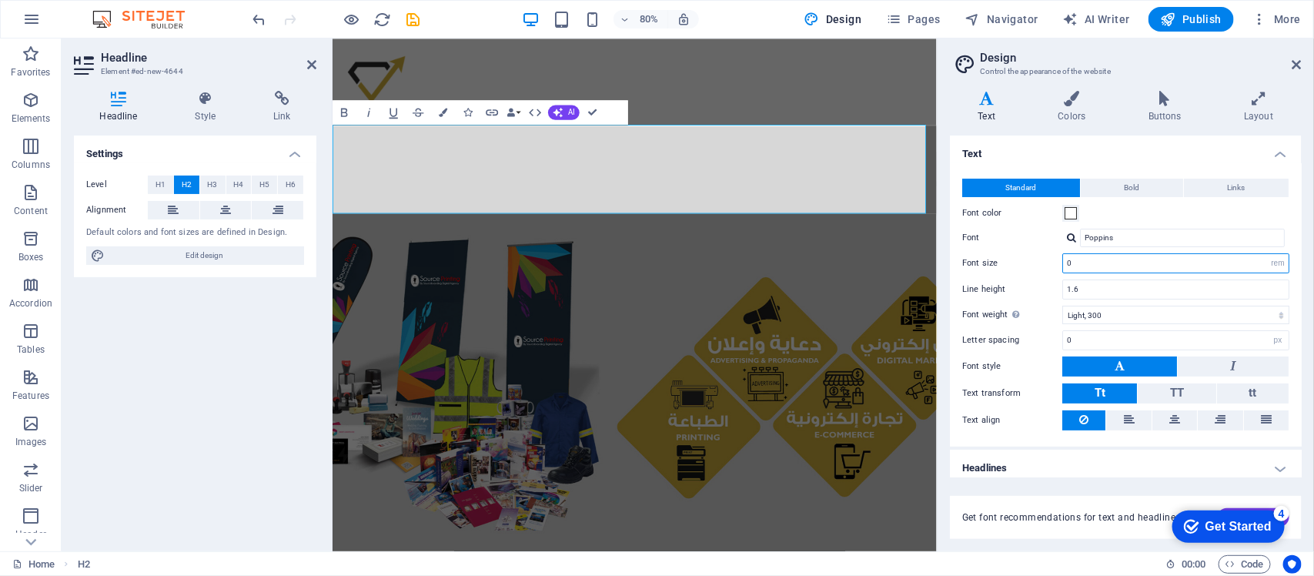
scroll to position [0, 0]
type input "0"
click at [1051, 206] on div "Font color" at bounding box center [1126, 213] width 327 height 18
click at [1051, 120] on h4 "Layout" at bounding box center [1259, 107] width 85 height 32
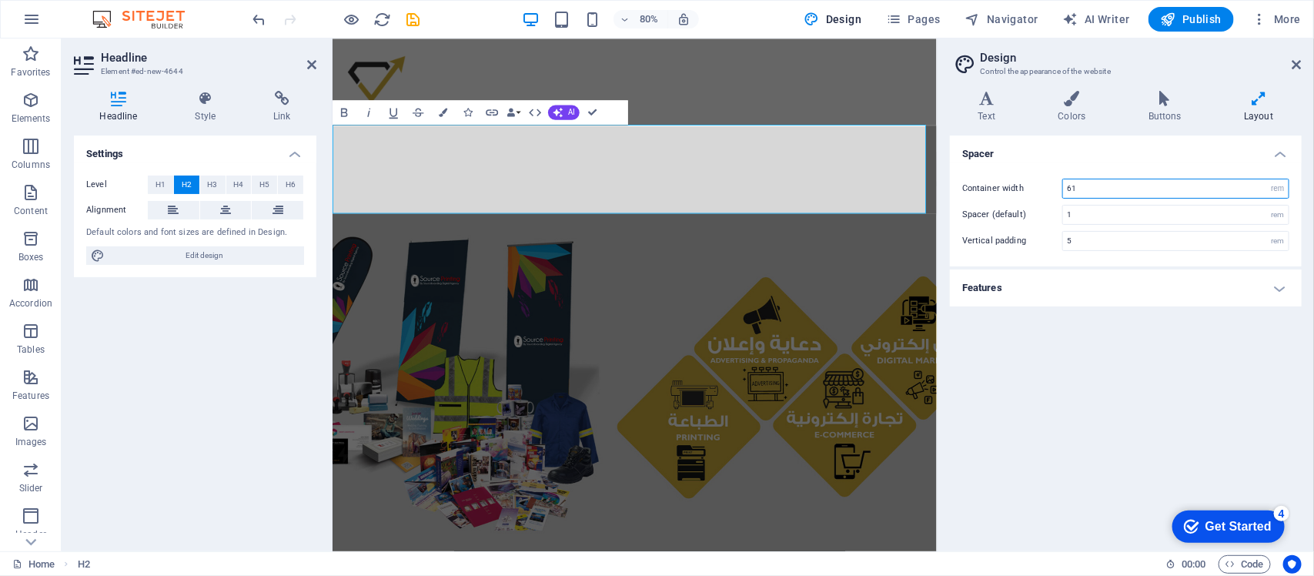
click at [1051, 183] on input "61" at bounding box center [1176, 188] width 226 height 18
type input "60.375"
click at [1051, 63] on icon at bounding box center [1297, 65] width 9 height 12
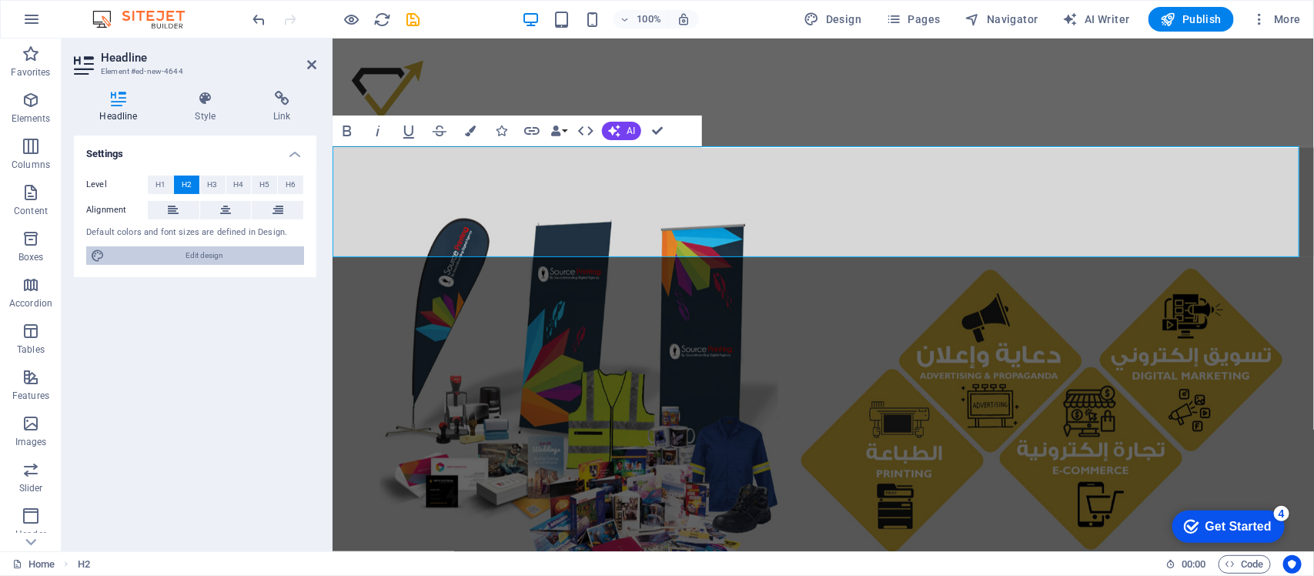
click at [145, 247] on span "Edit design" at bounding box center [204, 255] width 190 height 18
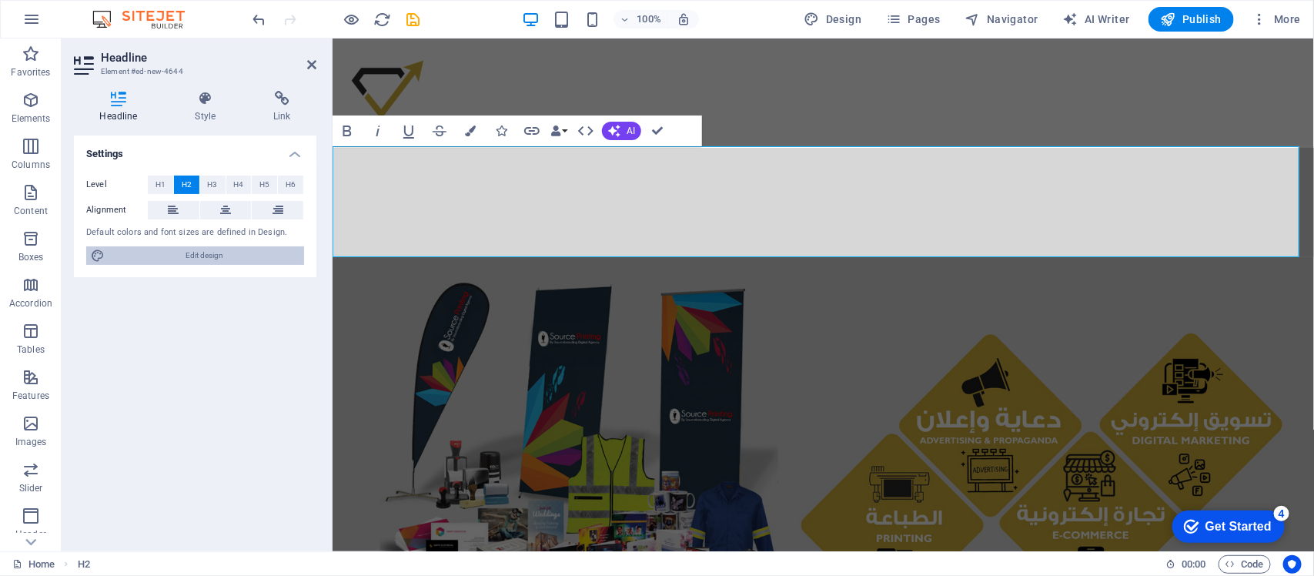
select select "rem"
select select "300"
select select "px"
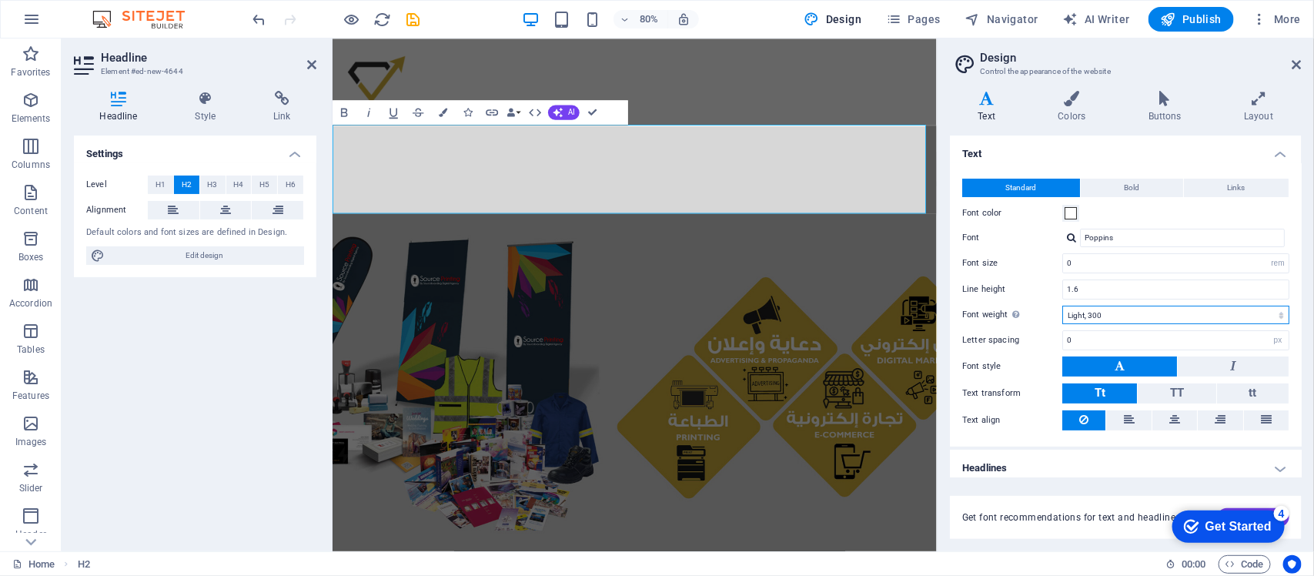
click at [1051, 308] on select "Thin, 100 Extra-light, 200 Light, 300 Regular, 400 Medium, 500 Semi-bold, 600 B…" at bounding box center [1176, 315] width 227 height 18
select select "100"
click at [1051, 306] on select "Thin, 100 Extra-light, 200 Light, 300 Regular, 400 Medium, 500 Semi-bold, 600 B…" at bounding box center [1176, 315] width 227 height 18
click at [1051, 100] on icon at bounding box center [1164, 98] width 89 height 15
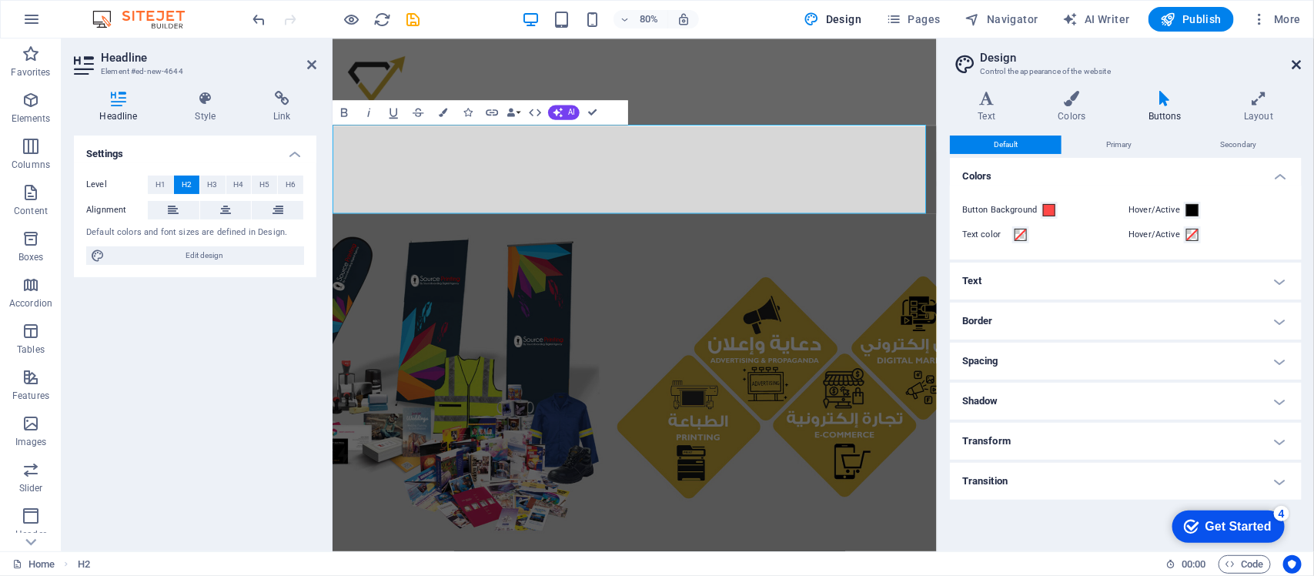
click at [1051, 59] on icon at bounding box center [1297, 65] width 9 height 12
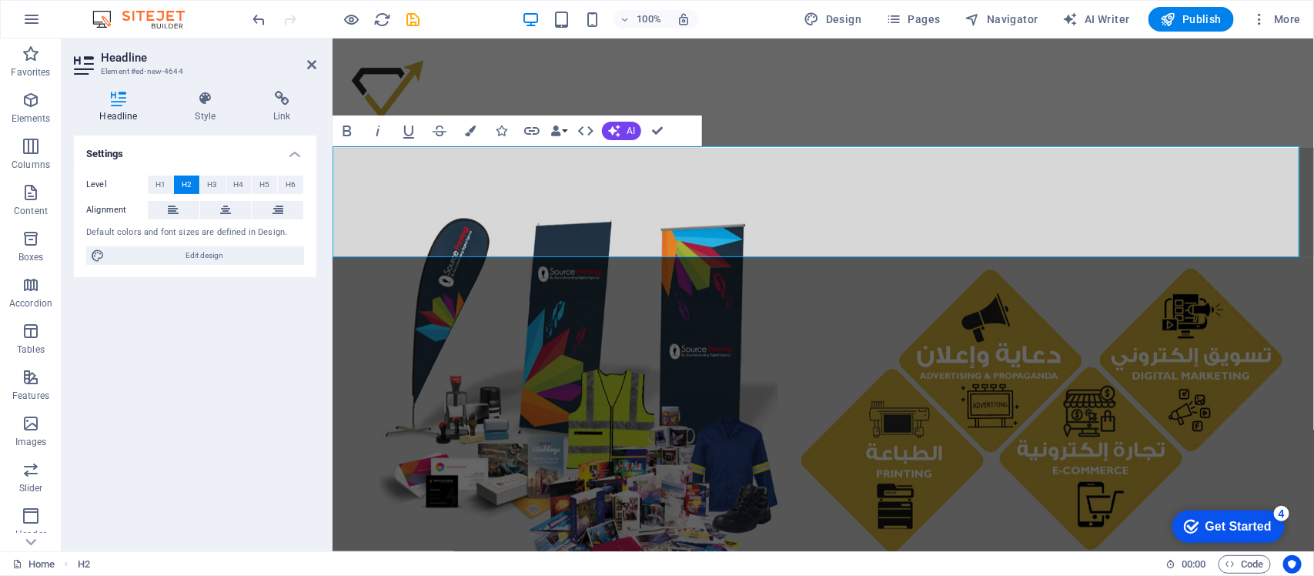
click at [1051, 223] on h2 "مؤسسة منعطف ثرى للدعاية والإعلان ‌MUNATAF THARI FOR ADVERTISING AND PROPAGANDA …" at bounding box center [823, 201] width 982 height 111
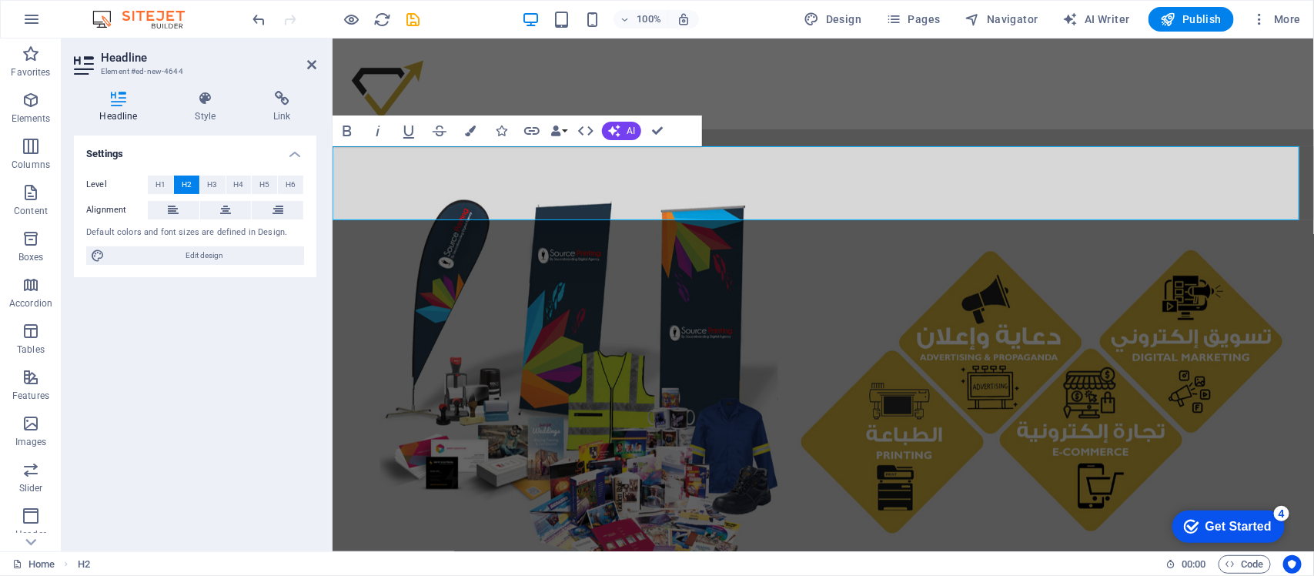
click at [1051, 205] on h2 "مؤسسة منعطف ثرى للدعاية والإعلان ‌MUNATAF THARI FOR ADVERTISING NSTITUTION" at bounding box center [823, 183] width 982 height 74
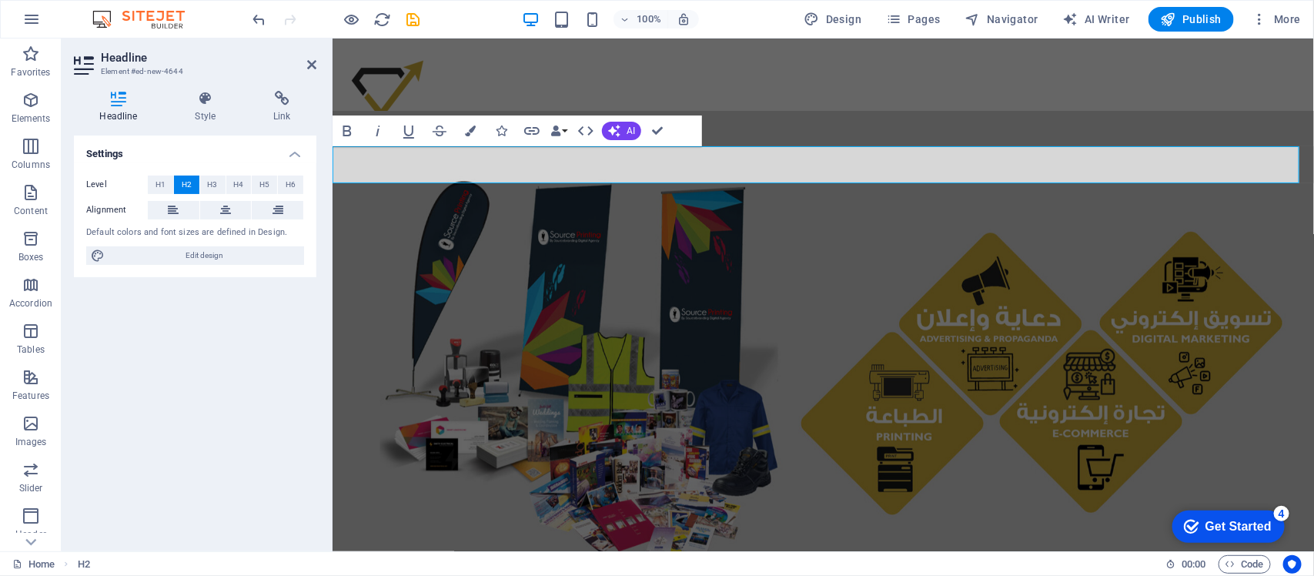
click at [174, 330] on div "Settings Level H1 H2 H3 H4 H5 H6 Alignment Default colors and font sizes are de…" at bounding box center [195, 338] width 243 height 404
click at [33, 82] on button "Favorites" at bounding box center [31, 62] width 62 height 46
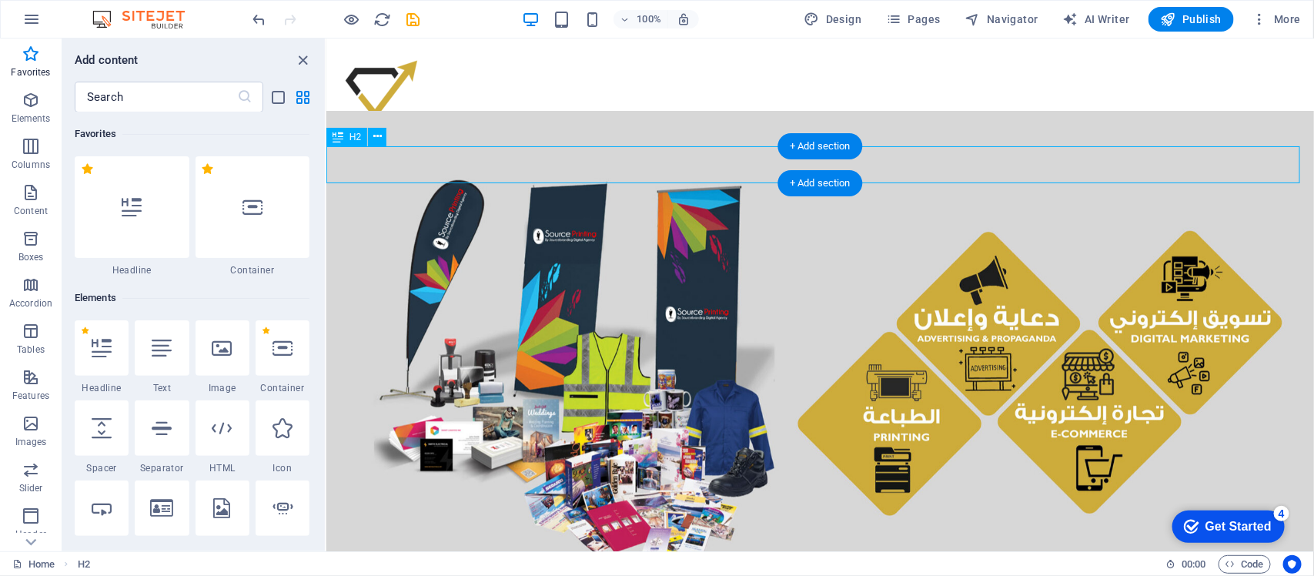
click at [462, 153] on div "مؤسسة منعطف ثرى للدعاية والإعلان" at bounding box center [820, 164] width 988 height 37
drag, startPoint x: 668, startPoint y: 175, endPoint x: 493, endPoint y: 89, distance: 195.6
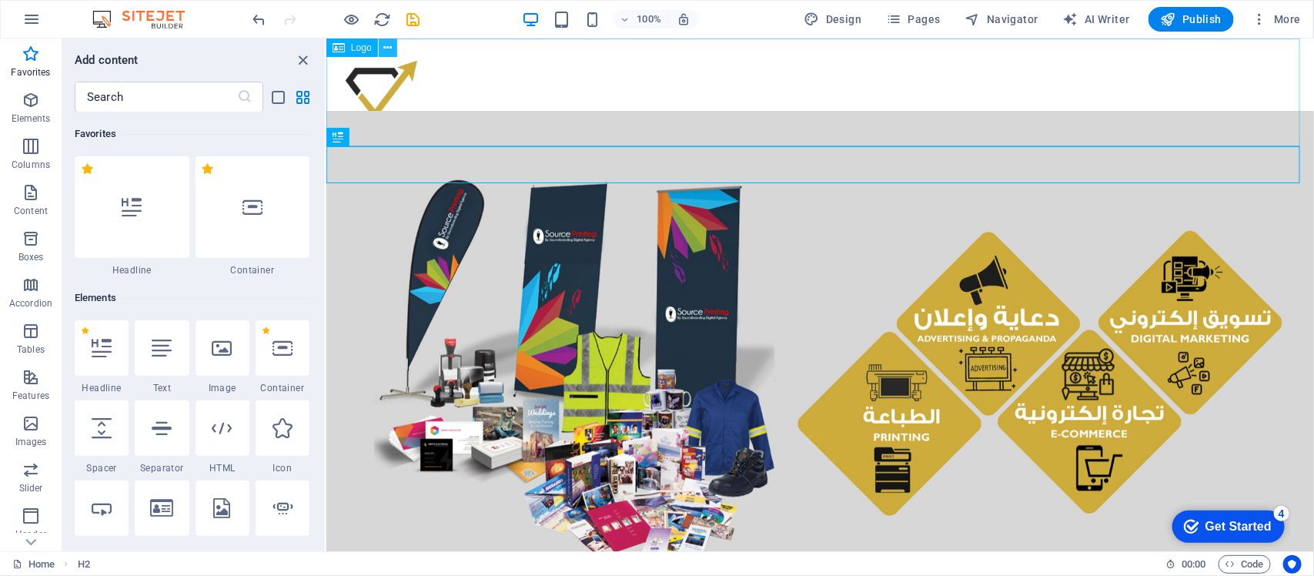
click at [393, 51] on button at bounding box center [388, 48] width 18 height 18
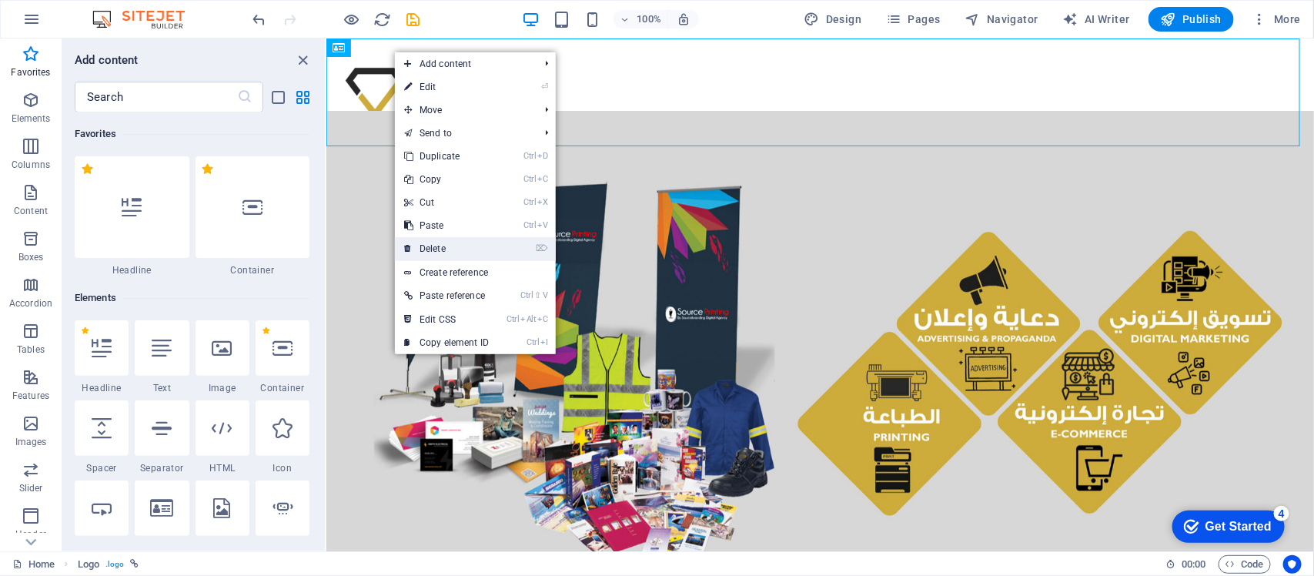
click at [480, 254] on link "⌦ Delete" at bounding box center [446, 248] width 103 height 23
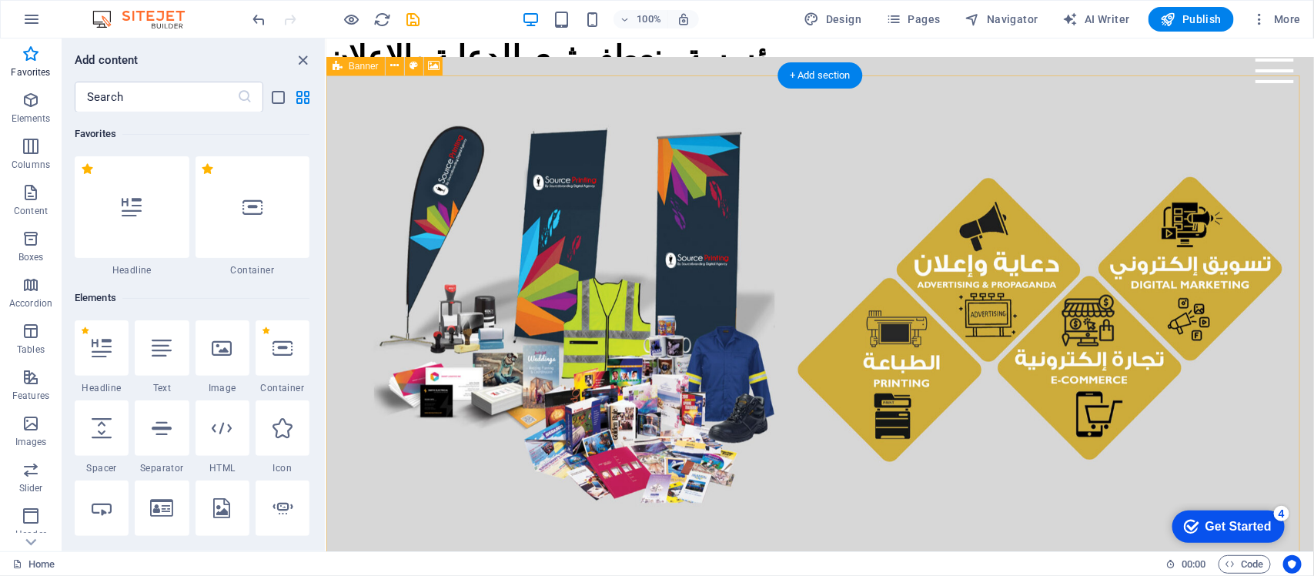
click at [575, 65] on div "مؤسسة منعطف ثرى للدعاية والإعلان" at bounding box center [820, 56] width 988 height 37
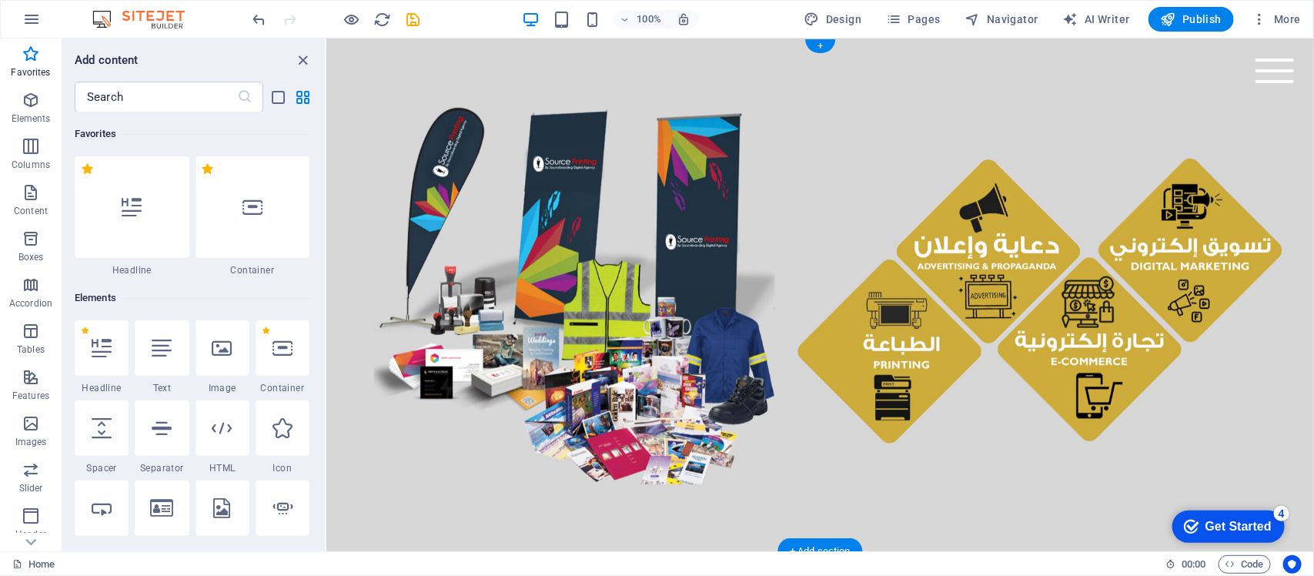
click at [899, 300] on figure at bounding box center [820, 294] width 988 height 513
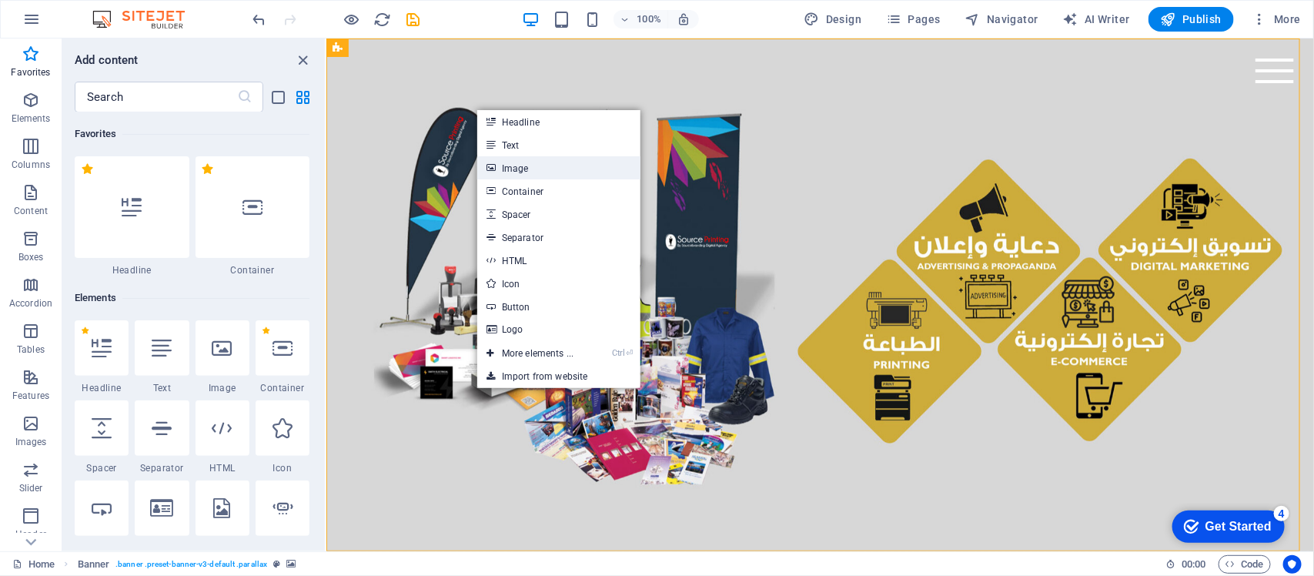
click at [528, 160] on link "Image" at bounding box center [558, 167] width 163 height 23
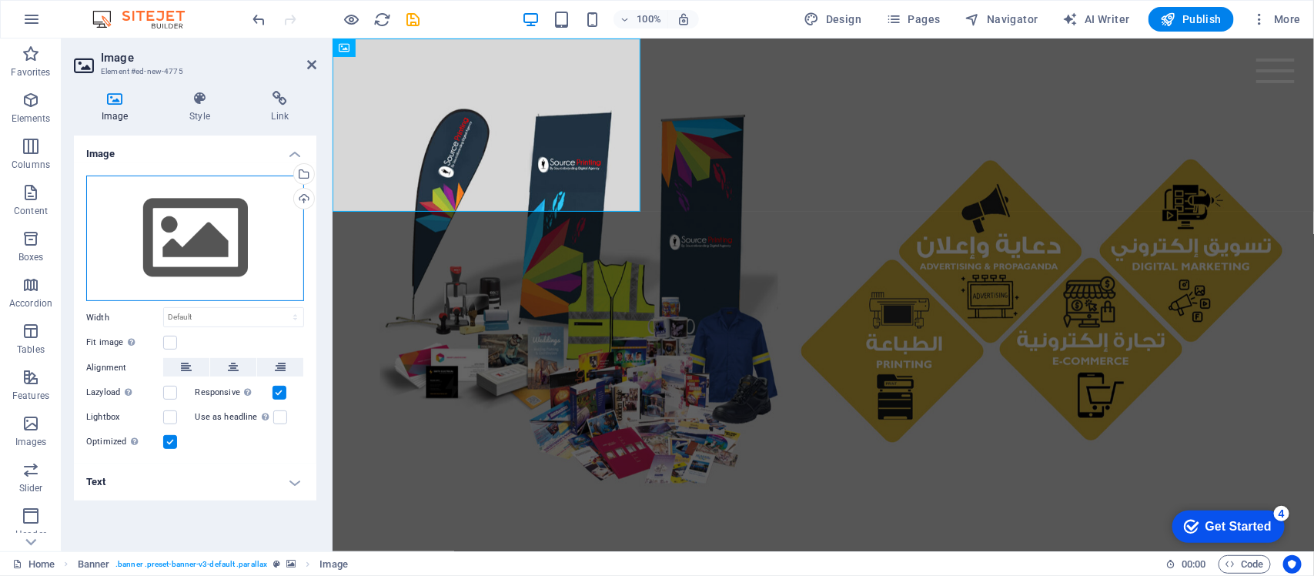
click at [279, 194] on div "Drag files here, click to choose files or select files from Files or our free s…" at bounding box center [195, 239] width 218 height 126
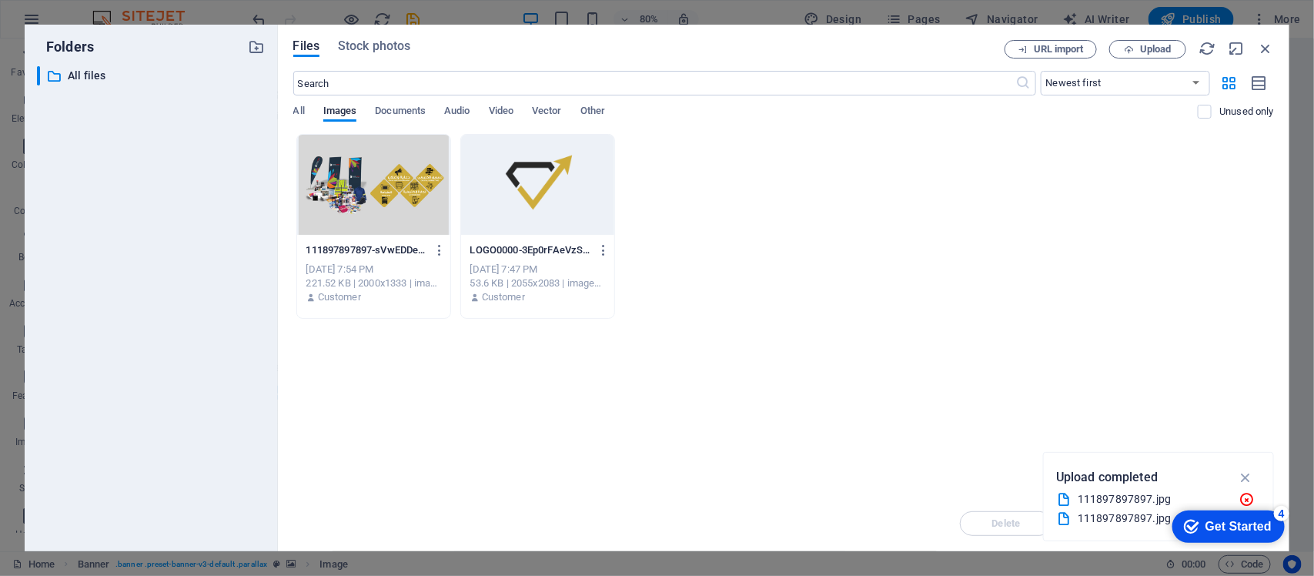
click at [508, 194] on div at bounding box center [537, 185] width 153 height 100
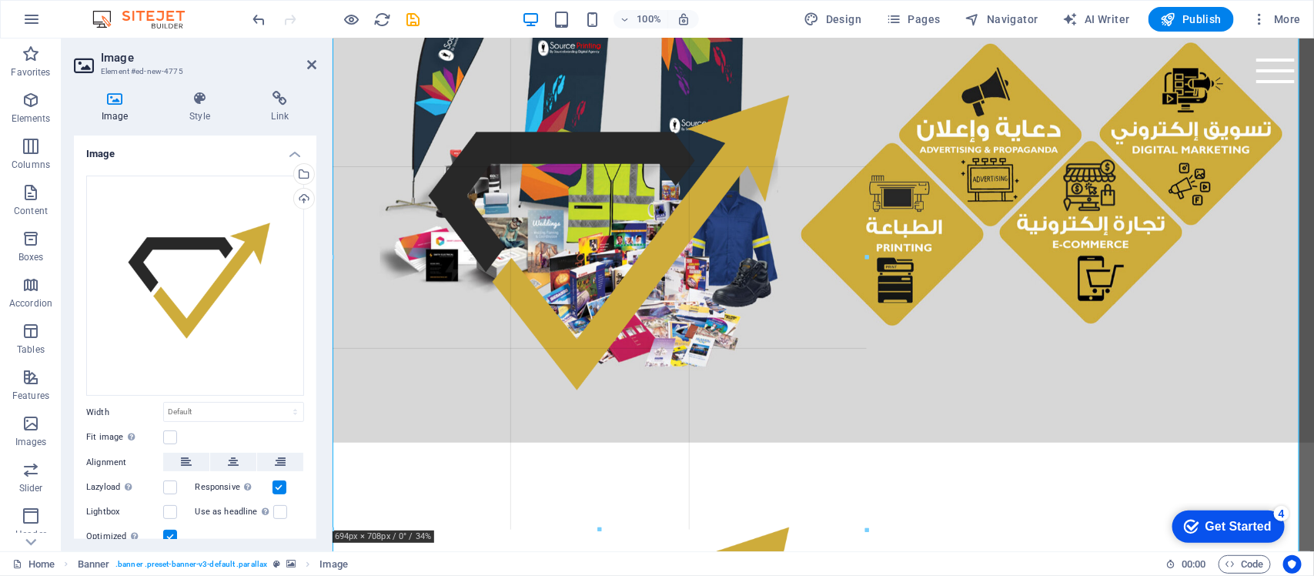
scroll to position [54, 0]
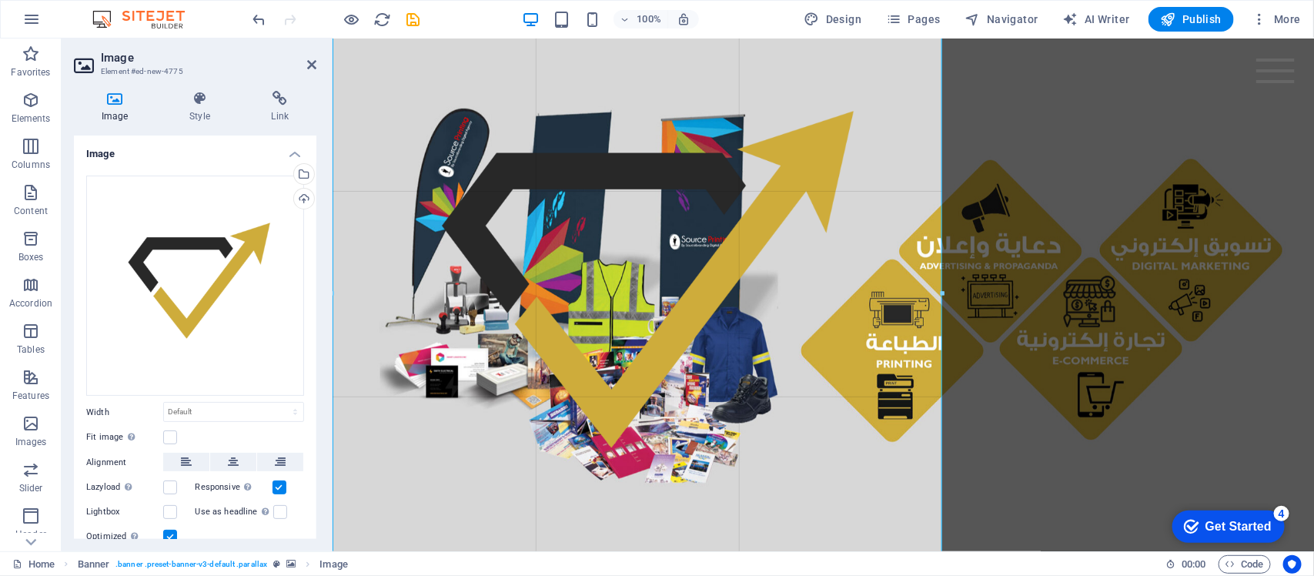
drag, startPoint x: 1303, startPoint y: 528, endPoint x: 189, endPoint y: 123, distance: 1185.6
type input "792"
select select "px"
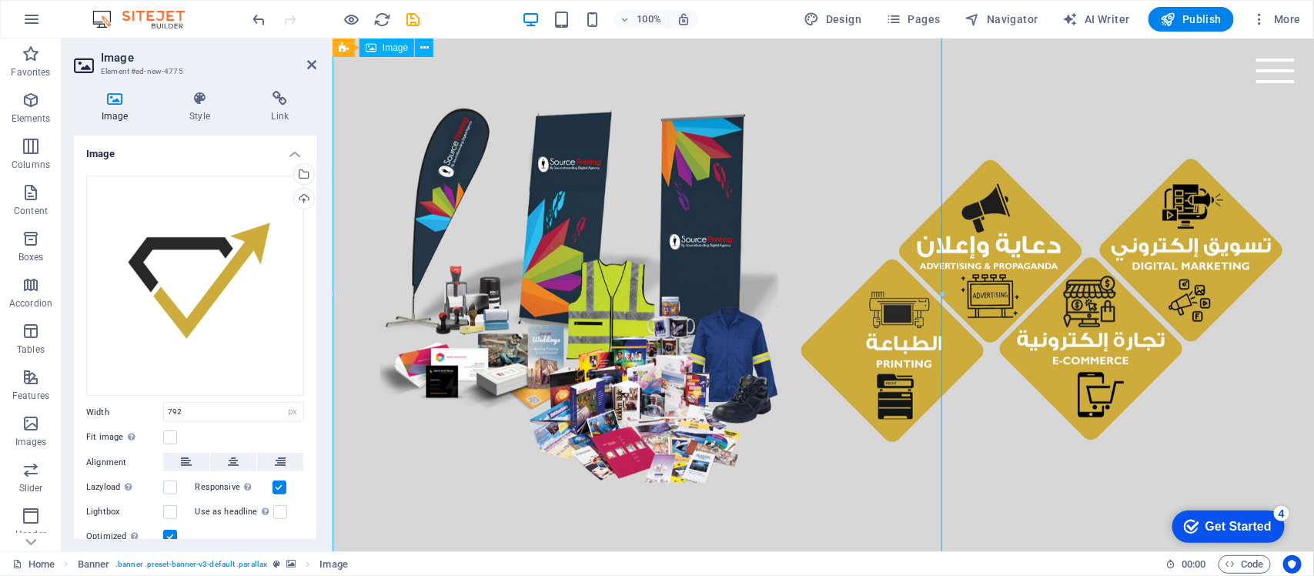
drag, startPoint x: 647, startPoint y: 423, endPoint x: 645, endPoint y: 302, distance: 120.9
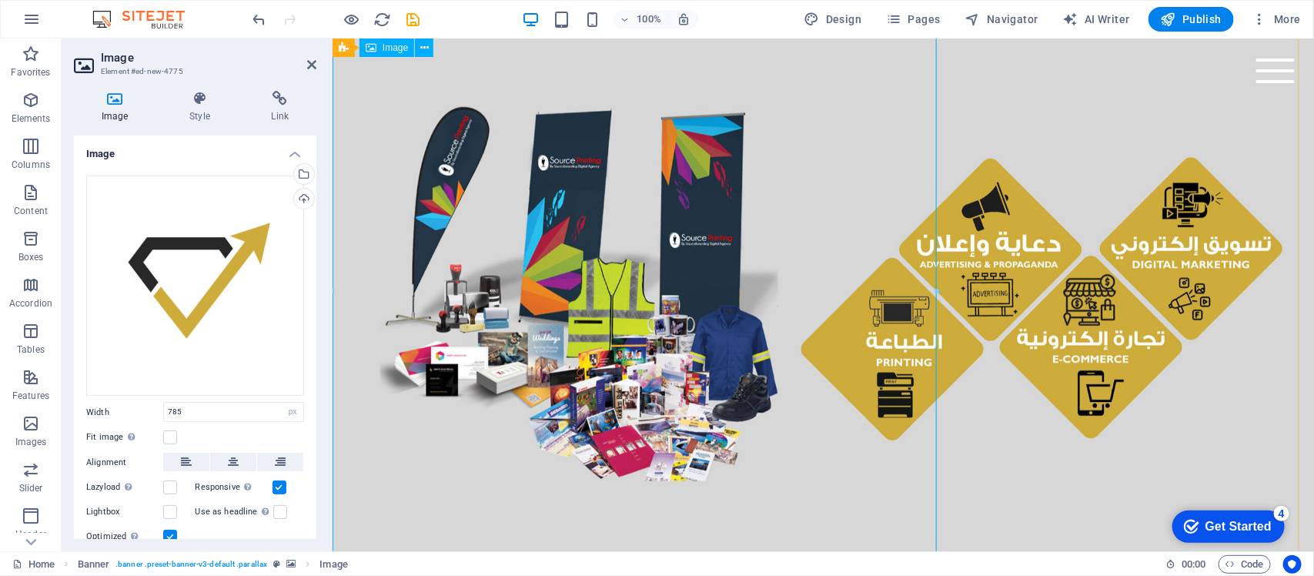
drag, startPoint x: 1270, startPoint y: 330, endPoint x: 821, endPoint y: 282, distance: 451.5
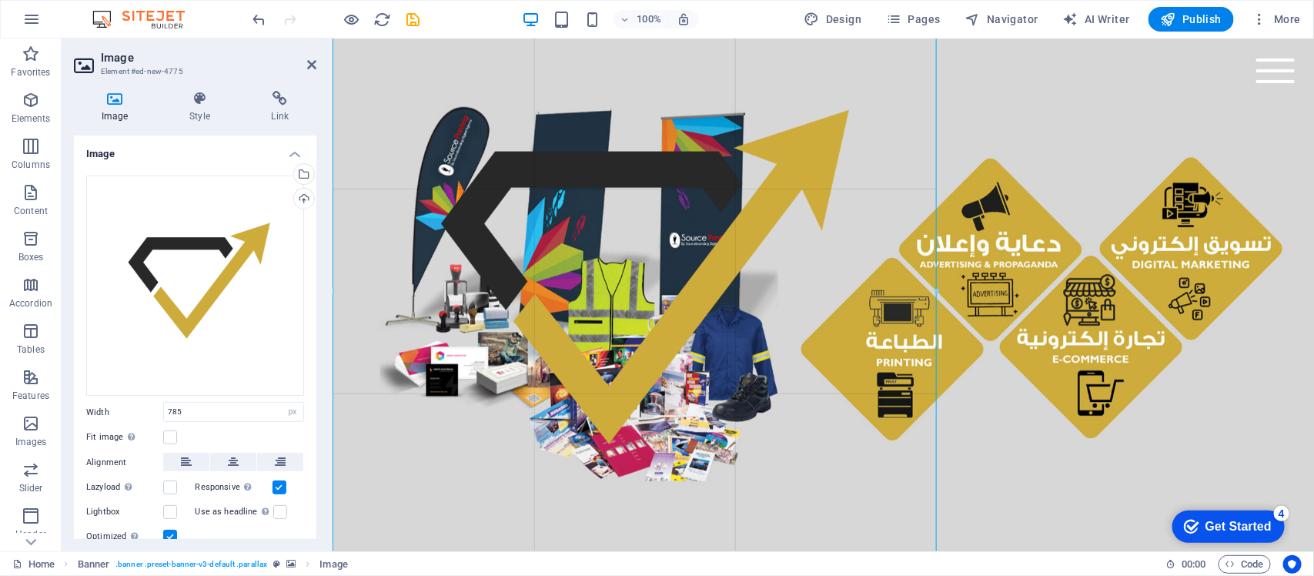
scroll to position [25, 0]
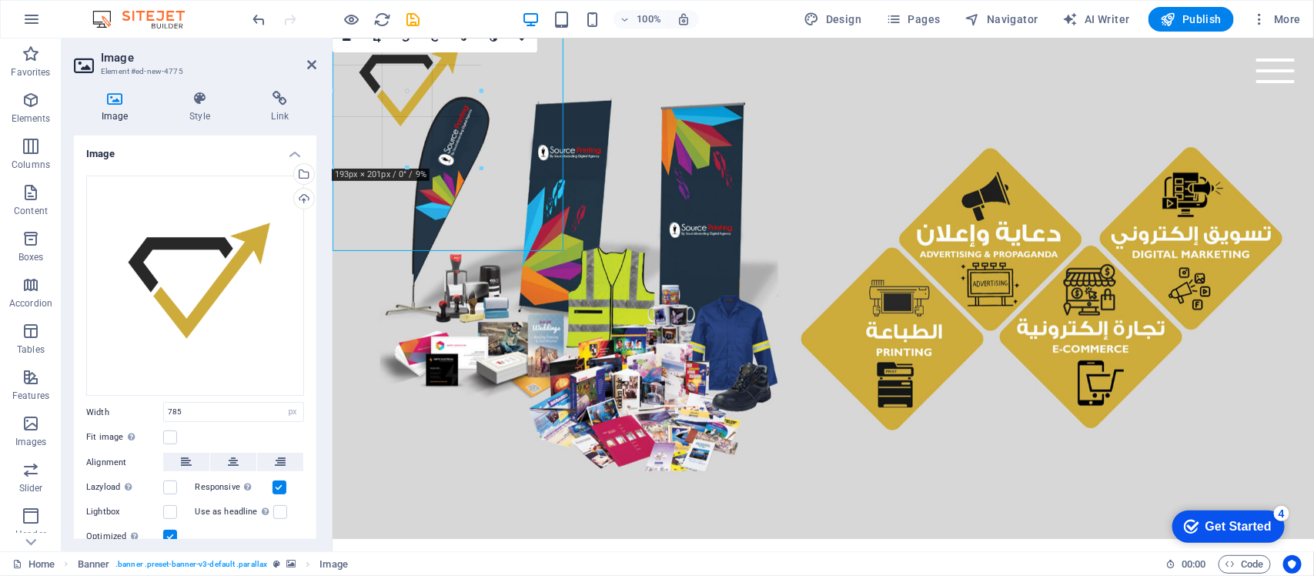
drag, startPoint x: 939, startPoint y: 298, endPoint x: 476, endPoint y: 254, distance: 465.6
type input "185"
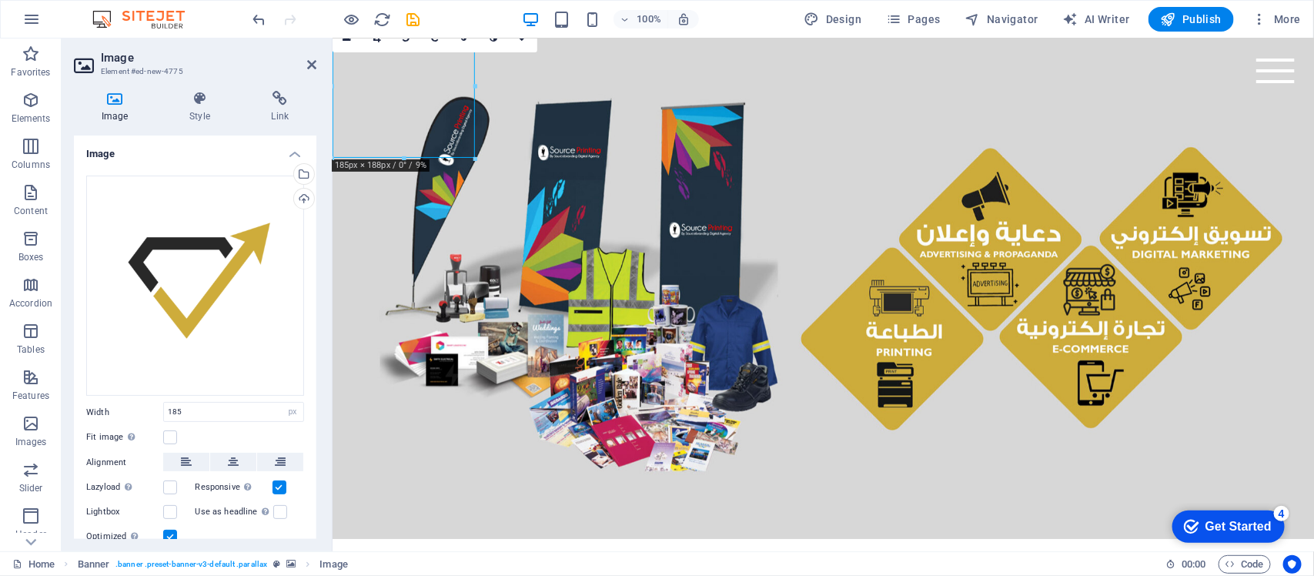
click at [652, 219] on figure at bounding box center [823, 281] width 982 height 513
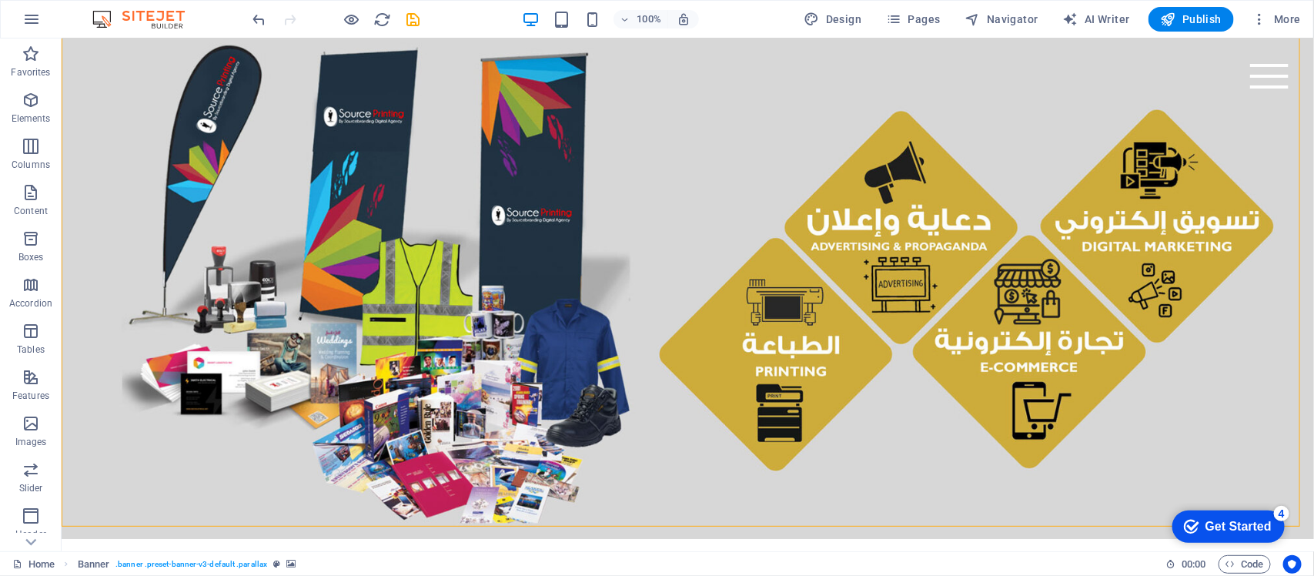
click at [806, 246] on figure at bounding box center [687, 281] width 1253 height 513
click at [714, 231] on figure at bounding box center [687, 281] width 1253 height 513
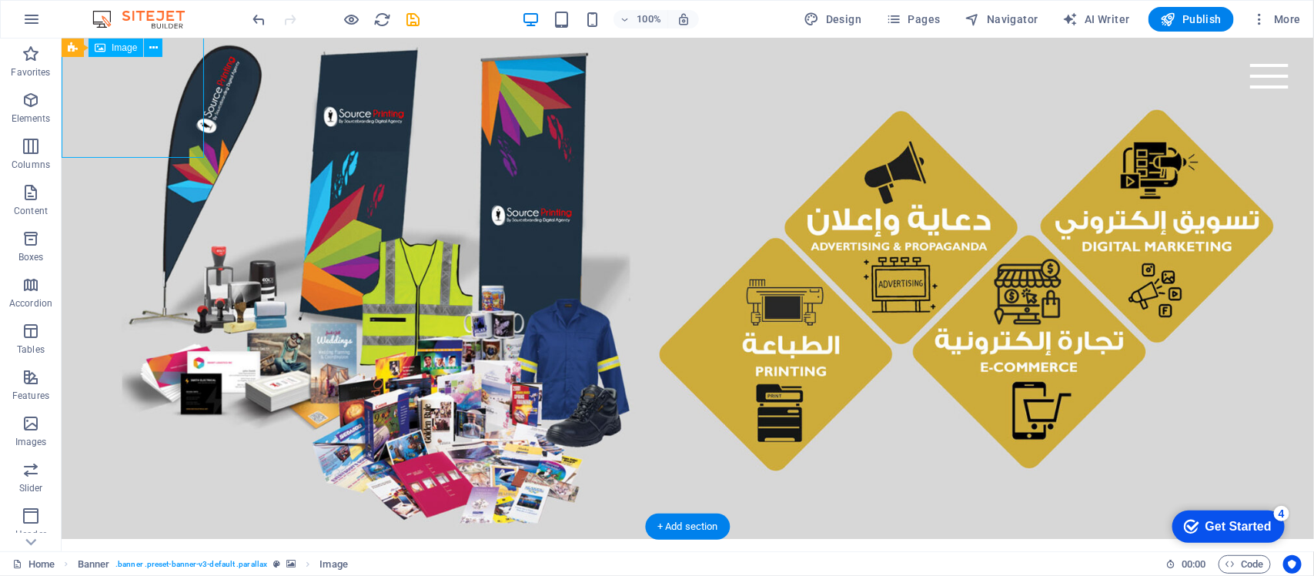
select select "px"
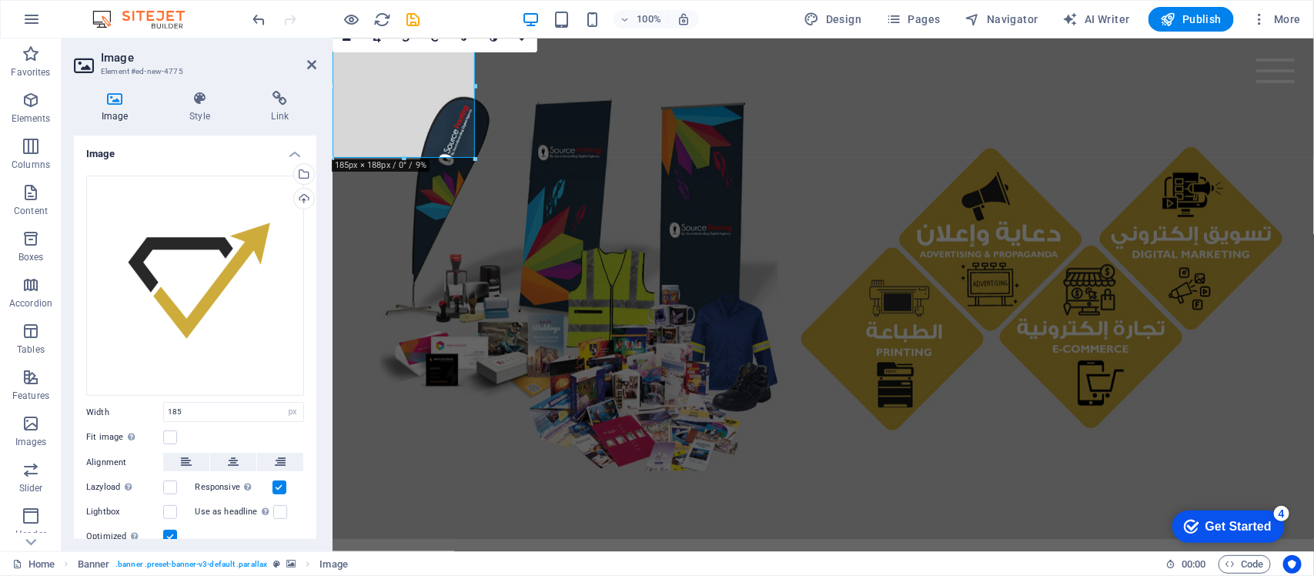
click at [521, 219] on figure at bounding box center [823, 281] width 982 height 513
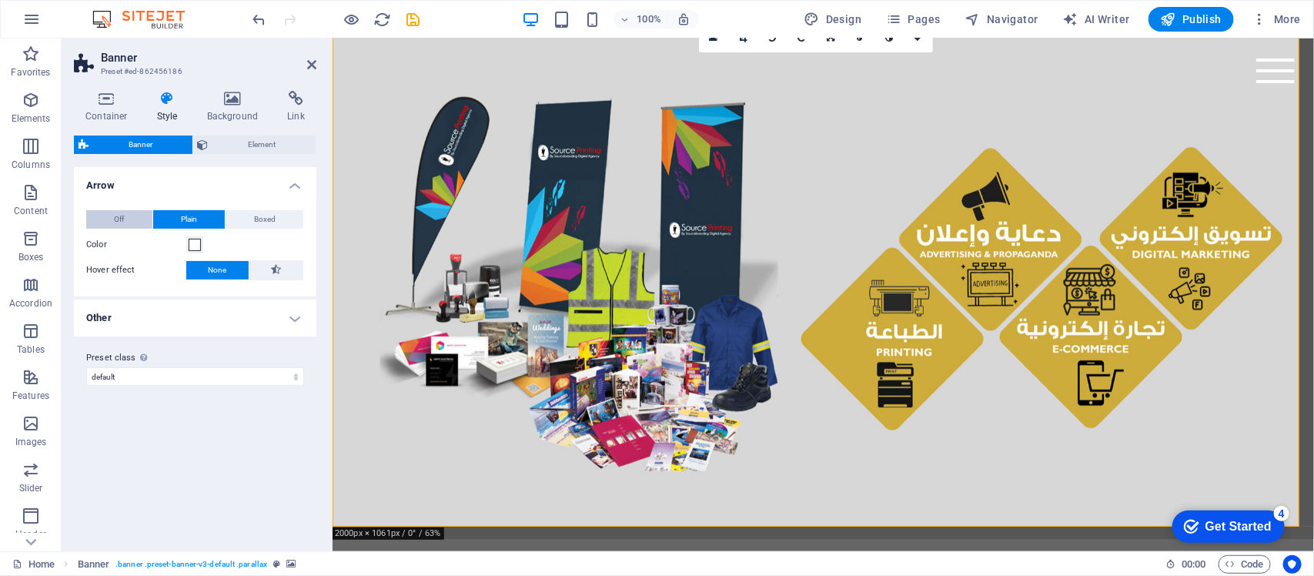
click at [146, 221] on button "Off" at bounding box center [119, 219] width 66 height 18
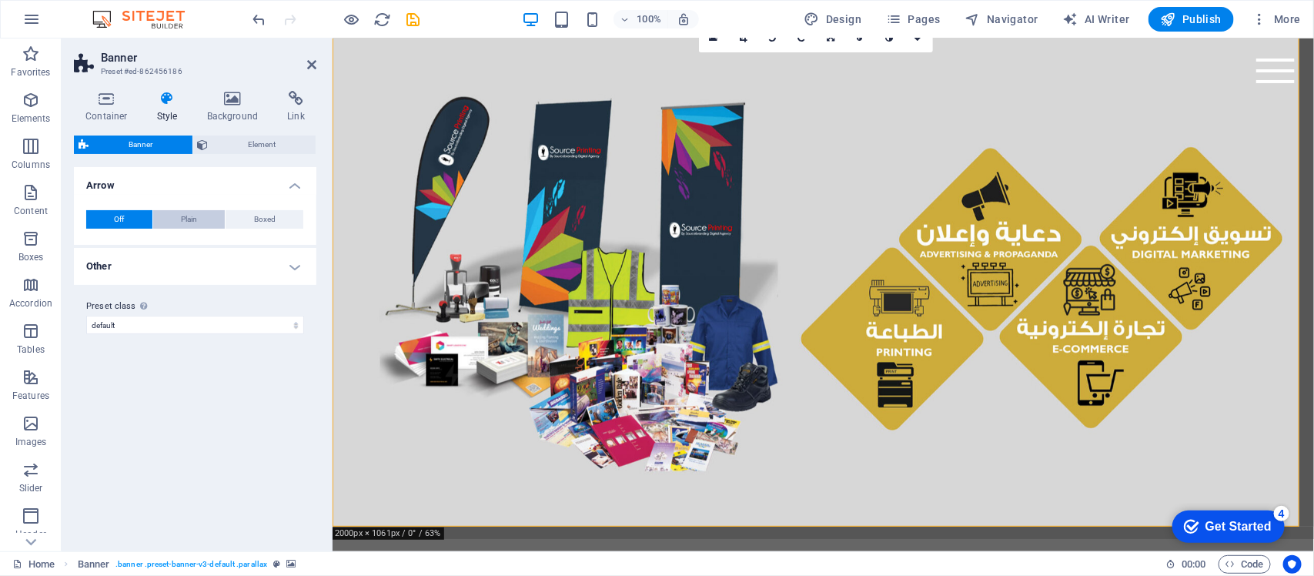
click at [186, 223] on span "Plain" at bounding box center [189, 219] width 16 height 18
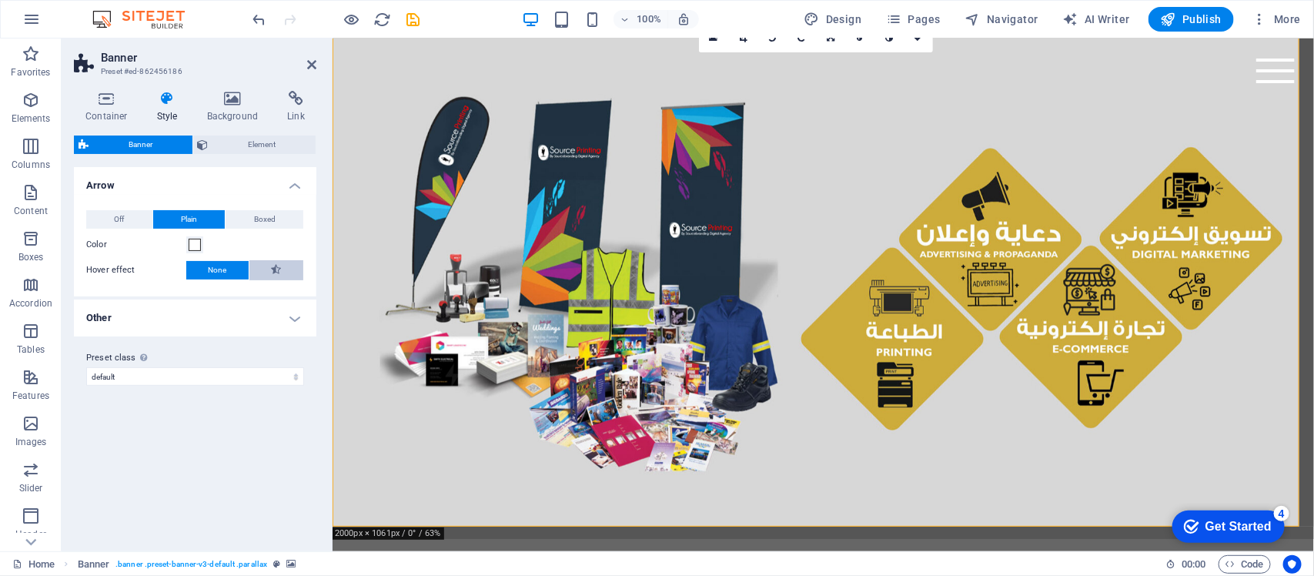
click at [276, 264] on icon at bounding box center [277, 269] width 10 height 18
click at [225, 266] on span "None" at bounding box center [218, 270] width 18 height 18
click at [249, 97] on icon at bounding box center [233, 98] width 75 height 15
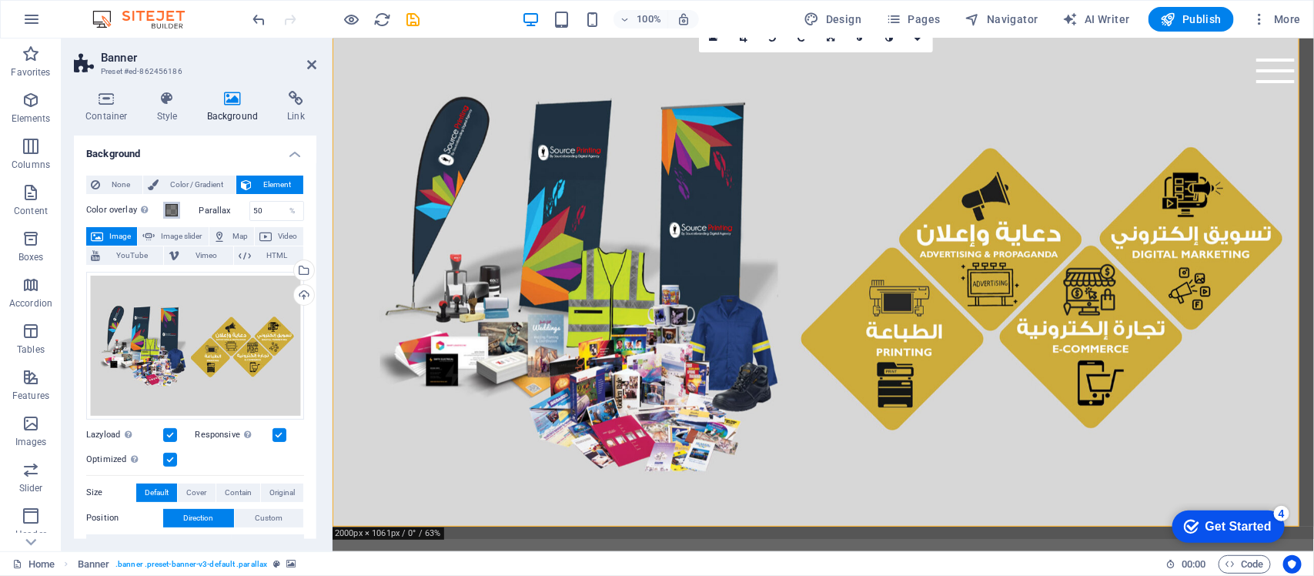
click at [175, 210] on span at bounding box center [172, 210] width 12 height 12
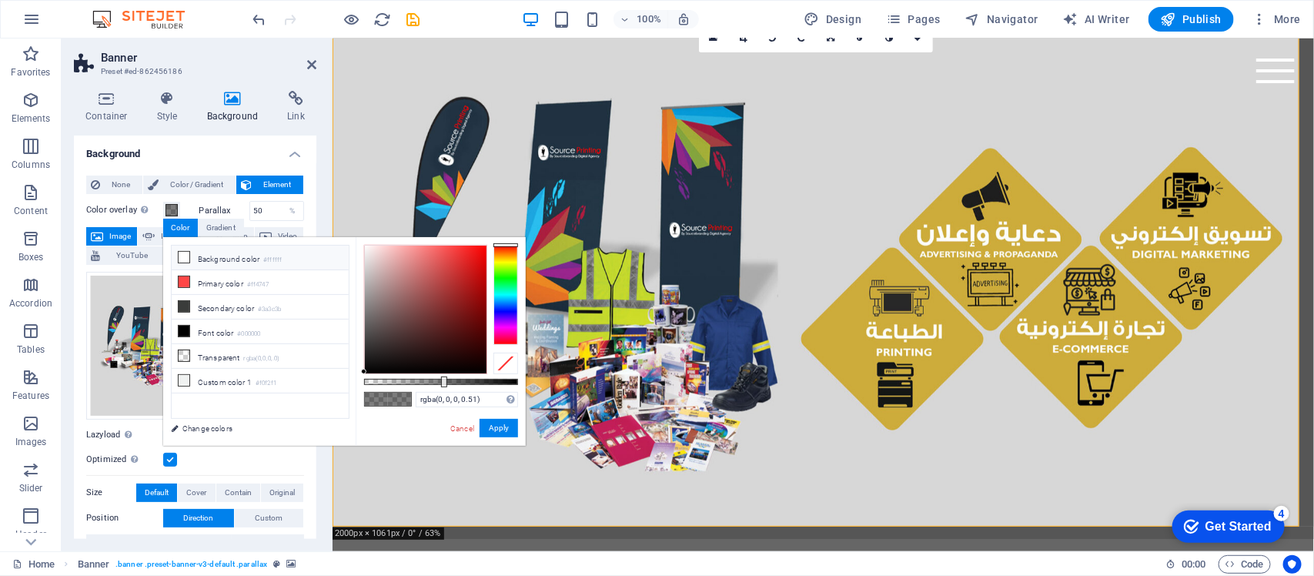
click at [222, 251] on li "Background color #ffffff" at bounding box center [260, 258] width 177 height 25
type input "rgba(255, 255, 255, 0)"
drag, startPoint x: 445, startPoint y: 377, endPoint x: 362, endPoint y: 394, distance: 84.9
click at [362, 394] on div "rgba(255, 255, 255, 0) Supported formats #0852ed rgb(8, 82, 237) rgba(8, 82, 23…" at bounding box center [441, 453] width 170 height 432
click at [489, 434] on button "Apply" at bounding box center [499, 428] width 39 height 18
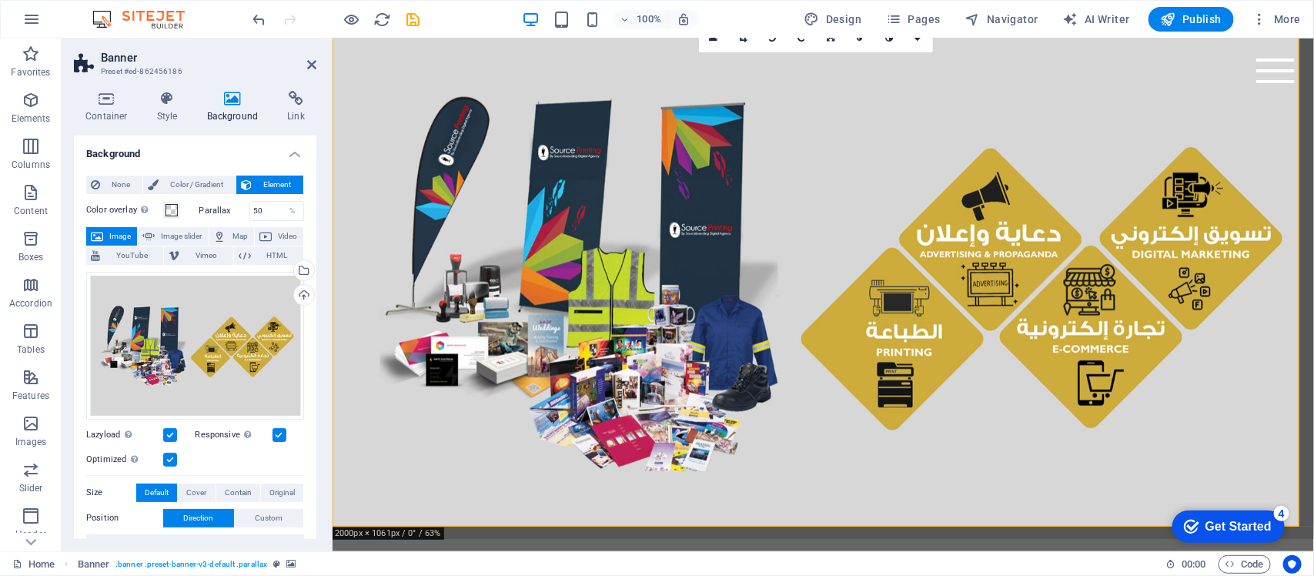
scroll to position [0, 0]
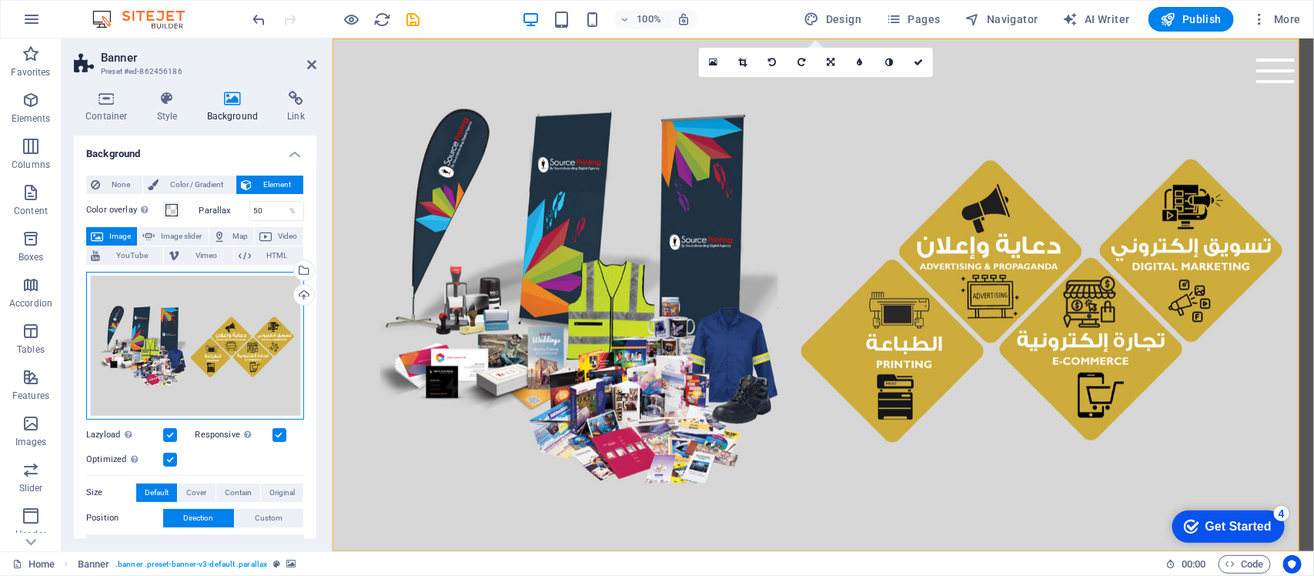
click at [250, 353] on div "Drag files here, click to choose files or select files from Files or our free s…" at bounding box center [195, 346] width 218 height 148
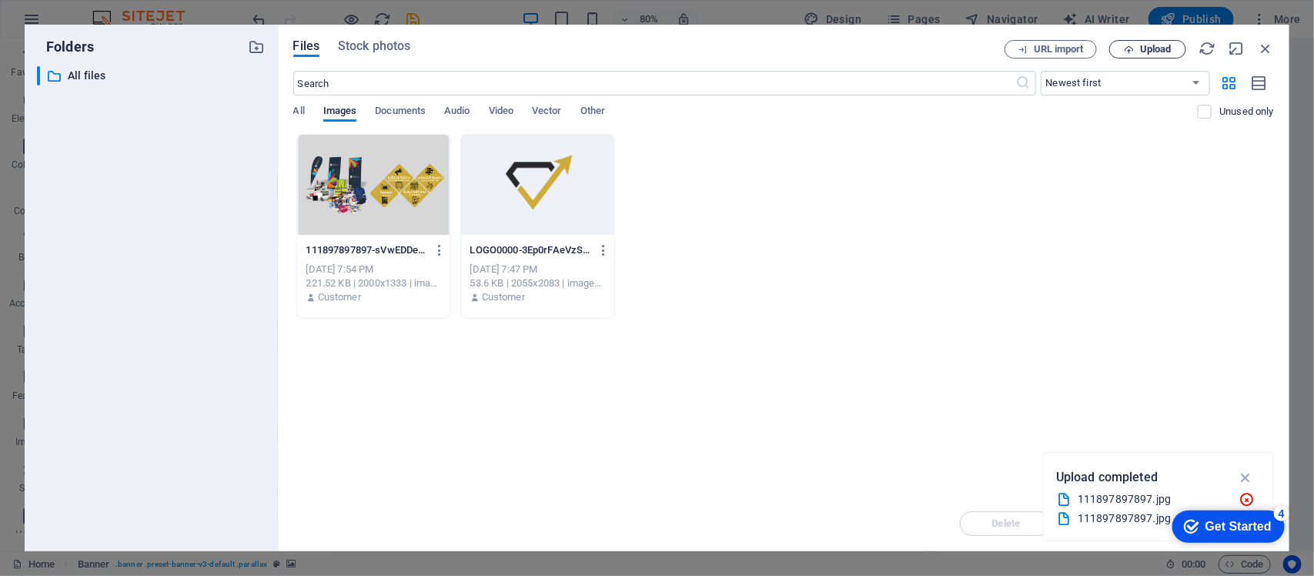
click at [1051, 48] on span "Upload" at bounding box center [1156, 49] width 32 height 9
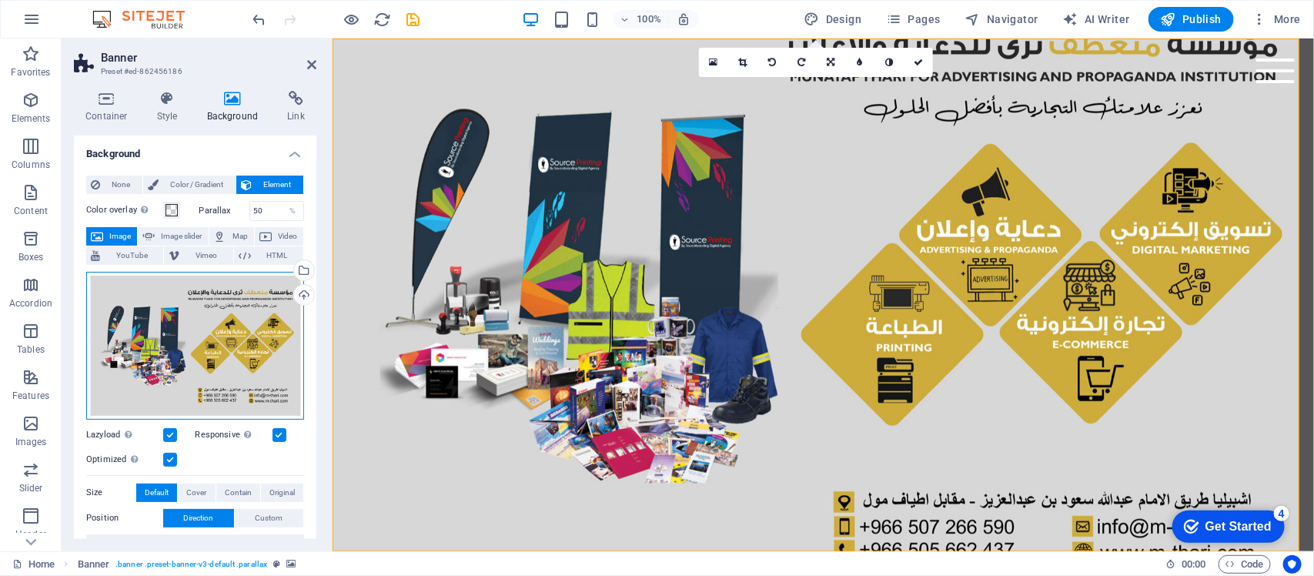
click at [236, 397] on div "Drag files here, click to choose files or select files from Files or our free s…" at bounding box center [195, 346] width 218 height 148
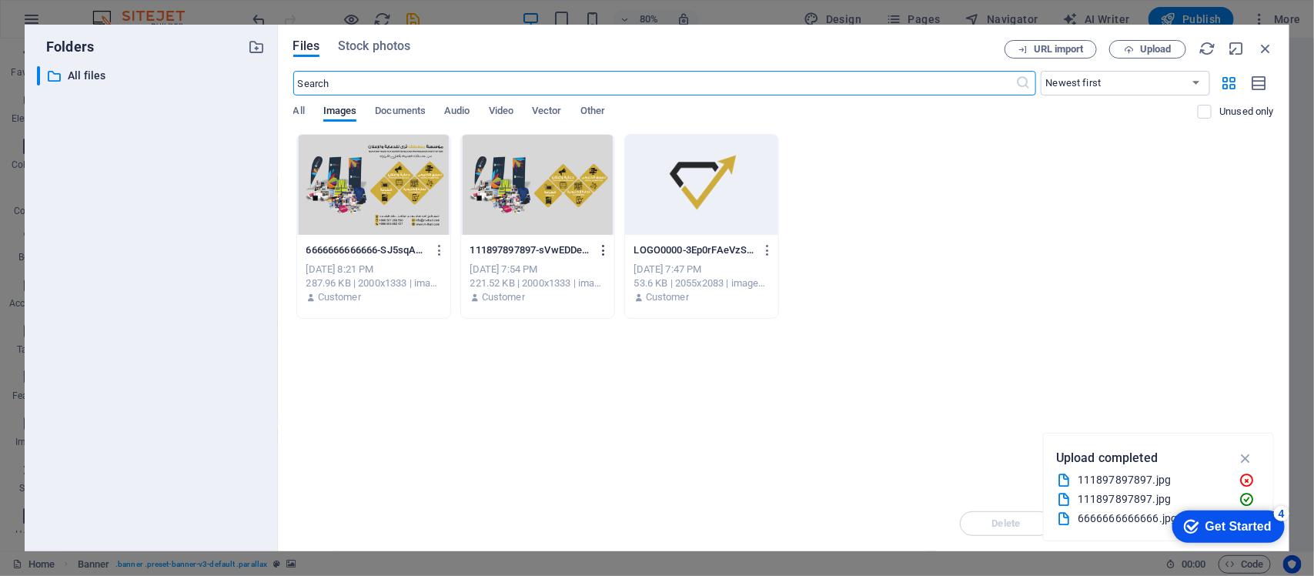
click at [602, 244] on icon "button" at bounding box center [604, 250] width 15 height 14
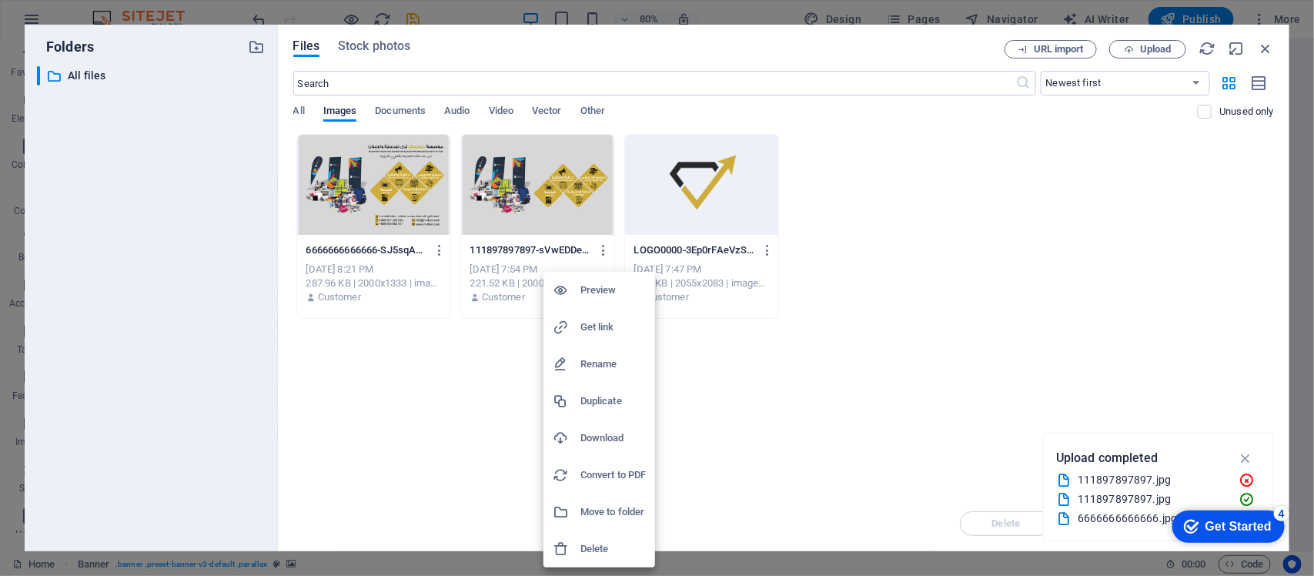
click at [586, 460] on h6 "Delete" at bounding box center [613, 549] width 65 height 18
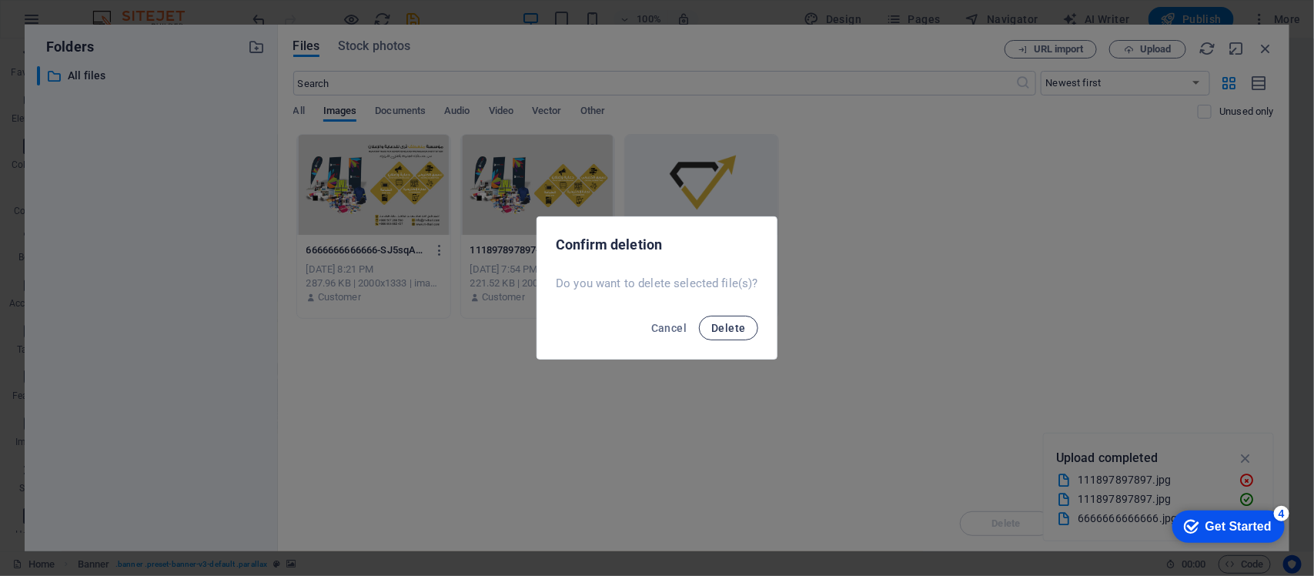
click at [721, 333] on span "Delete" at bounding box center [729, 328] width 34 height 12
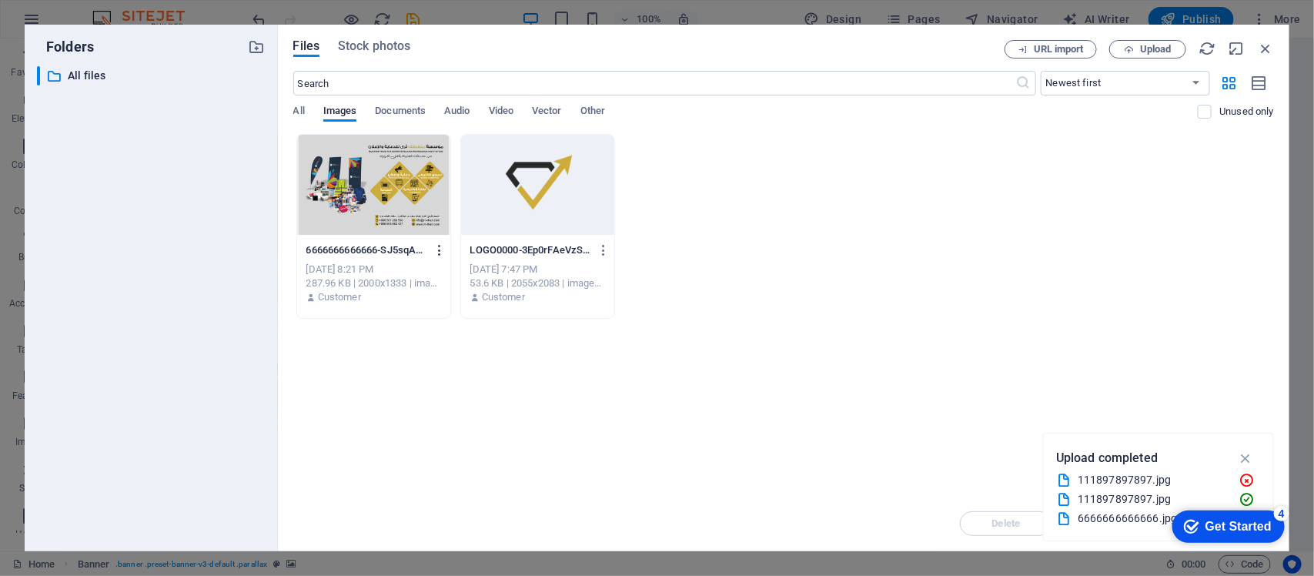
click at [440, 241] on button "button" at bounding box center [437, 250] width 21 height 25
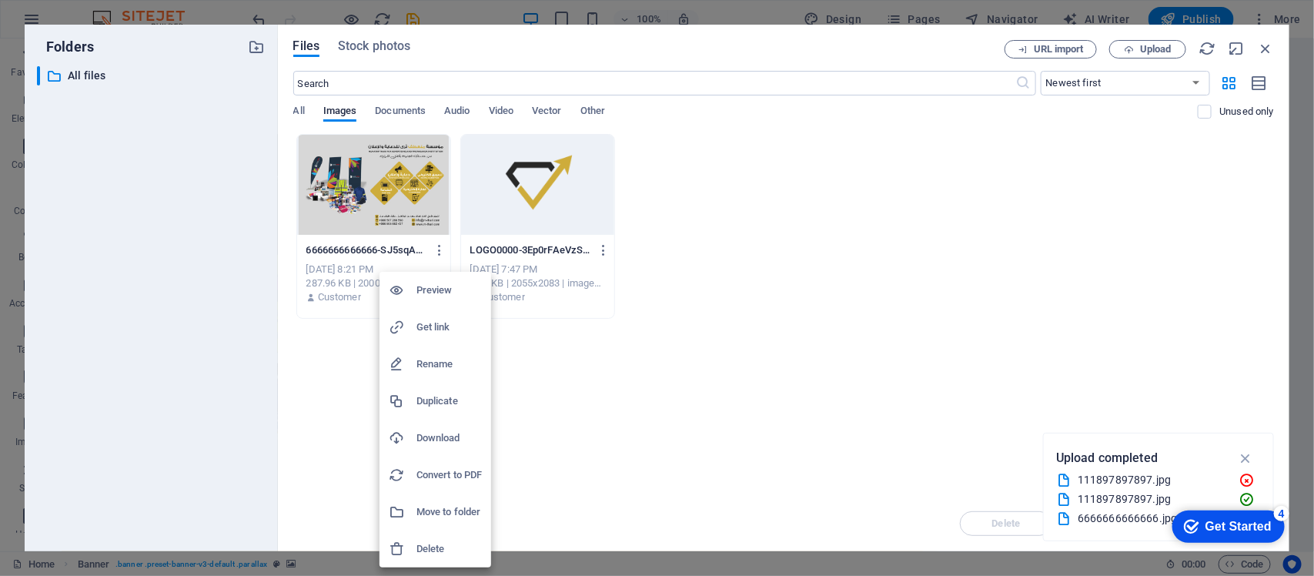
click at [424, 460] on h6 "Delete" at bounding box center [449, 549] width 65 height 18
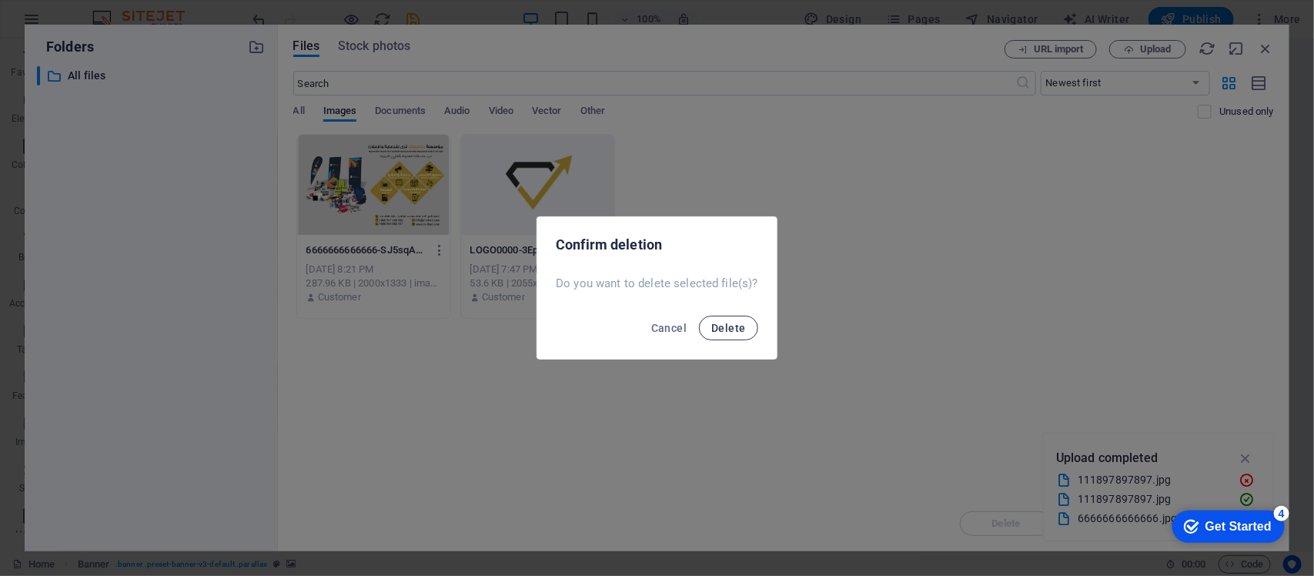
click at [730, 335] on button "Delete" at bounding box center [728, 328] width 59 height 25
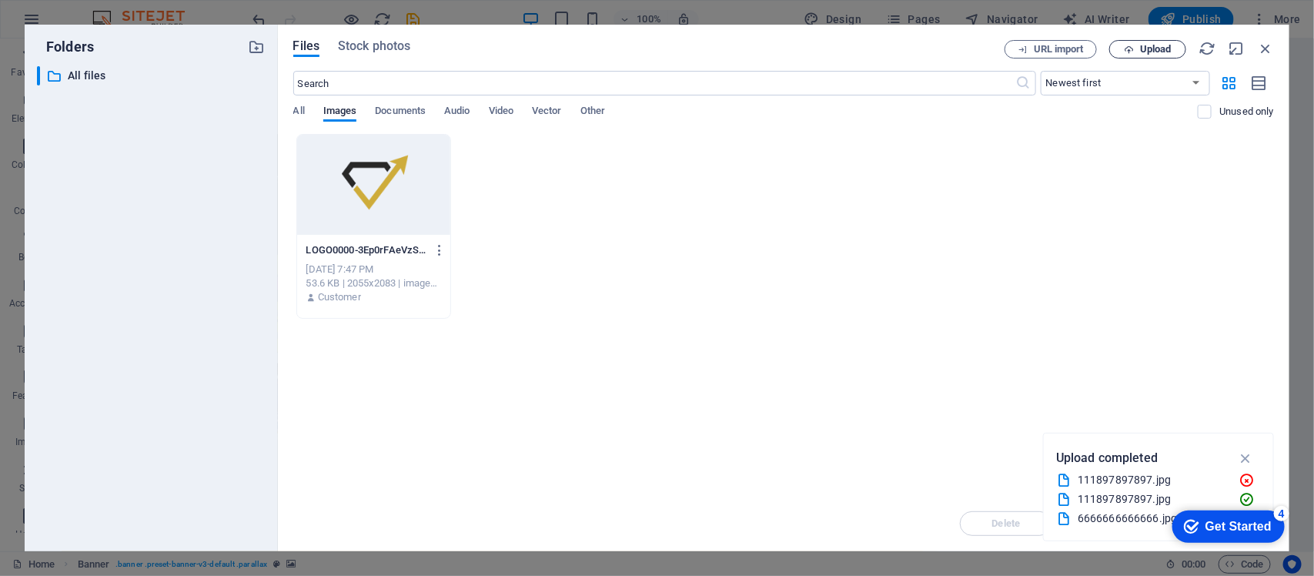
click at [1051, 52] on span "Upload" at bounding box center [1156, 49] width 32 height 9
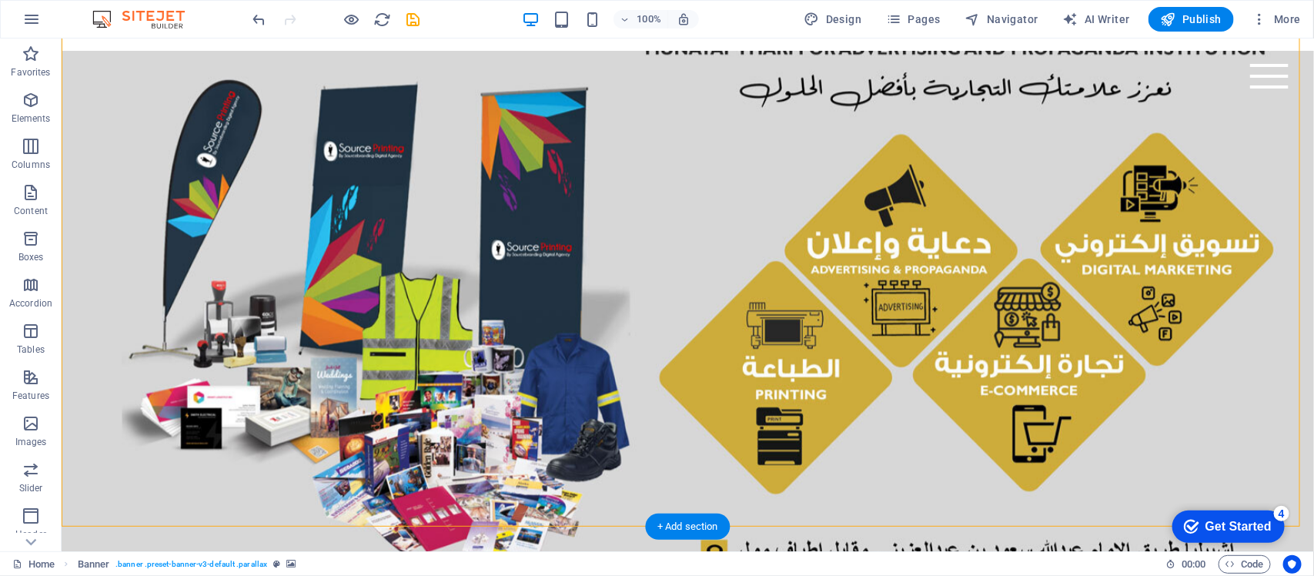
scroll to position [25, 0]
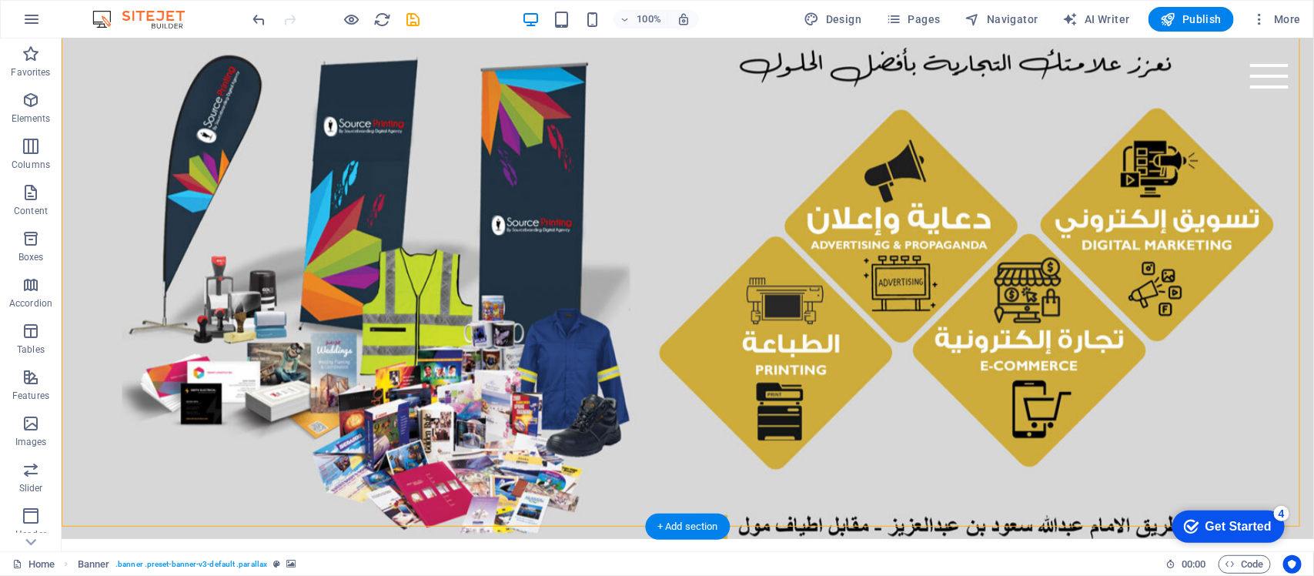
click at [633, 304] on figure at bounding box center [687, 281] width 1253 height 513
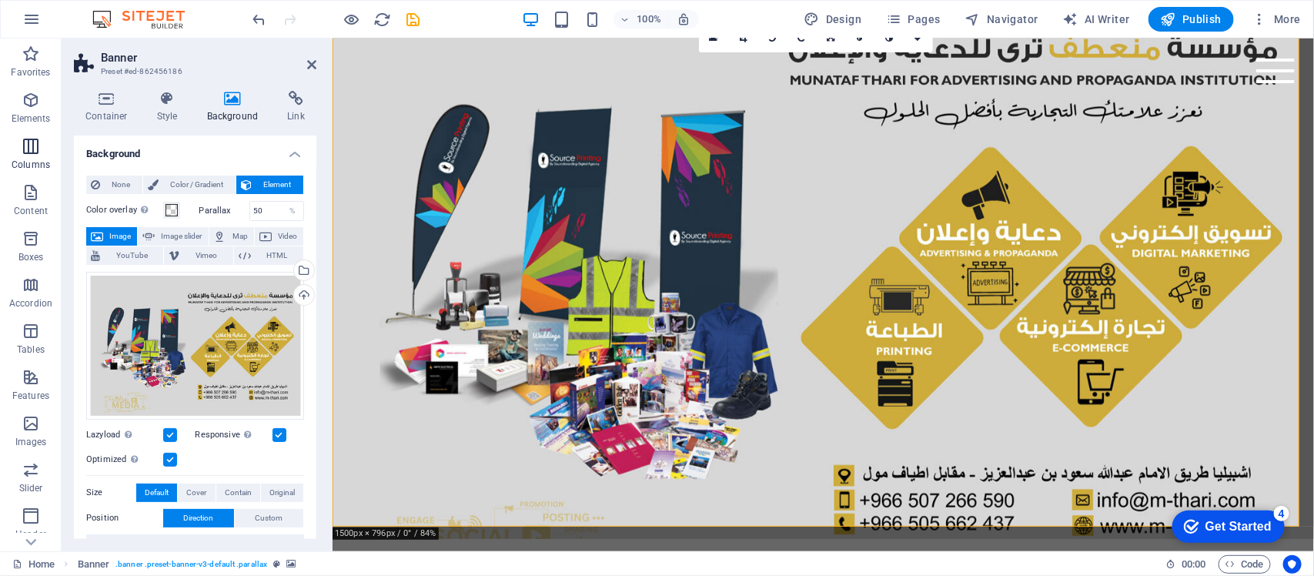
click at [23, 172] on span "Columns" at bounding box center [31, 155] width 62 height 37
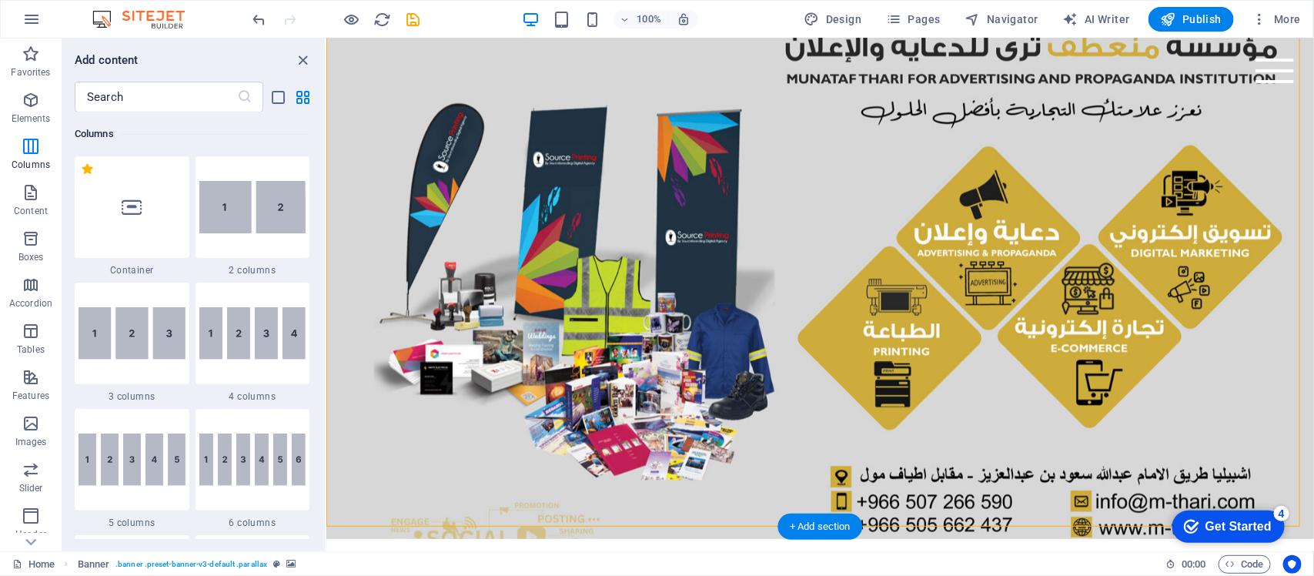
click at [551, 249] on figure at bounding box center [820, 281] width 988 height 513
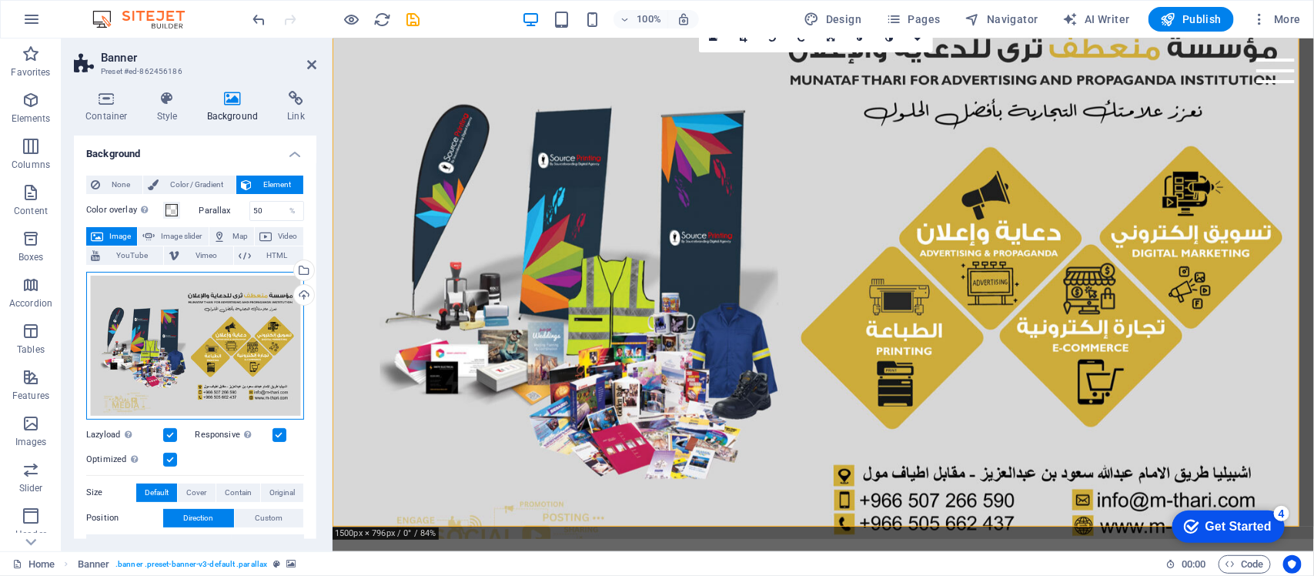
click at [213, 399] on div "Drag files here, click to choose files or select files from Files or our free s…" at bounding box center [195, 346] width 218 height 148
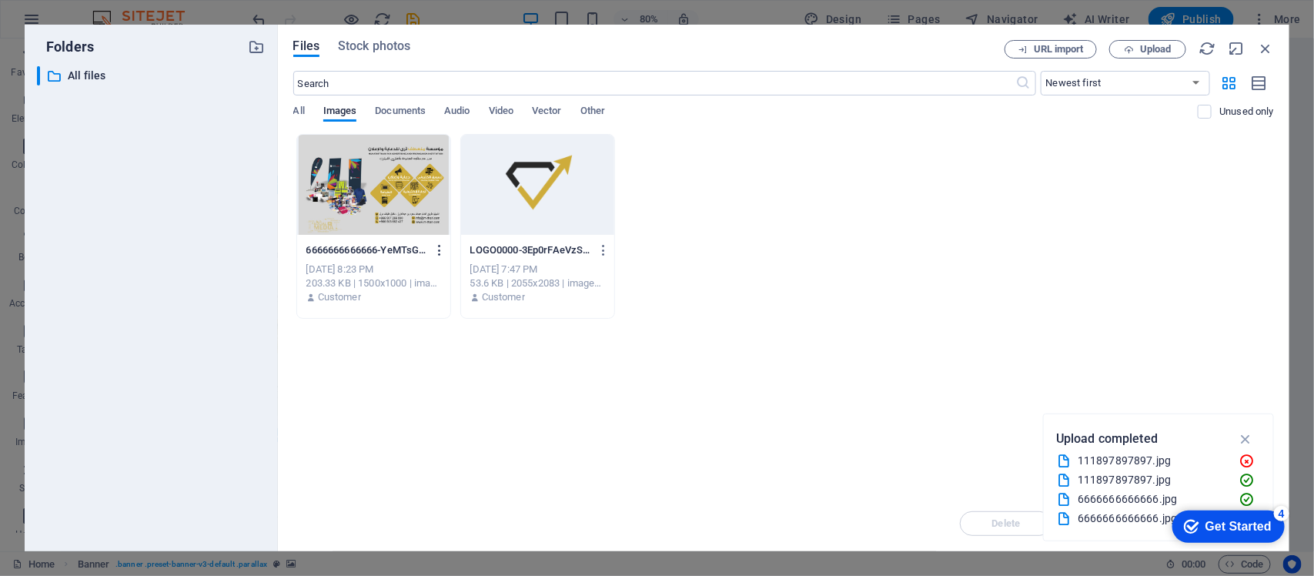
click at [440, 254] on icon "button" at bounding box center [440, 250] width 15 height 14
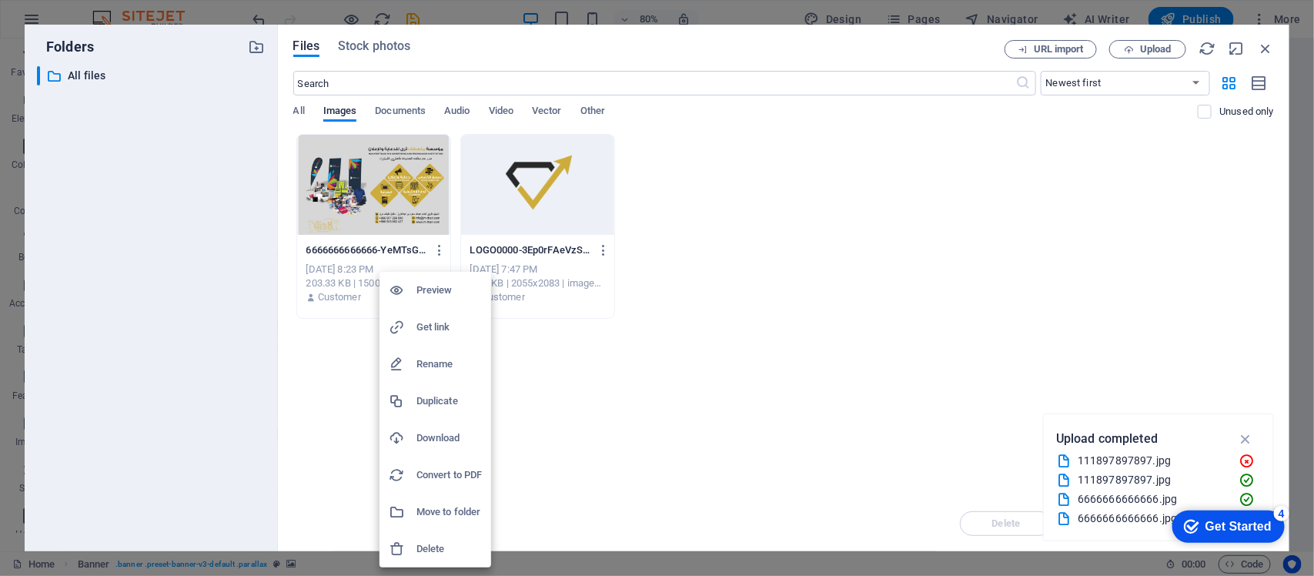
click at [414, 552] on div at bounding box center [403, 548] width 28 height 15
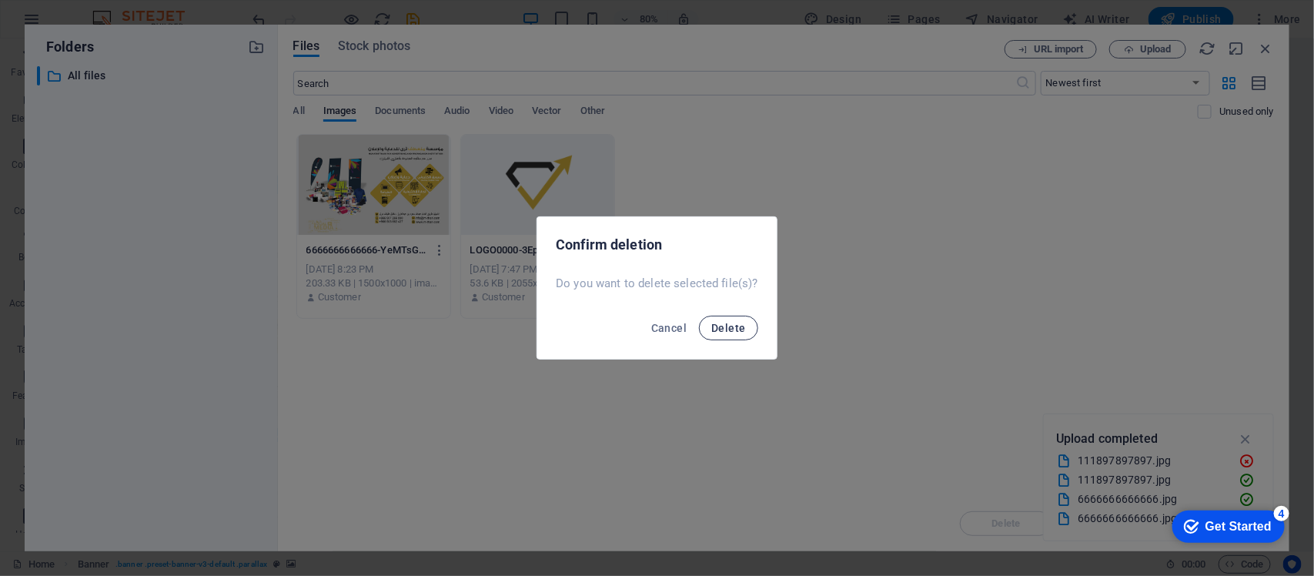
click at [721, 333] on span "Delete" at bounding box center [729, 328] width 34 height 12
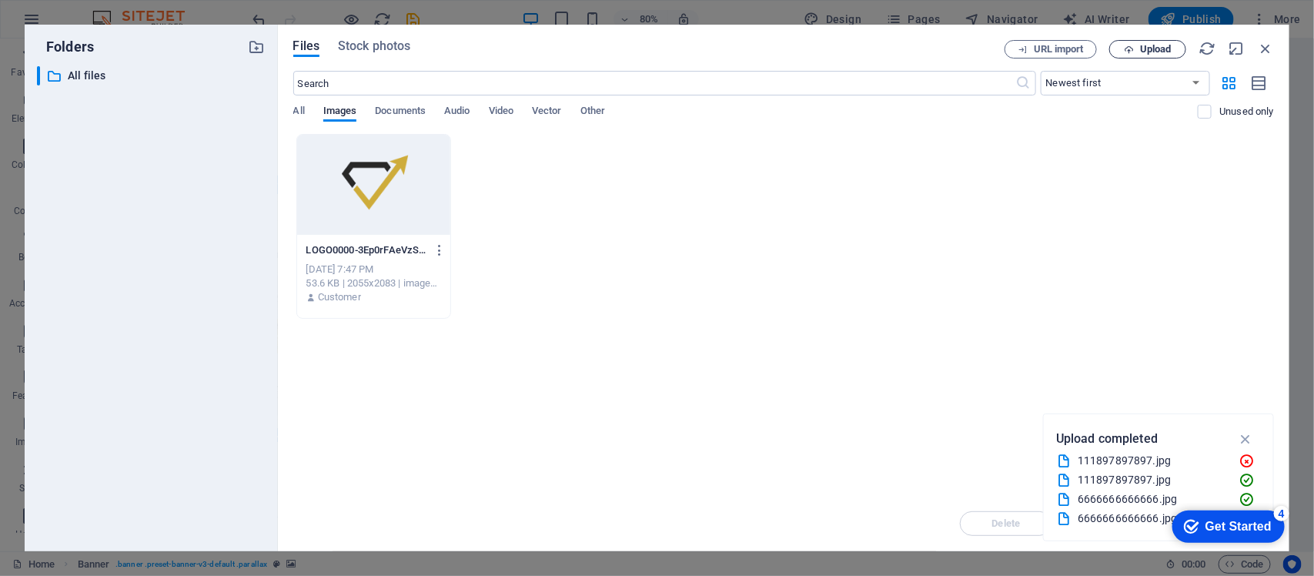
click at [1172, 47] on span "Upload" at bounding box center [1156, 49] width 32 height 9
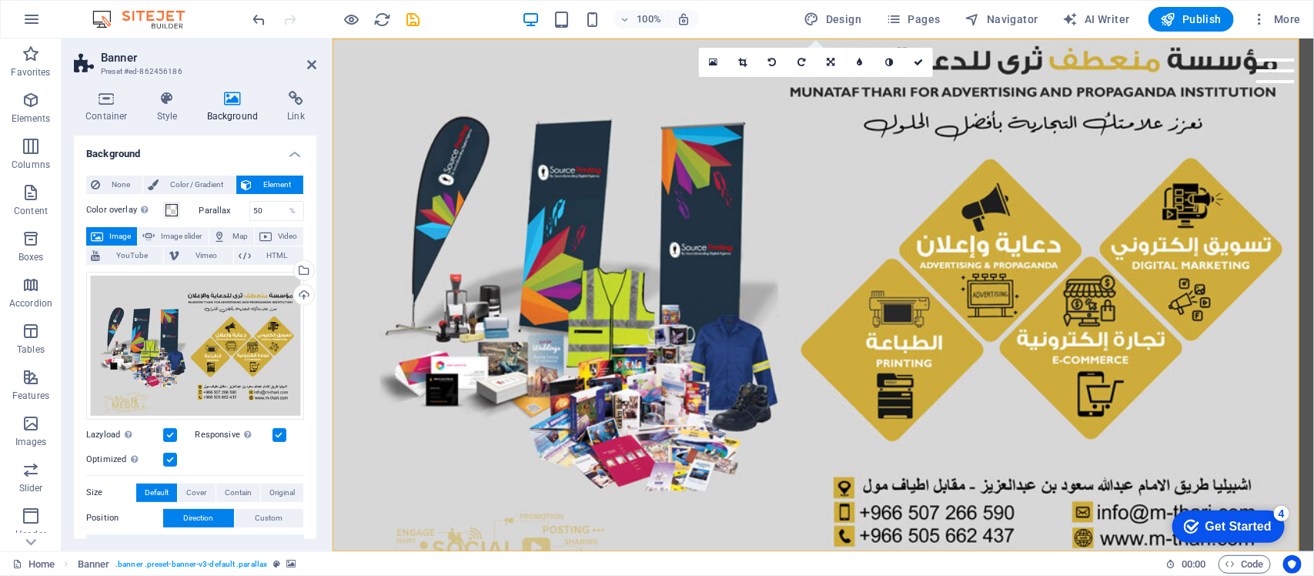
scroll to position [25, 0]
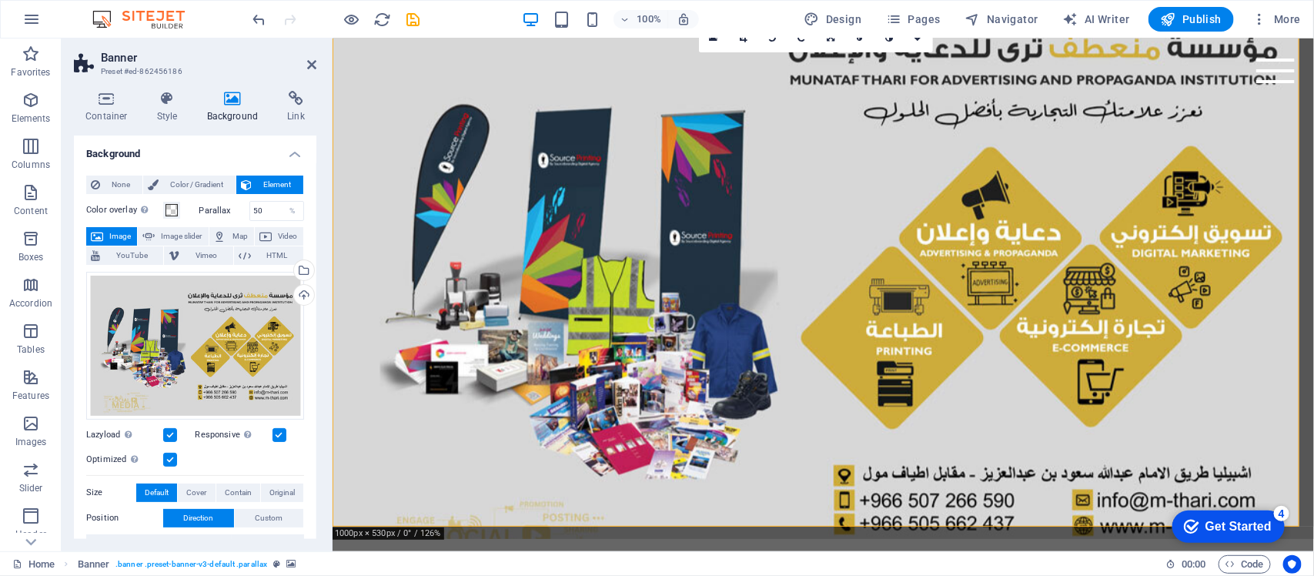
click at [737, 450] on figure at bounding box center [823, 281] width 982 height 513
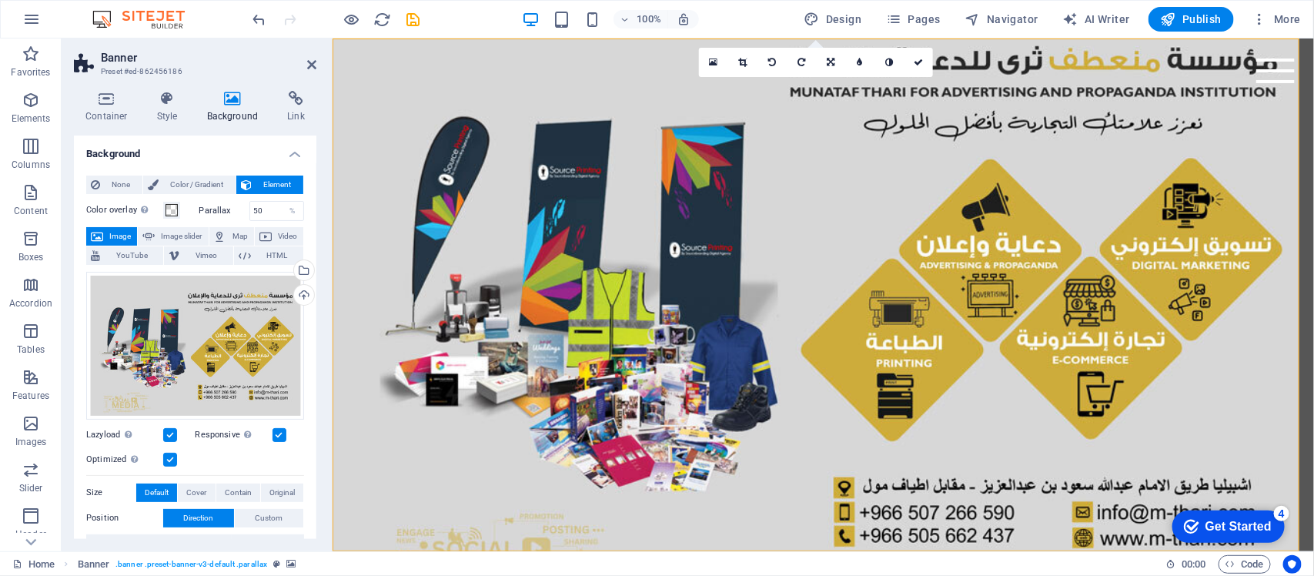
click at [504, 223] on figure at bounding box center [823, 294] width 982 height 513
click at [251, 357] on div "Drag files here, click to choose files or select files from Files or our free s…" at bounding box center [195, 346] width 218 height 148
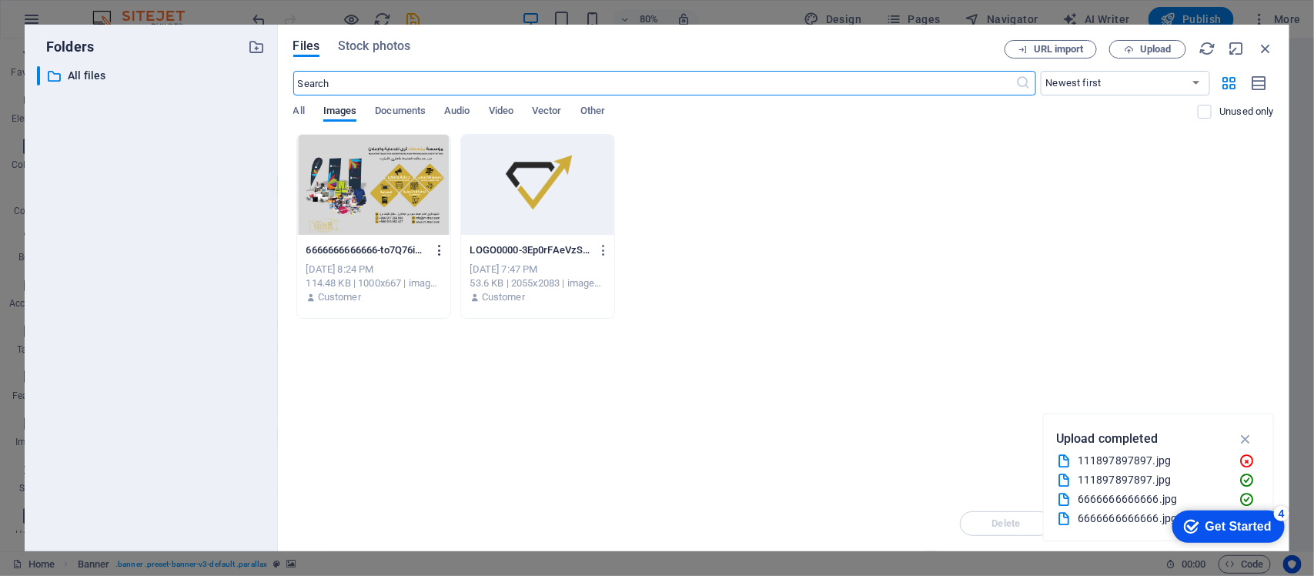
click at [443, 247] on icon "button" at bounding box center [440, 250] width 15 height 14
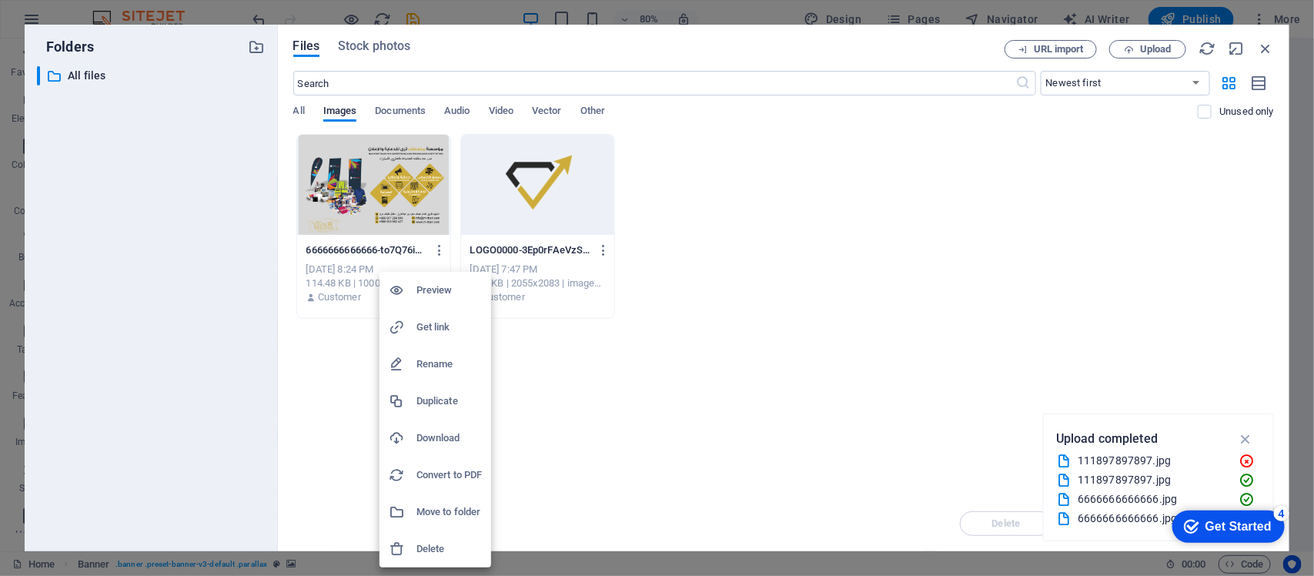
click at [428, 551] on h6 "Delete" at bounding box center [449, 549] width 65 height 18
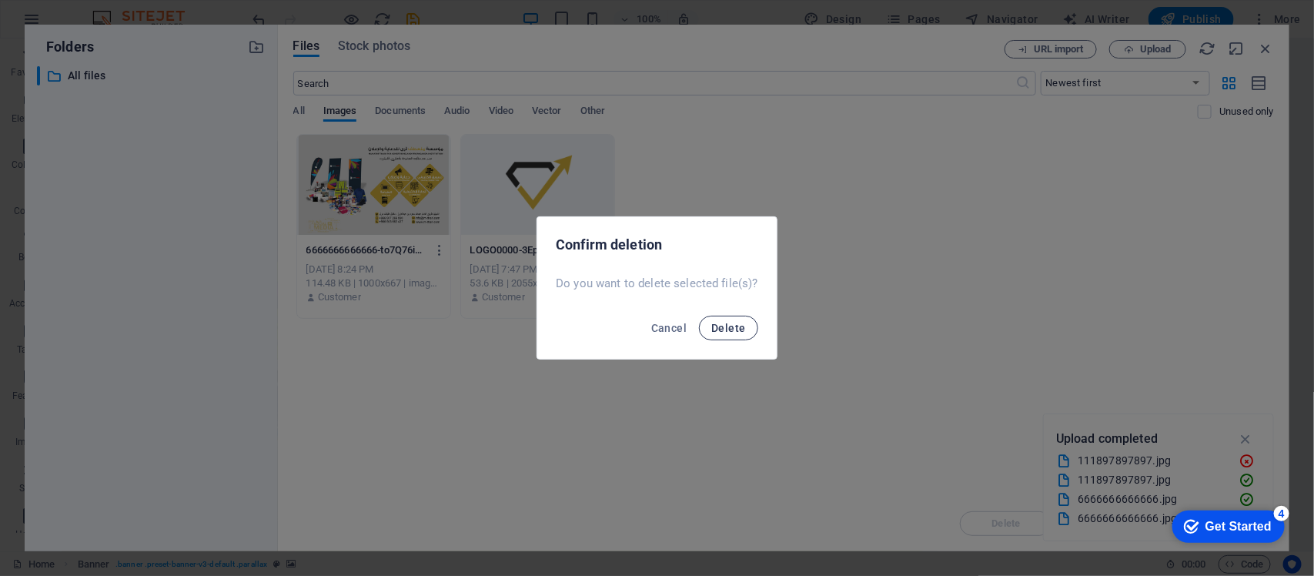
click at [729, 336] on button "Delete" at bounding box center [728, 328] width 59 height 25
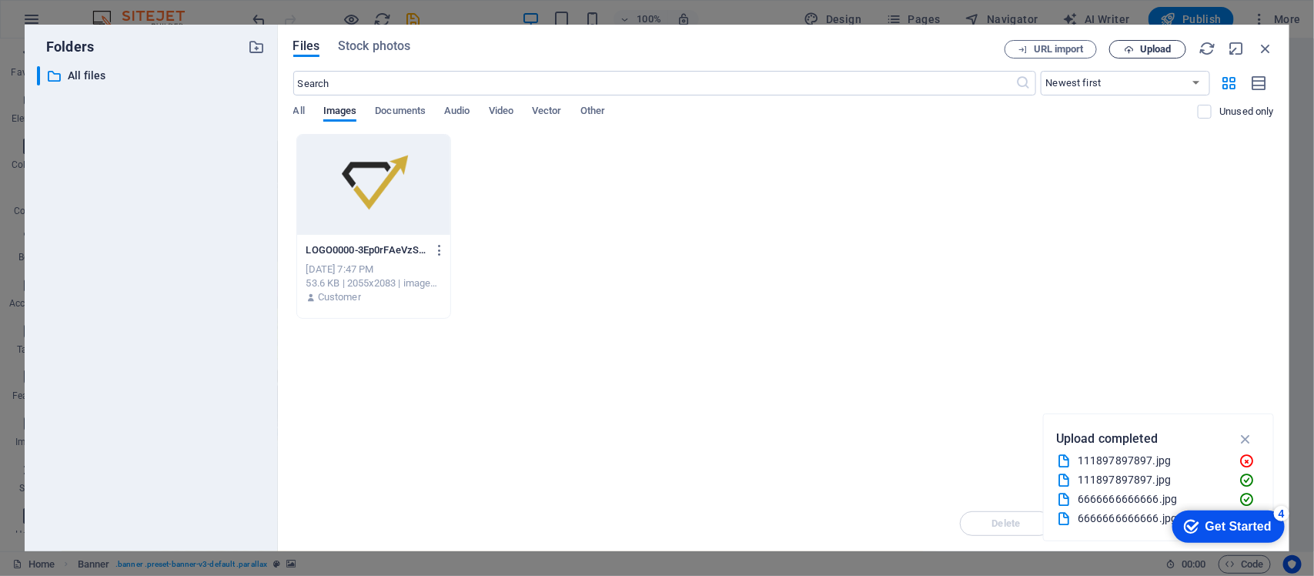
click at [1154, 50] on span "Upload" at bounding box center [1156, 49] width 32 height 9
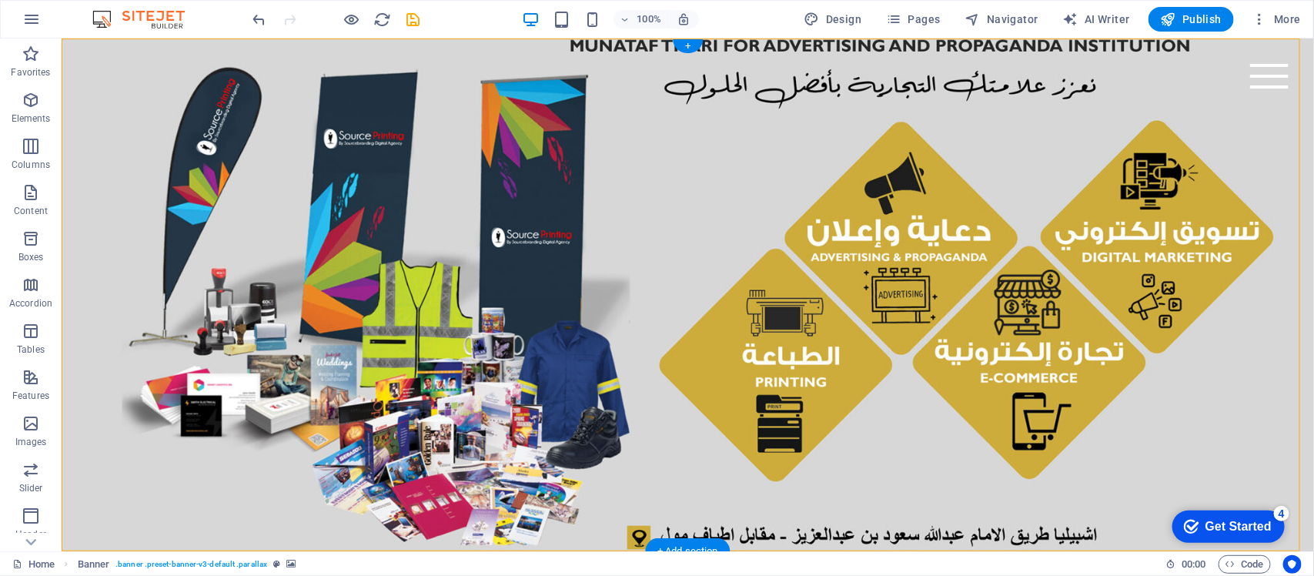
click at [551, 186] on figure at bounding box center [687, 294] width 1253 height 513
click at [565, 223] on figure at bounding box center [687, 294] width 1253 height 513
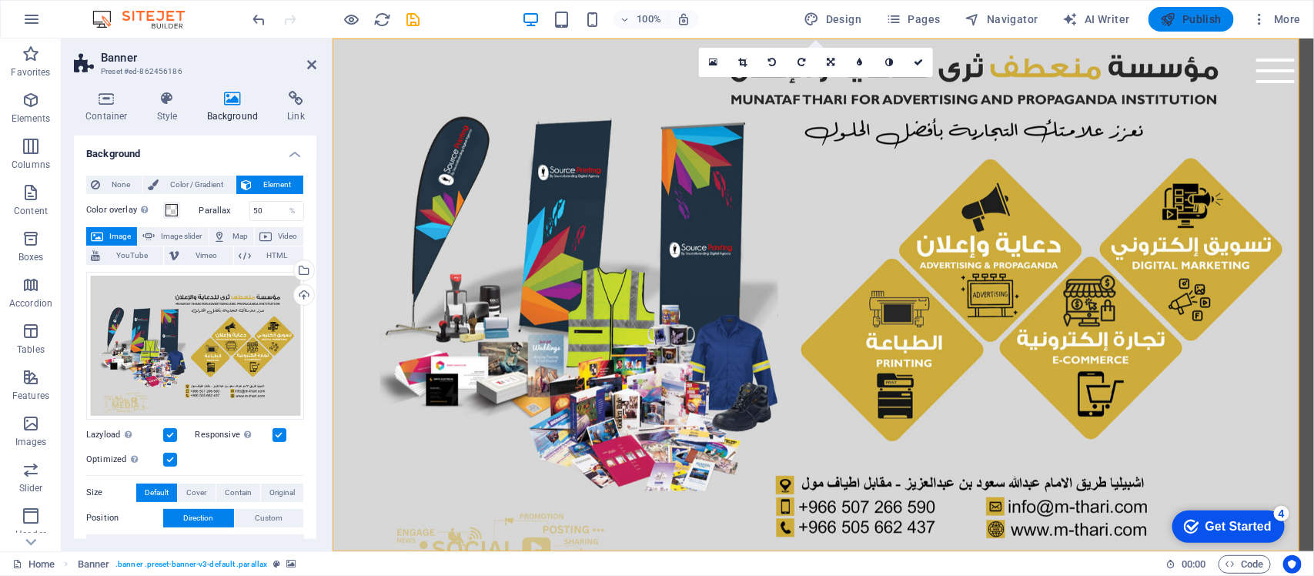
click at [1195, 25] on span "Publish" at bounding box center [1191, 19] width 61 height 15
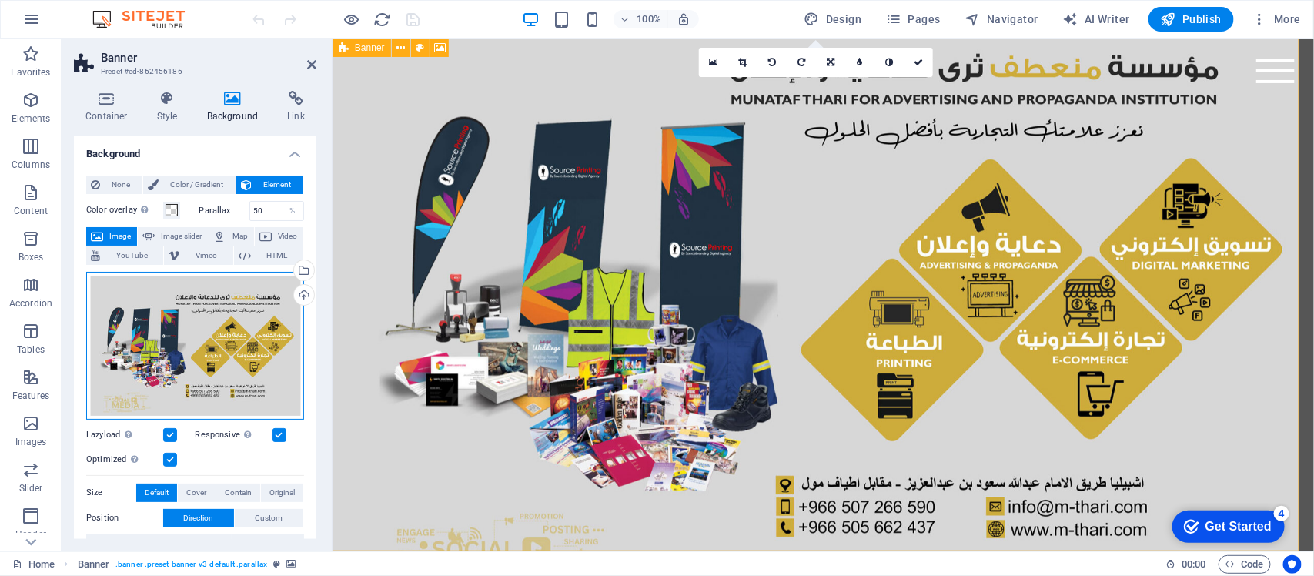
click at [208, 345] on div "Drag files here, click to choose files or select files from Files or our free s…" at bounding box center [195, 346] width 218 height 148
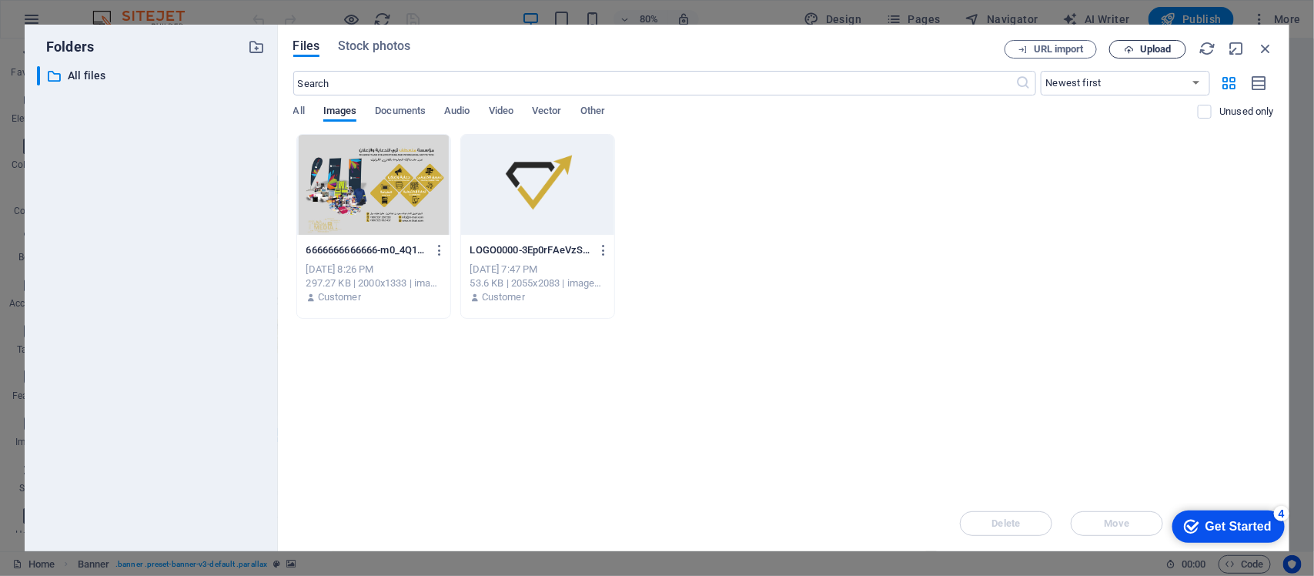
click at [1149, 45] on span "Upload" at bounding box center [1156, 49] width 32 height 9
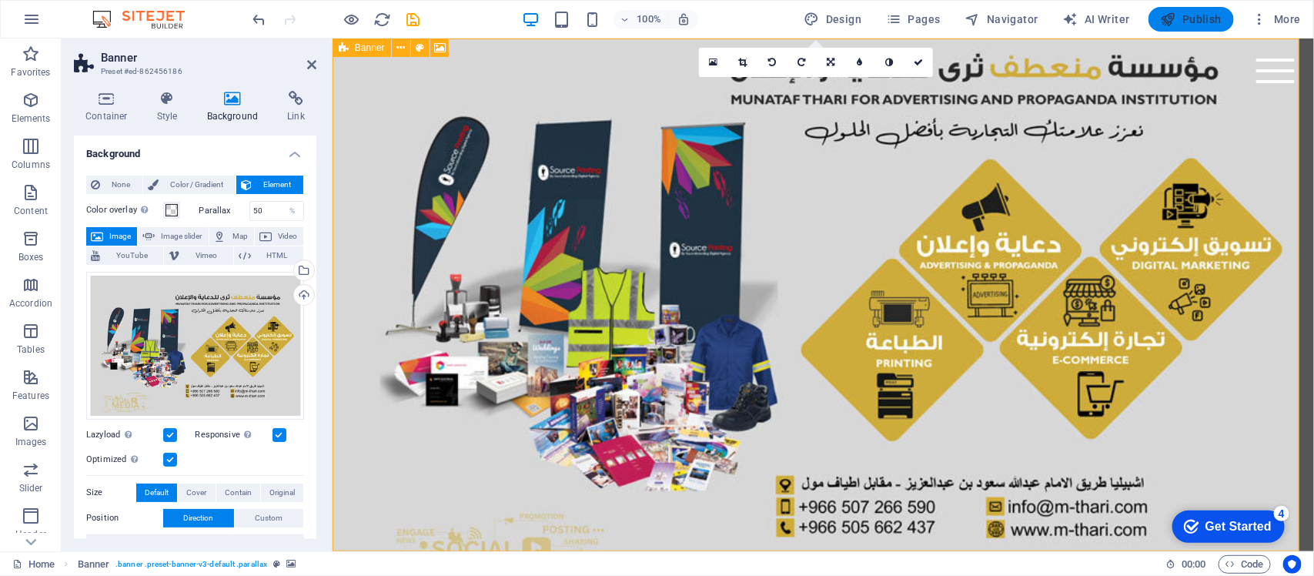
click at [1198, 12] on span "Publish" at bounding box center [1191, 19] width 61 height 15
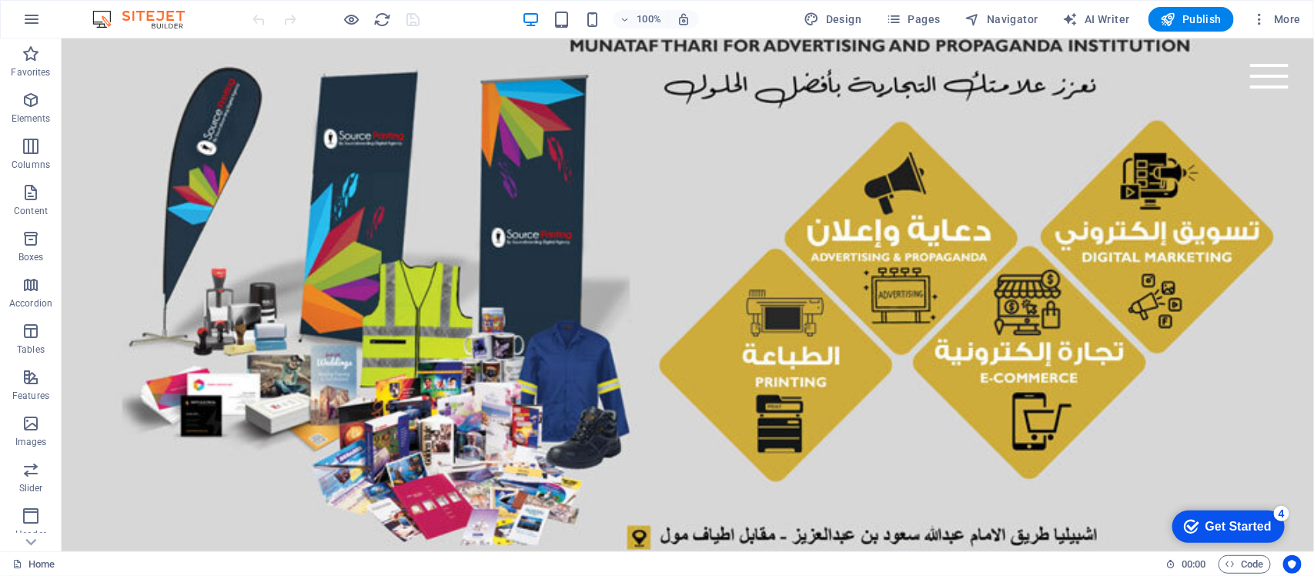
click at [479, 228] on figure at bounding box center [687, 294] width 1253 height 513
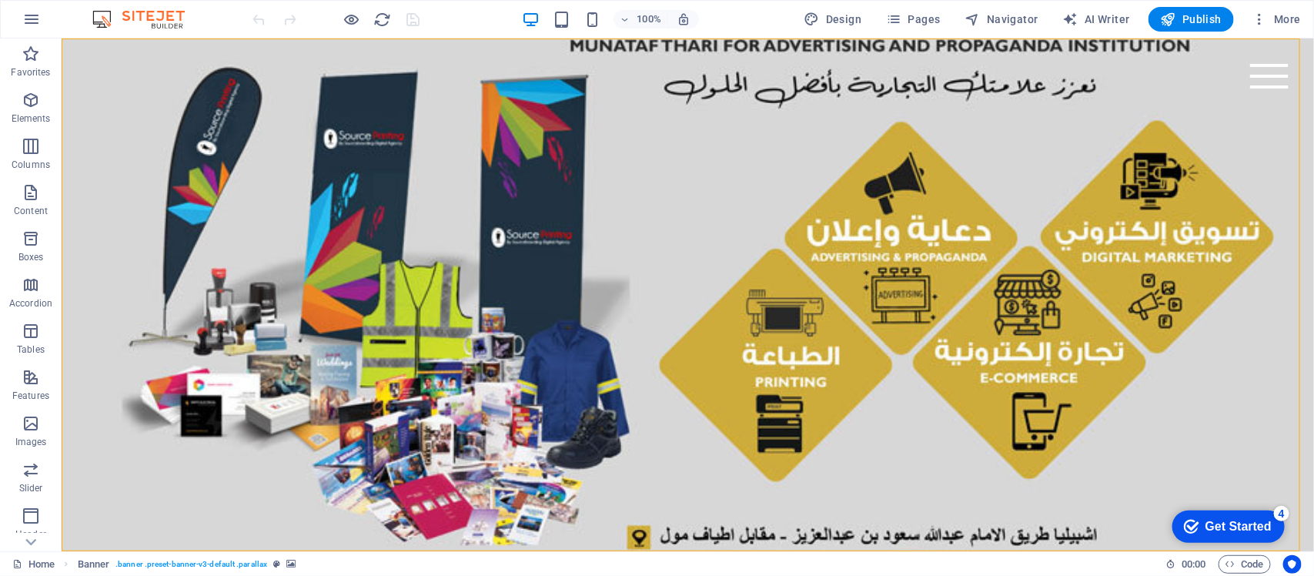
click at [479, 228] on figure at bounding box center [687, 294] width 1253 height 513
select select "vh"
select select "header"
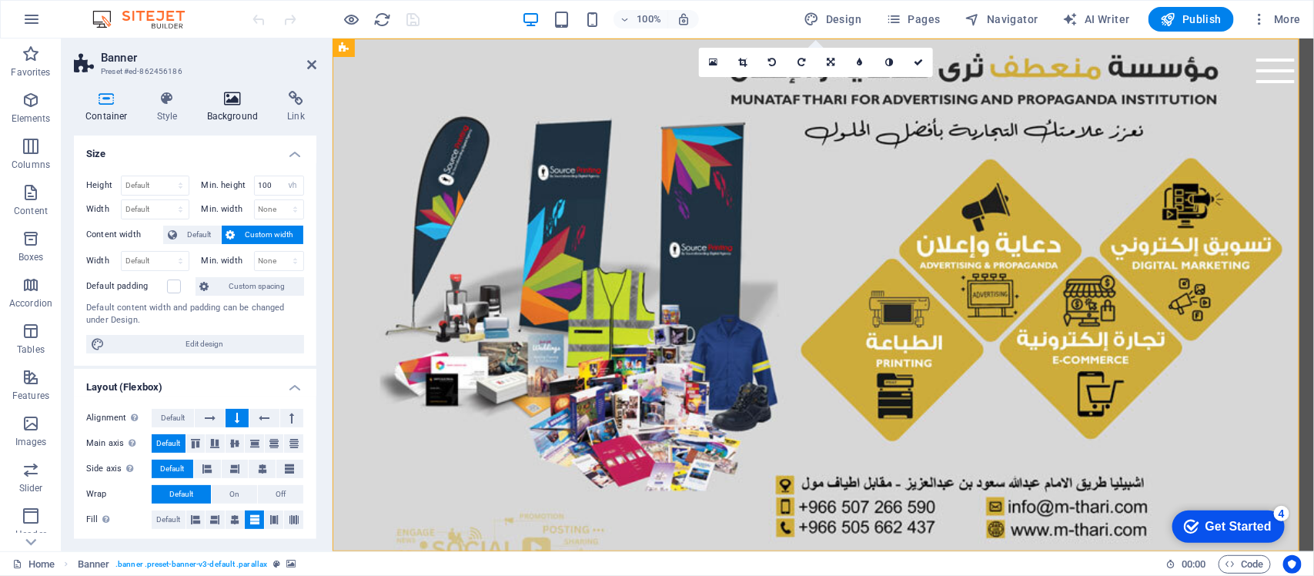
click at [221, 109] on h4 "Background" at bounding box center [236, 107] width 81 height 32
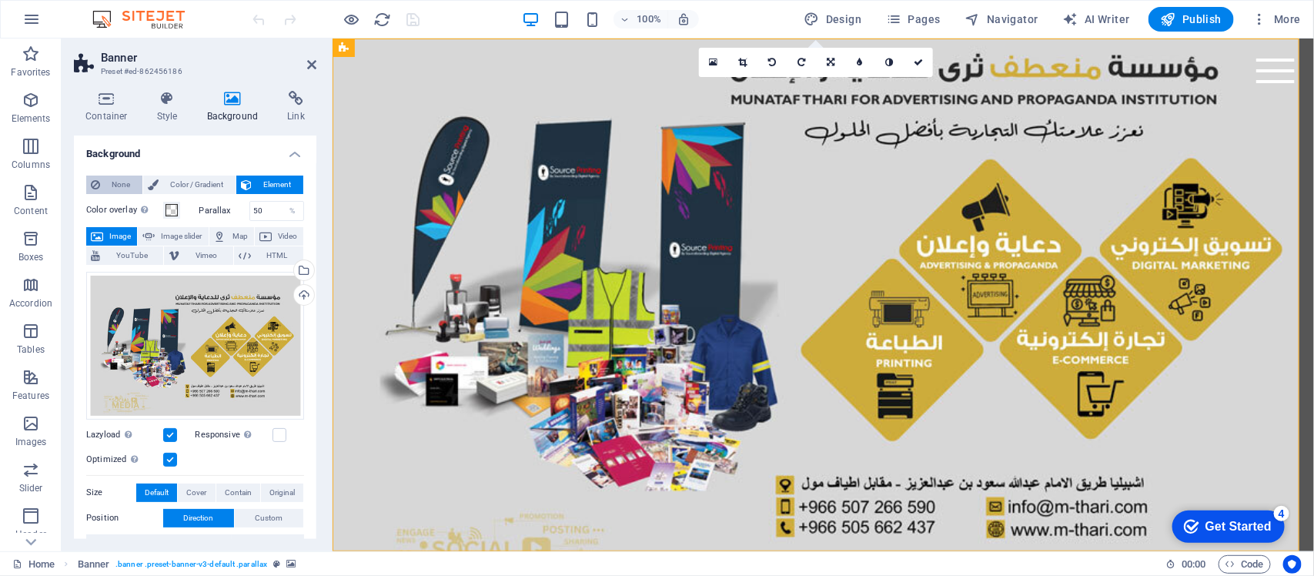
click at [126, 183] on span "None" at bounding box center [121, 185] width 33 height 18
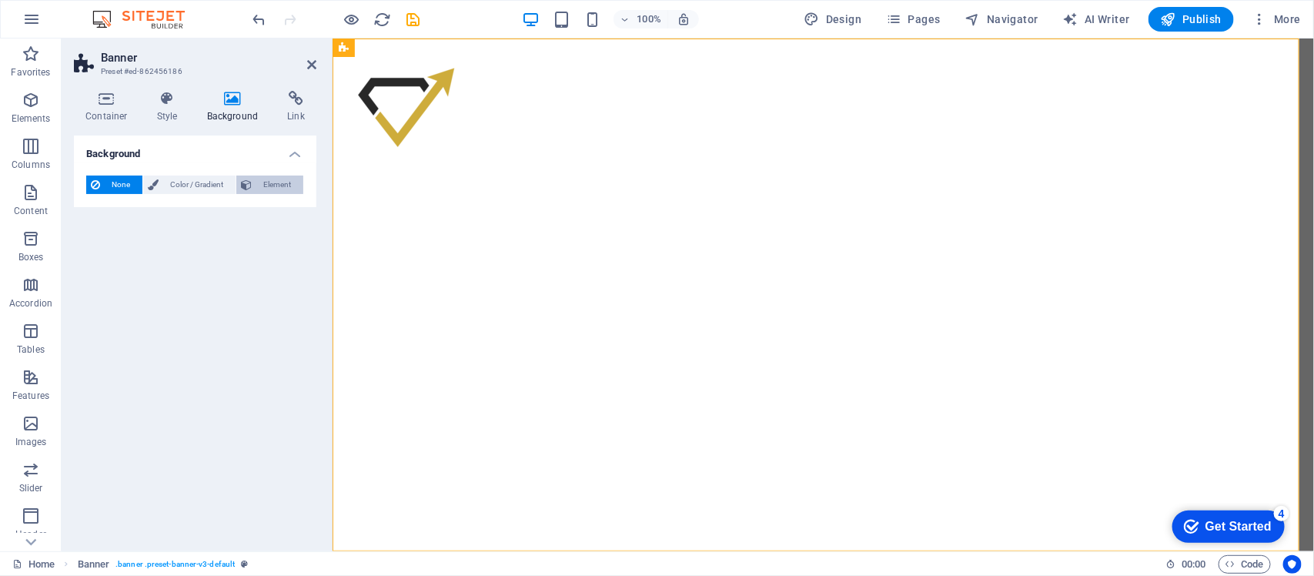
drag, startPoint x: 126, startPoint y: 183, endPoint x: 253, endPoint y: 182, distance: 127.1
click at [253, 182] on div "None Color / Gradient Element" at bounding box center [195, 185] width 218 height 19
click at [253, 182] on button "Element" at bounding box center [269, 185] width 67 height 18
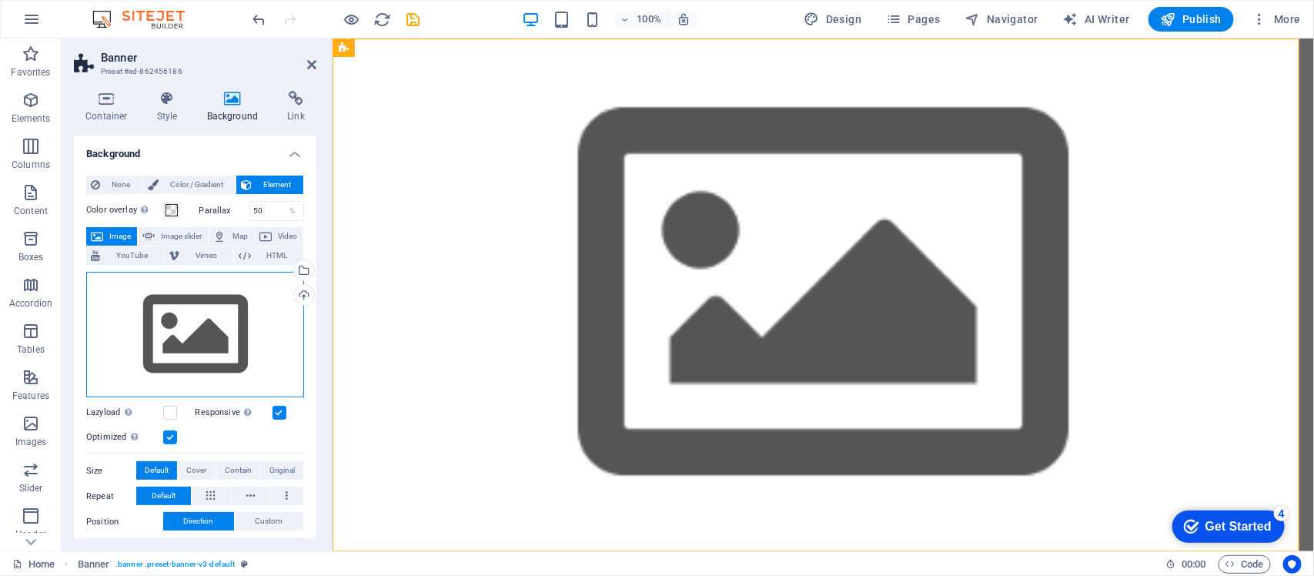
click at [189, 333] on div "Drag files here, click to choose files or select files from Files or our free s…" at bounding box center [195, 335] width 218 height 126
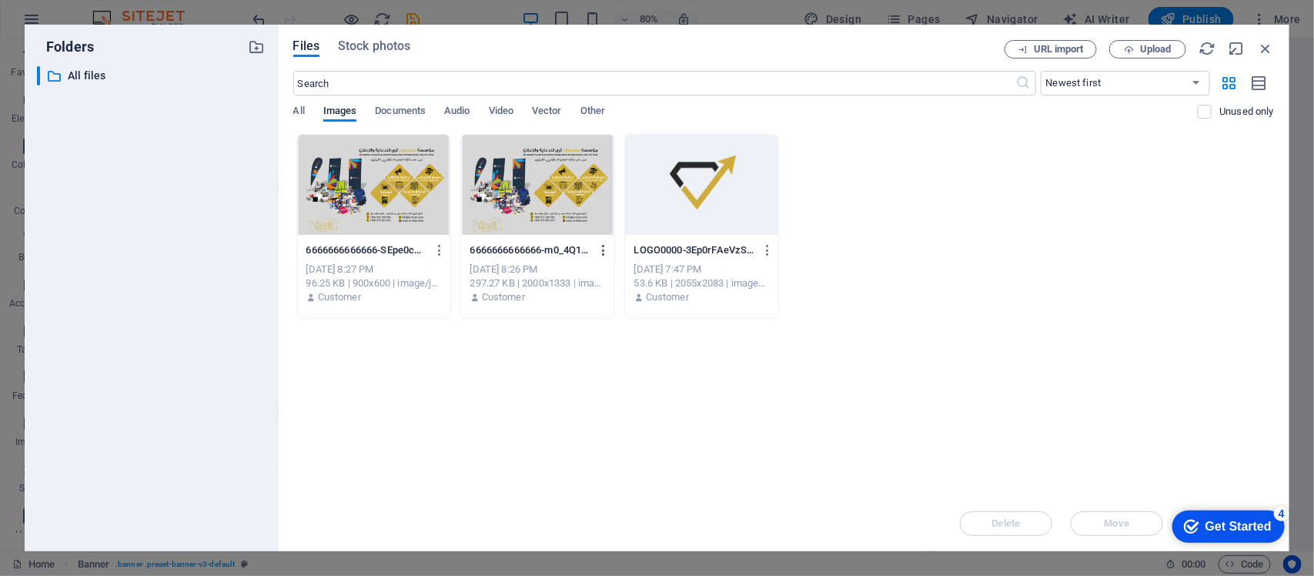
click at [606, 249] on icon "button" at bounding box center [604, 250] width 15 height 14
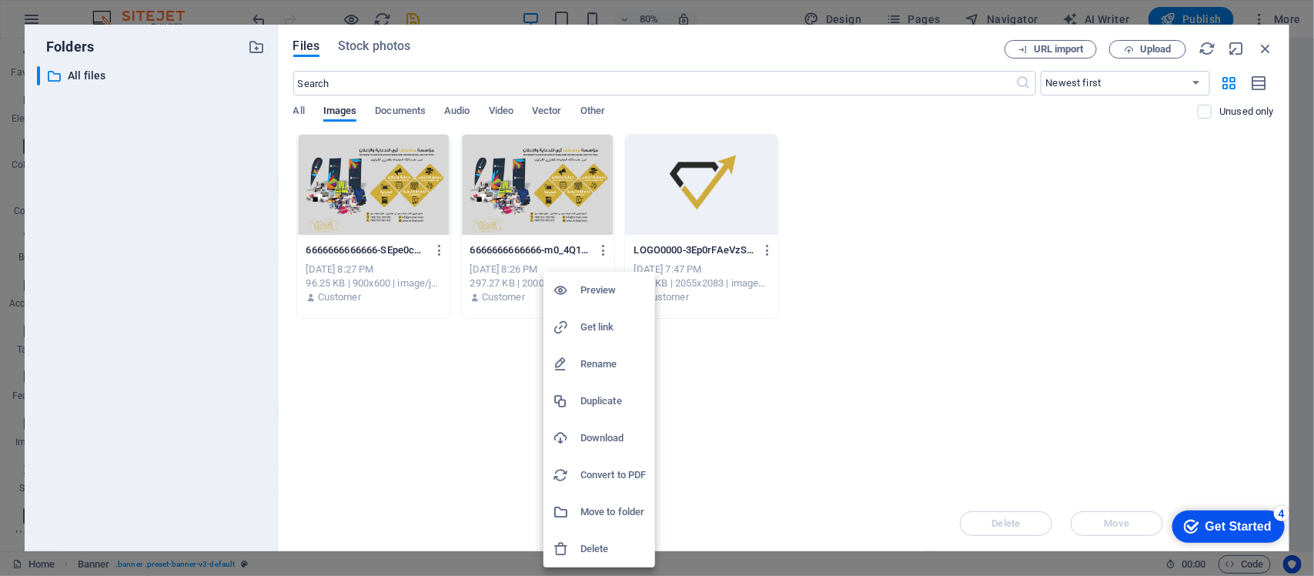
click at [572, 547] on div at bounding box center [567, 548] width 28 height 15
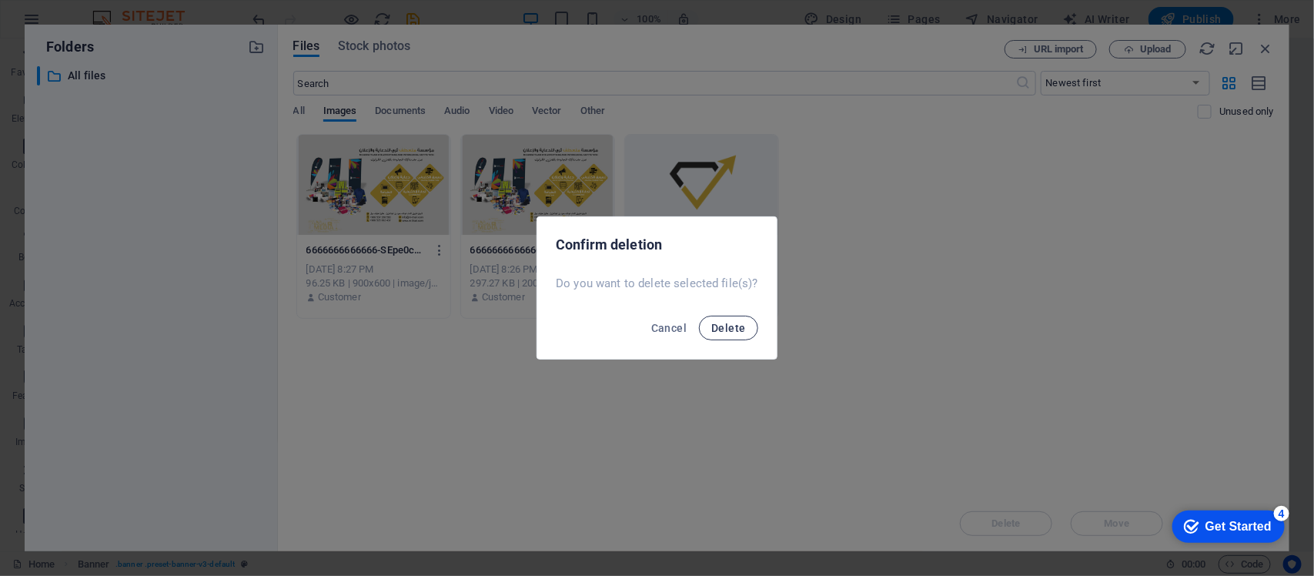
click at [725, 328] on span "Delete" at bounding box center [729, 328] width 34 height 12
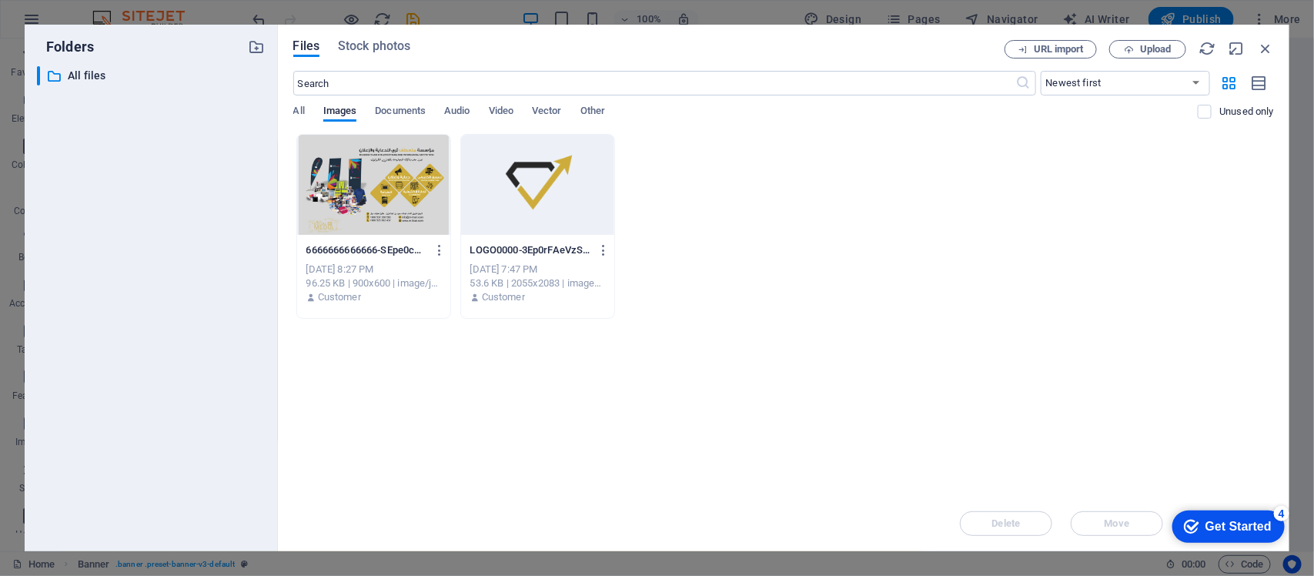
click at [434, 228] on div at bounding box center [373, 185] width 153 height 100
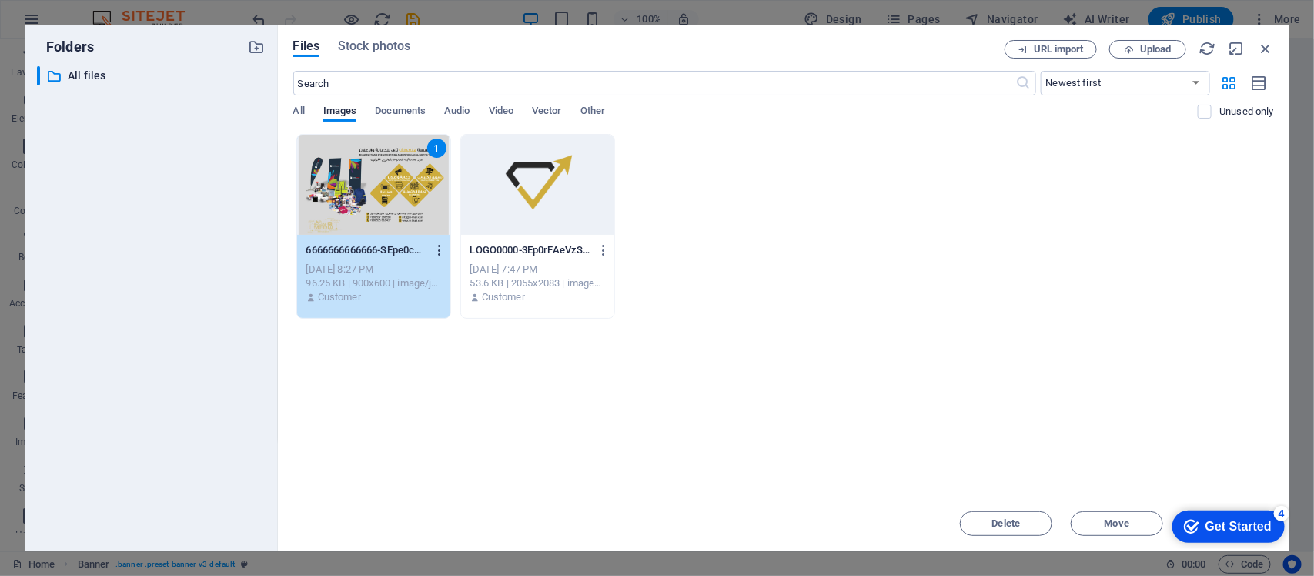
click at [435, 249] on icon "button" at bounding box center [440, 250] width 15 height 14
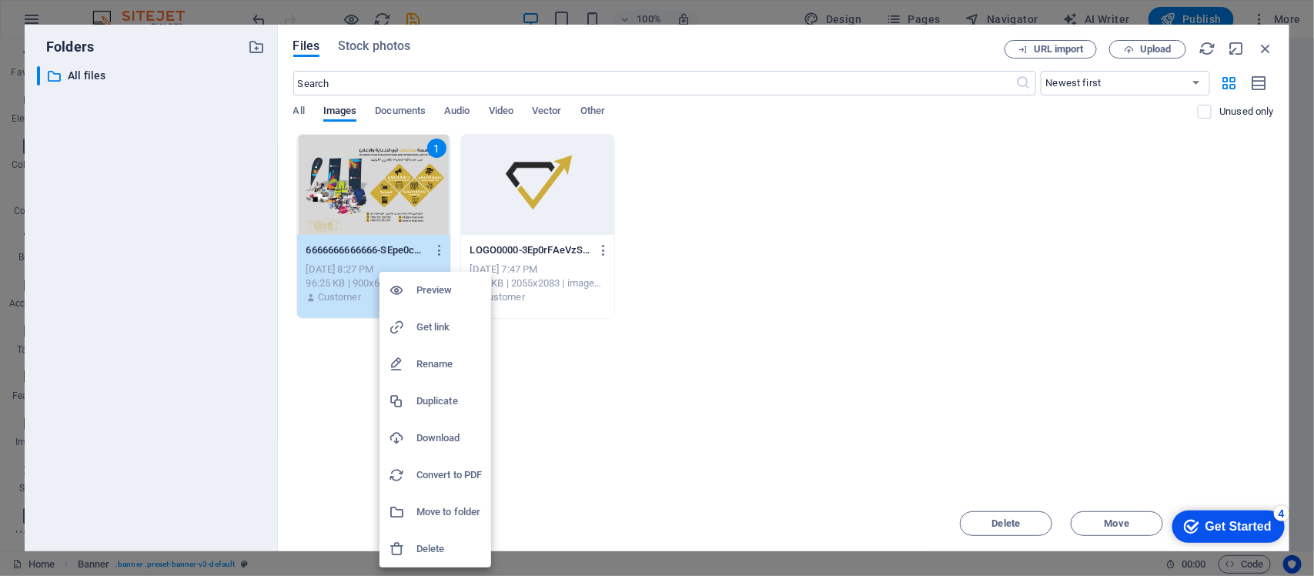
click at [428, 552] on h6 "Delete" at bounding box center [449, 549] width 65 height 18
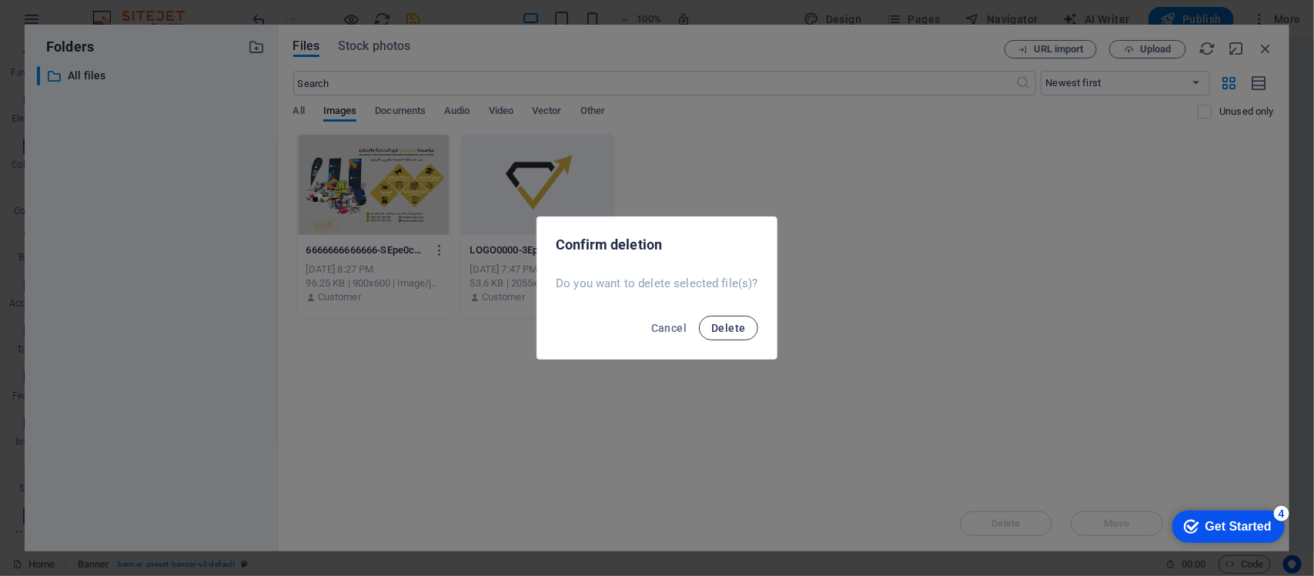
click at [728, 320] on button "Delete" at bounding box center [728, 328] width 59 height 25
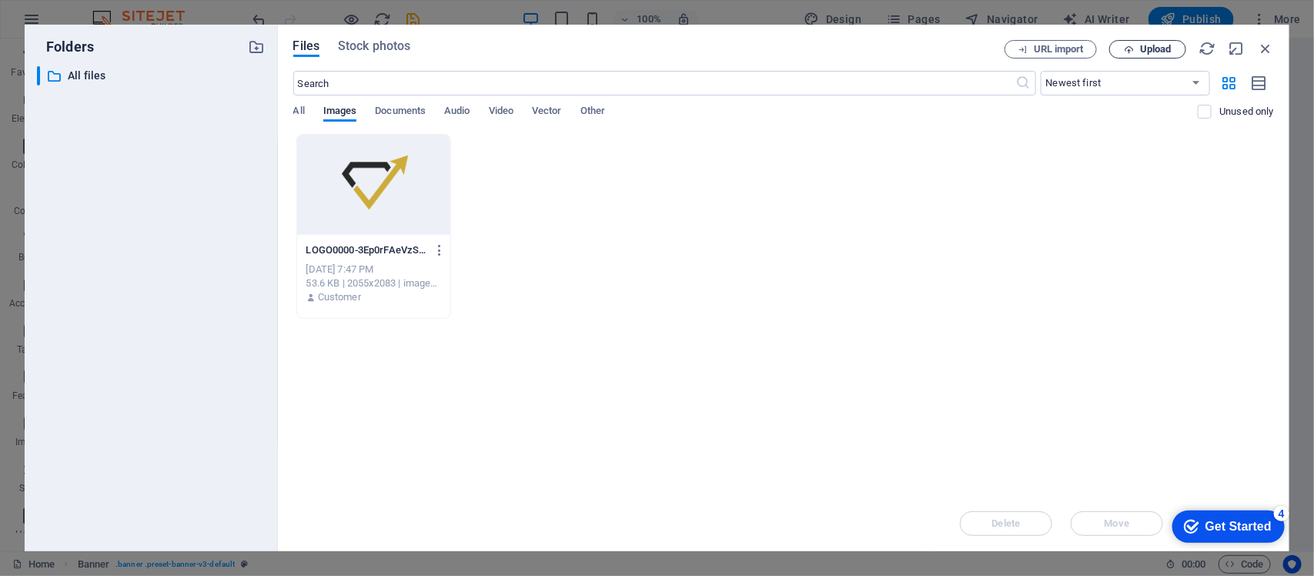
click at [1150, 51] on span "Upload" at bounding box center [1156, 49] width 32 height 9
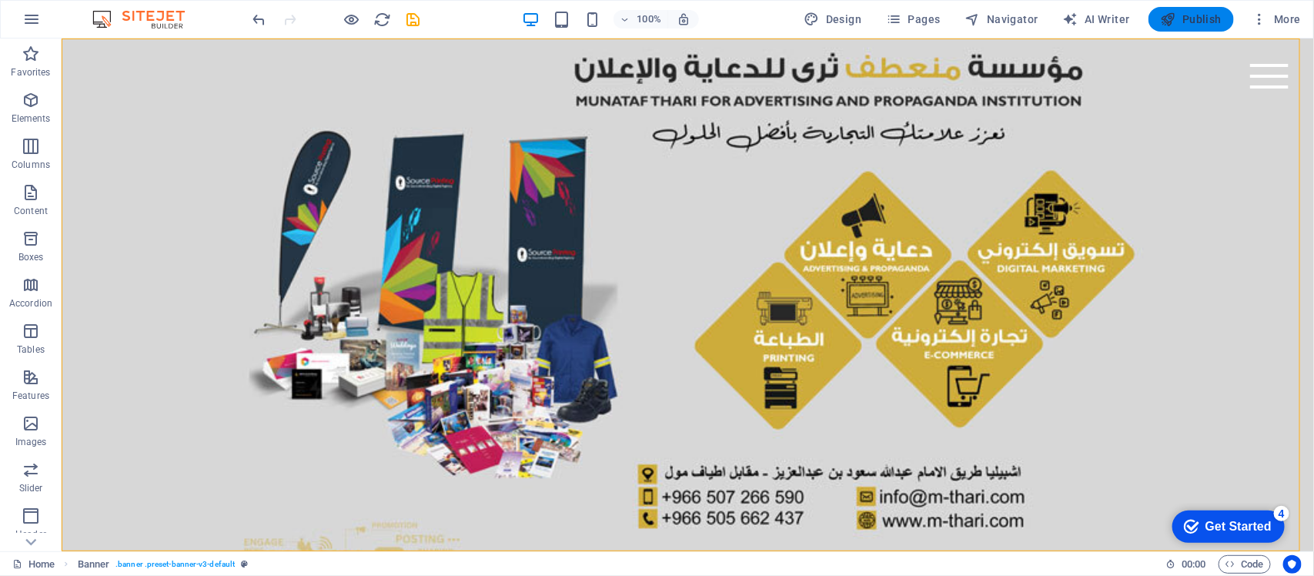
click at [1200, 25] on span "Publish" at bounding box center [1191, 19] width 61 height 15
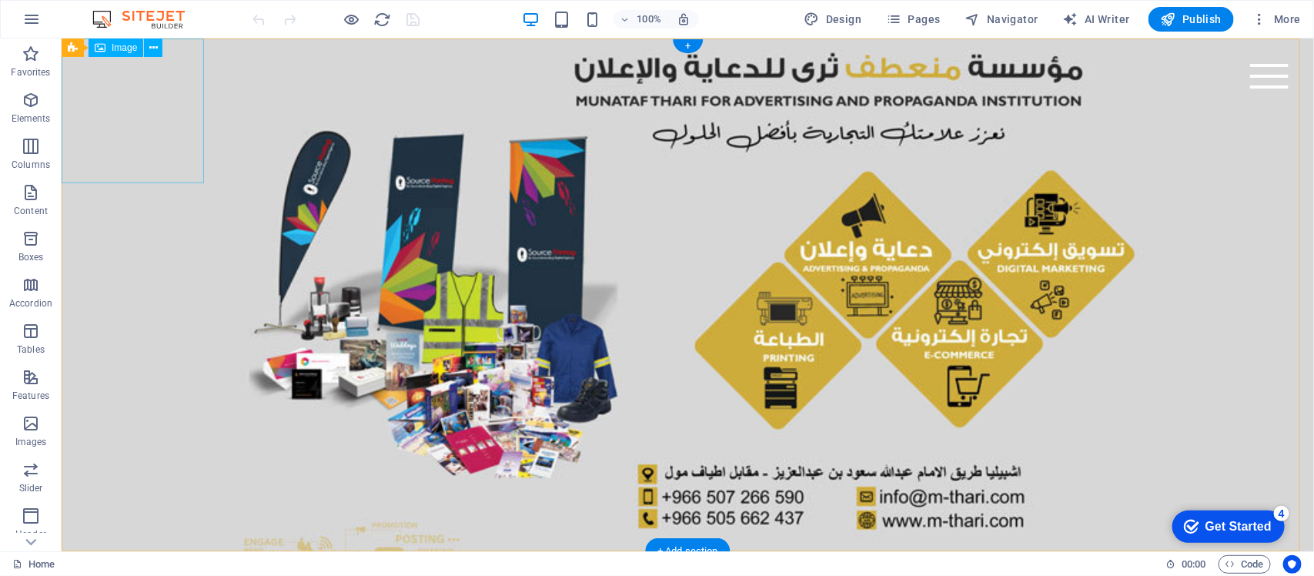
select select "px"
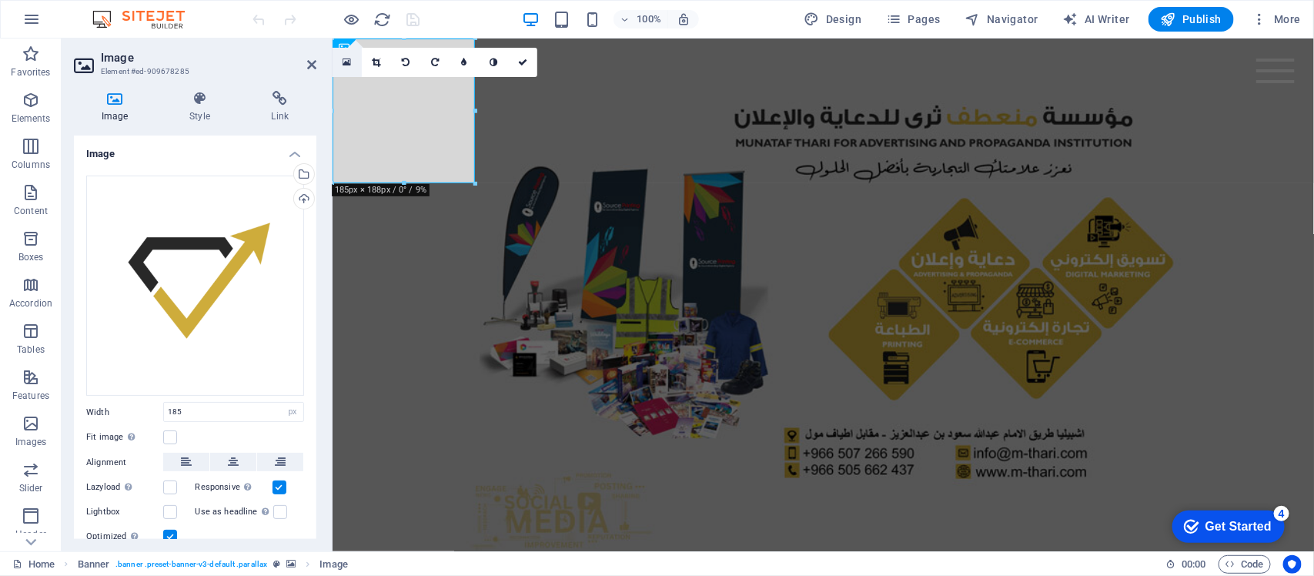
click at [349, 58] on icon at bounding box center [347, 62] width 8 height 11
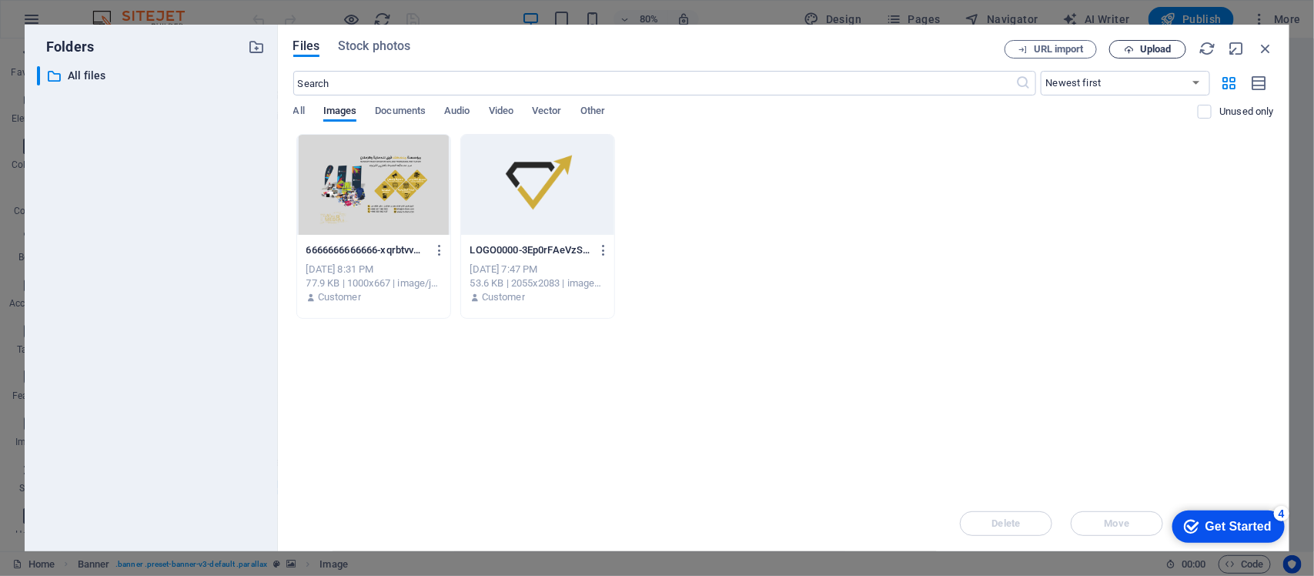
click at [1155, 52] on span "Upload" at bounding box center [1156, 49] width 32 height 9
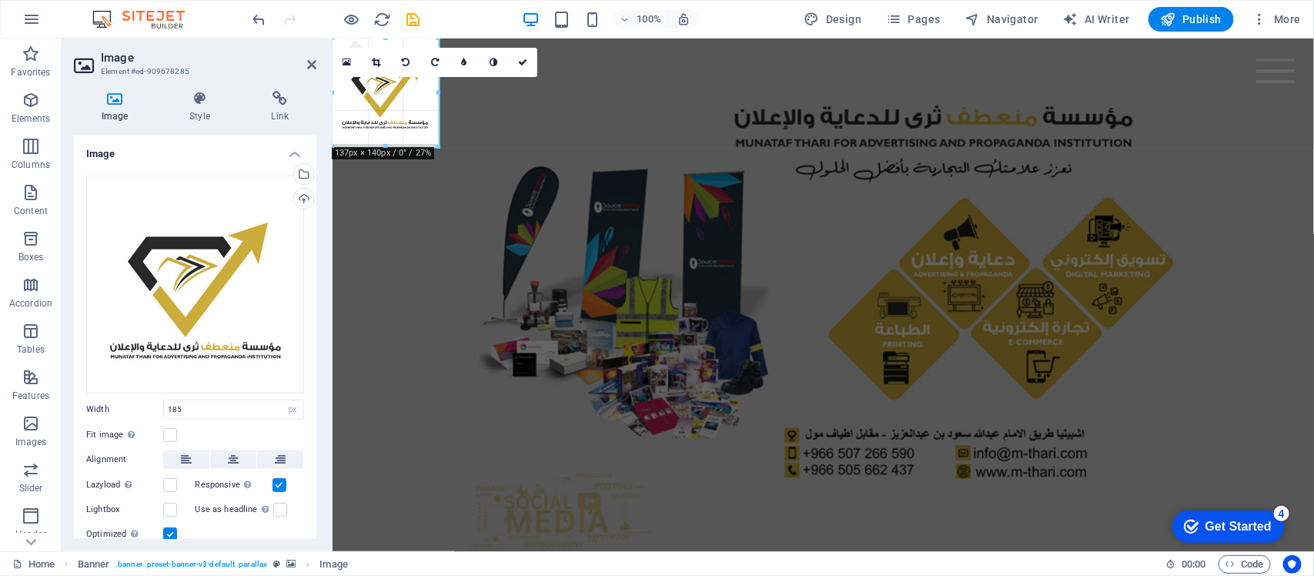
drag, startPoint x: 403, startPoint y: 185, endPoint x: 400, endPoint y: 156, distance: 29.4
type input "142"
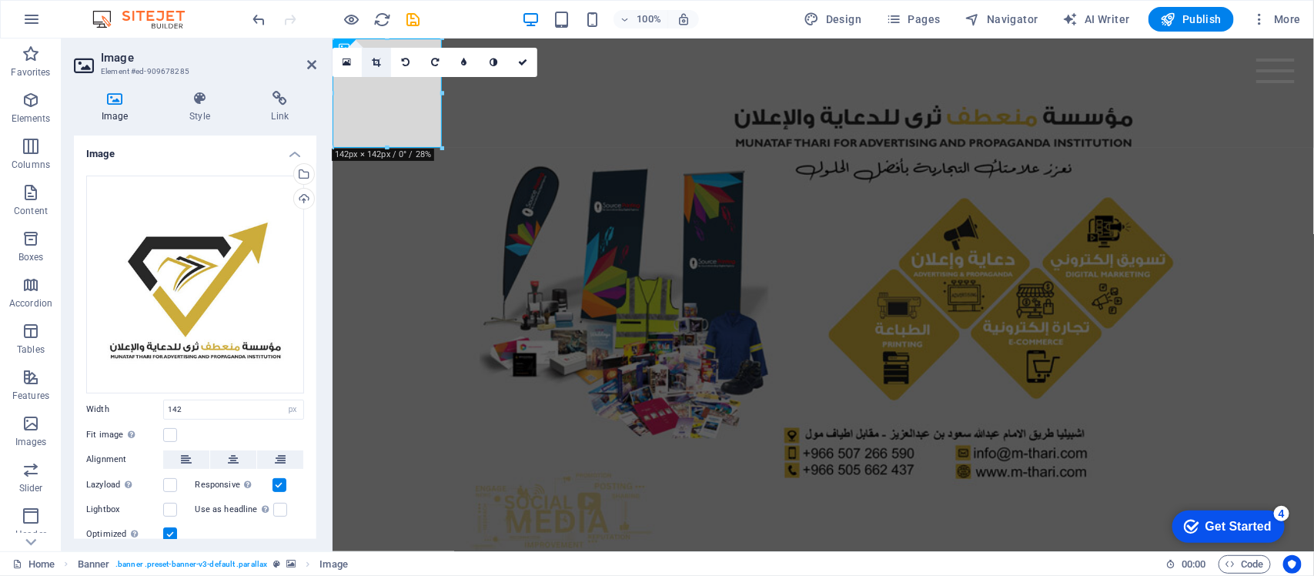
click at [371, 55] on link at bounding box center [376, 62] width 29 height 29
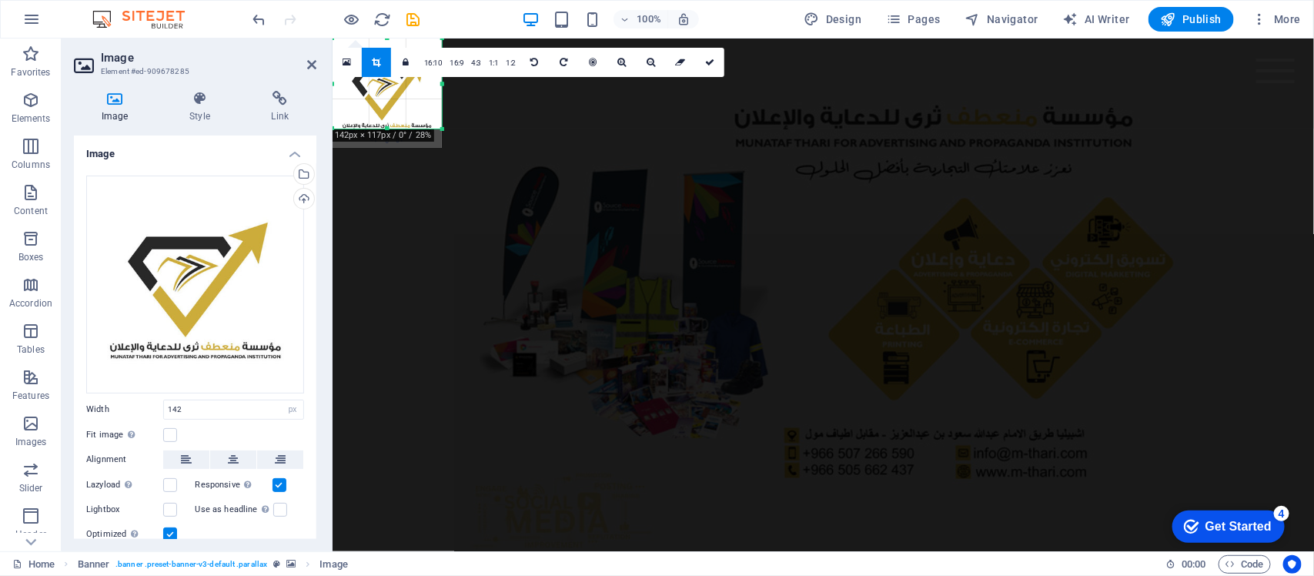
drag, startPoint x: 383, startPoint y: 145, endPoint x: 395, endPoint y: 121, distance: 26.5
click at [395, 126] on div at bounding box center [387, 128] width 109 height 5
click at [402, 200] on figure at bounding box center [823, 294] width 982 height 513
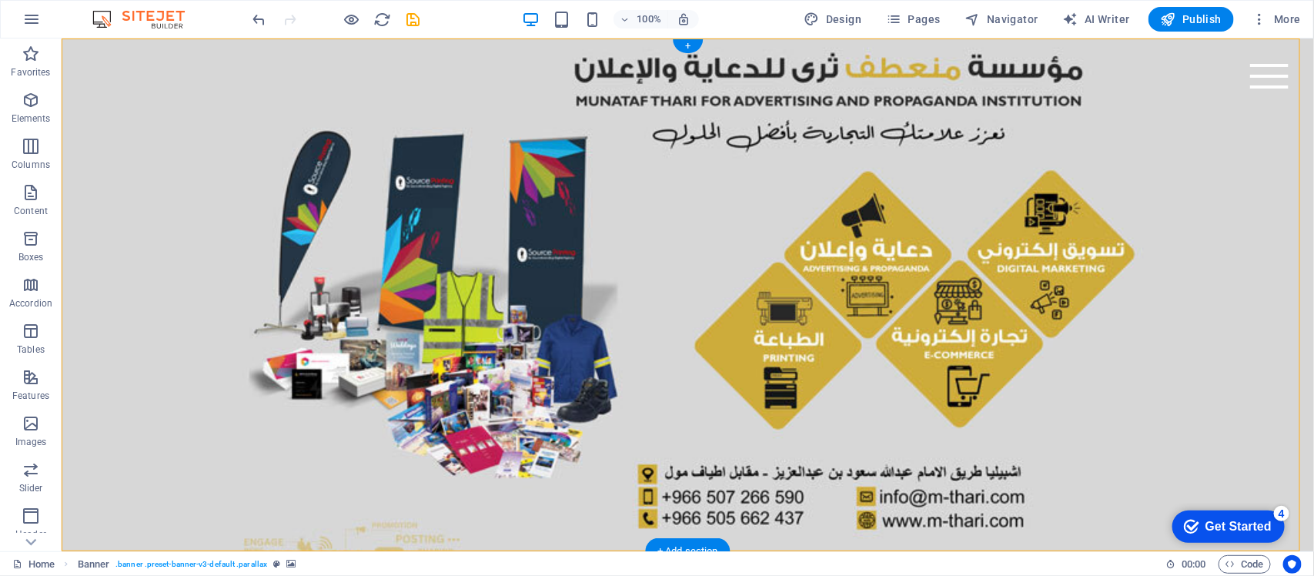
click at [82, 124] on figure at bounding box center [687, 294] width 1253 height 513
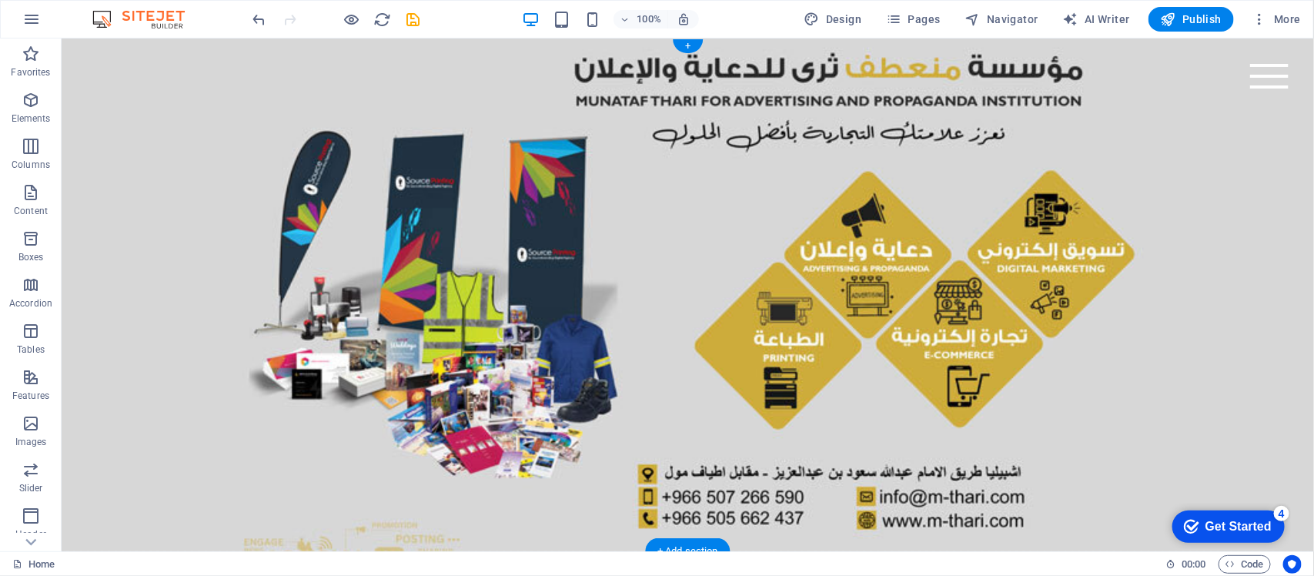
click at [561, 339] on figure at bounding box center [687, 294] width 1253 height 513
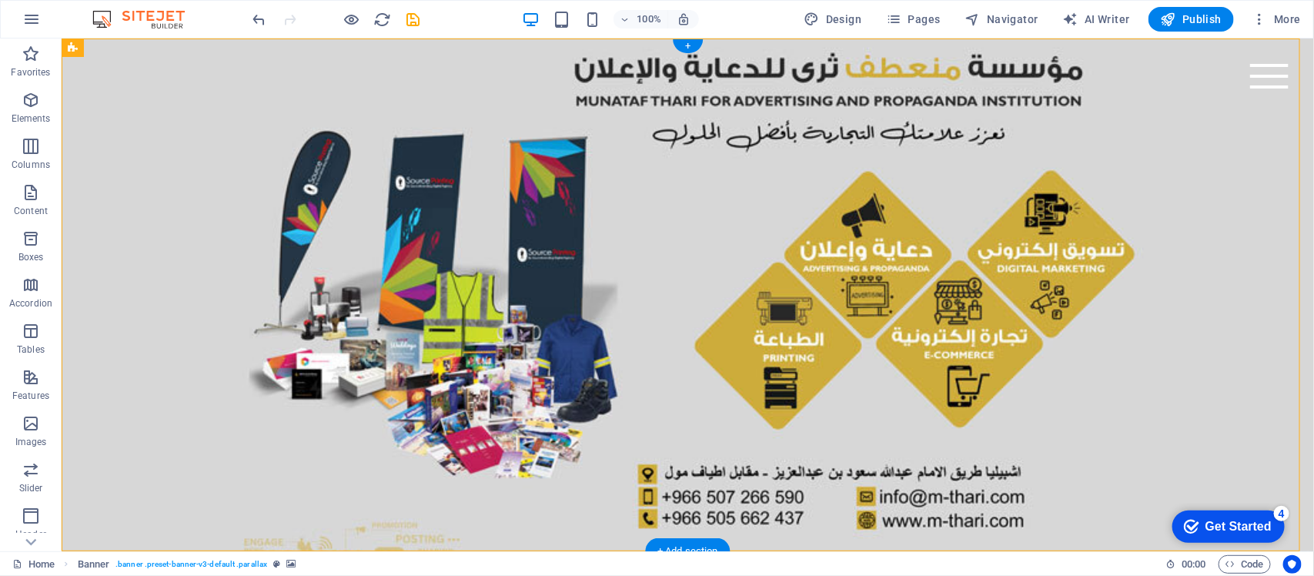
click at [561, 339] on figure at bounding box center [687, 294] width 1253 height 513
select select "vh"
select select "header"
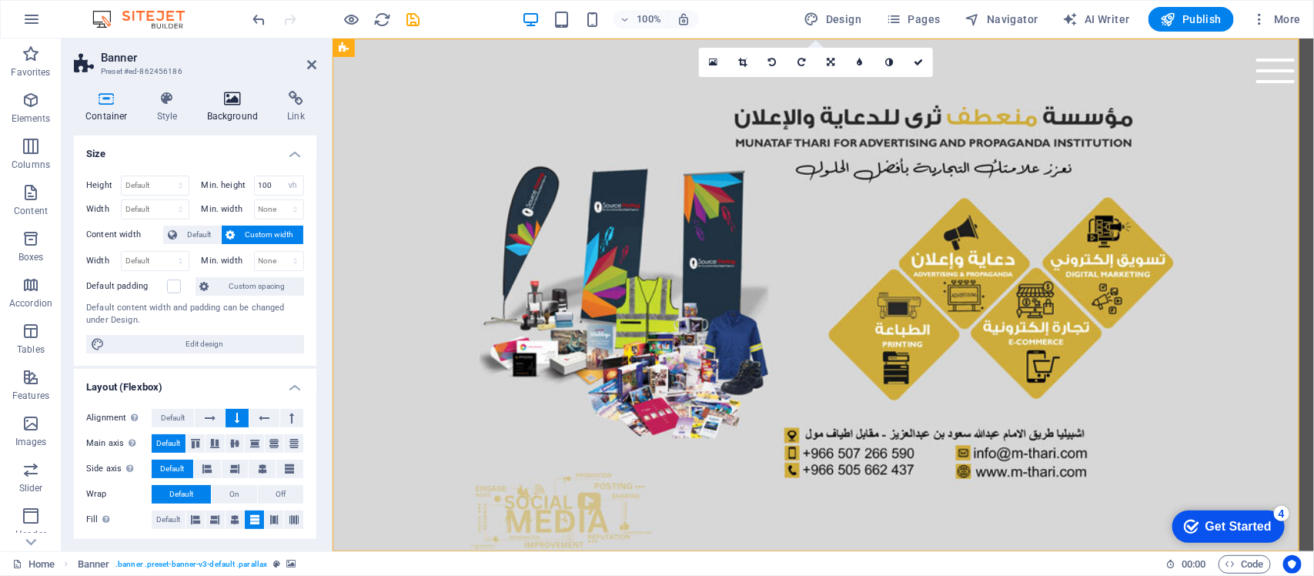
click at [229, 106] on h4 "Background" at bounding box center [236, 107] width 81 height 32
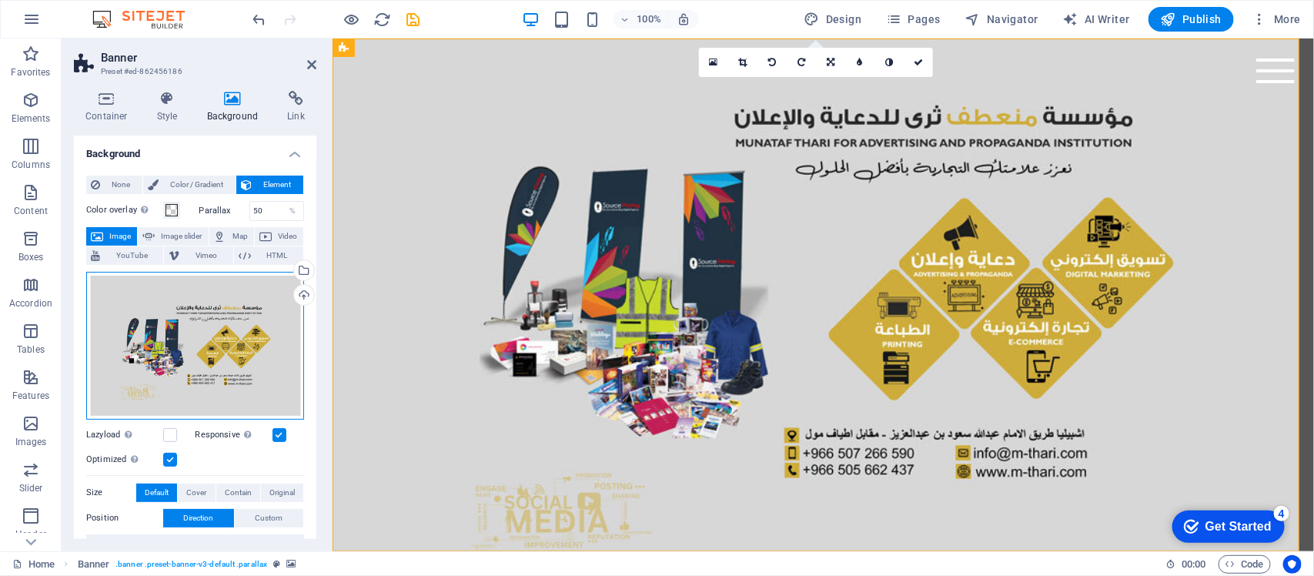
click at [286, 310] on div "Drag files here, click to choose files or select files from Files or our free s…" at bounding box center [195, 346] width 218 height 148
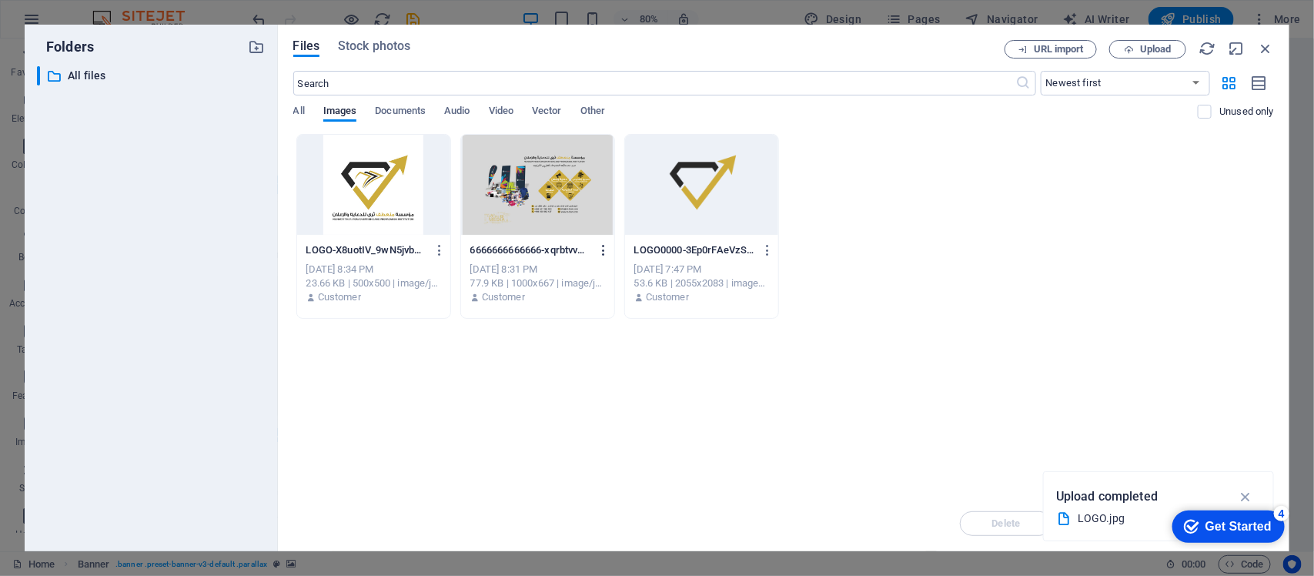
click at [601, 252] on icon "button" at bounding box center [604, 250] width 15 height 14
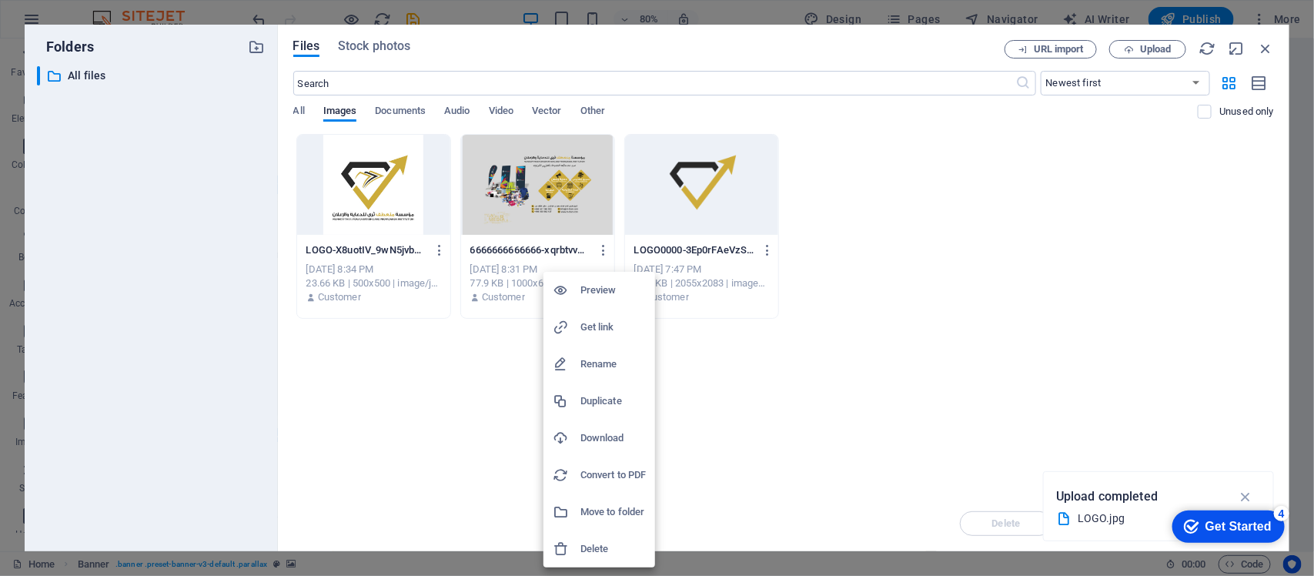
click at [597, 557] on h6 "Delete" at bounding box center [613, 549] width 65 height 18
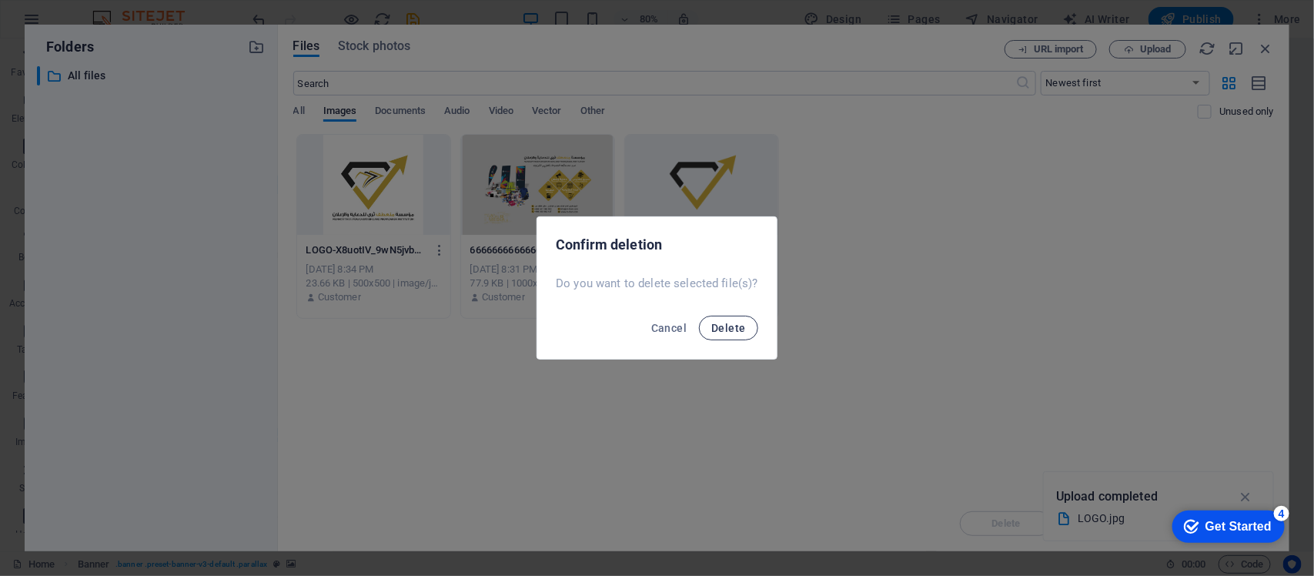
click at [720, 322] on span "Delete" at bounding box center [729, 328] width 34 height 12
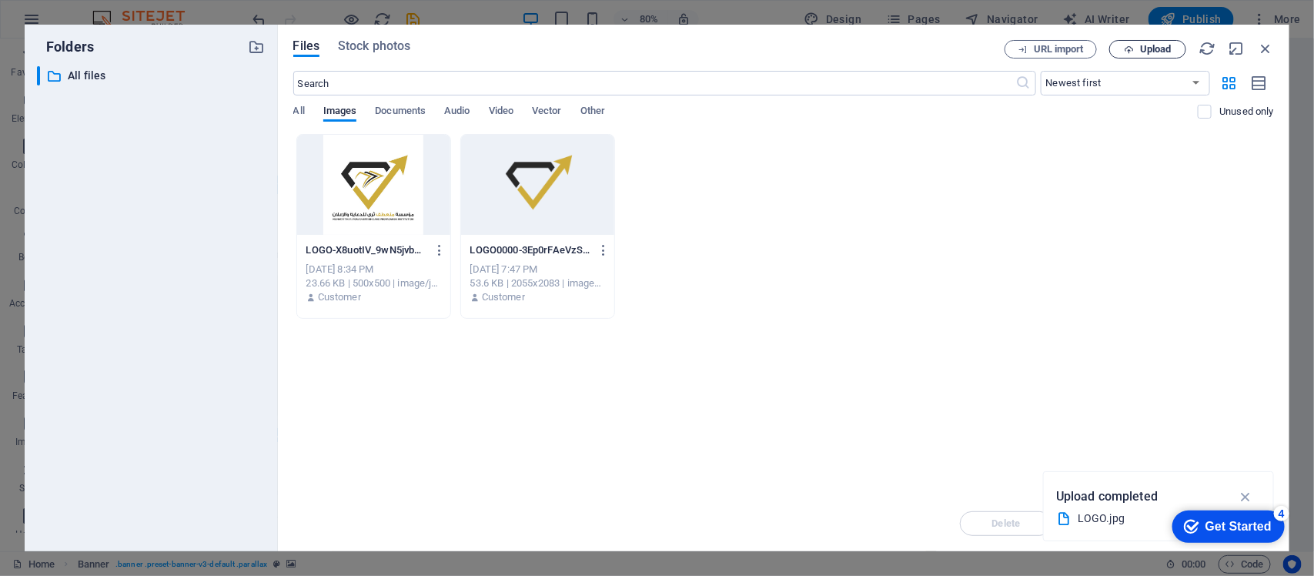
click at [1150, 50] on span "Upload" at bounding box center [1156, 49] width 32 height 9
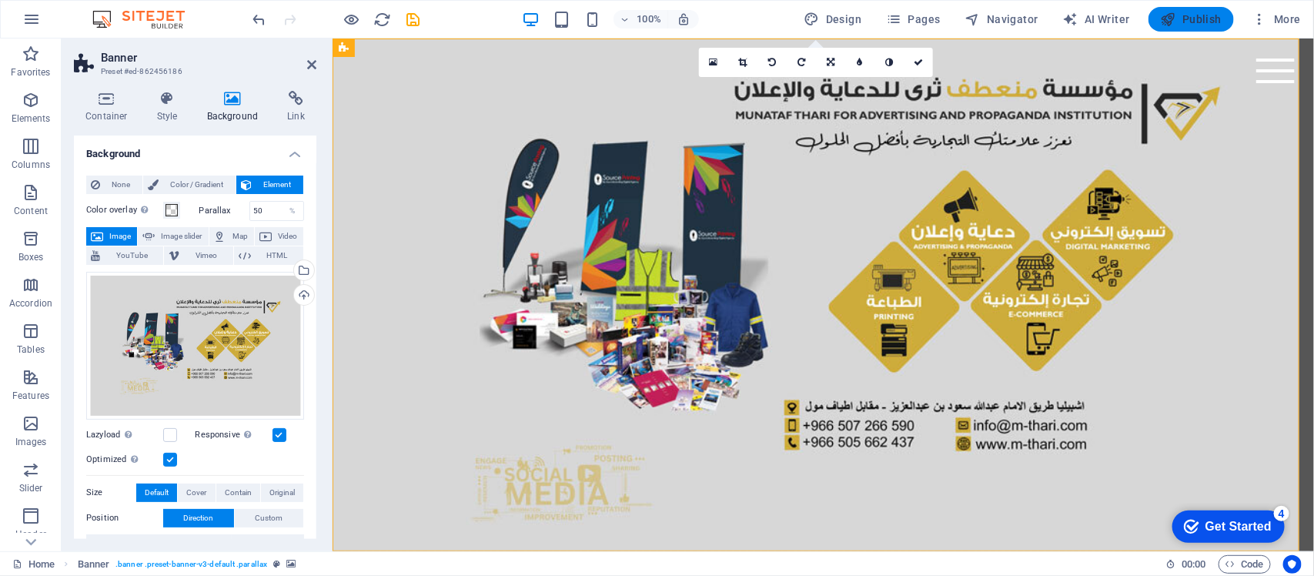
click at [1174, 18] on icon "button" at bounding box center [1168, 19] width 15 height 15
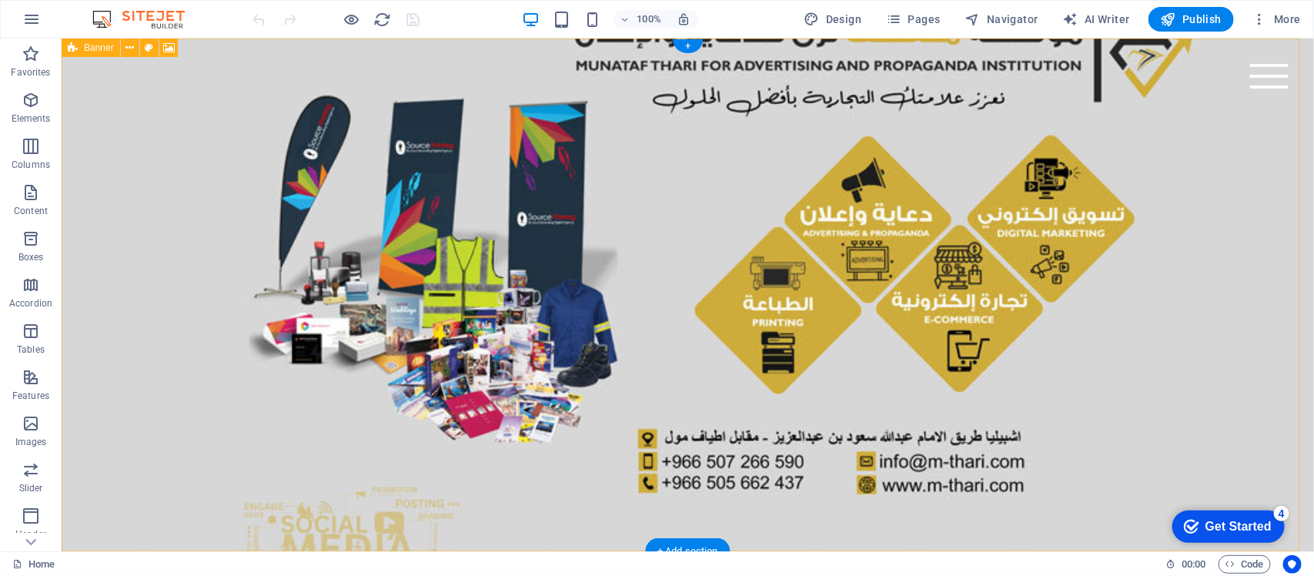
click at [158, 196] on figure at bounding box center [687, 294] width 1253 height 513
select select "vh"
select select "header"
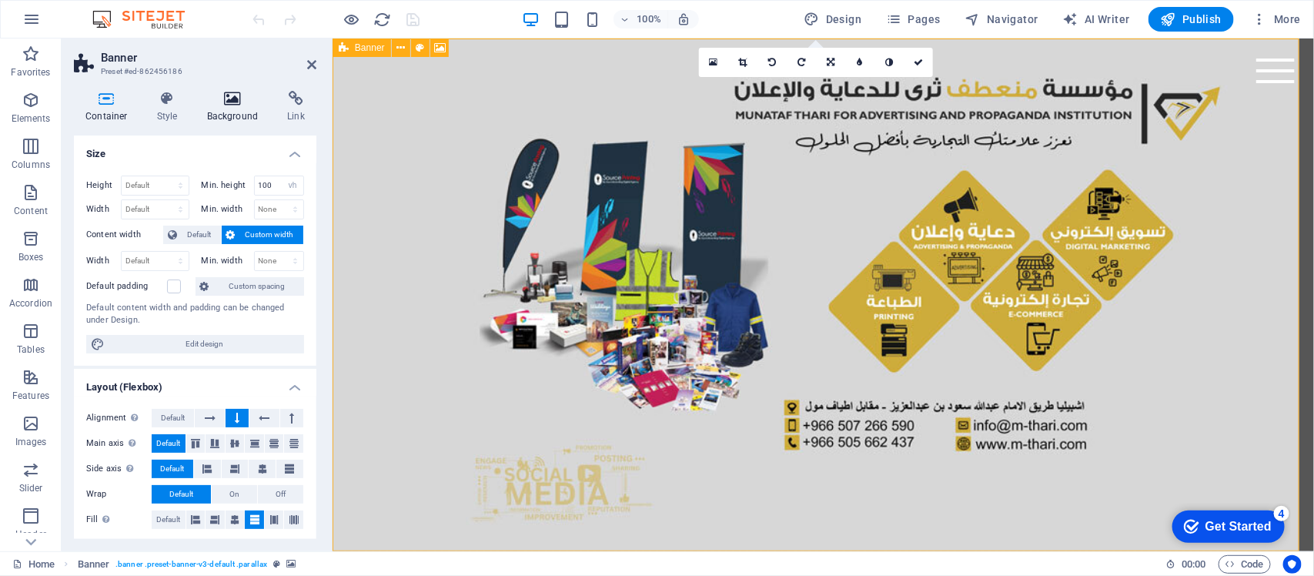
click at [239, 117] on h4 "Background" at bounding box center [236, 107] width 81 height 32
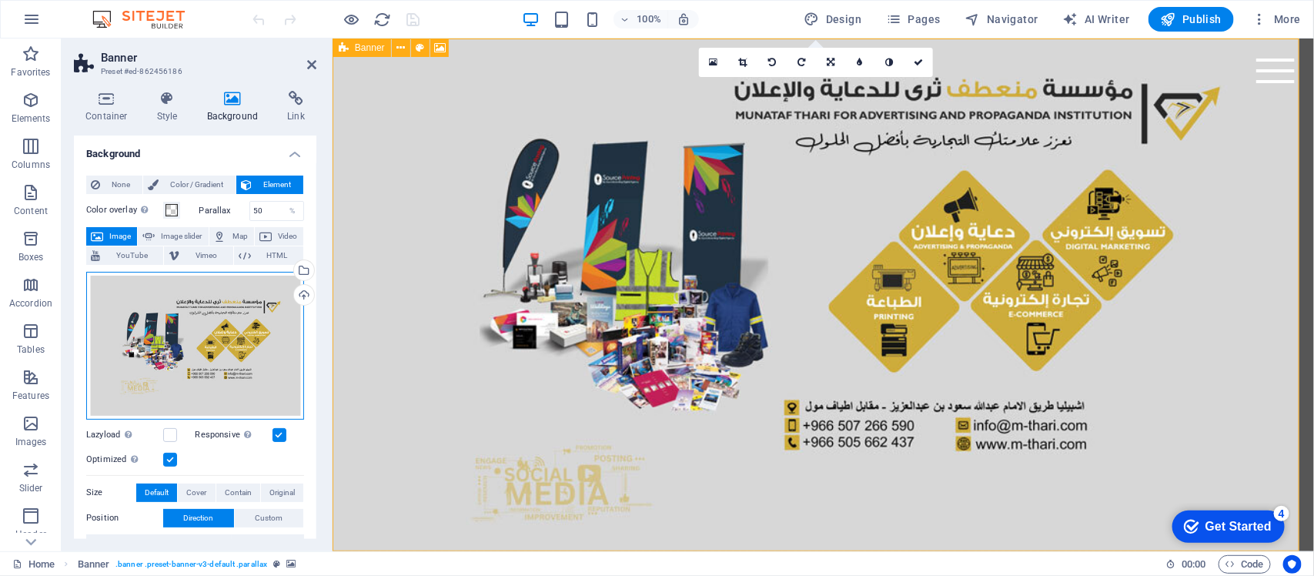
click at [145, 317] on div "Drag files here, click to choose files or select files from Files or our free s…" at bounding box center [195, 346] width 218 height 148
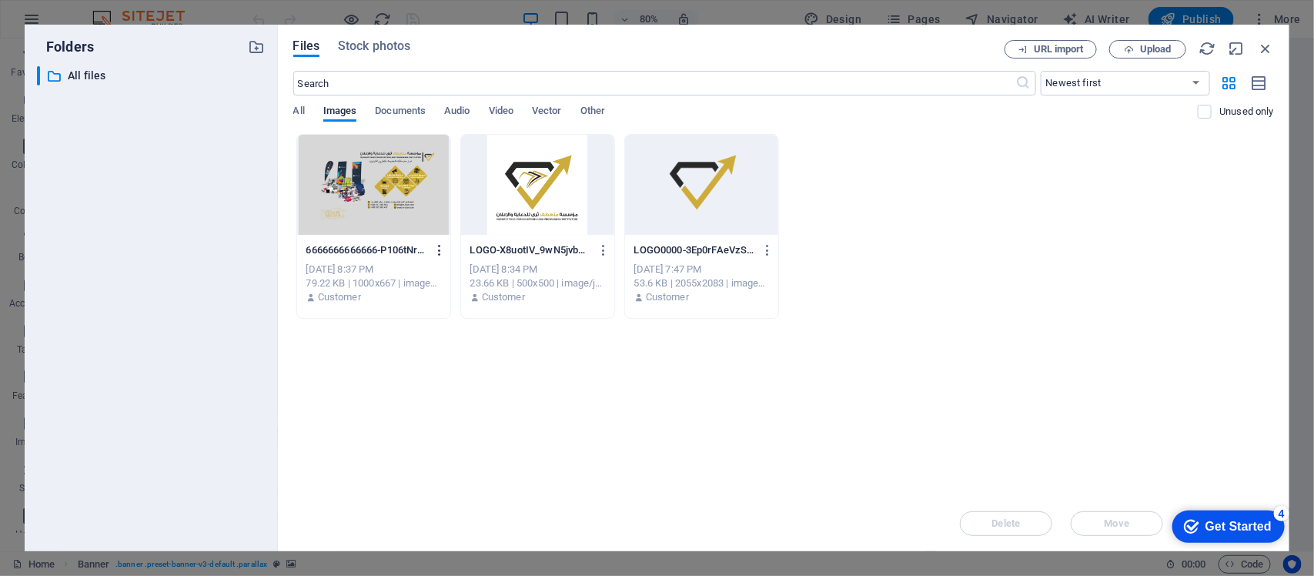
click at [436, 258] on button "button" at bounding box center [437, 250] width 21 height 25
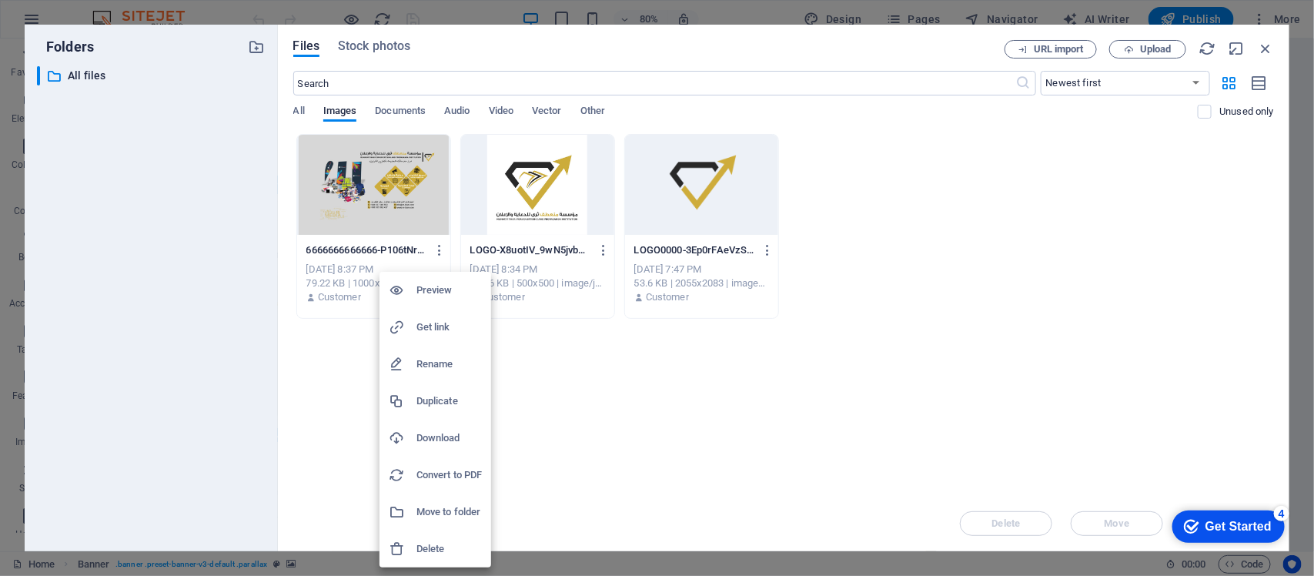
click at [418, 556] on h6 "Delete" at bounding box center [449, 549] width 65 height 18
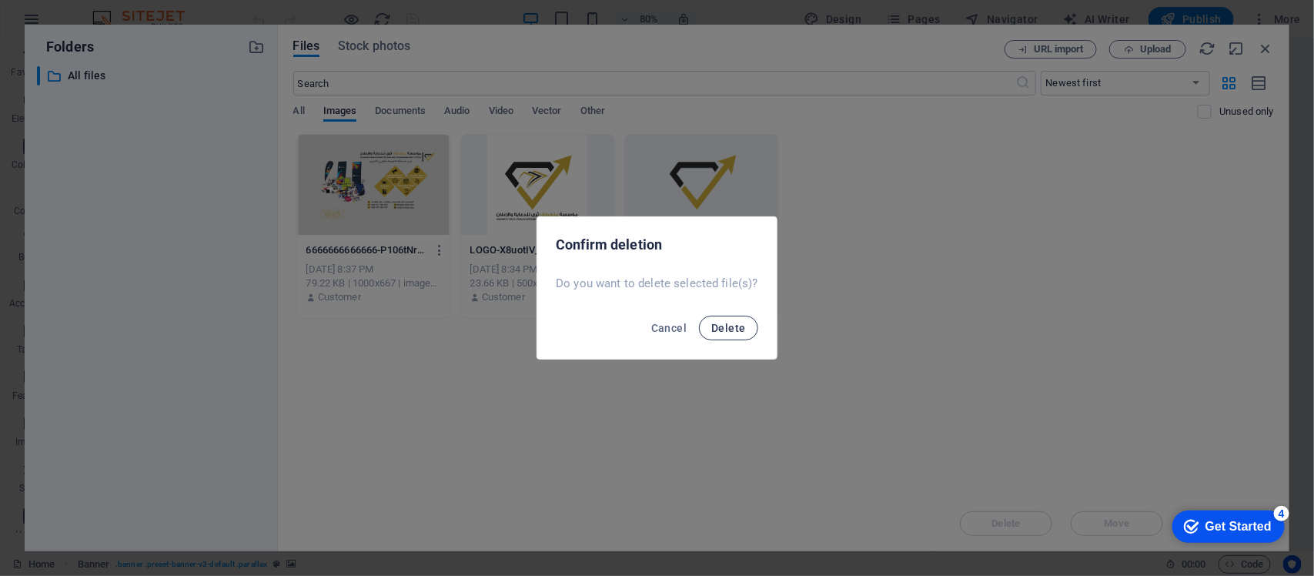
click at [747, 324] on button "Delete" at bounding box center [728, 328] width 59 height 25
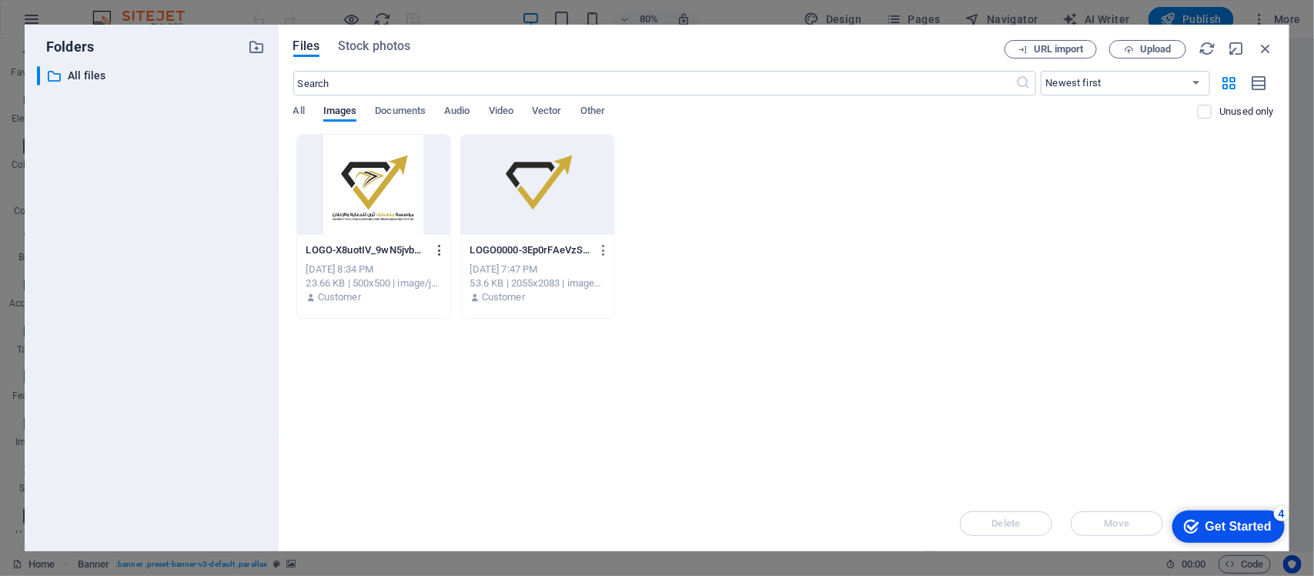
click at [445, 251] on icon "button" at bounding box center [440, 250] width 15 height 14
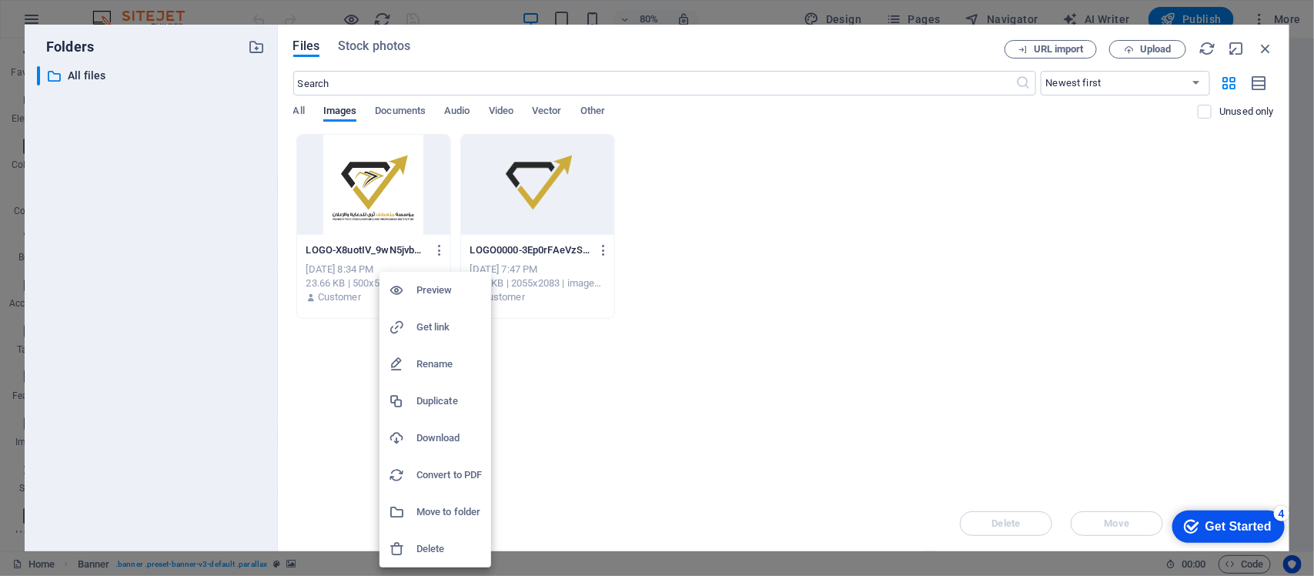
click at [417, 540] on h6 "Delete" at bounding box center [449, 549] width 65 height 18
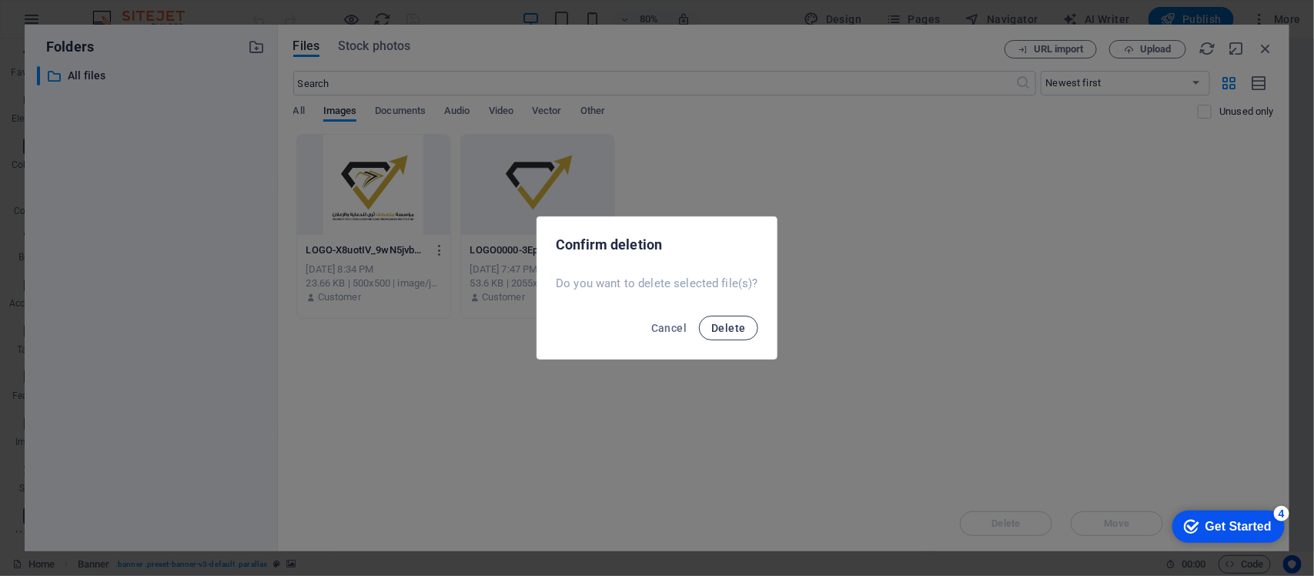
click at [741, 329] on span "Delete" at bounding box center [729, 328] width 34 height 12
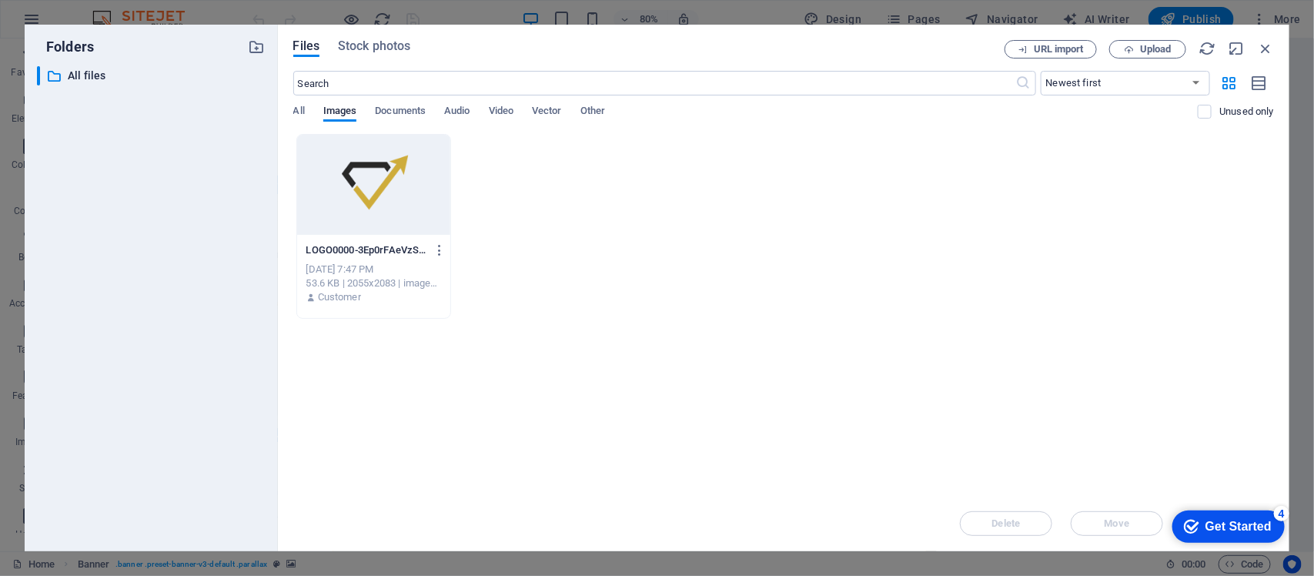
click at [441, 200] on div at bounding box center [373, 185] width 153 height 100
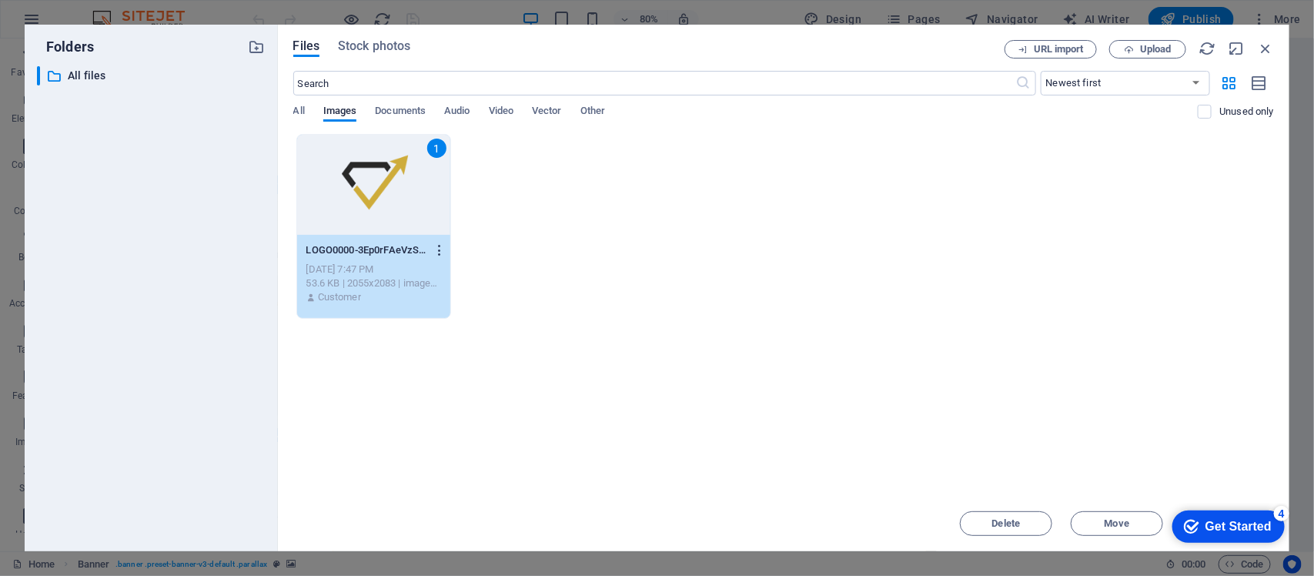
click at [440, 251] on icon "button" at bounding box center [440, 250] width 15 height 14
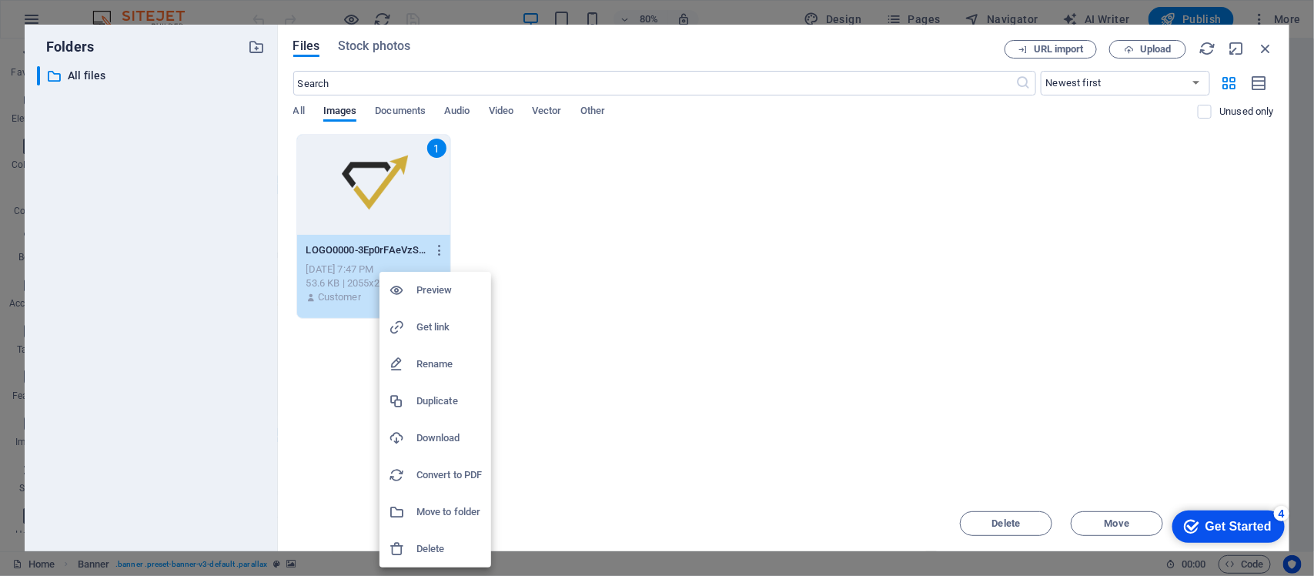
click at [414, 540] on li "Delete" at bounding box center [436, 549] width 112 height 37
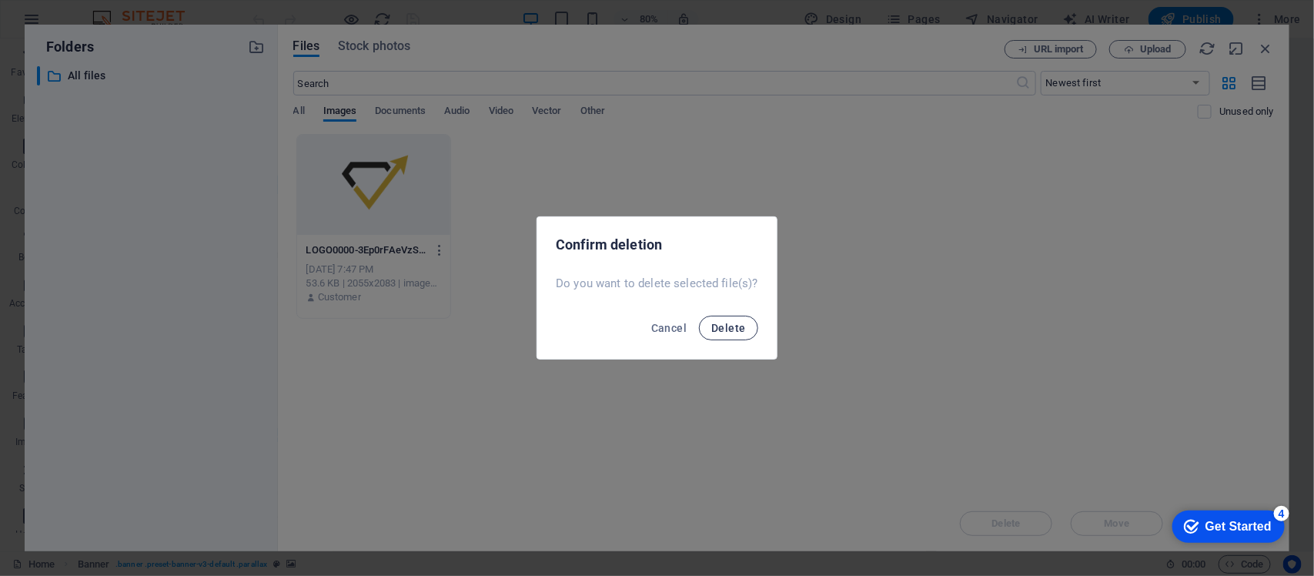
click at [724, 333] on span "Delete" at bounding box center [729, 328] width 34 height 12
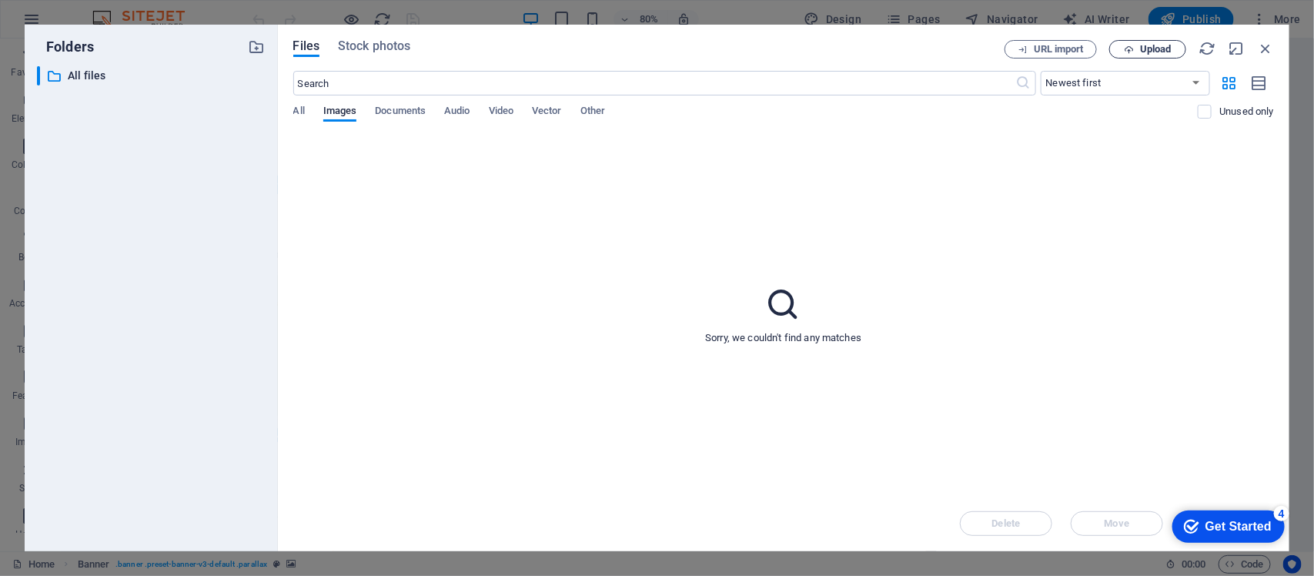
click at [1153, 56] on button "Upload" at bounding box center [1148, 49] width 77 height 18
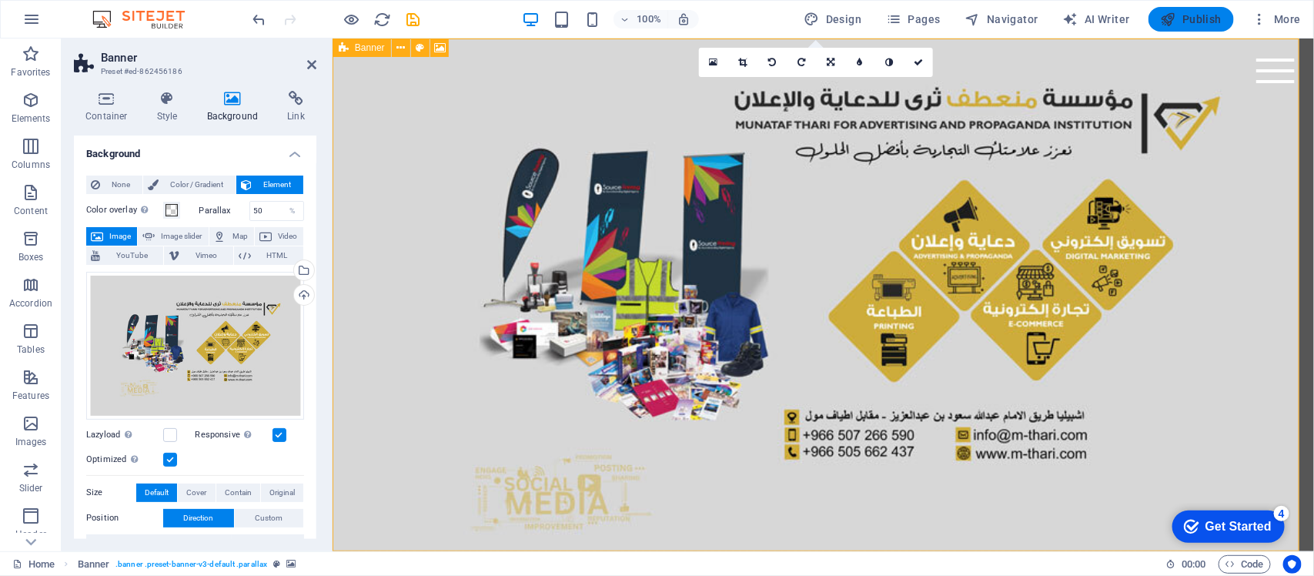
click at [1214, 12] on span "Publish" at bounding box center [1191, 19] width 61 height 15
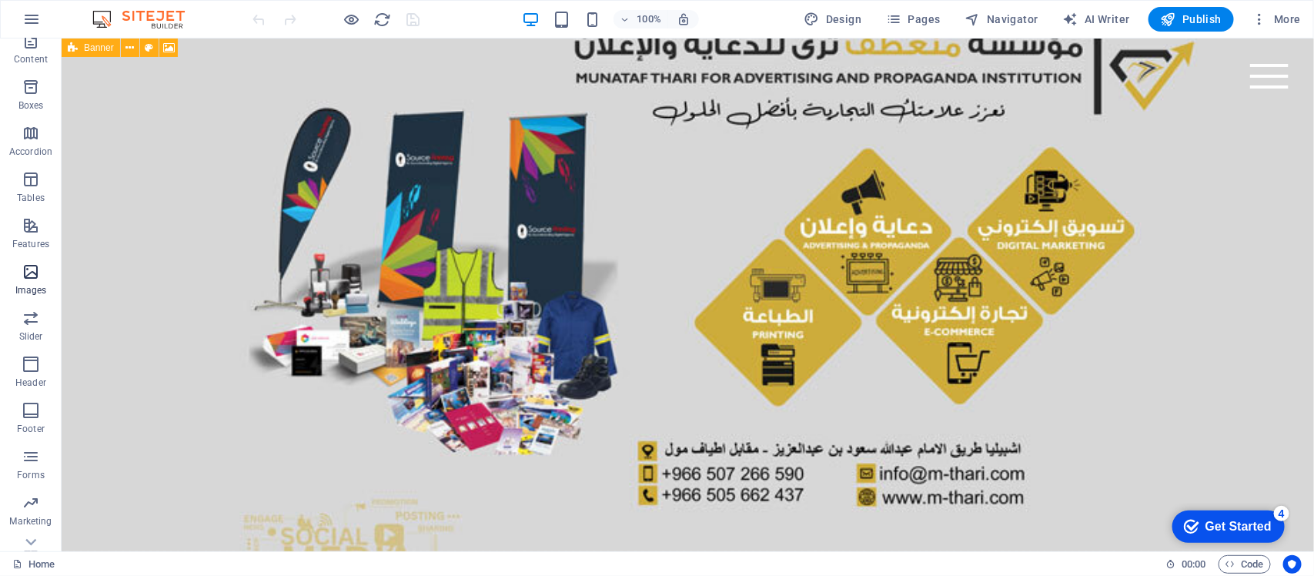
scroll to position [179, 0]
click at [24, 381] on icon "button" at bounding box center [31, 382] width 18 height 18
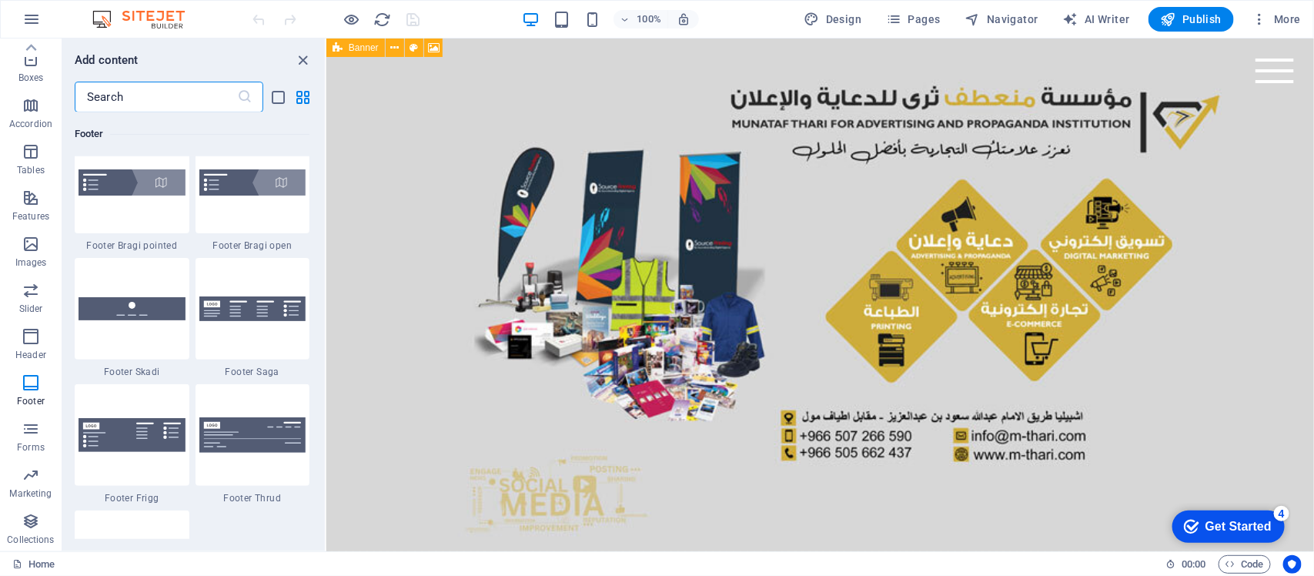
scroll to position [10725, 0]
click at [150, 309] on img at bounding box center [132, 307] width 107 height 22
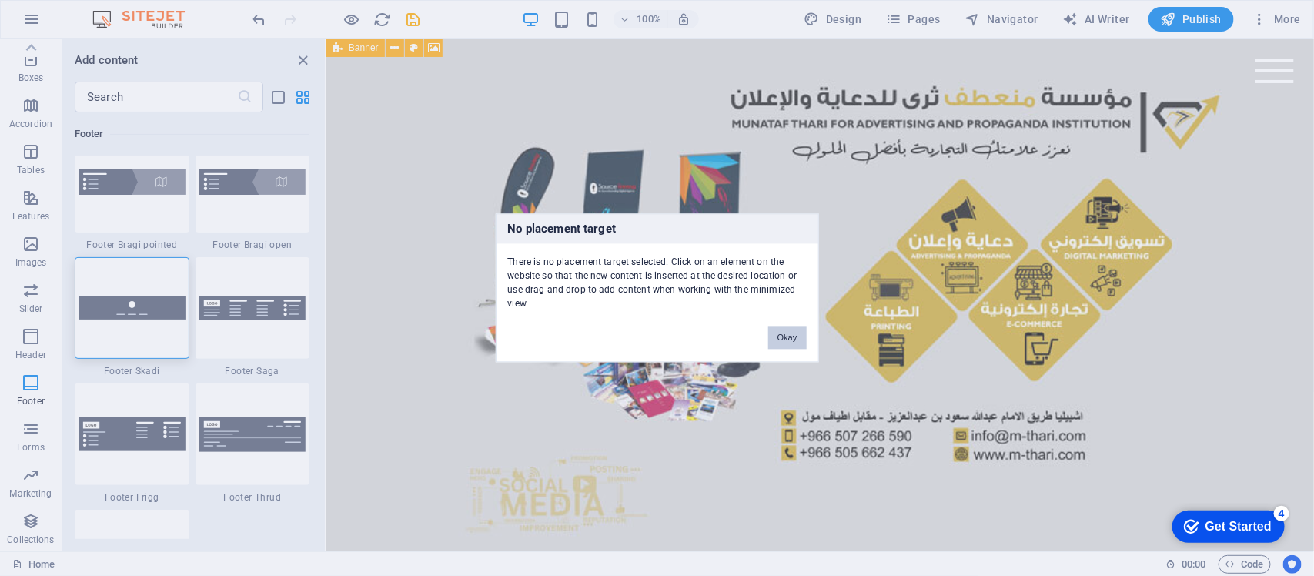
click at [785, 337] on button "Okay" at bounding box center [787, 337] width 39 height 23
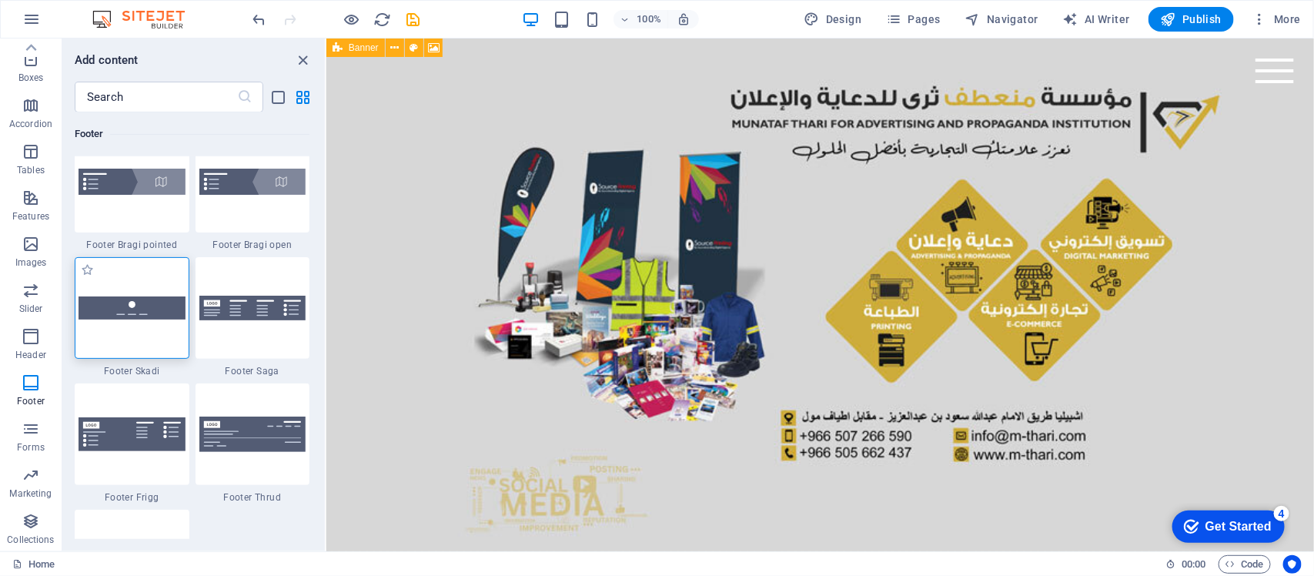
click at [128, 337] on div at bounding box center [132, 308] width 115 height 102
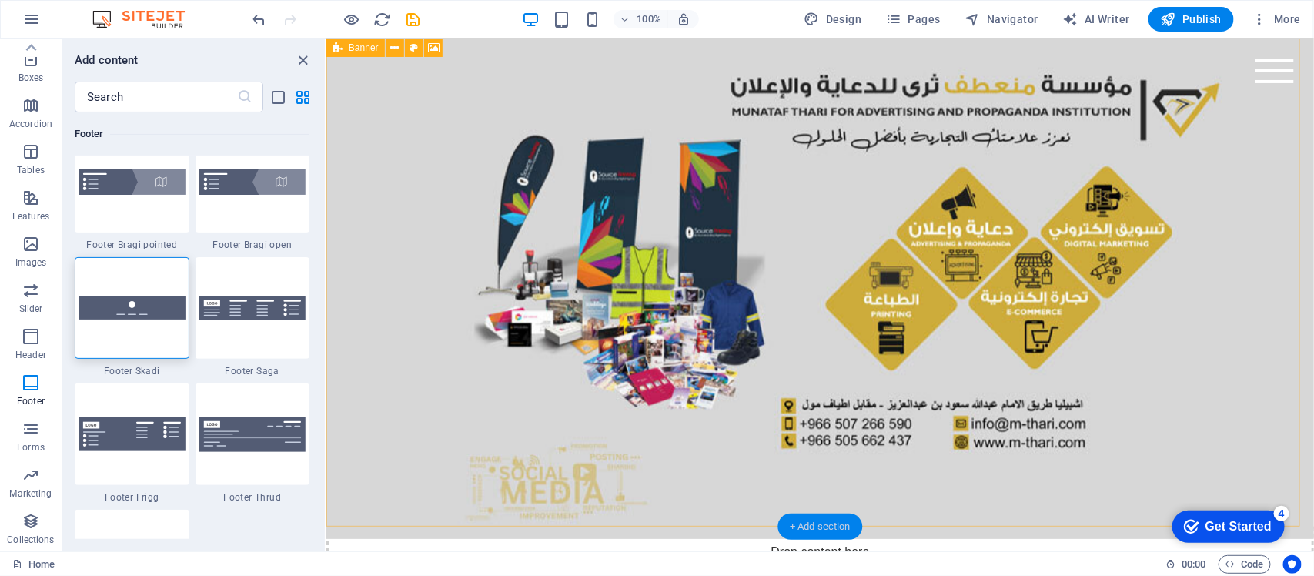
click at [822, 521] on div "+ Add section" at bounding box center [820, 527] width 85 height 26
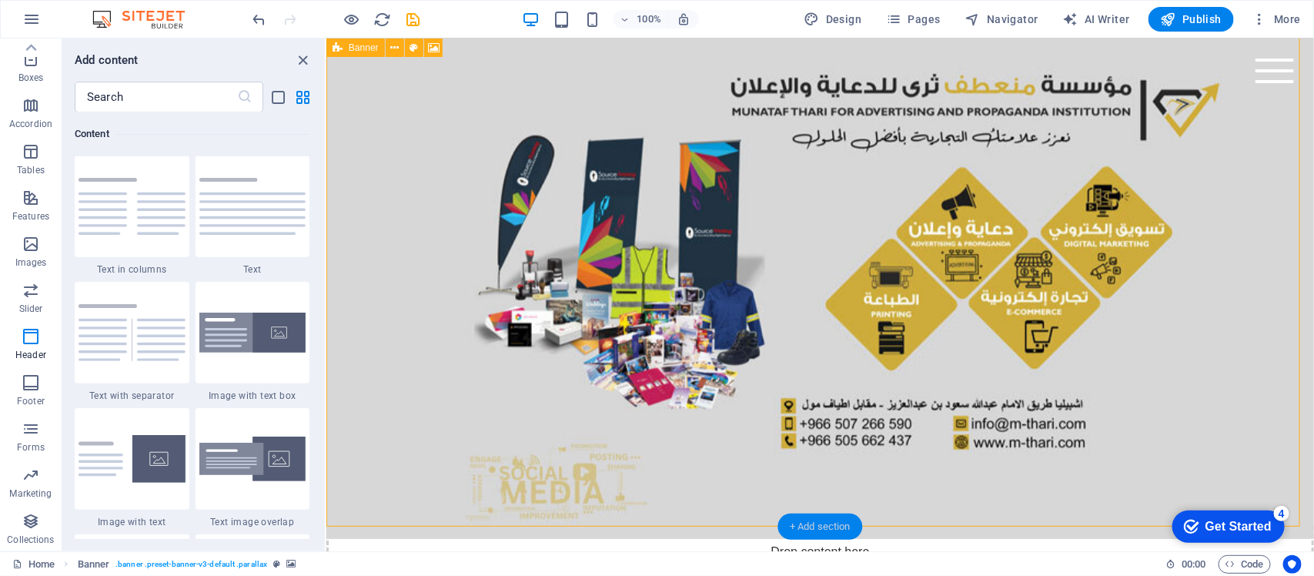
scroll to position [2693, 0]
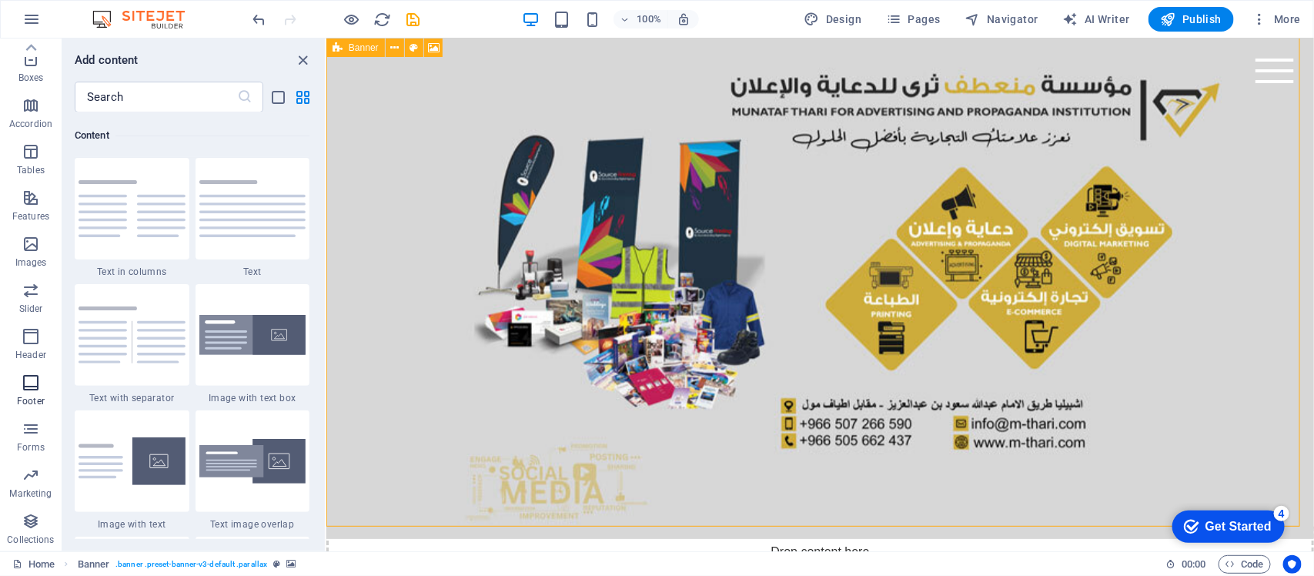
click at [25, 371] on button "Footer" at bounding box center [31, 390] width 62 height 46
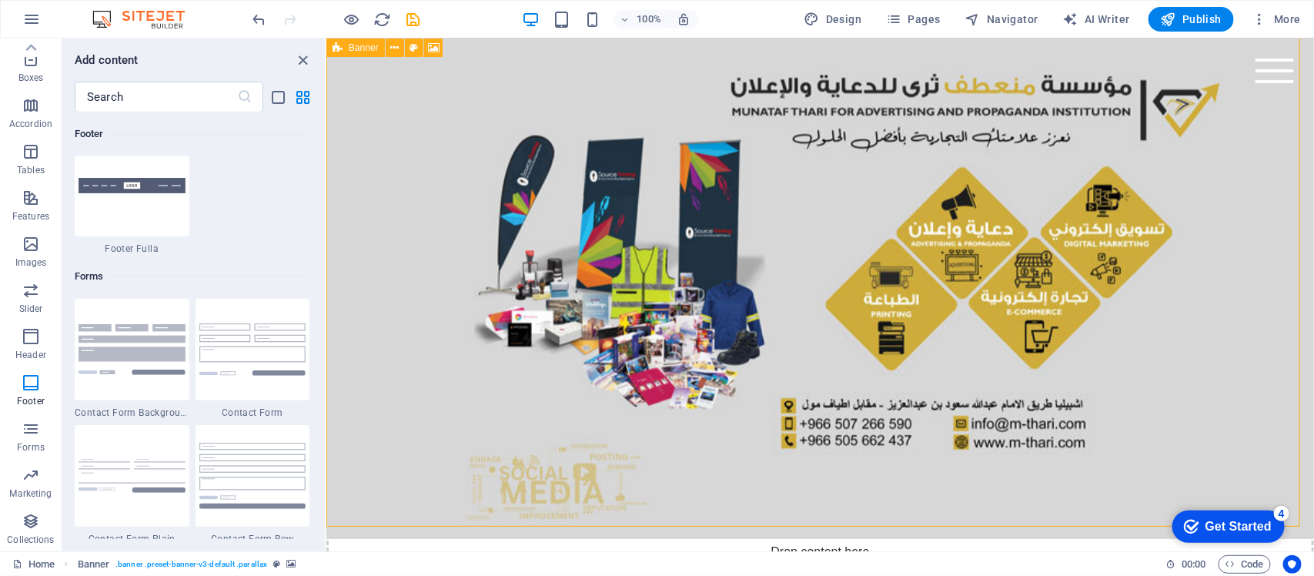
scroll to position [11102, 0]
click at [139, 185] on img at bounding box center [132, 184] width 107 height 16
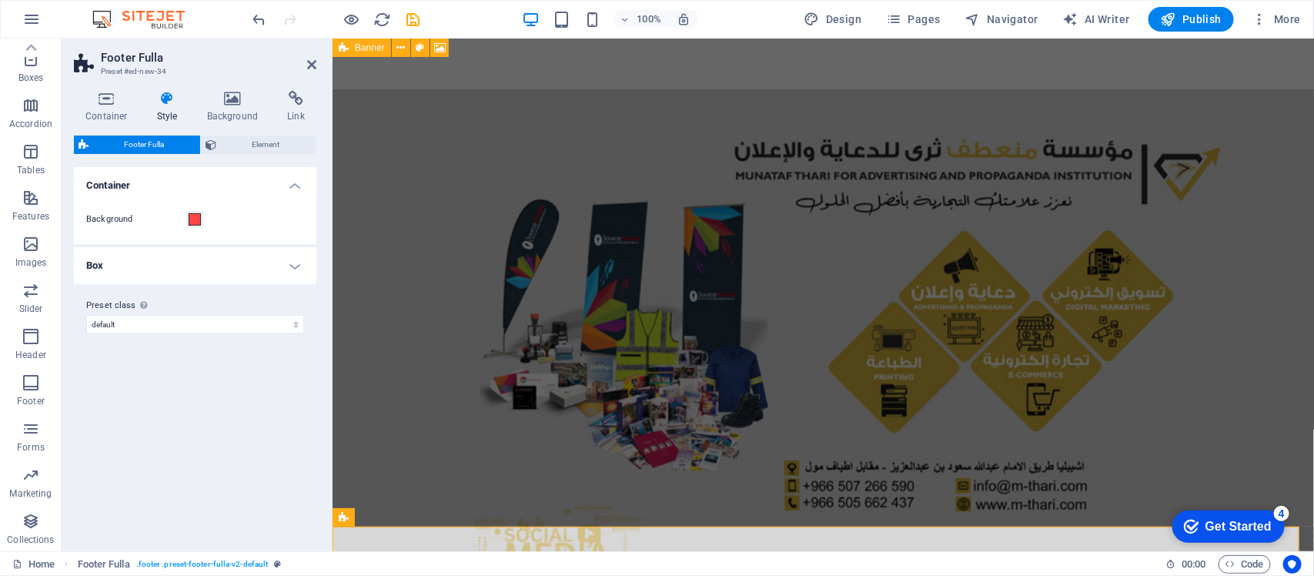
scroll to position [151, 0]
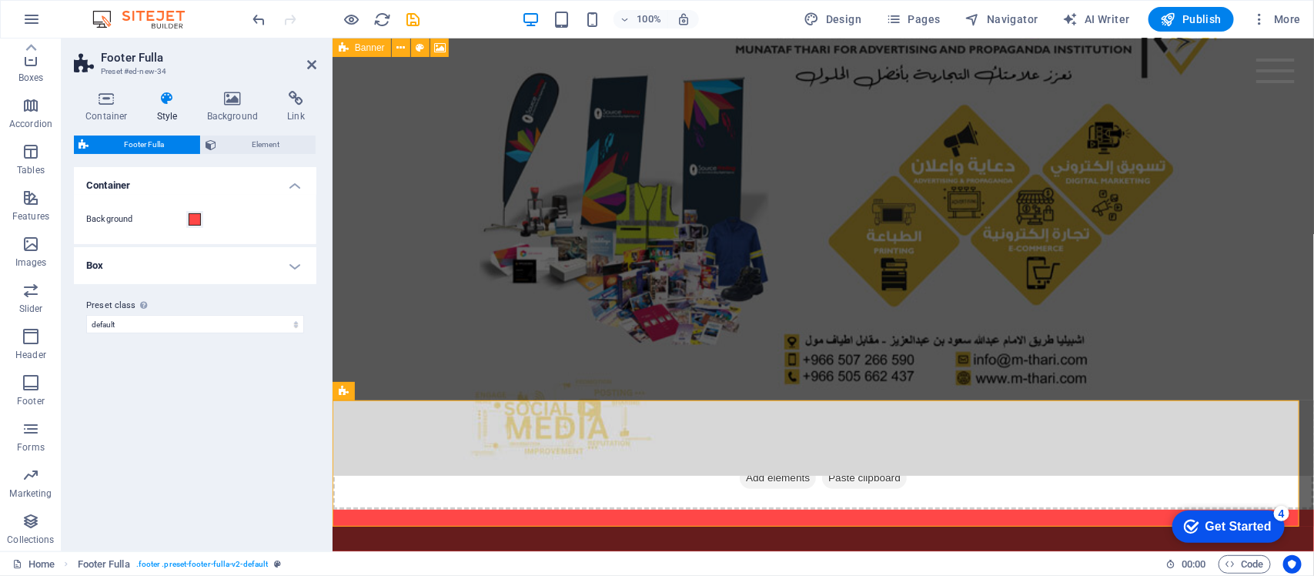
click at [159, 374] on div "Variants Default Container Background Box Background Gap 1 px rem % vh vw Paddi…" at bounding box center [195, 353] width 243 height 372
click at [846, 546] on div at bounding box center [823, 578] width 732 height 65
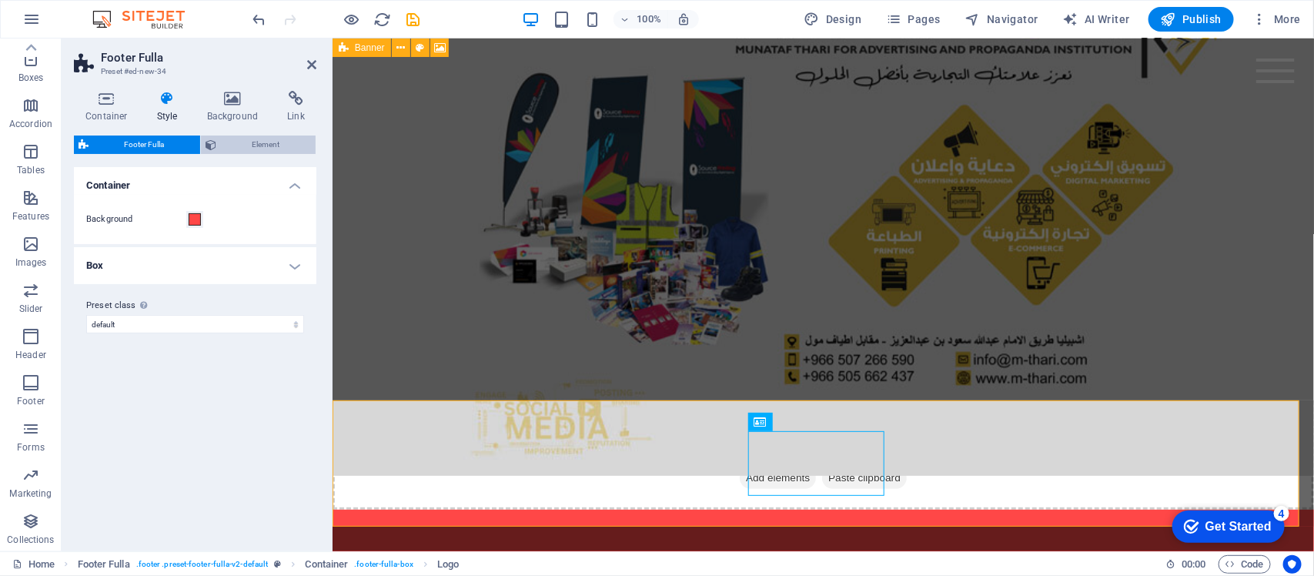
click at [252, 141] on span "Element" at bounding box center [266, 145] width 90 height 18
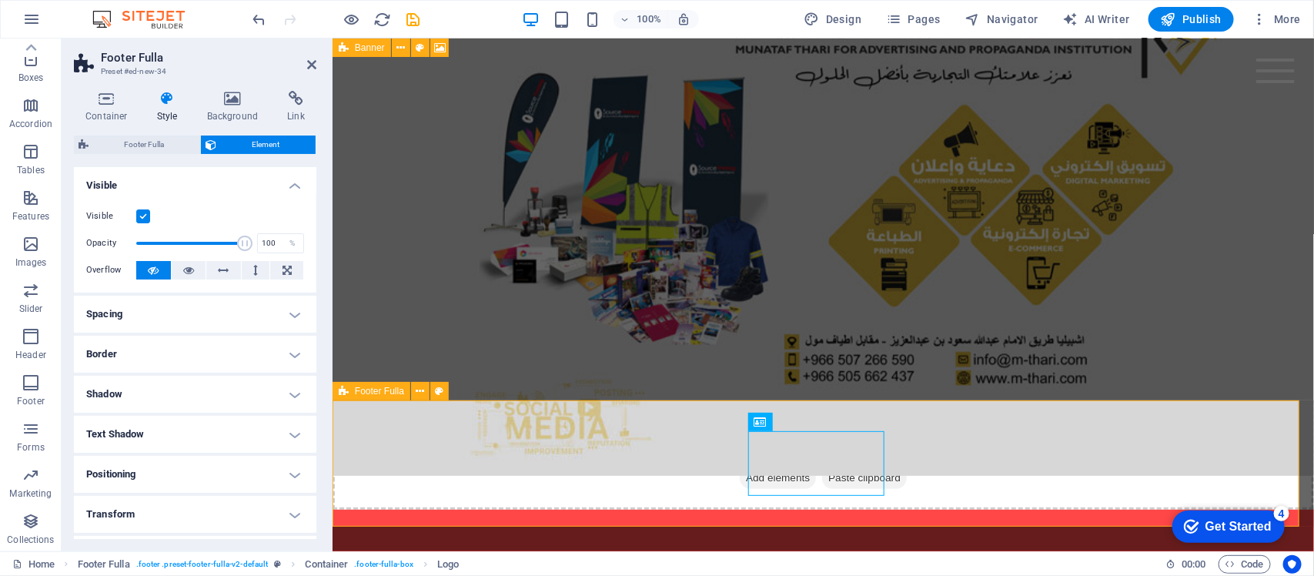
click at [486, 509] on div "Home About Service Contact Legal Notice | Privacy Policy" at bounding box center [823, 578] width 982 height 139
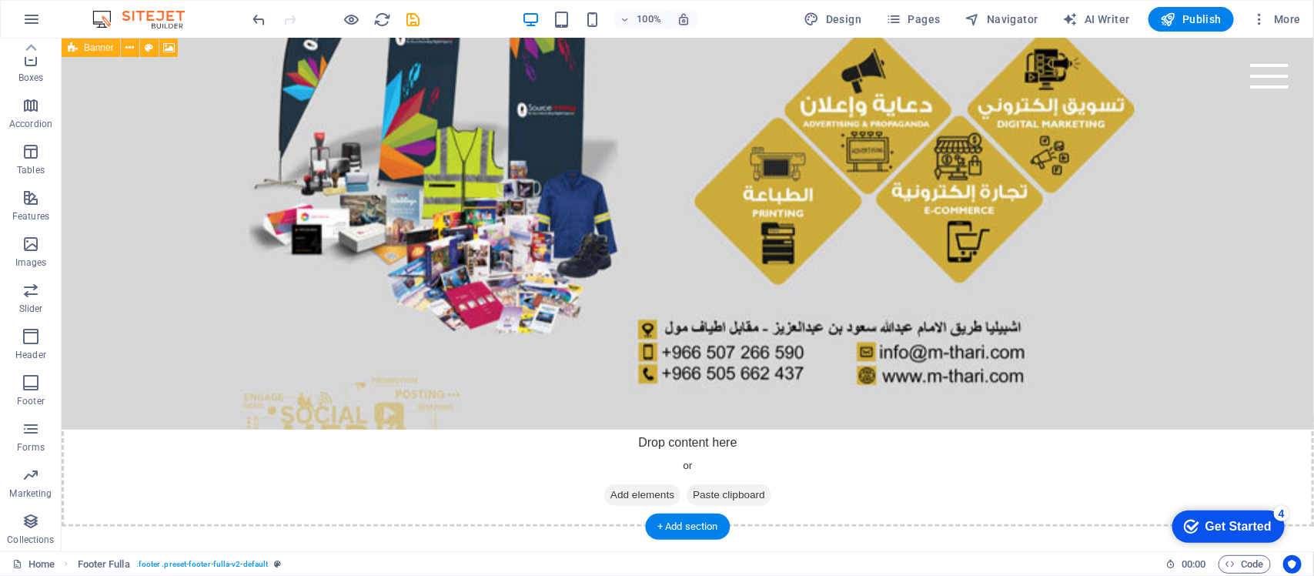
scroll to position [25, 0]
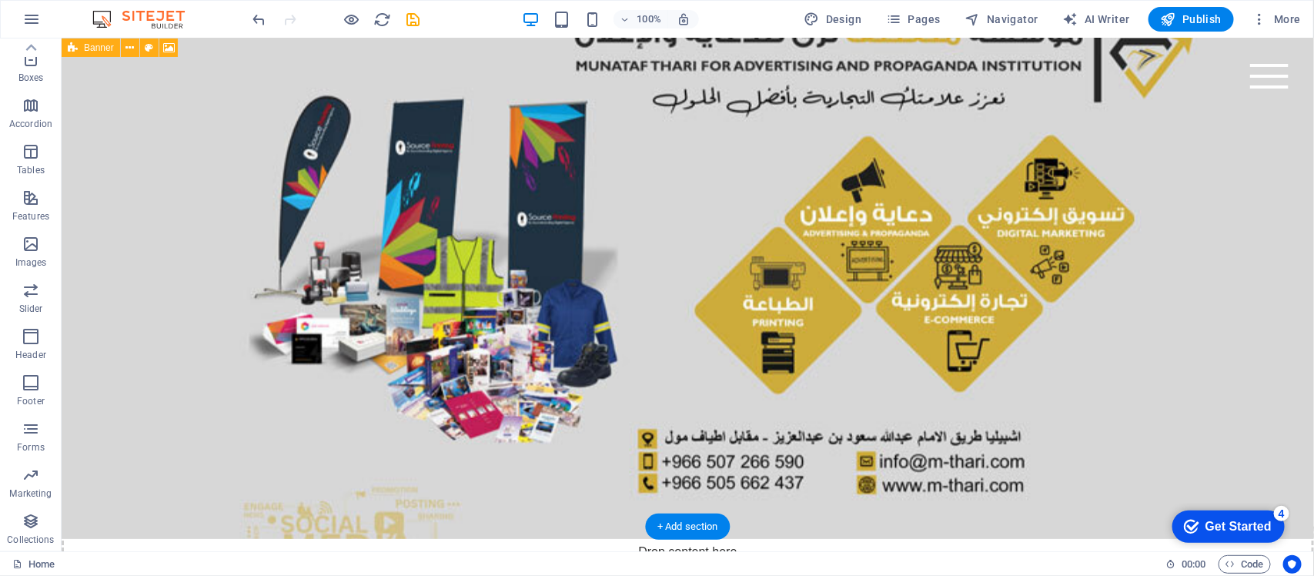
click at [583, 246] on figure at bounding box center [687, 281] width 1253 height 513
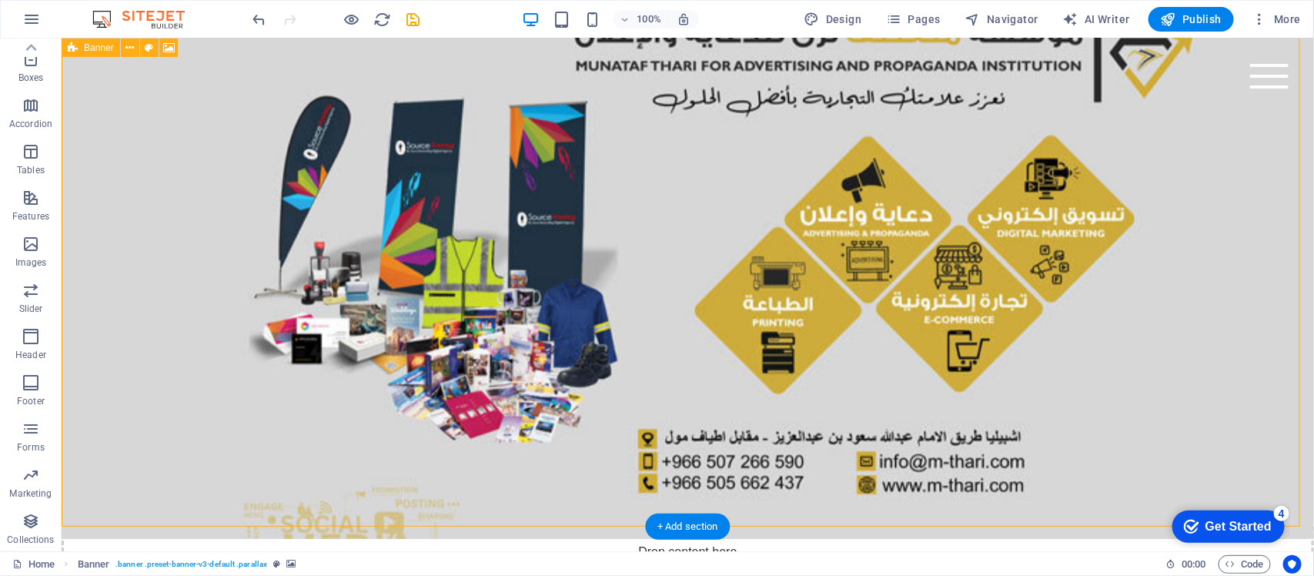
click at [583, 246] on figure at bounding box center [687, 281] width 1253 height 513
select select "vh"
select select "header"
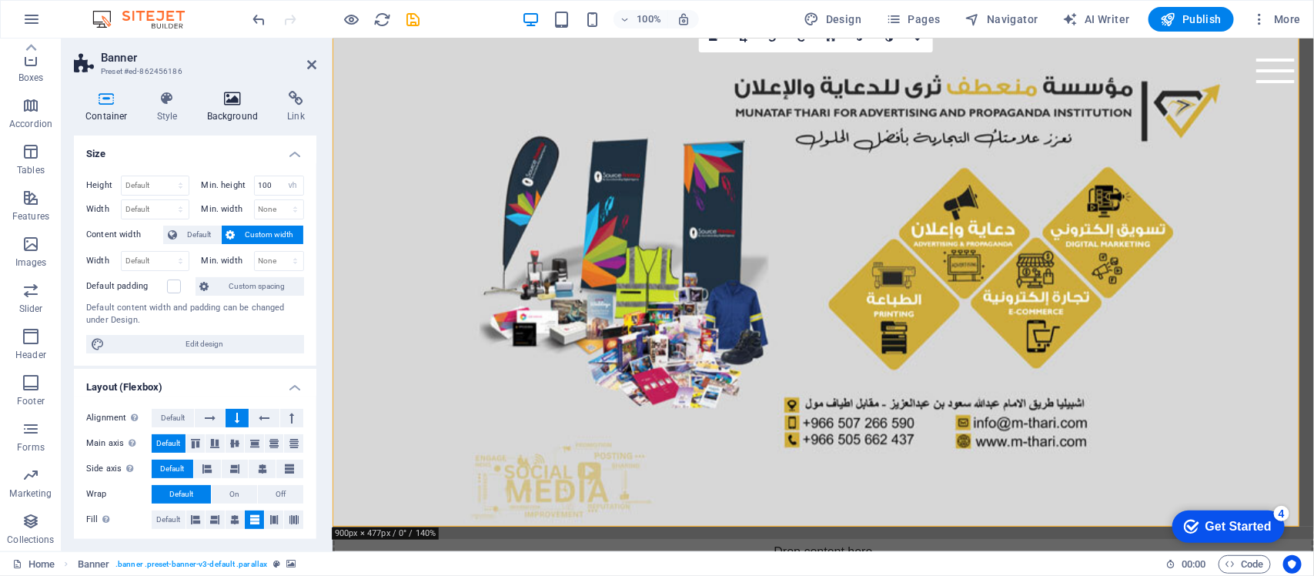
click at [229, 101] on icon at bounding box center [233, 98] width 75 height 15
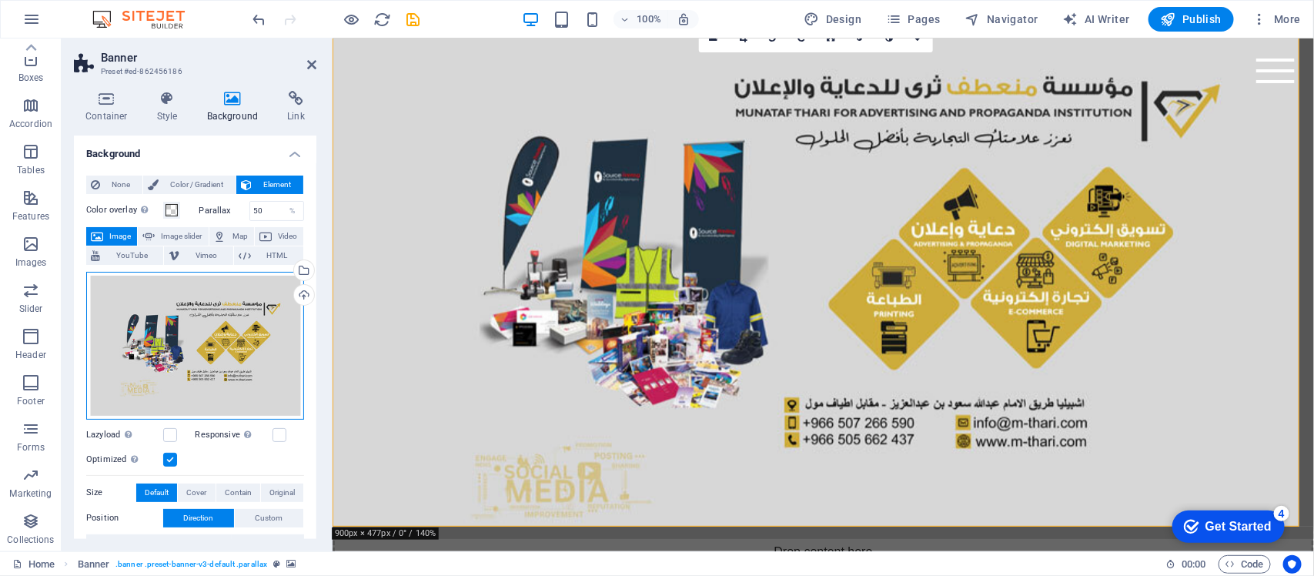
click at [259, 378] on div "Drag files here, click to choose files or select files from Files or our free s…" at bounding box center [195, 346] width 218 height 148
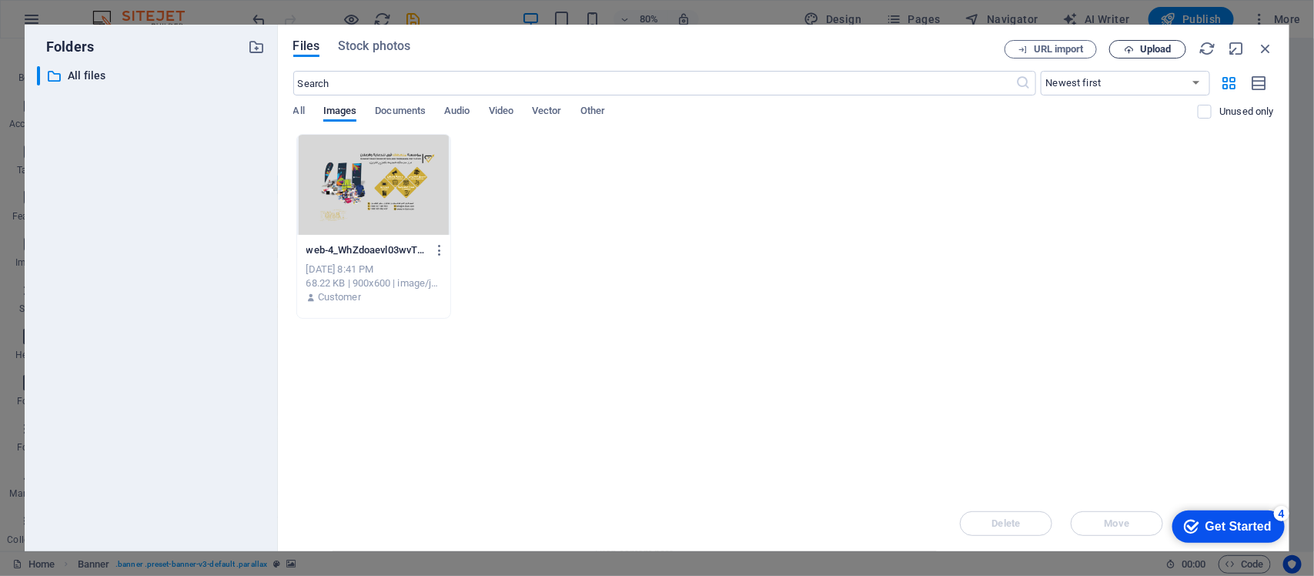
click at [1160, 52] on span "Upload" at bounding box center [1156, 49] width 32 height 9
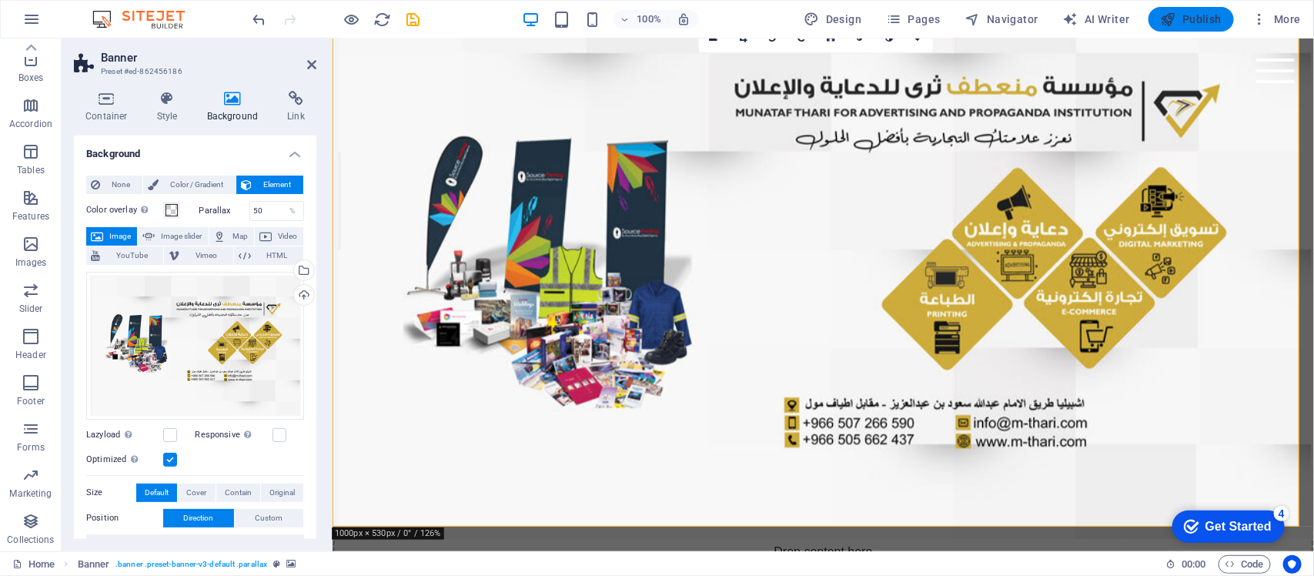
click at [1176, 28] on button "Publish" at bounding box center [1191, 19] width 85 height 25
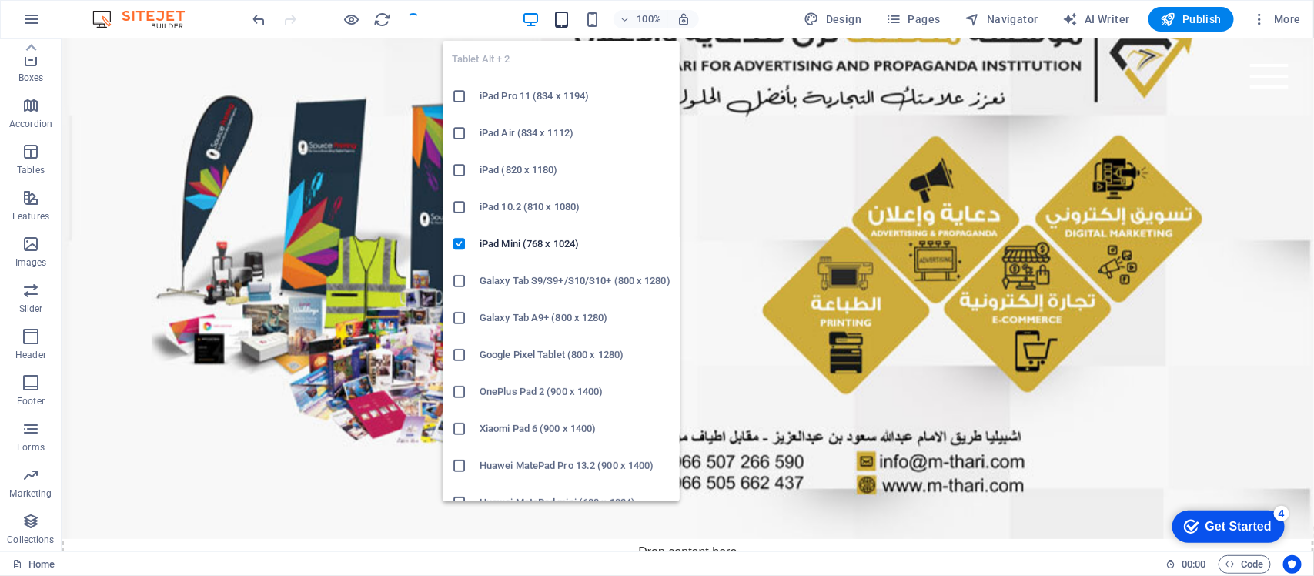
click at [564, 19] on icon "button" at bounding box center [562, 20] width 18 height 18
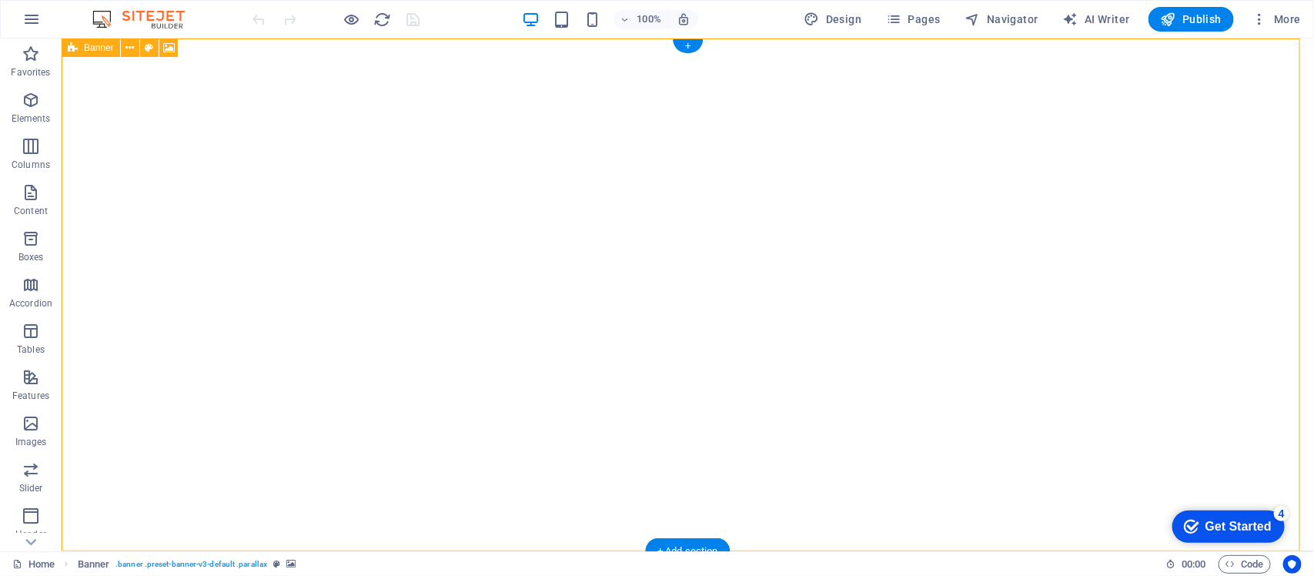
select select "vh"
select select "header"
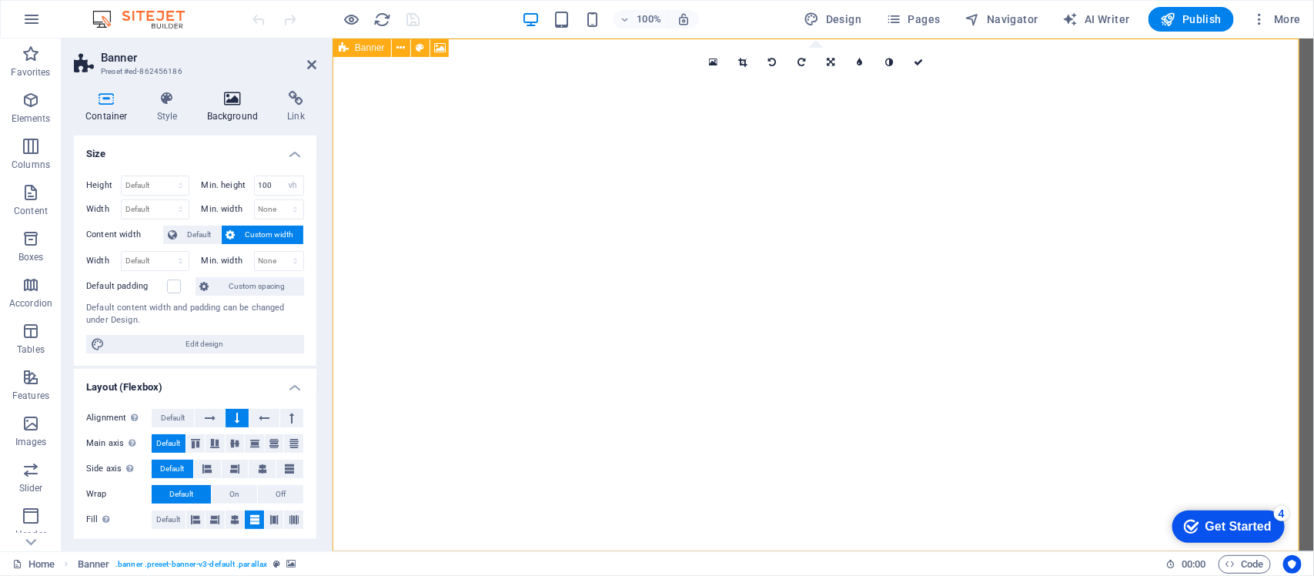
click at [225, 95] on icon at bounding box center [233, 98] width 75 height 15
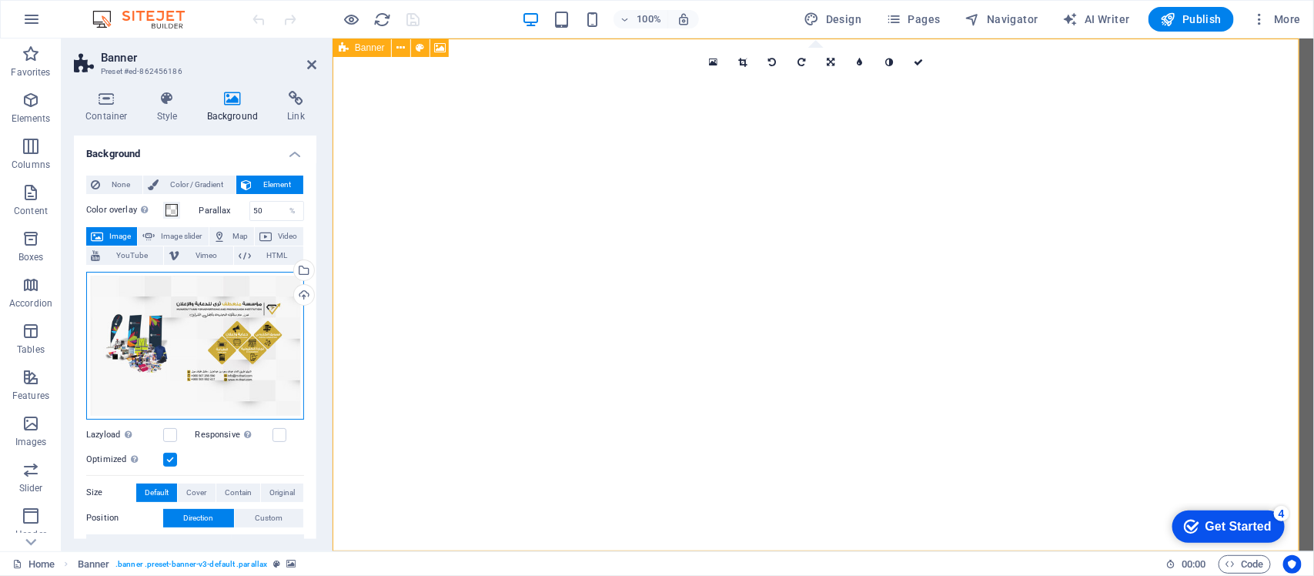
click at [179, 343] on div "Drag files here, click to choose files or select files from Files or our free s…" at bounding box center [195, 346] width 218 height 148
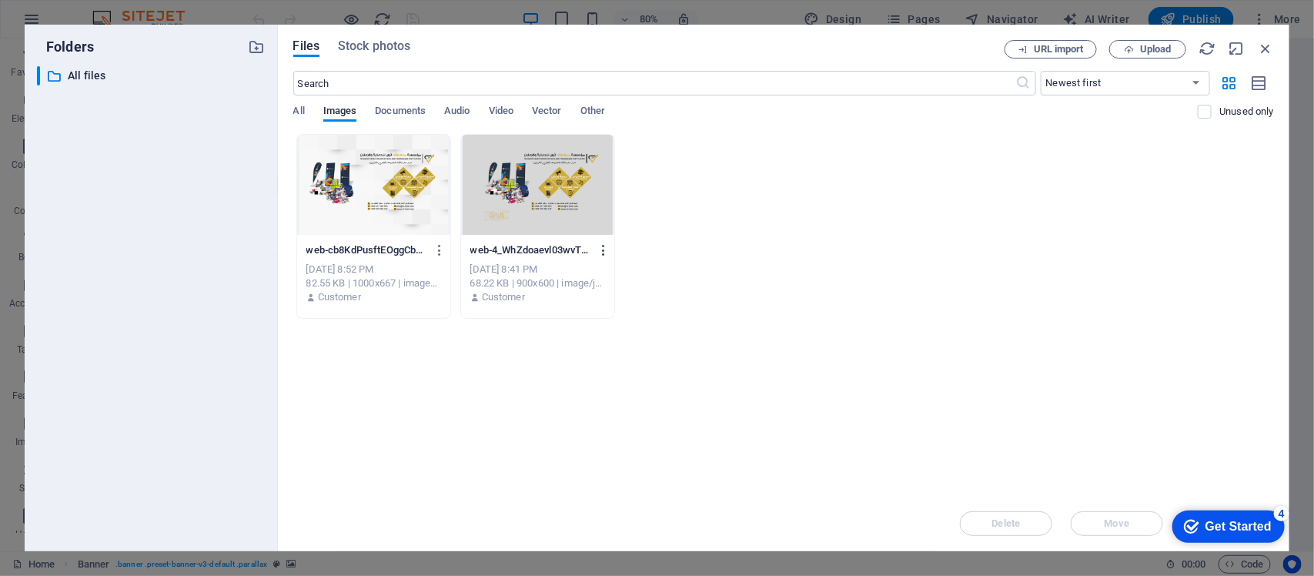
click at [605, 253] on icon "button" at bounding box center [604, 250] width 15 height 14
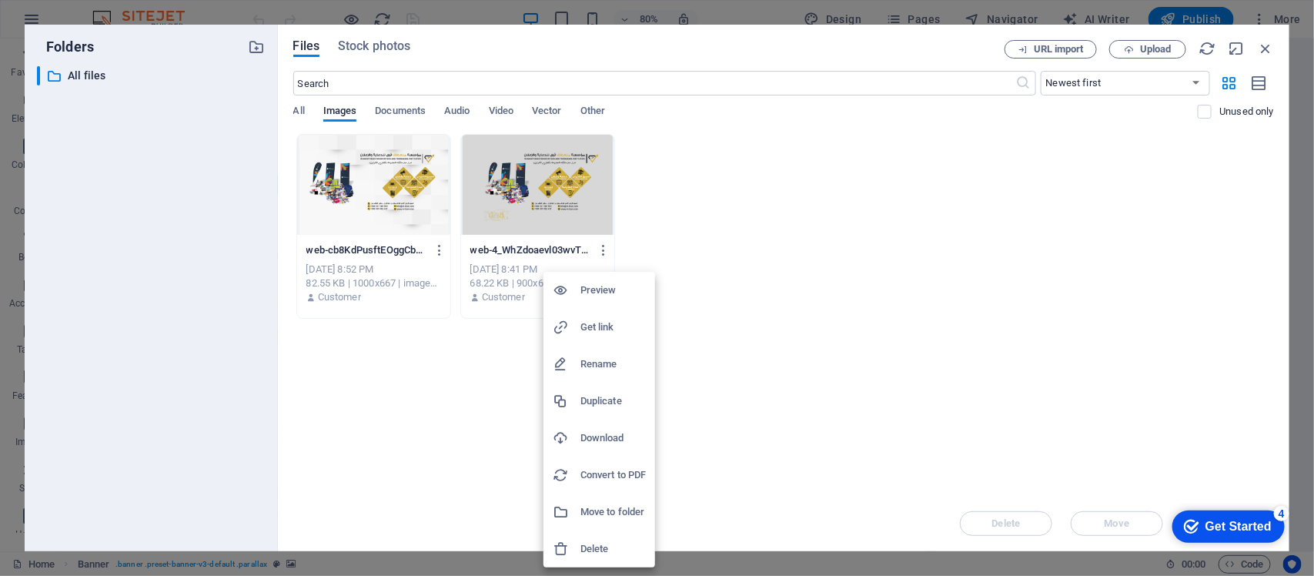
click at [594, 544] on h6 "Delete" at bounding box center [613, 549] width 65 height 18
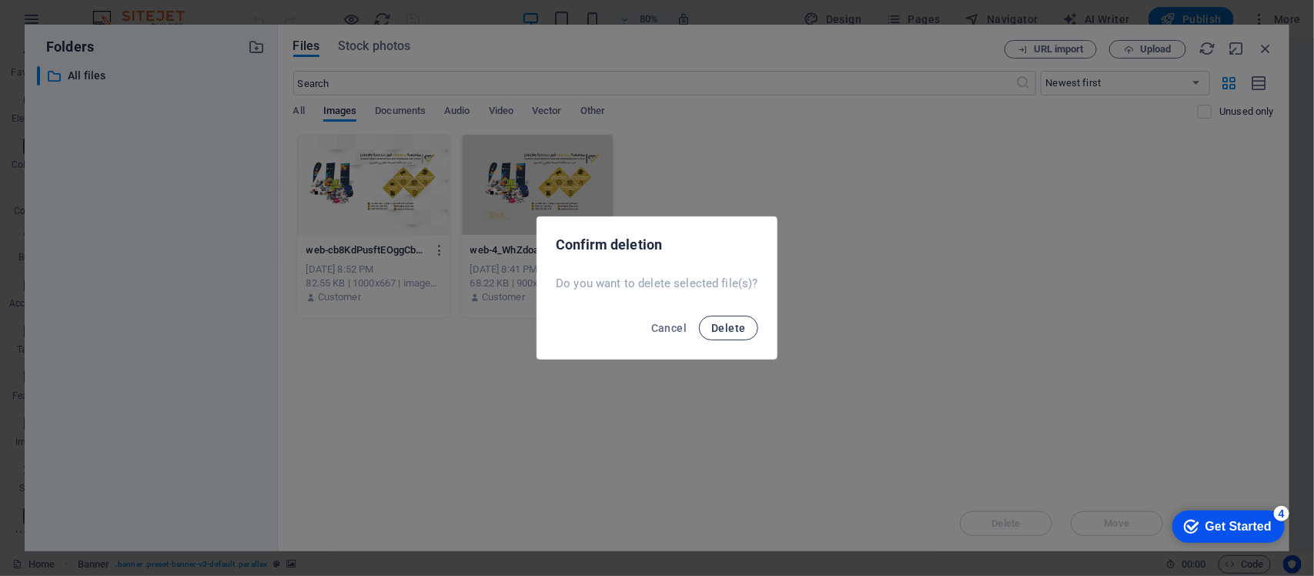
click at [739, 324] on span "Delete" at bounding box center [729, 328] width 34 height 12
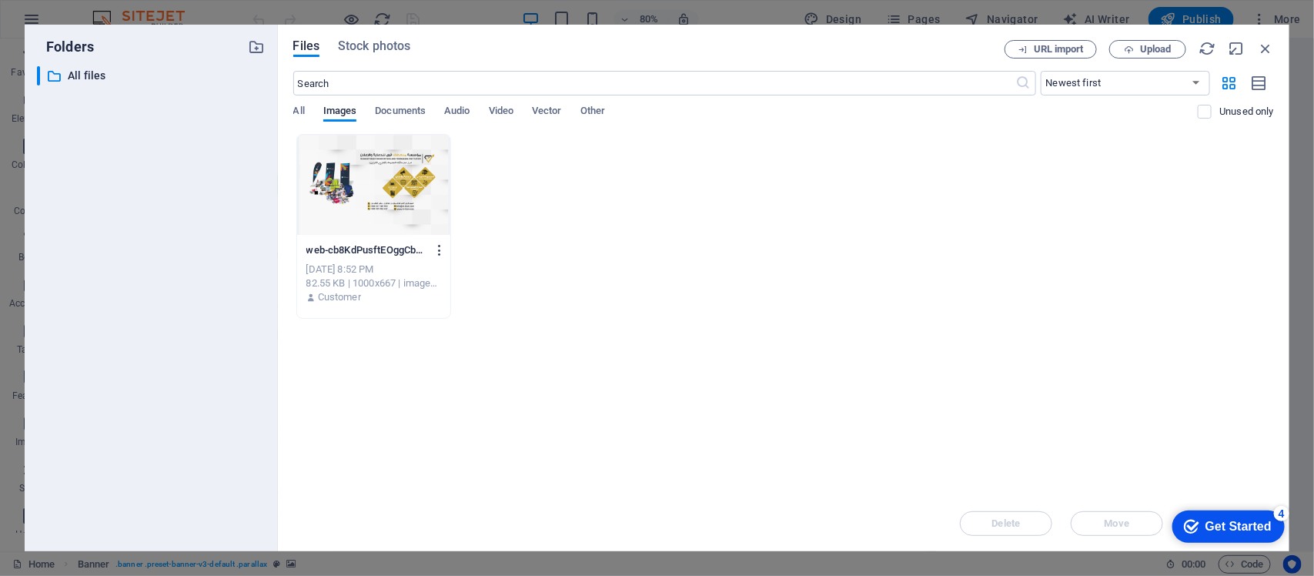
click at [439, 248] on icon "button" at bounding box center [440, 250] width 15 height 14
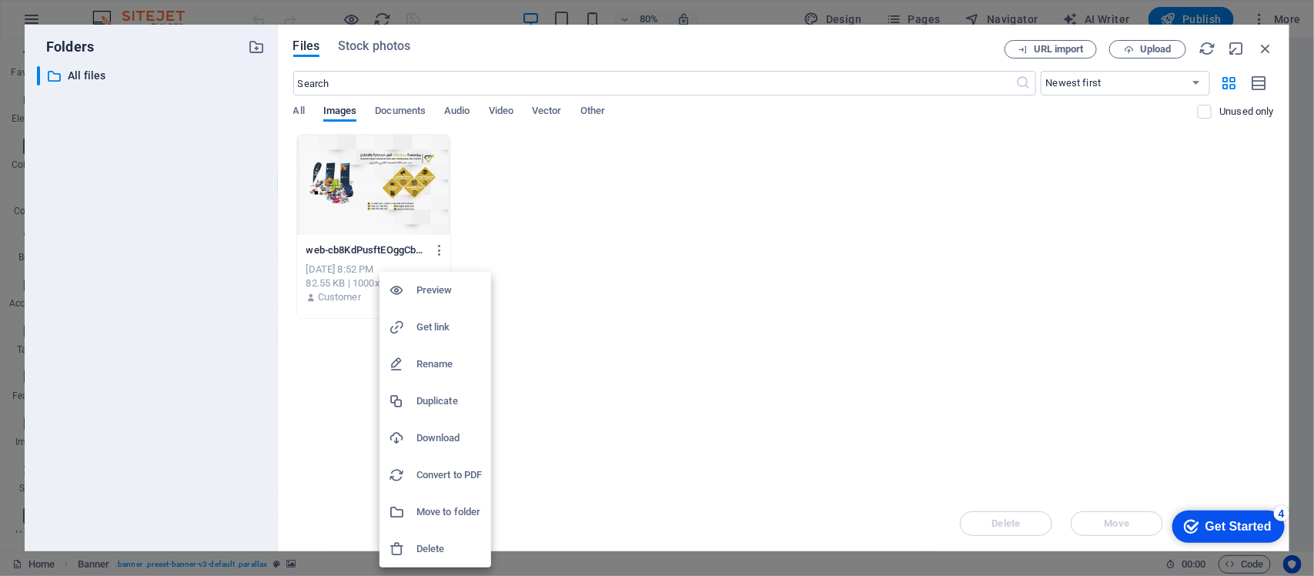
click at [437, 544] on h6 "Delete" at bounding box center [449, 549] width 65 height 18
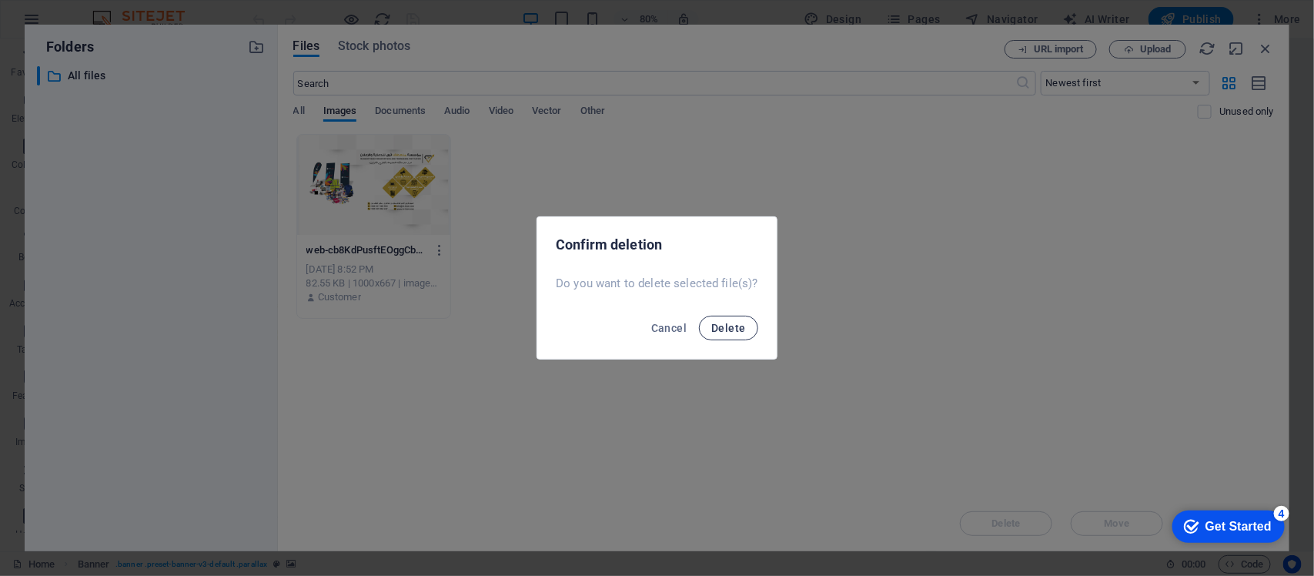
click at [728, 339] on button "Delete" at bounding box center [728, 328] width 59 height 25
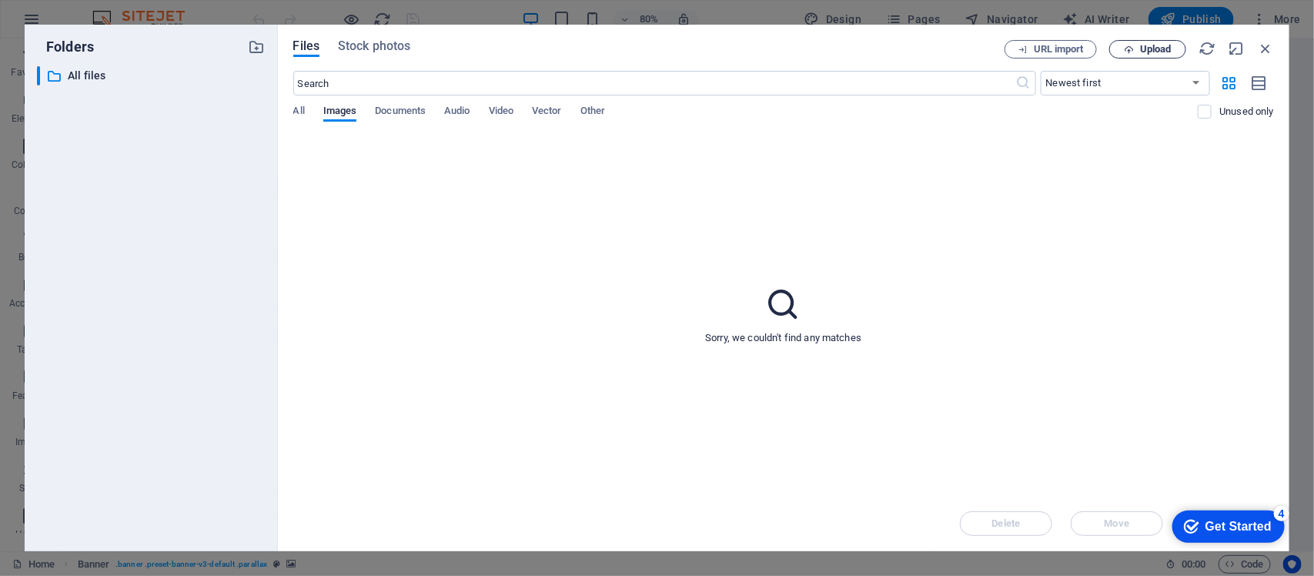
click at [1155, 48] on span "Upload" at bounding box center [1156, 49] width 32 height 9
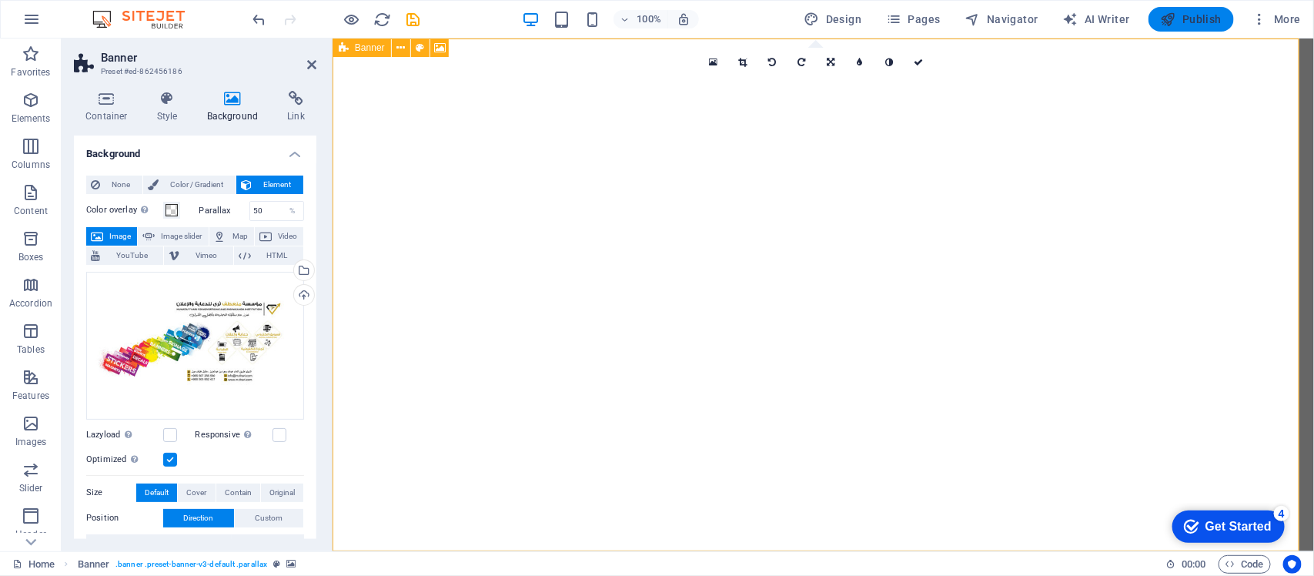
click at [1196, 7] on button "Publish" at bounding box center [1191, 19] width 85 height 25
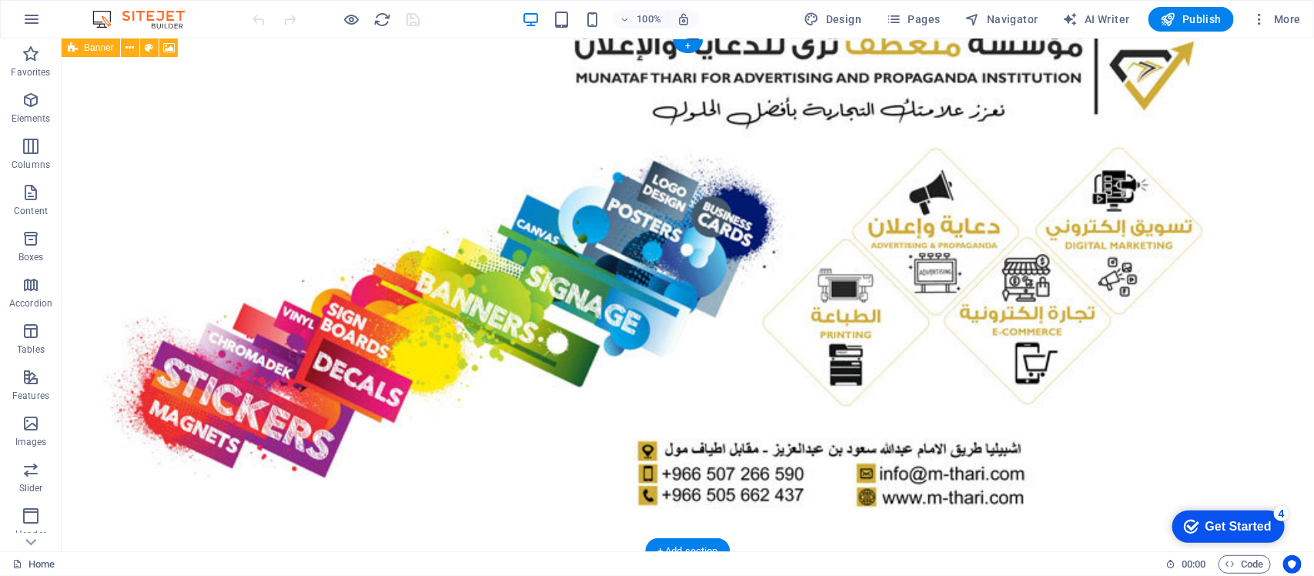
click at [386, 229] on figure at bounding box center [687, 294] width 1253 height 513
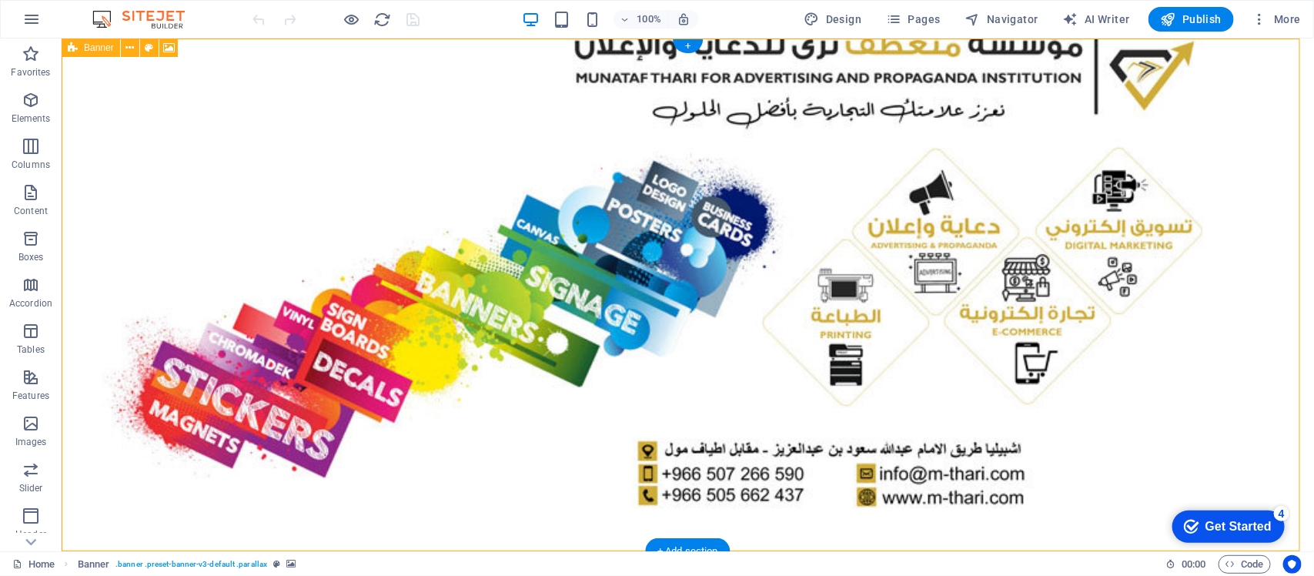
click at [386, 229] on figure at bounding box center [687, 294] width 1253 height 513
select select "vh"
select select "header"
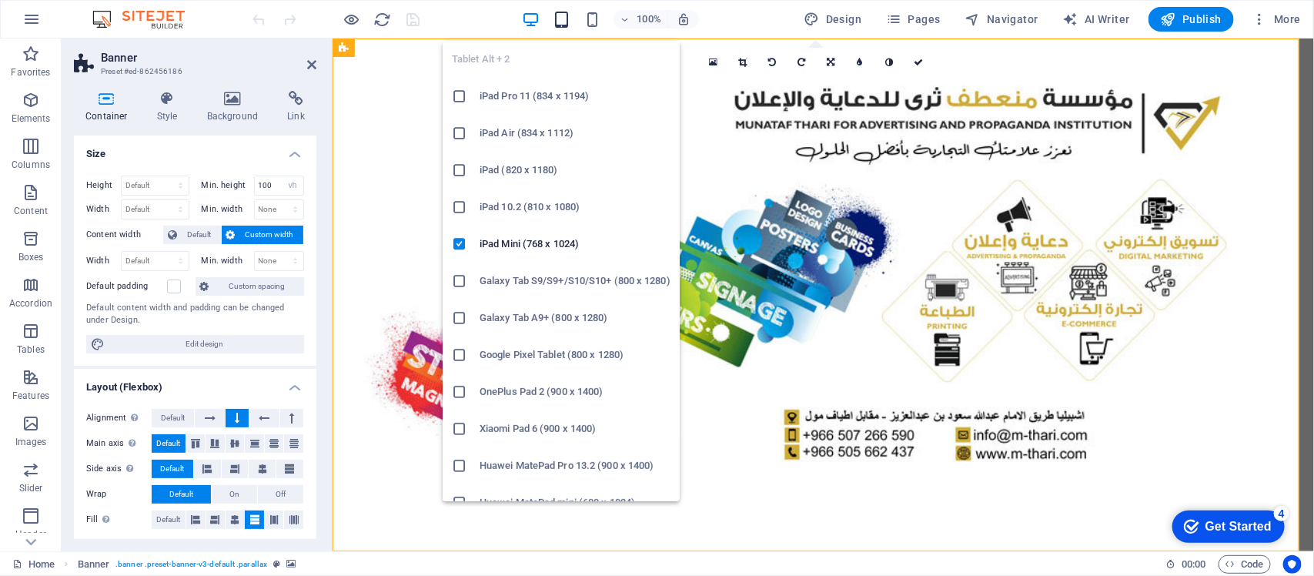
click at [568, 17] on icon "button" at bounding box center [562, 20] width 18 height 18
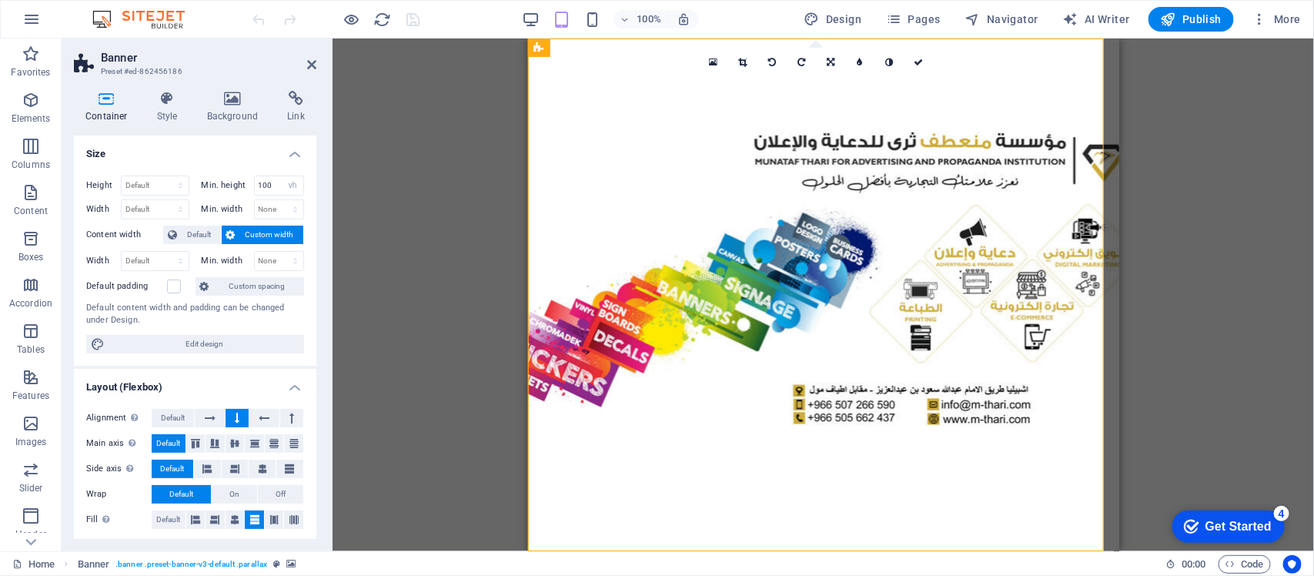
drag, startPoint x: 568, startPoint y: 17, endPoint x: 1050, endPoint y: -106, distance: 497.5
click at [1050, 0] on html "MUNATAF THARI FOR ADVERTISING AND PROPAGANDA INSTITUTION Home Favorites Element…" at bounding box center [657, 288] width 1314 height 576
click at [232, 99] on icon at bounding box center [233, 98] width 75 height 15
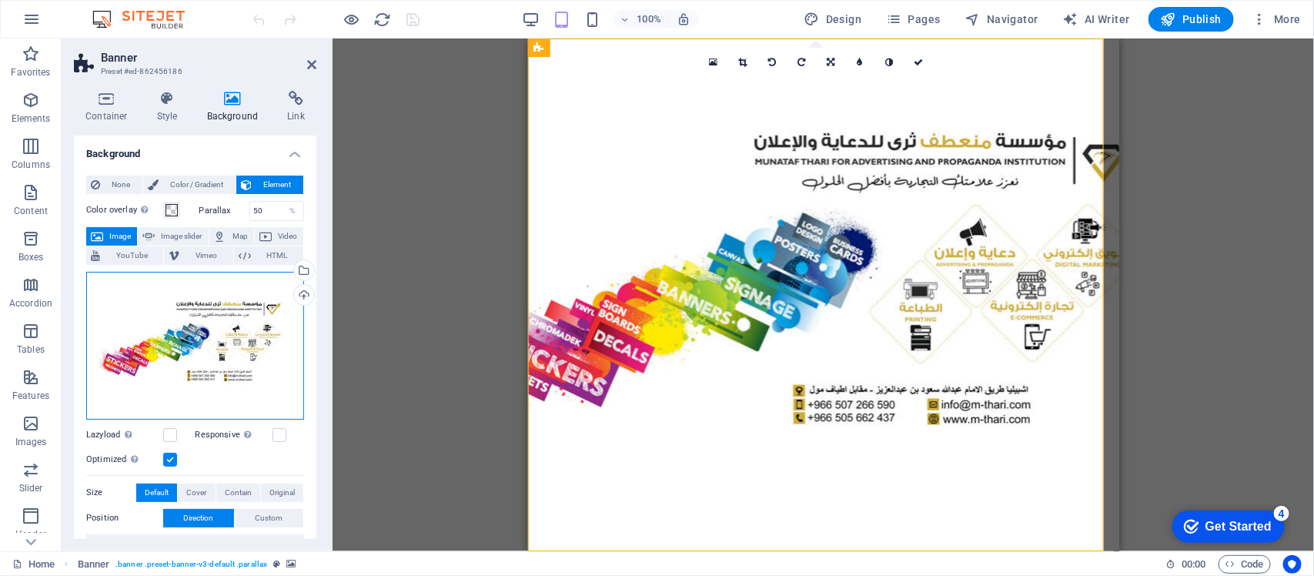
click at [221, 340] on div "Drag files here, click to choose files or select files from Files or our free s…" at bounding box center [195, 346] width 218 height 148
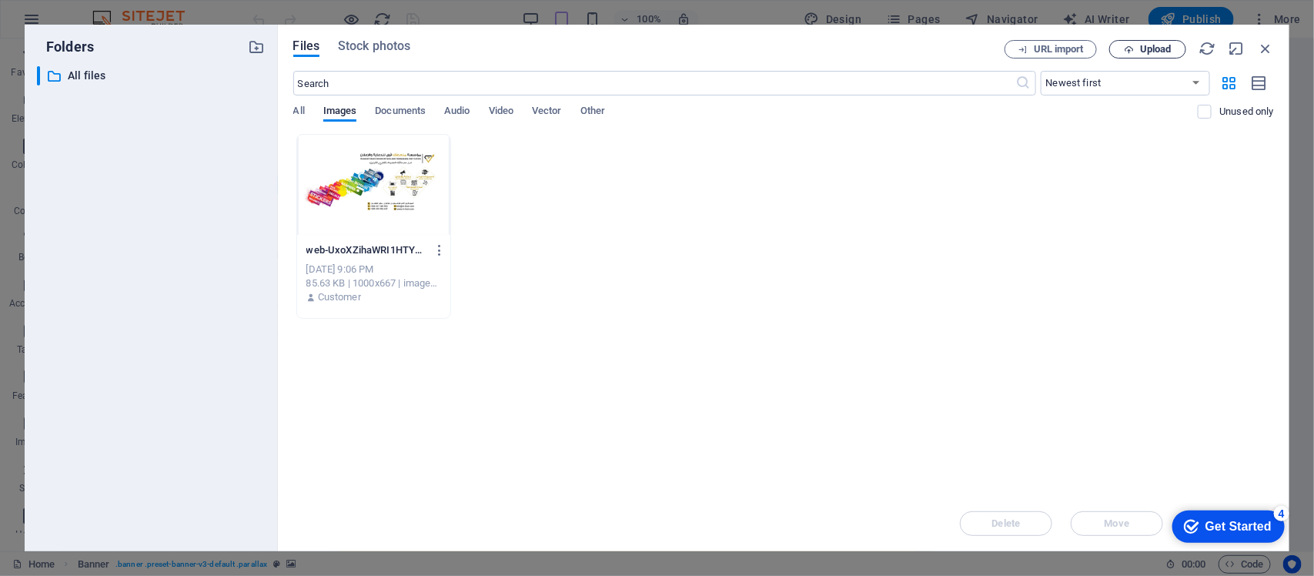
click at [1150, 54] on span "Upload" at bounding box center [1156, 49] width 32 height 9
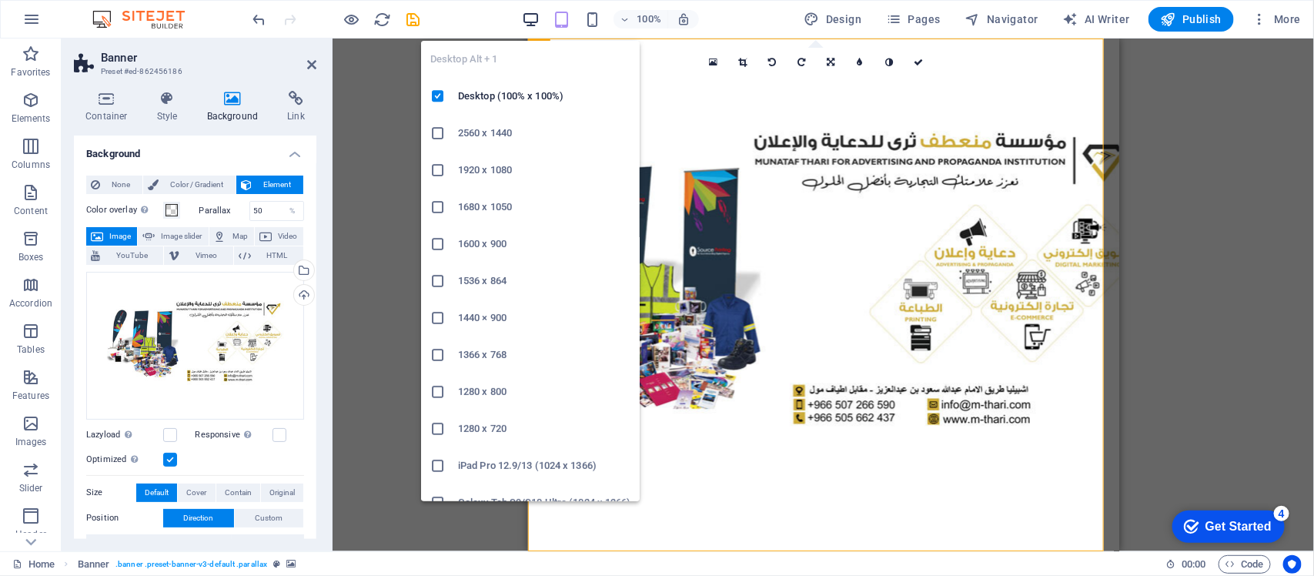
click at [535, 18] on icon "button" at bounding box center [531, 20] width 18 height 18
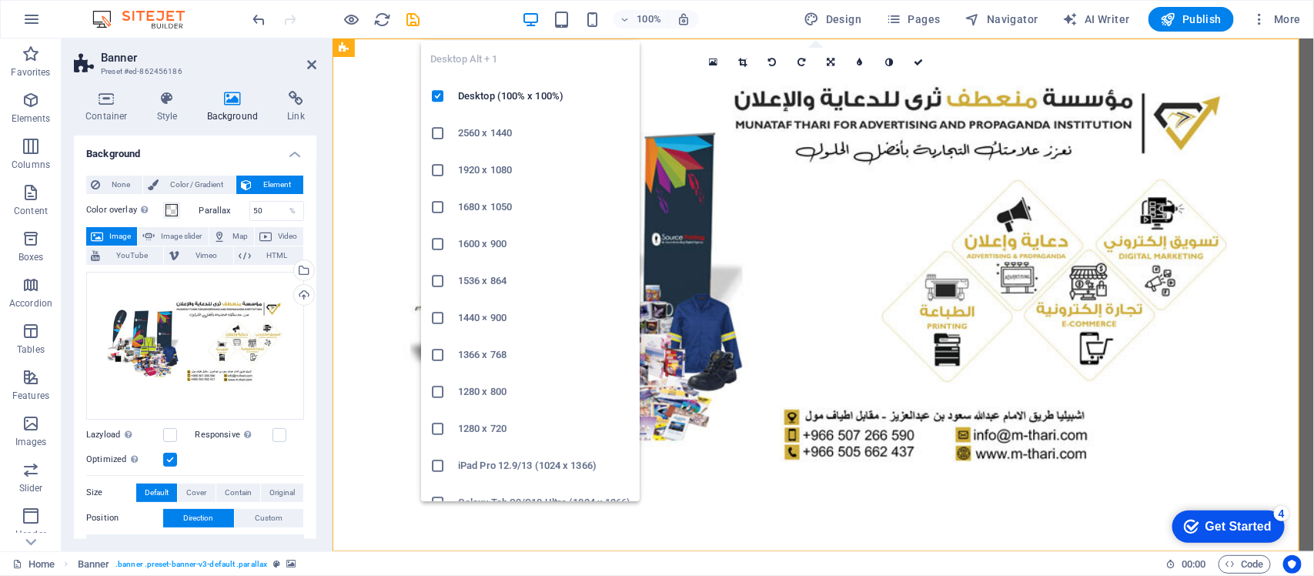
click at [440, 139] on icon at bounding box center [437, 133] width 15 height 15
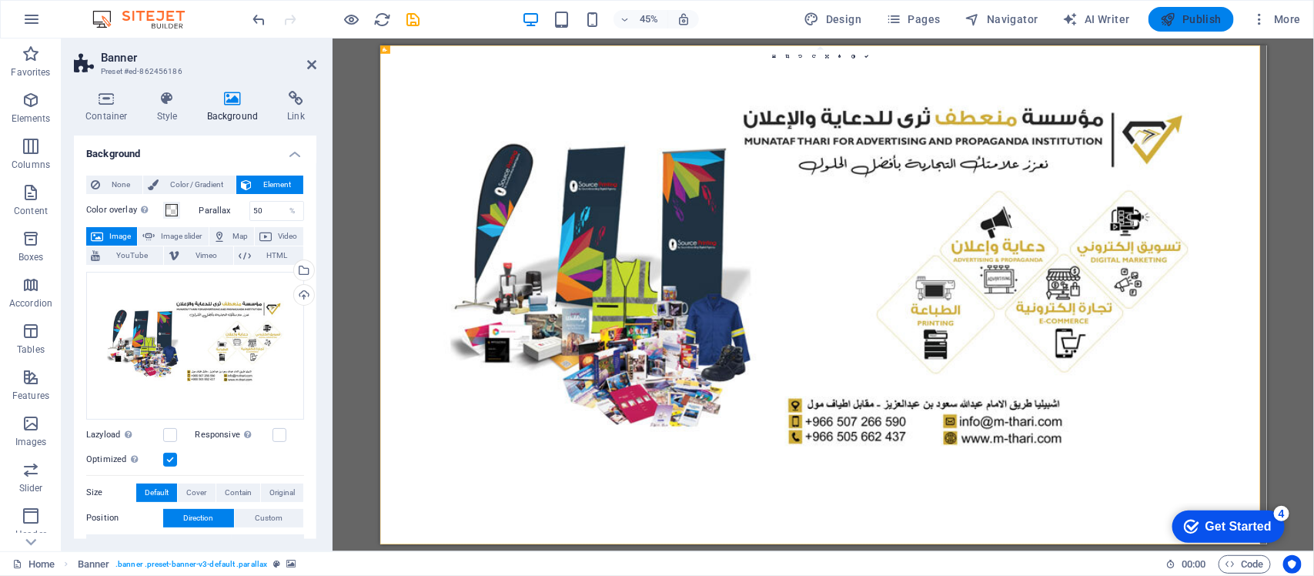
click at [1214, 24] on span "Publish" at bounding box center [1191, 19] width 61 height 15
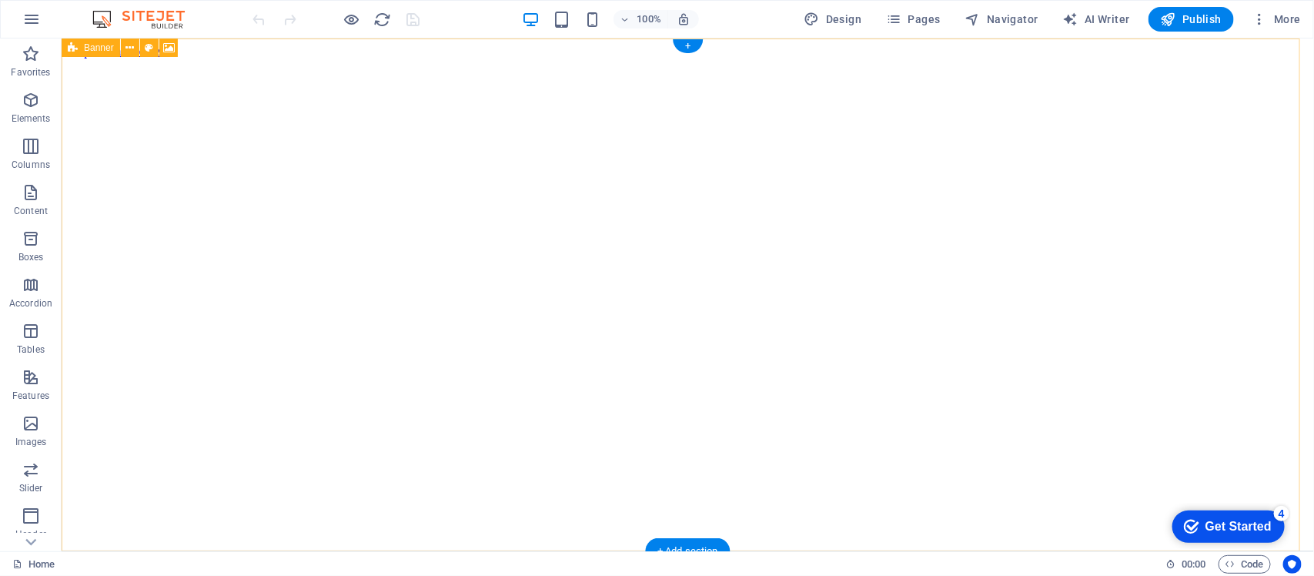
click at [558, 58] on figure at bounding box center [687, 58] width 1241 height 0
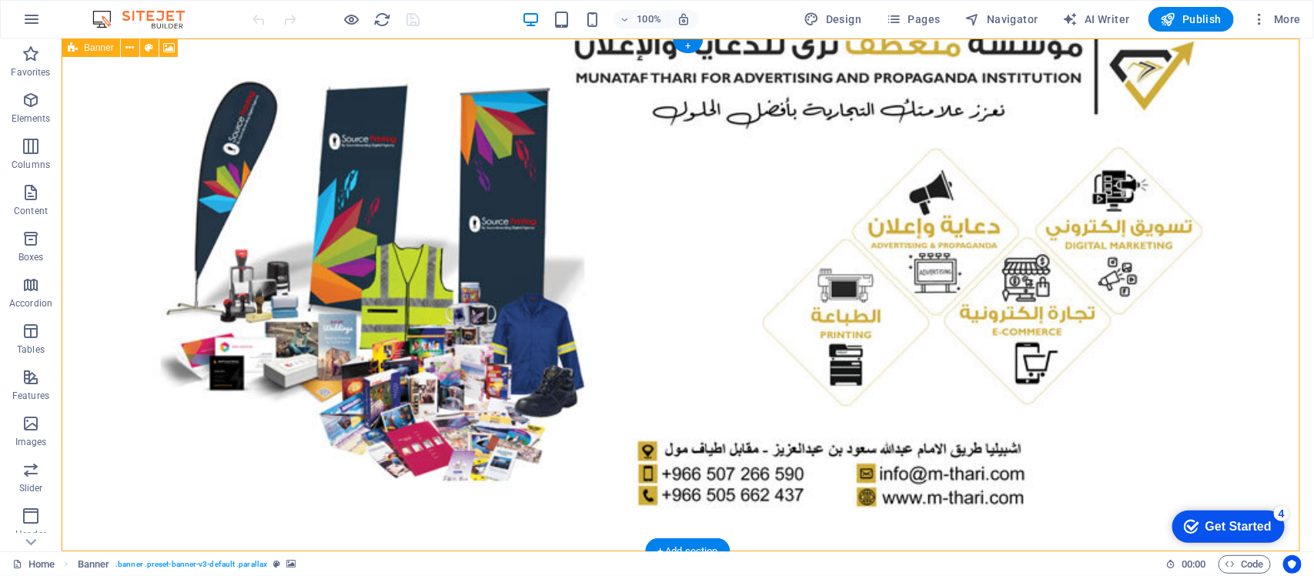
click at [558, 221] on figure at bounding box center [687, 294] width 1253 height 513
drag, startPoint x: 61, startPoint y: 38, endPoint x: 558, endPoint y: 221, distance: 529.4
click at [558, 221] on figure at bounding box center [687, 294] width 1253 height 513
select select "vh"
select select "header"
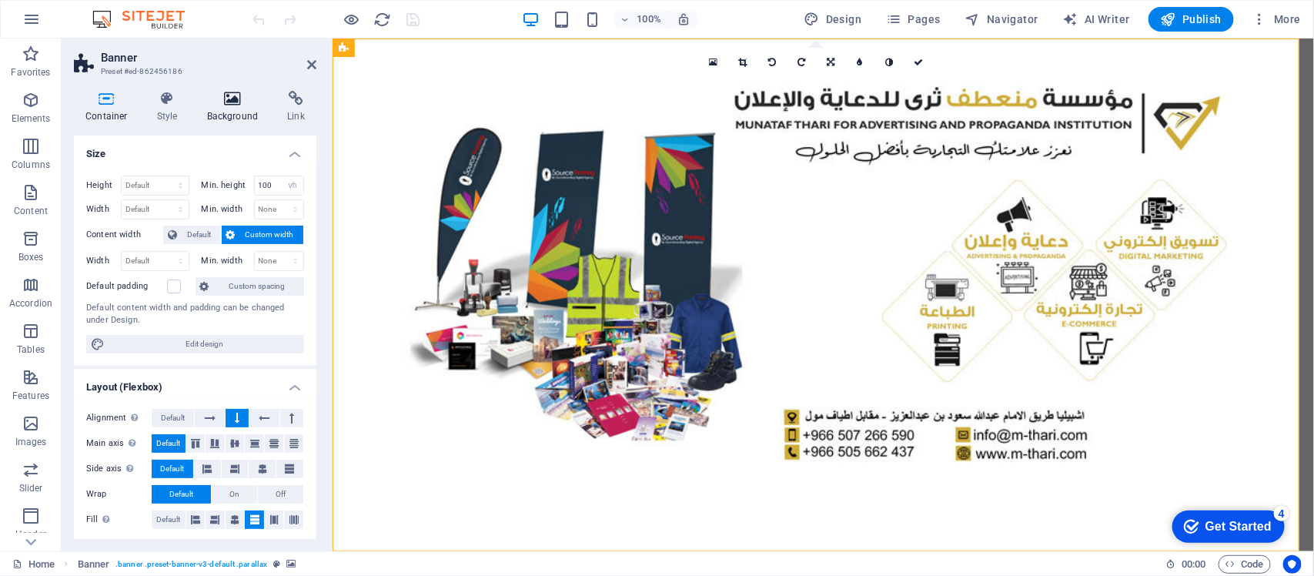
click at [213, 105] on icon at bounding box center [233, 98] width 75 height 15
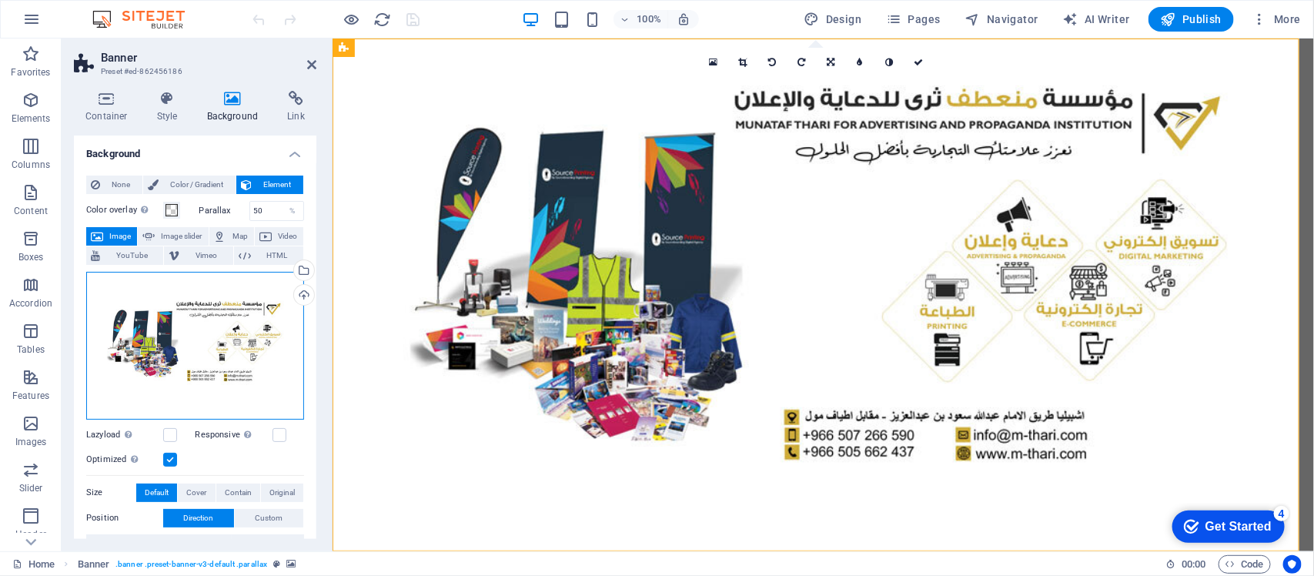
click at [177, 310] on div "Drag files here, click to choose files or select files from Files or our free s…" at bounding box center [195, 346] width 218 height 148
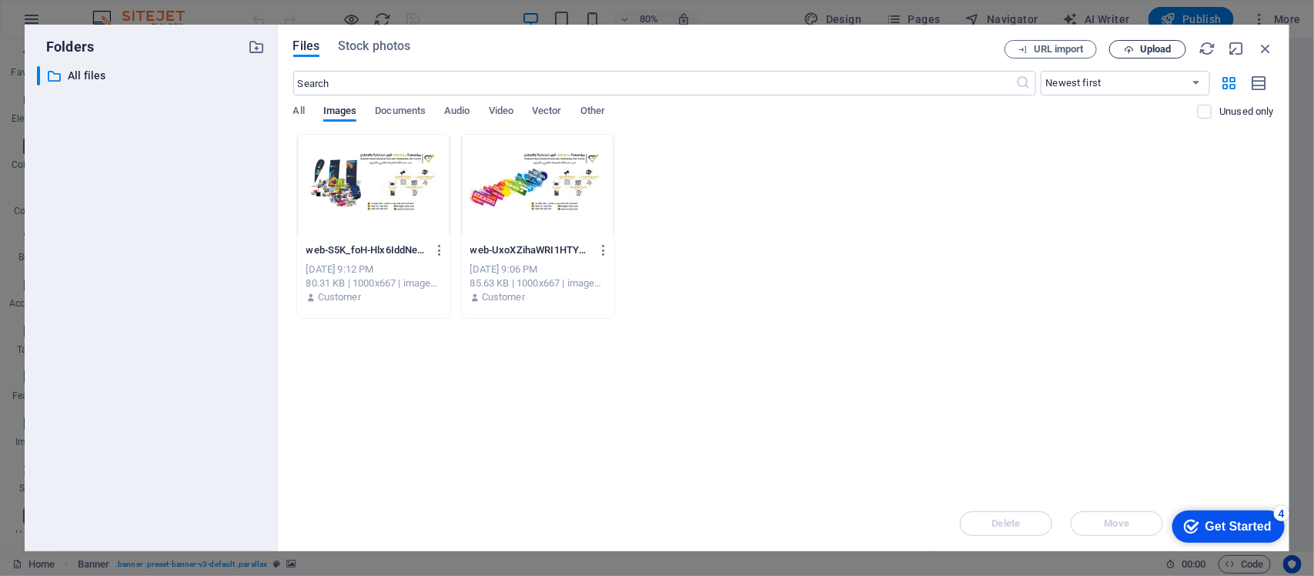
click at [1167, 49] on span "Upload" at bounding box center [1156, 49] width 32 height 9
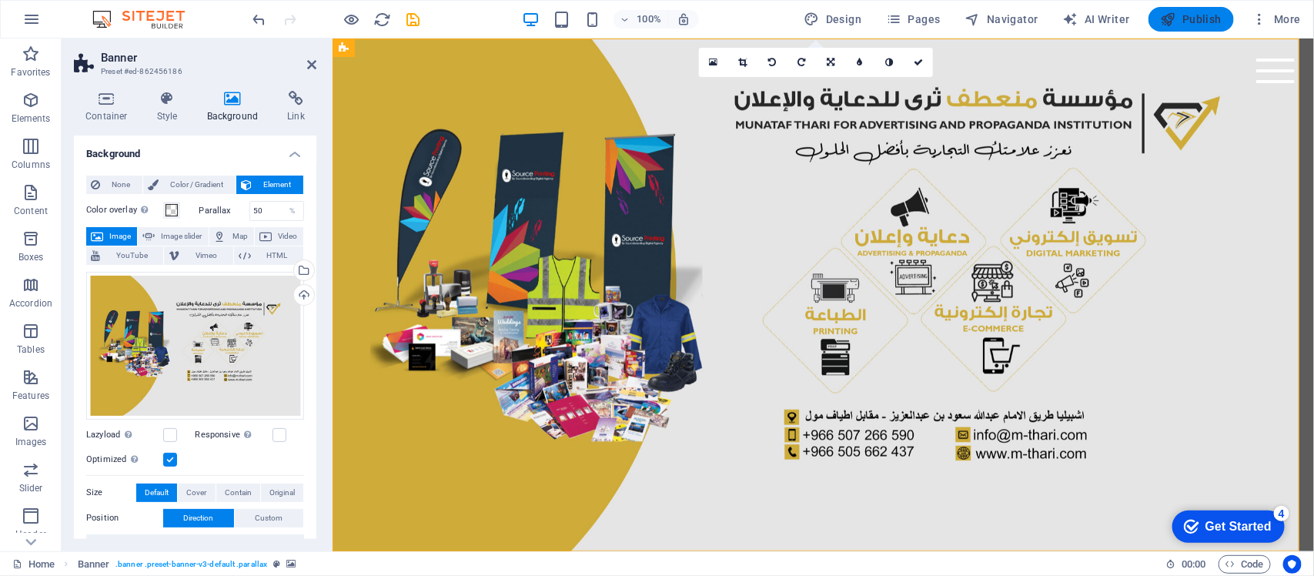
click at [1198, 19] on span "Publish" at bounding box center [1191, 19] width 61 height 15
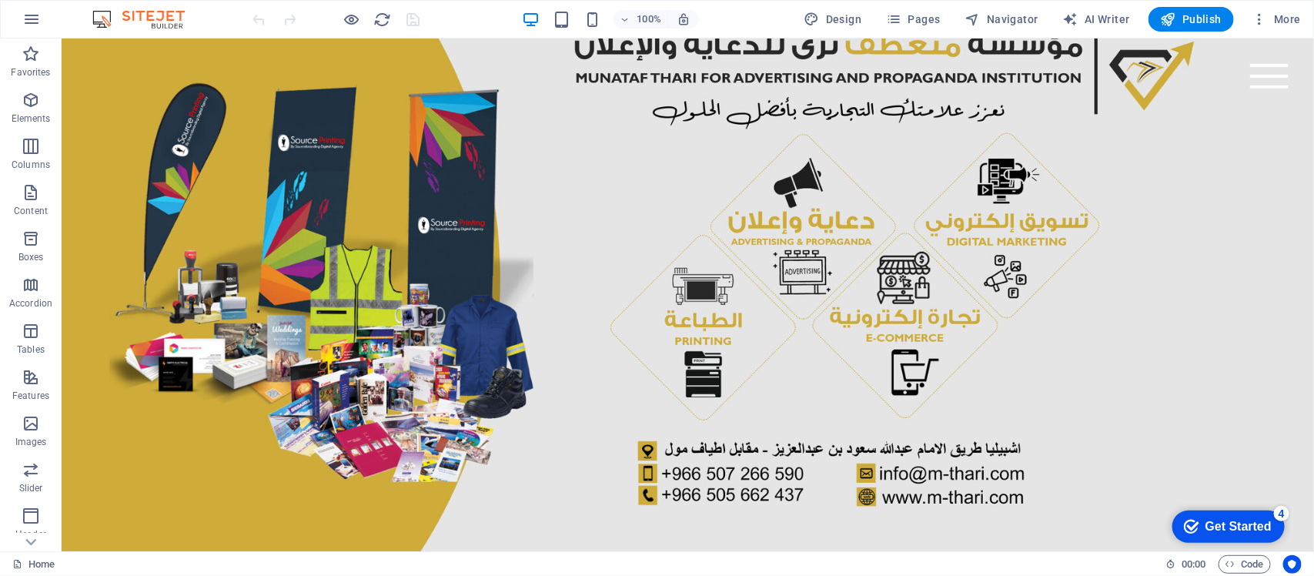
click at [406, 260] on figure at bounding box center [687, 294] width 1253 height 513
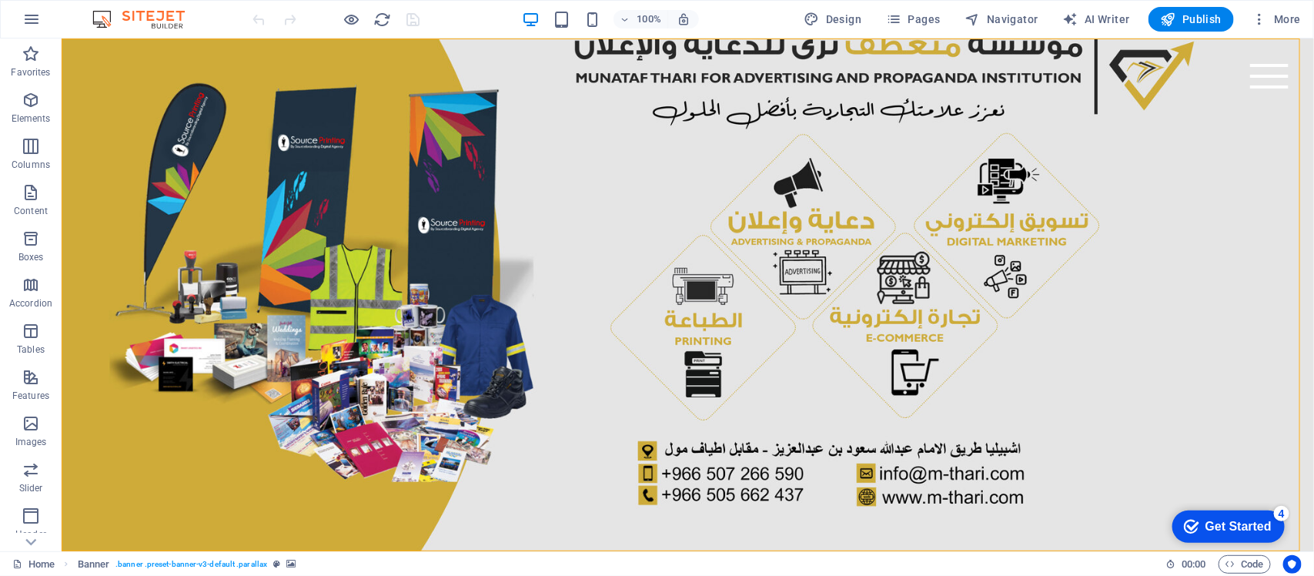
click at [406, 260] on figure at bounding box center [687, 294] width 1253 height 513
select select "vh"
select select "header"
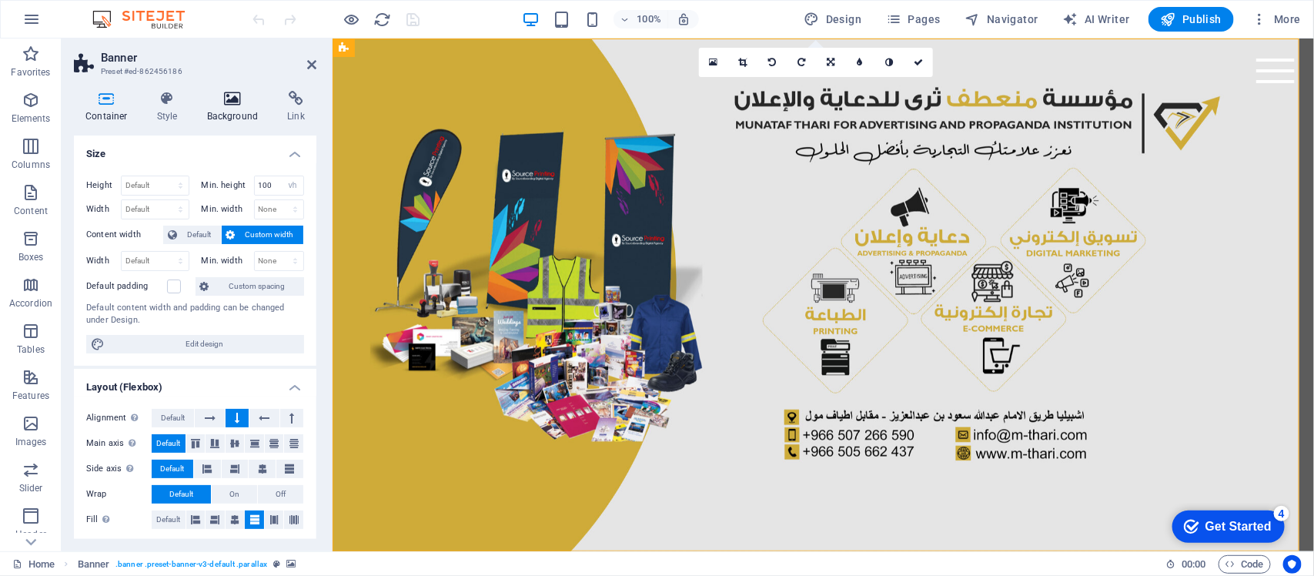
click at [236, 99] on icon at bounding box center [233, 98] width 75 height 15
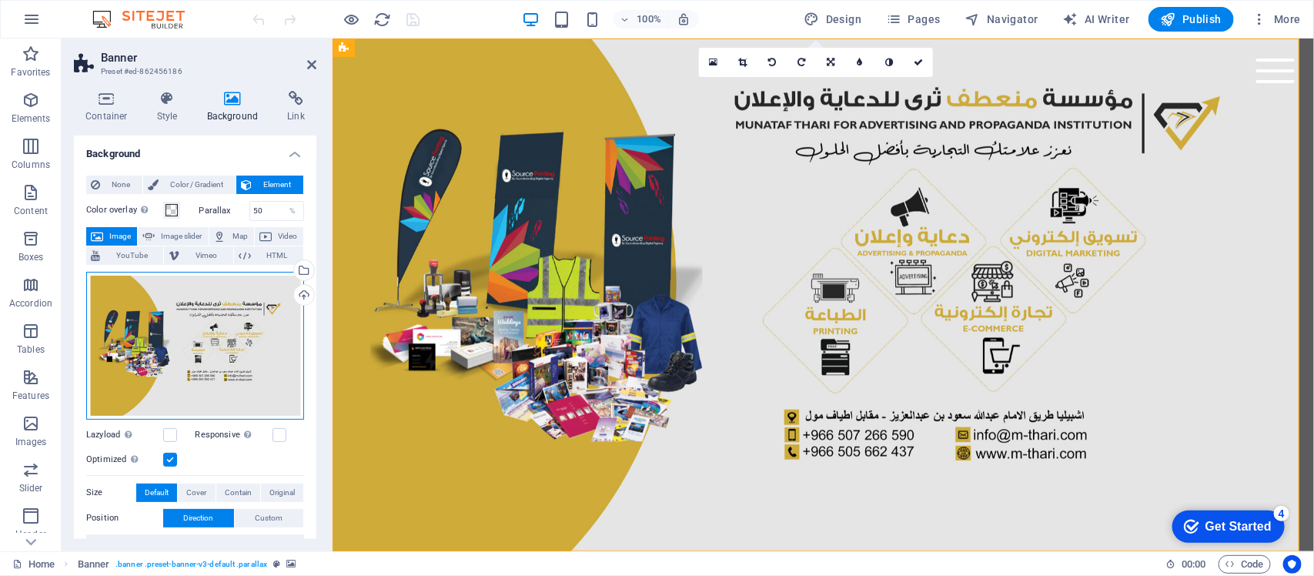
click at [210, 417] on div "Drag files here, click to choose files or select files from Files or our free s…" at bounding box center [195, 346] width 218 height 148
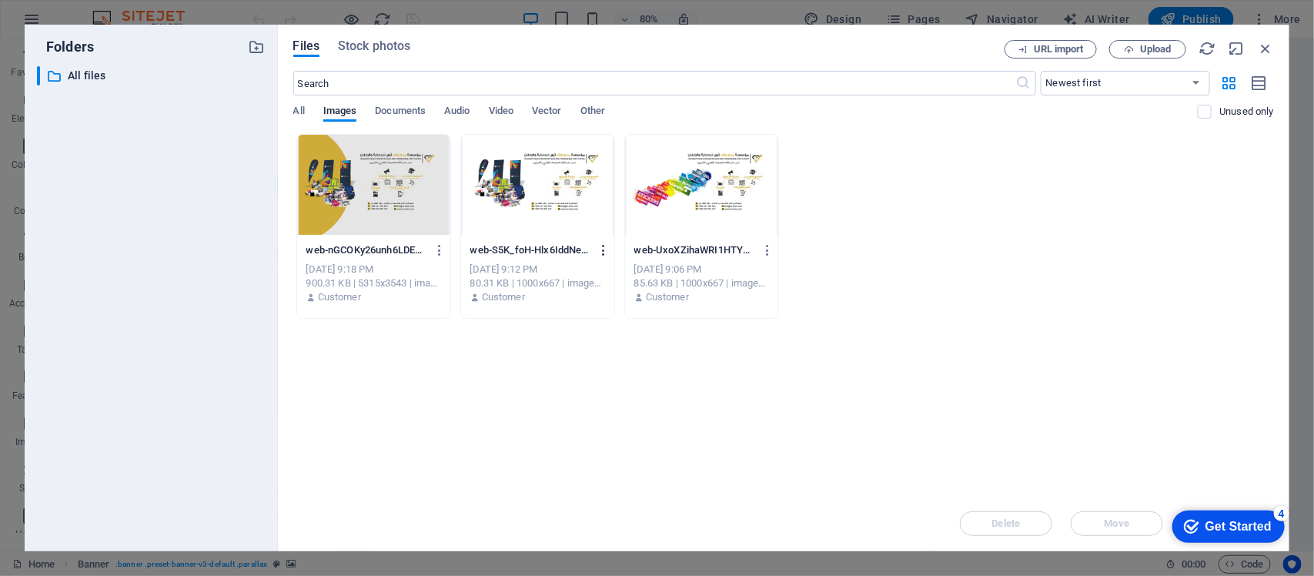
click at [598, 244] on icon "button" at bounding box center [604, 250] width 15 height 14
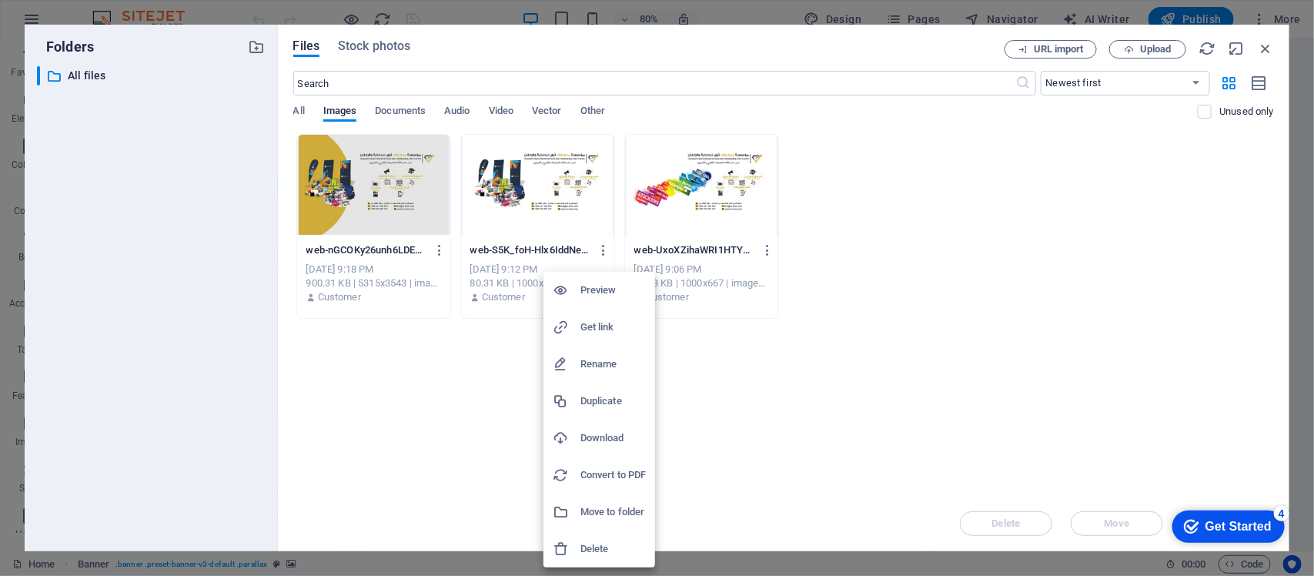
click at [591, 460] on li "Delete" at bounding box center [600, 549] width 112 height 37
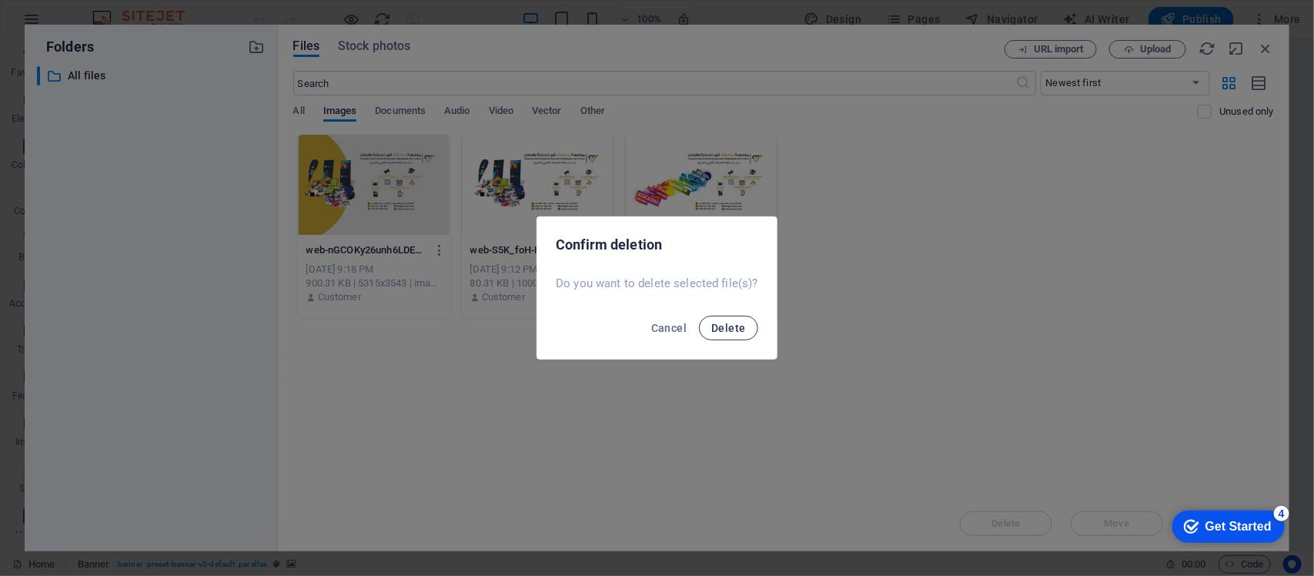
click at [718, 335] on button "Delete" at bounding box center [728, 328] width 59 height 25
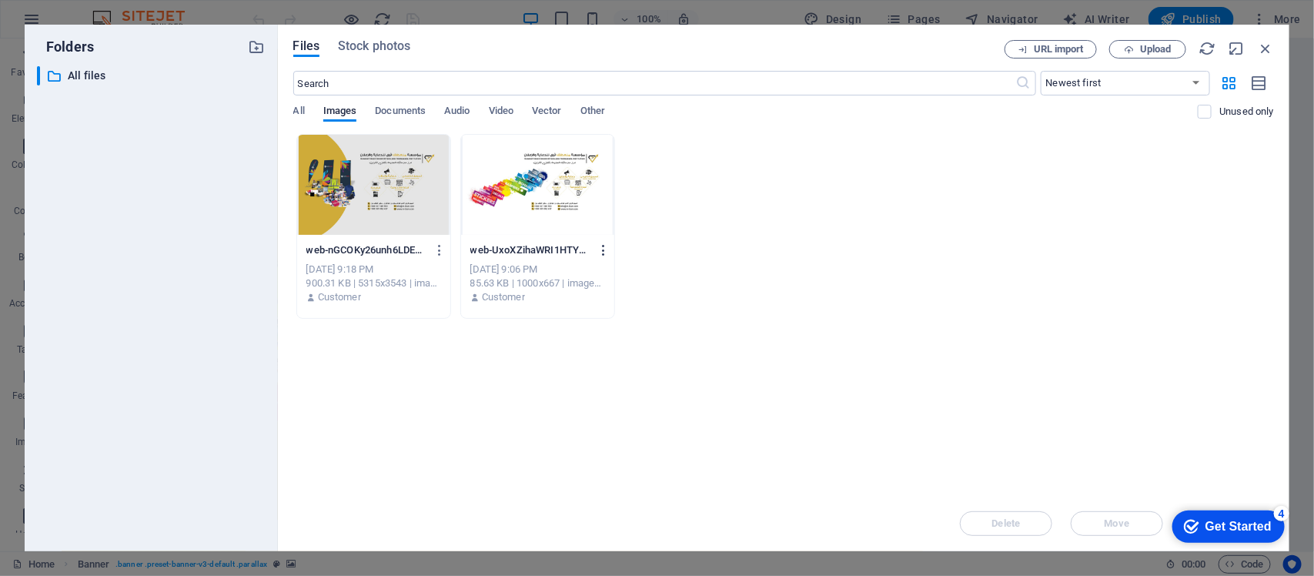
click at [605, 255] on icon "button" at bounding box center [604, 250] width 15 height 14
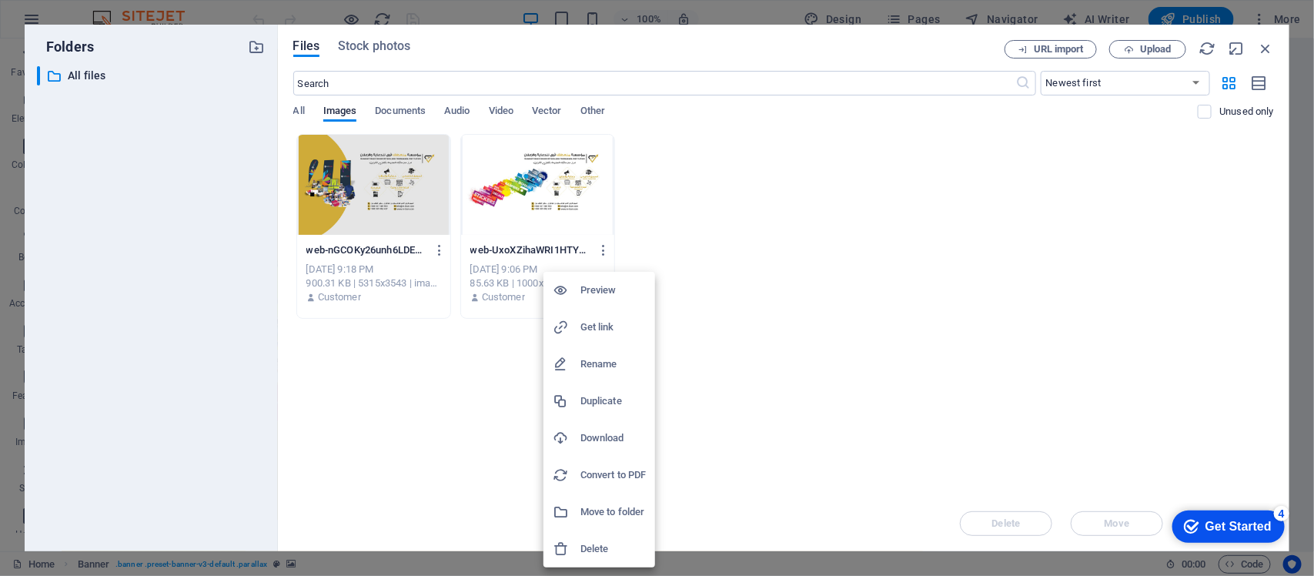
click at [601, 460] on h6 "Delete" at bounding box center [613, 549] width 65 height 18
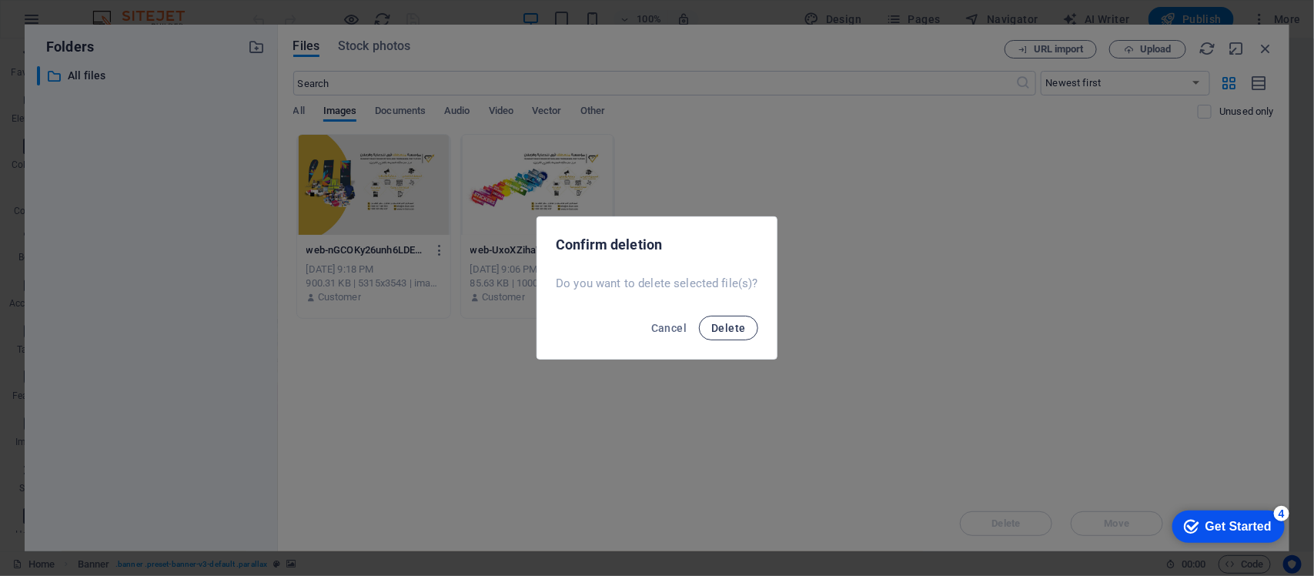
click at [711, 337] on button "Delete" at bounding box center [728, 328] width 59 height 25
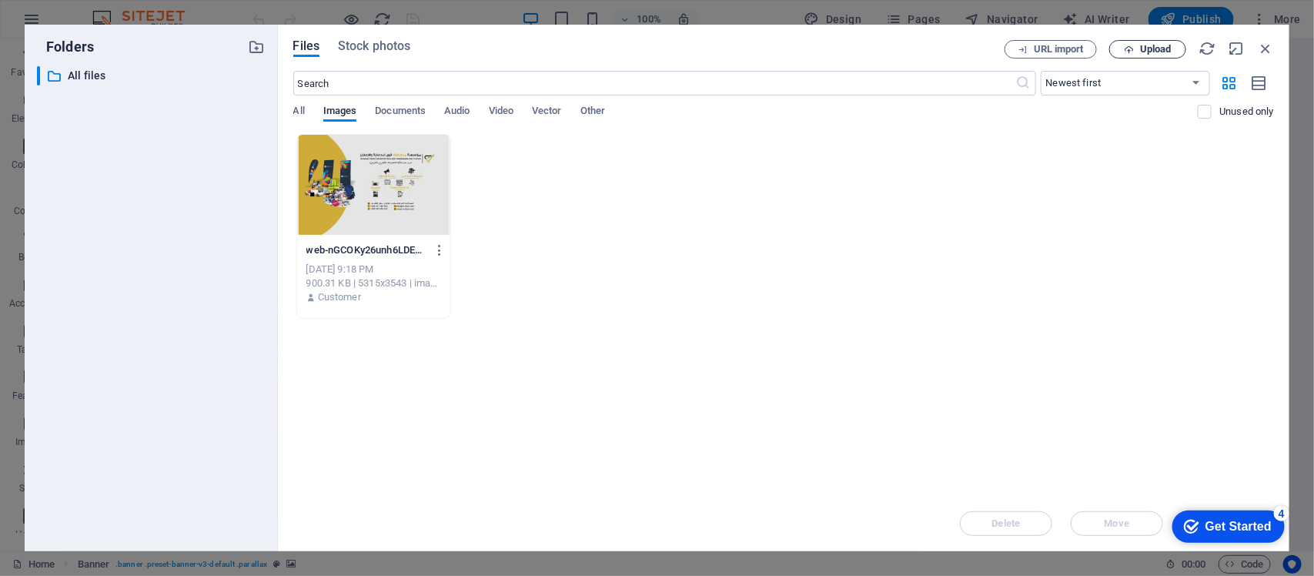
click at [1051, 54] on span "Upload" at bounding box center [1156, 49] width 32 height 9
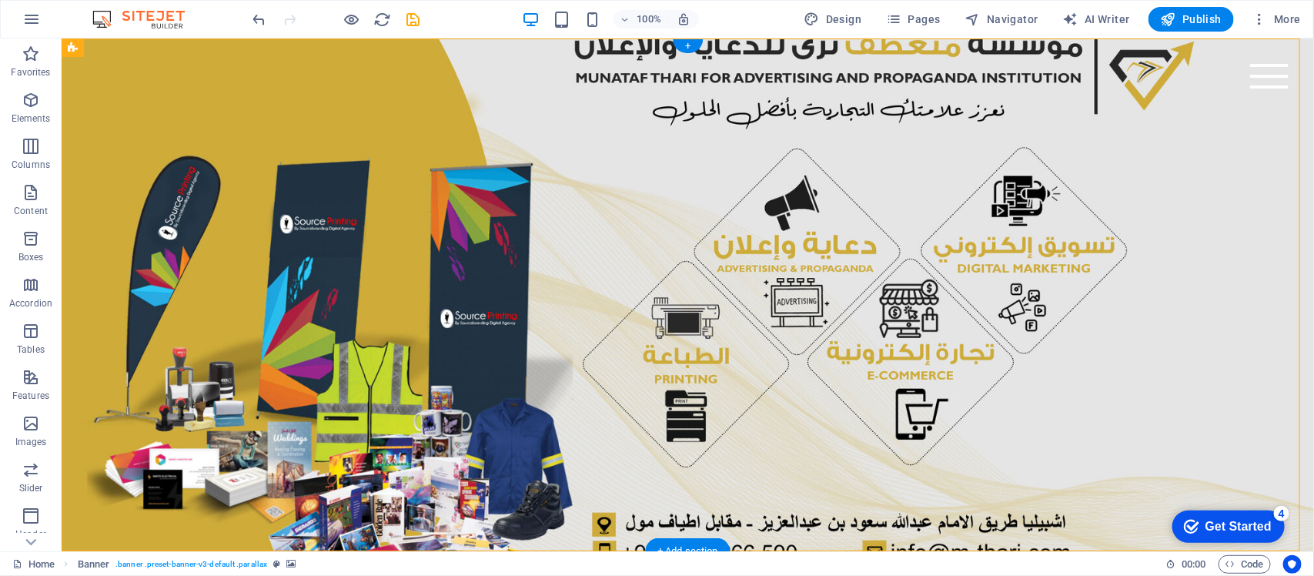
drag, startPoint x: 1216, startPoint y: 92, endPoint x: 687, endPoint y: 202, distance: 540.4
click at [687, 202] on div "Drop content here or Add elements Paste clipboard" at bounding box center [687, 349] width 1253 height 622
click at [687, 202] on figure at bounding box center [687, 294] width 1253 height 513
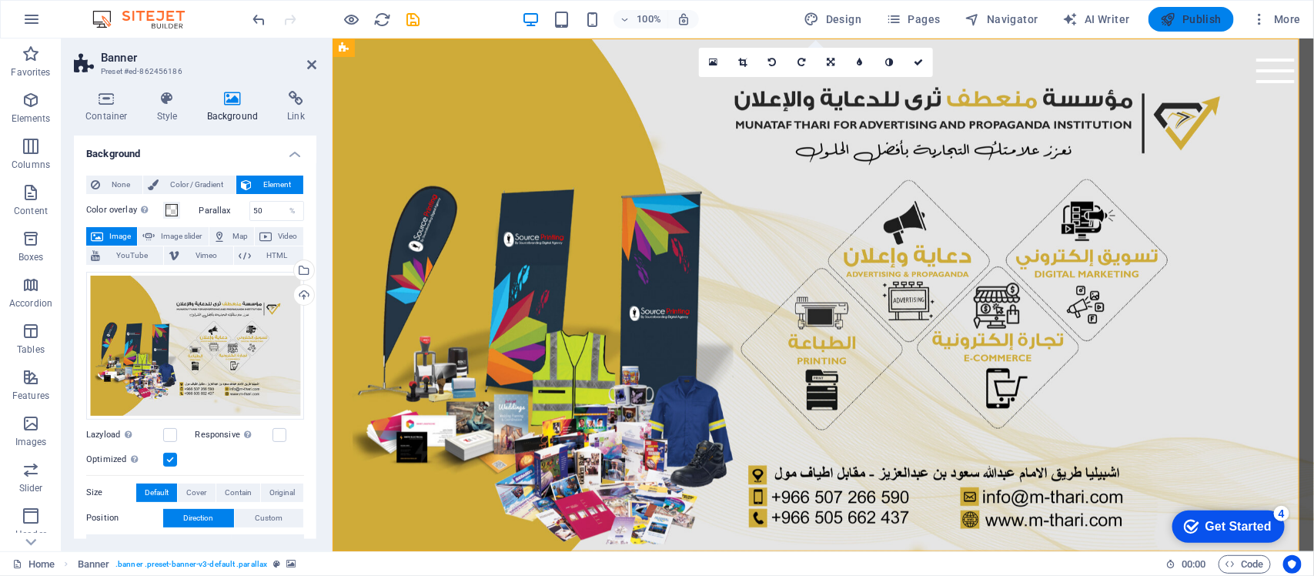
click at [1051, 13] on span "Publish" at bounding box center [1191, 19] width 61 height 15
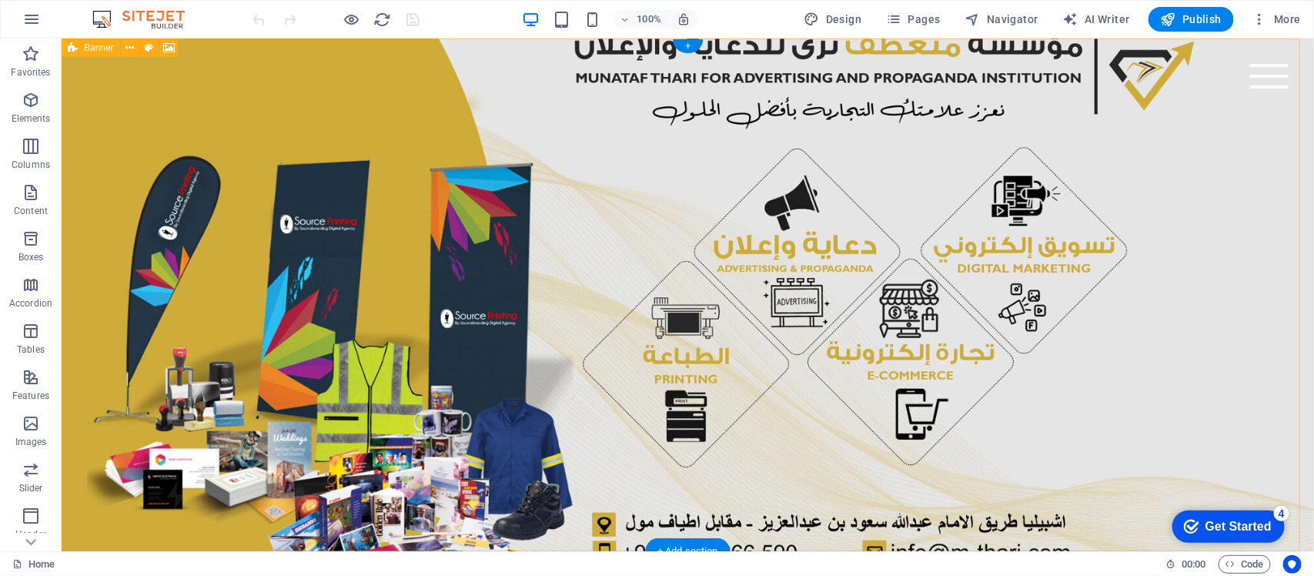
click at [73, 228] on figure at bounding box center [687, 294] width 1253 height 513
drag, startPoint x: 61, startPoint y: 38, endPoint x: 73, endPoint y: 228, distance: 190.6
click at [73, 228] on figure at bounding box center [687, 294] width 1253 height 513
select select "vh"
select select "header"
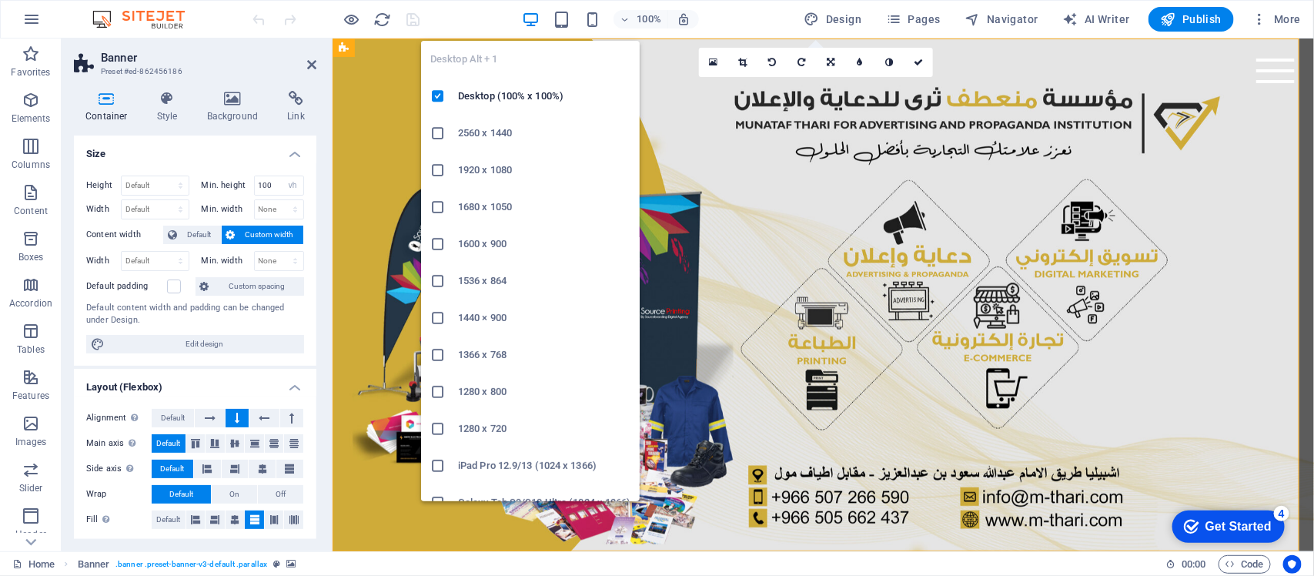
click at [436, 135] on icon at bounding box center [437, 133] width 15 height 15
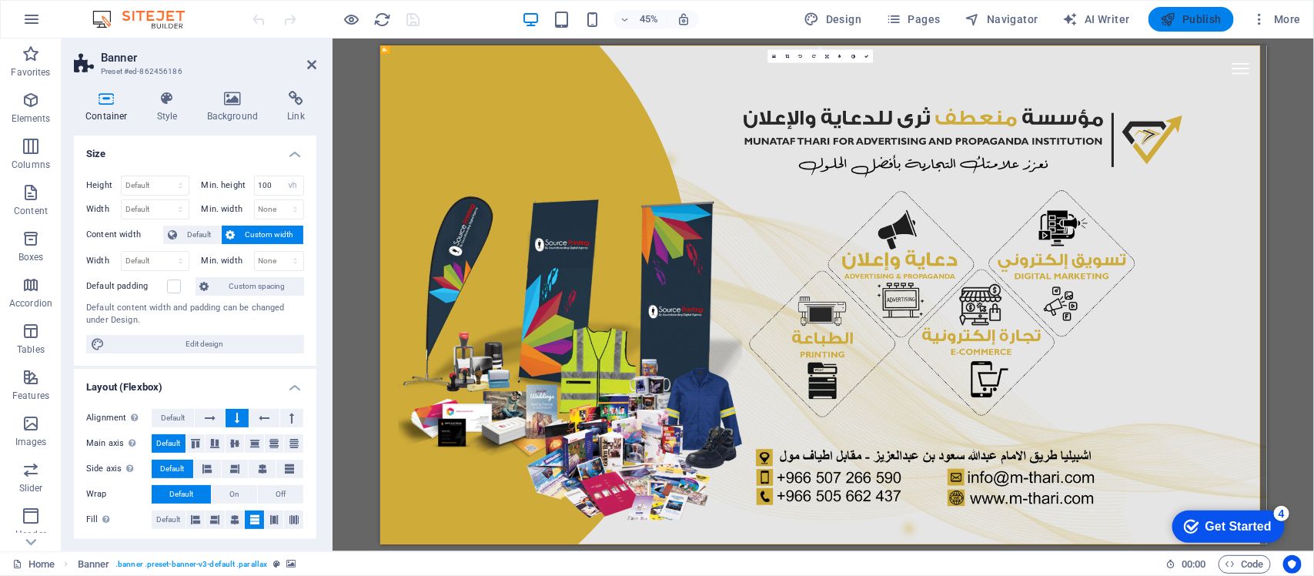
click at [1200, 23] on span "Publish" at bounding box center [1191, 19] width 61 height 15
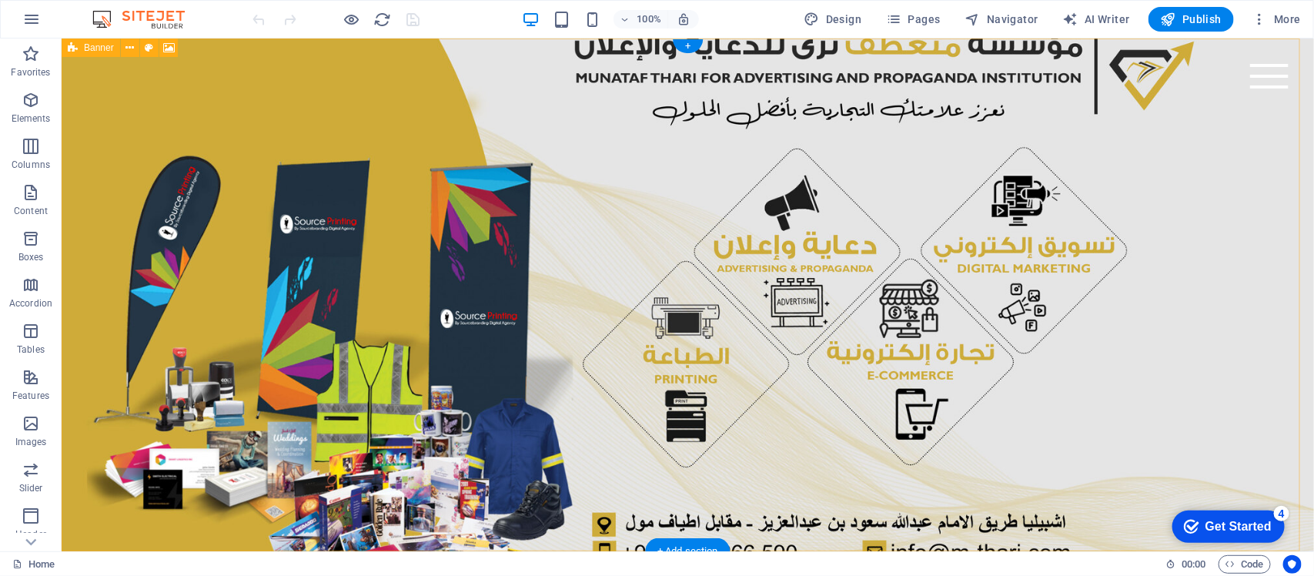
click at [112, 227] on figure at bounding box center [687, 294] width 1253 height 513
drag, startPoint x: 61, startPoint y: 38, endPoint x: 112, endPoint y: 227, distance: 196.3
click at [112, 227] on figure at bounding box center [687, 294] width 1253 height 513
select select "vh"
select select "header"
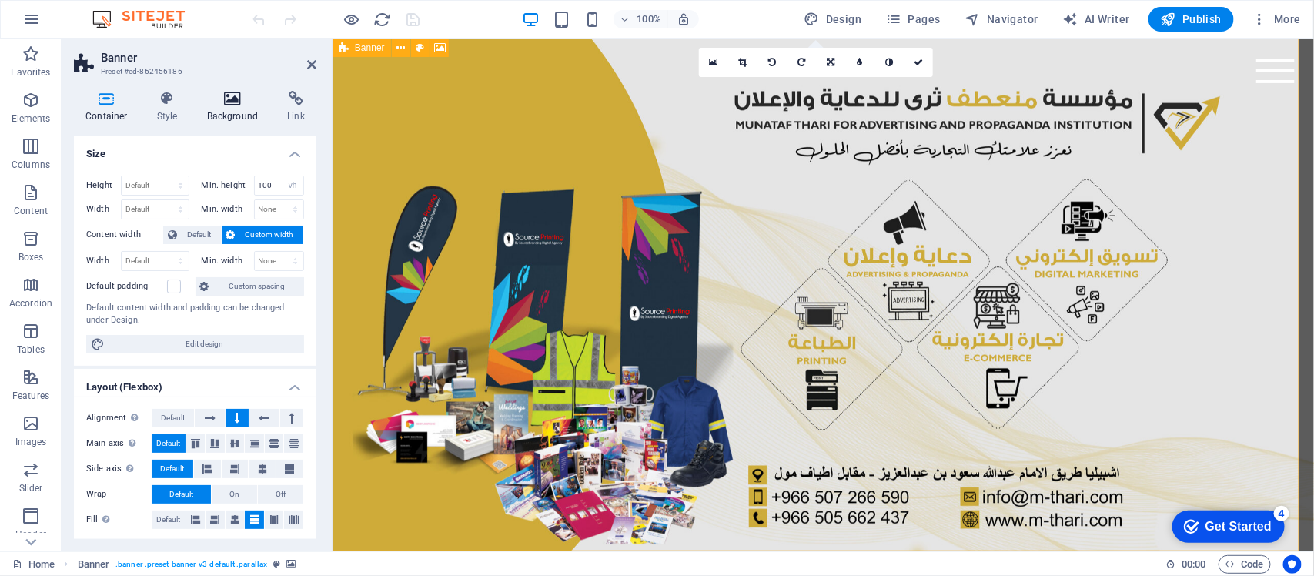
click at [233, 118] on h4 "Background" at bounding box center [236, 107] width 81 height 32
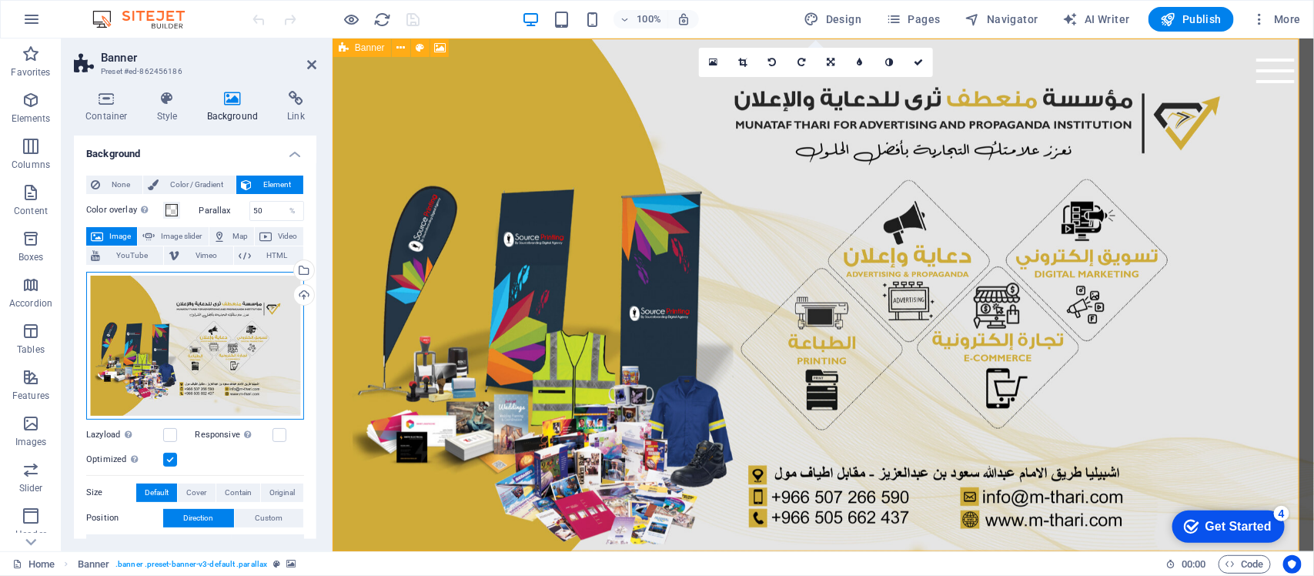
click at [209, 383] on div "Drag files here, click to choose files or select files from Files or our free s…" at bounding box center [195, 346] width 218 height 148
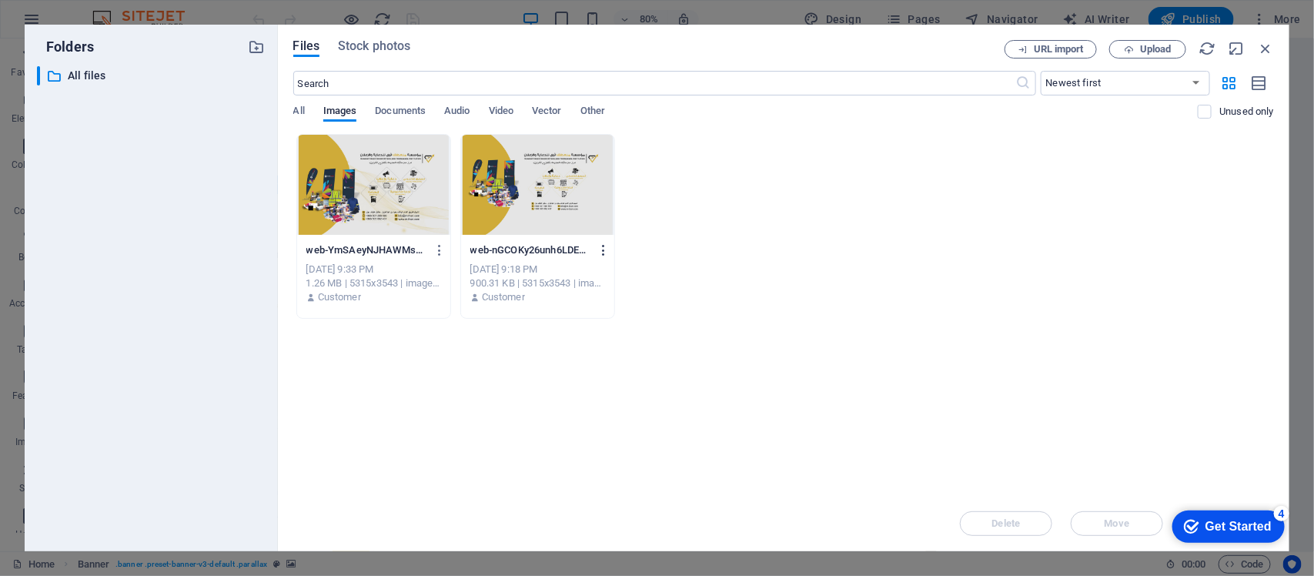
click at [604, 259] on button "button" at bounding box center [601, 250] width 21 height 25
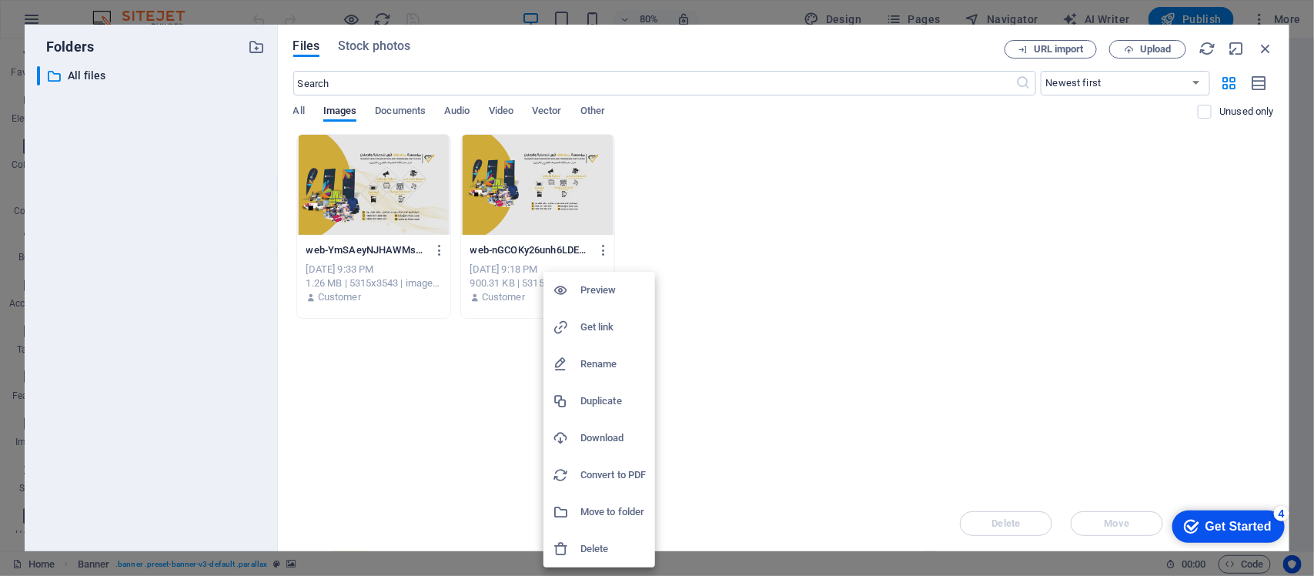
click at [587, 545] on h6 "Delete" at bounding box center [613, 549] width 65 height 18
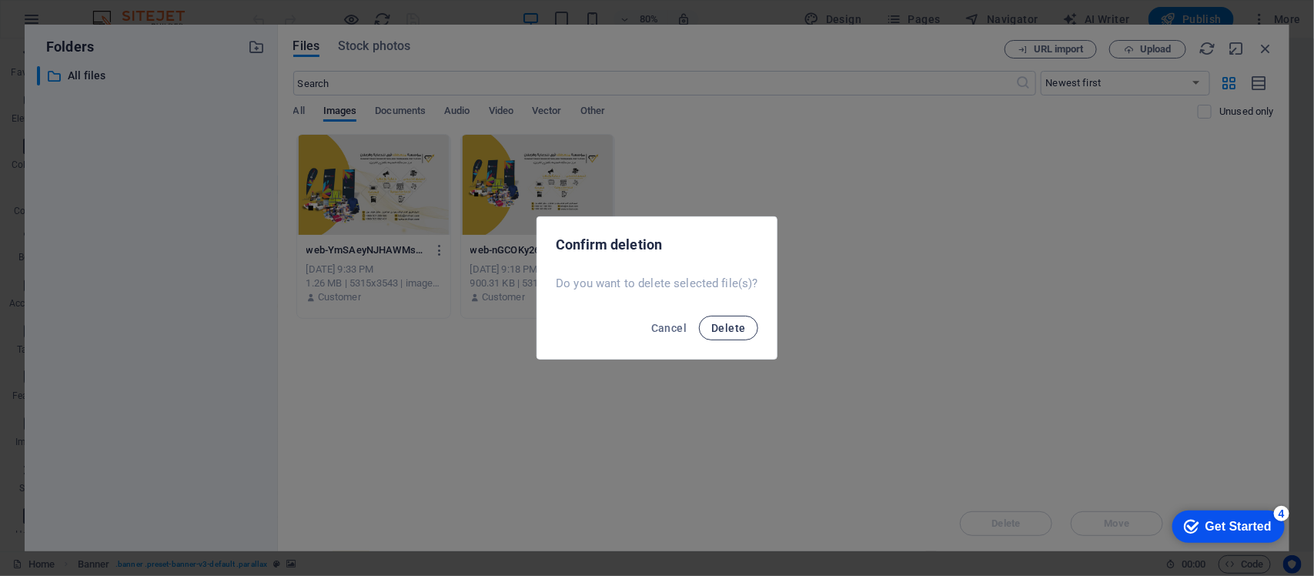
click at [735, 335] on button "Delete" at bounding box center [728, 328] width 59 height 25
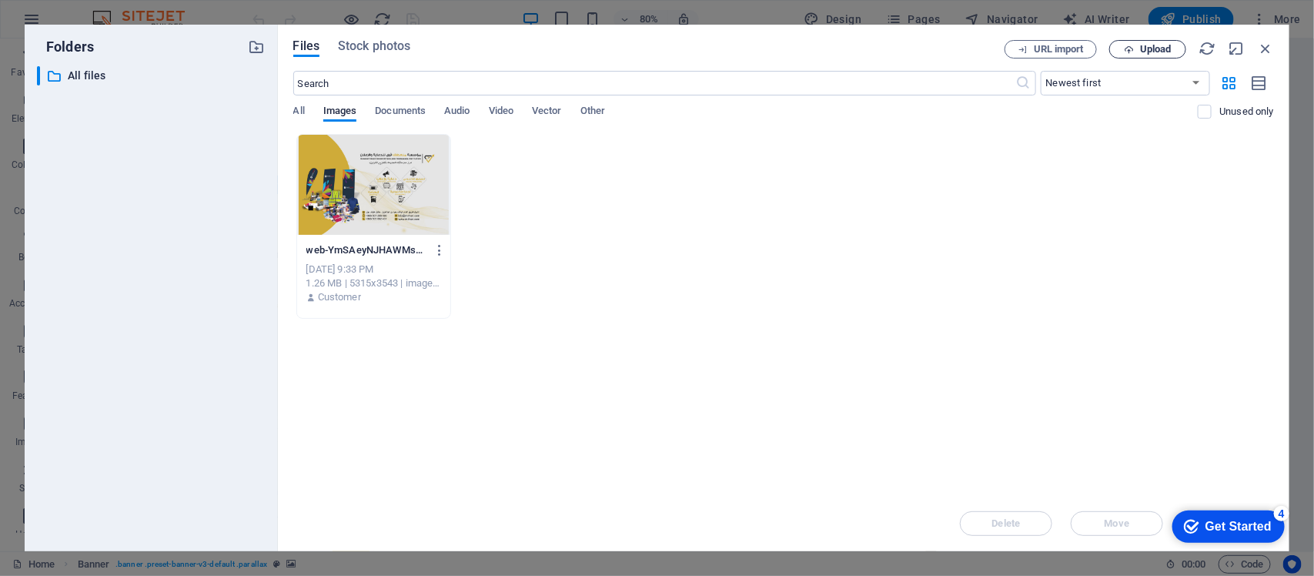
click at [1163, 58] on button "Upload" at bounding box center [1148, 49] width 77 height 18
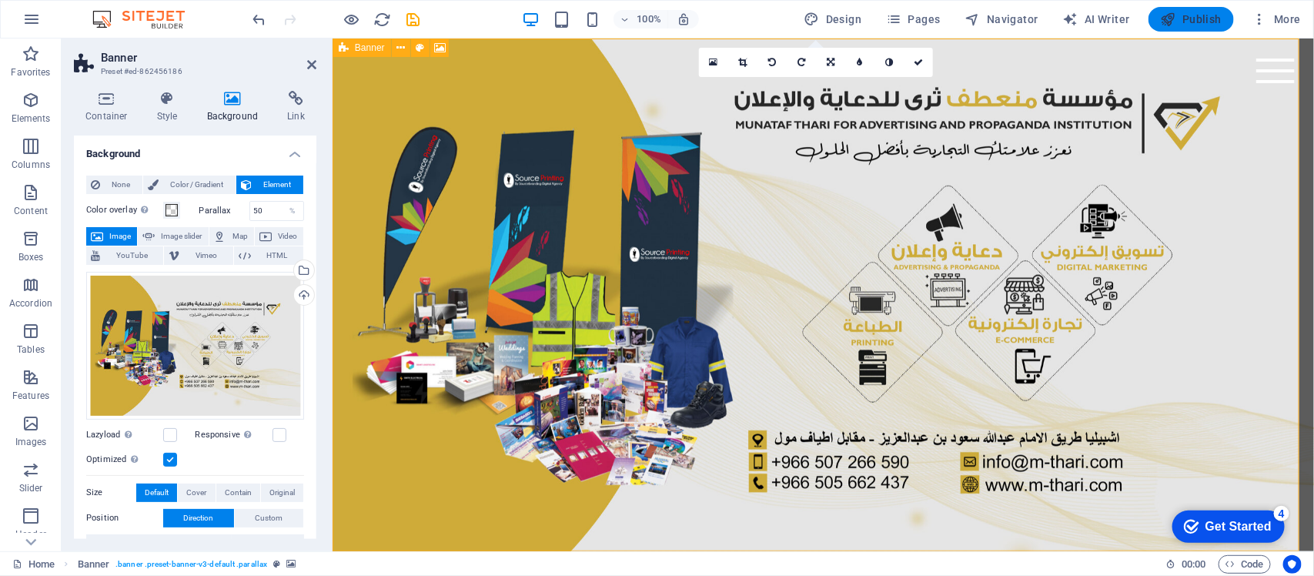
click at [1199, 22] on span "Publish" at bounding box center [1191, 19] width 61 height 15
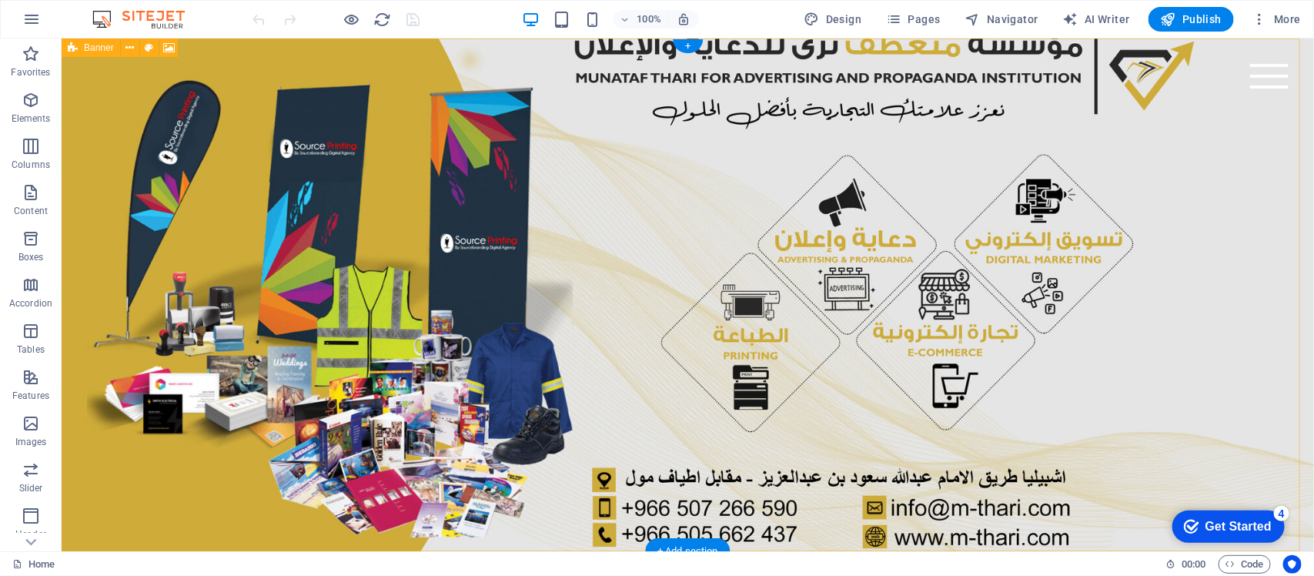
click at [102, 232] on figure at bounding box center [687, 294] width 1253 height 513
drag, startPoint x: 61, startPoint y: 38, endPoint x: 102, endPoint y: 232, distance: 198.3
click at [102, 232] on figure at bounding box center [687, 294] width 1253 height 513
select select "vh"
select select "header"
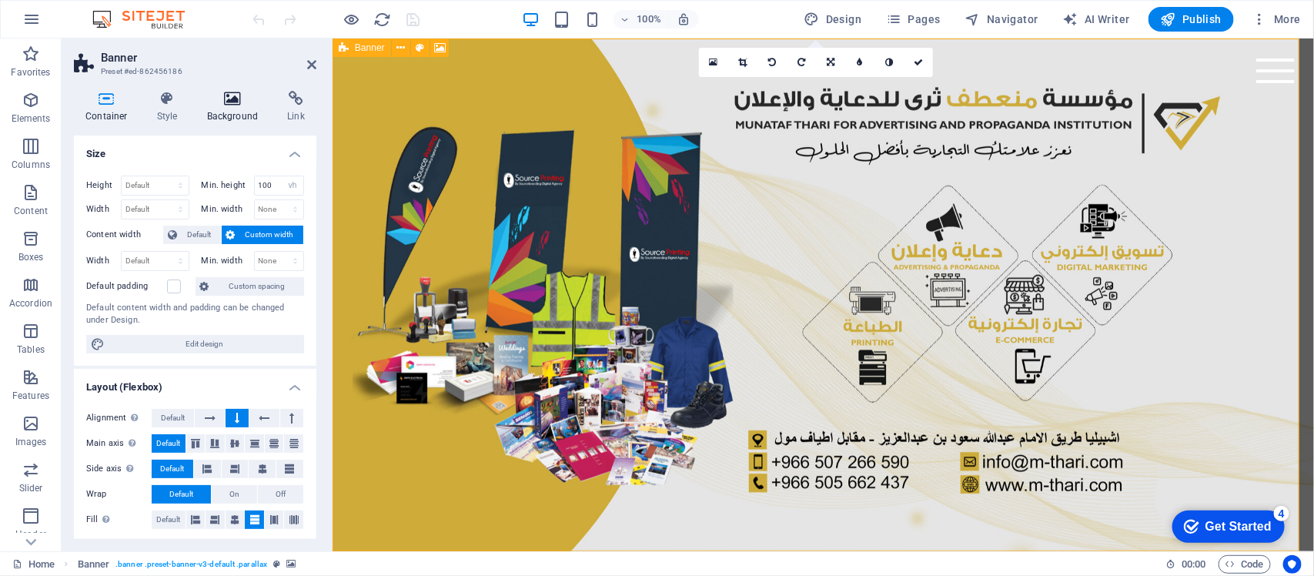
click at [229, 110] on h4 "Background" at bounding box center [236, 107] width 81 height 32
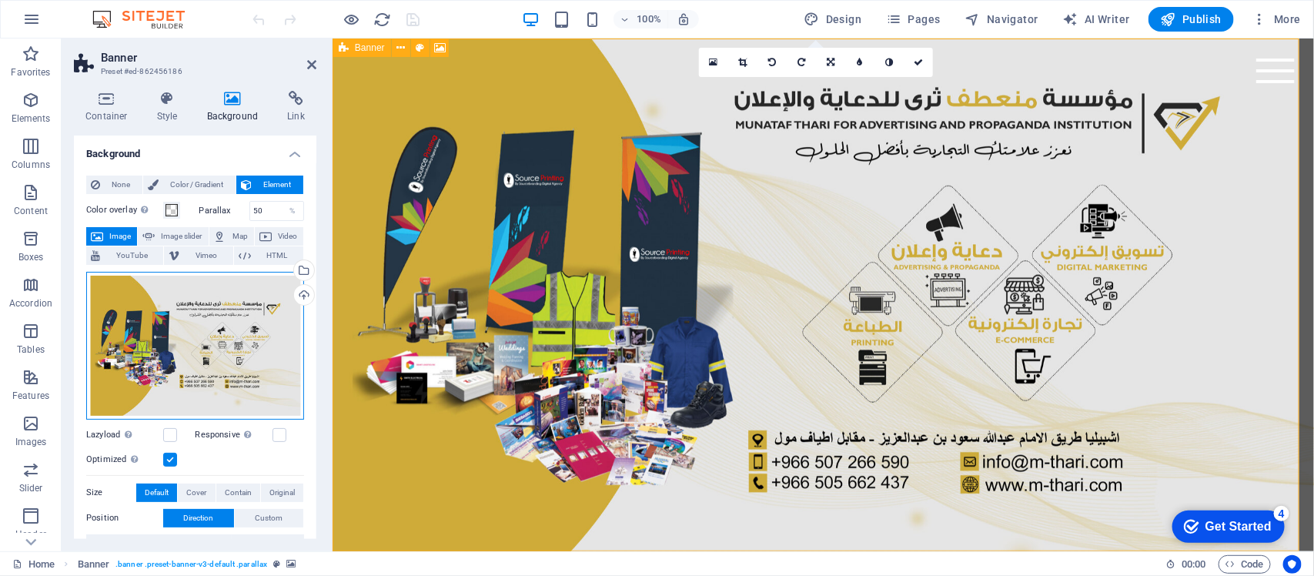
click at [248, 318] on div "Drag files here, click to choose files or select files from Files or our free s…" at bounding box center [195, 346] width 218 height 148
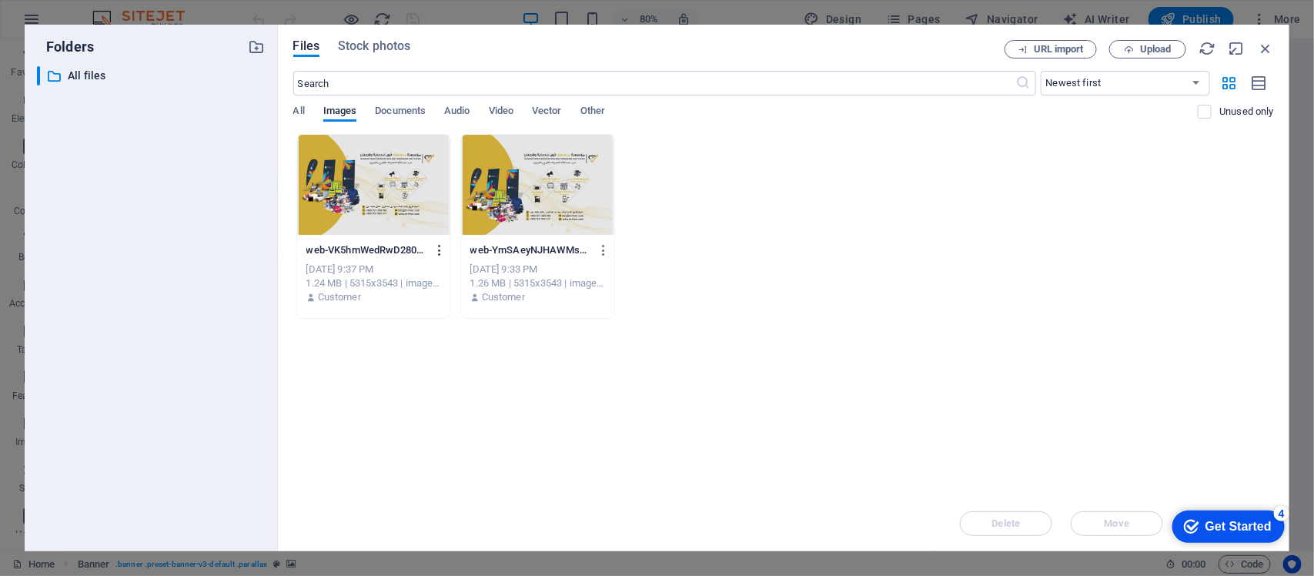
click at [428, 248] on button "button" at bounding box center [437, 250] width 21 height 25
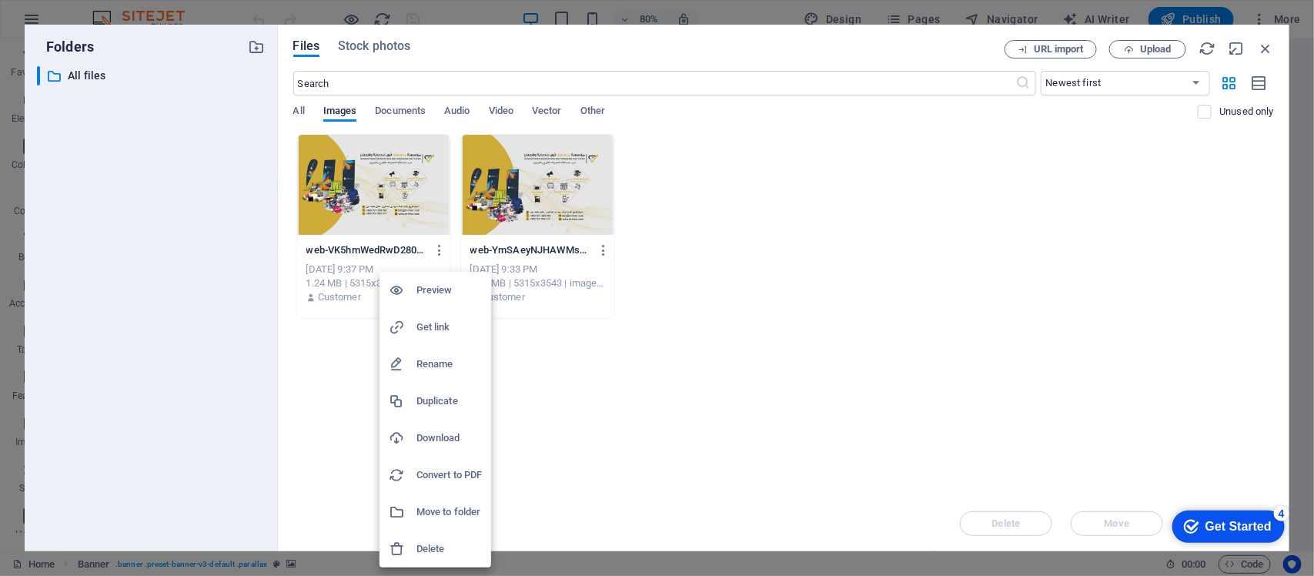
click at [431, 541] on h6 "Delete" at bounding box center [449, 549] width 65 height 18
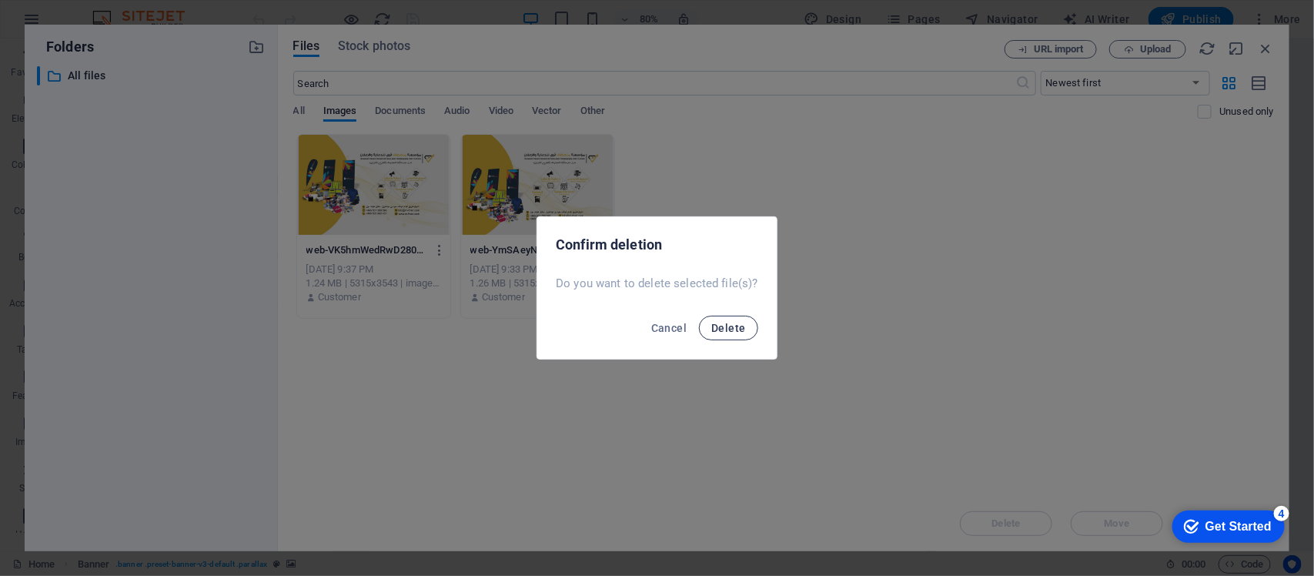
click at [732, 335] on button "Delete" at bounding box center [728, 328] width 59 height 25
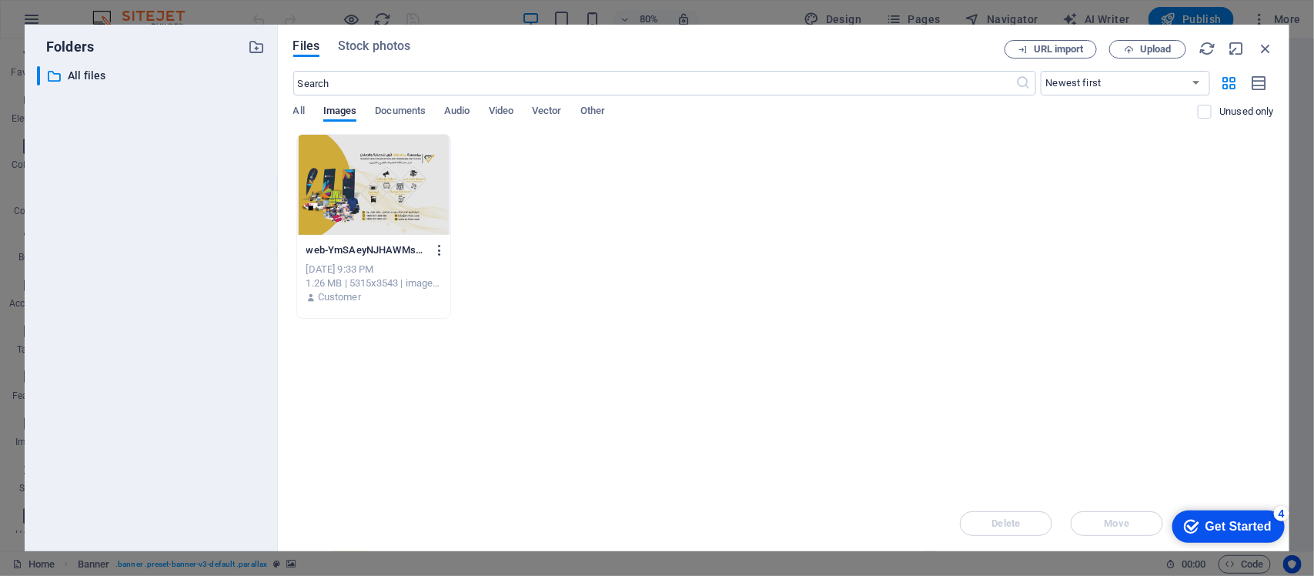
click at [440, 262] on button "button" at bounding box center [437, 250] width 21 height 25
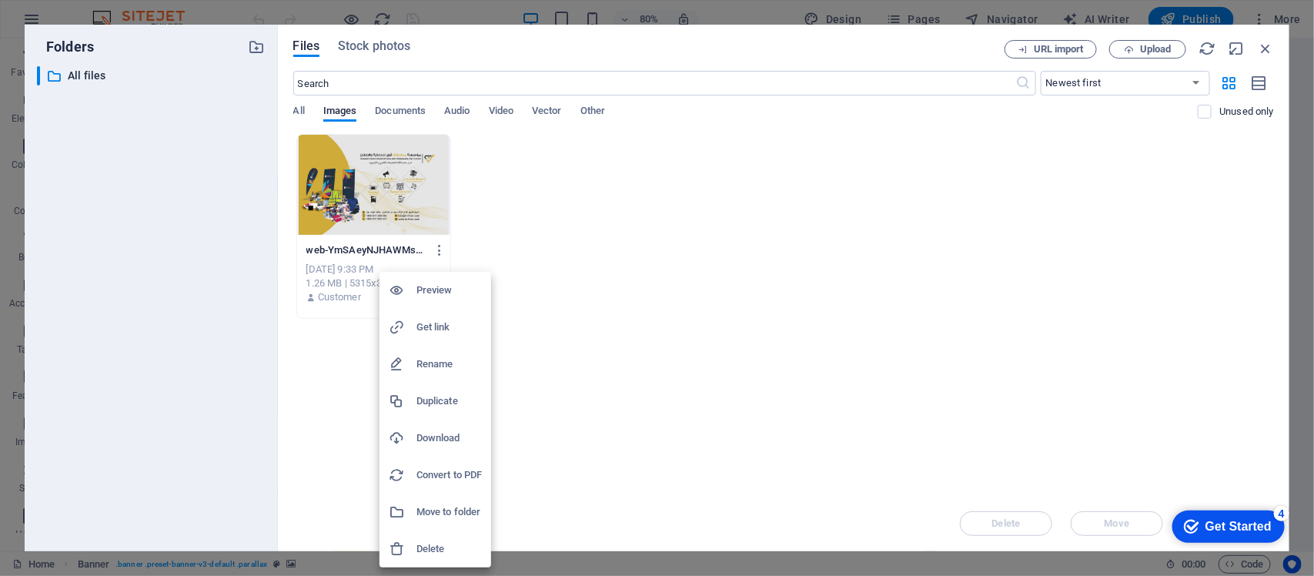
click at [1150, 41] on div at bounding box center [657, 288] width 1314 height 576
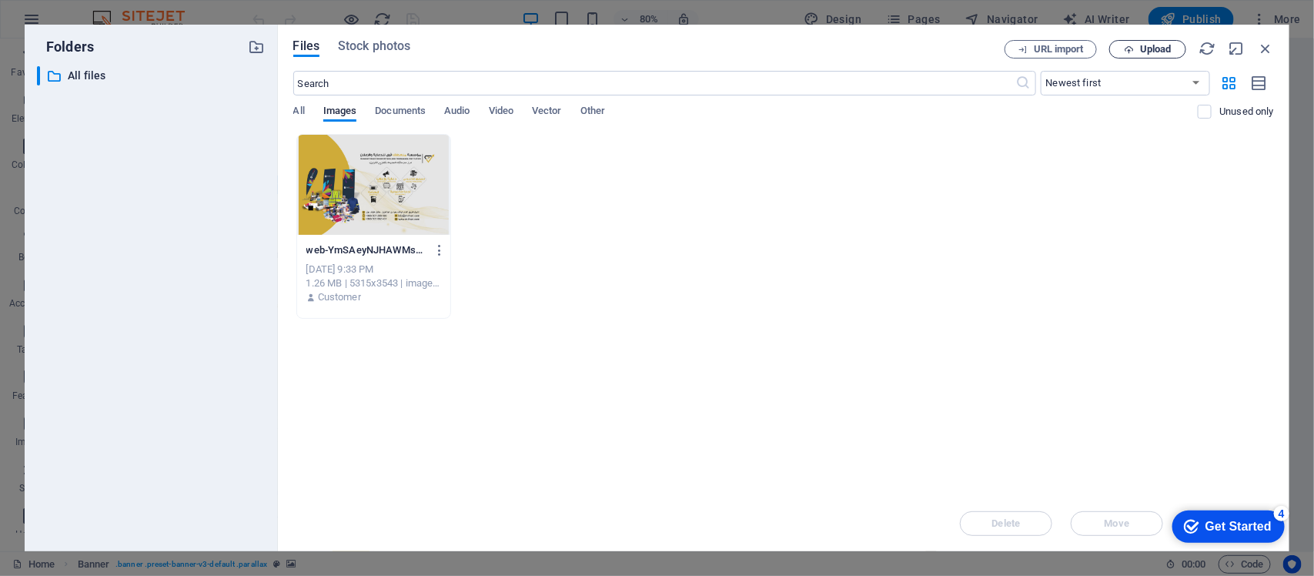
click at [1149, 47] on span "Upload" at bounding box center [1156, 49] width 32 height 9
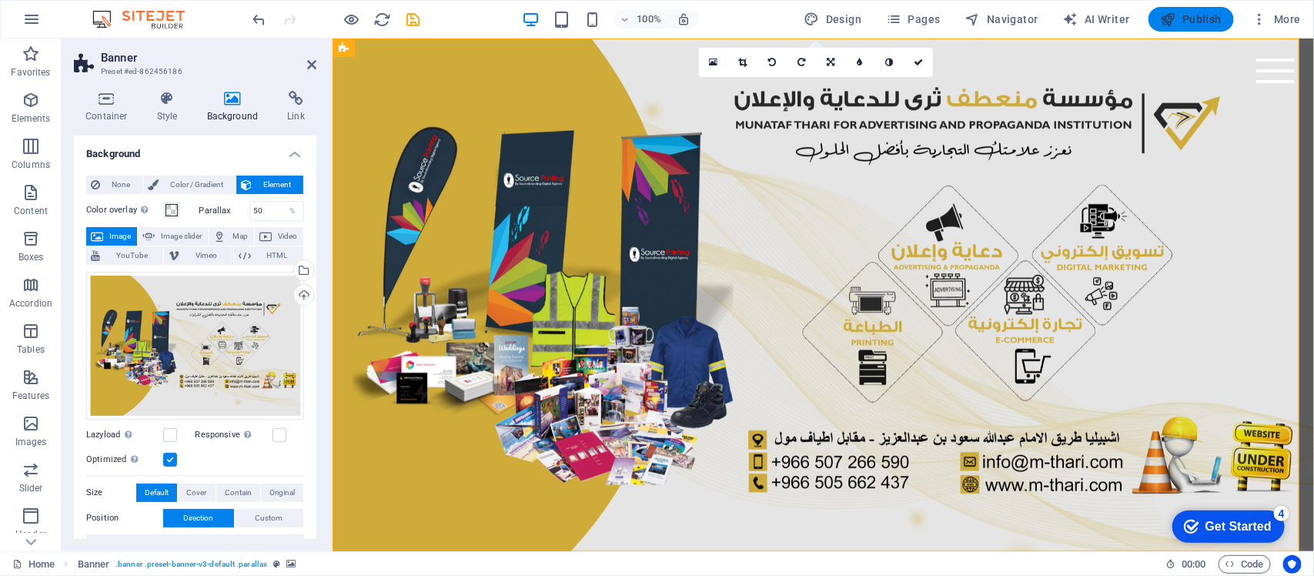
click at [1190, 17] on span "Publish" at bounding box center [1191, 19] width 61 height 15
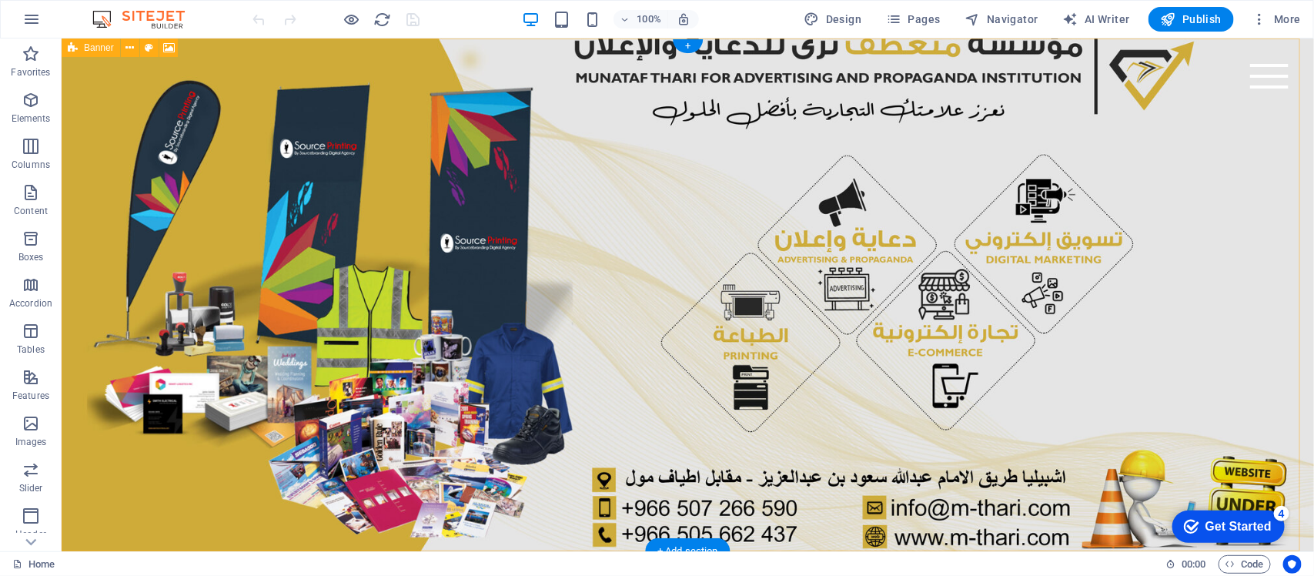
click at [414, 283] on figure at bounding box center [687, 294] width 1253 height 513
drag, startPoint x: 414, startPoint y: 284, endPoint x: 144, endPoint y: 286, distance: 269.5
click at [415, 284] on figure at bounding box center [687, 294] width 1253 height 513
select select "vh"
select select "header"
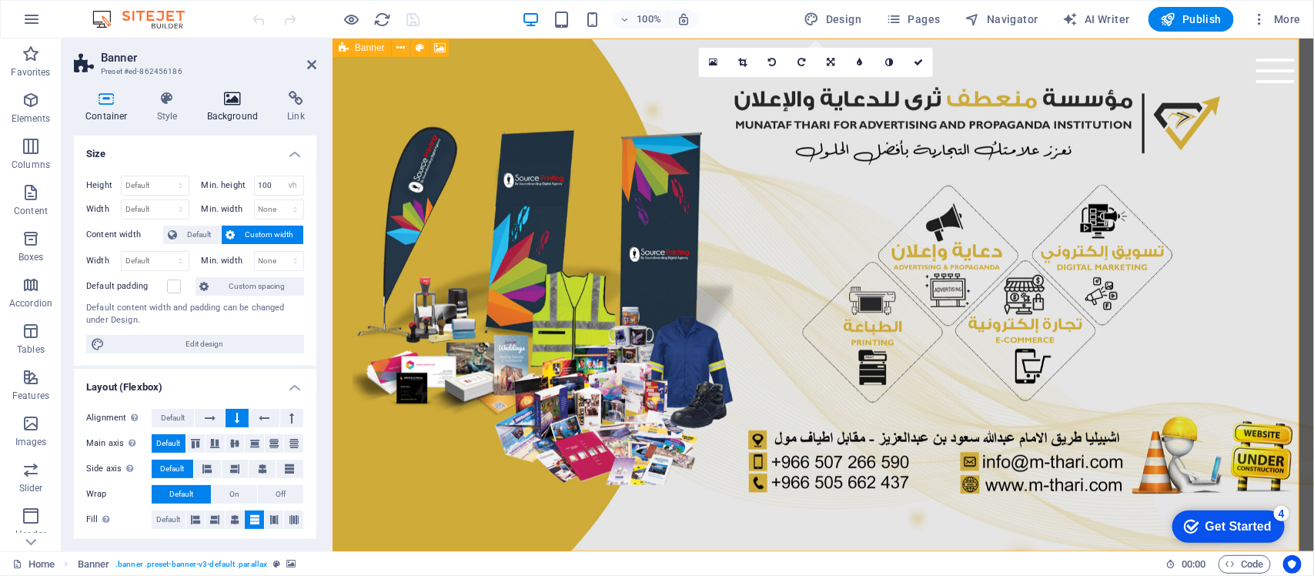
click at [218, 121] on h4 "Background" at bounding box center [236, 107] width 81 height 32
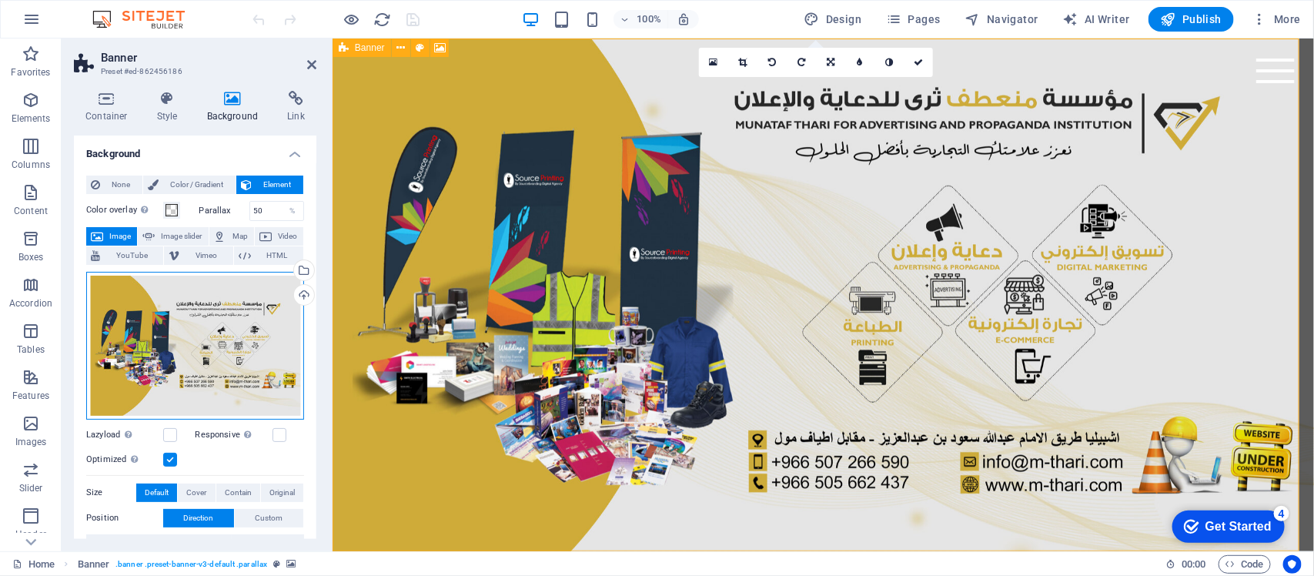
click at [201, 354] on div "Drag files here, click to choose files or select files from Files or our free s…" at bounding box center [195, 346] width 218 height 148
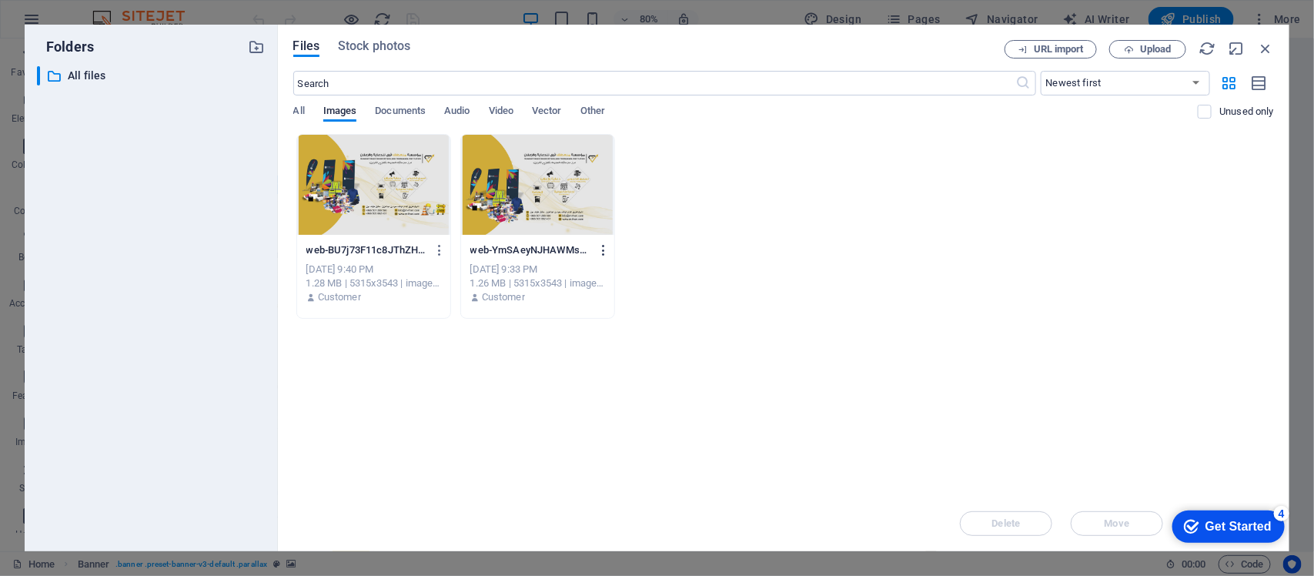
click at [601, 253] on icon "button" at bounding box center [604, 250] width 15 height 14
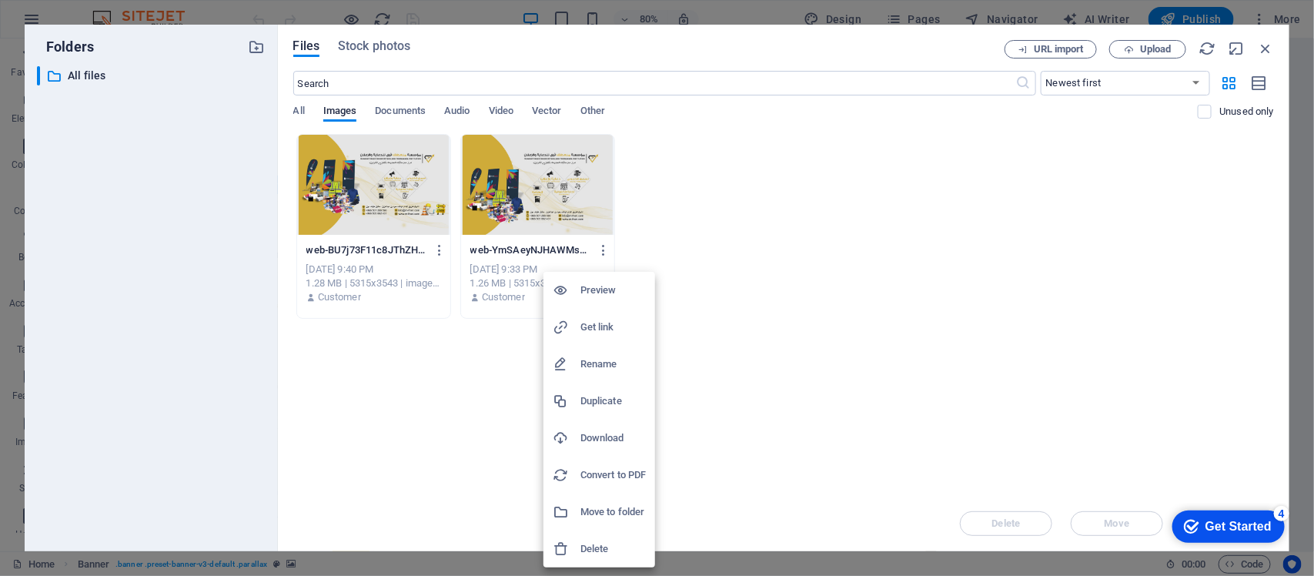
click at [595, 540] on h6 "Delete" at bounding box center [613, 549] width 65 height 18
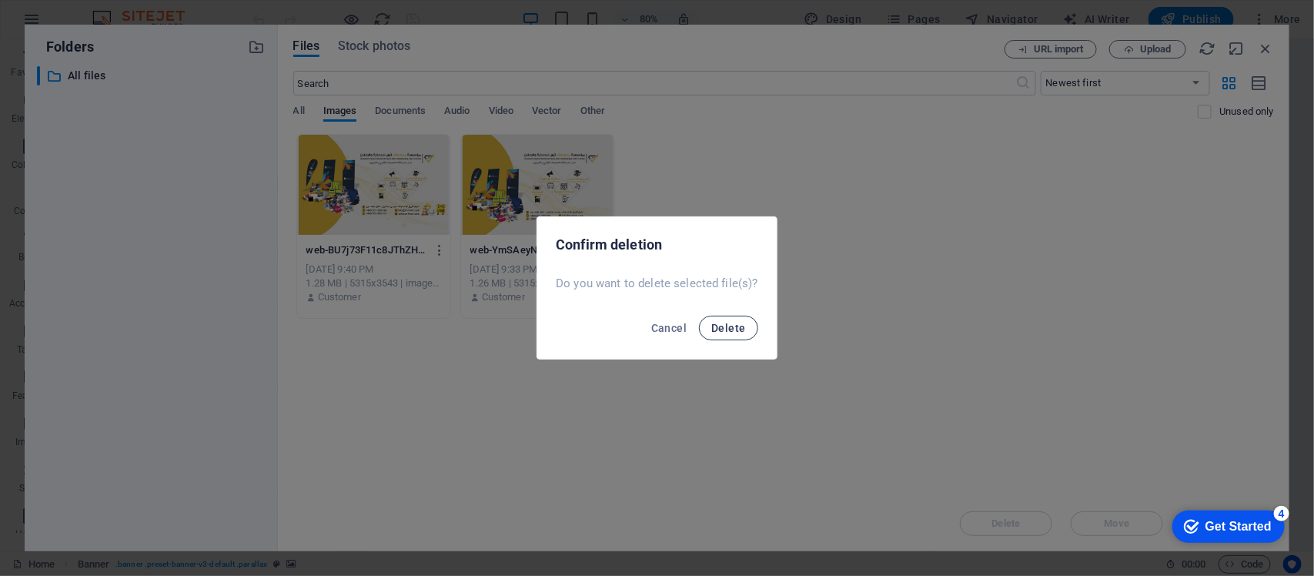
click at [725, 330] on span "Delete" at bounding box center [729, 328] width 34 height 12
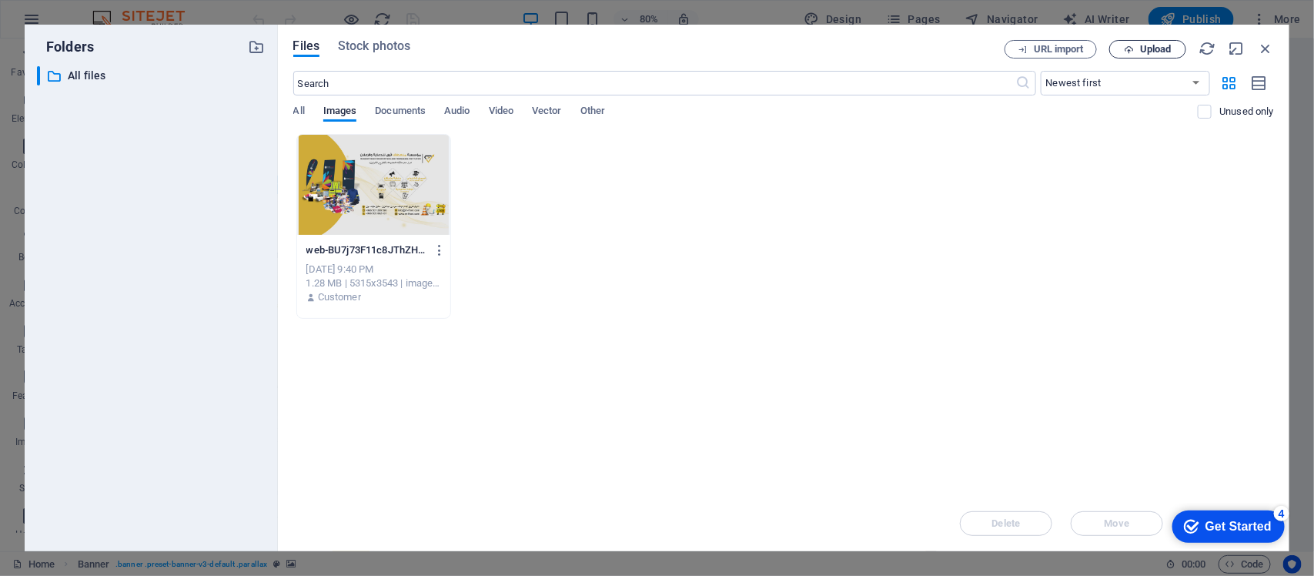
click at [1149, 45] on span "Upload" at bounding box center [1156, 49] width 32 height 9
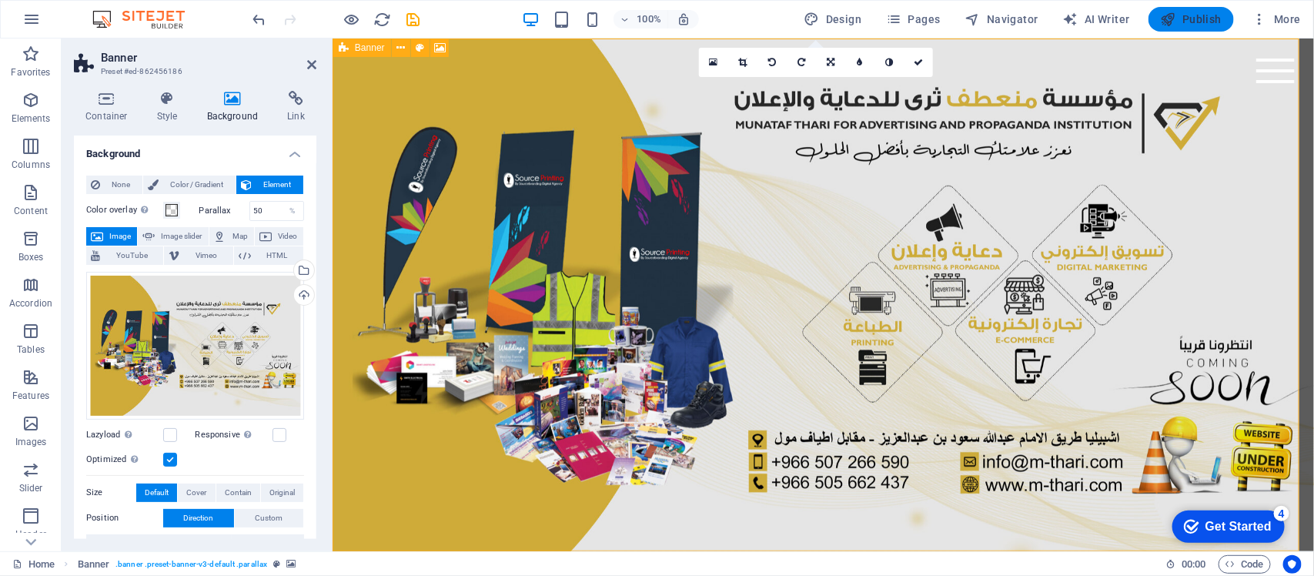
click at [1196, 17] on span "Publish" at bounding box center [1191, 19] width 61 height 15
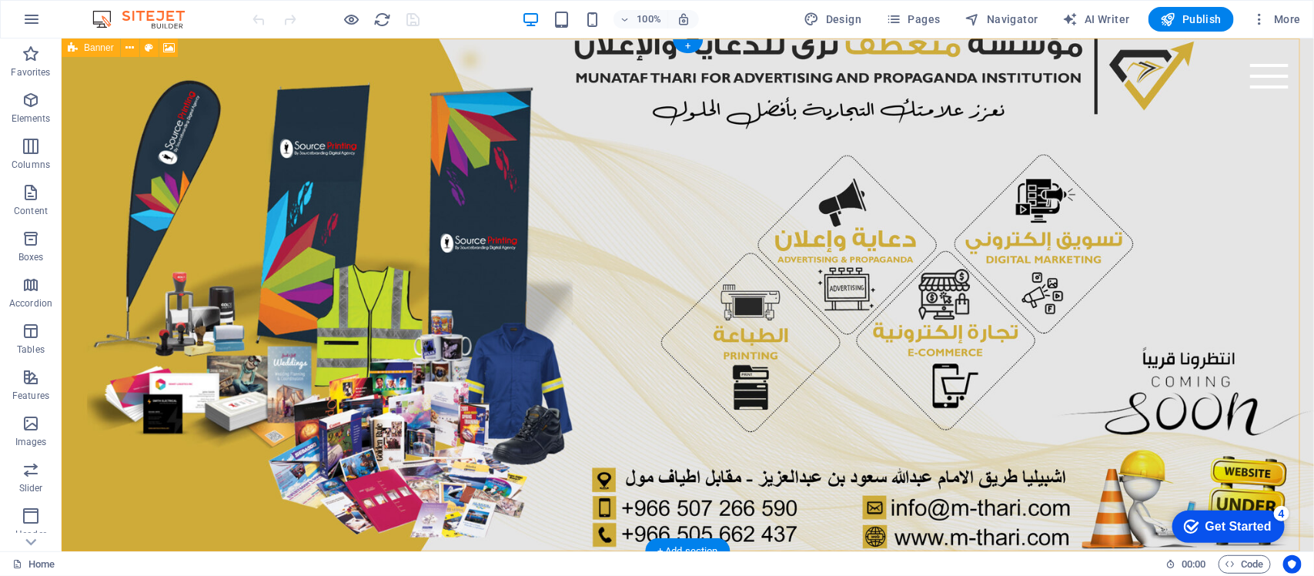
click at [101, 236] on figure at bounding box center [687, 294] width 1253 height 513
drag, startPoint x: 61, startPoint y: 38, endPoint x: 101, endPoint y: 236, distance: 202.7
click at [101, 236] on figure at bounding box center [687, 294] width 1253 height 513
select select "vh"
select select "header"
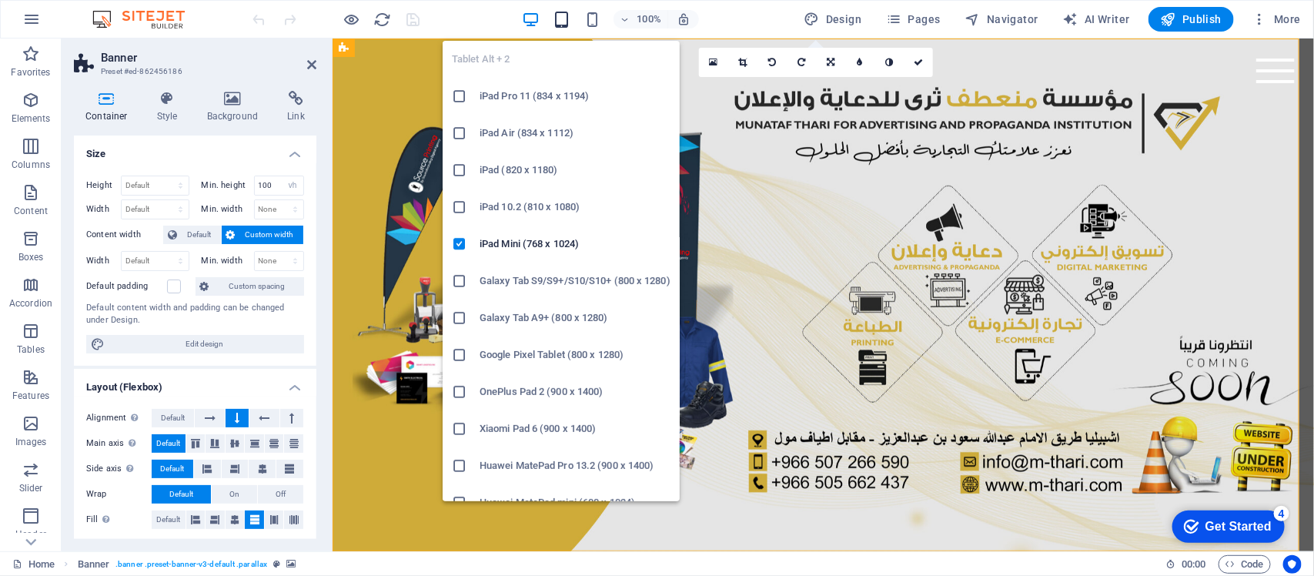
click at [555, 14] on icon "button" at bounding box center [562, 20] width 18 height 18
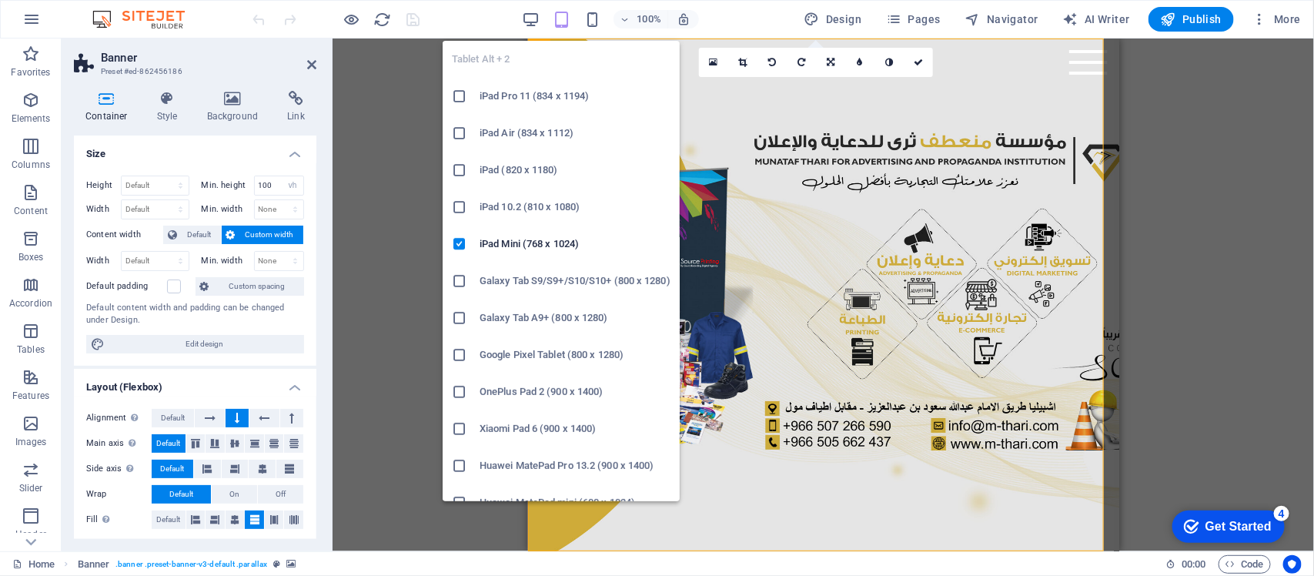
click at [524, 87] on h6 "iPad Pro 11 (834 x 1194)" at bounding box center [575, 96] width 191 height 18
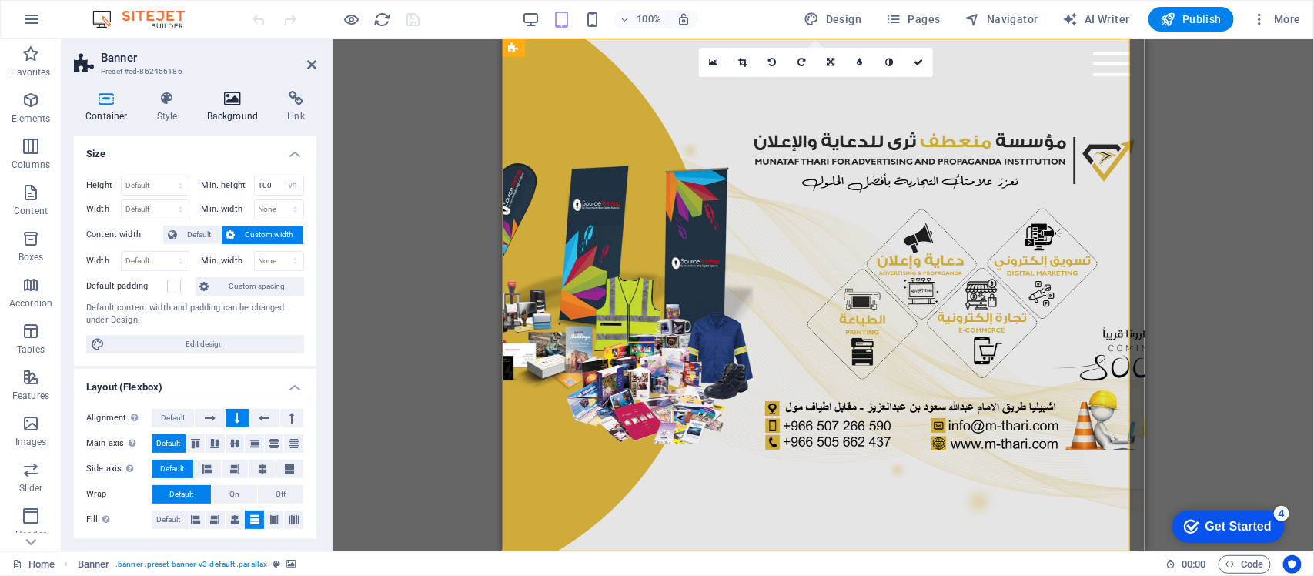
click at [253, 108] on h4 "Background" at bounding box center [236, 107] width 81 height 32
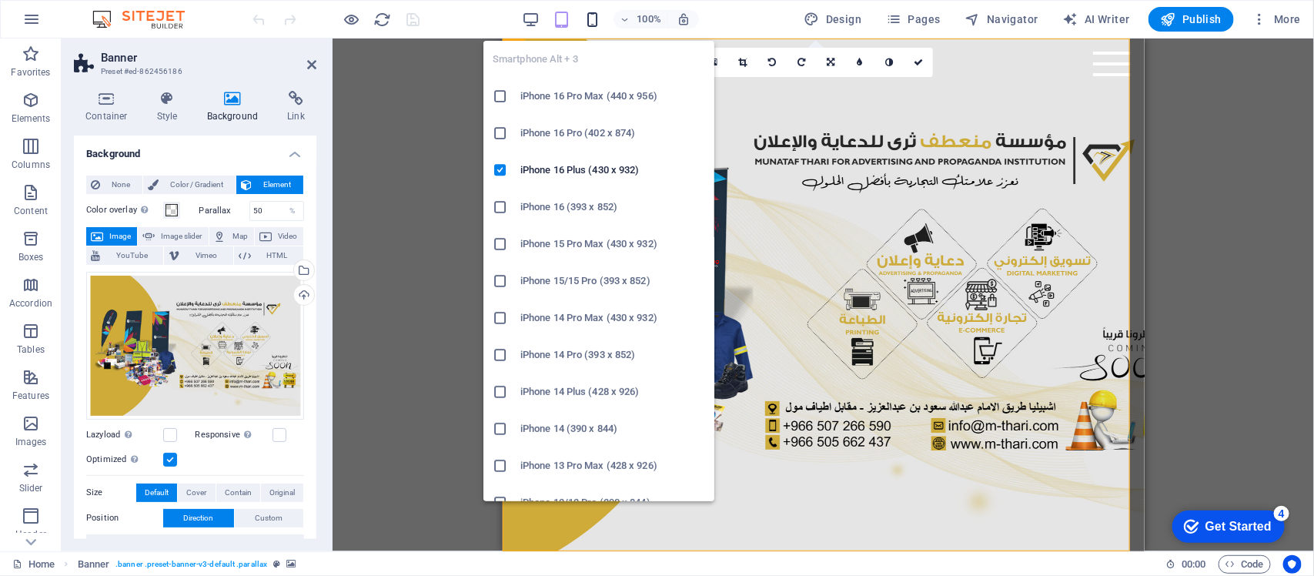
click at [597, 22] on icon "button" at bounding box center [593, 20] width 18 height 18
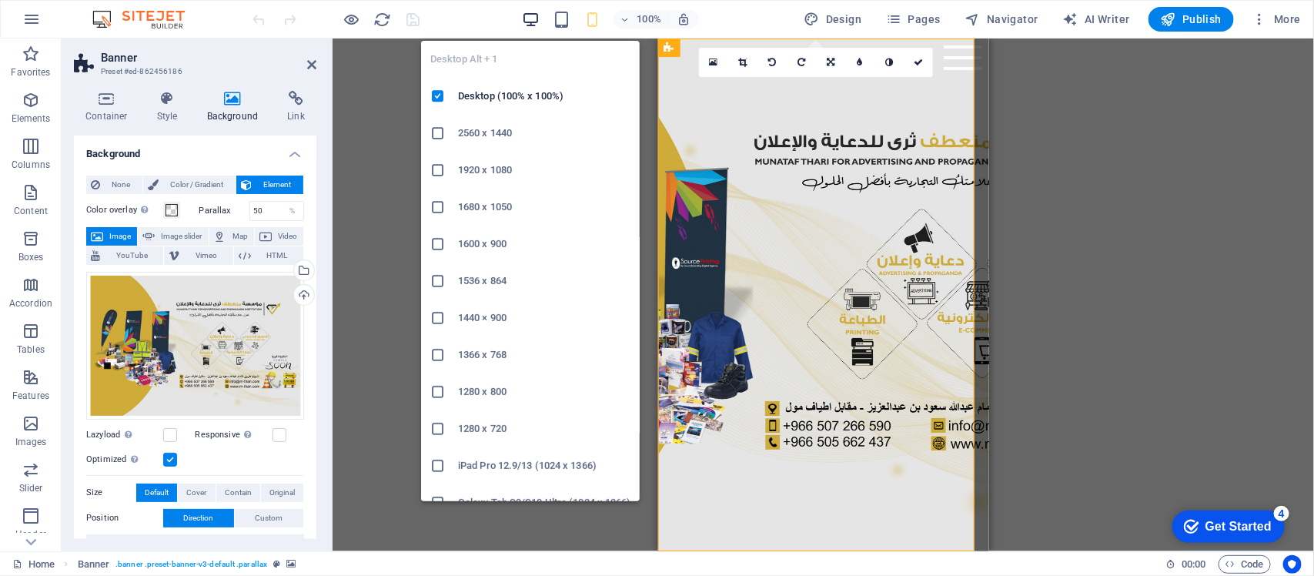
click at [537, 20] on icon "button" at bounding box center [531, 20] width 18 height 18
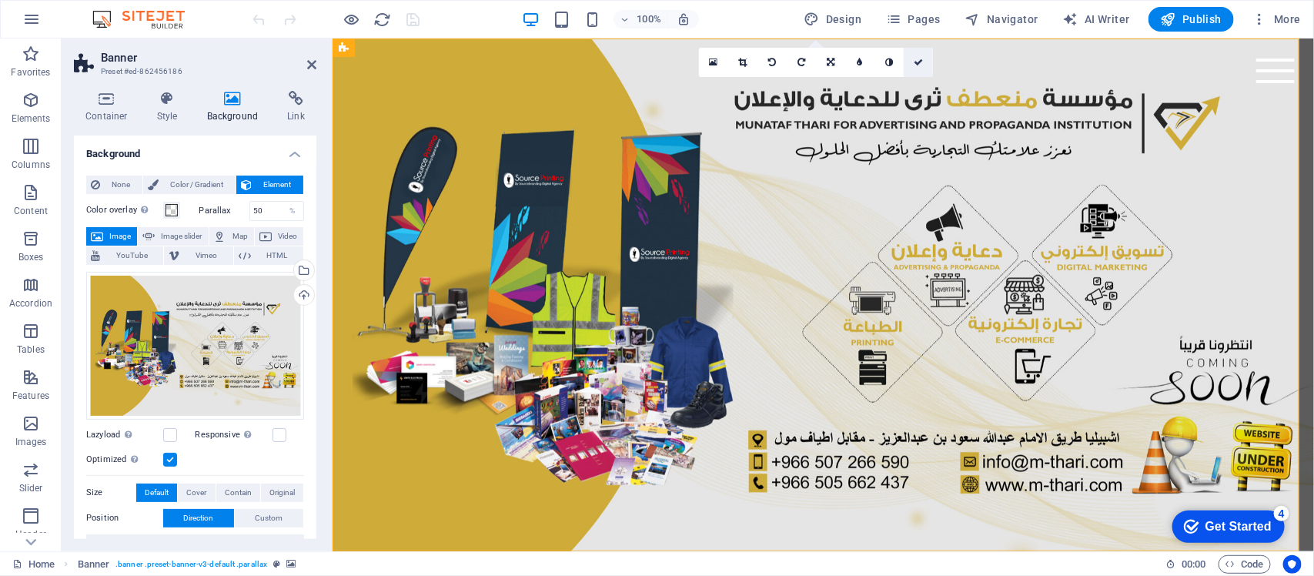
click at [920, 62] on icon at bounding box center [918, 62] width 9 height 9
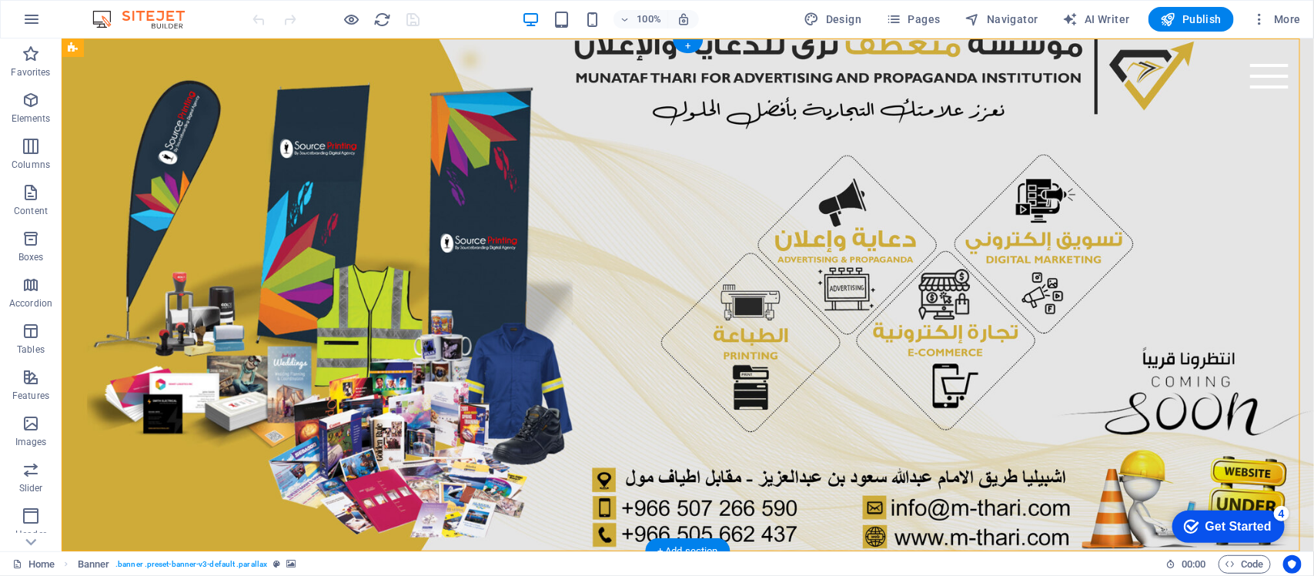
click at [881, 157] on figure at bounding box center [687, 294] width 1253 height 513
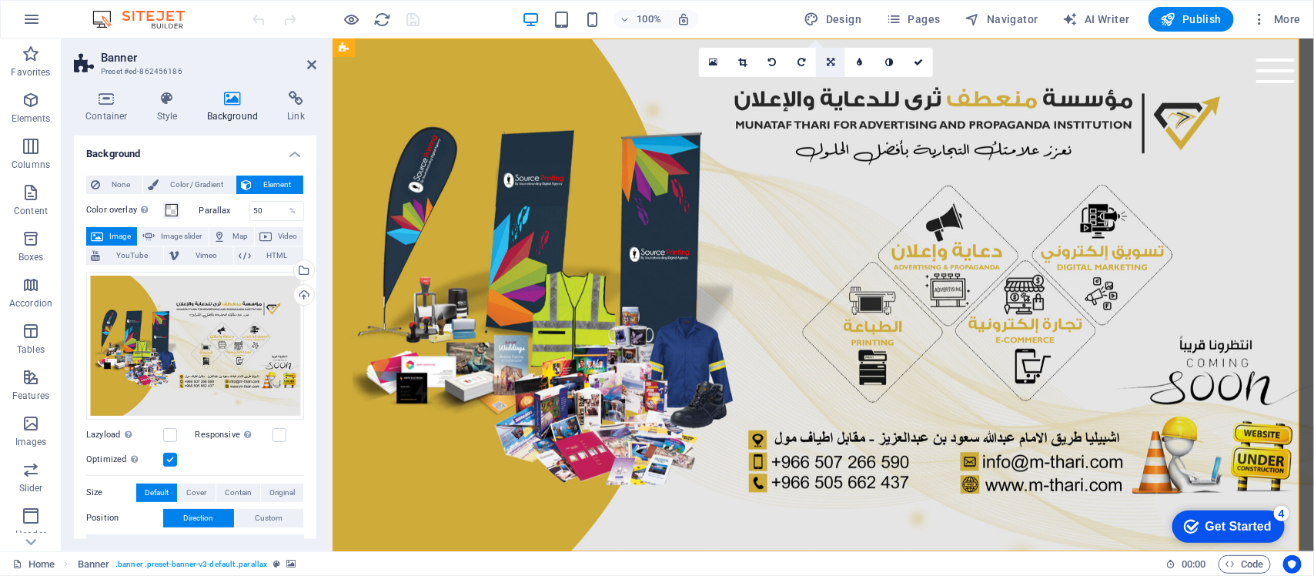
click at [832, 65] on icon at bounding box center [831, 62] width 8 height 9
click at [863, 78] on link at bounding box center [860, 86] width 29 height 29
click at [822, 67] on link at bounding box center [830, 62] width 29 height 29
click at [820, 82] on link at bounding box center [830, 86] width 29 height 29
click at [924, 59] on link at bounding box center [918, 62] width 29 height 29
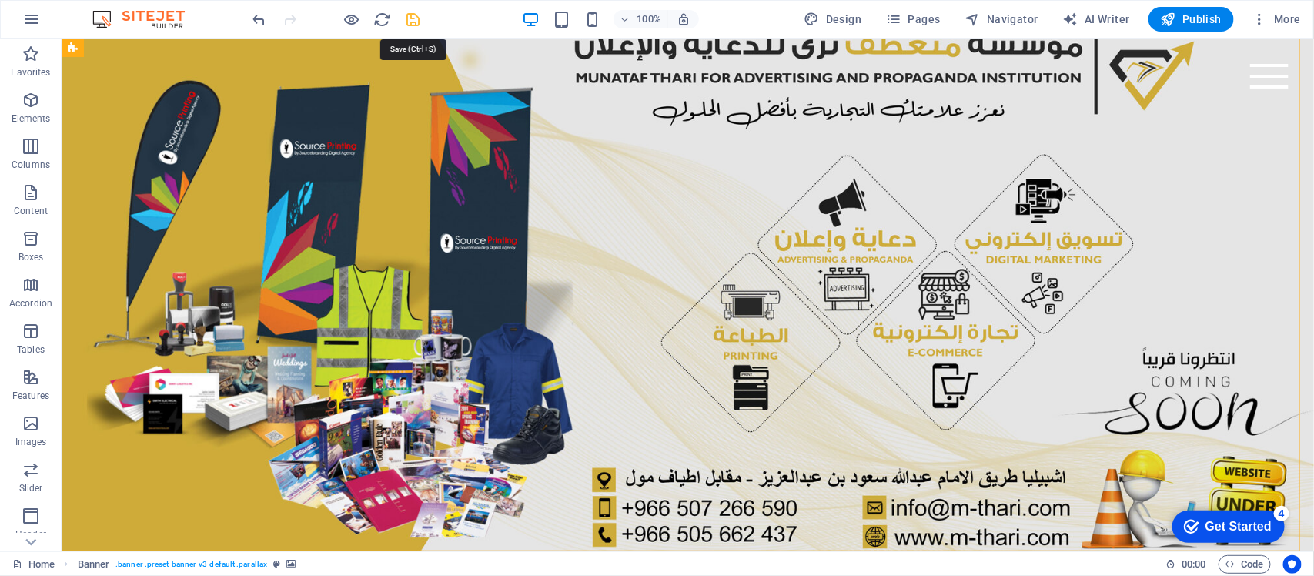
click at [420, 25] on icon "save" at bounding box center [414, 20] width 18 height 18
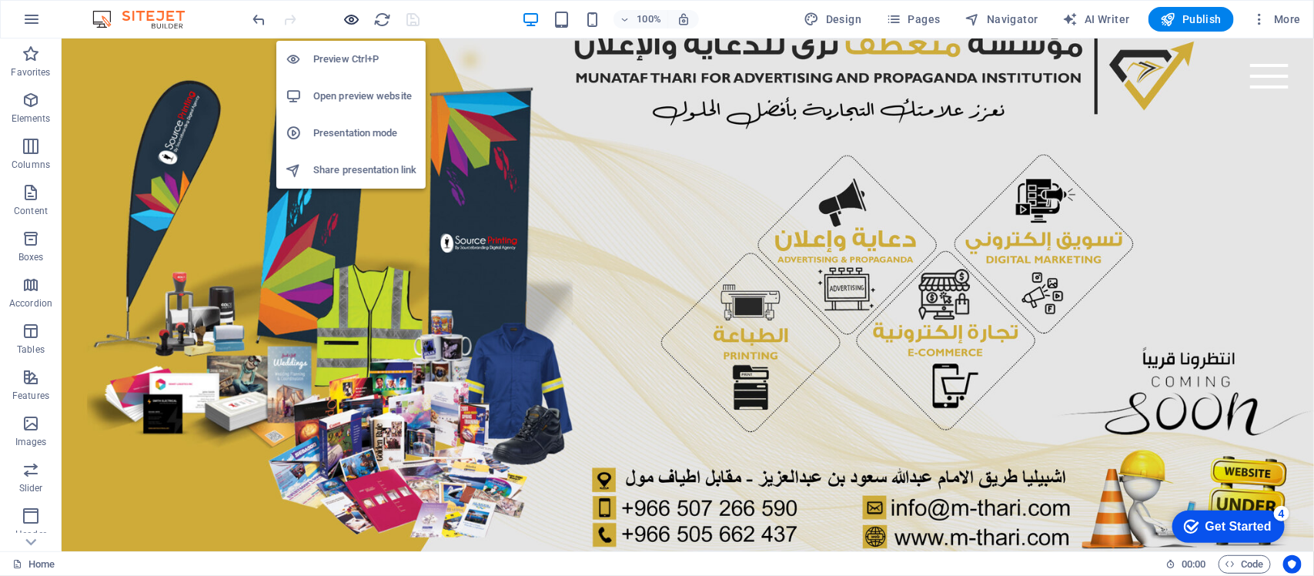
click at [357, 21] on icon "button" at bounding box center [352, 20] width 18 height 18
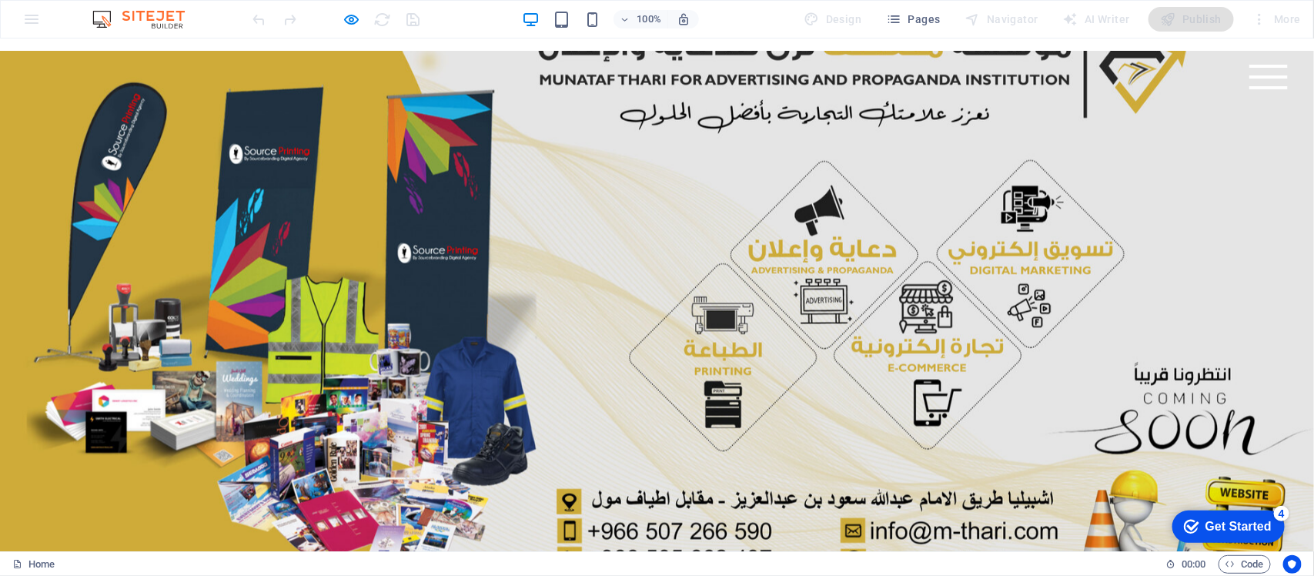
scroll to position [25, 0]
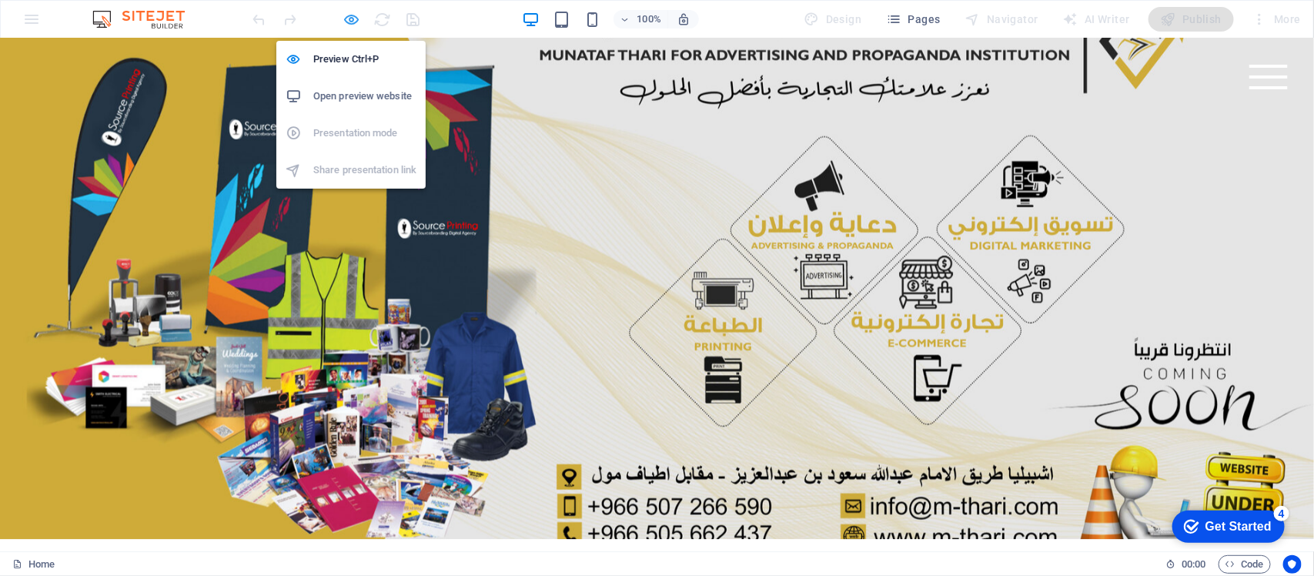
click at [354, 12] on icon "button" at bounding box center [352, 20] width 18 height 18
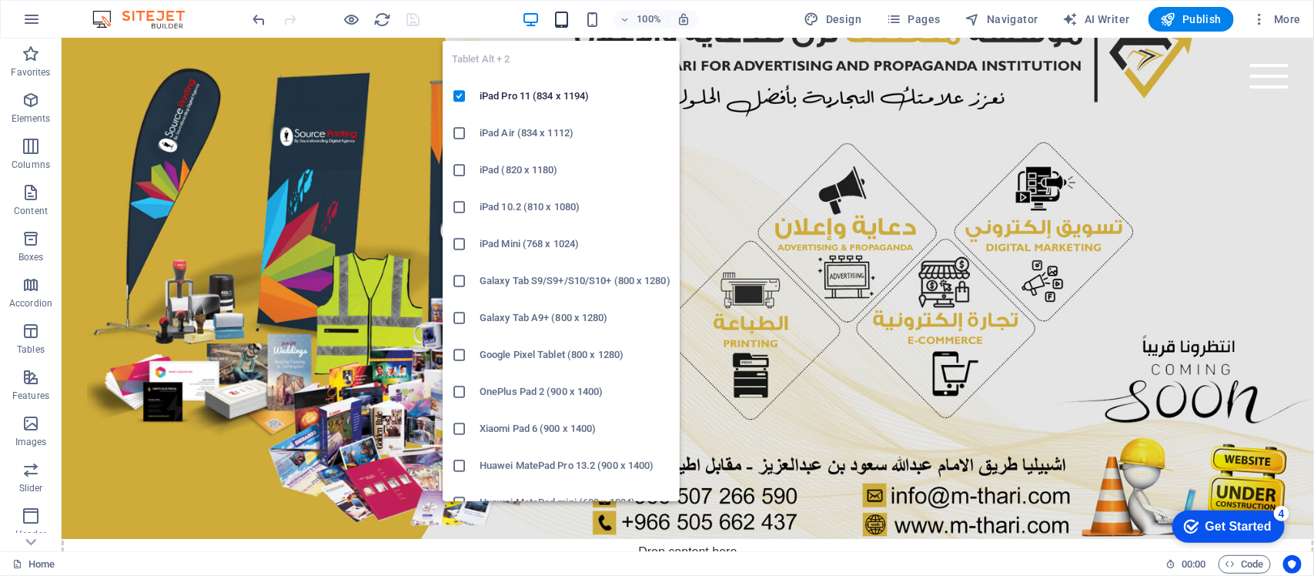
click at [558, 17] on icon "button" at bounding box center [562, 20] width 18 height 18
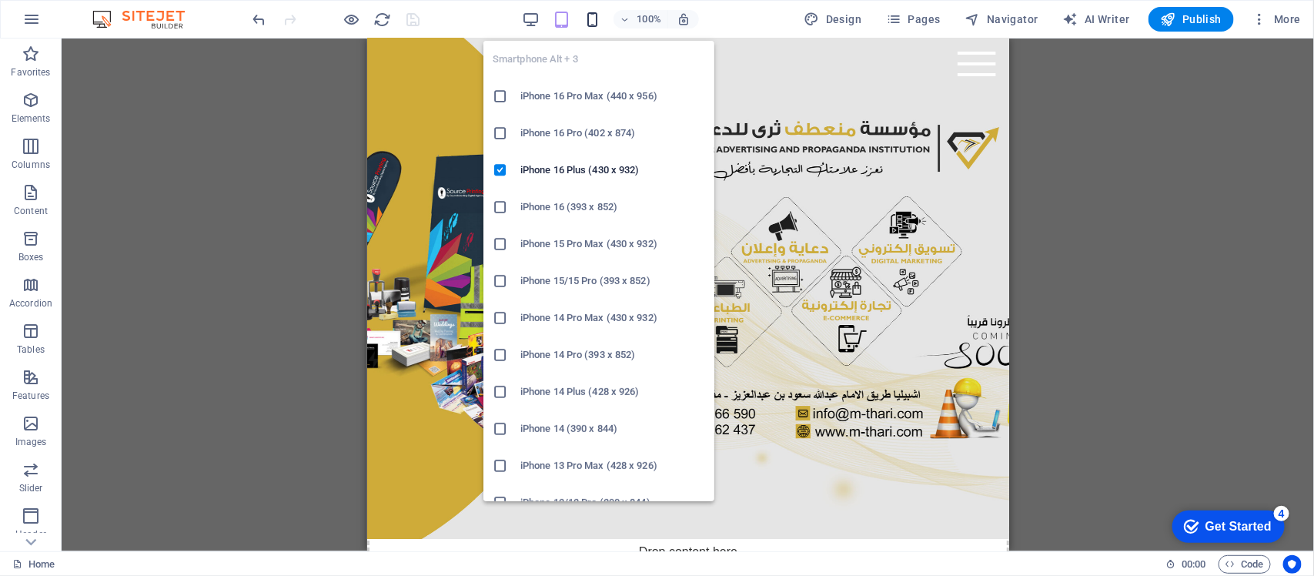
click at [588, 25] on icon "button" at bounding box center [593, 20] width 18 height 18
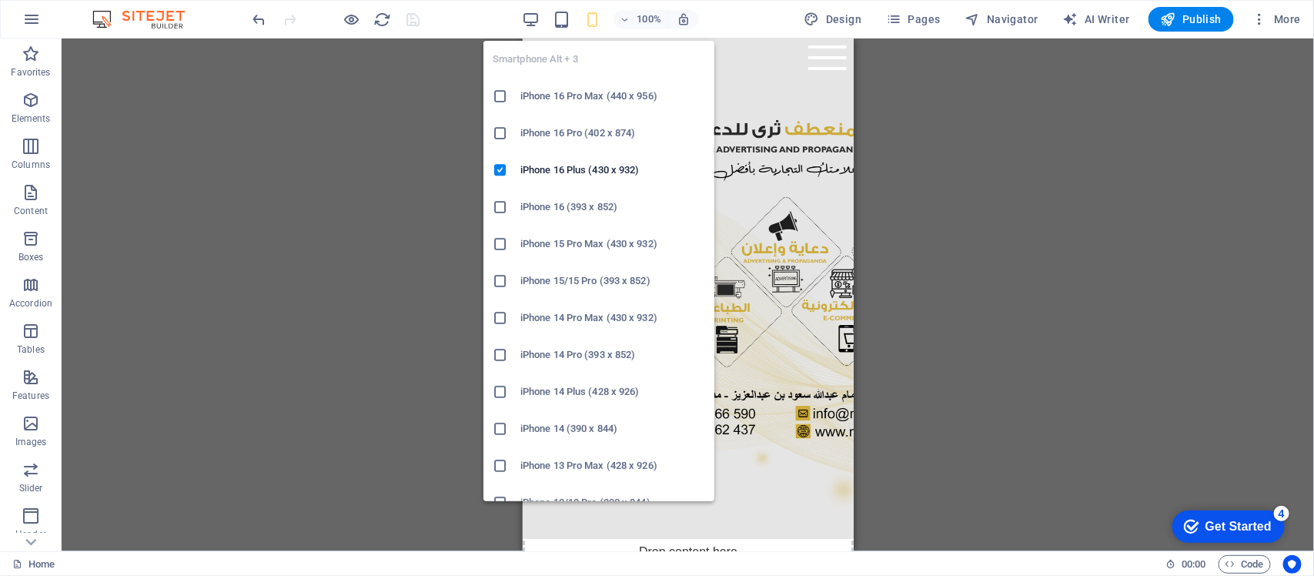
click at [532, 129] on h6 "iPhone 16 Pro (402 x 874)" at bounding box center [613, 133] width 185 height 18
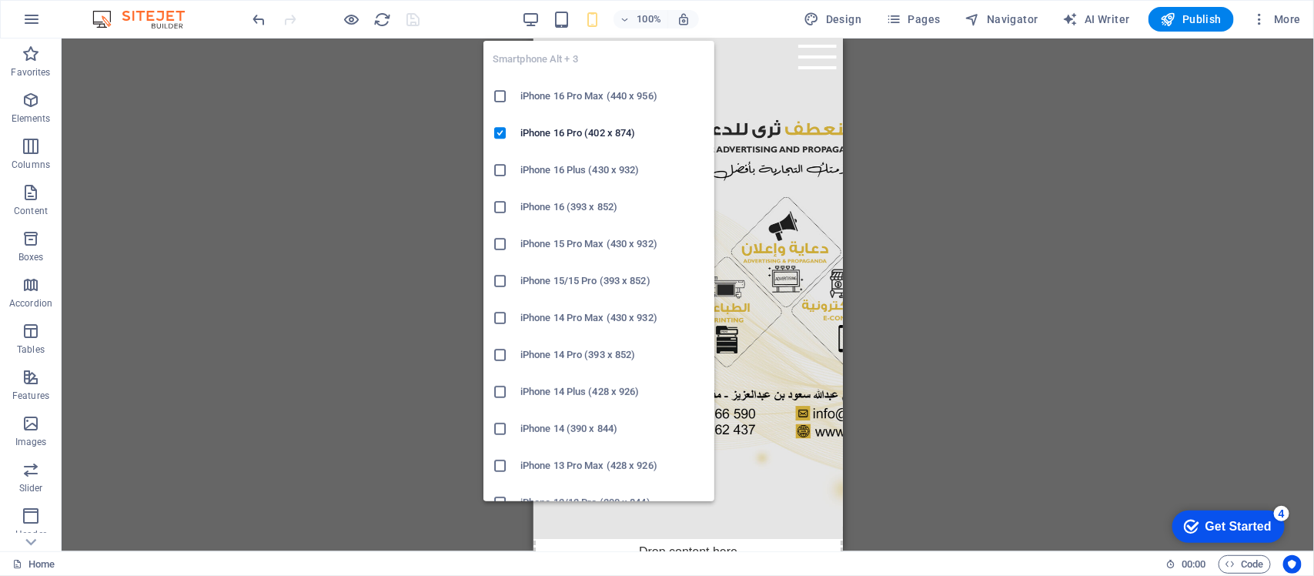
click at [557, 182] on li "iPhone 16 Plus (430 x 932)" at bounding box center [599, 170] width 231 height 37
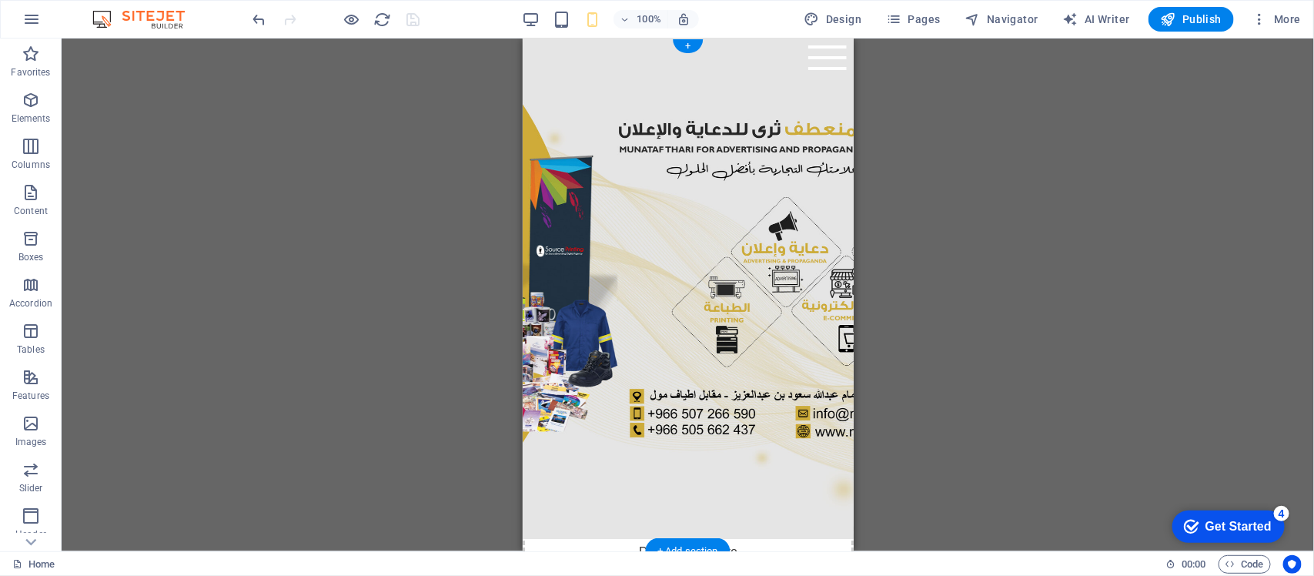
scroll to position [0, 0]
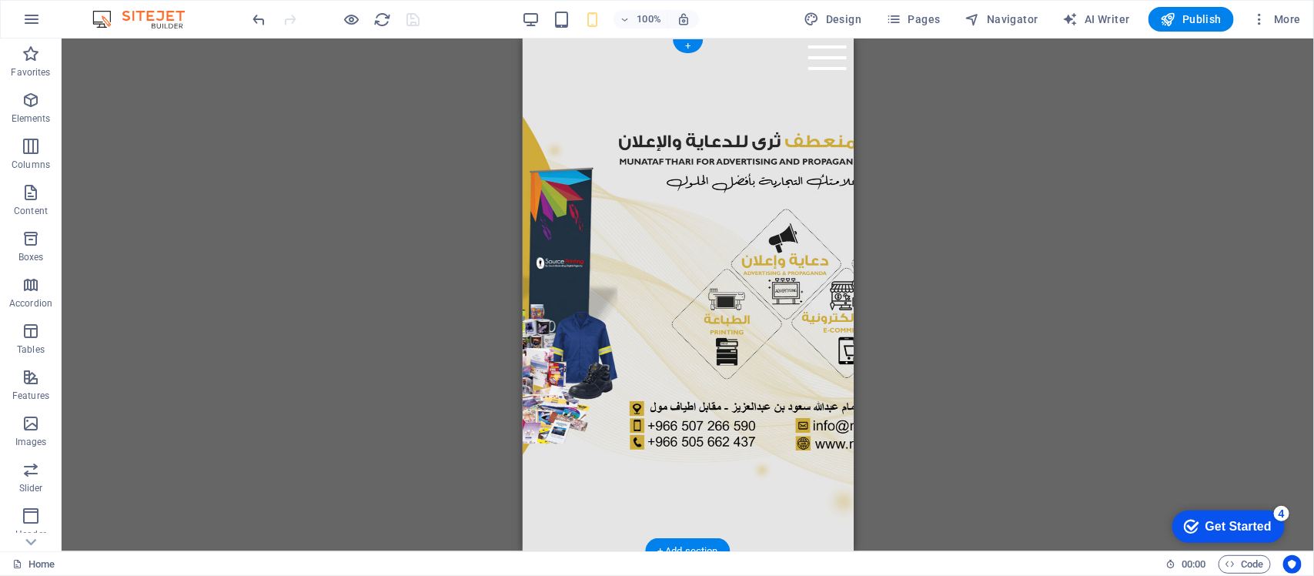
click at [653, 256] on figure at bounding box center [687, 294] width 331 height 513
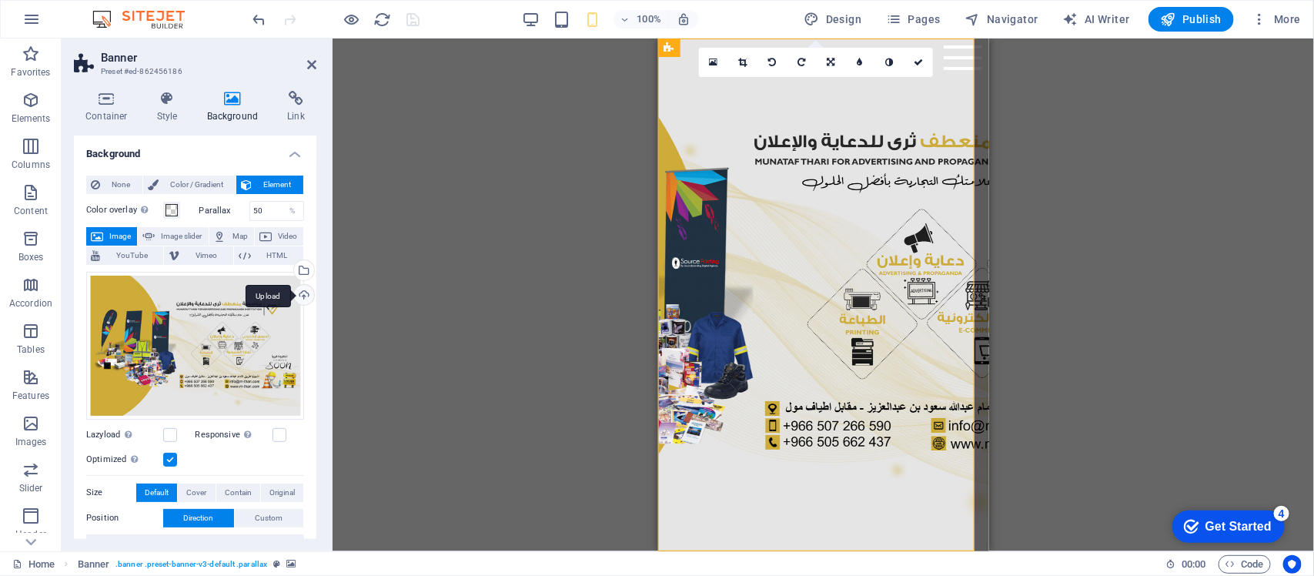
click at [303, 297] on div "Upload" at bounding box center [302, 296] width 23 height 23
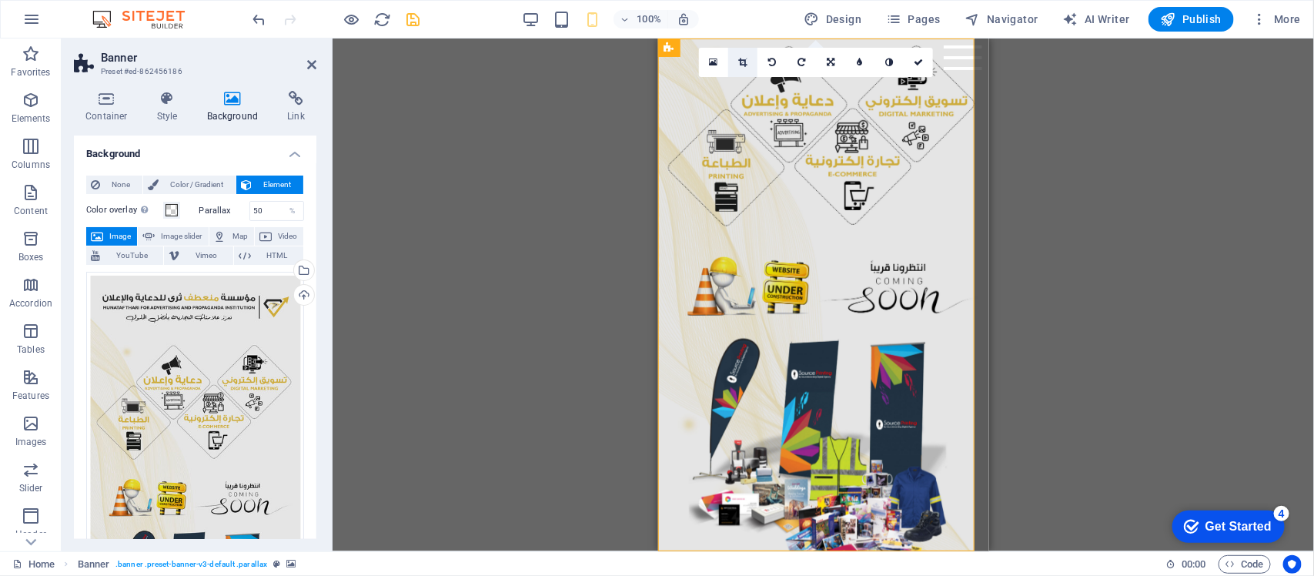
click at [738, 66] on icon at bounding box center [742, 62] width 8 height 9
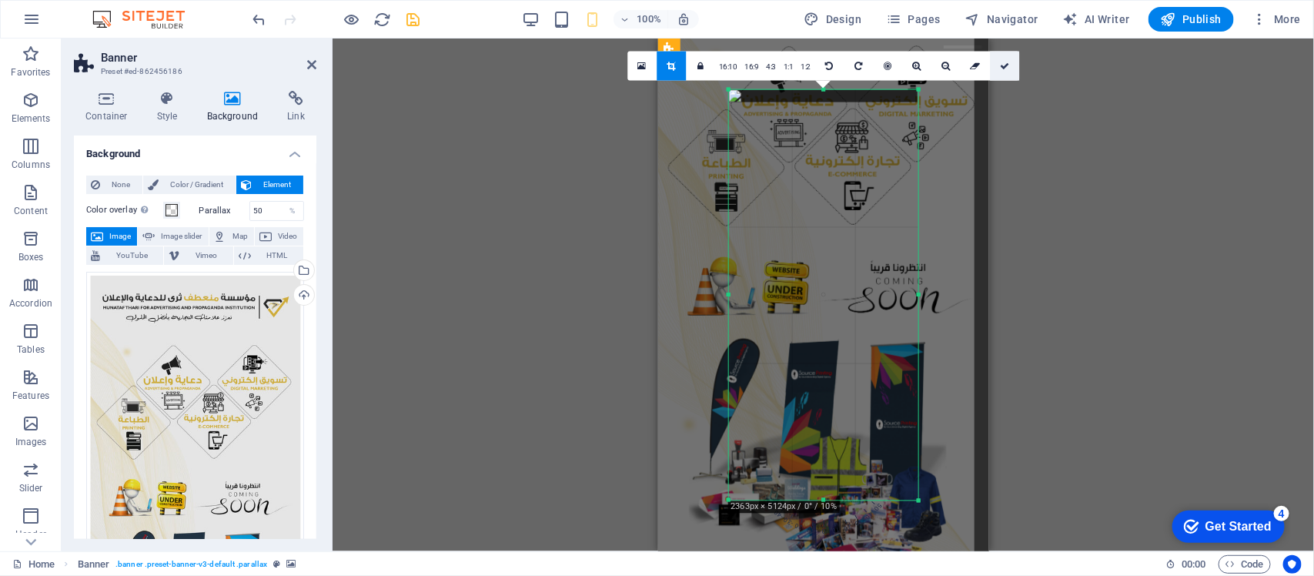
click at [1003, 62] on icon at bounding box center [1004, 66] width 9 height 9
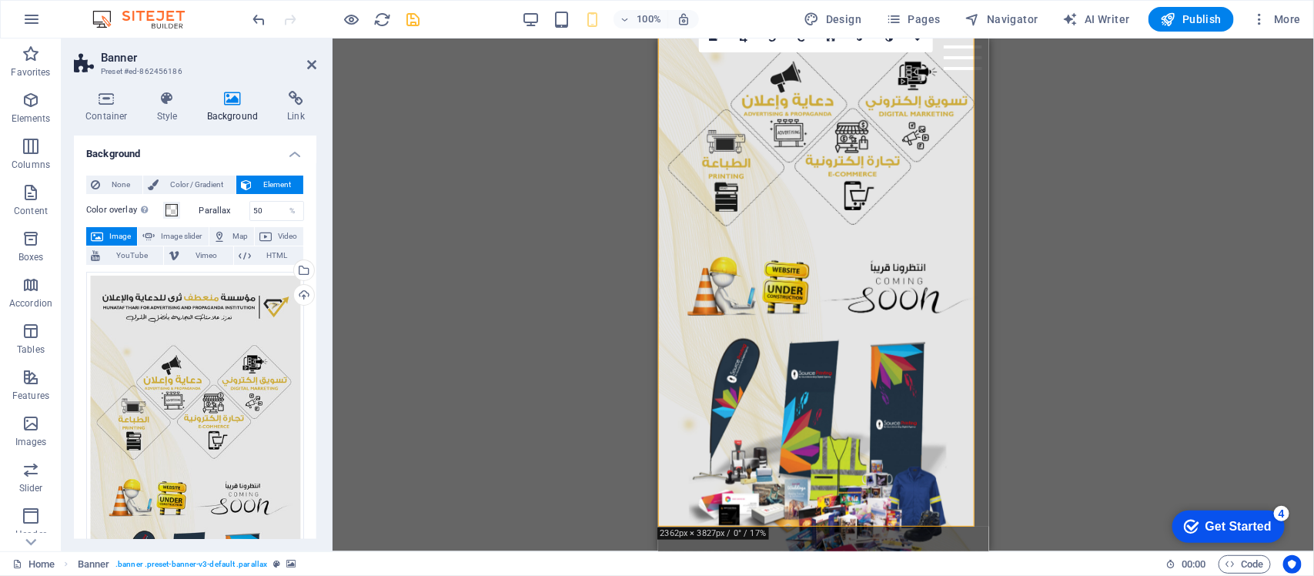
scroll to position [25, 0]
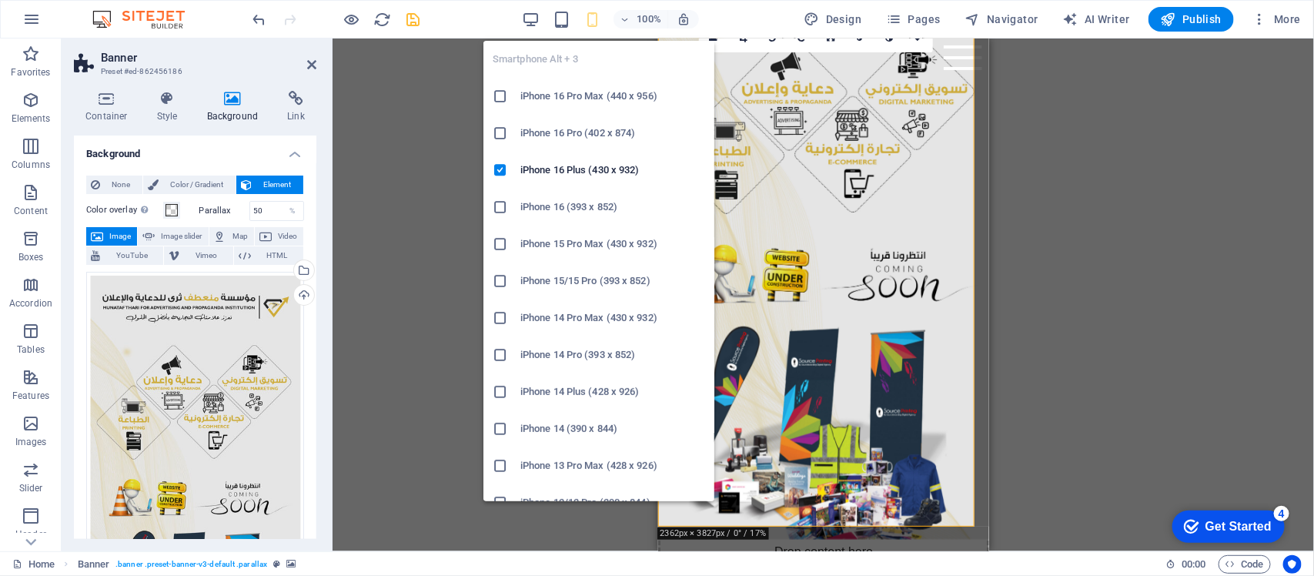
click at [497, 206] on icon at bounding box center [500, 206] width 15 height 15
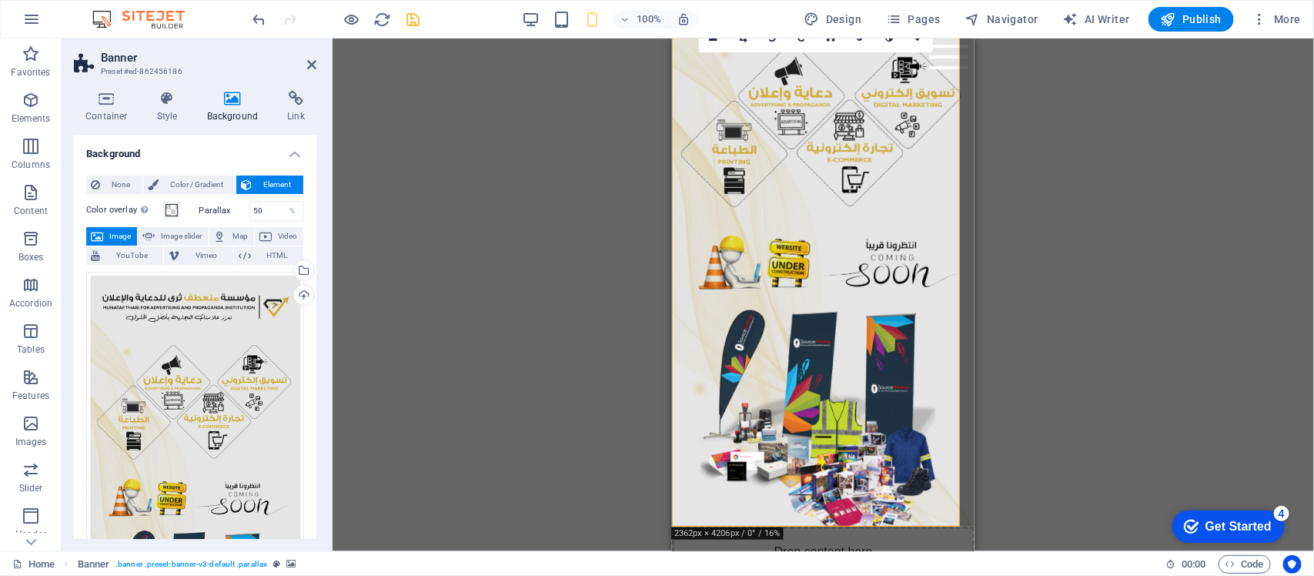
scroll to position [0, 0]
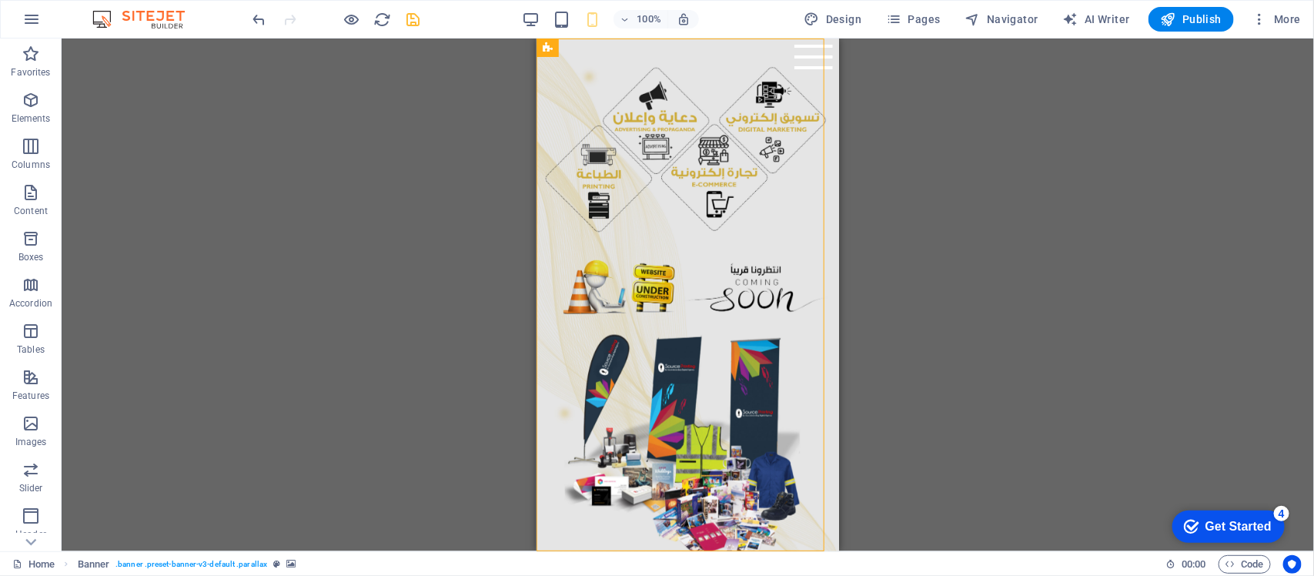
click at [775, 309] on figure at bounding box center [687, 294] width 303 height 513
click at [679, 176] on figure at bounding box center [687, 294] width 303 height 513
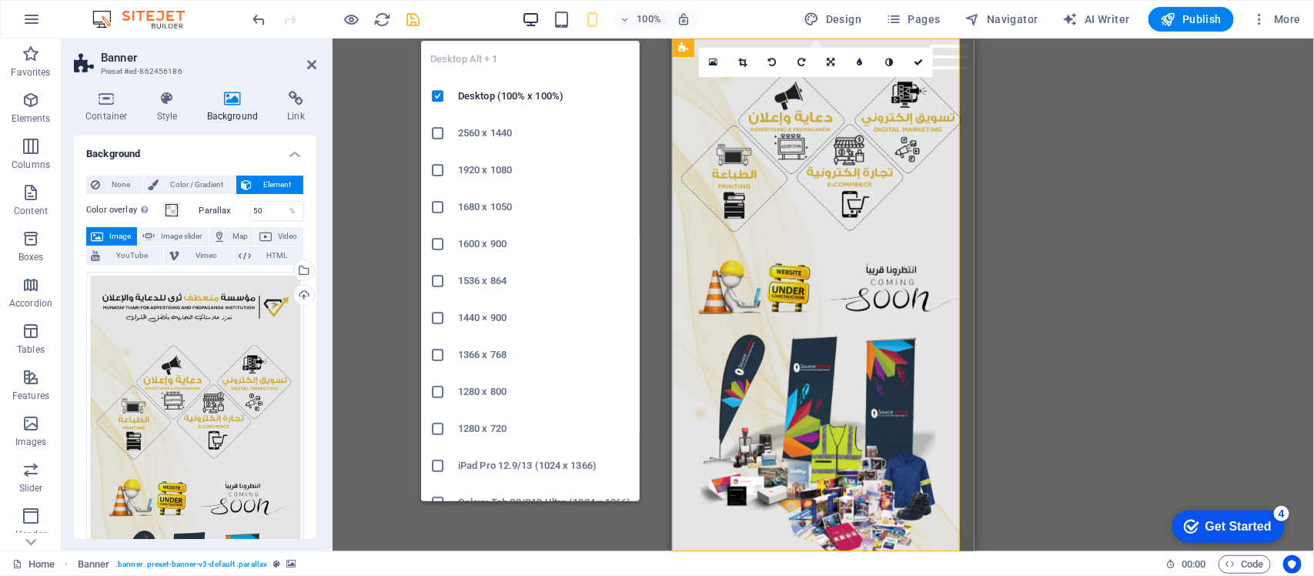
click at [527, 15] on icon "button" at bounding box center [531, 20] width 18 height 18
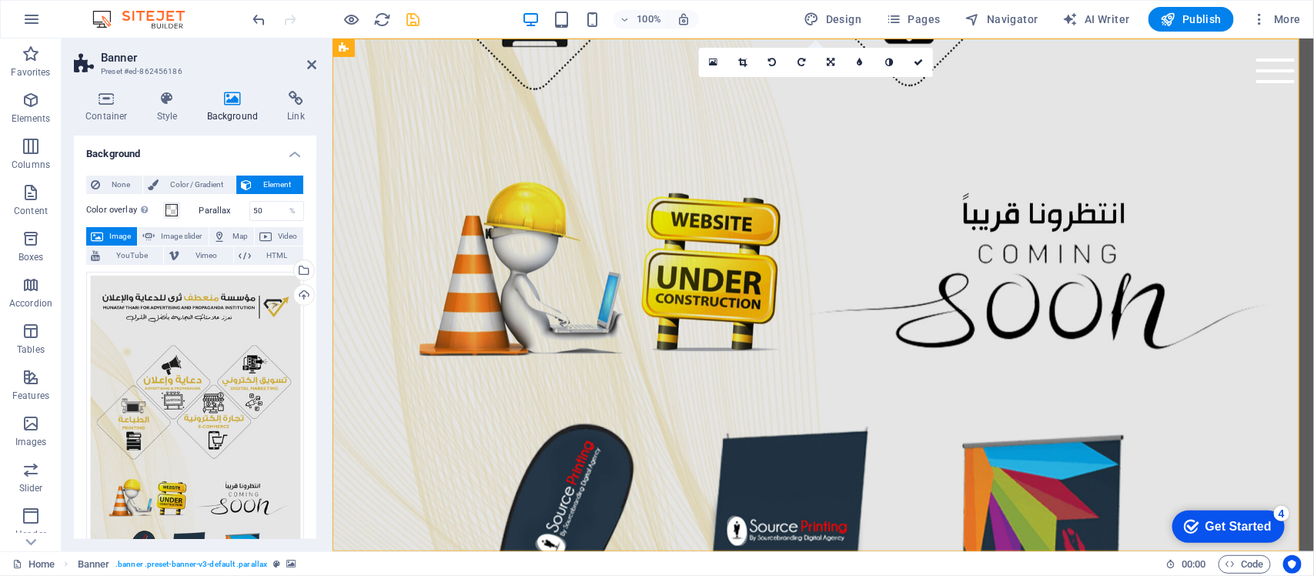
click at [798, 243] on figure at bounding box center [823, 294] width 982 height 513
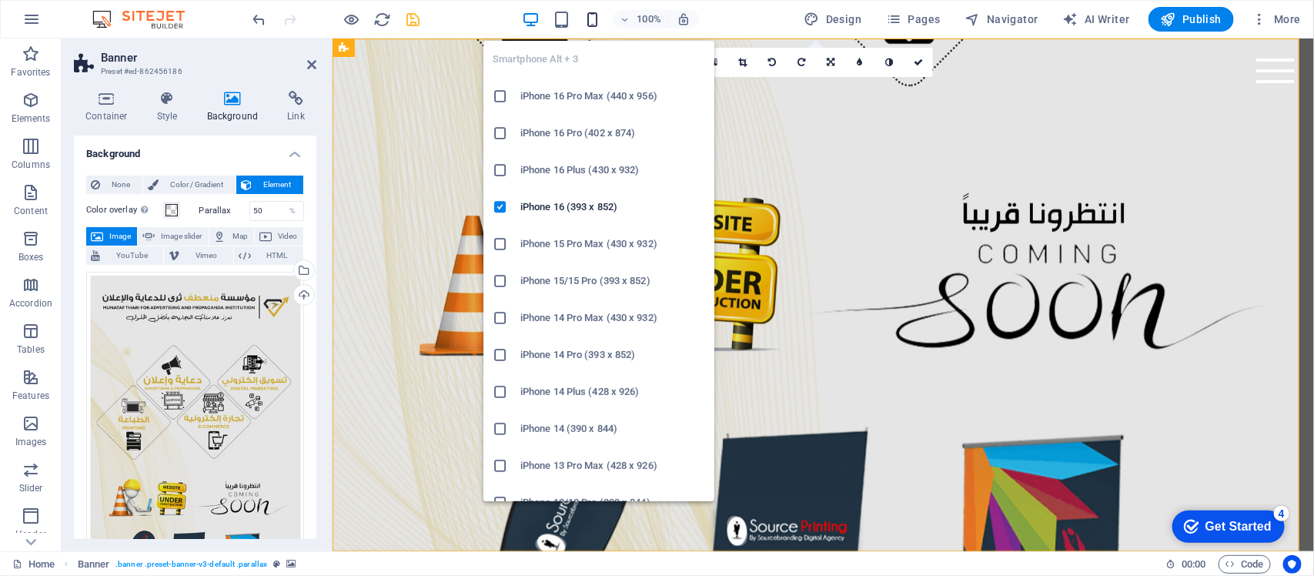
click at [601, 25] on icon "button" at bounding box center [593, 20] width 18 height 18
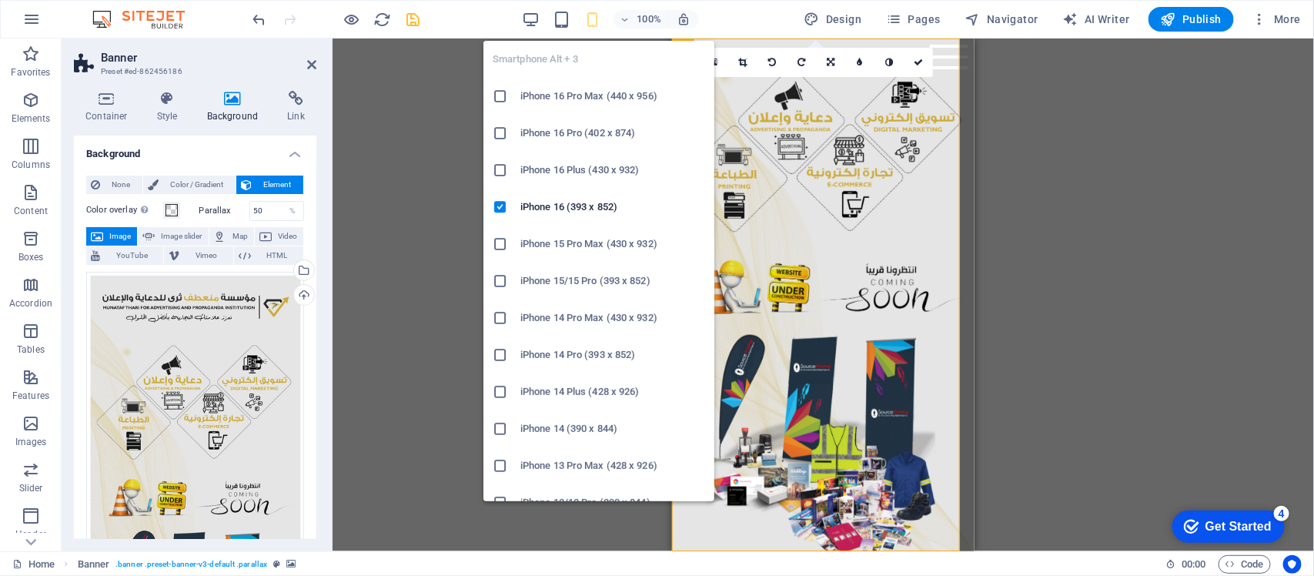
click at [497, 169] on icon at bounding box center [500, 169] width 15 height 15
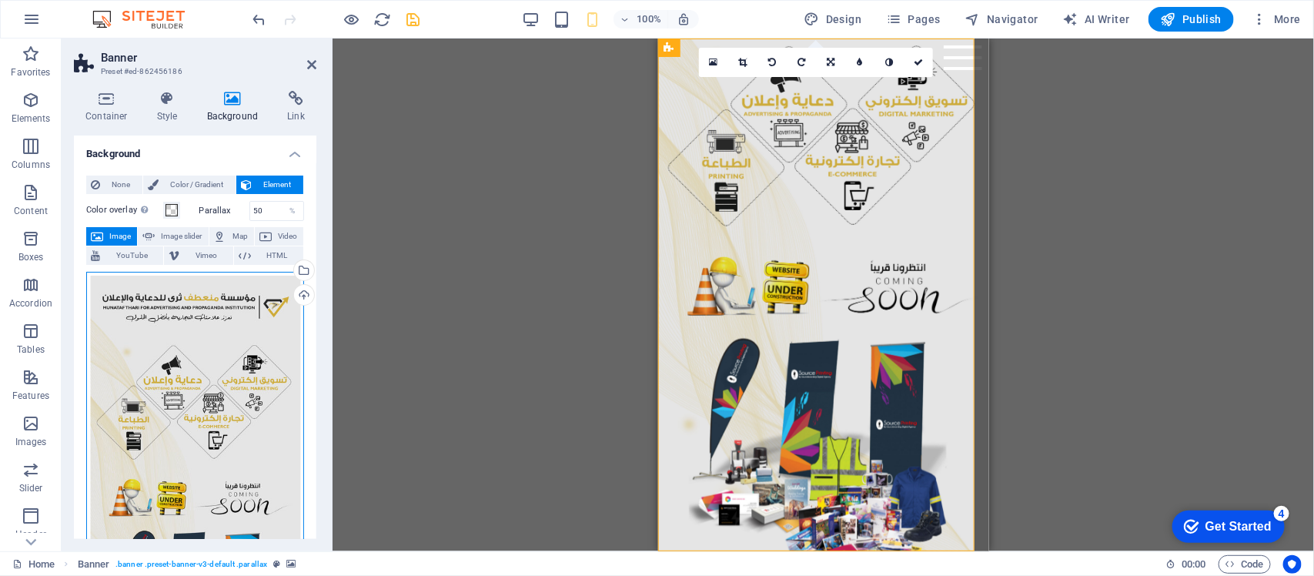
click at [270, 289] on div "Drag files here, click to choose files or select files from Files or our free s…" at bounding box center [195, 504] width 218 height 464
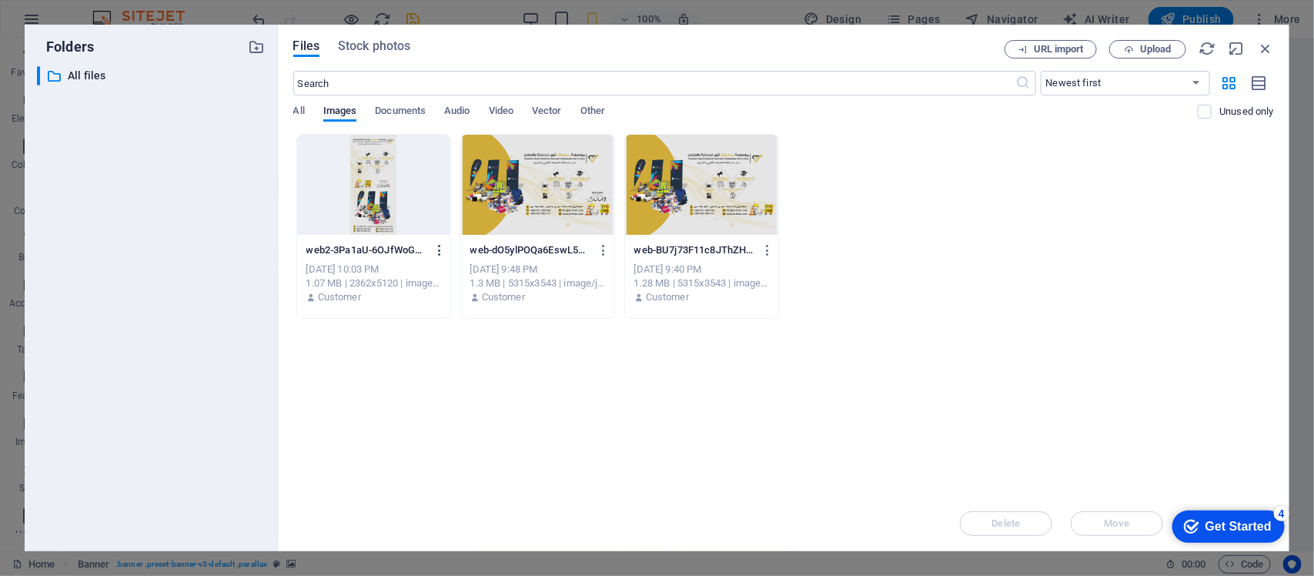
click at [437, 244] on icon "button" at bounding box center [440, 250] width 15 height 14
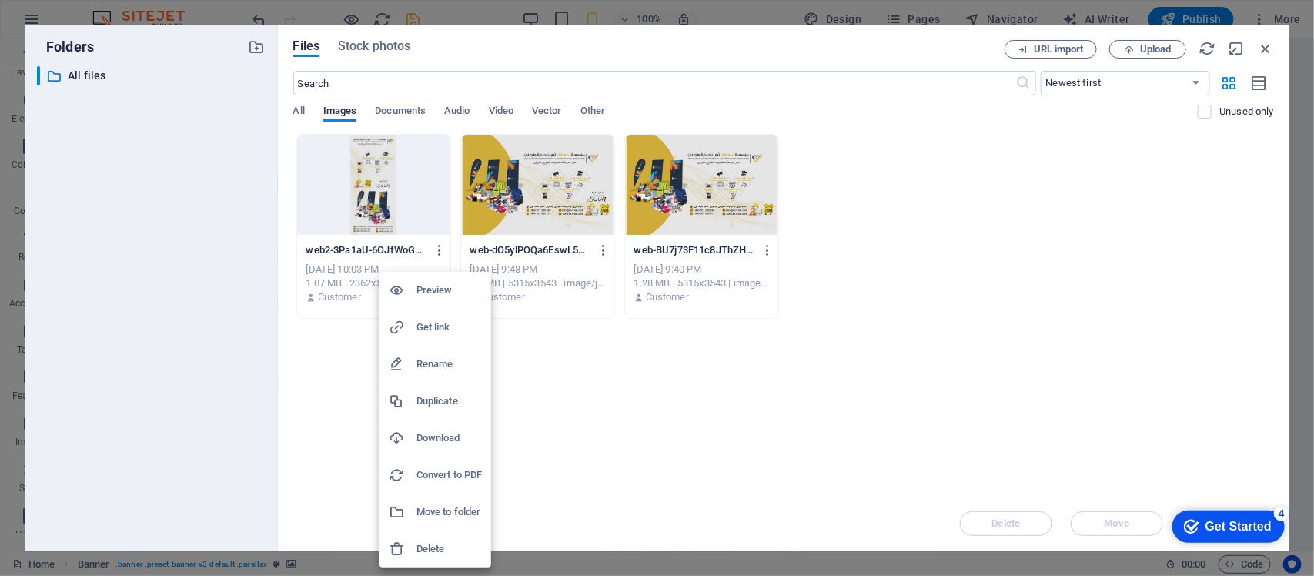
click at [437, 532] on li "Delete" at bounding box center [436, 549] width 112 height 37
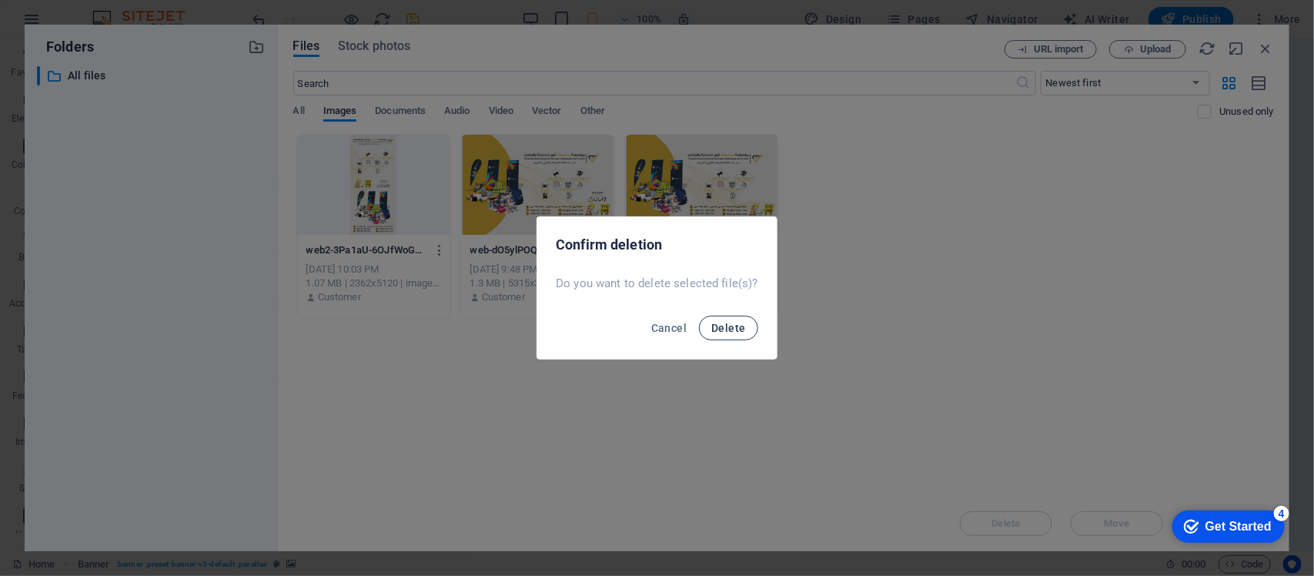
click at [728, 324] on span "Delete" at bounding box center [729, 328] width 34 height 12
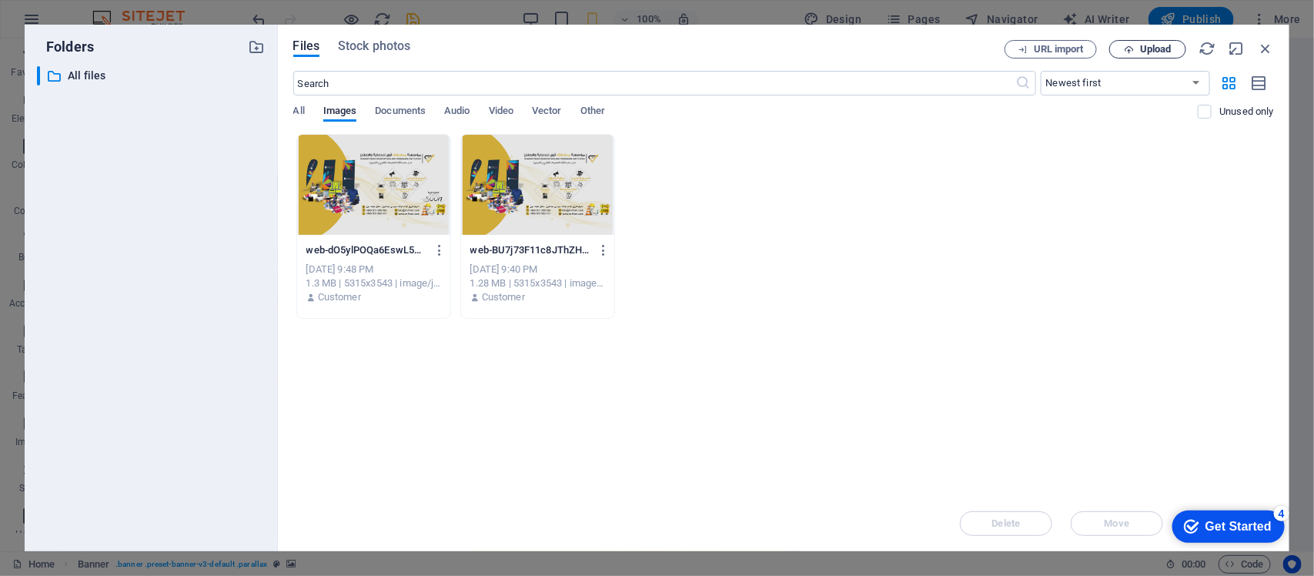
click at [1148, 55] on button "Upload" at bounding box center [1148, 49] width 77 height 18
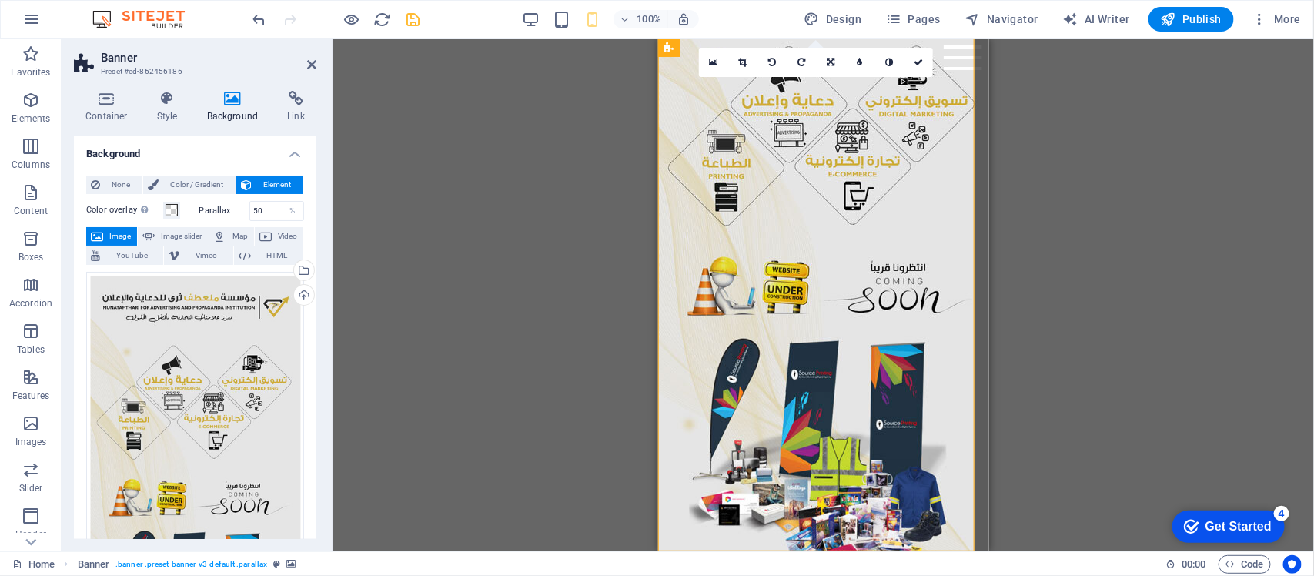
scroll to position [25, 0]
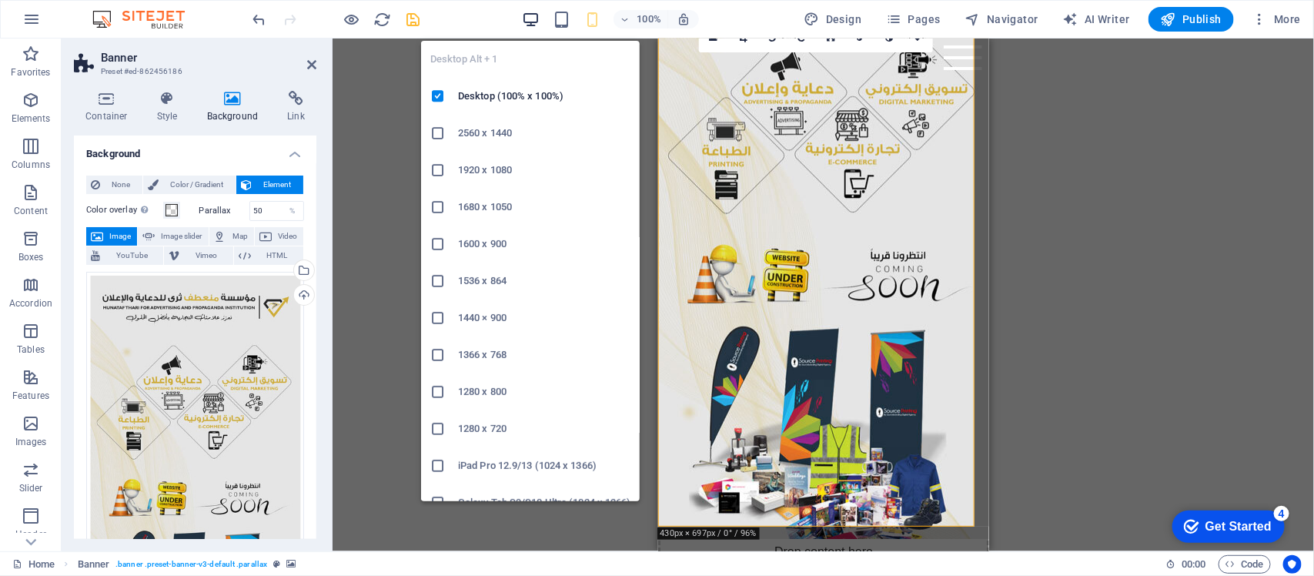
click at [537, 12] on icon "button" at bounding box center [531, 20] width 18 height 18
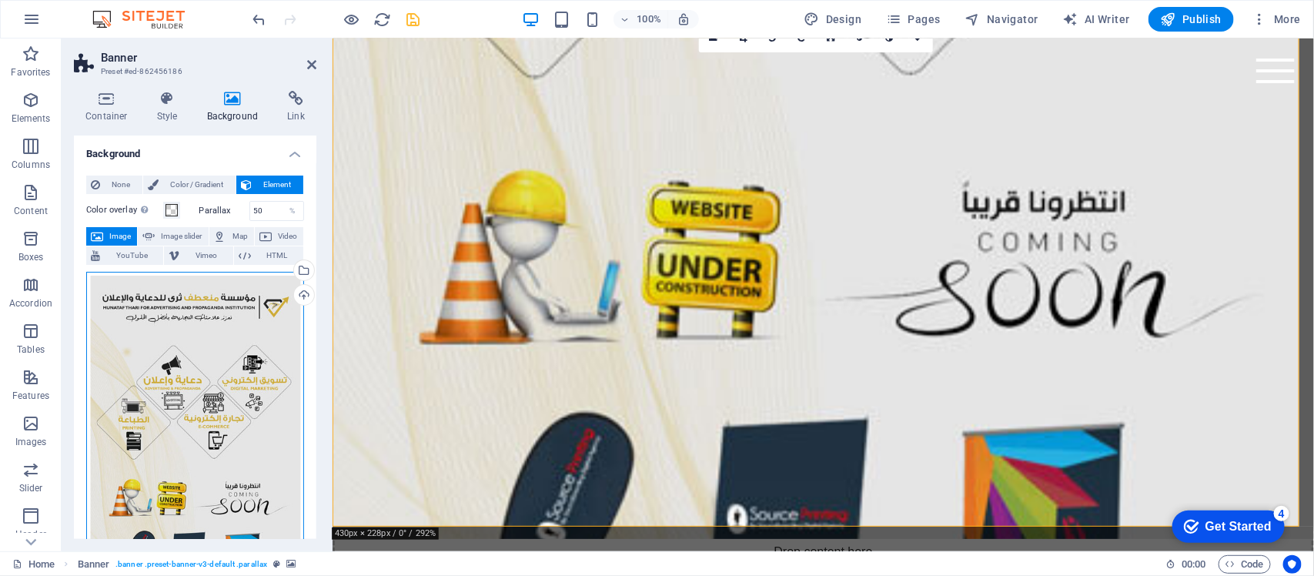
click at [199, 322] on div "Drag files here, click to choose files or select files from Files or our free s…" at bounding box center [195, 504] width 218 height 464
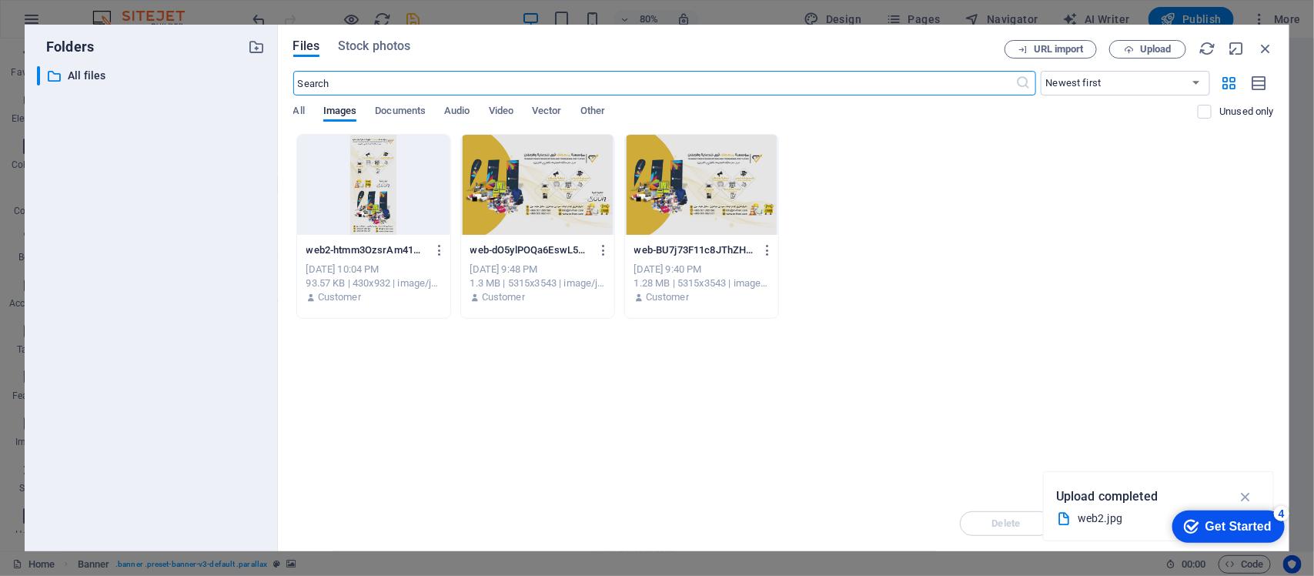
click at [553, 236] on div "web-dO5ylPOQa6EswL5SMa0i6g.jpg web-dO5ylPOQa6EswL5SMa0i6g.jpg Sep 5, 2025 9:48 …" at bounding box center [537, 274] width 153 height 79
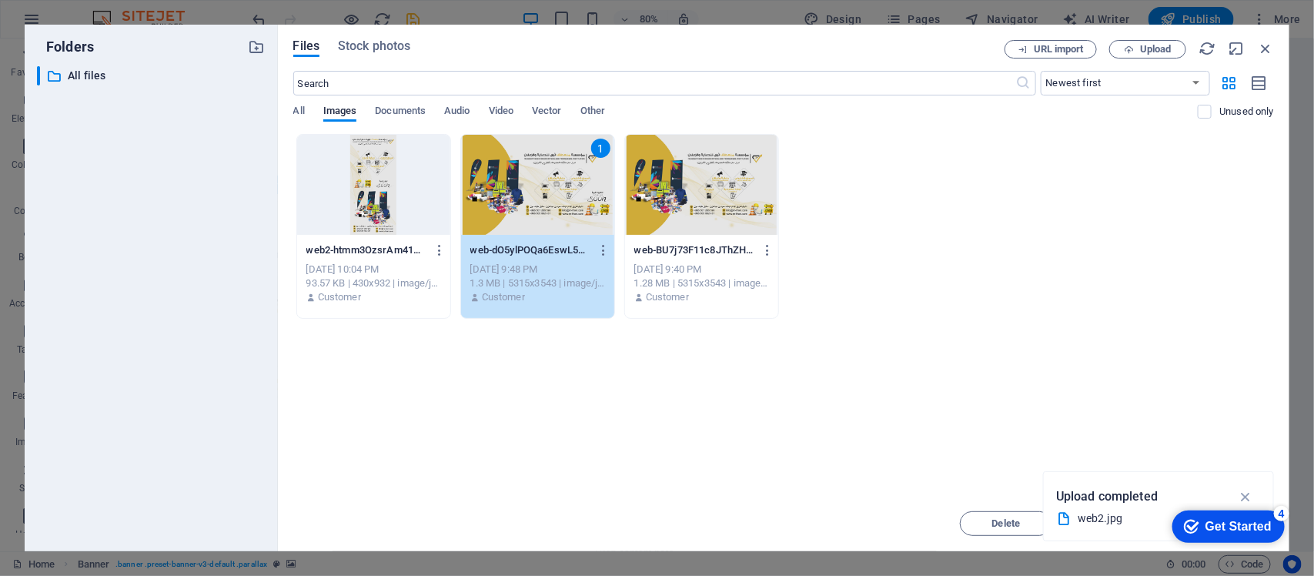
click at [553, 236] on div "web-dO5ylPOQa6EswL5SMa0i6g.jpg web-dO5ylPOQa6EswL5SMa0i6g.jpg Sep 5, 2025 9:48 …" at bounding box center [537, 274] width 153 height 79
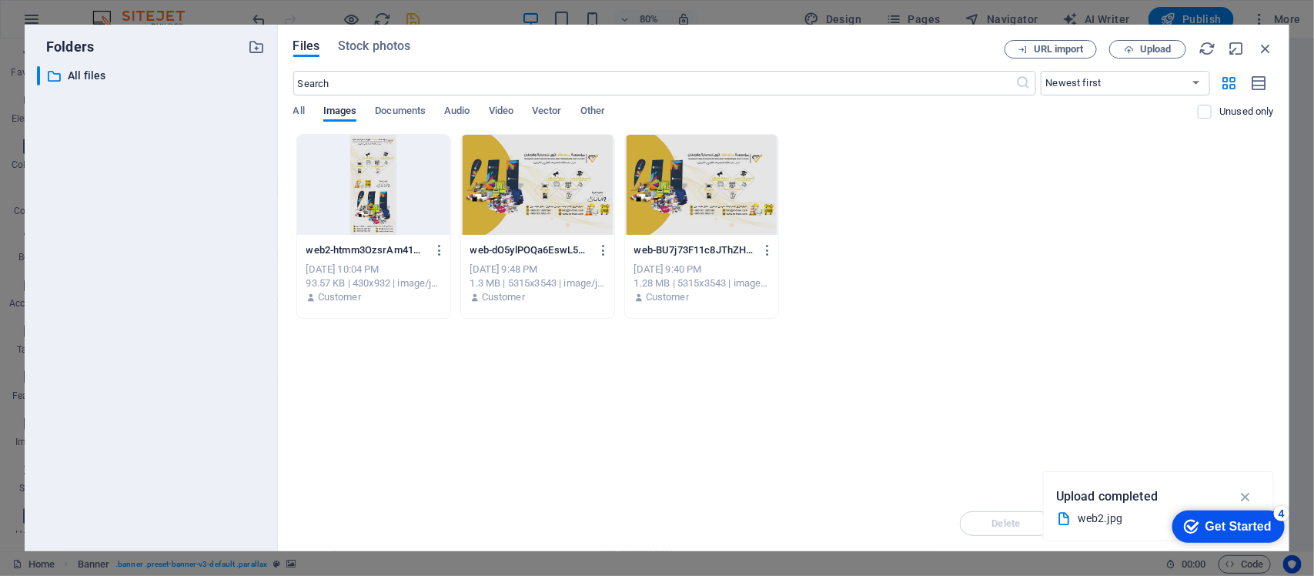
click at [553, 236] on div "web-dO5ylPOQa6EswL5SMa0i6g.jpg web-dO5ylPOQa6EswL5SMa0i6g.jpg Sep 5, 2025 9:48 …" at bounding box center [537, 274] width 153 height 79
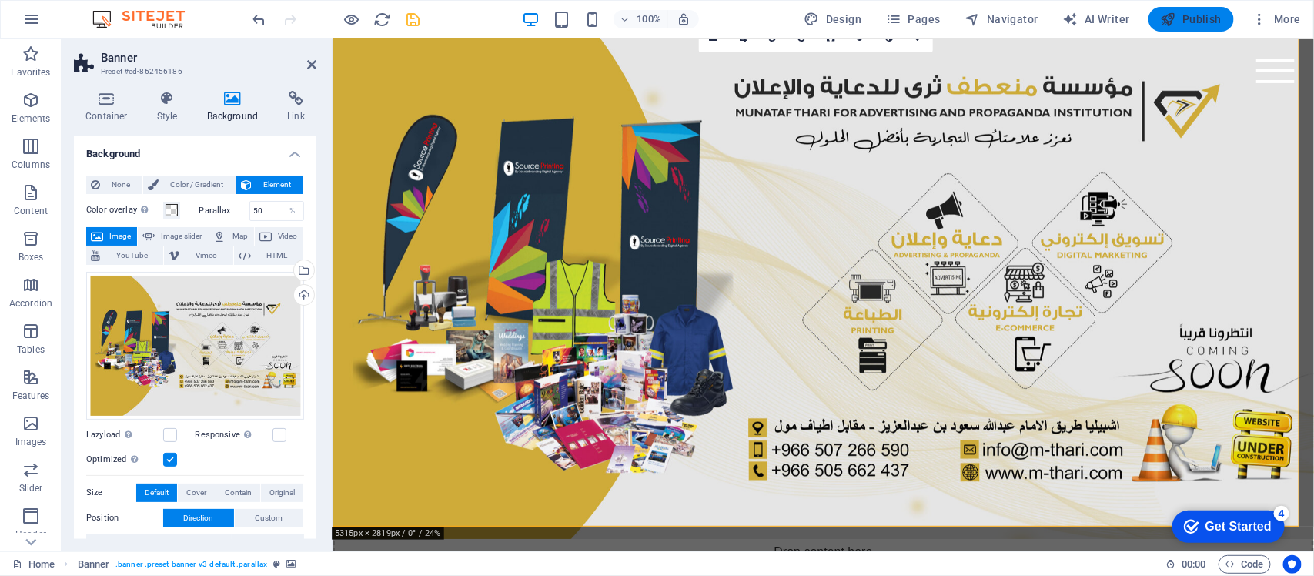
click at [1175, 7] on button "Publish" at bounding box center [1191, 19] width 85 height 25
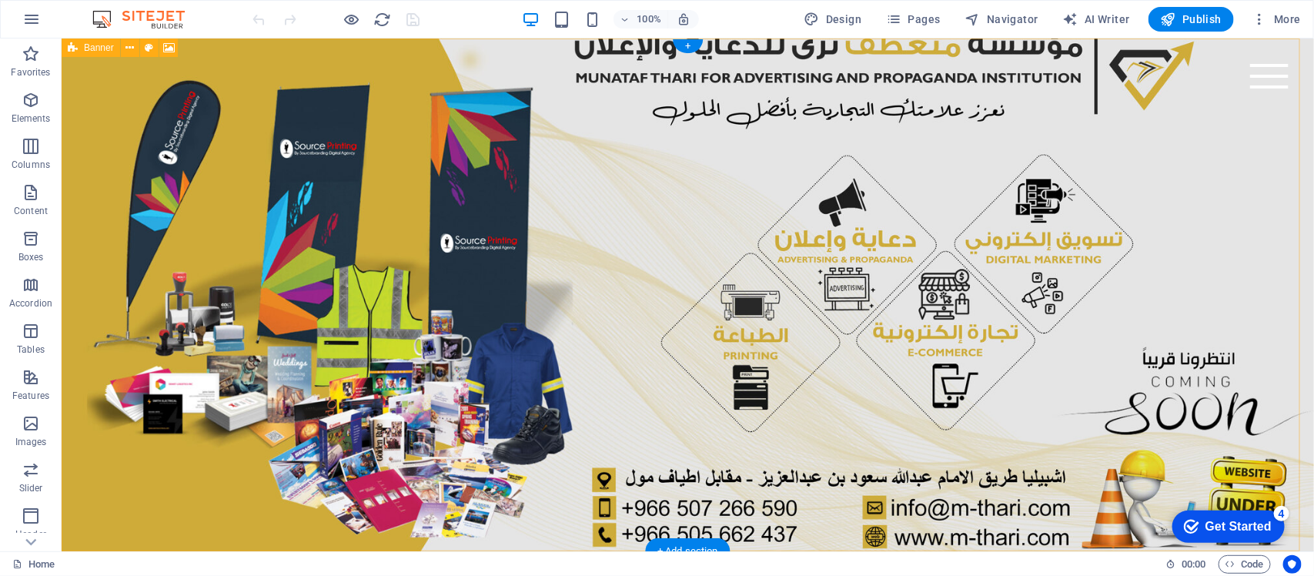
click at [439, 262] on figure at bounding box center [687, 294] width 1253 height 513
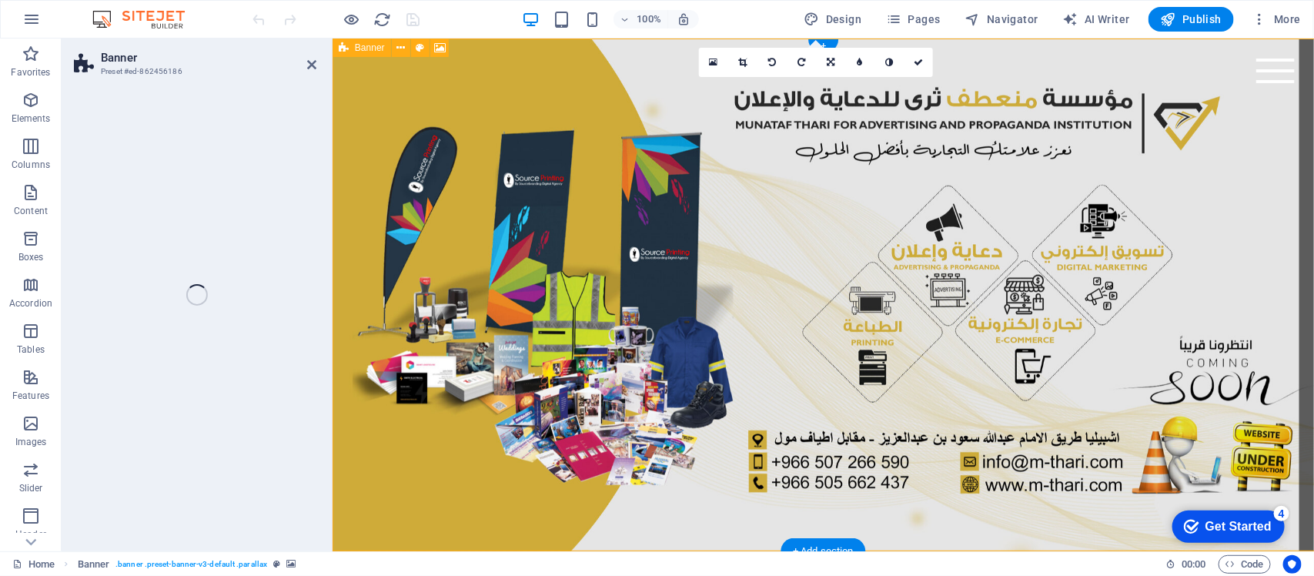
select select "vh"
select select "header"
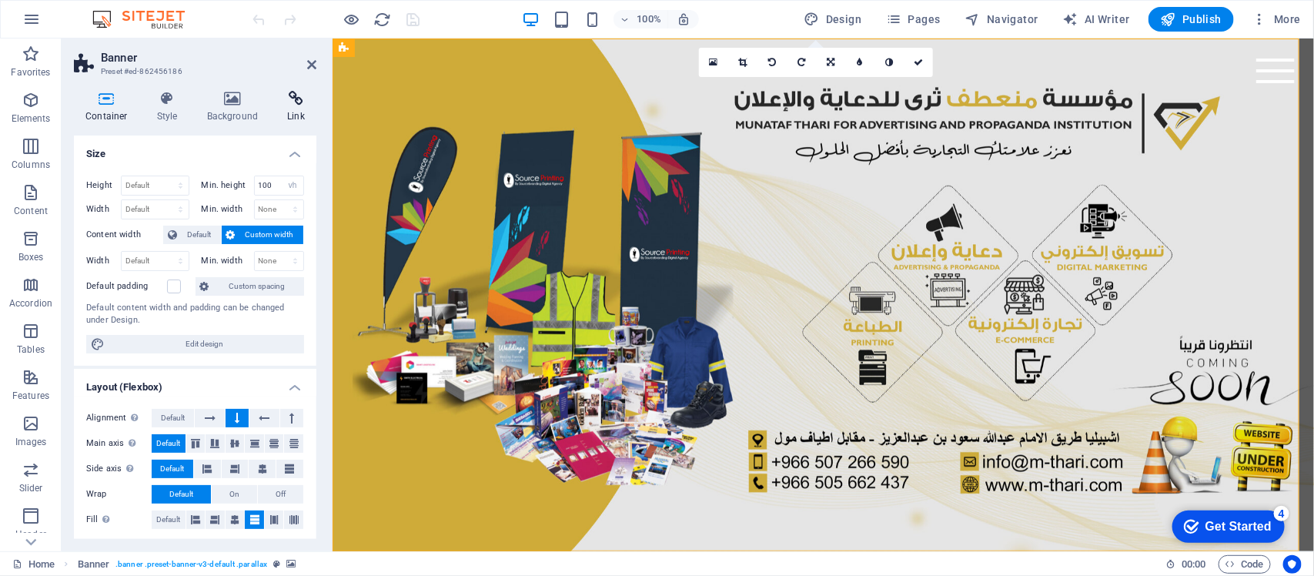
click at [303, 105] on icon at bounding box center [296, 98] width 41 height 15
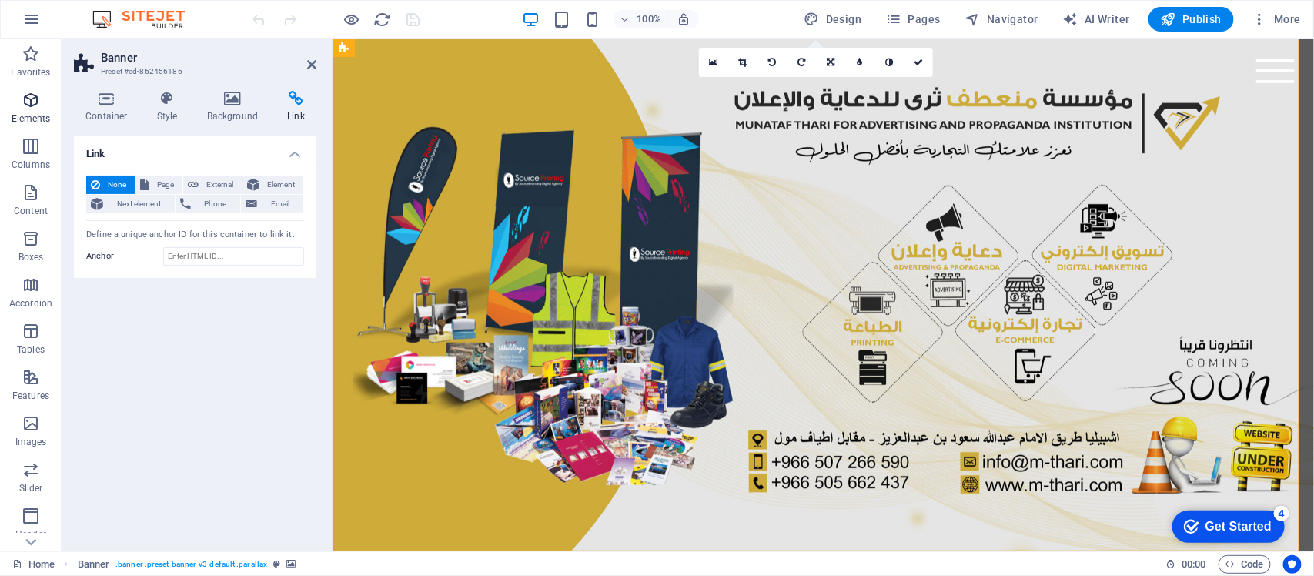
click at [28, 96] on icon "button" at bounding box center [31, 100] width 18 height 18
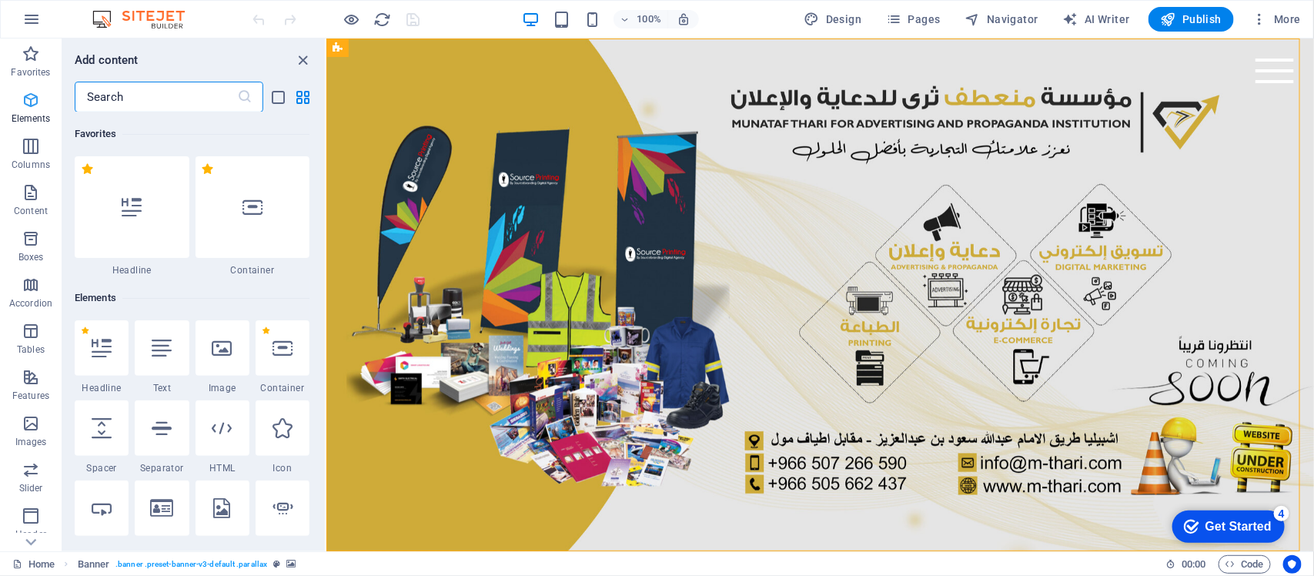
scroll to position [163, 0]
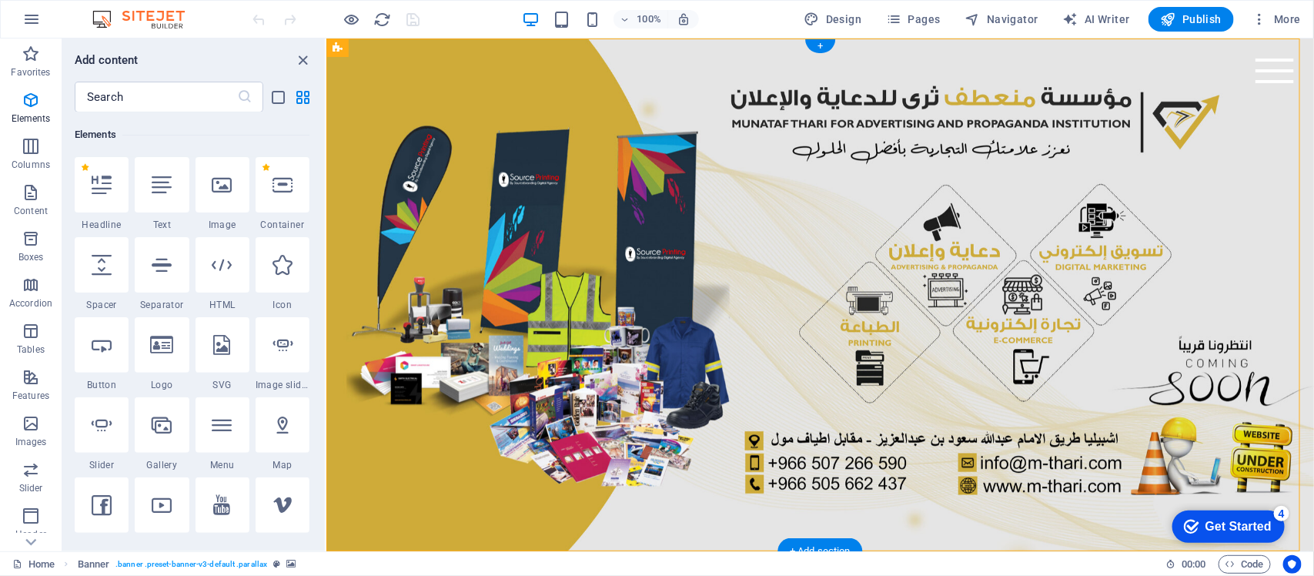
click at [378, 256] on figure at bounding box center [820, 294] width 988 height 513
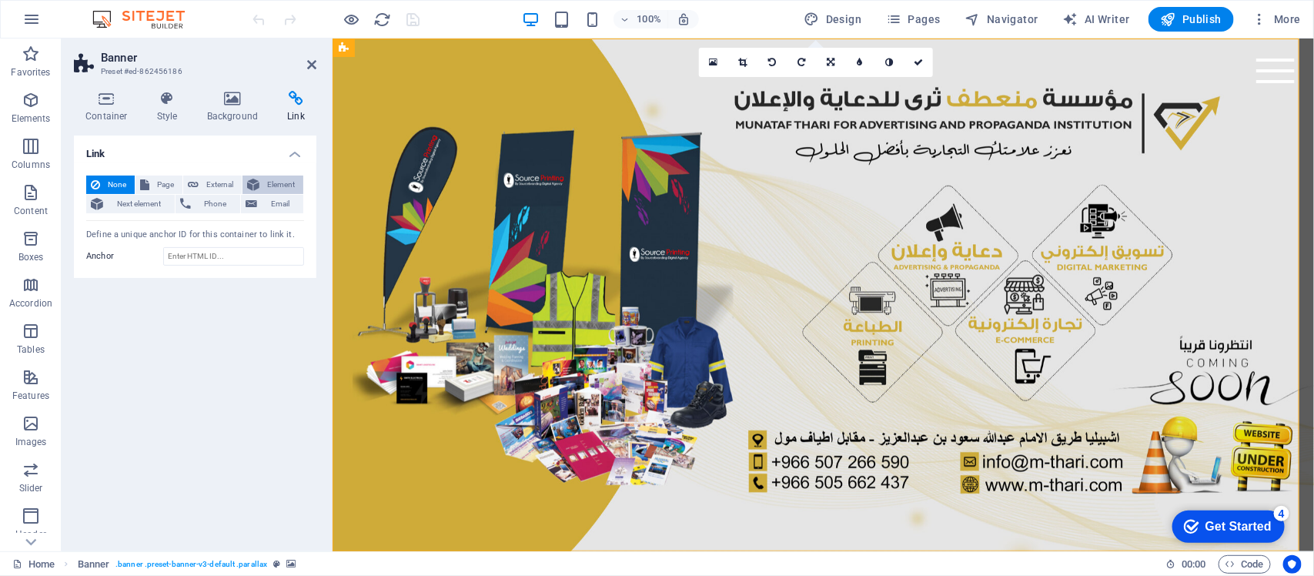
click at [275, 179] on span "Element" at bounding box center [281, 185] width 35 height 18
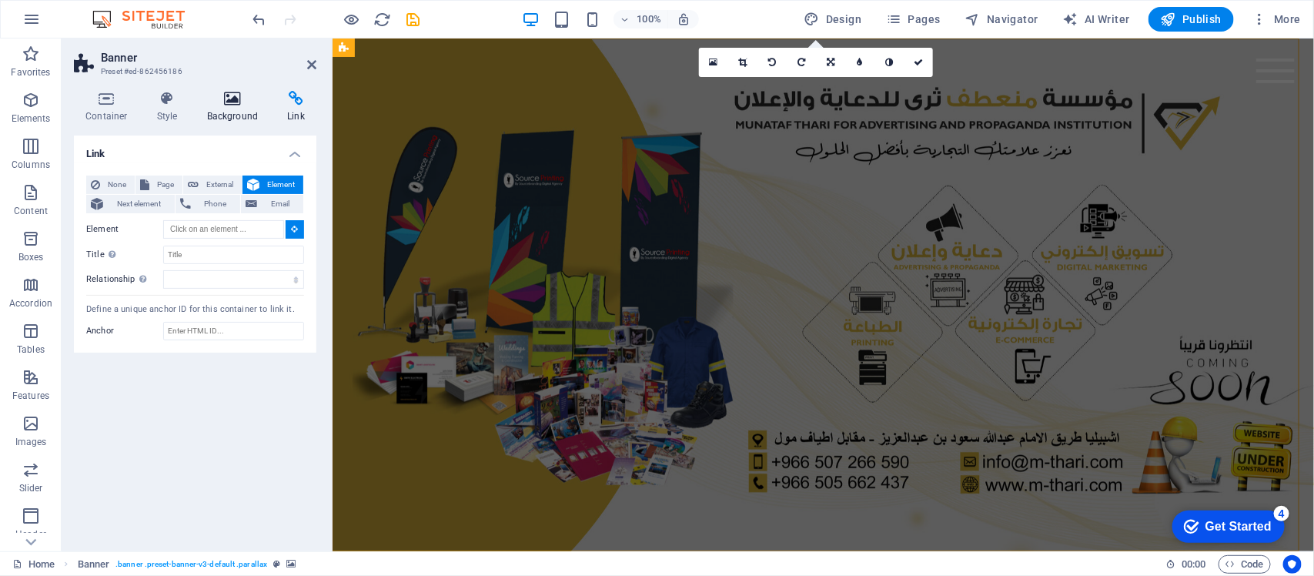
click at [224, 110] on h4 "Background" at bounding box center [236, 107] width 81 height 32
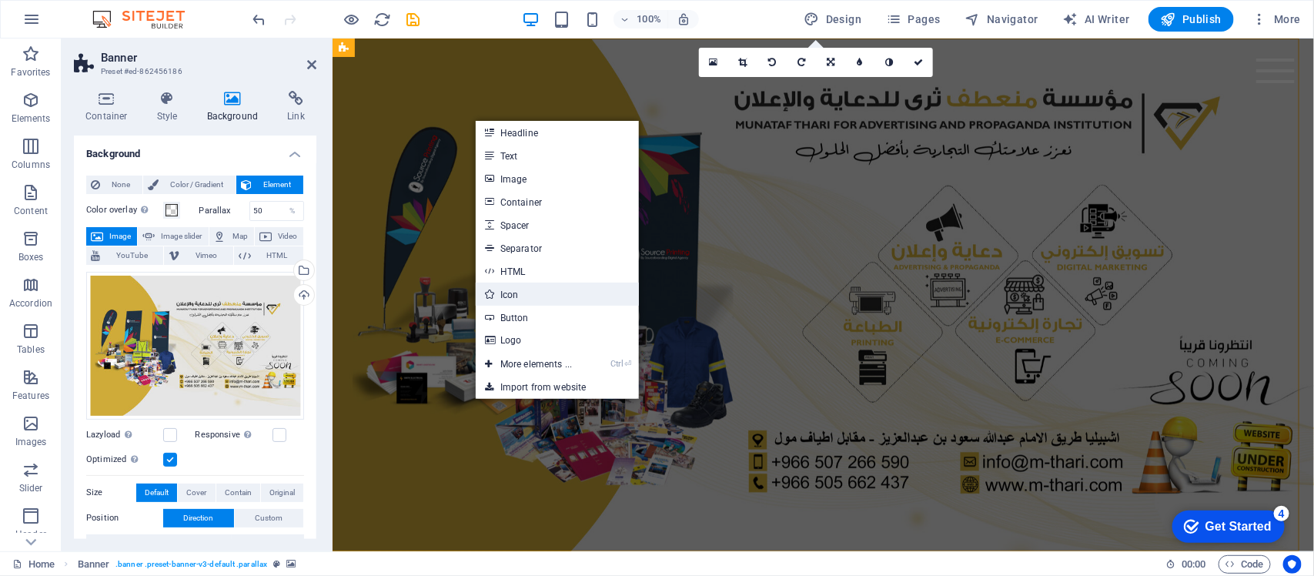
click at [525, 283] on link "Icon" at bounding box center [557, 294] width 163 height 23
select select "xMidYMid"
select select "px"
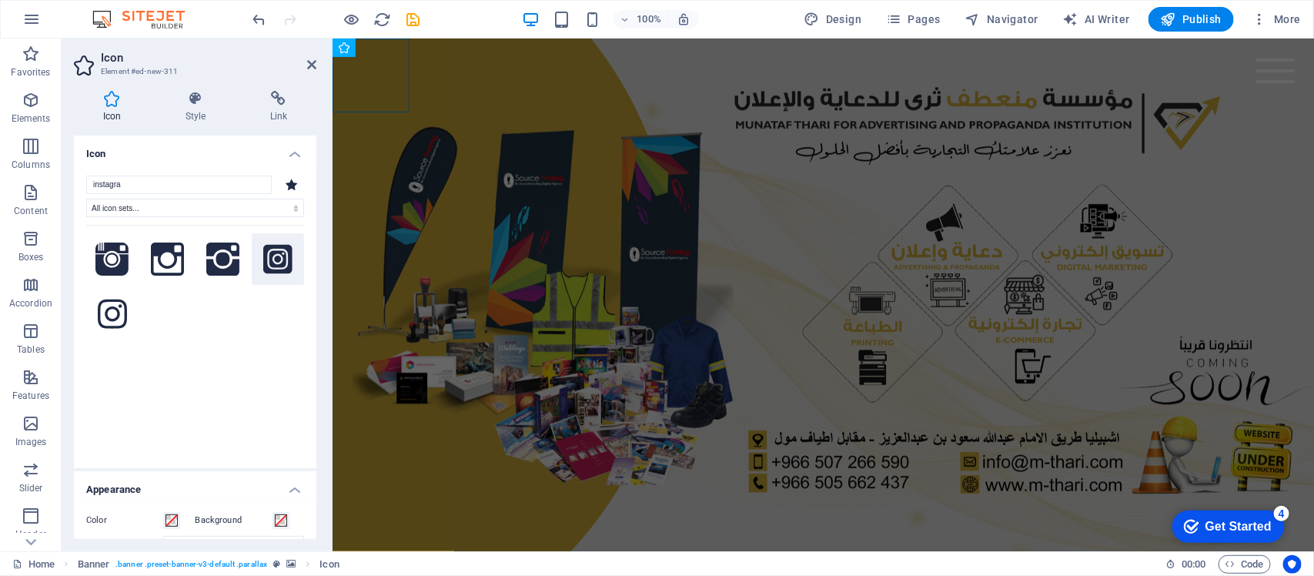
type input "instagra"
click at [273, 270] on icon at bounding box center [277, 258] width 29 height 29
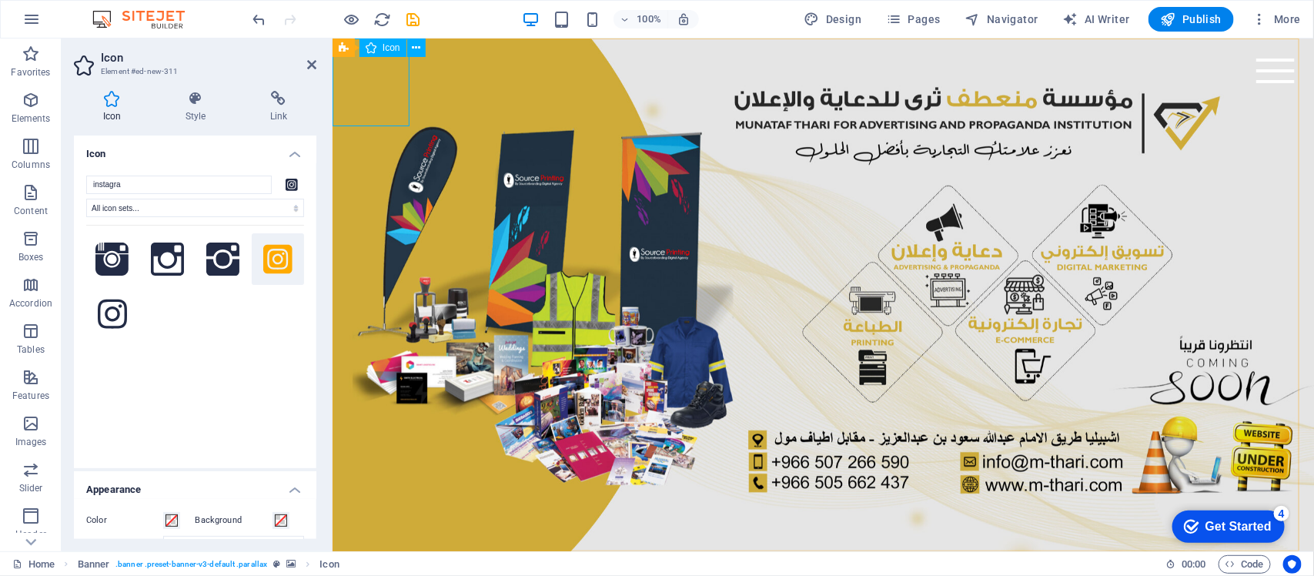
drag, startPoint x: 373, startPoint y: 85, endPoint x: 704, endPoint y: 111, distance: 332.1
click at [704, 111] on div at bounding box center [823, 338] width 982 height 601
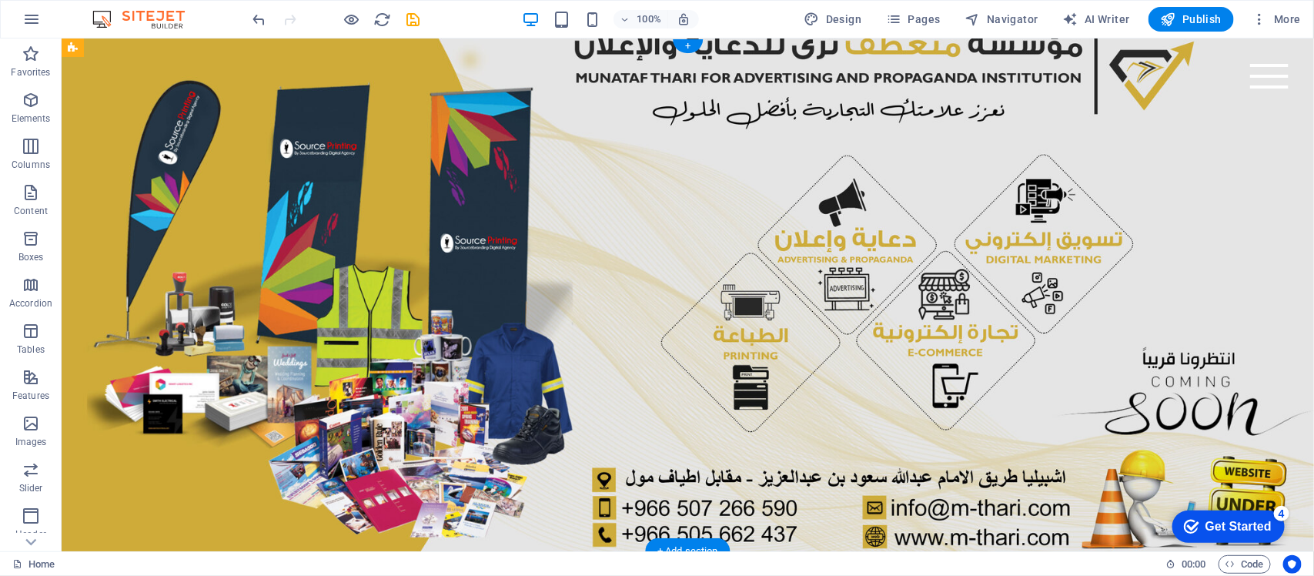
click at [719, 158] on figure at bounding box center [687, 294] width 1253 height 513
click at [1201, 193] on figure at bounding box center [687, 294] width 1253 height 513
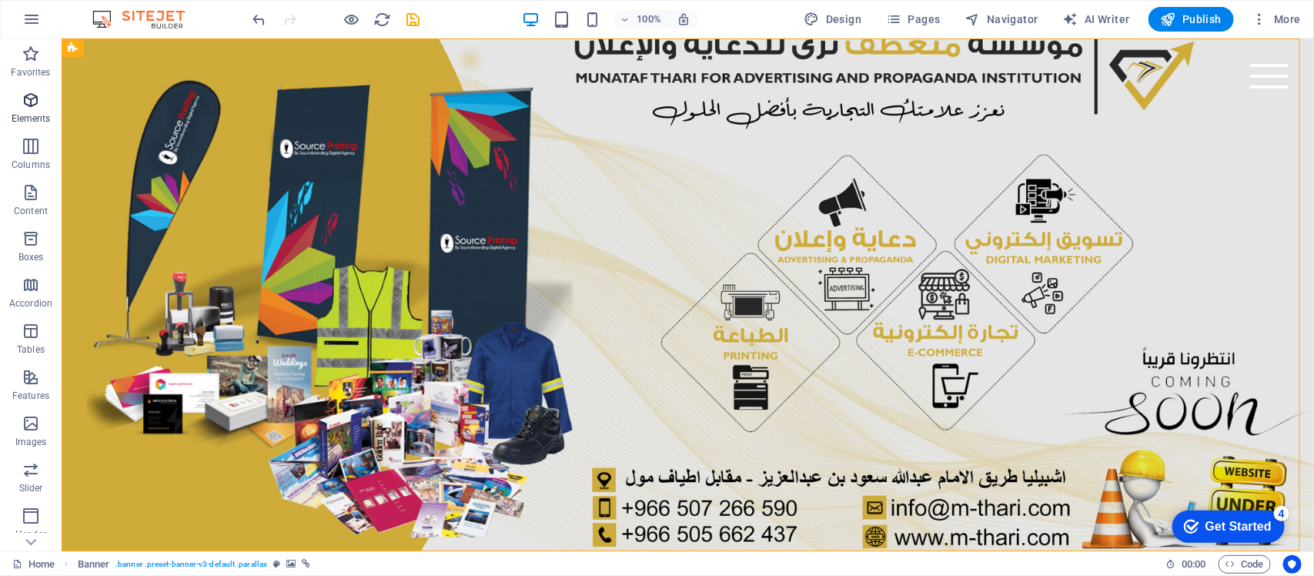
click at [23, 99] on icon "button" at bounding box center [31, 100] width 18 height 18
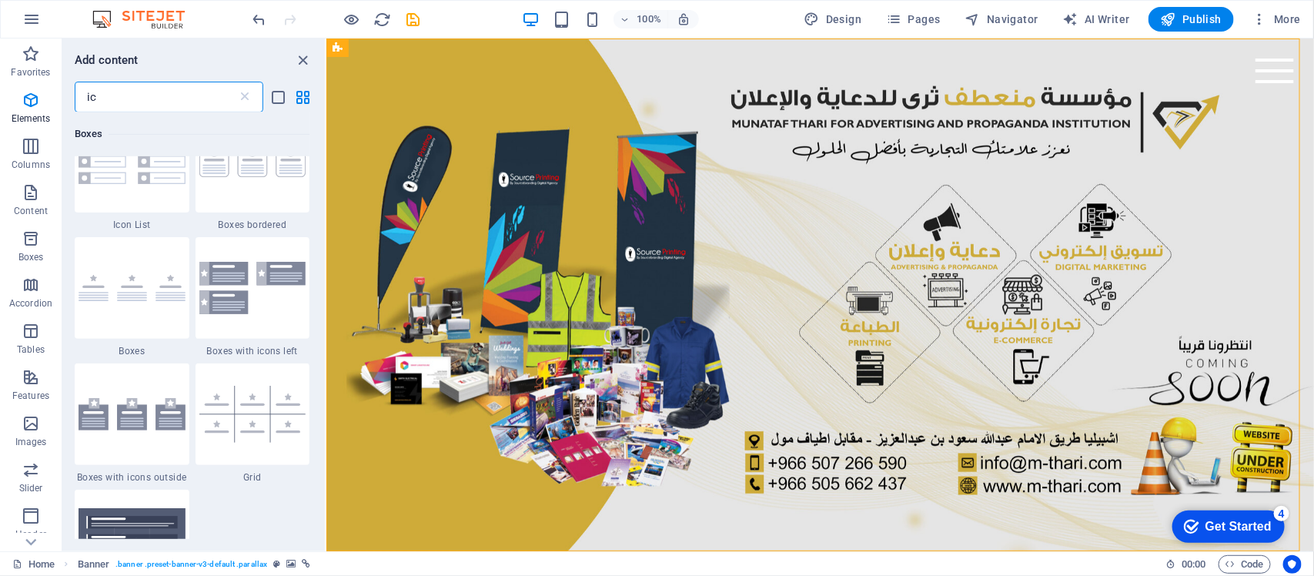
scroll to position [0, 0]
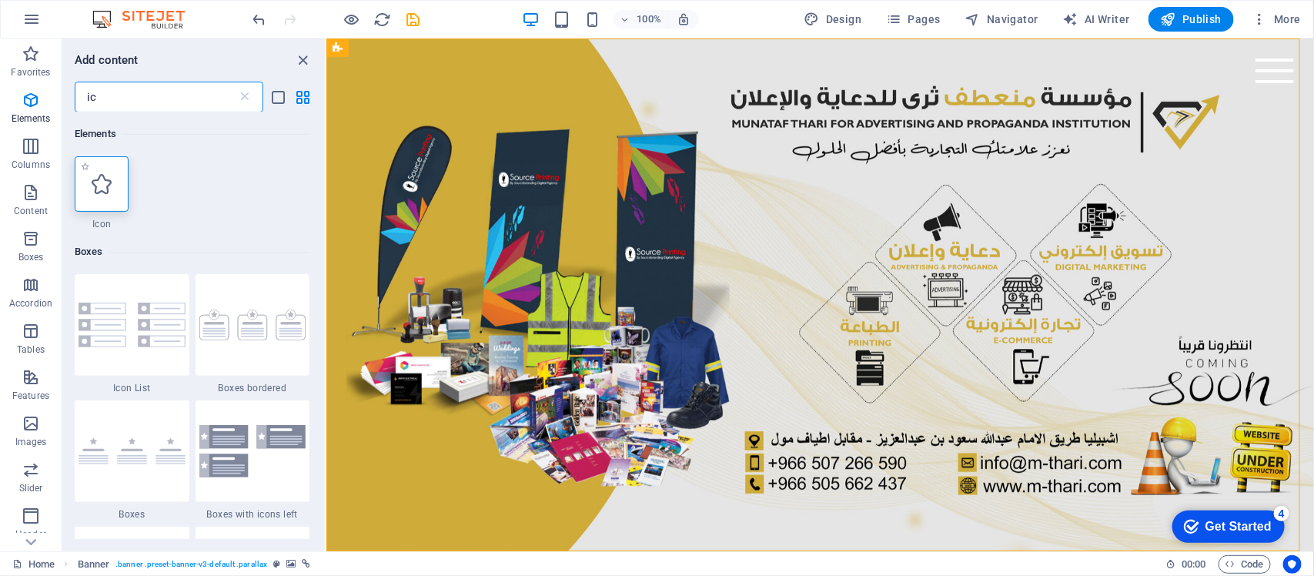
type input "ic"
click at [102, 182] on icon at bounding box center [102, 184] width 20 height 20
select select "xMidYMid"
select select "px"
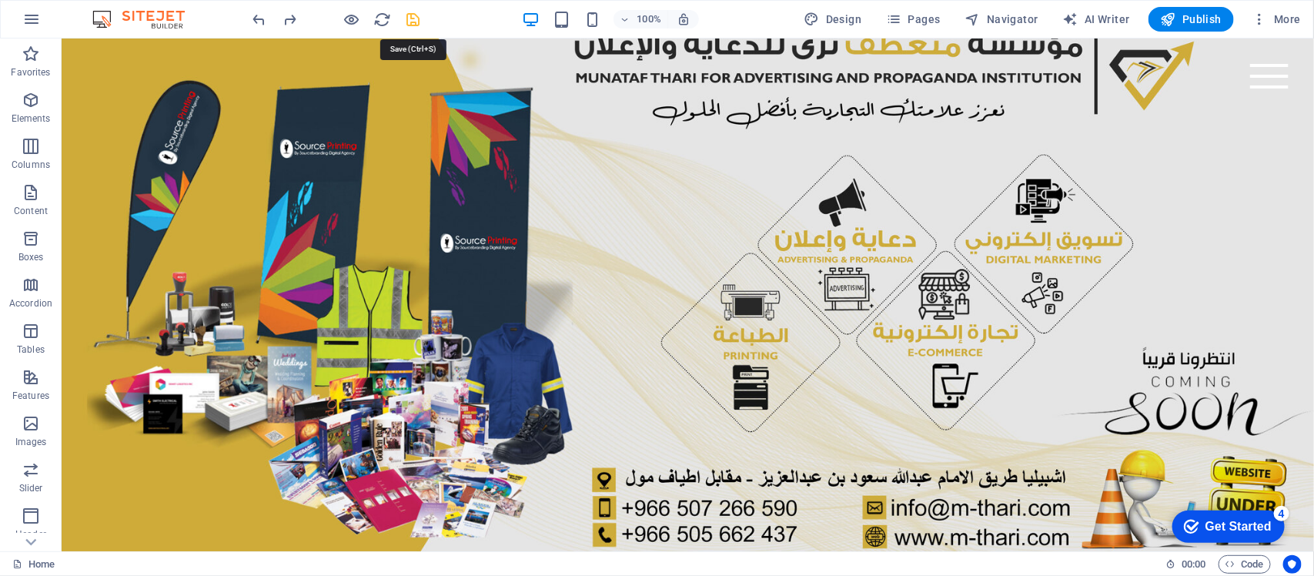
click at [407, 13] on icon "save" at bounding box center [414, 20] width 18 height 18
